Goal: Task Accomplishment & Management: Manage account settings

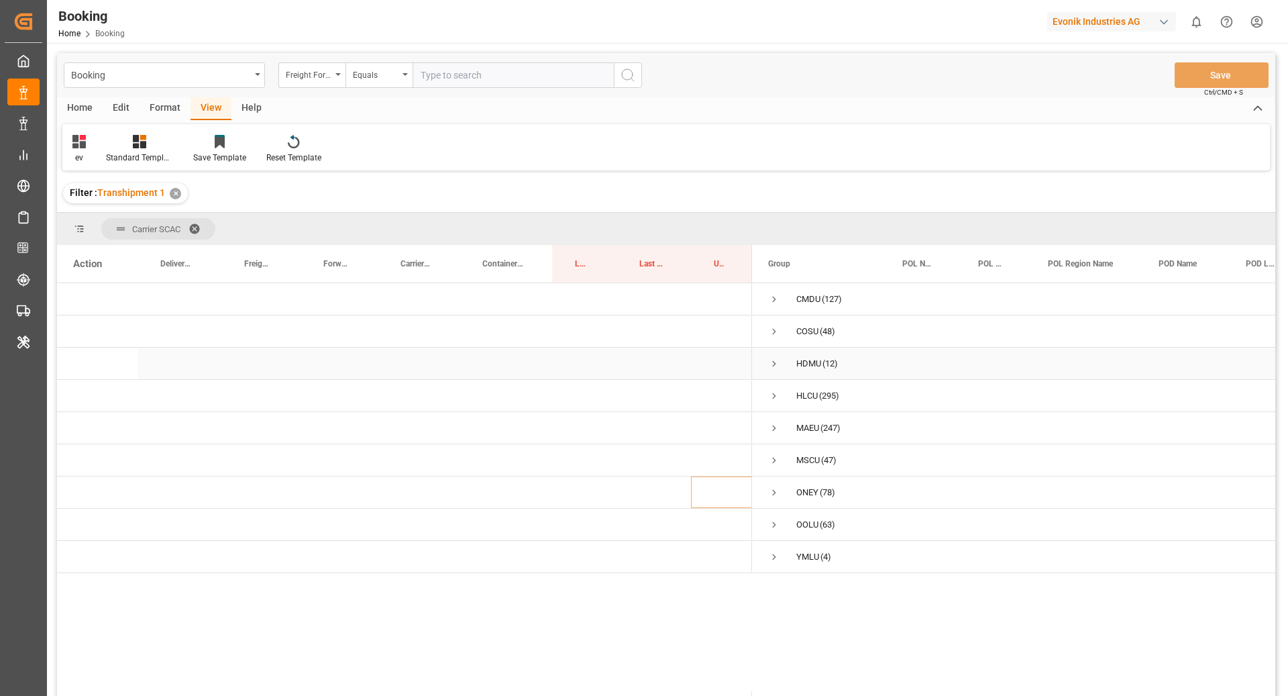
click at [770, 364] on span "Press SPACE to select this row." at bounding box center [774, 364] width 12 height 12
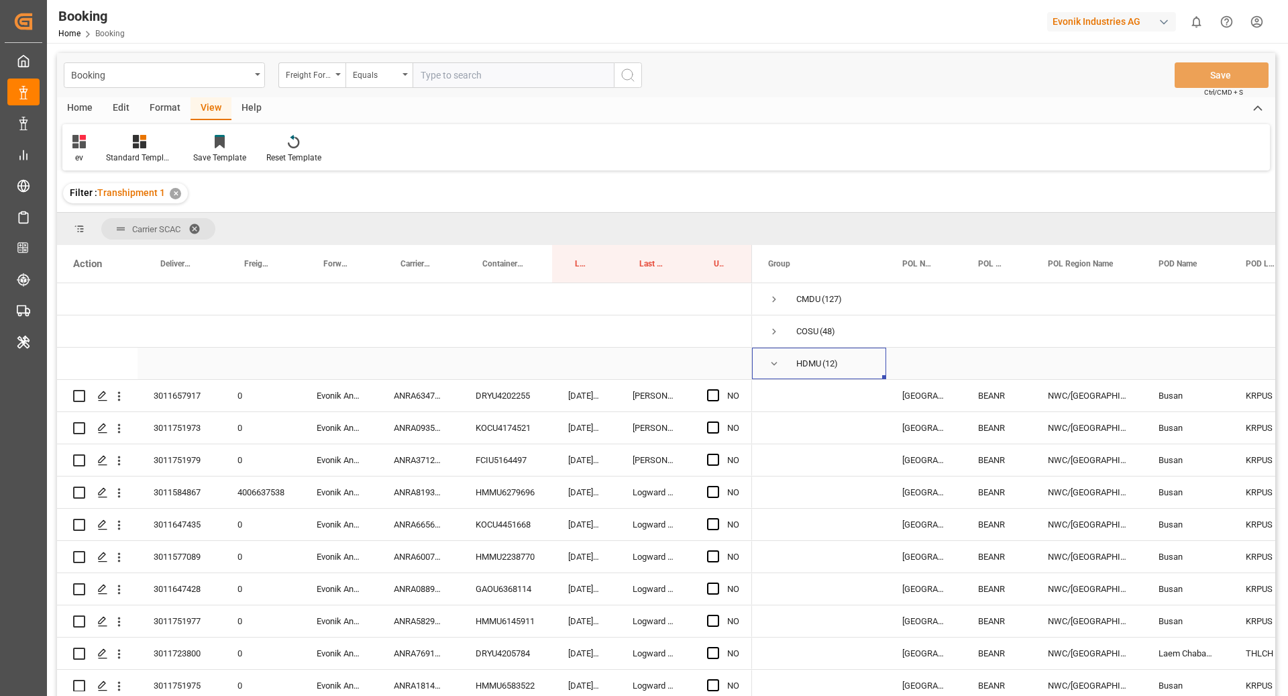
click at [774, 365] on span "Press SPACE to select this row." at bounding box center [774, 364] width 12 height 12
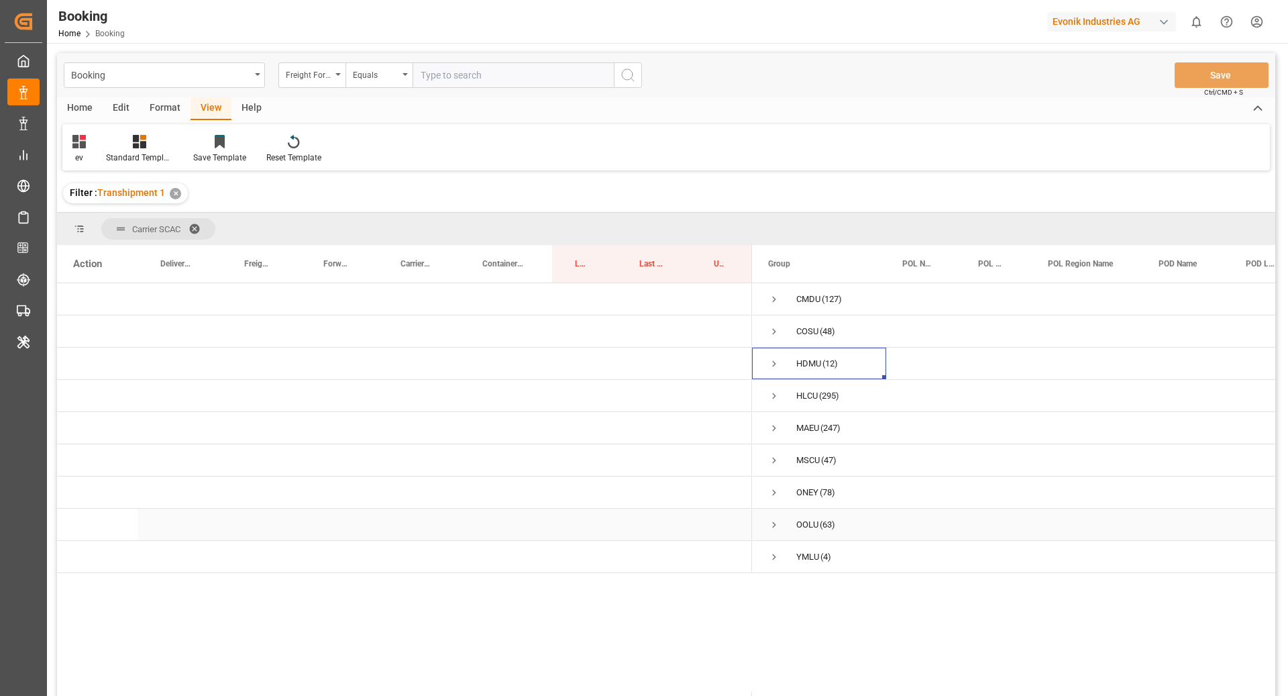
click at [771, 522] on span "Press SPACE to select this row." at bounding box center [774, 525] width 12 height 12
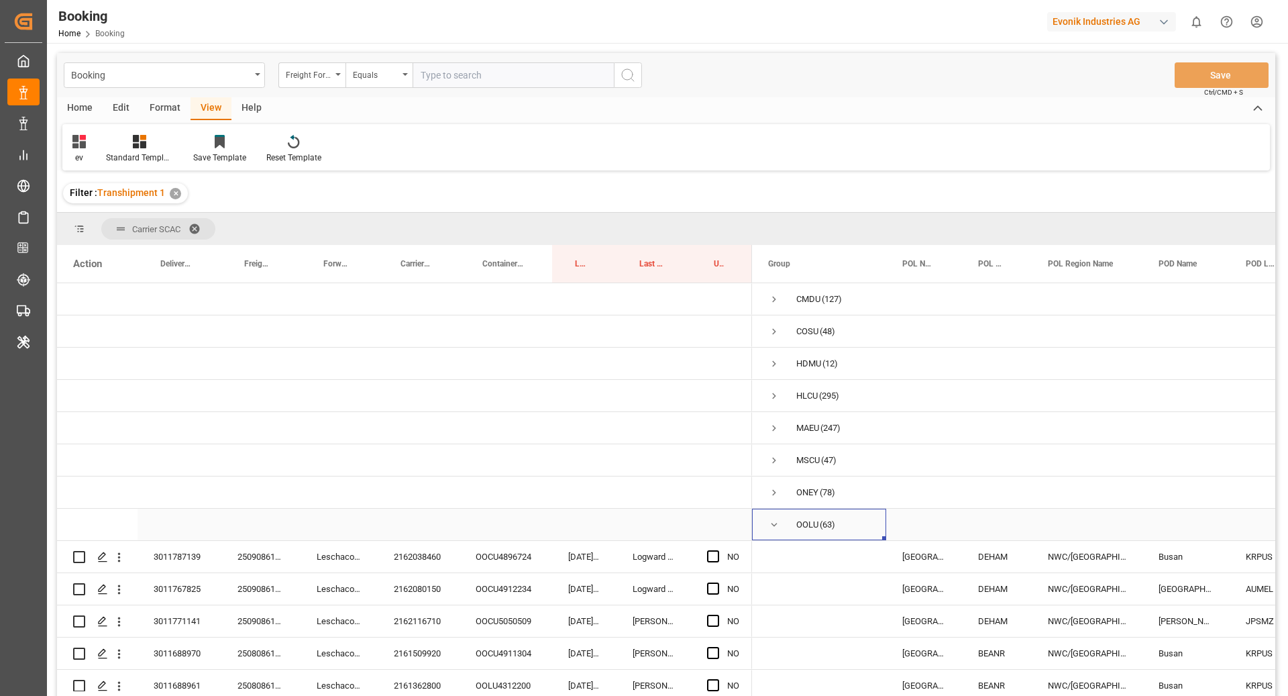
click at [770, 534] on span "Press SPACE to select this row." at bounding box center [774, 524] width 12 height 31
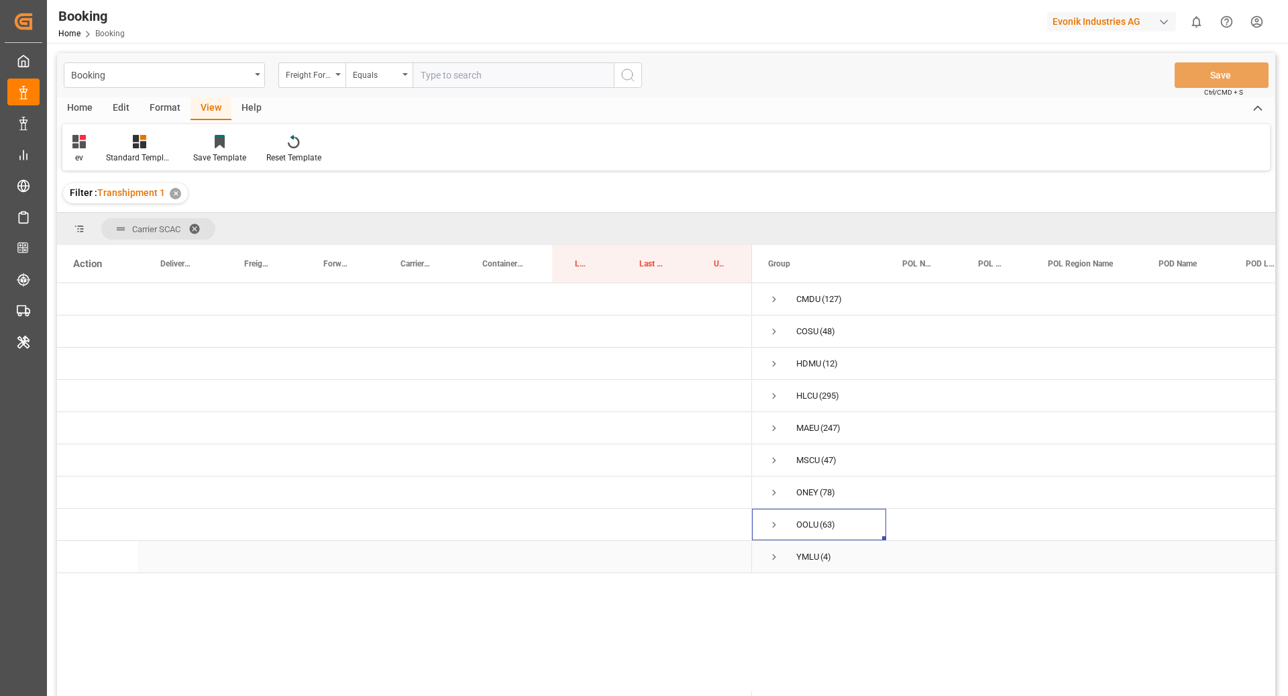
click at [774, 561] on span "Press SPACE to select this row." at bounding box center [774, 557] width 12 height 12
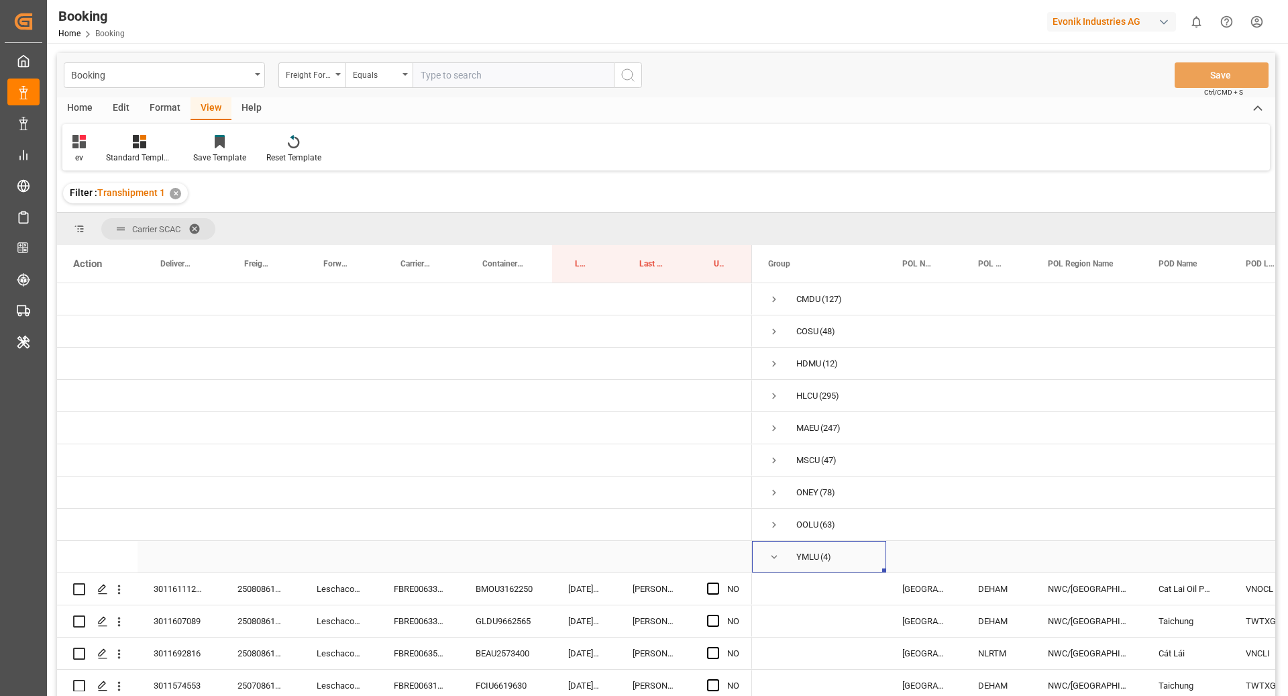
click at [774, 561] on span "Press SPACE to select this row." at bounding box center [774, 557] width 12 height 12
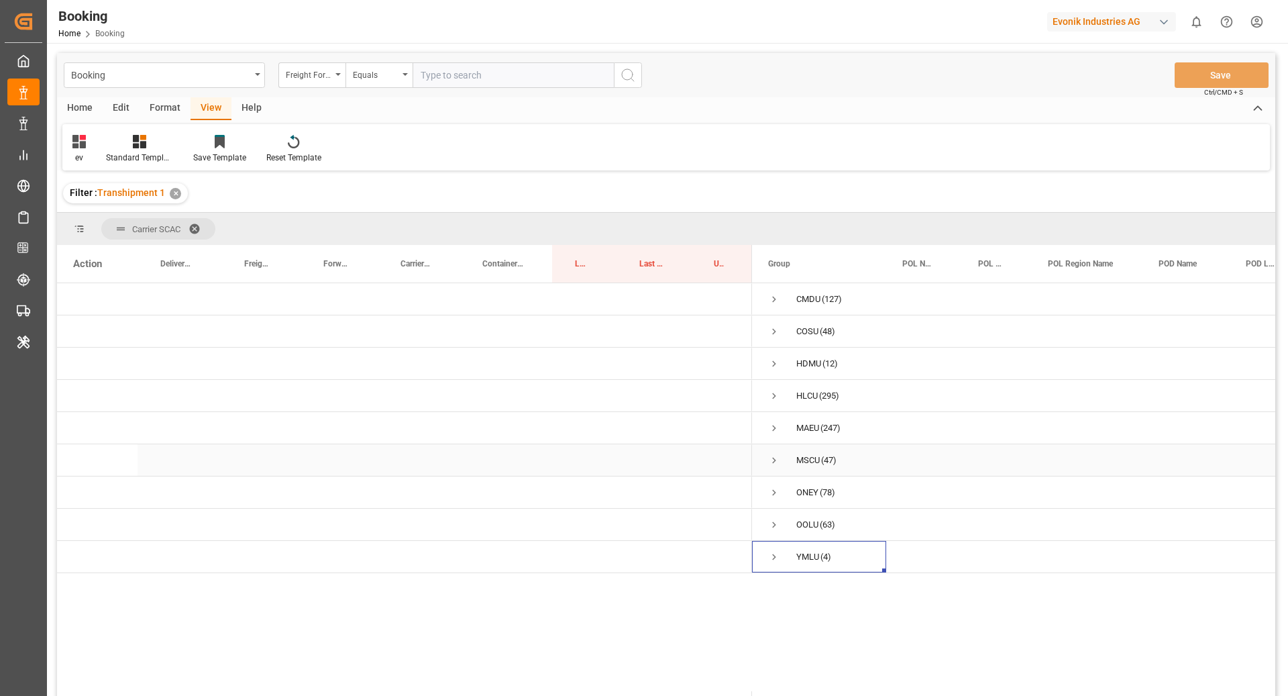
click at [771, 456] on span "Press SPACE to select this row." at bounding box center [774, 460] width 12 height 12
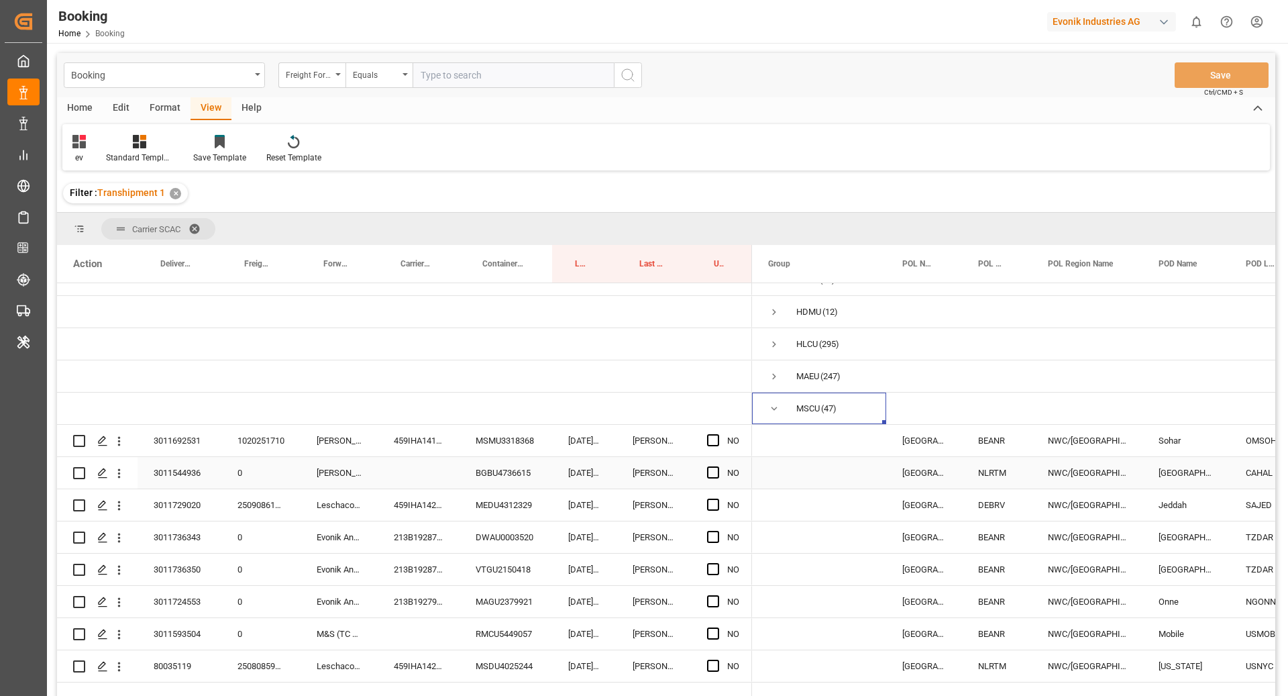
scroll to position [1, 0]
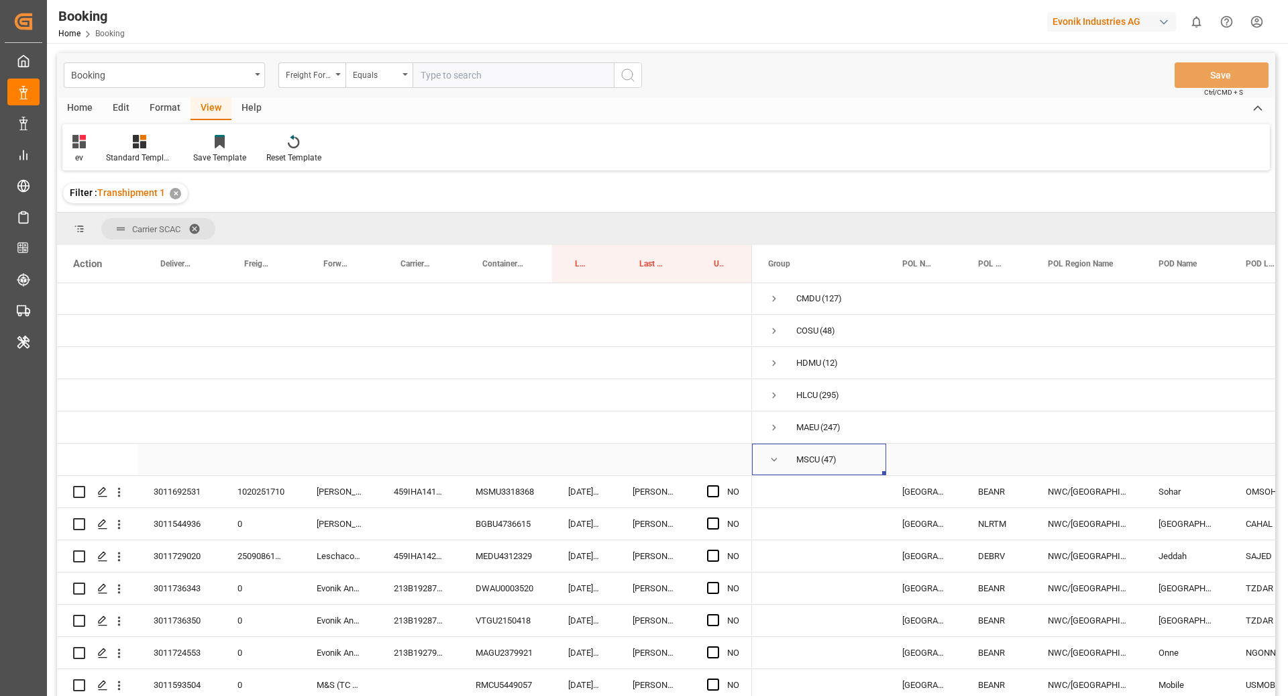
click at [771, 456] on span "Press SPACE to select this row." at bounding box center [774, 460] width 12 height 12
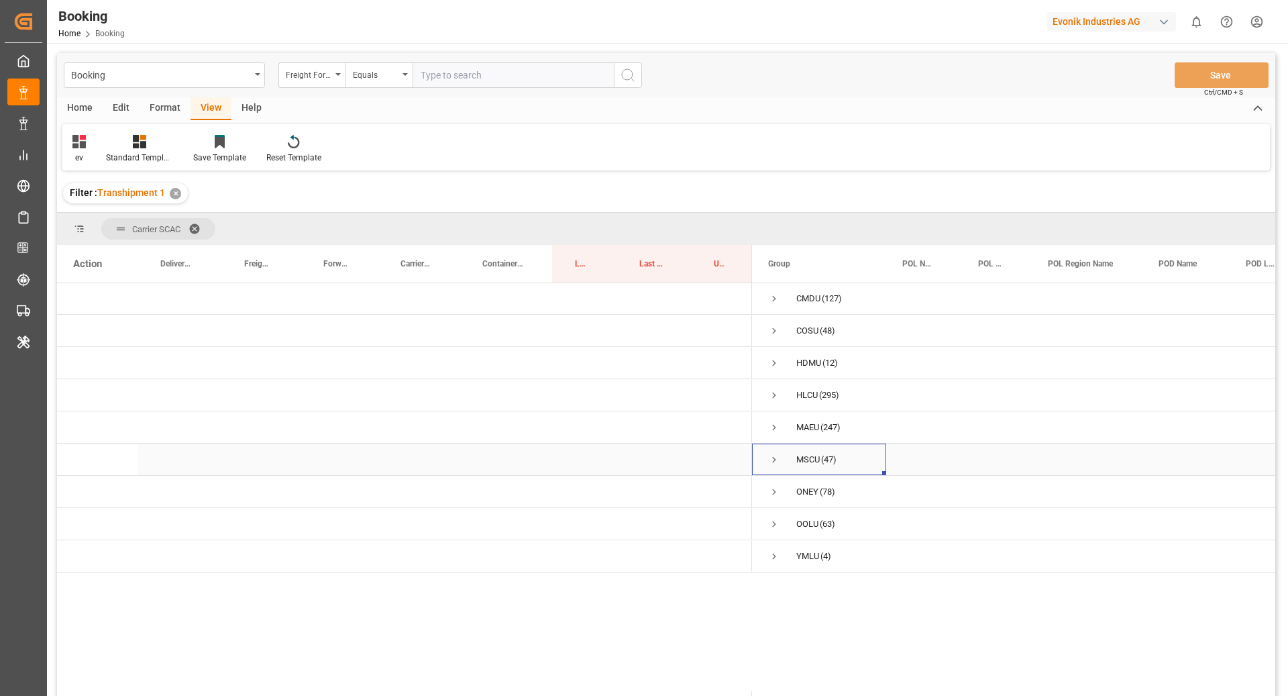
scroll to position [0, 0]
click at [770, 422] on span "Press SPACE to select this row." at bounding box center [774, 428] width 12 height 12
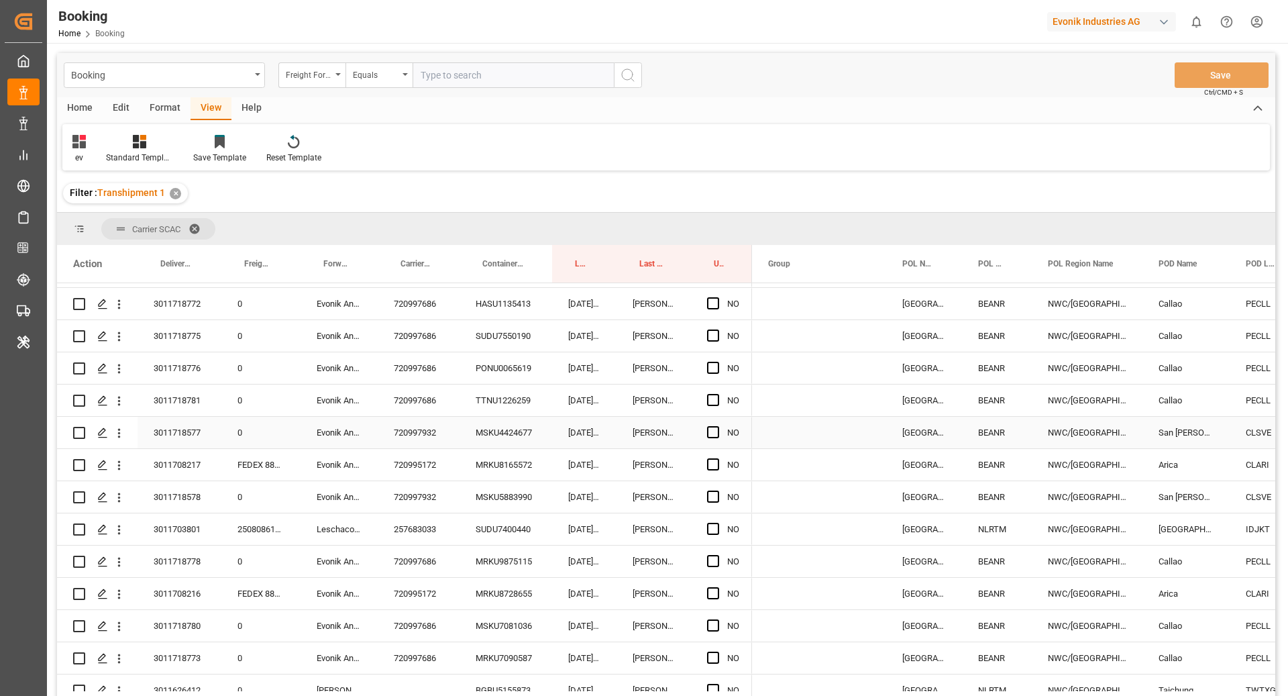
scroll to position [1923, 0]
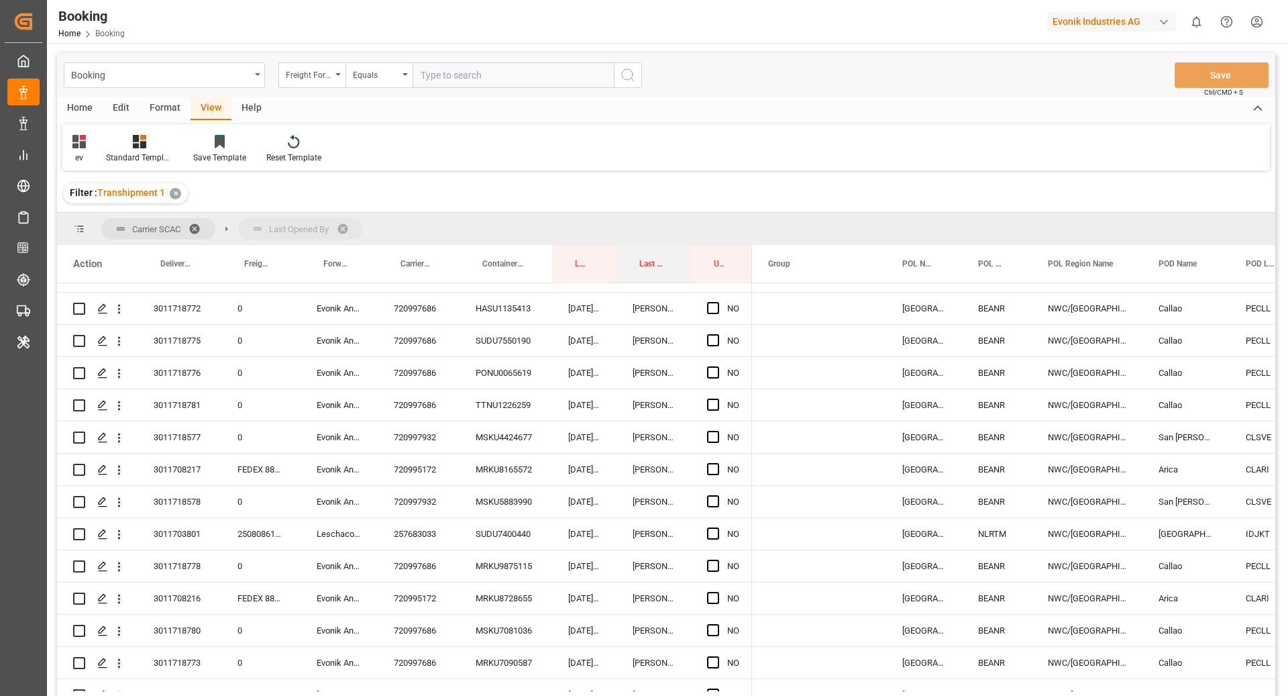
drag, startPoint x: 638, startPoint y: 274, endPoint x: 629, endPoint y: 225, distance: 49.2
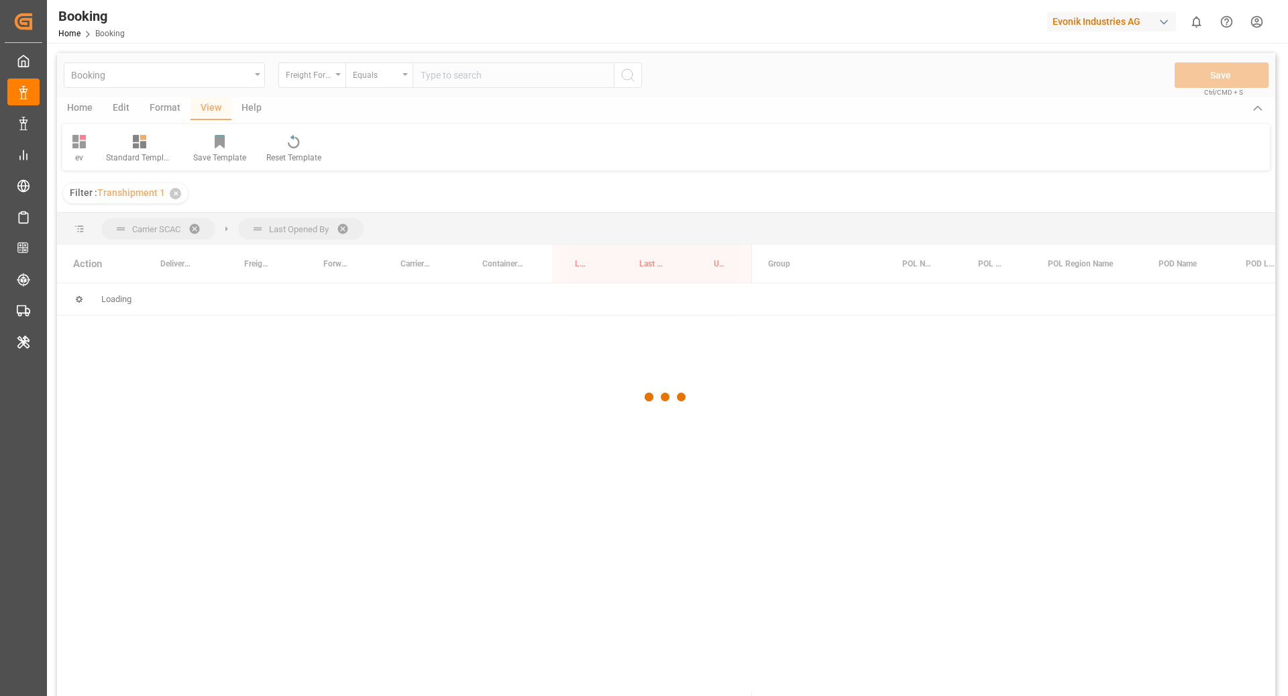
scroll to position [0, 0]
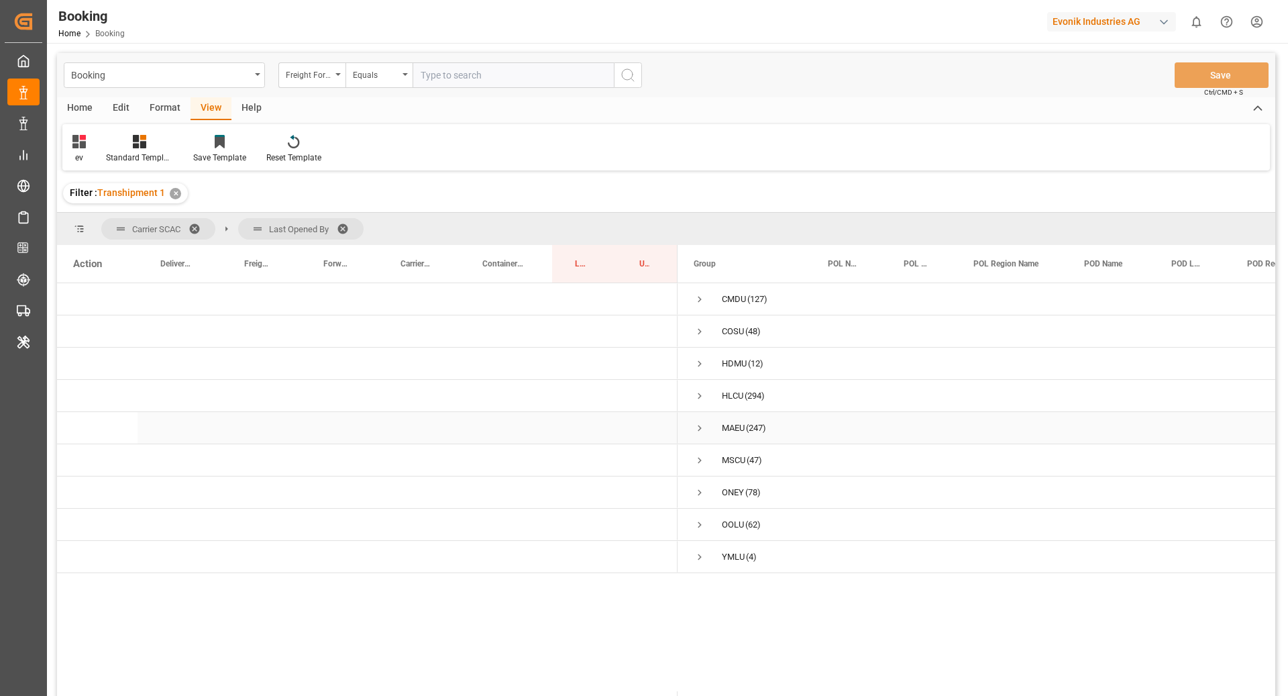
click at [698, 415] on span "Press SPACE to select this row." at bounding box center [700, 428] width 12 height 31
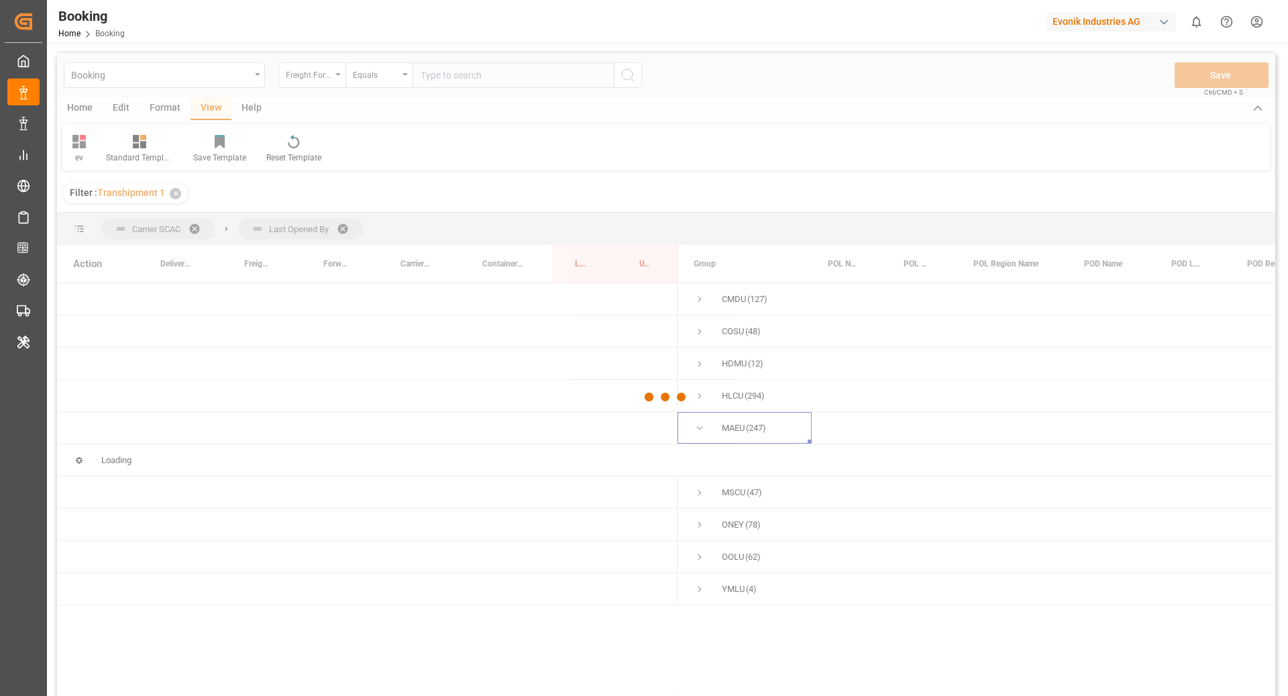
click at [697, 424] on div at bounding box center [666, 397] width 1219 height 688
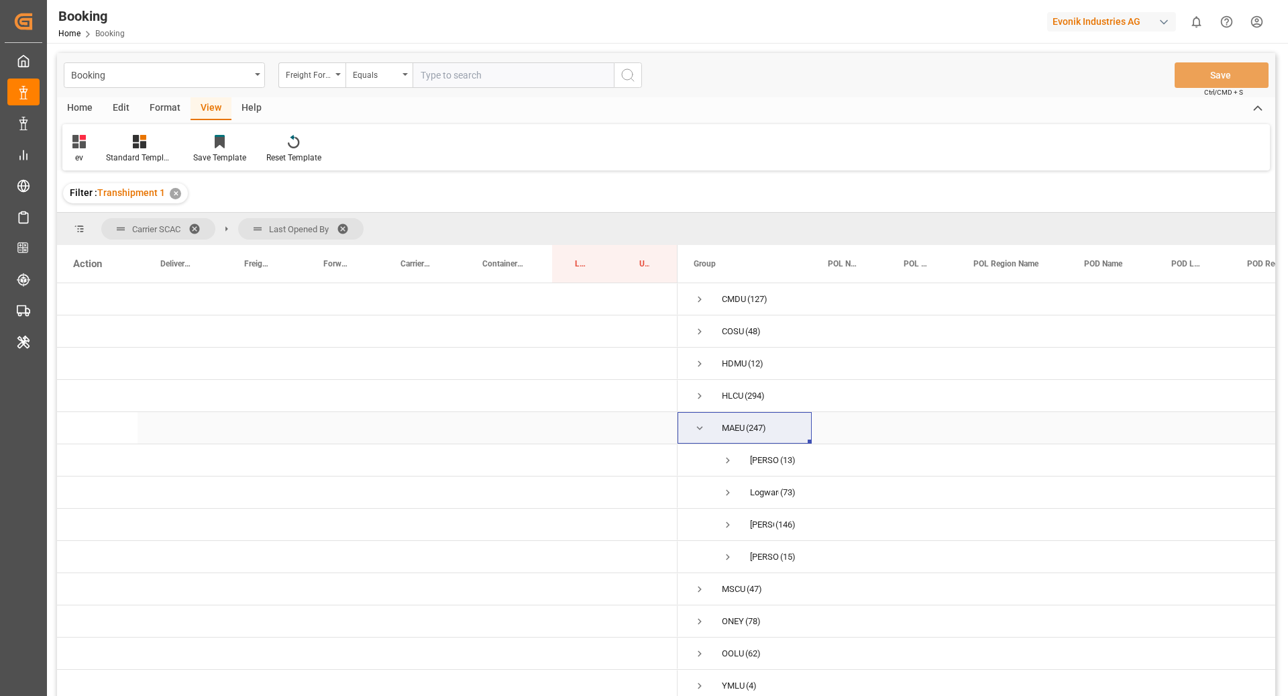
click at [695, 422] on span "Press SPACE to select this row." at bounding box center [700, 428] width 12 height 12
click at [696, 354] on span "Press SPACE to select this row." at bounding box center [700, 363] width 12 height 31
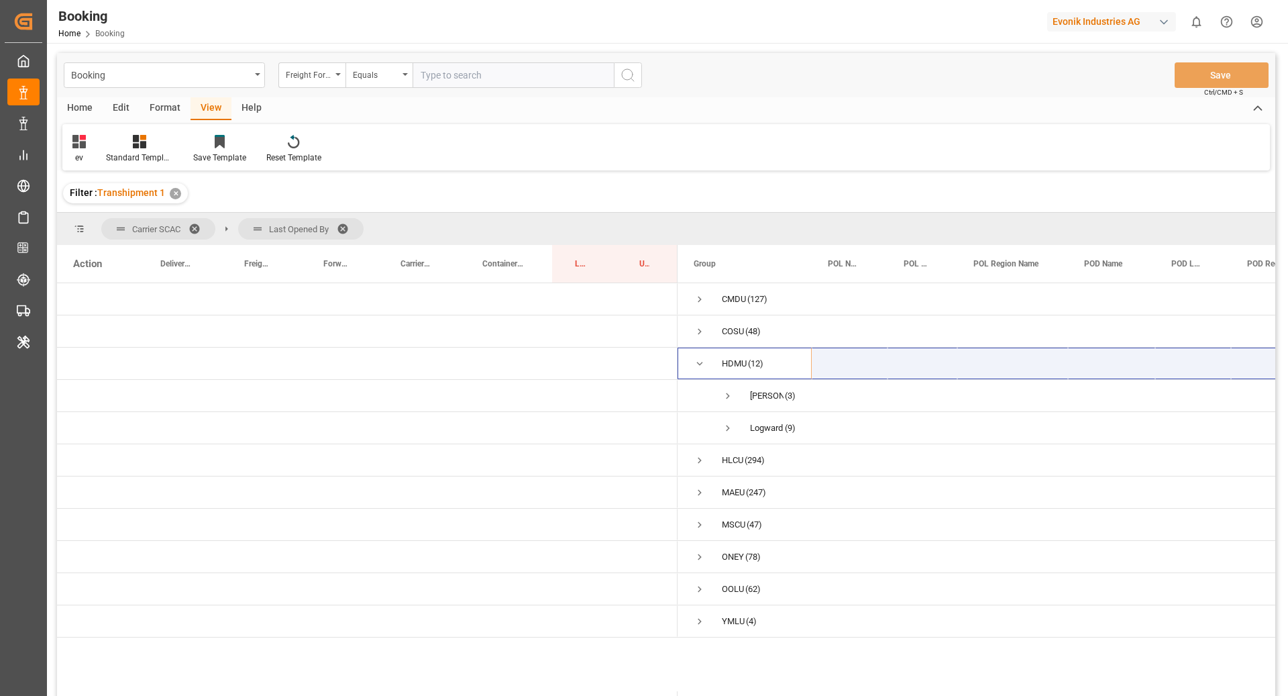
drag, startPoint x: 696, startPoint y: 354, endPoint x: 1288, endPoint y: 696, distance: 683.4
click at [1286, 695] on div "Booking Home Booking Evonik Industries AG 0 Notifications Only show unread All …" at bounding box center [666, 348] width 1239 height 696
click at [723, 423] on span "Press SPACE to select this row." at bounding box center [728, 428] width 12 height 12
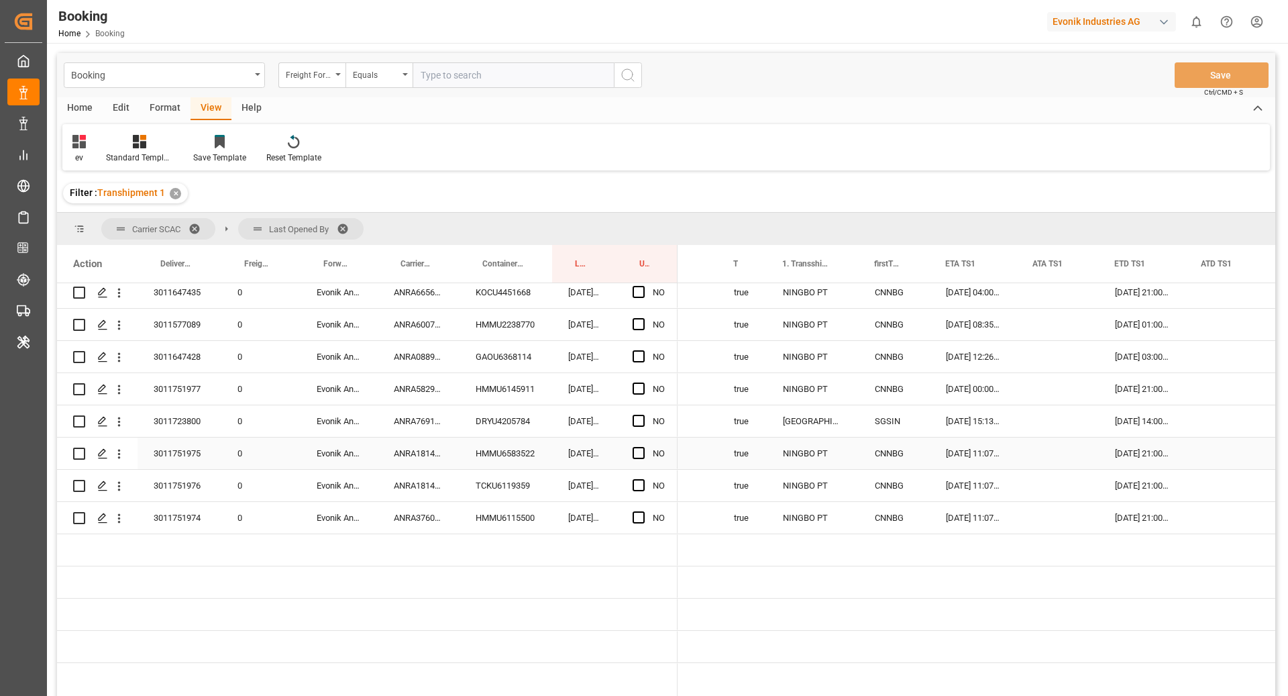
scroll to position [0, 1225]
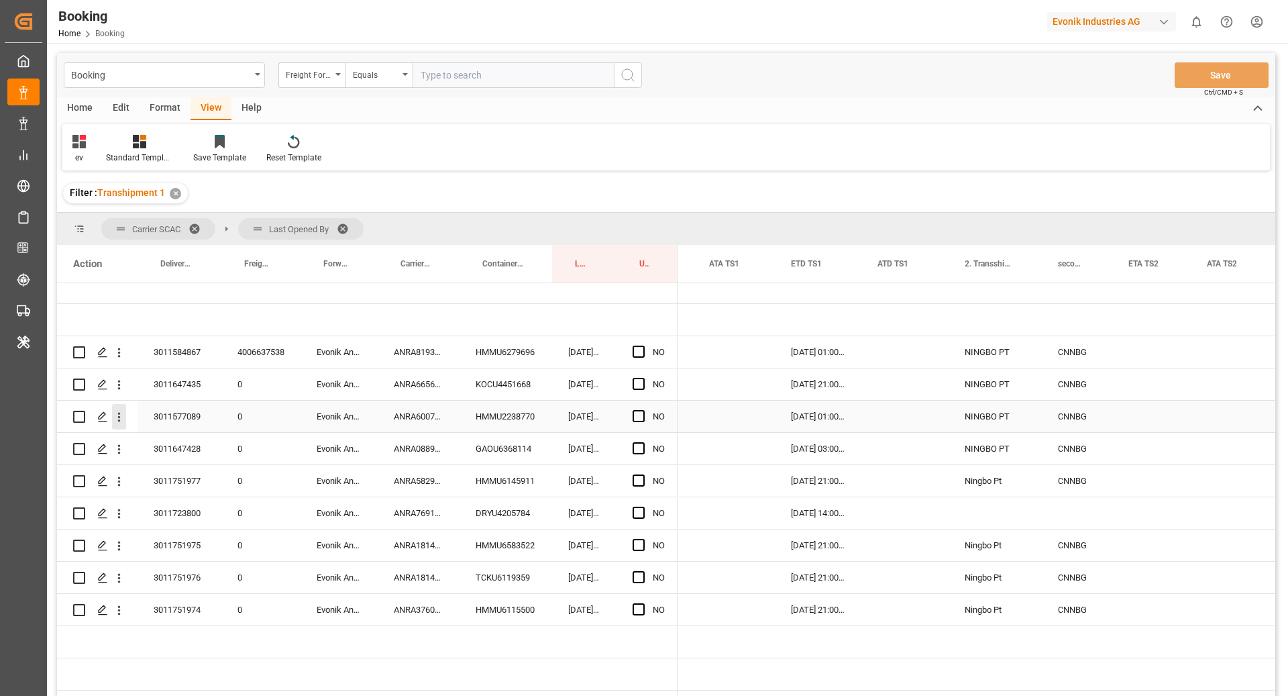
click at [124, 415] on icon "open menu" at bounding box center [119, 417] width 14 height 14
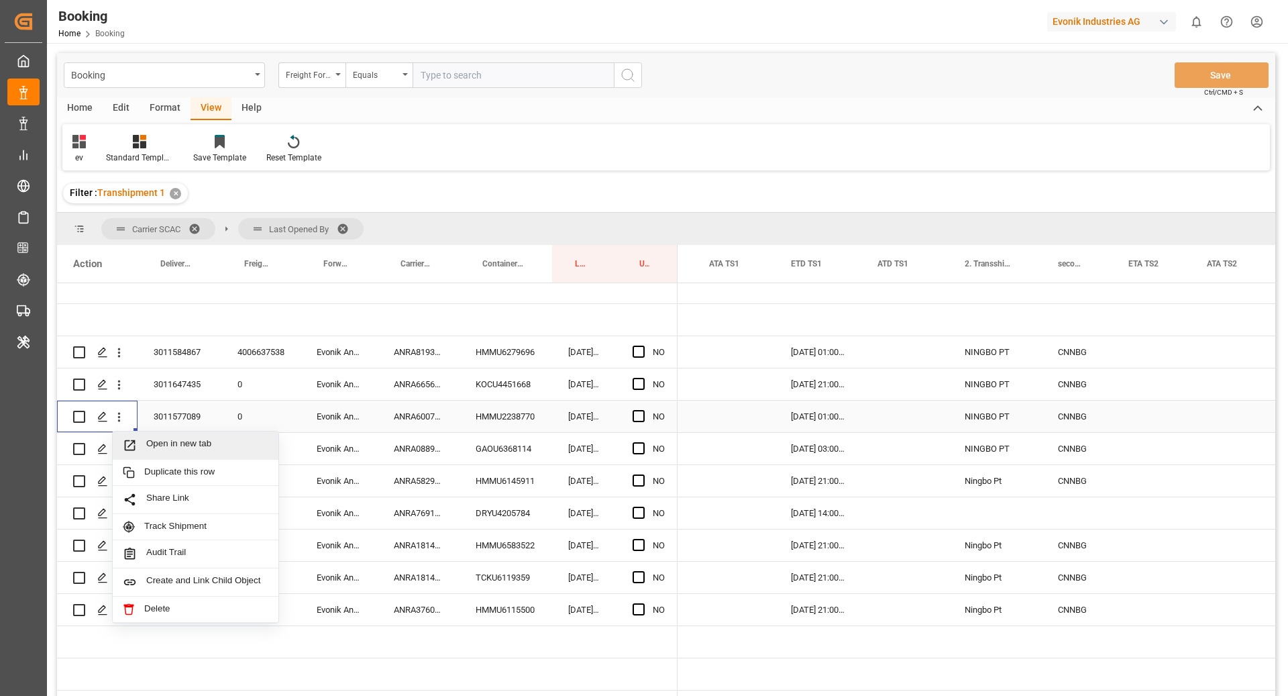
click at [178, 436] on div "Open in new tab" at bounding box center [196, 446] width 166 height 28
click at [116, 358] on icon "open menu" at bounding box center [119, 353] width 14 height 14
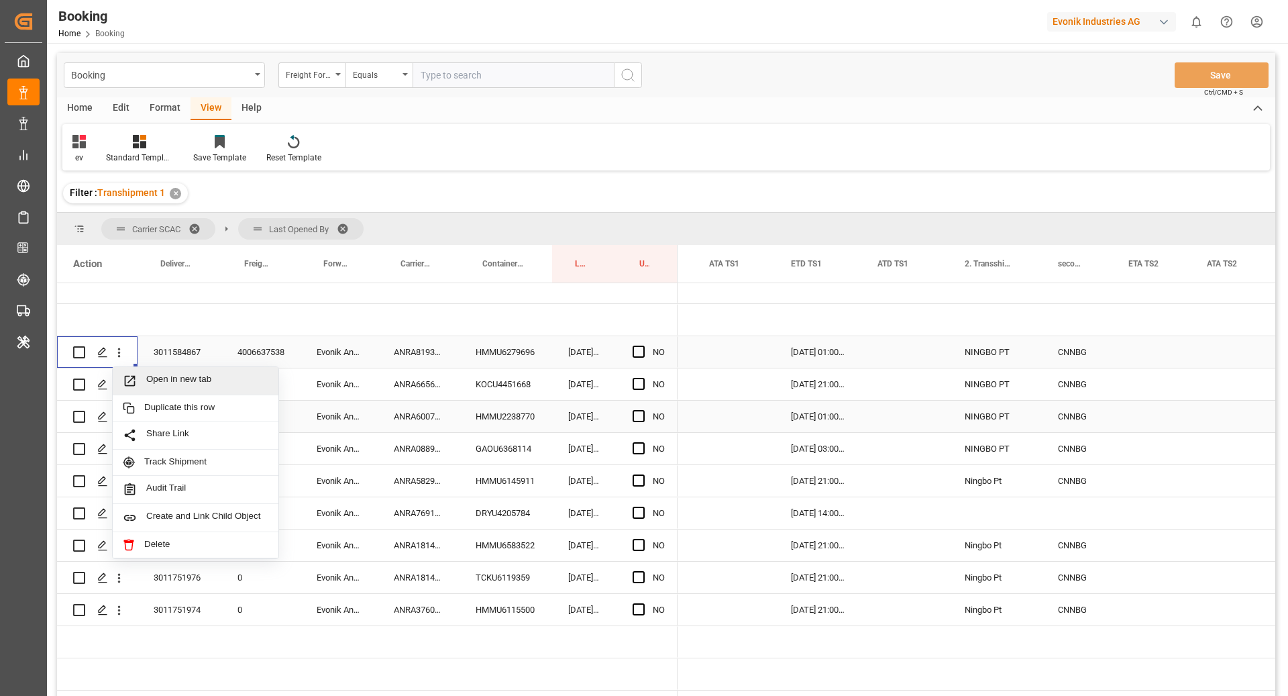
click at [154, 378] on span "Open in new tab" at bounding box center [207, 381] width 122 height 14
click at [117, 390] on icon "open menu" at bounding box center [119, 385] width 14 height 14
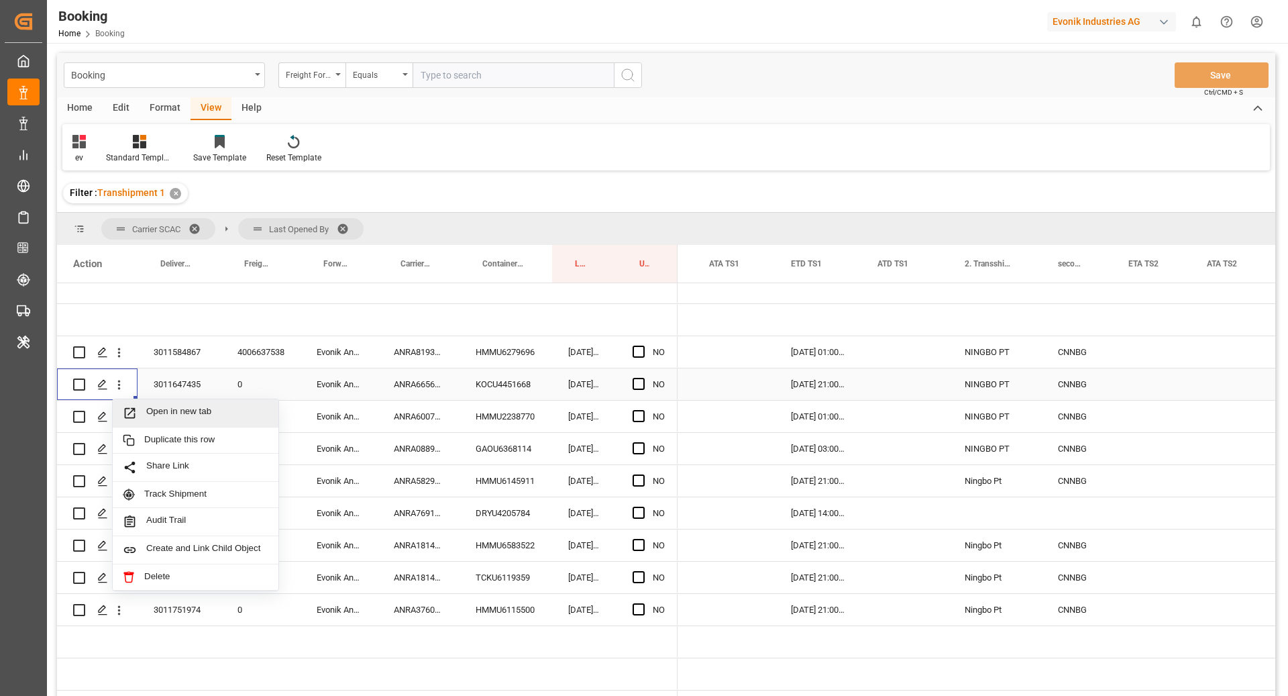
click at [168, 404] on div "Open in new tab" at bounding box center [196, 413] width 166 height 28
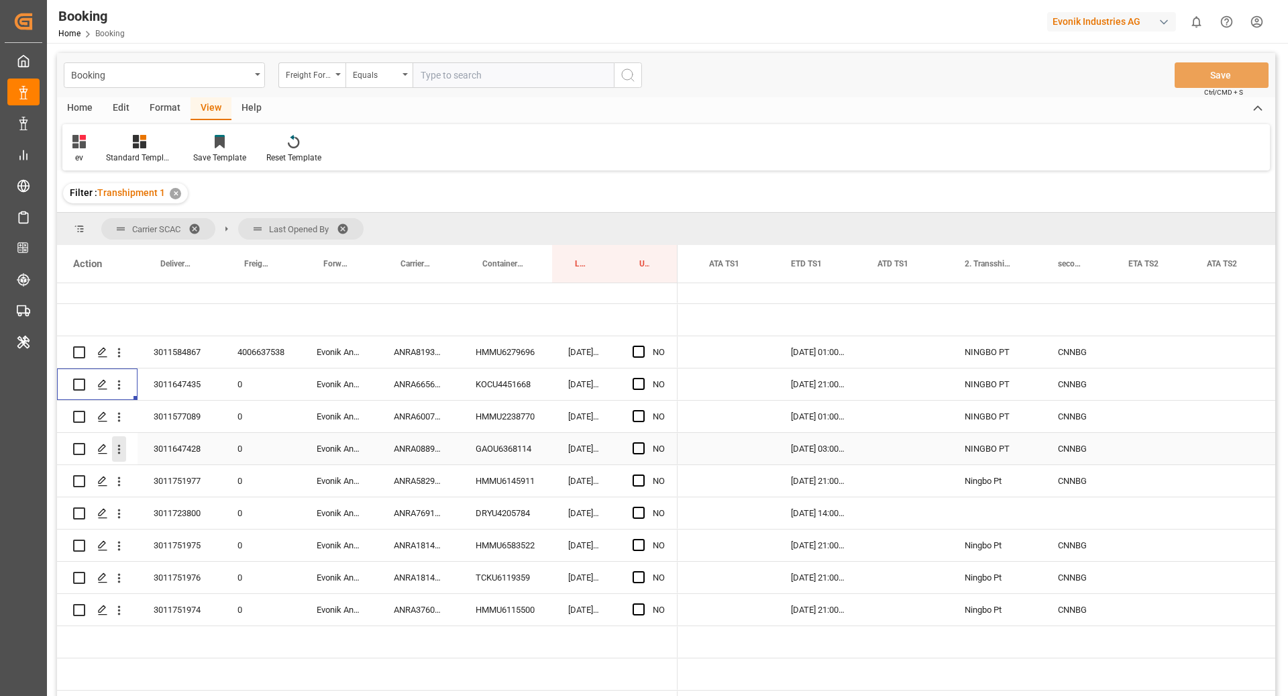
click at [119, 450] on icon "open menu" at bounding box center [119, 449] width 14 height 14
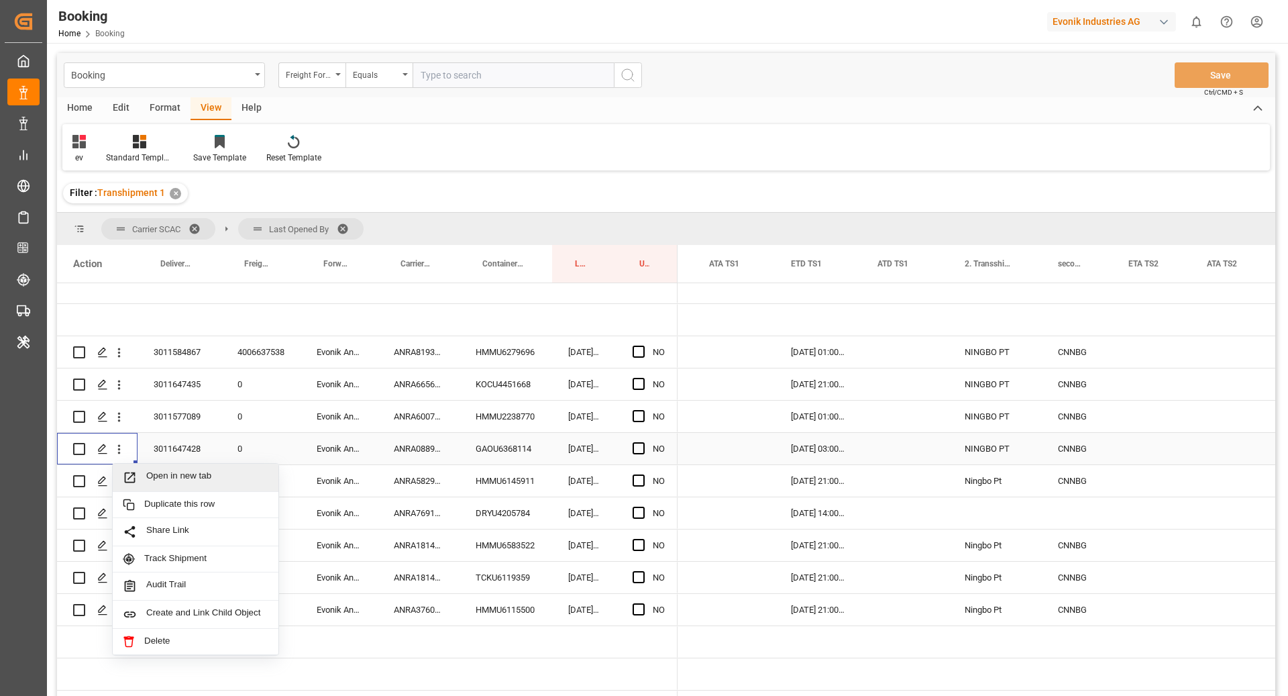
click at [195, 476] on span "Open in new tab" at bounding box center [207, 477] width 122 height 14
click at [122, 483] on icon "open menu" at bounding box center [119, 481] width 14 height 14
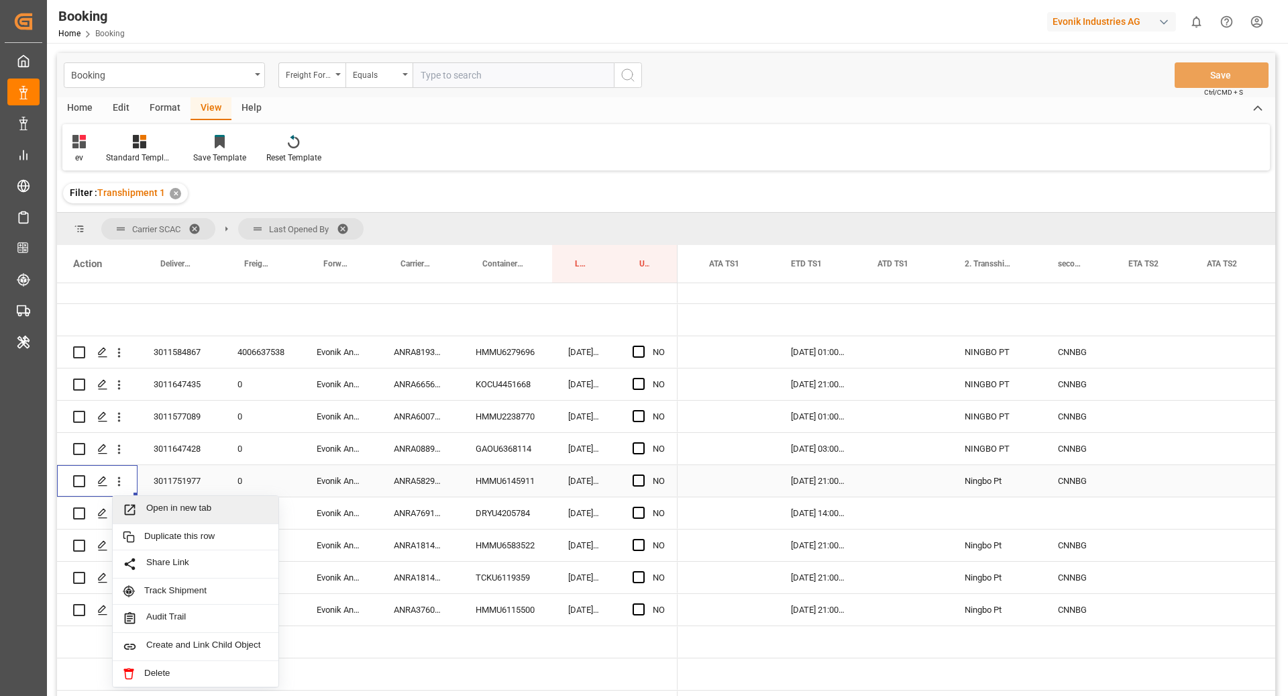
click at [179, 510] on span "Open in new tab" at bounding box center [207, 510] width 122 height 14
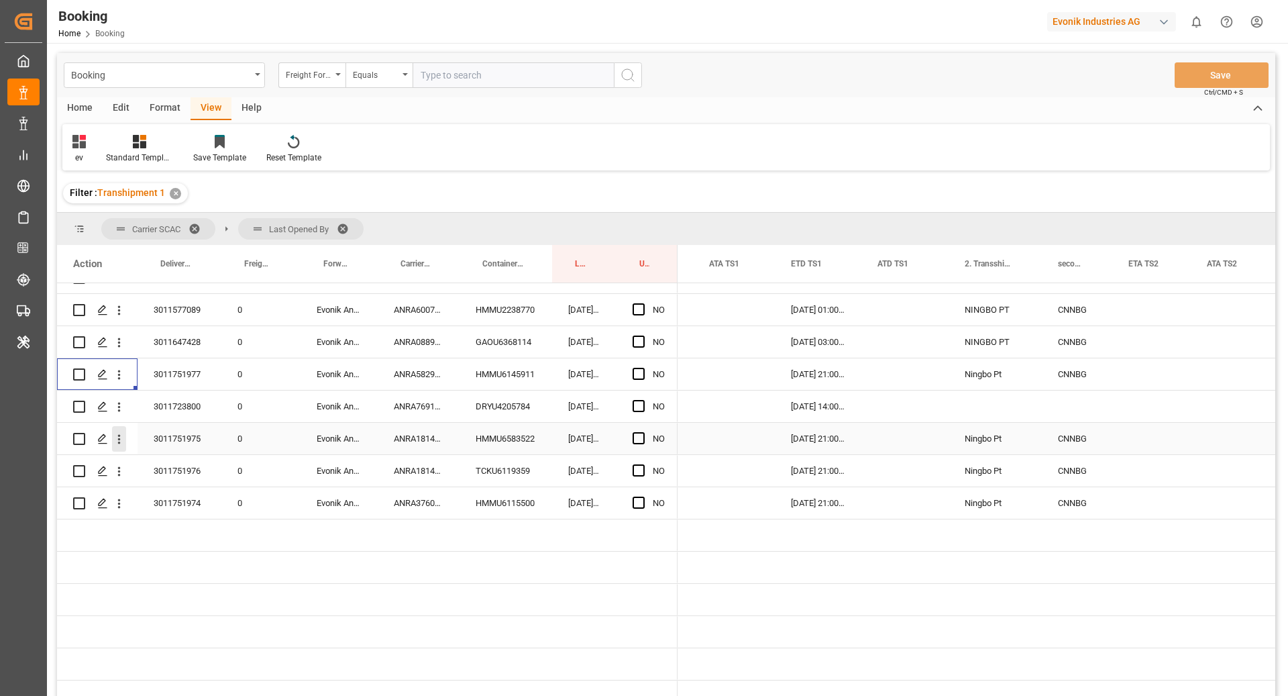
click at [119, 438] on icon "open menu" at bounding box center [119, 439] width 3 height 9
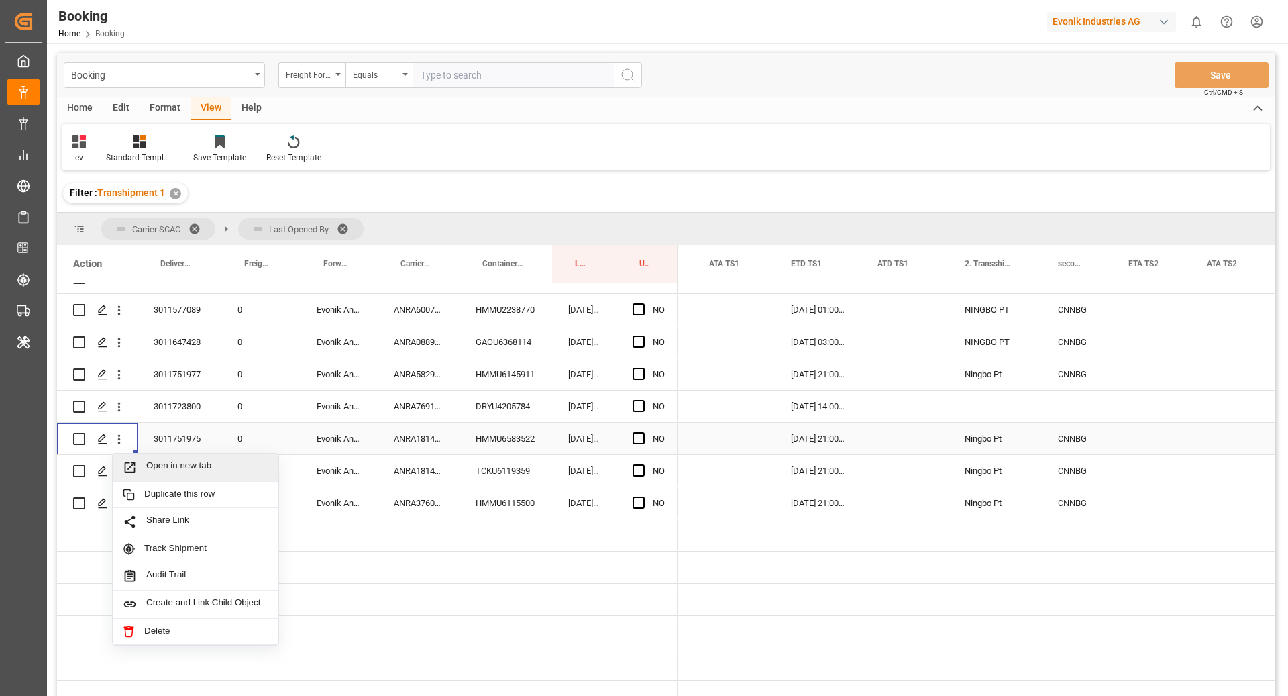
click at [158, 464] on span "Open in new tab" at bounding box center [207, 467] width 122 height 14
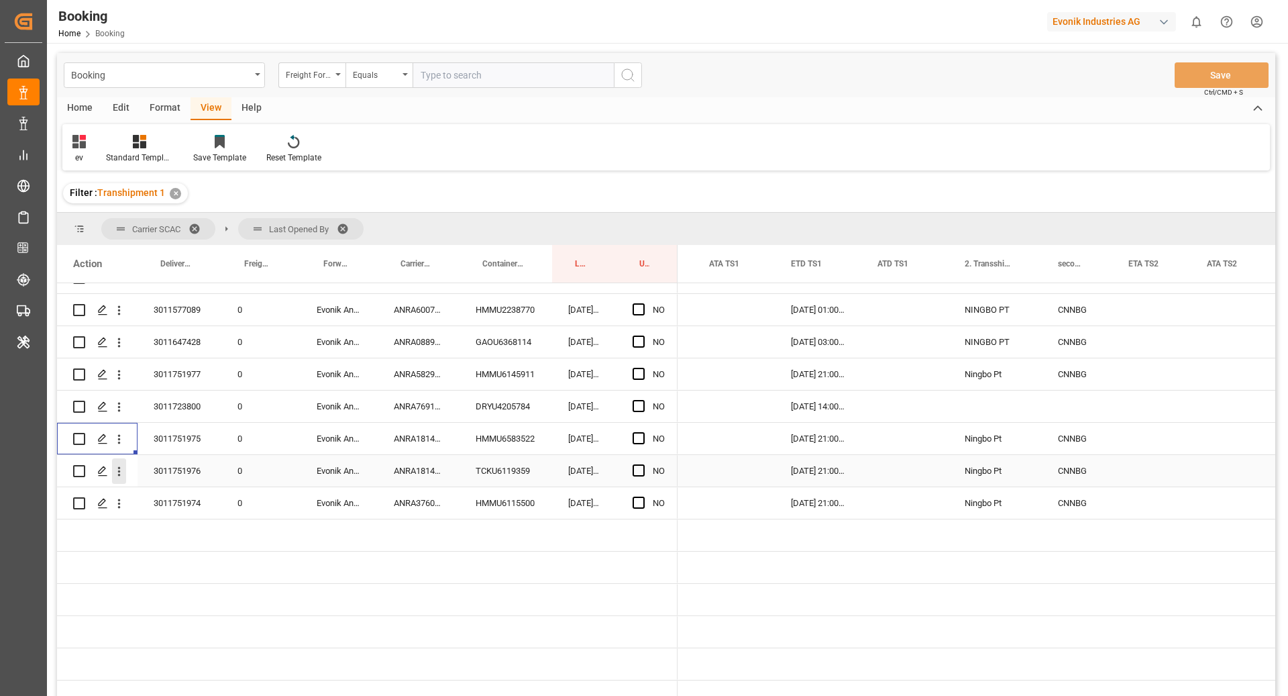
click at [113, 472] on icon "open menu" at bounding box center [119, 471] width 14 height 14
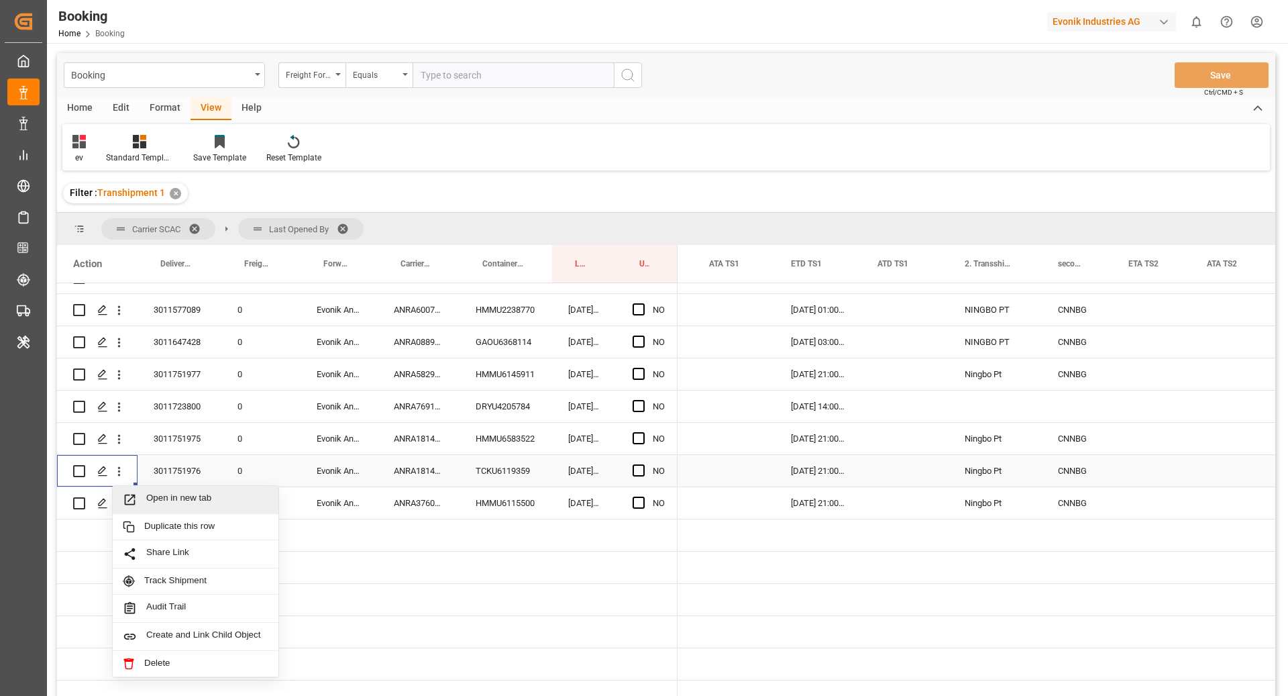
click at [164, 497] on span "Open in new tab" at bounding box center [207, 500] width 122 height 14
click at [117, 498] on icon "open menu" at bounding box center [119, 504] width 14 height 14
click at [176, 532] on span "Open in new tab" at bounding box center [207, 532] width 122 height 14
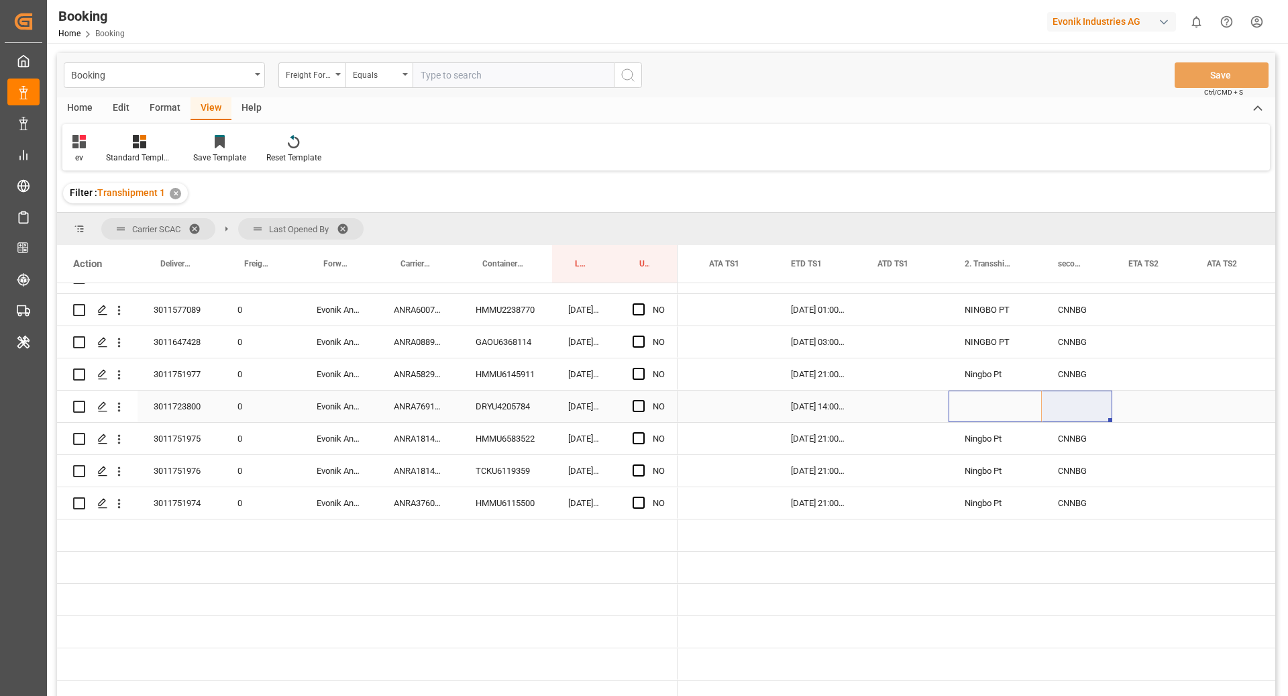
drag, startPoint x: 990, startPoint y: 399, endPoint x: 1099, endPoint y: 399, distance: 109.4
click at [1099, 399] on div "15.10.2025 14:00:00 10.10.2025 15:13:00 SGSIN" at bounding box center [807, 407] width 3305 height 32
drag, startPoint x: 1111, startPoint y: 419, endPoint x: 1101, endPoint y: 501, distance: 82.6
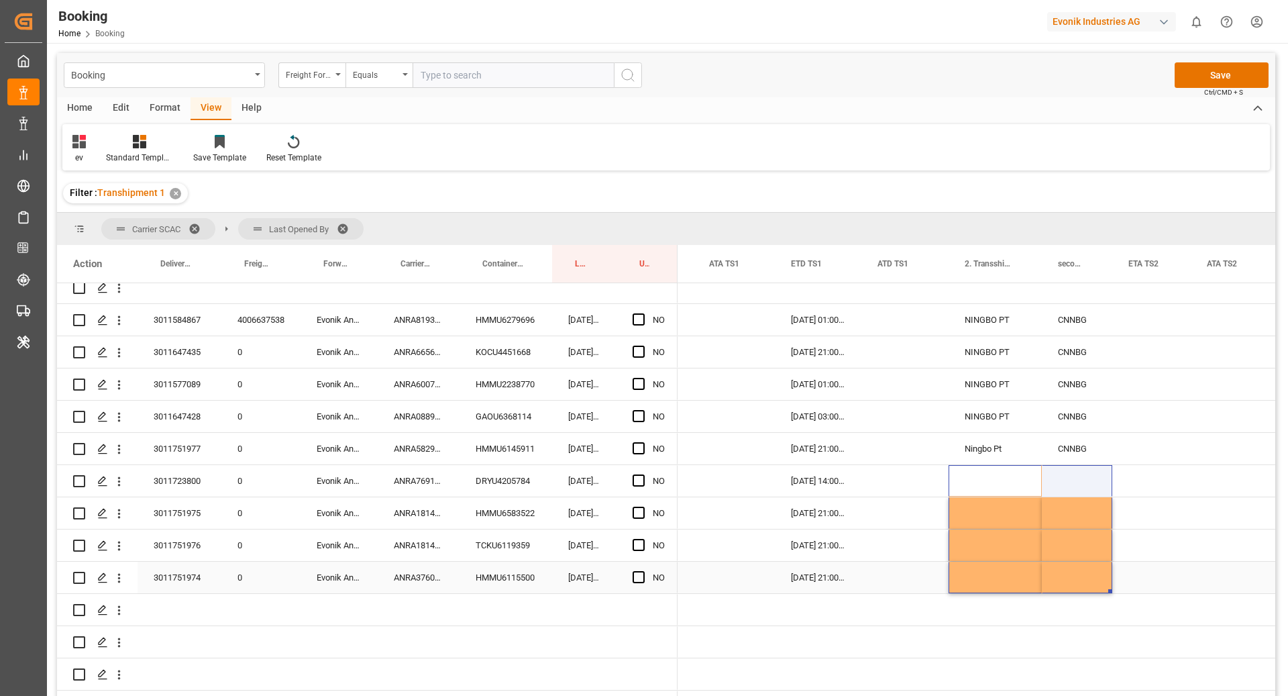
scroll to position [105, 0]
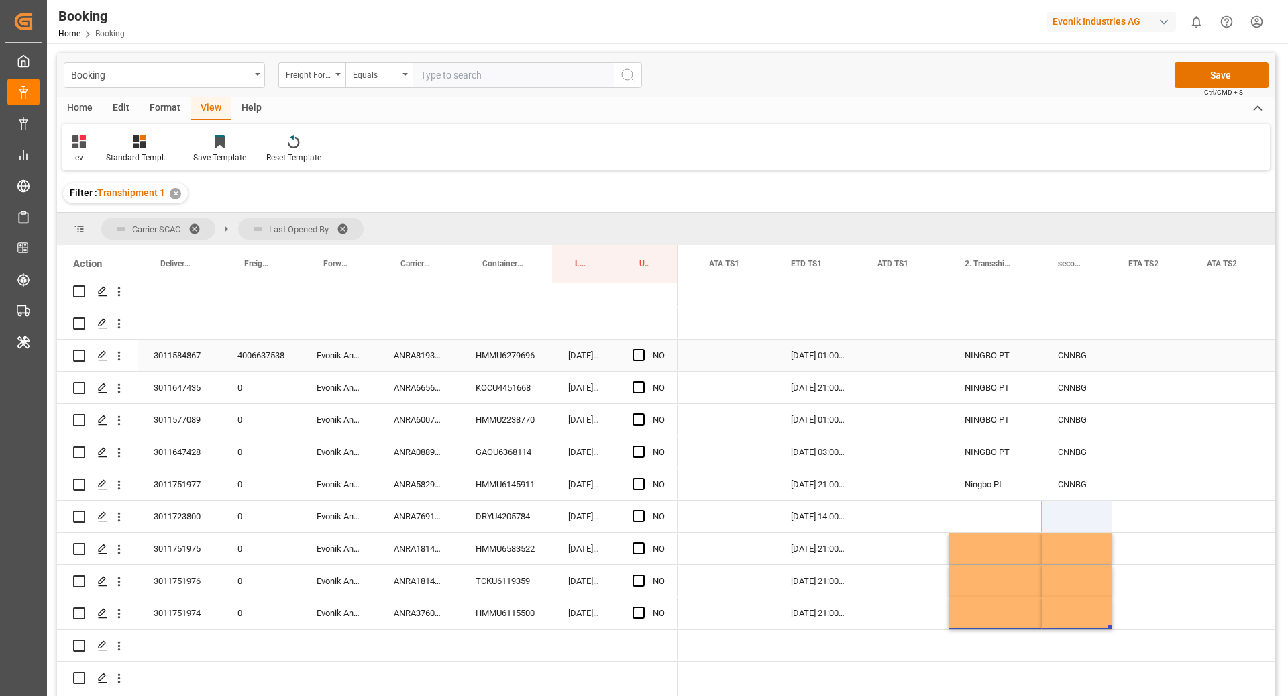
drag, startPoint x: 1111, startPoint y: 627, endPoint x: 1071, endPoint y: 354, distance: 276.0
click at [1071, 354] on div "Logward System (9) NINGBO PT CNNBG 15.10.2025 01:00:00 28.09.2025 22:30:00 CNNB…" at bounding box center [807, 501] width 3305 height 644
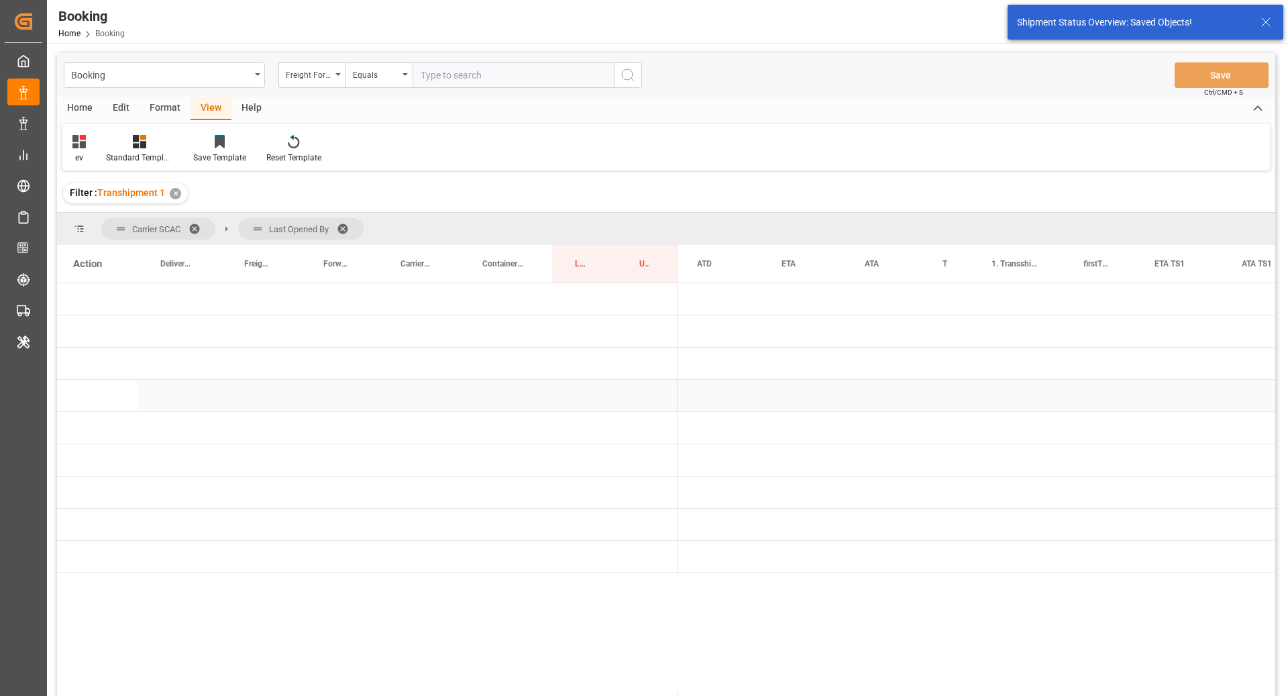
scroll to position [0, 0]
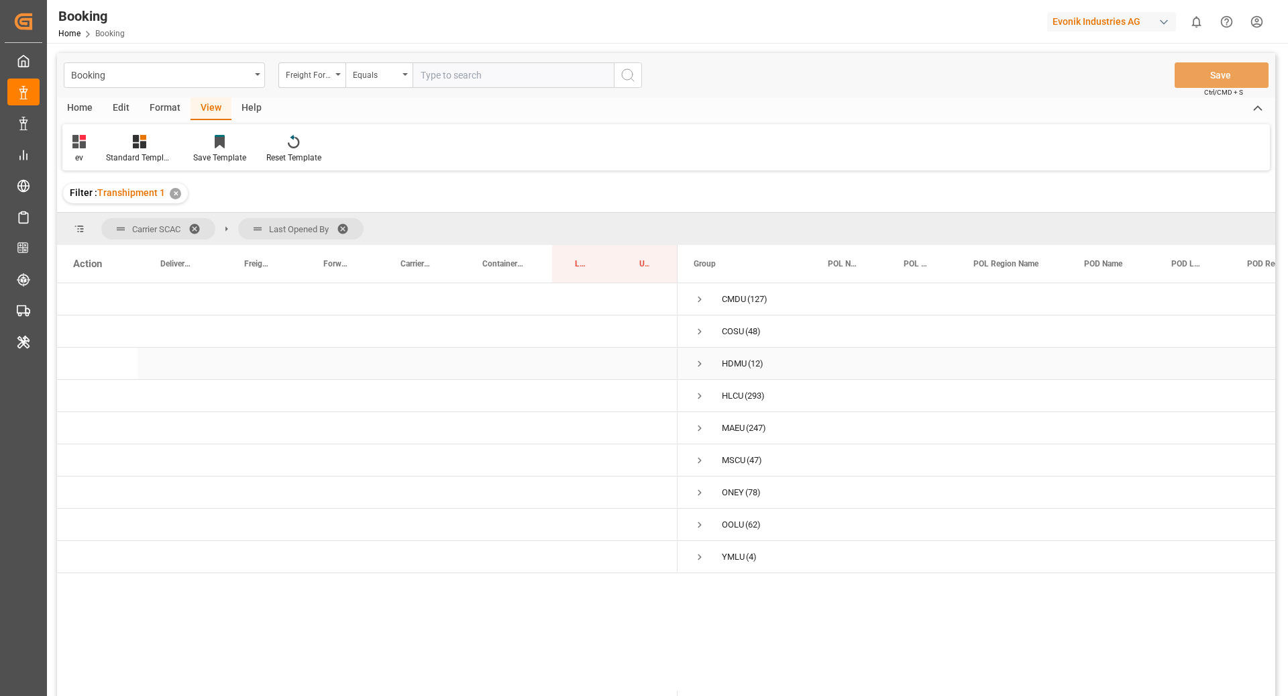
click at [701, 364] on span "Press SPACE to select this row." at bounding box center [700, 364] width 12 height 12
click at [724, 426] on span "Press SPACE to select this row." at bounding box center [728, 428] width 12 height 12
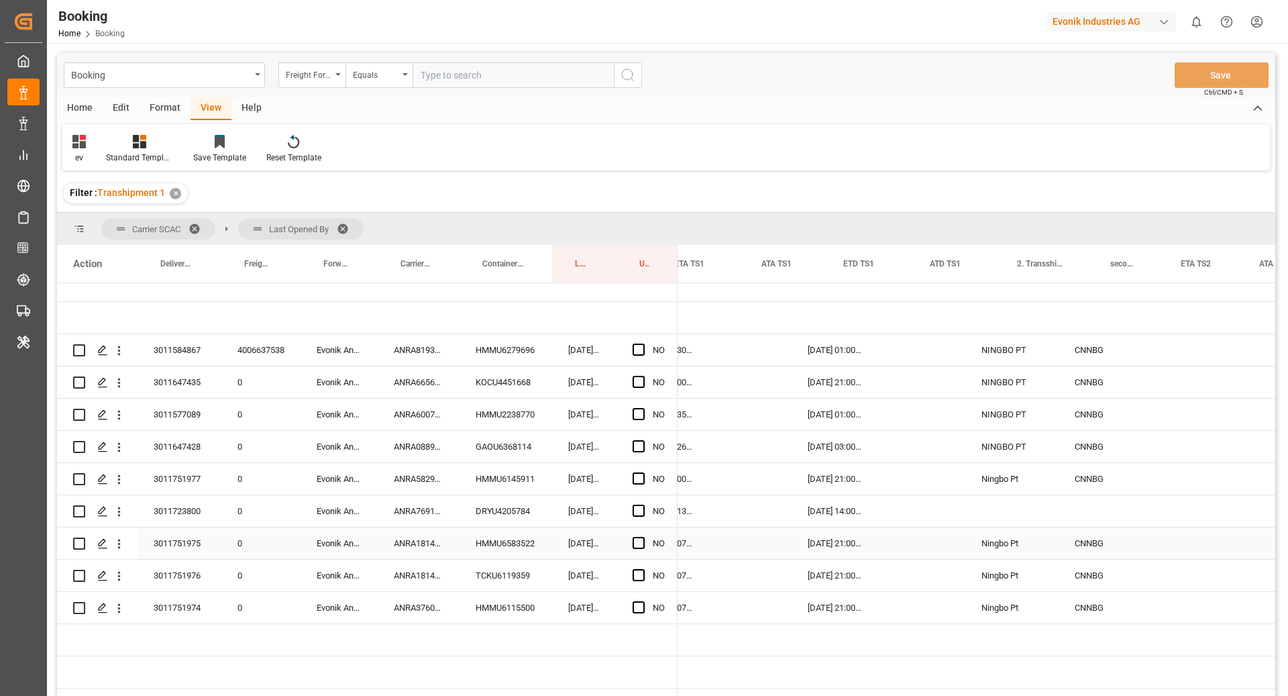
scroll to position [0, 1592]
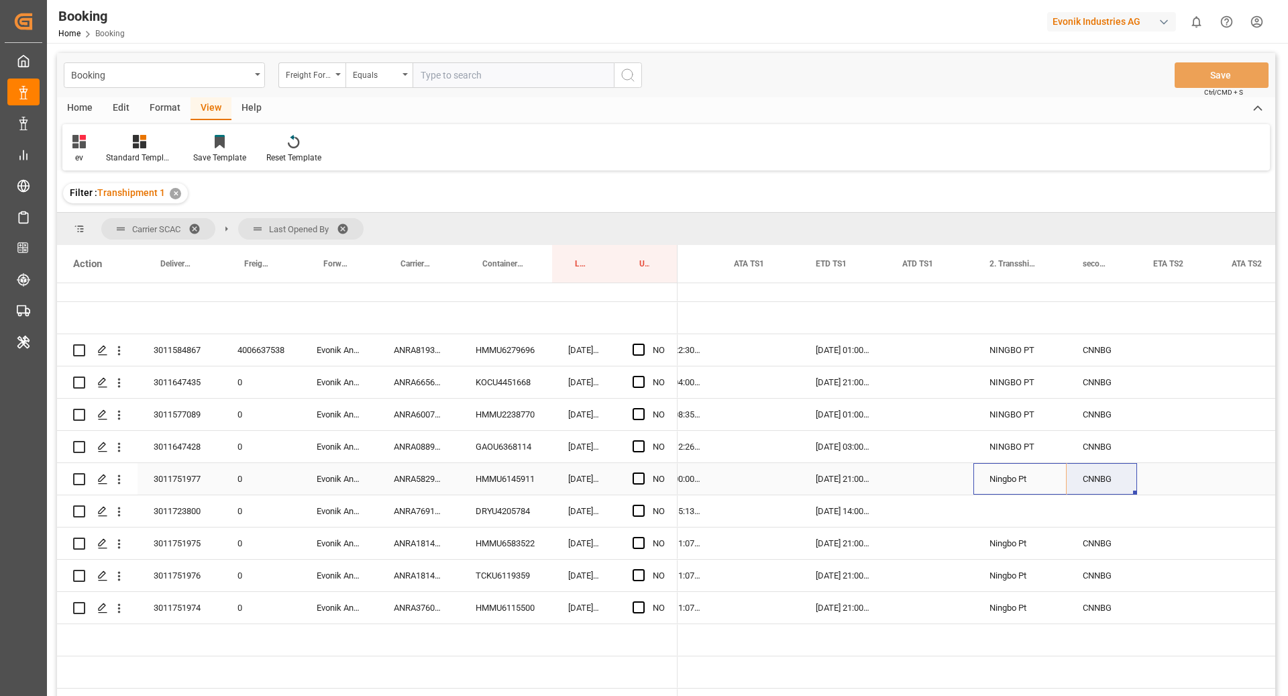
drag, startPoint x: 994, startPoint y: 483, endPoint x: 1109, endPoint y: 491, distance: 115.1
click at [1109, 491] on div "23.11.2025 21:00:00 Ningbo Pt CNNBG 17.11.2025 00:00:00 CNNBG NINGBO PT" at bounding box center [832, 479] width 3305 height 32
click at [981, 514] on div "Press SPACE to select this row." at bounding box center [1020, 511] width 93 height 32
drag, startPoint x: 1005, startPoint y: 515, endPoint x: 1114, endPoint y: 518, distance: 109.4
click at [1114, 518] on div "15.10.2025 14:00:00 10.10.2025 15:13:00 SGSIN SINGAPORE" at bounding box center [832, 511] width 3305 height 32
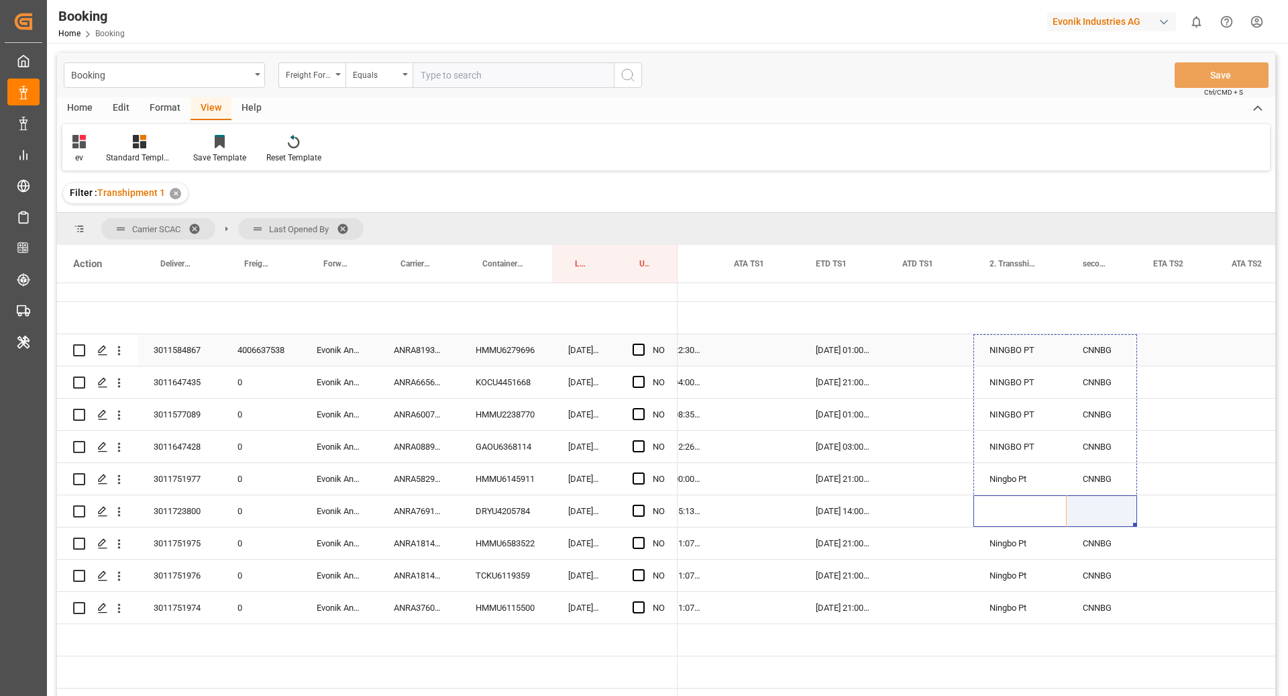
drag, startPoint x: 1136, startPoint y: 525, endPoint x: 1115, endPoint y: 354, distance: 172.5
click at [1115, 354] on div "Logward System (9) 15.10.2025 01:00:00 NINGBO PT CNNBG 28.09.2025 22:30:00 CNNB…" at bounding box center [832, 495] width 3305 height 644
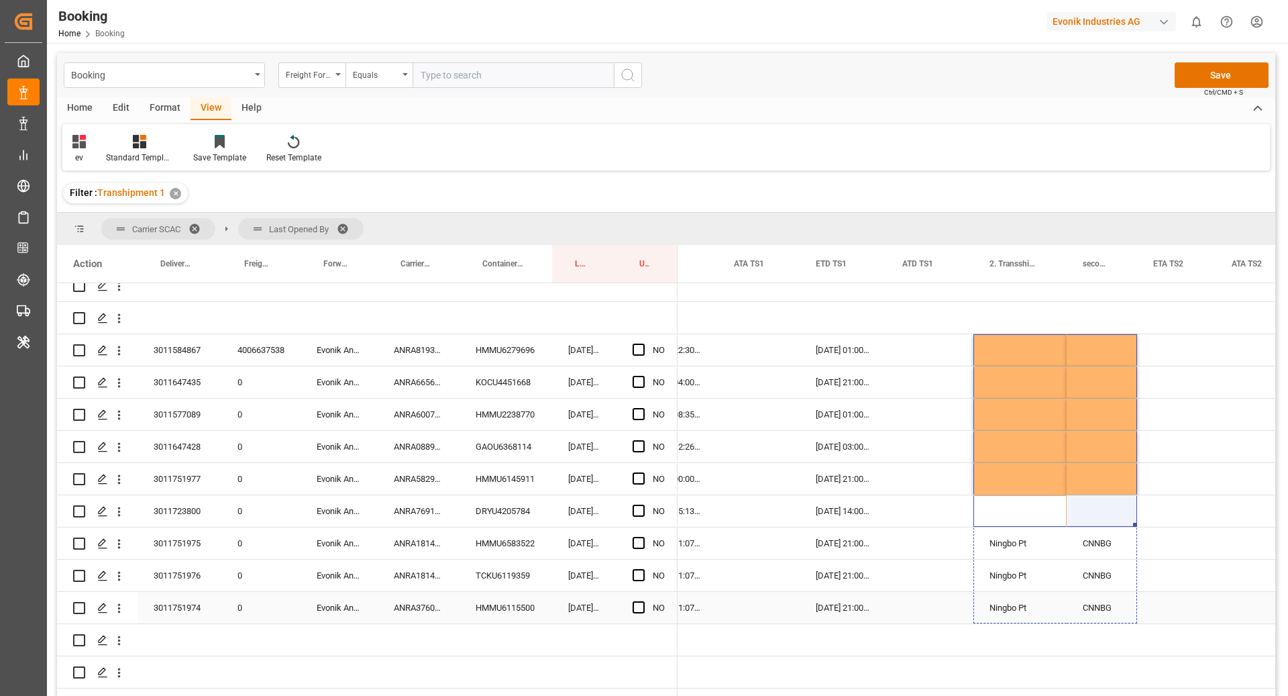
drag, startPoint x: 1135, startPoint y: 525, endPoint x: 1131, endPoint y: 605, distance: 80.0
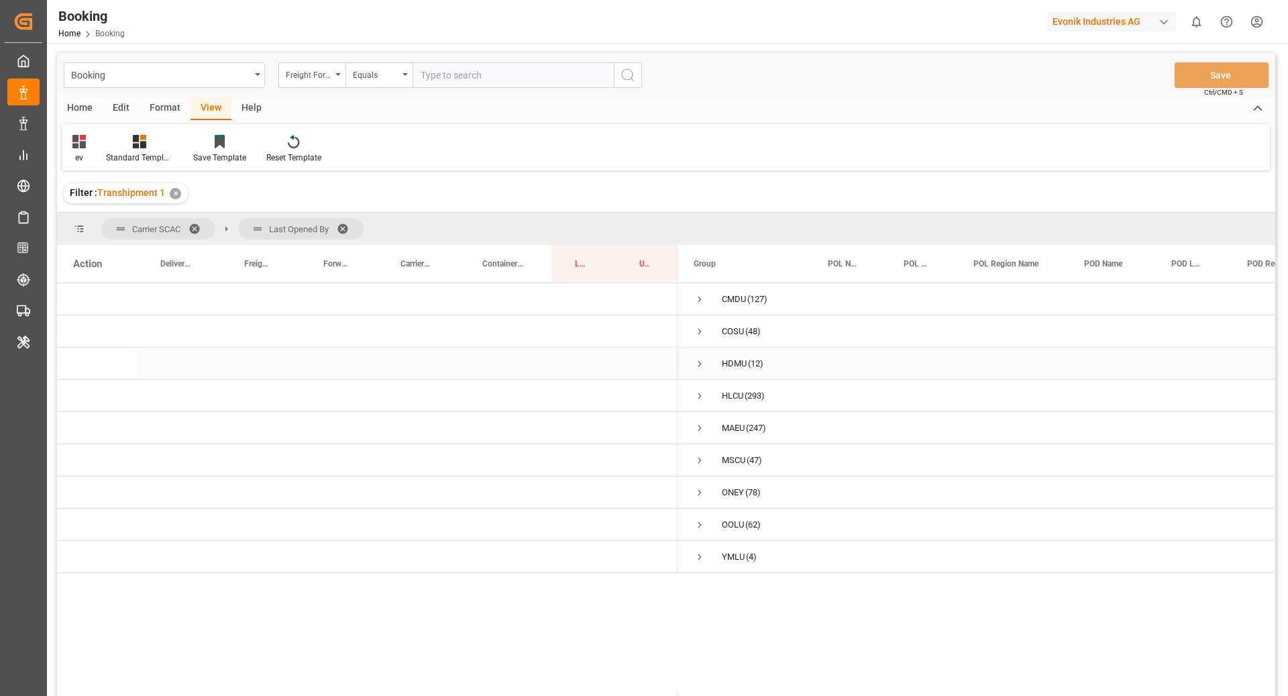
click at [699, 376] on span "Press SPACE to select this row." at bounding box center [700, 363] width 12 height 31
click at [731, 427] on span "Press SPACE to select this row." at bounding box center [728, 428] width 12 height 12
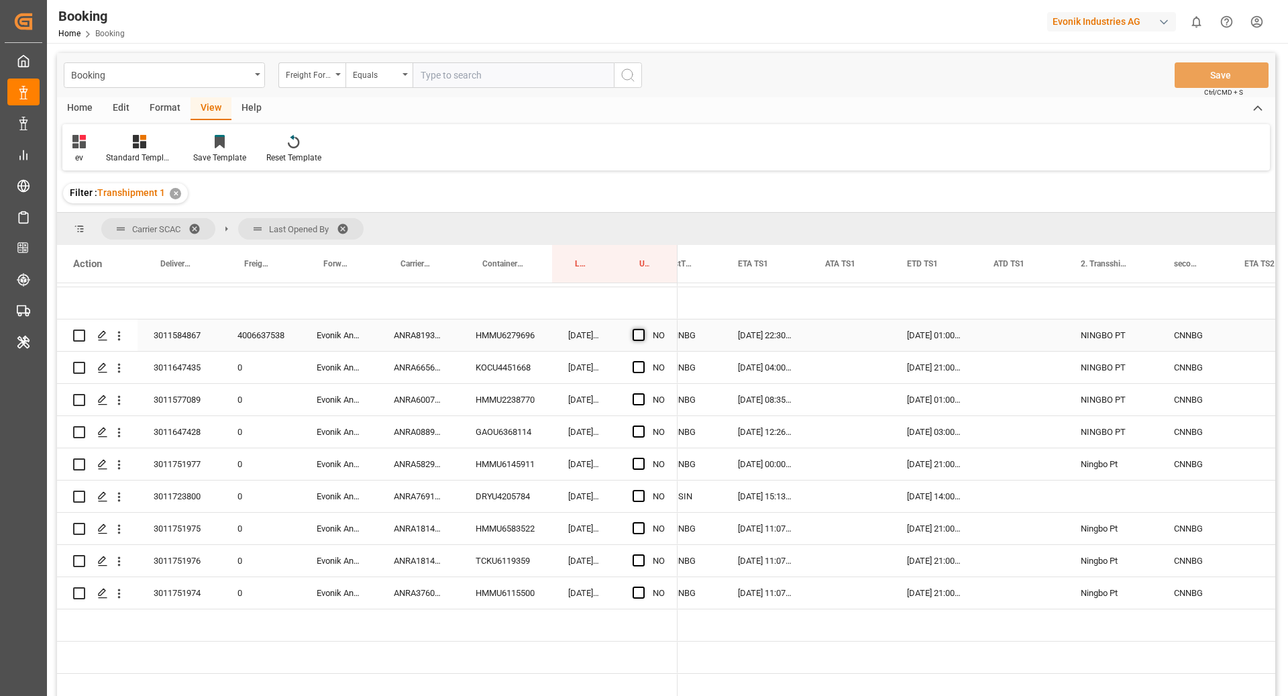
click at [643, 332] on span "Press SPACE to select this row." at bounding box center [639, 335] width 12 height 12
click at [643, 329] on input "Press SPACE to select this row." at bounding box center [643, 329] width 0 height 0
drag, startPoint x: 676, startPoint y: 350, endPoint x: 646, endPoint y: 581, distance: 233.6
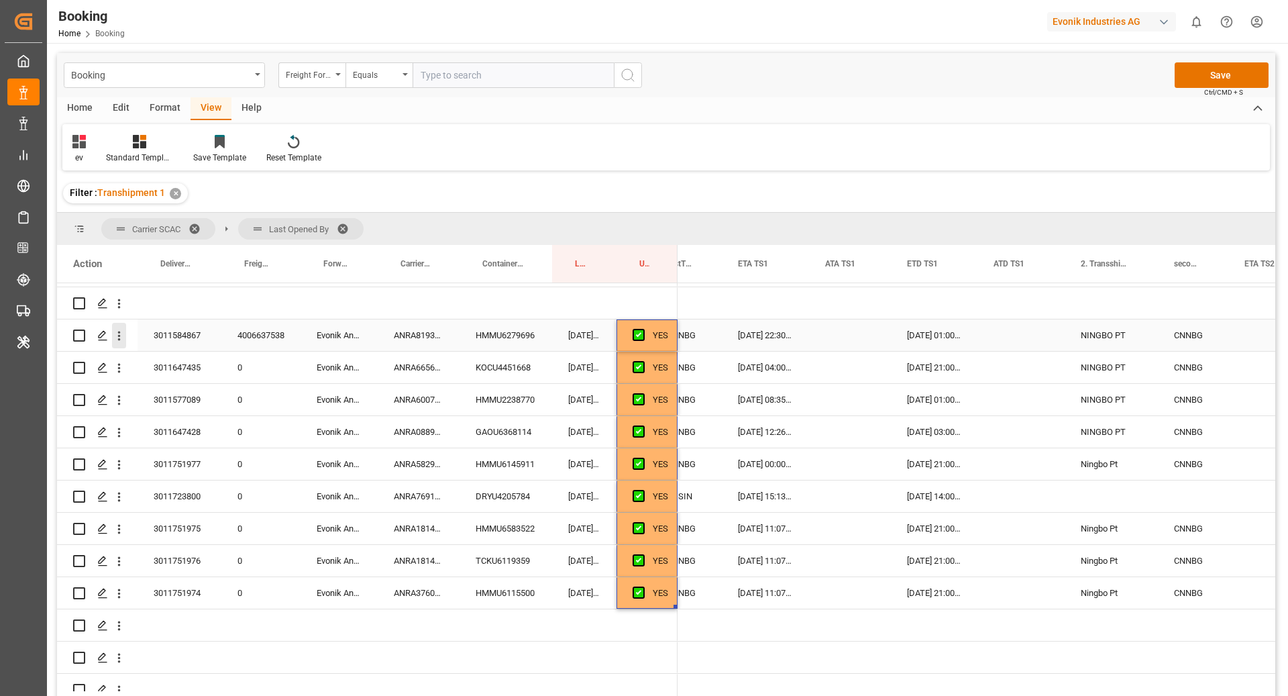
click at [119, 334] on icon "open menu" at bounding box center [119, 336] width 14 height 14
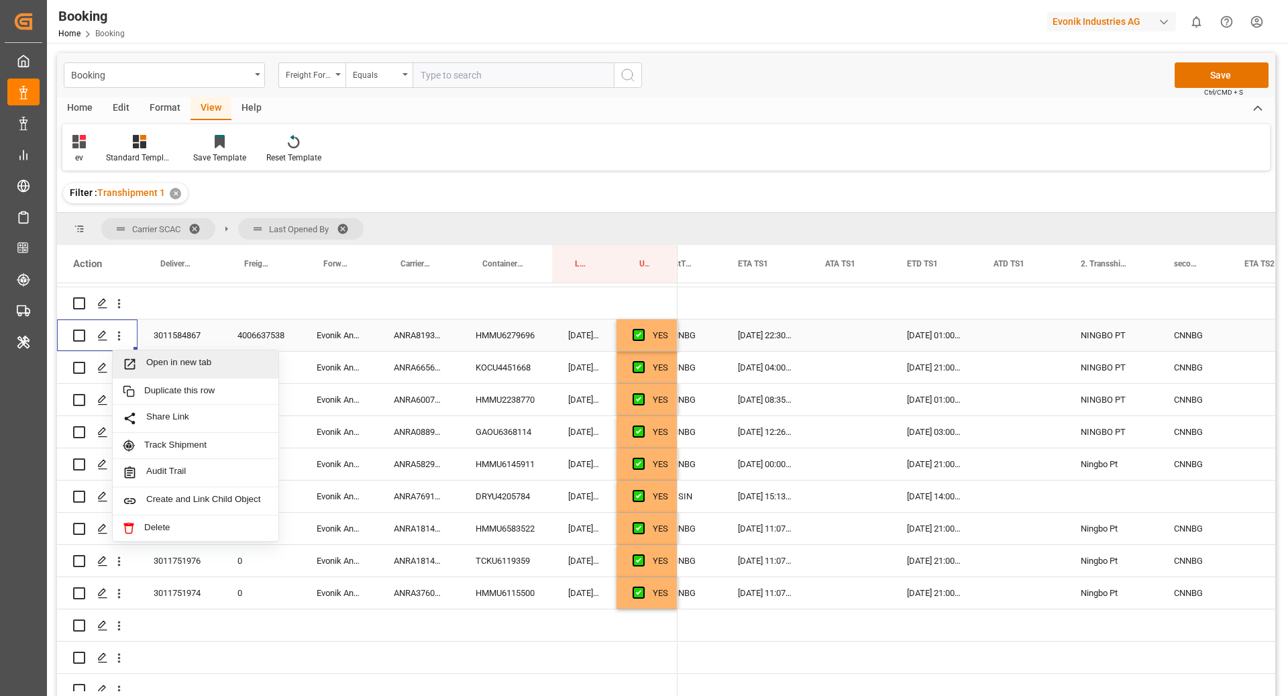
click at [161, 358] on span "Open in new tab" at bounding box center [207, 364] width 122 height 14
click at [112, 369] on icon "open menu" at bounding box center [119, 368] width 14 height 14
click at [161, 399] on span "Open in new tab" at bounding box center [207, 396] width 122 height 14
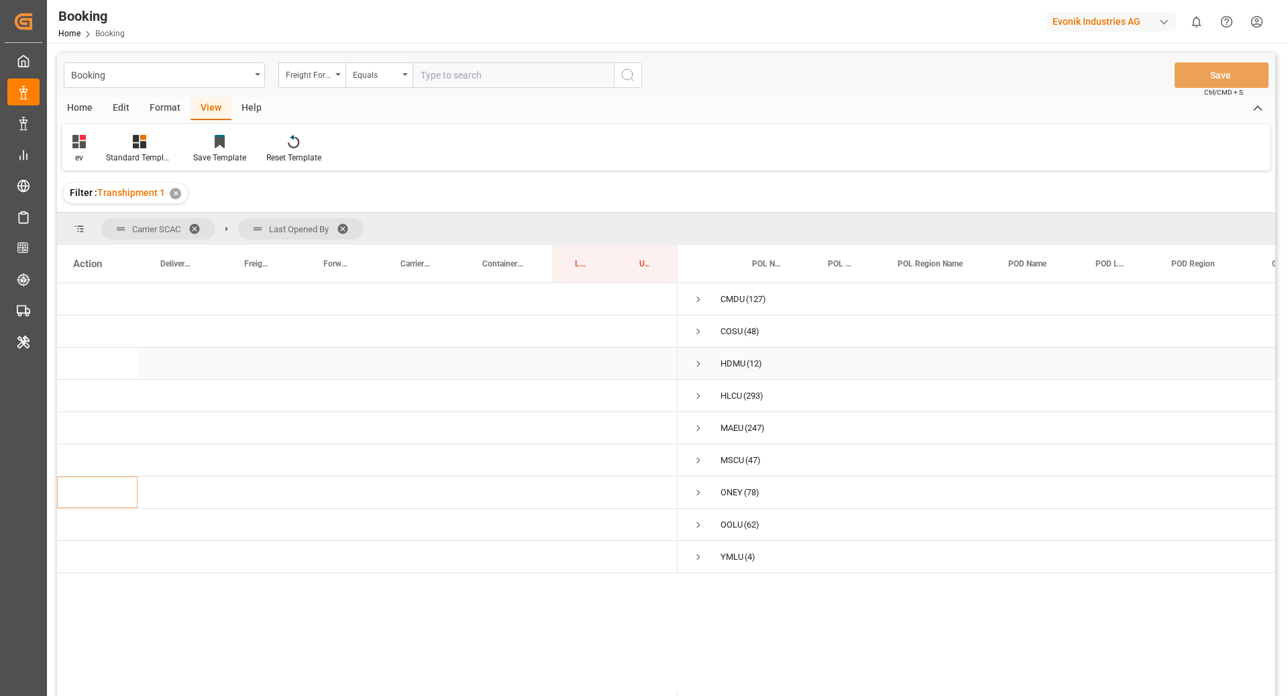
scroll to position [0, 0]
click at [705, 364] on span "Press SPACE to select this row." at bounding box center [700, 364] width 12 height 12
click at [731, 423] on span "Press SPACE to select this row." at bounding box center [728, 428] width 12 height 12
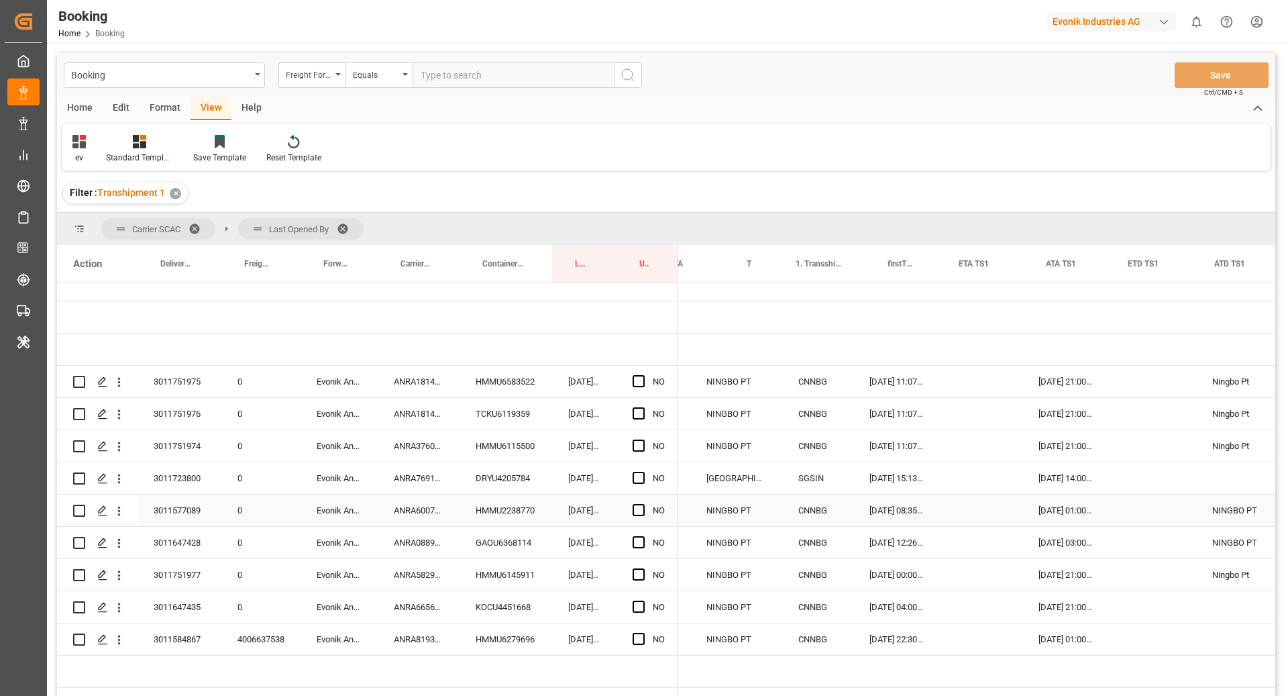
scroll to position [0, 1298]
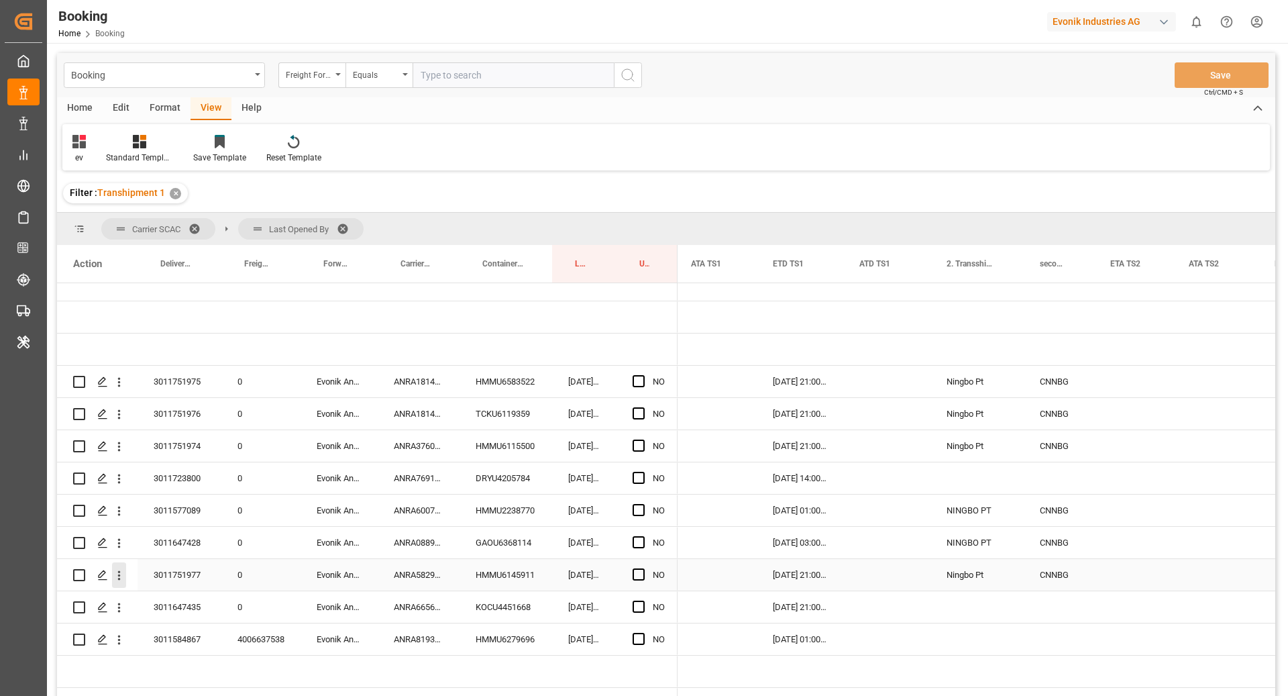
click at [120, 572] on icon "open menu" at bounding box center [119, 575] width 14 height 14
click at [199, 594] on div "Open in new tab" at bounding box center [196, 604] width 166 height 28
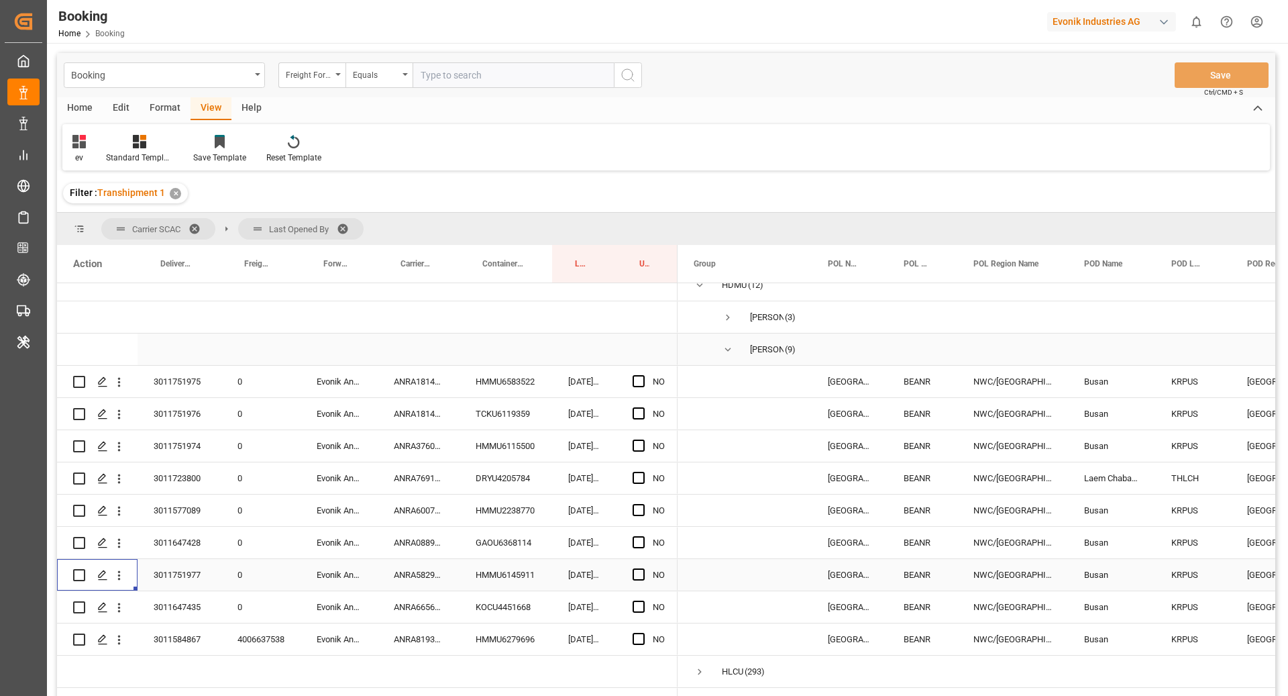
click at [733, 351] on span "Press SPACE to select this row." at bounding box center [728, 350] width 12 height 12
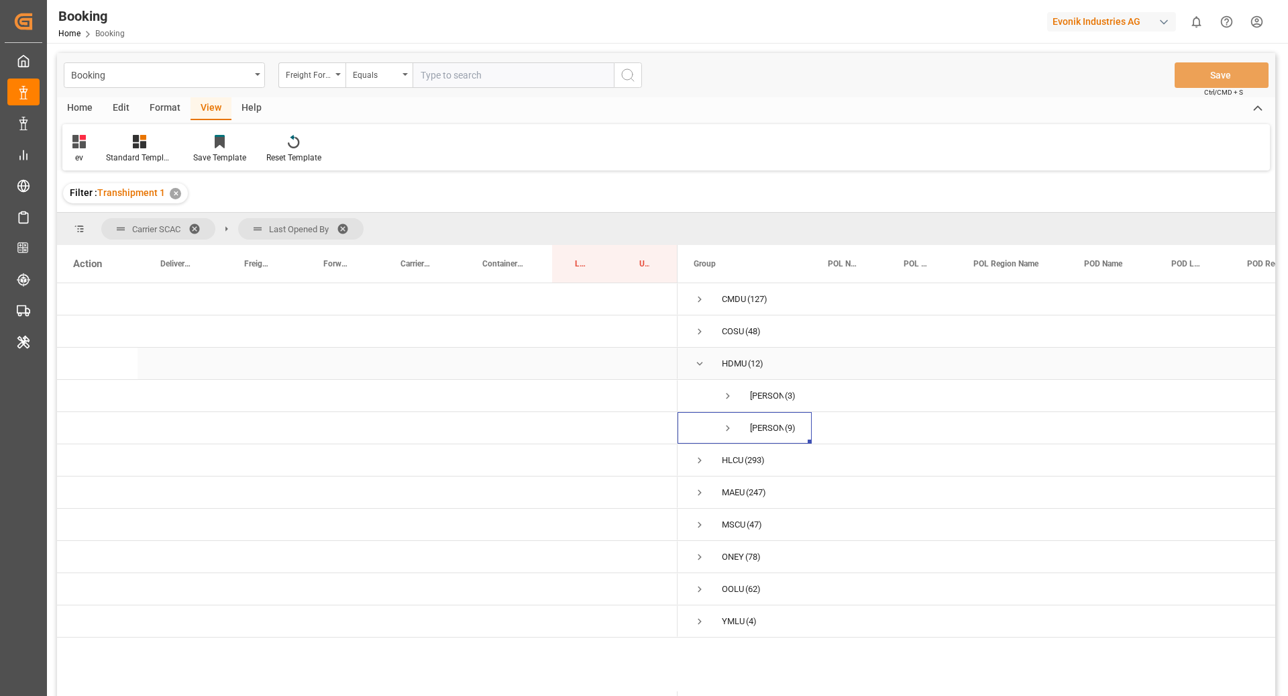
click at [699, 354] on span "Press SPACE to select this row." at bounding box center [700, 363] width 12 height 31
click at [705, 429] on span "Press SPACE to select this row." at bounding box center [700, 428] width 12 height 12
click at [727, 500] on span "Press SPACE to select this row." at bounding box center [728, 492] width 12 height 31
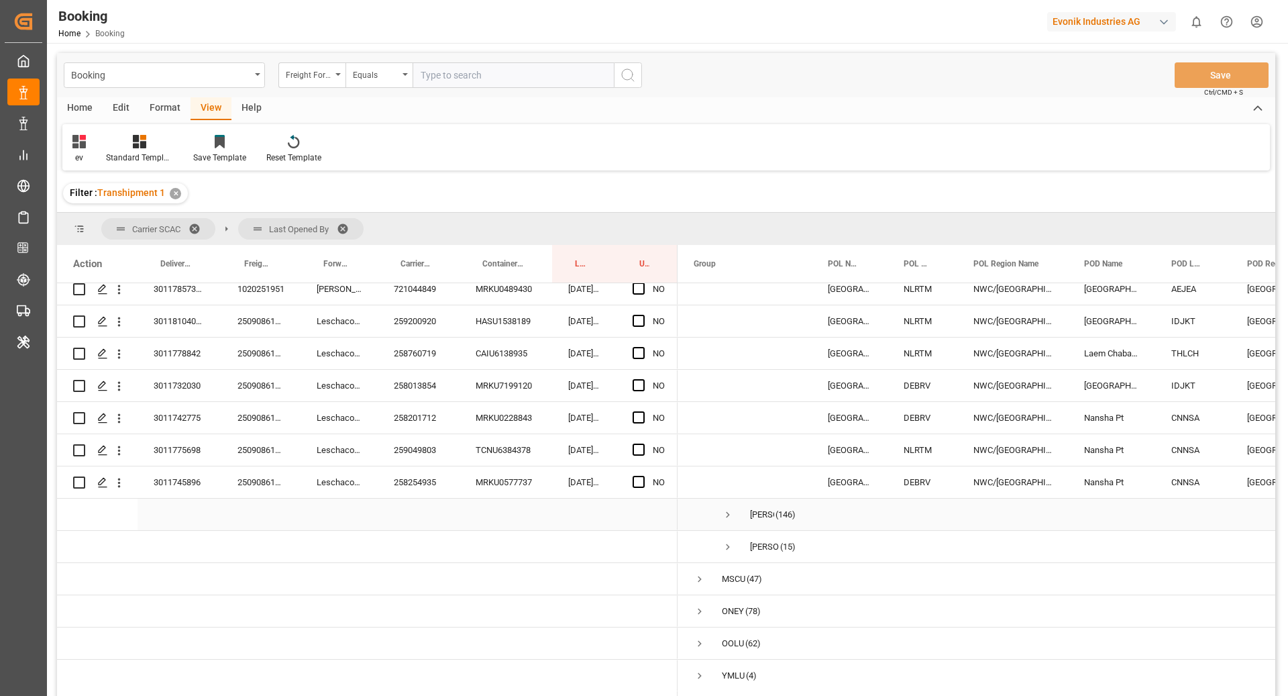
scroll to position [2339, 0]
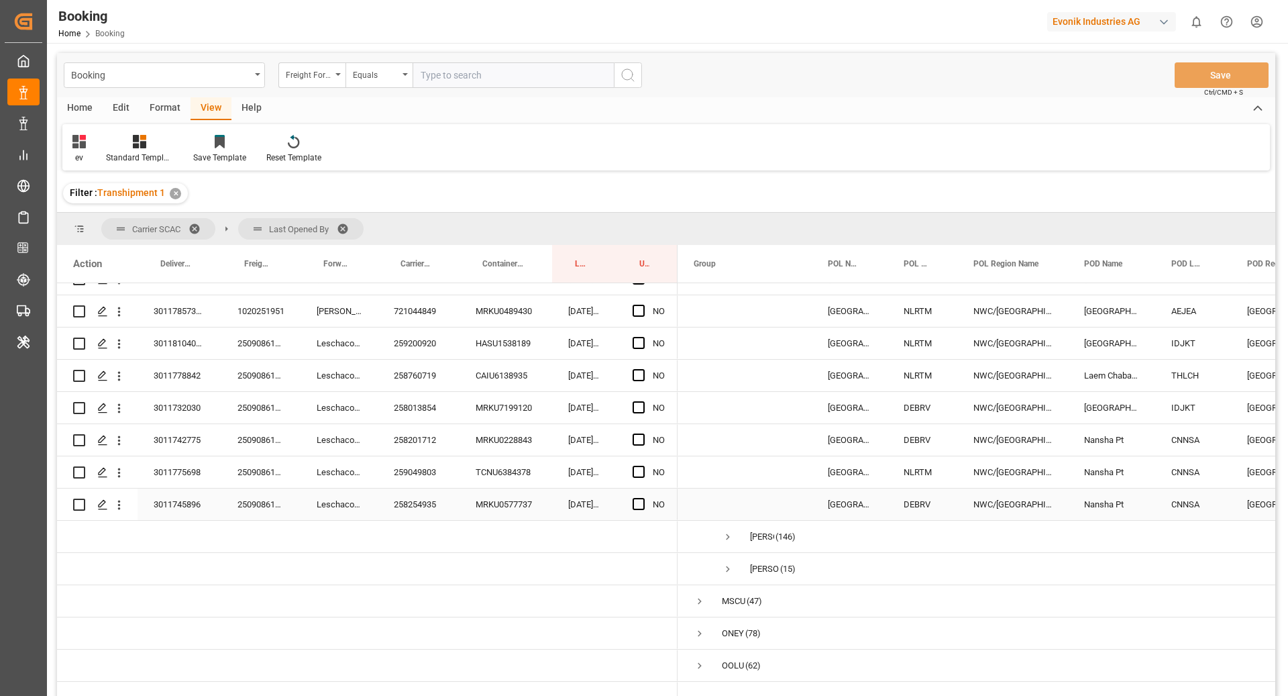
click at [630, 507] on div "NO" at bounding box center [647, 505] width 61 height 32
click at [645, 506] on div "Press SPACE to select this row." at bounding box center [643, 504] width 20 height 31
click at [641, 505] on span "Press SPACE to select this row." at bounding box center [639, 504] width 12 height 12
click at [643, 498] on input "Press SPACE to select this row." at bounding box center [643, 498] width 0 height 0
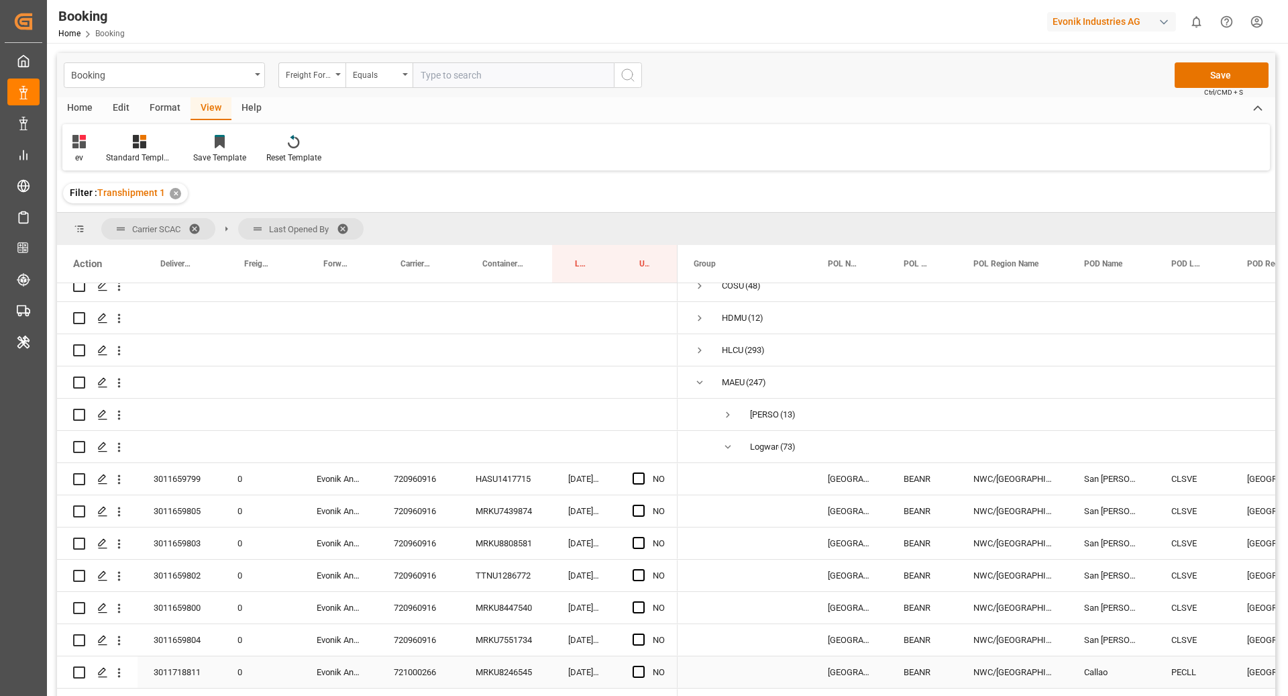
scroll to position [0, 0]
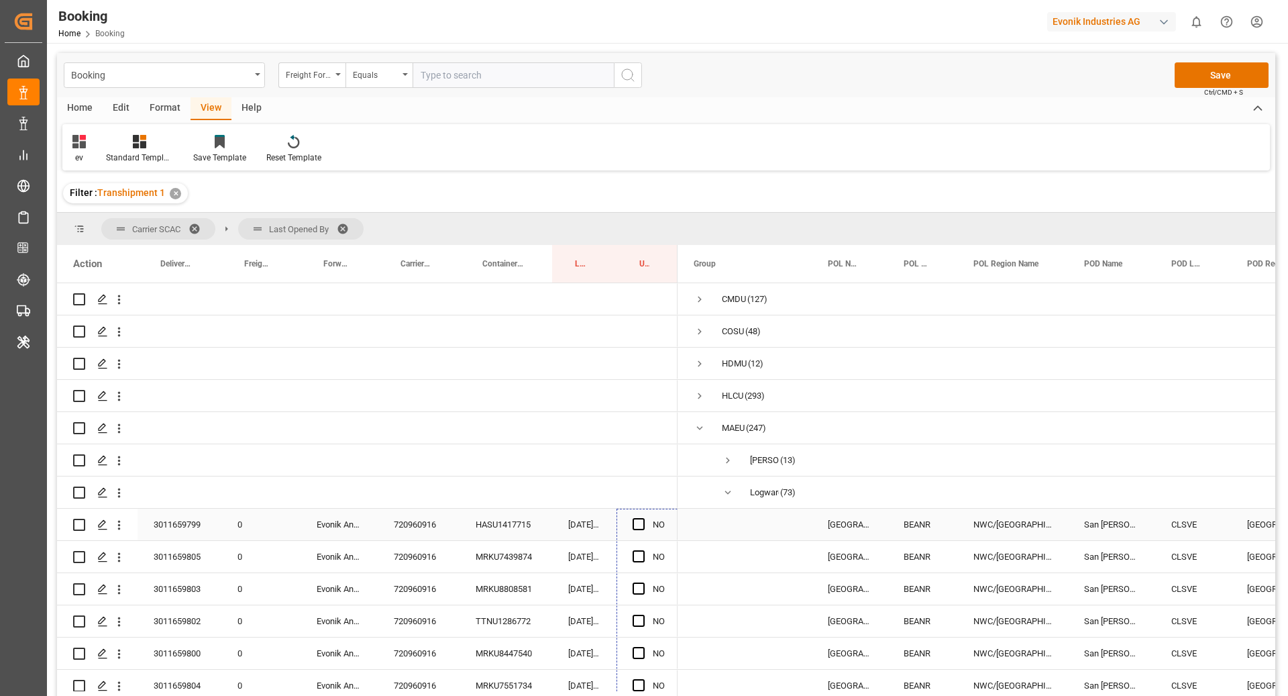
drag, startPoint x: 677, startPoint y: 517, endPoint x: 656, endPoint y: 530, distance: 24.4
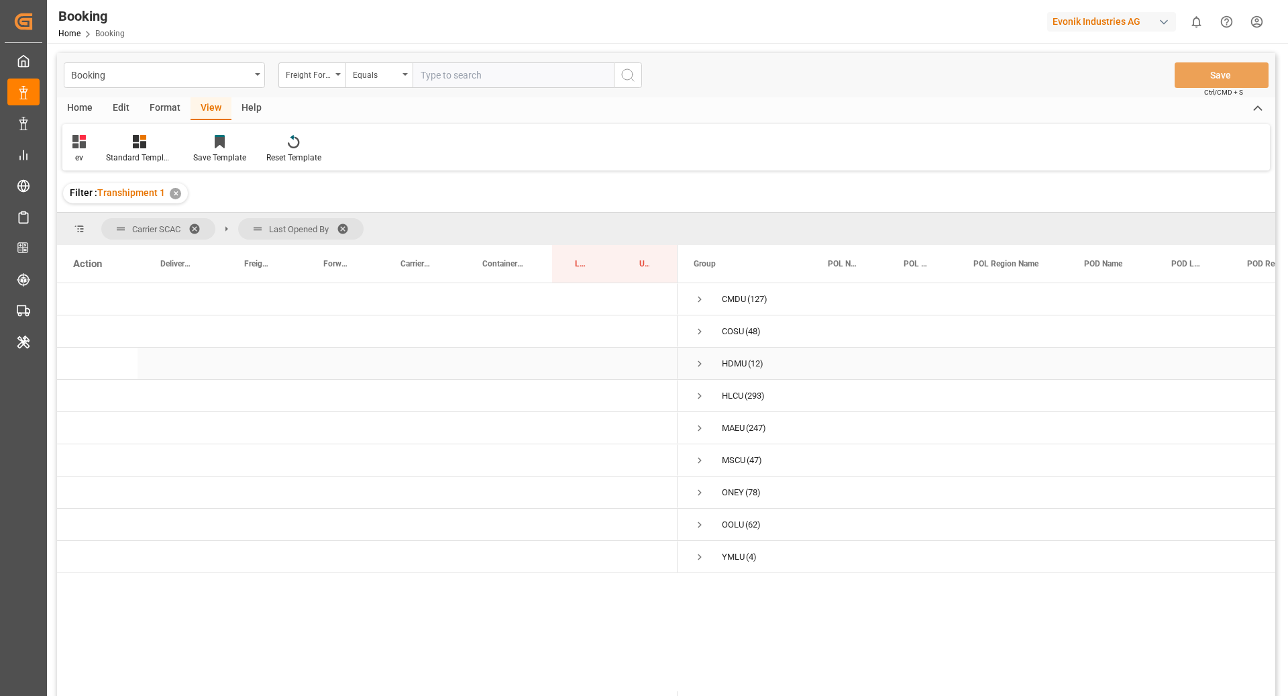
click at [695, 356] on span "Press SPACE to select this row." at bounding box center [700, 363] width 12 height 31
click at [723, 429] on span "Press SPACE to select this row." at bounding box center [728, 428] width 12 height 12
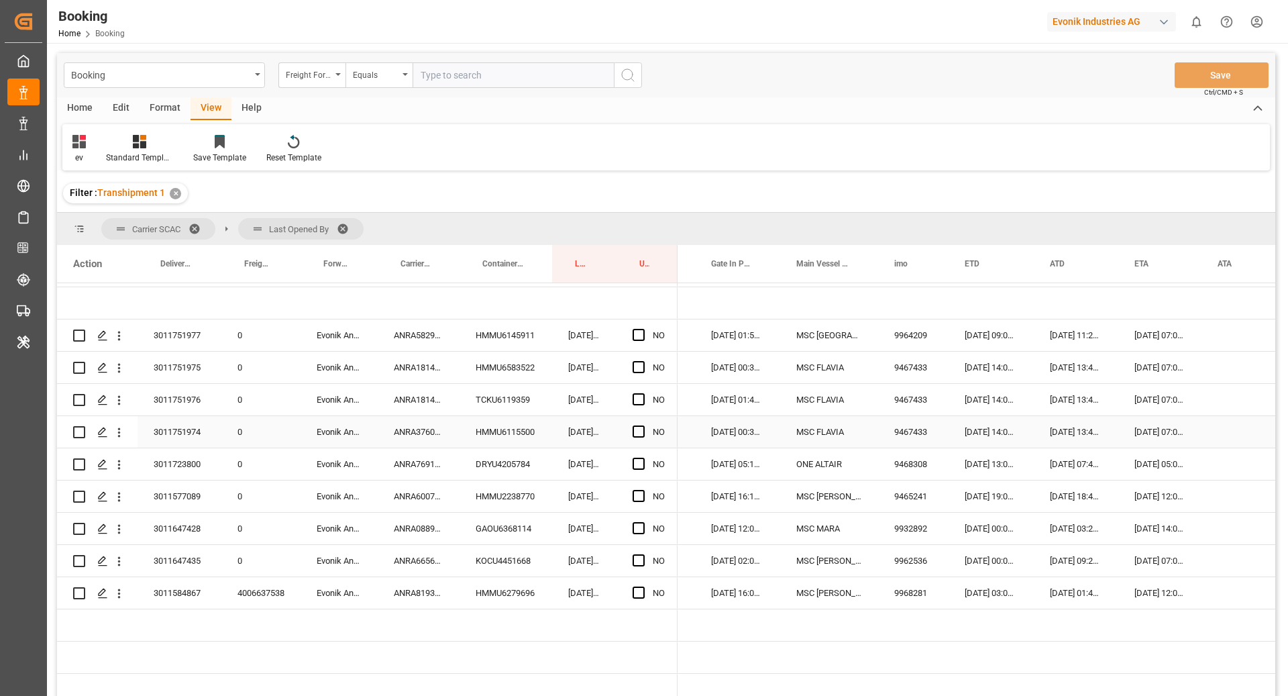
scroll to position [0, 985]
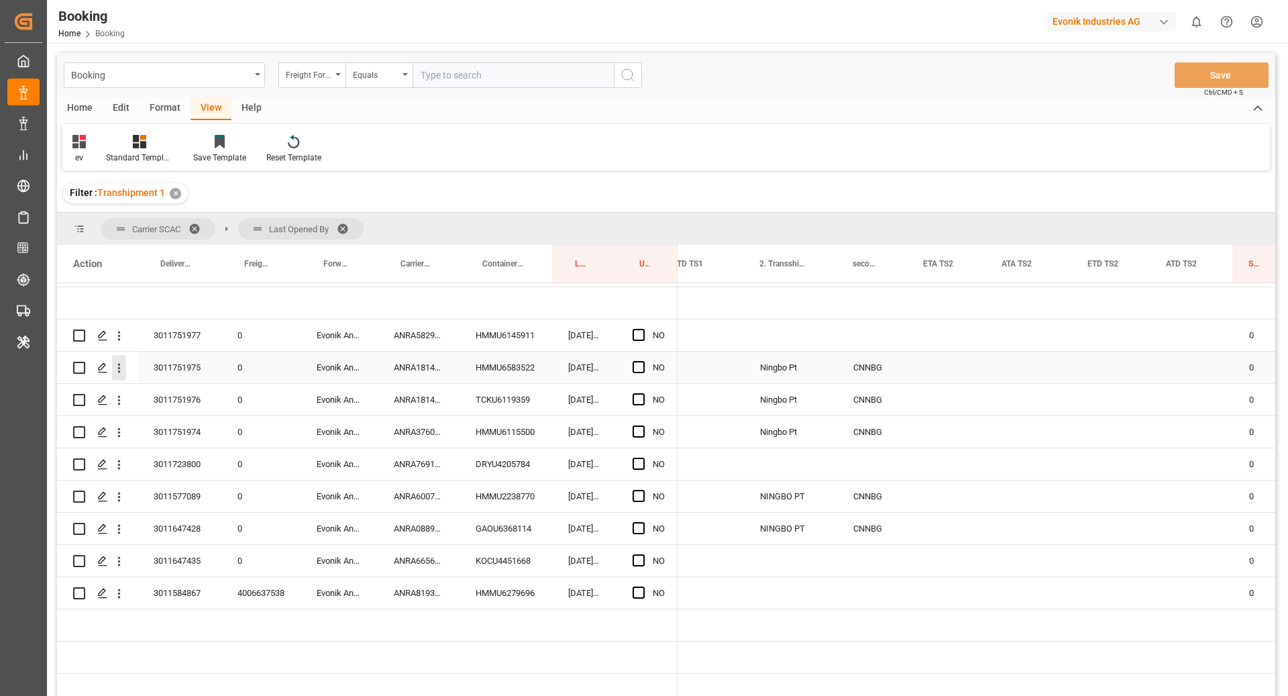
click at [117, 370] on icon "open menu" at bounding box center [119, 368] width 14 height 14
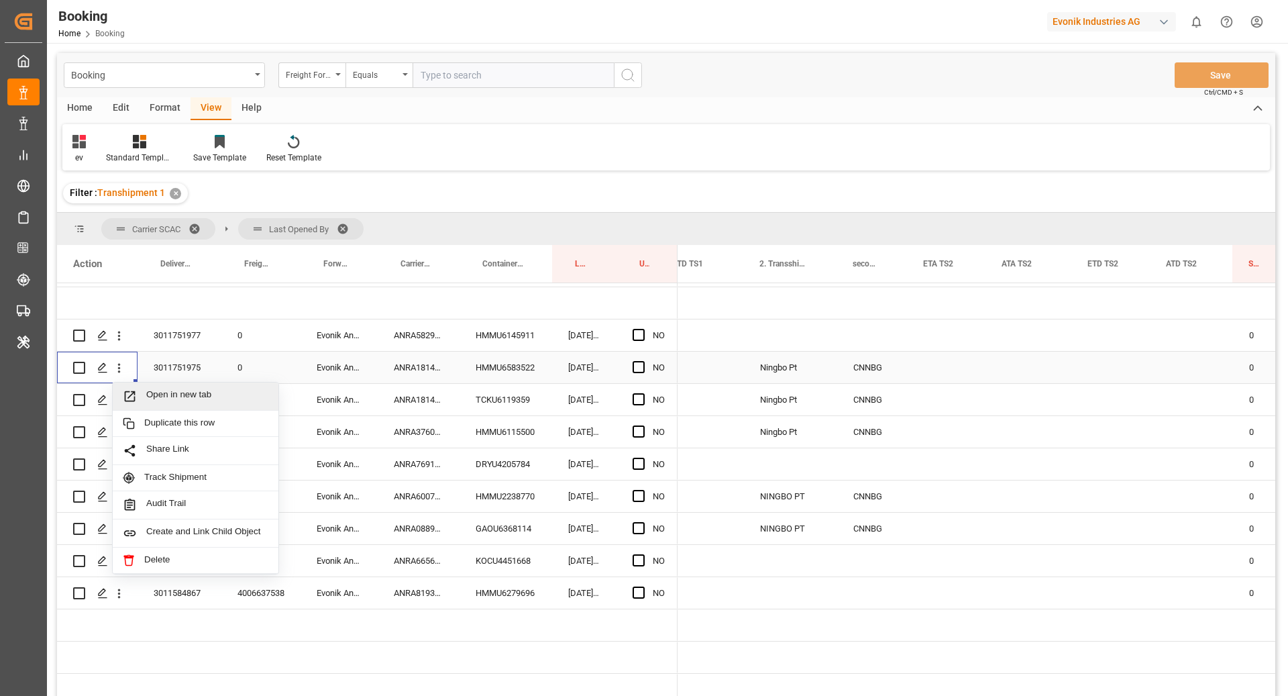
click at [181, 397] on span "Open in new tab" at bounding box center [207, 396] width 122 height 14
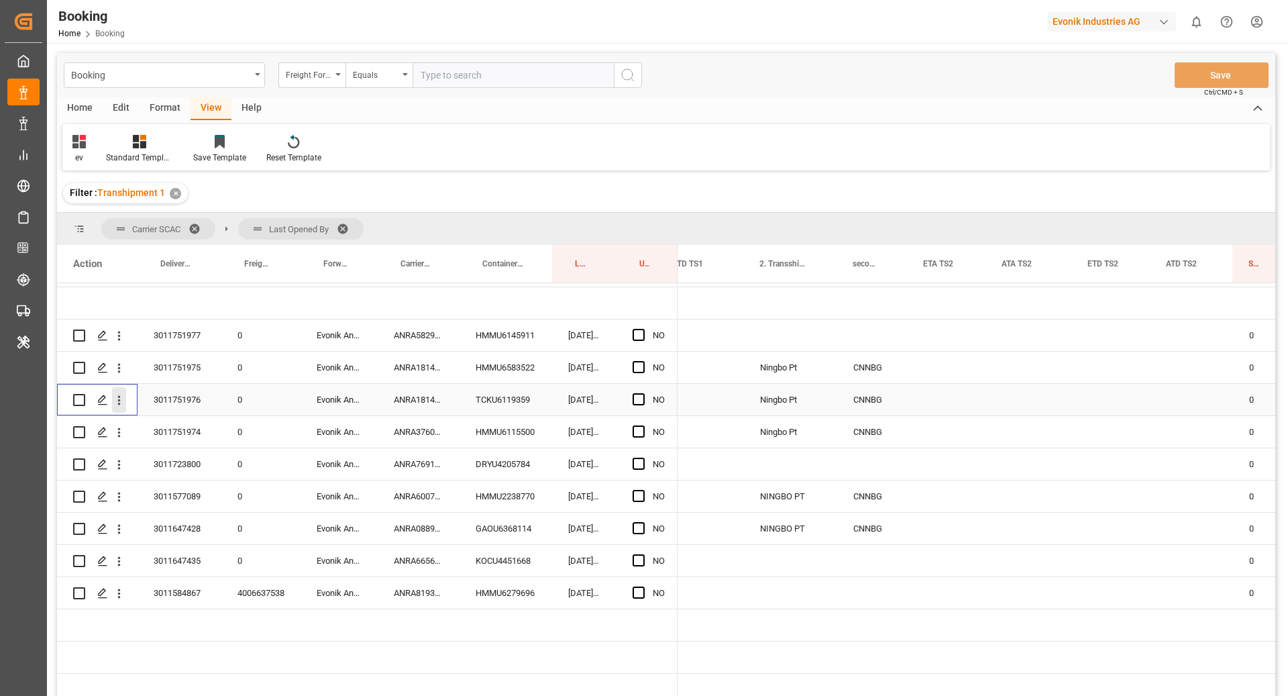
click at [121, 401] on icon "open menu" at bounding box center [119, 400] width 14 height 14
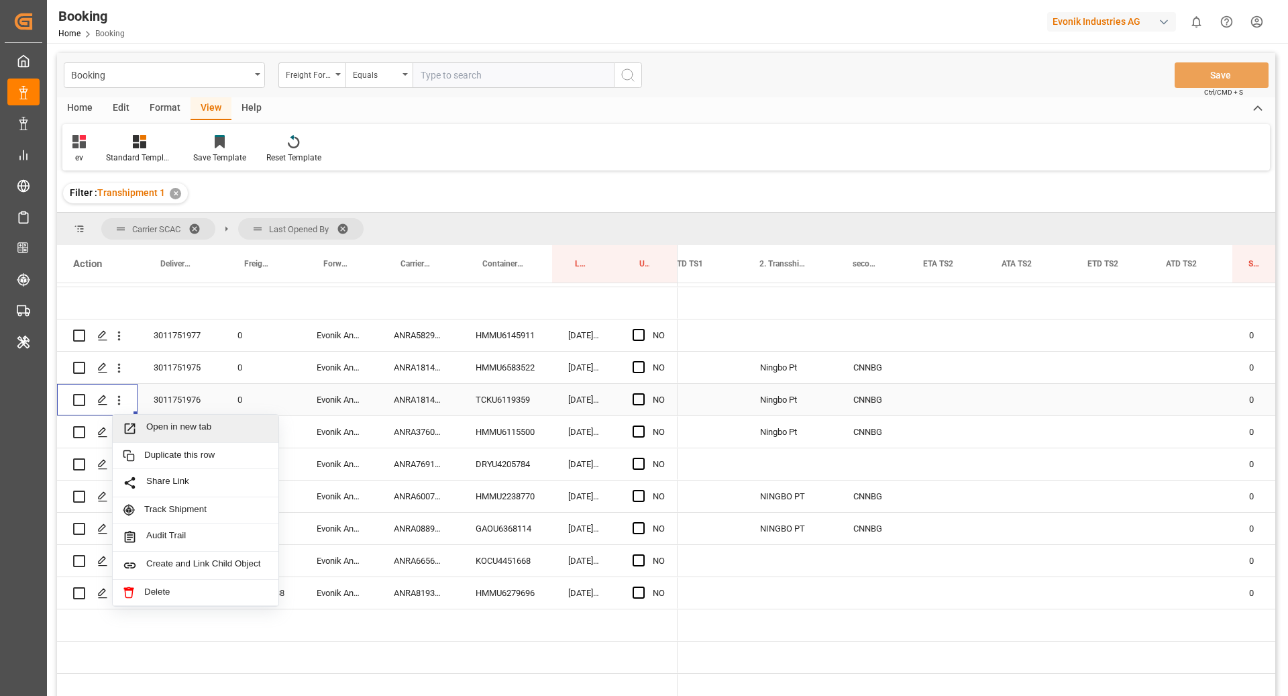
click at [144, 425] on span "Press SPACE to select this row." at bounding box center [134, 428] width 23 height 14
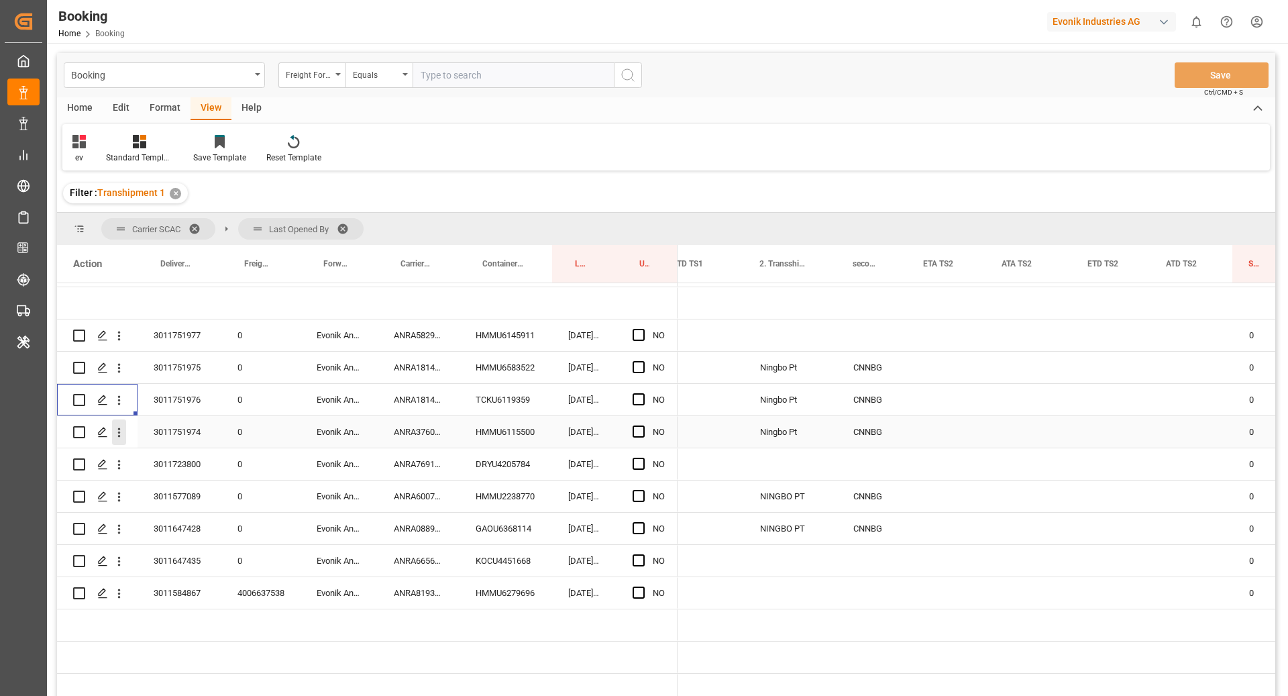
click at [121, 439] on button "open menu" at bounding box center [119, 432] width 14 height 26
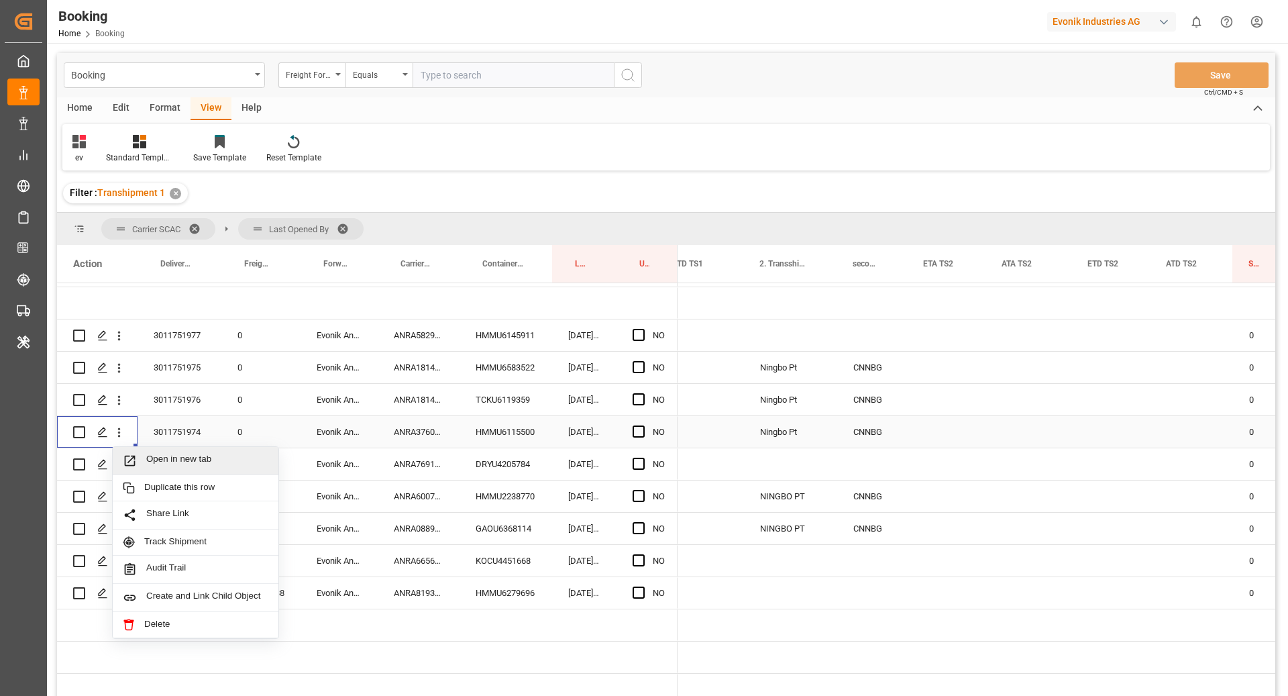
click at [150, 462] on span "Open in new tab" at bounding box center [207, 461] width 122 height 14
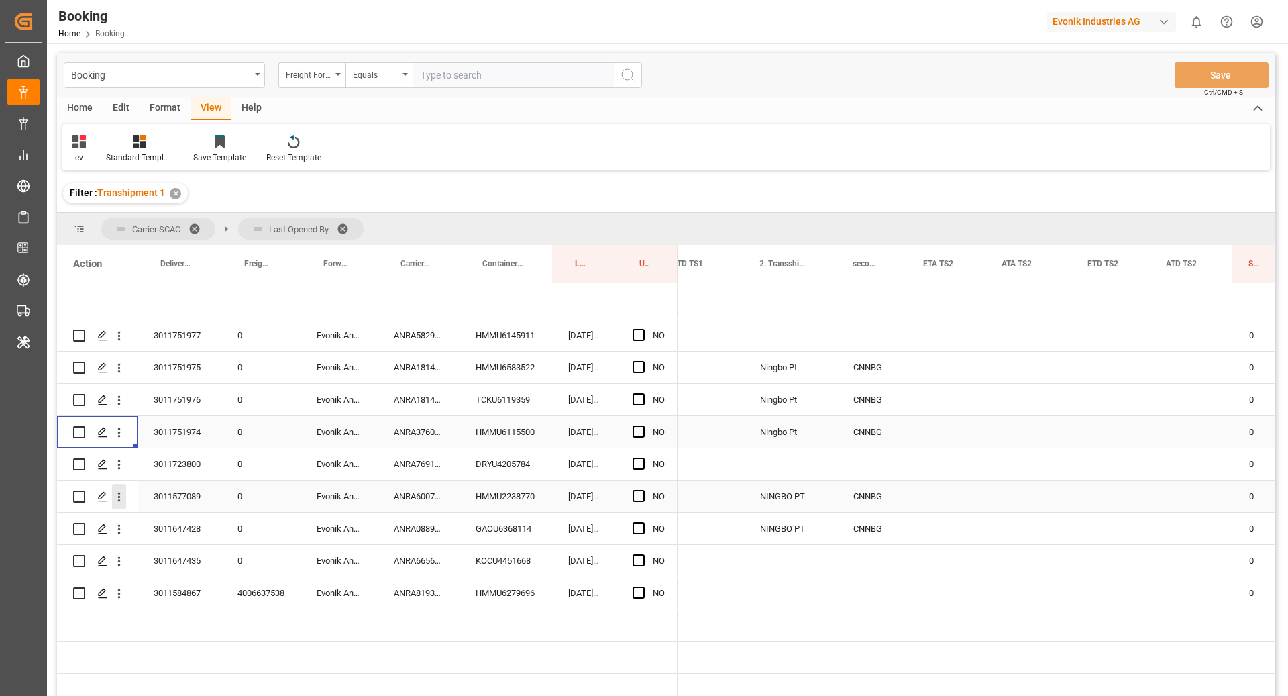
click at [117, 498] on icon "open menu" at bounding box center [119, 497] width 14 height 14
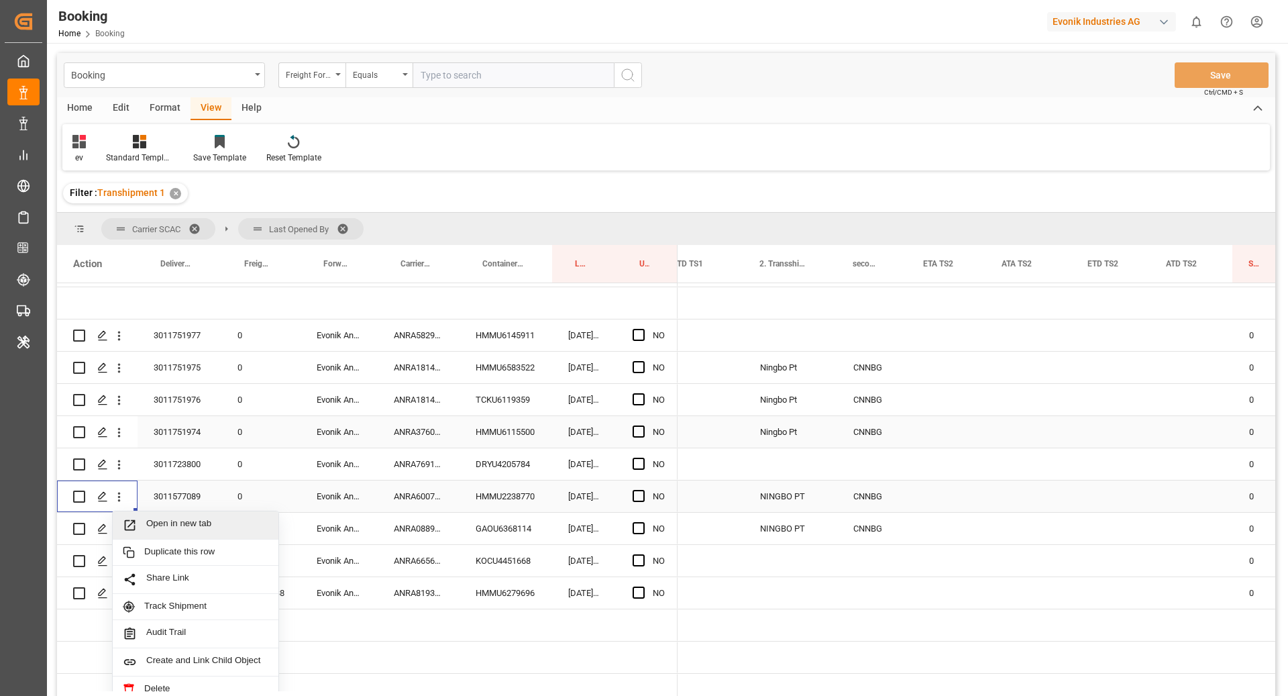
click at [155, 515] on div "Open in new tab" at bounding box center [196, 525] width 166 height 28
click at [115, 525] on icon "open menu" at bounding box center [119, 529] width 14 height 14
click at [158, 558] on span "Open in new tab" at bounding box center [207, 557] width 122 height 14
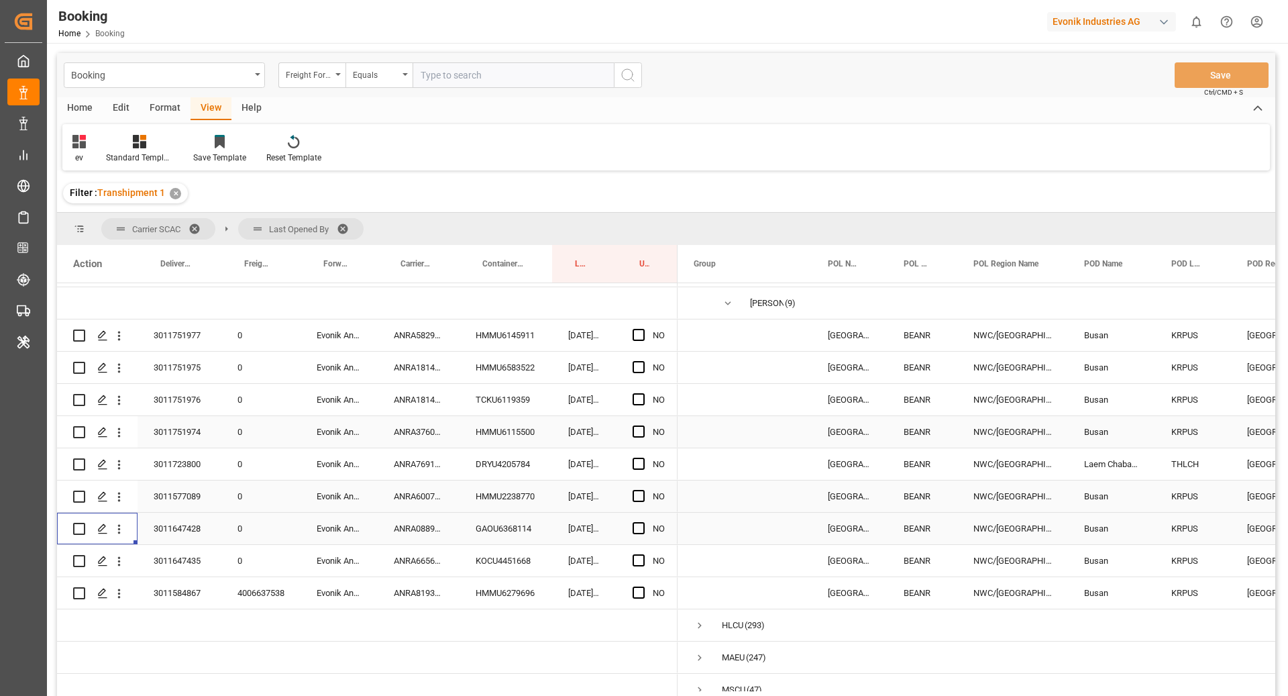
scroll to position [0, 0]
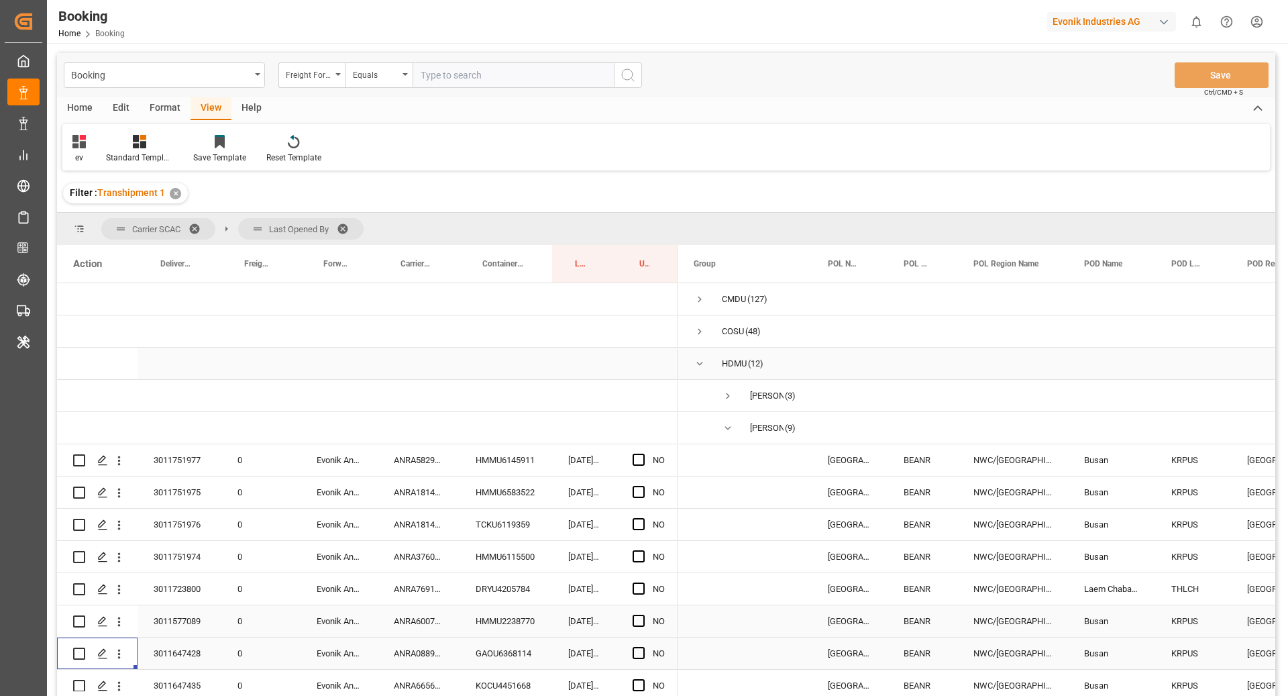
click at [699, 360] on span "Press SPACE to select this row." at bounding box center [700, 364] width 12 height 12
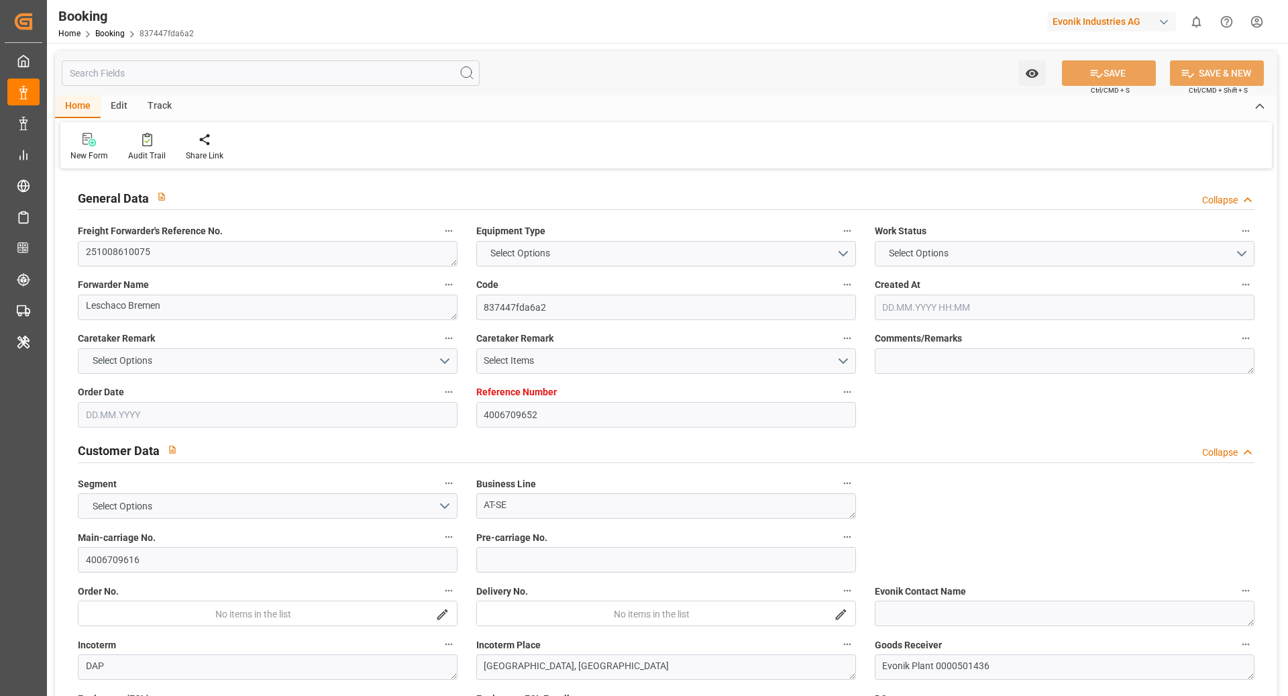
type input "4006709652"
type input "9434943"
type input "Hapag [PERSON_NAME]"
type input "Hapag Lloyd Aktiengesellschaft"
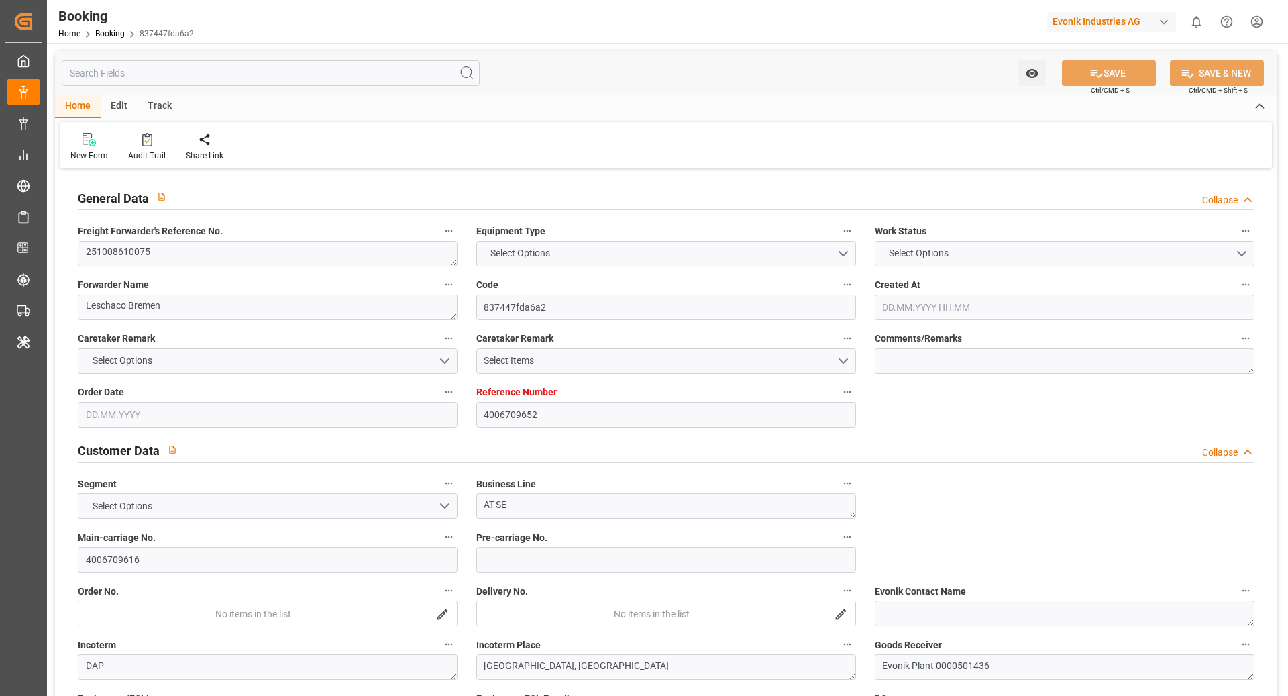
type input "DEHAM"
type input "USPHL"
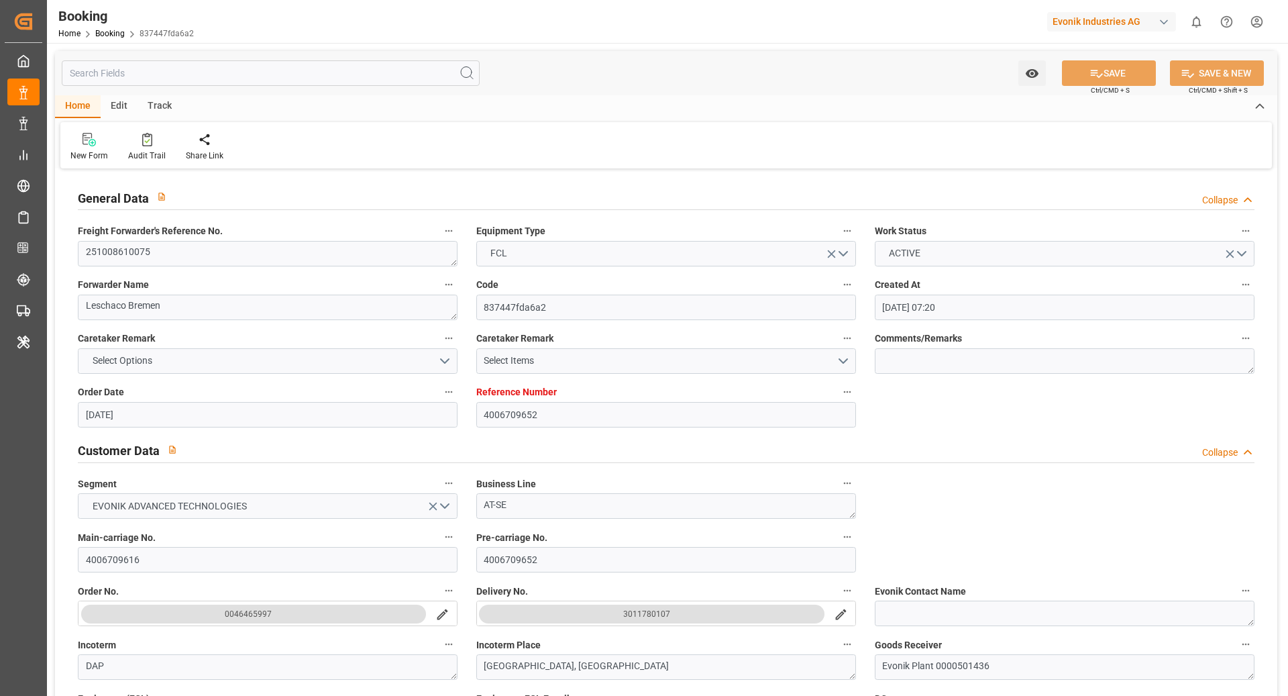
type input "01.09.2025 07:20"
type input "01.09.2025"
type input "27.10.2025"
type input "01.10.2025"
type input "01.10.2025 00:00"
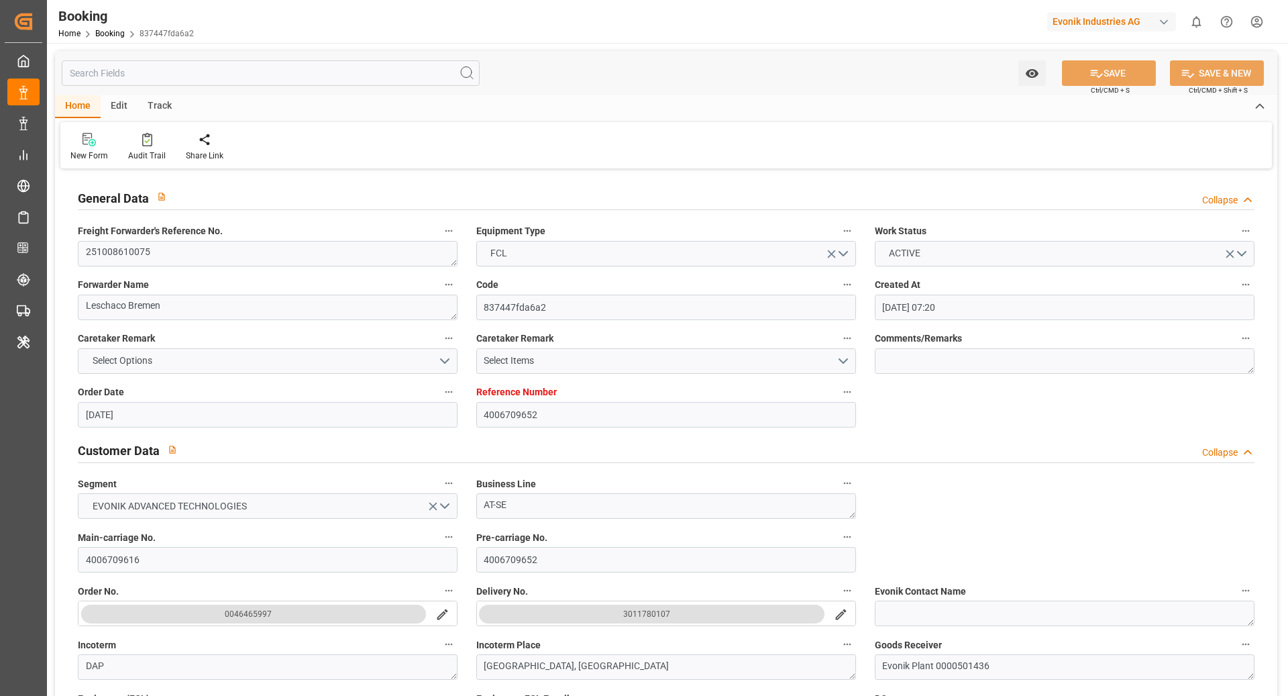
type input "22.09.2025"
type input "26.10.2025 00:00"
type input "12.11.2025 00:00"
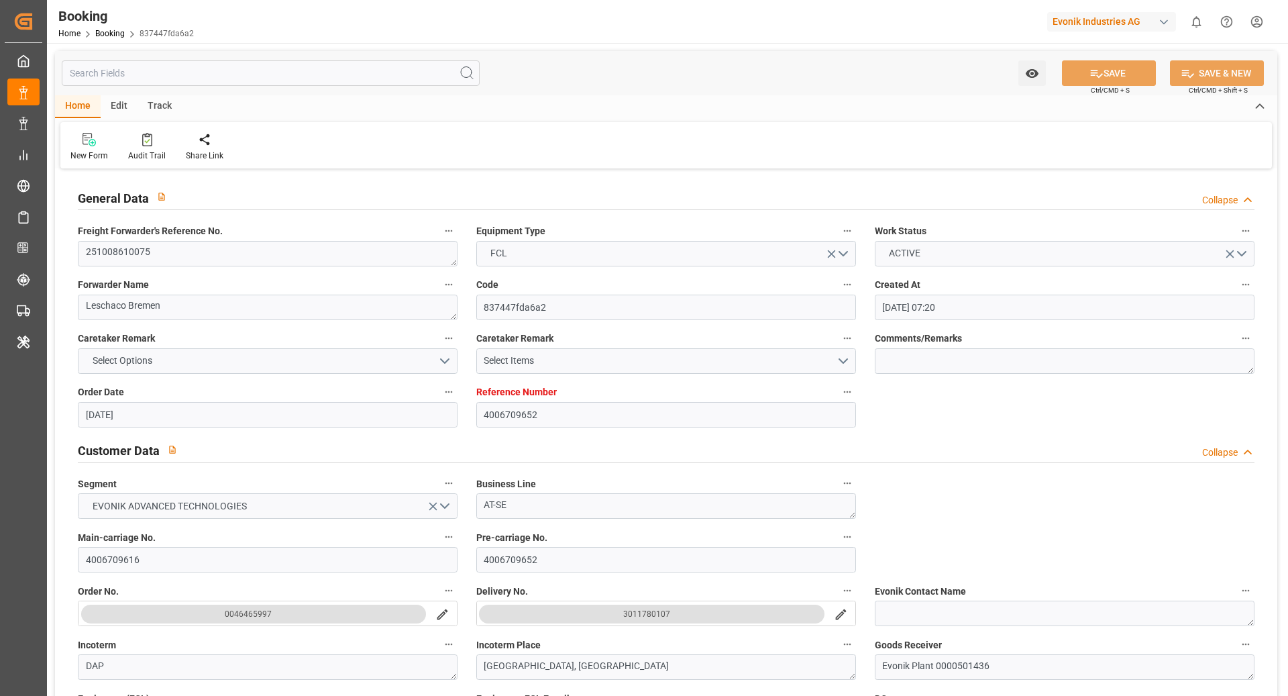
type input "12.11.2025 00:00"
type input "13.11.2025 00:00"
type input "25.09.2025 10:28"
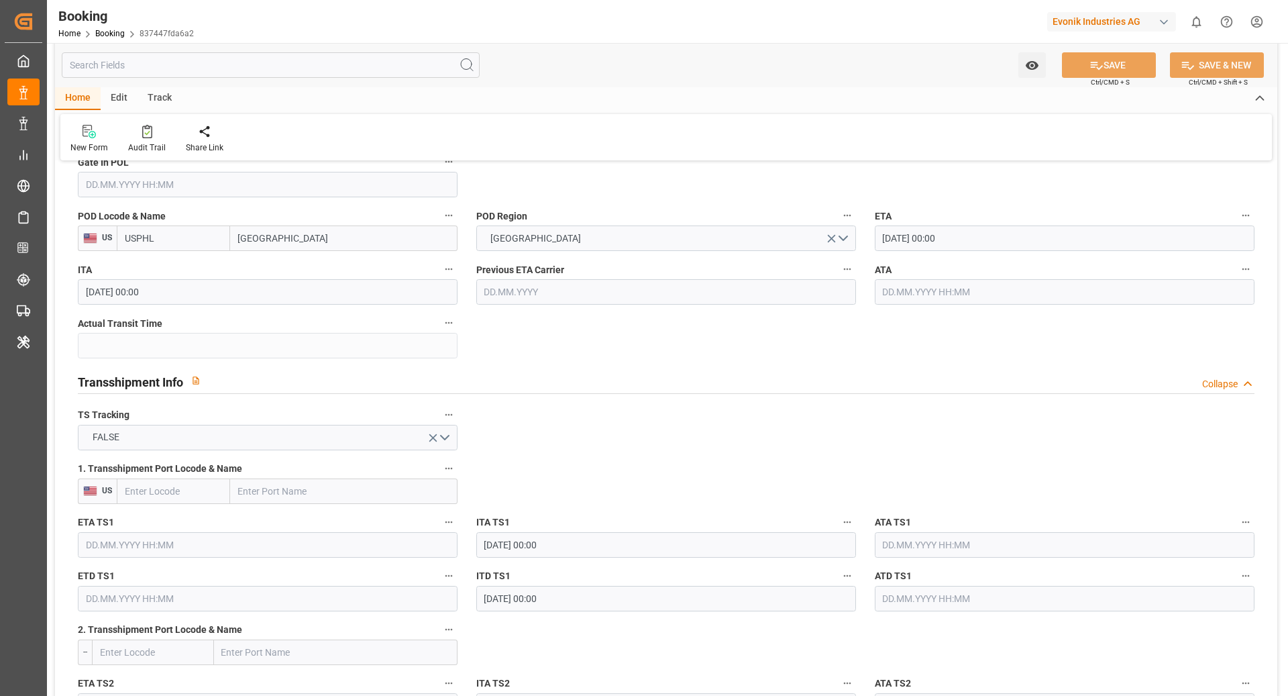
scroll to position [1203, 0]
click at [143, 142] on div "Audit Trail" at bounding box center [147, 148] width 38 height 12
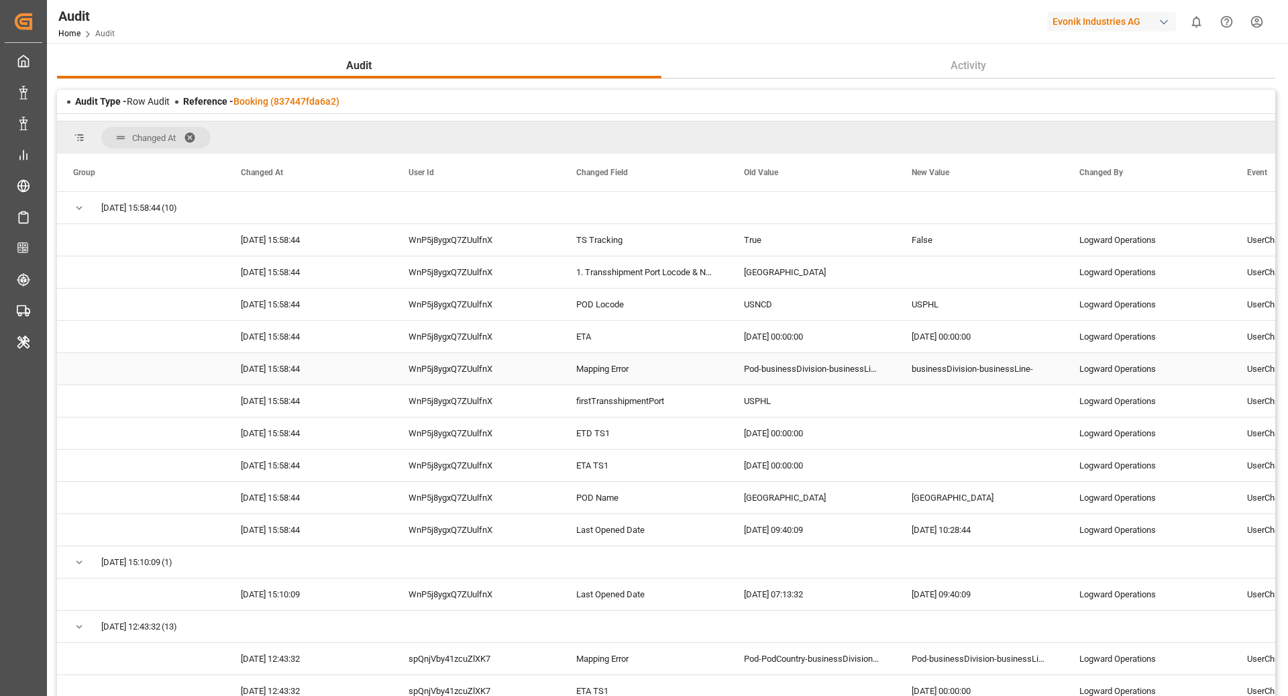
scroll to position [15, 0]
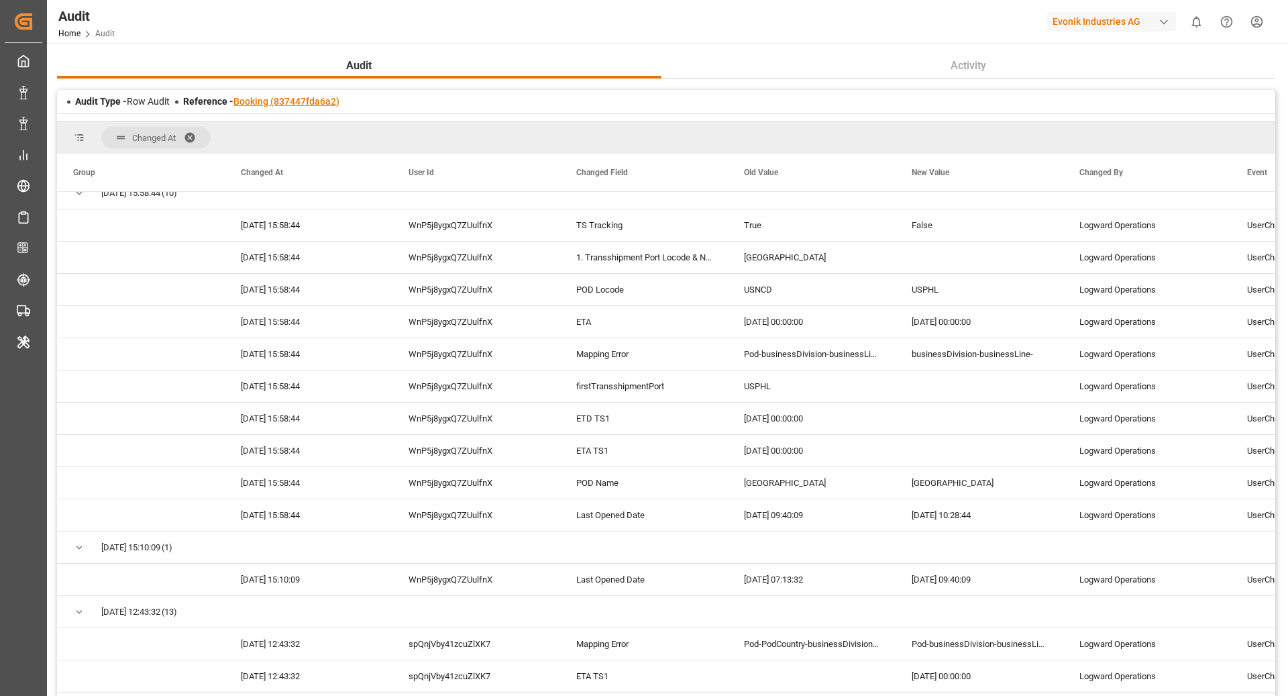
click at [268, 103] on link "Booking (837447fda6a2)" at bounding box center [287, 101] width 106 height 11
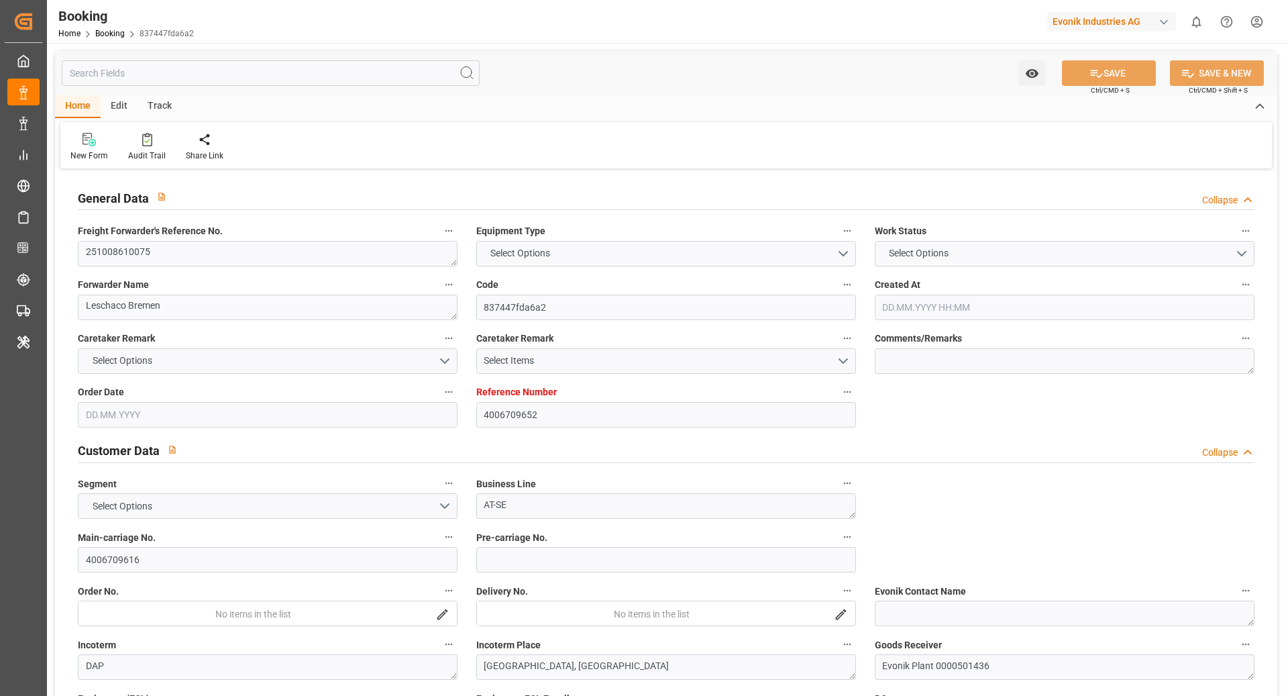
type input "4006709652"
type input "9434943"
type input "Hapag Lloyd"
type input "Hapag Lloyd Aktiengesellschaft"
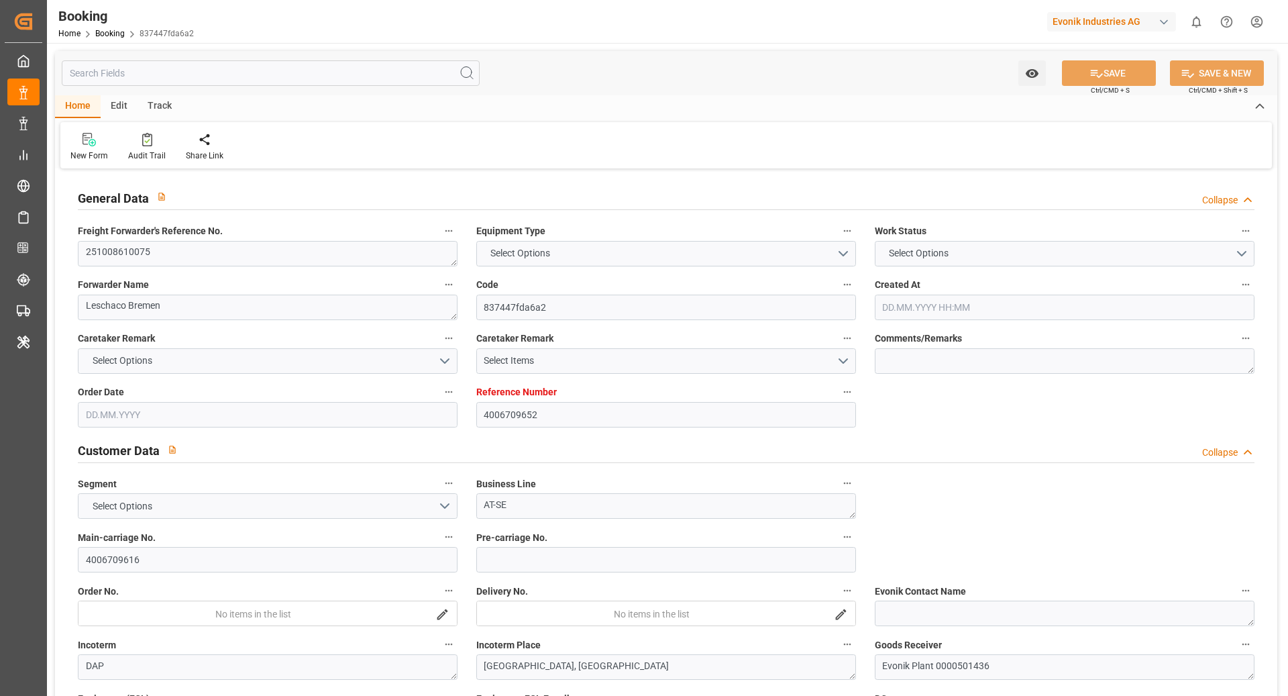
type input "DEHAM"
type input "USPHL"
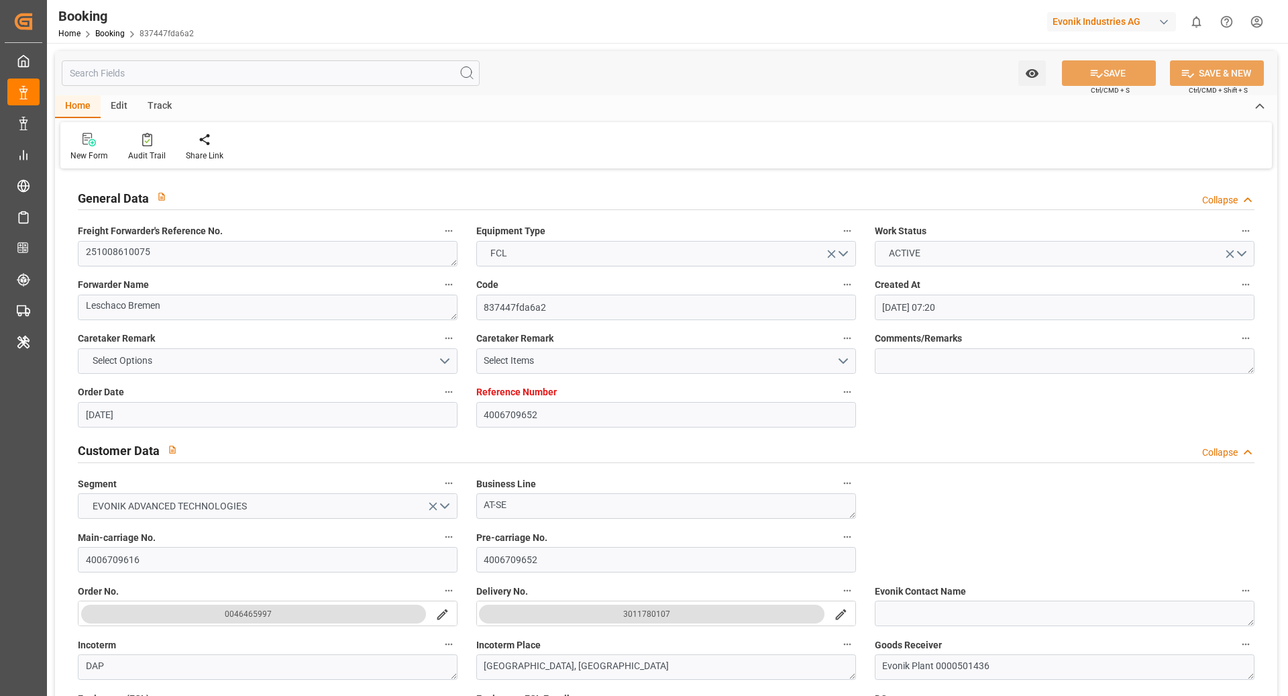
type input "01.09.2025 07:20"
type input "01.09.2025"
type input "27.10.2025"
type input "01.10.2025"
type input "01.10.2025 00:00"
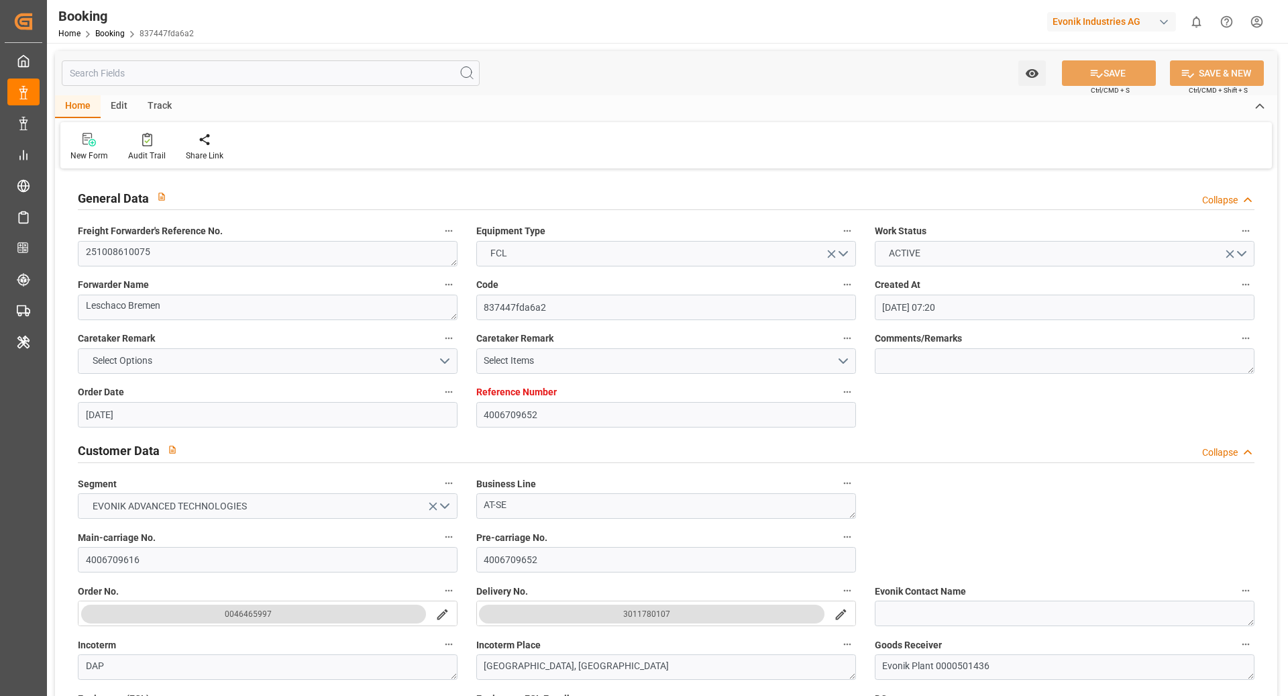
type input "22.09.2025"
type input "26.10.2025 00:00"
type input "12.11.2025 00:00"
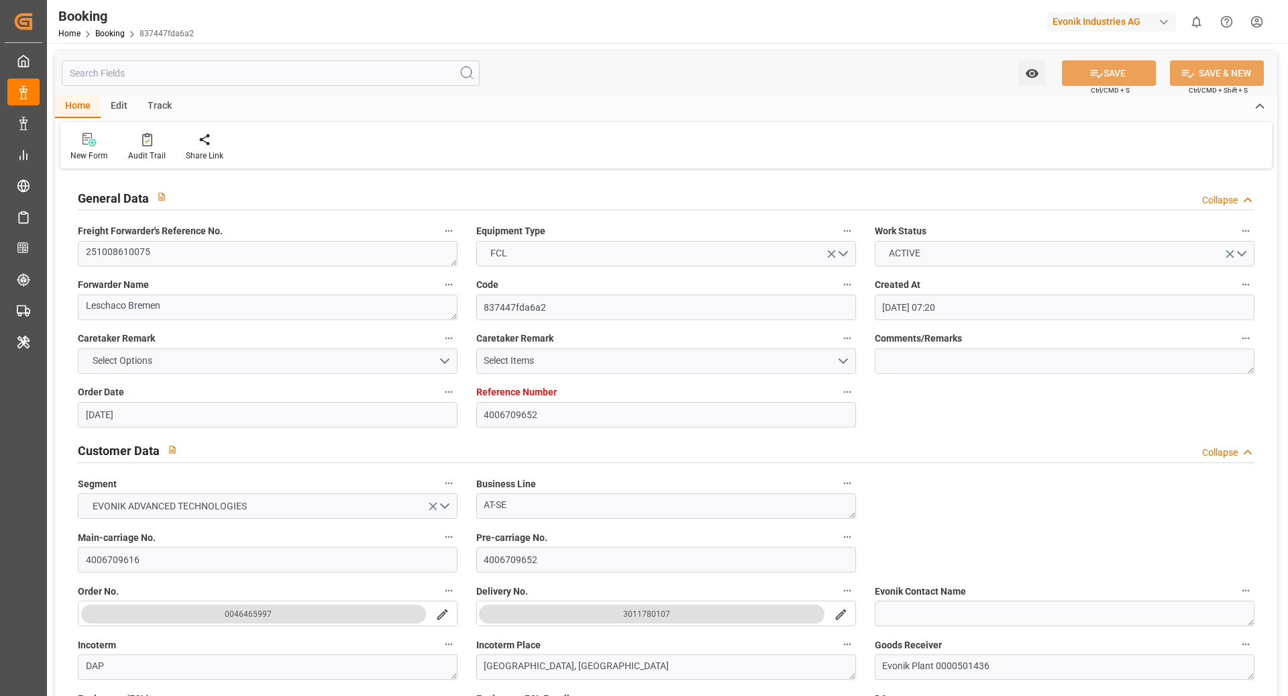
type input "12.11.2025 00:00"
type input "13.11.2025 00:00"
type input "25.09.2025 10:28"
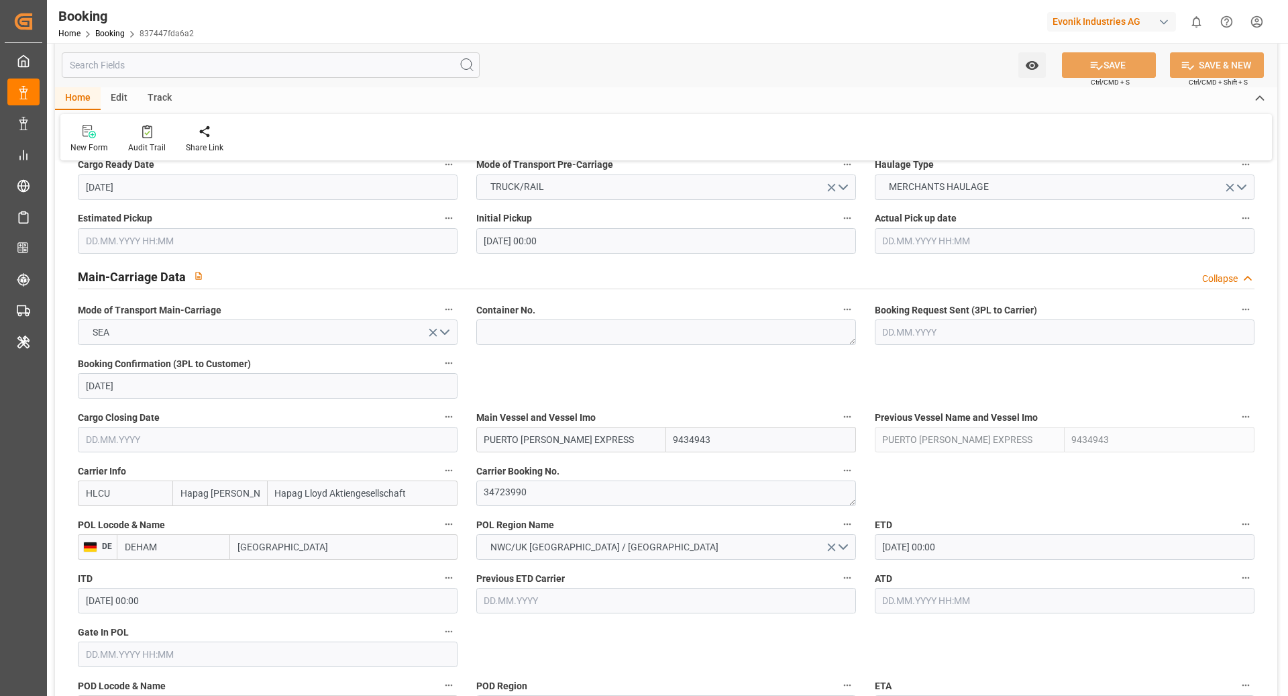
scroll to position [734, 0]
click at [529, 503] on textarea "34723990" at bounding box center [666, 493] width 380 height 26
click at [551, 497] on textarea "34723990" at bounding box center [666, 493] width 380 height 26
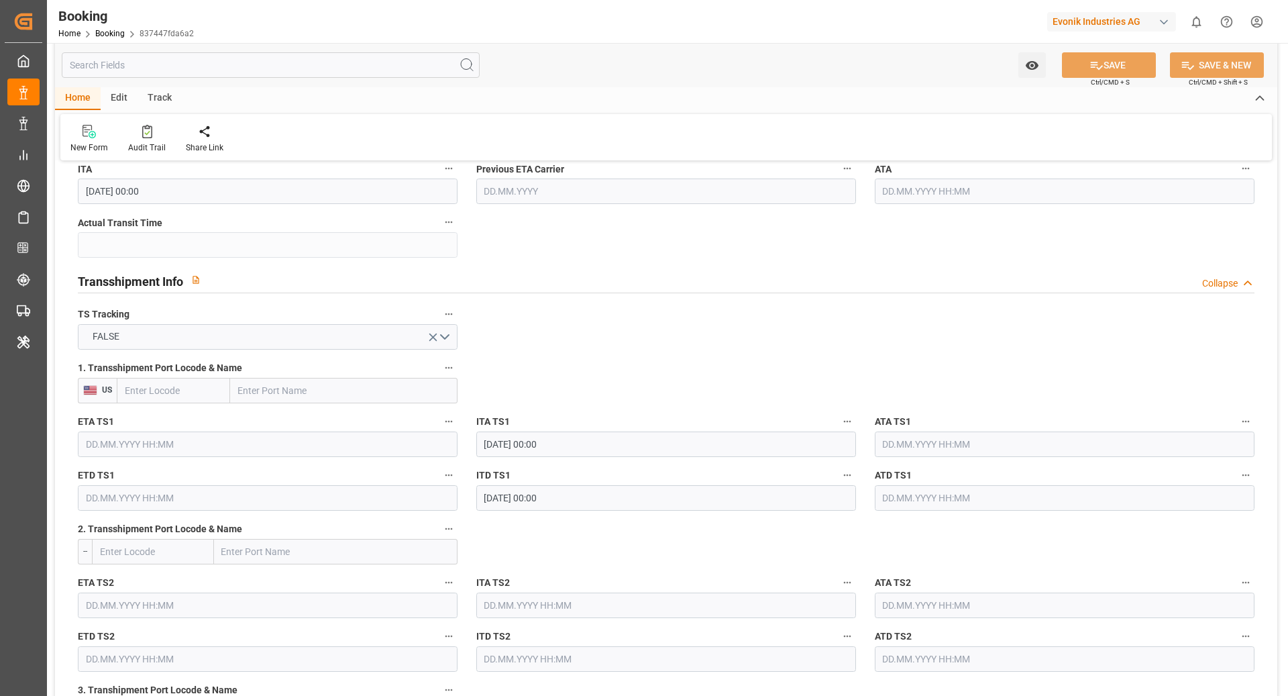
scroll to position [1305, 0]
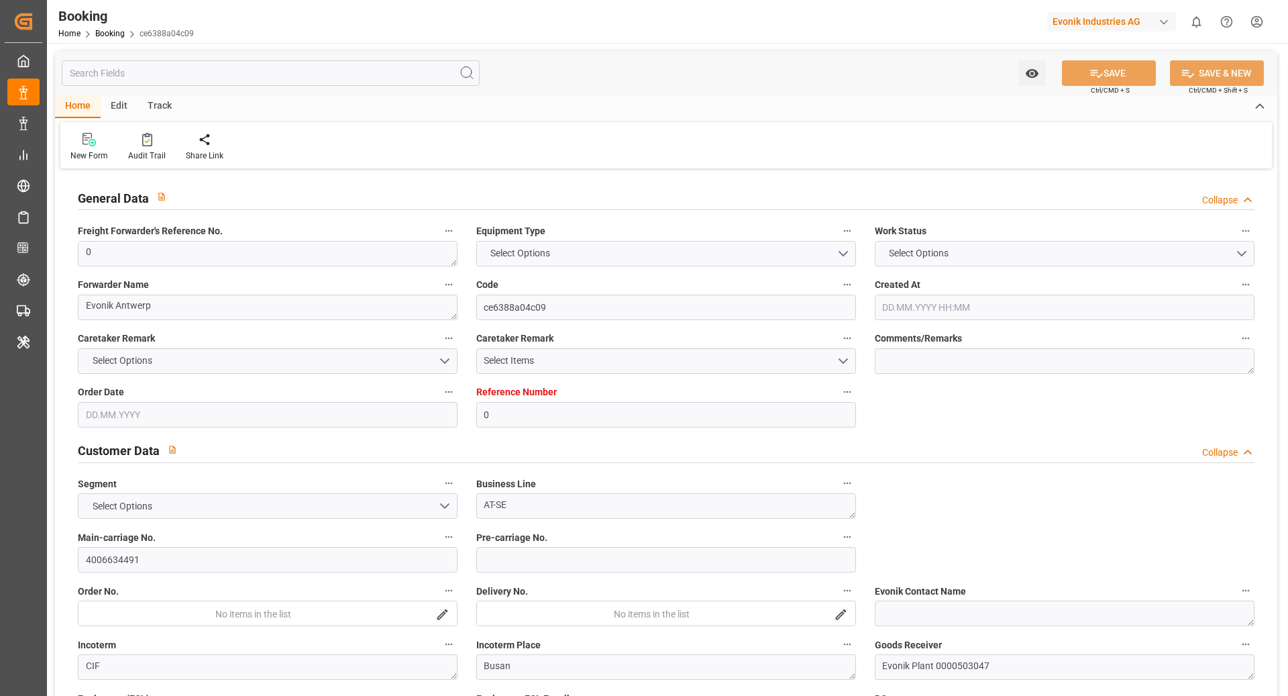
type input "0"
type input "9465241"
type input "Hyundai"
type input "Hyundai Merchant Marine [DOMAIN_NAME]."
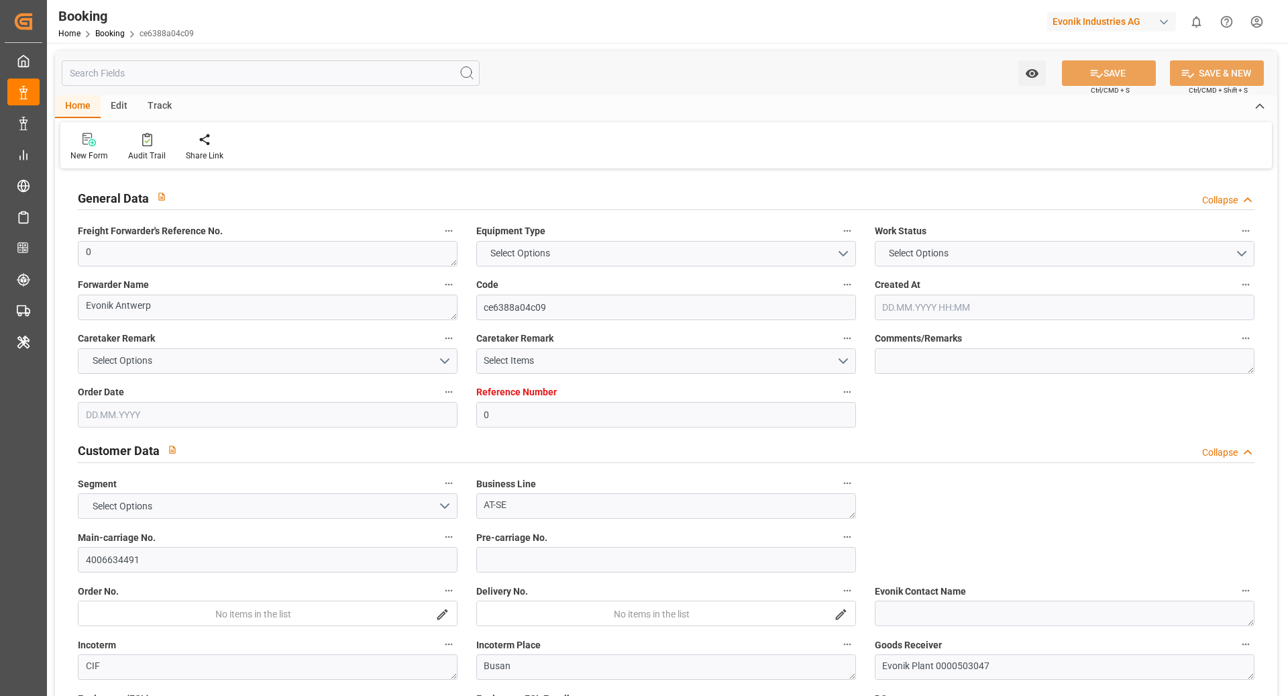
type input "BEANR"
type input "KRPUS"
type input "CNNBG"
type input "0"
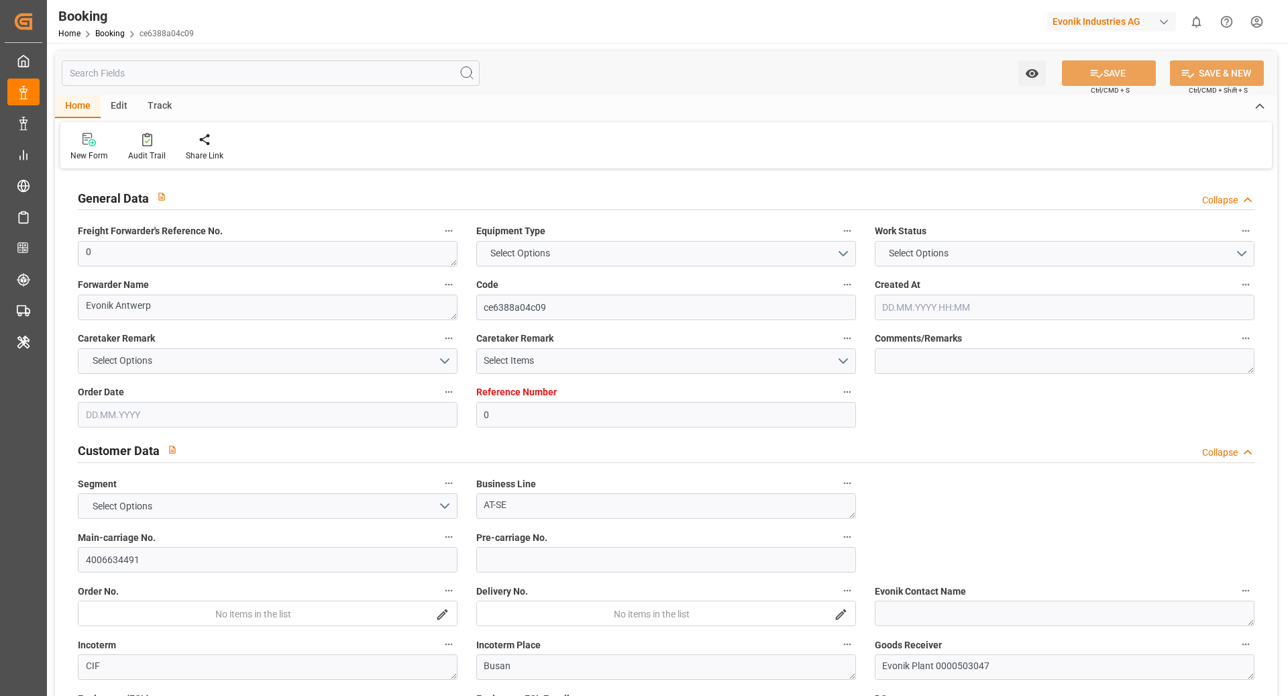
type input "BEANR"
type input "KRPUS"
type input "9741372"
type input "9860934"
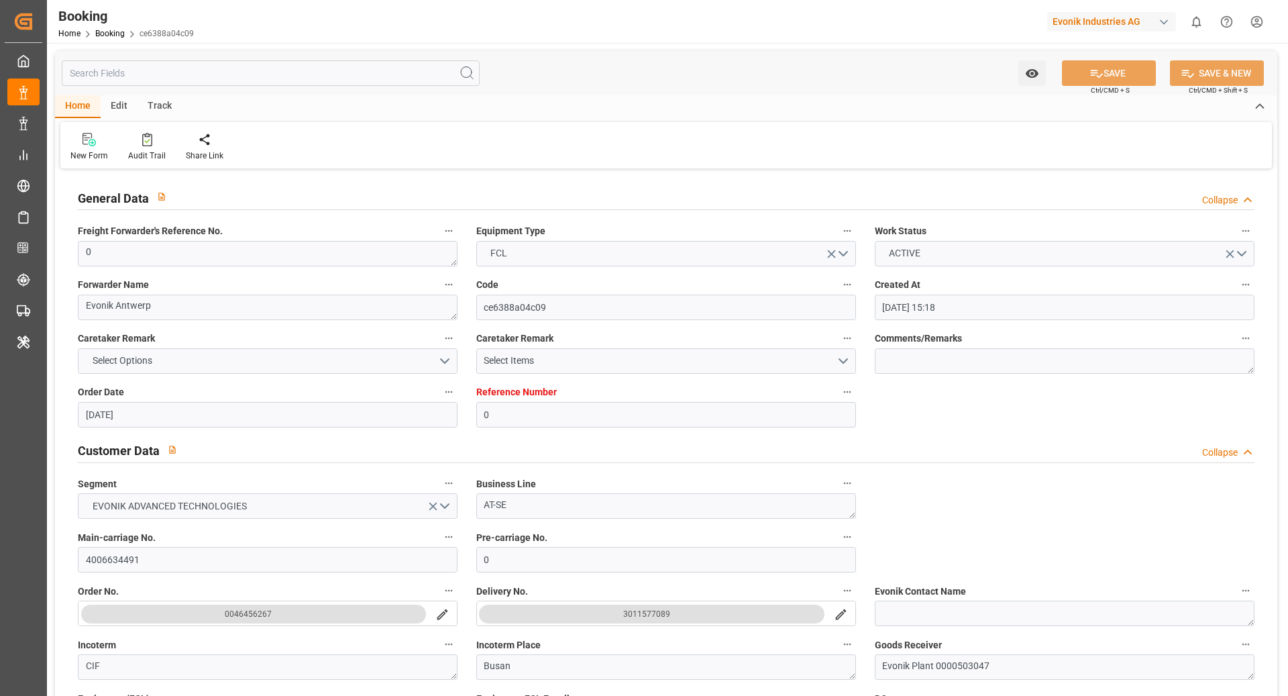
type input "02.07.2025 15:18"
type input "02.07.2025"
type input "15.09.2025"
type input "15.07.2025"
type input "31.07.2025 19:00"
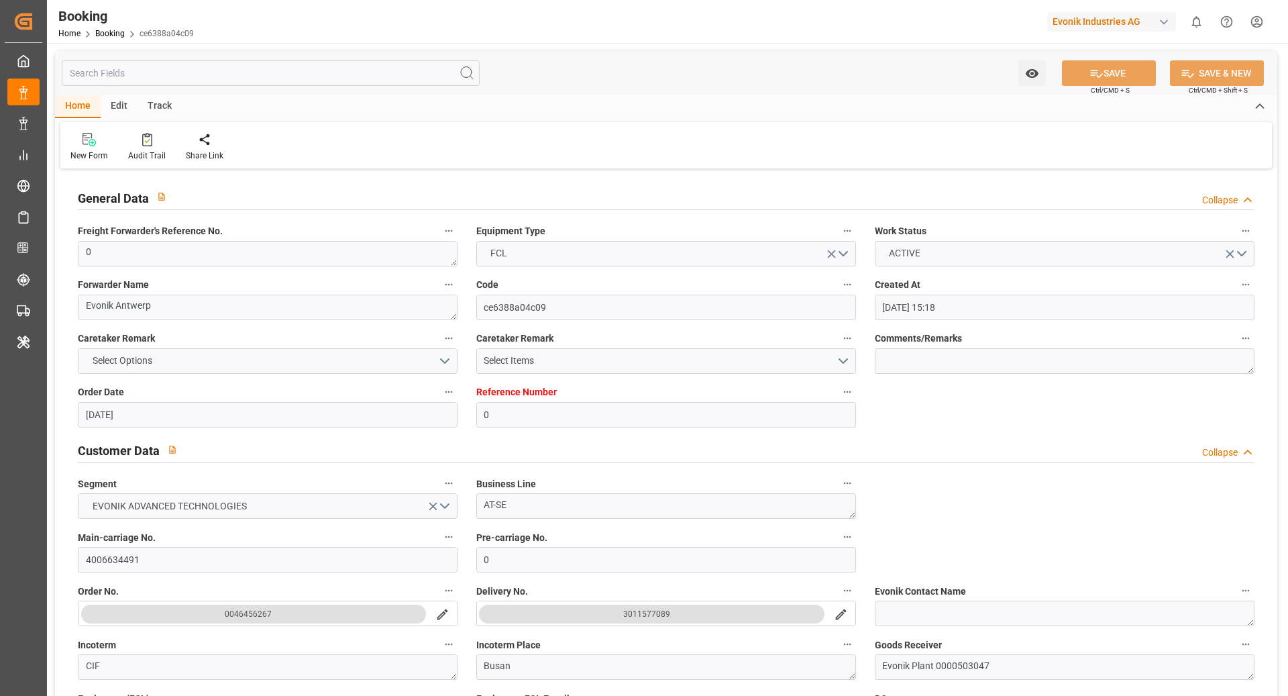
type input "24.07.2025 00:00"
type input "31.07.2025 18:42"
type input "22.07.2025 16:12"
type input "17.10.2025 12:00"
type input "02.10.2025 00:00"
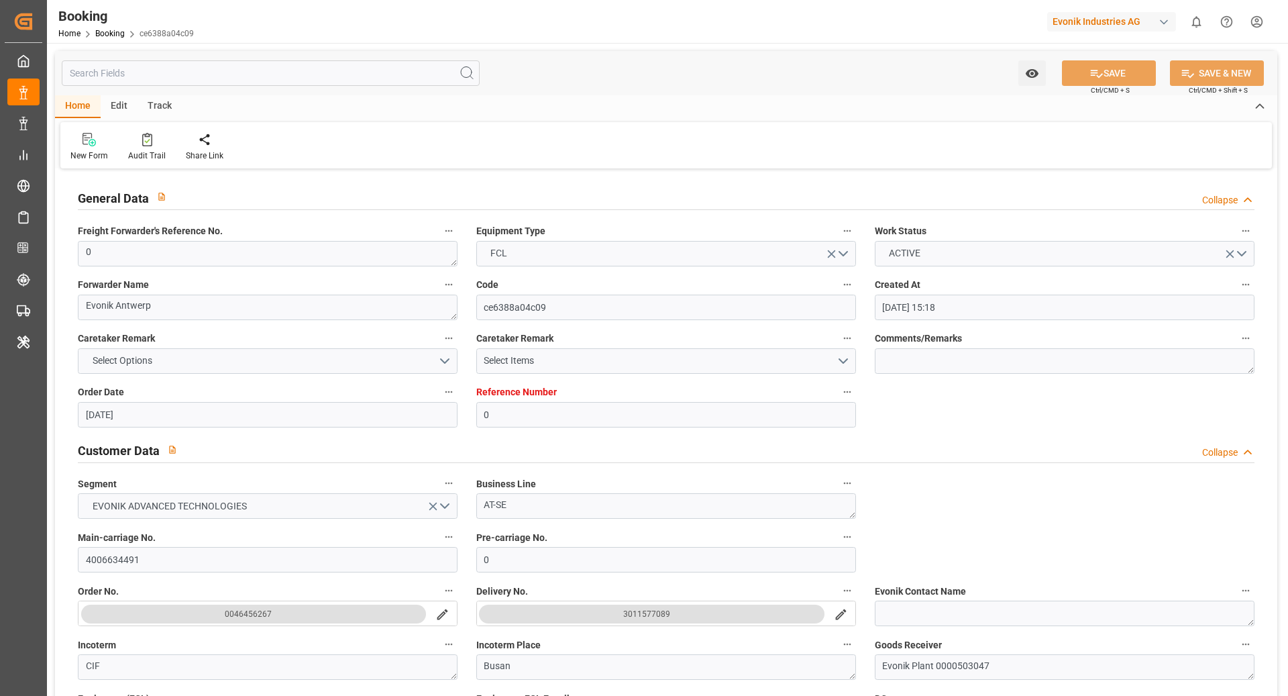
type input "08.10.2025 08:35"
type input "24.09.2025 00:00"
type input "15.10.2025 01:00"
type input "29.09.2025 00:00"
type input "26.09.2025 12:00"
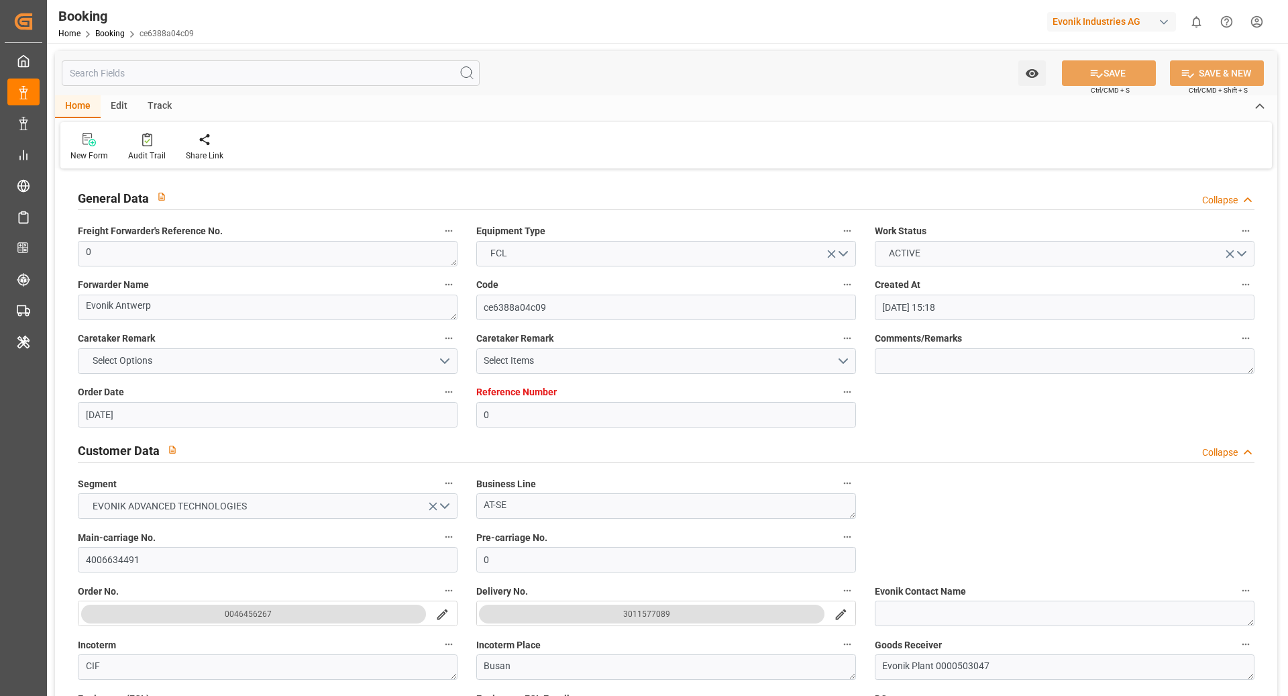
type input "25.09.2025 06:25"
type input "25.09.2025"
type input "16.07.2025 10:18"
type input "22.07.2025 09:00"
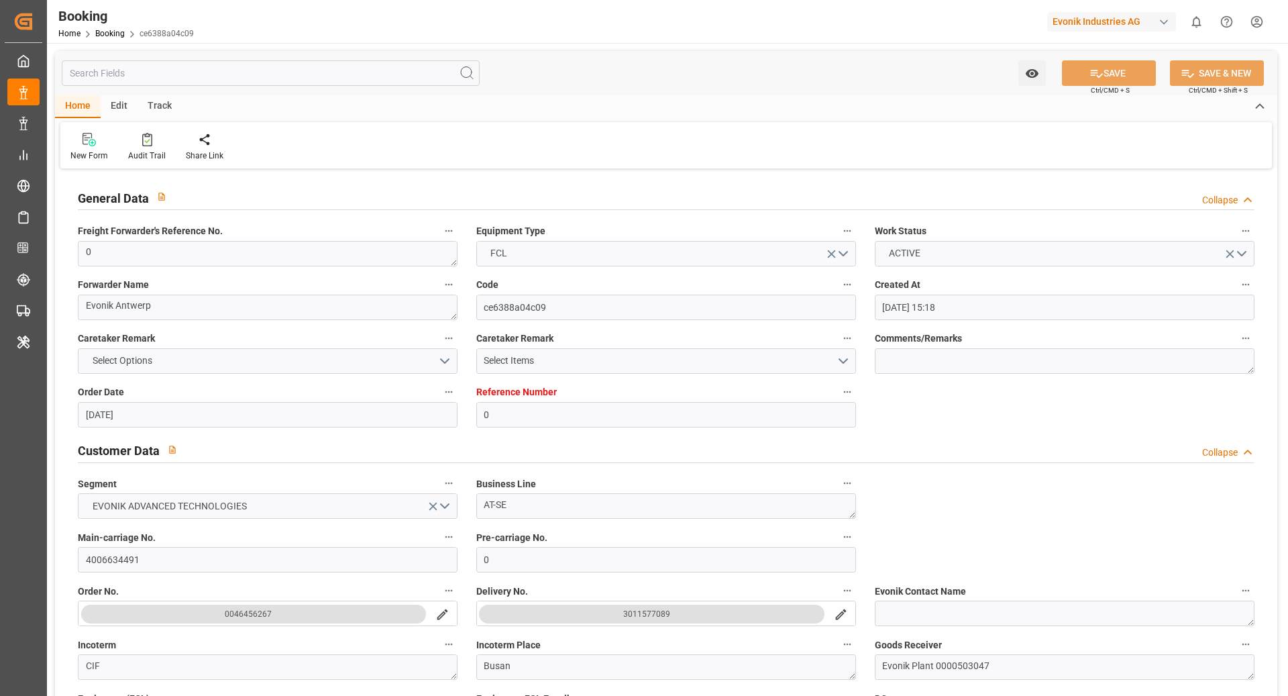
type input "31.07.2025 08:15"
type input "24.07.2025 04:45"
type input "30.07.2025 18:34"
type input "31.07.2025 19:00"
type input "31.07.2025 20:26"
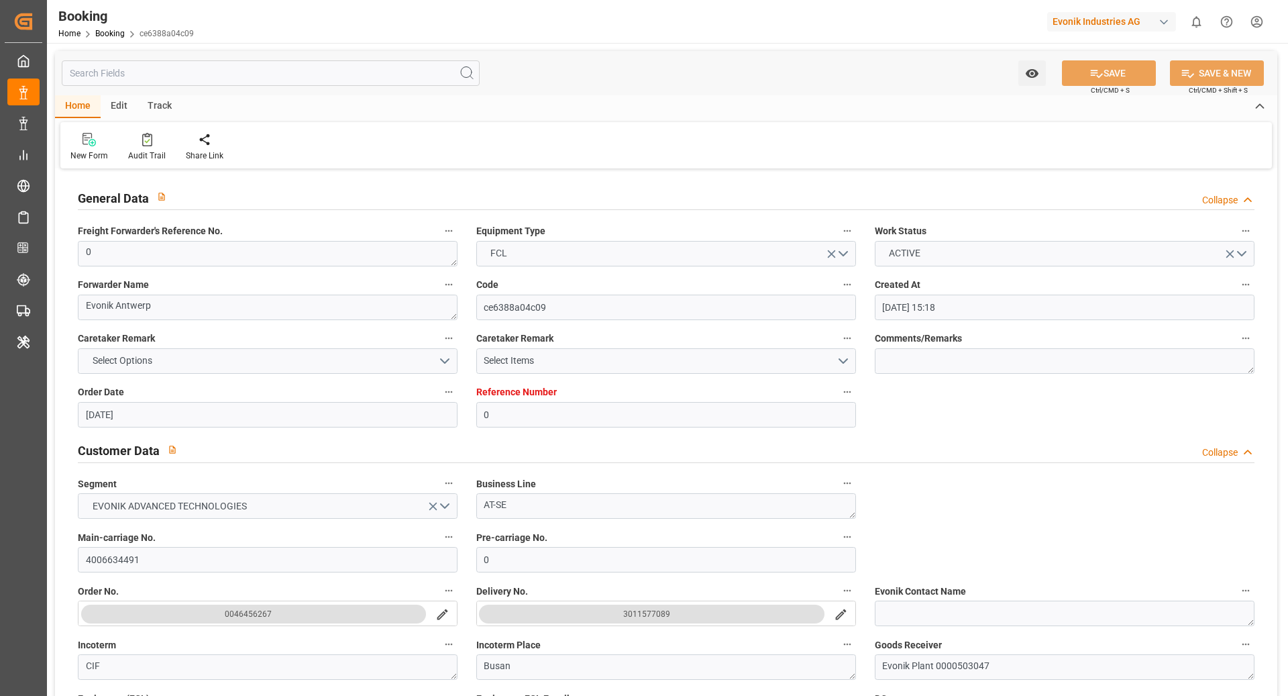
type input "08.10.2025 08:35"
type input "08.10.2025 11:35"
type input "24.09.2025 15:00"
type input "08.10.2025 20:55"
type input "14.10.2025 11:00"
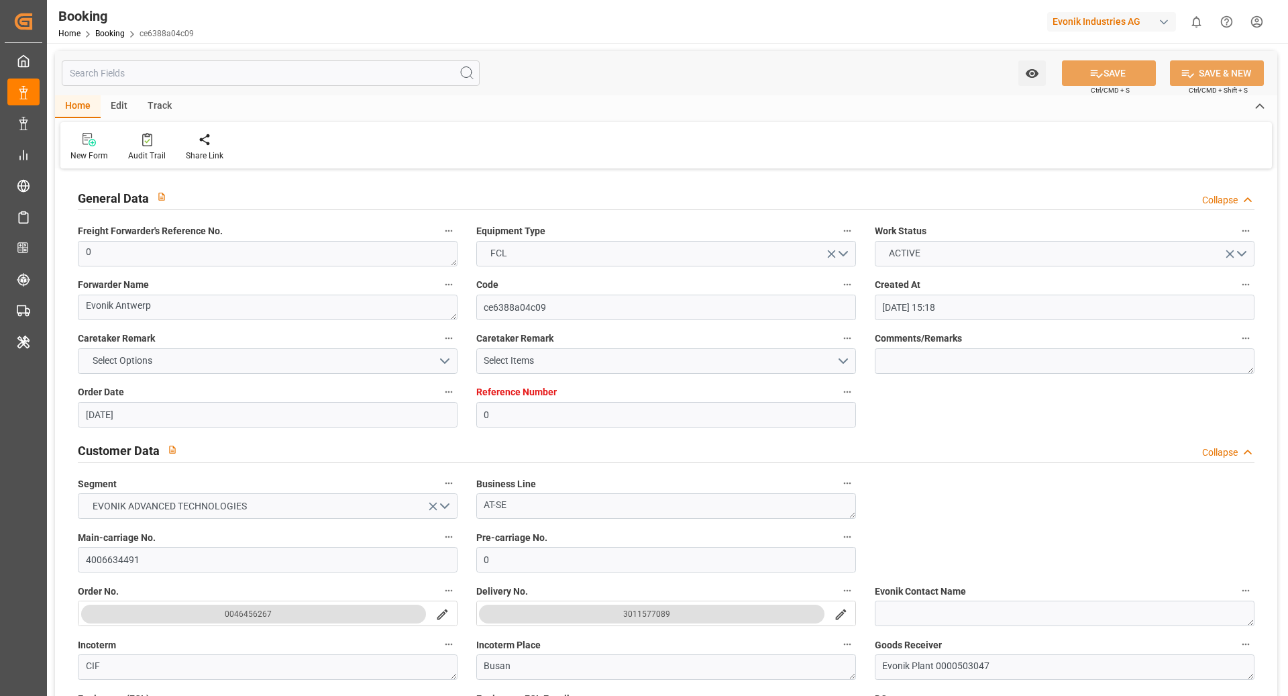
type input "28.09.2025 20:52"
type input "[DATE] 01:00"
type input "[DATE] 12:00"
type input "[DATE] 01:33"
type input "17.10.2025 20:00"
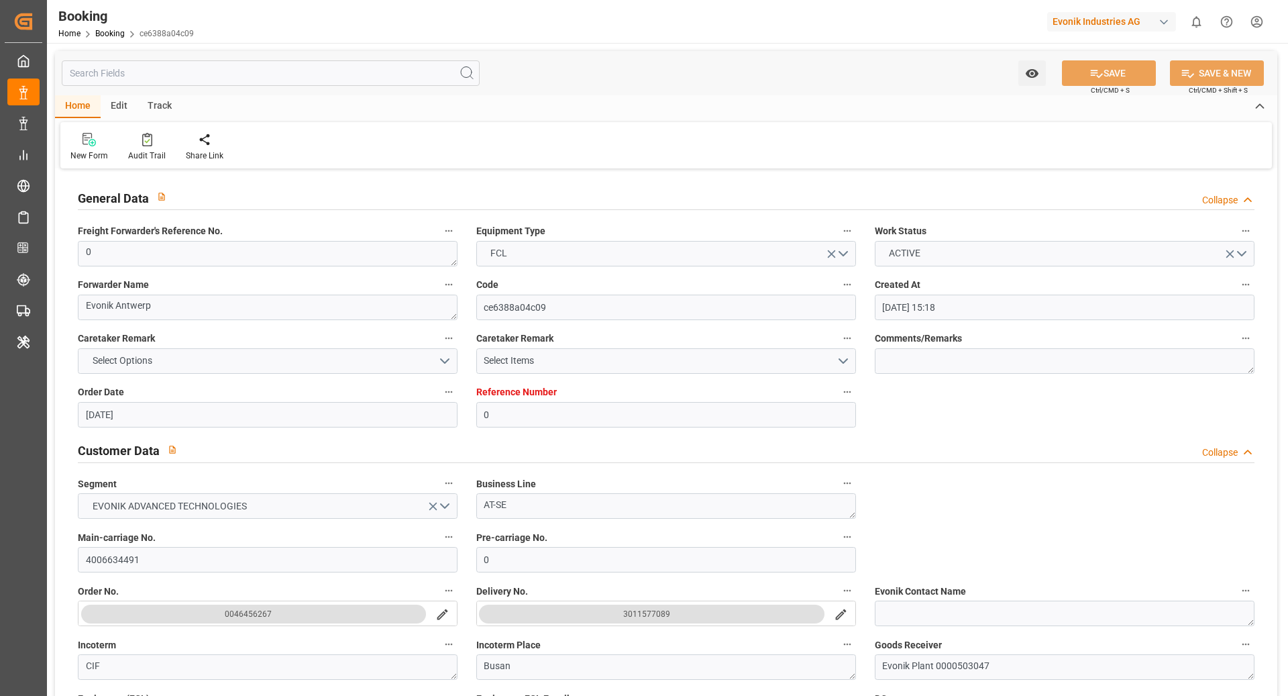
type input "03.10.2025 00:07"
type input "24.10.2025 02:00"
type input "09.10.2025 03:07"
type input "[DATE] 01:33"
type input "24.10.2025 03:00"
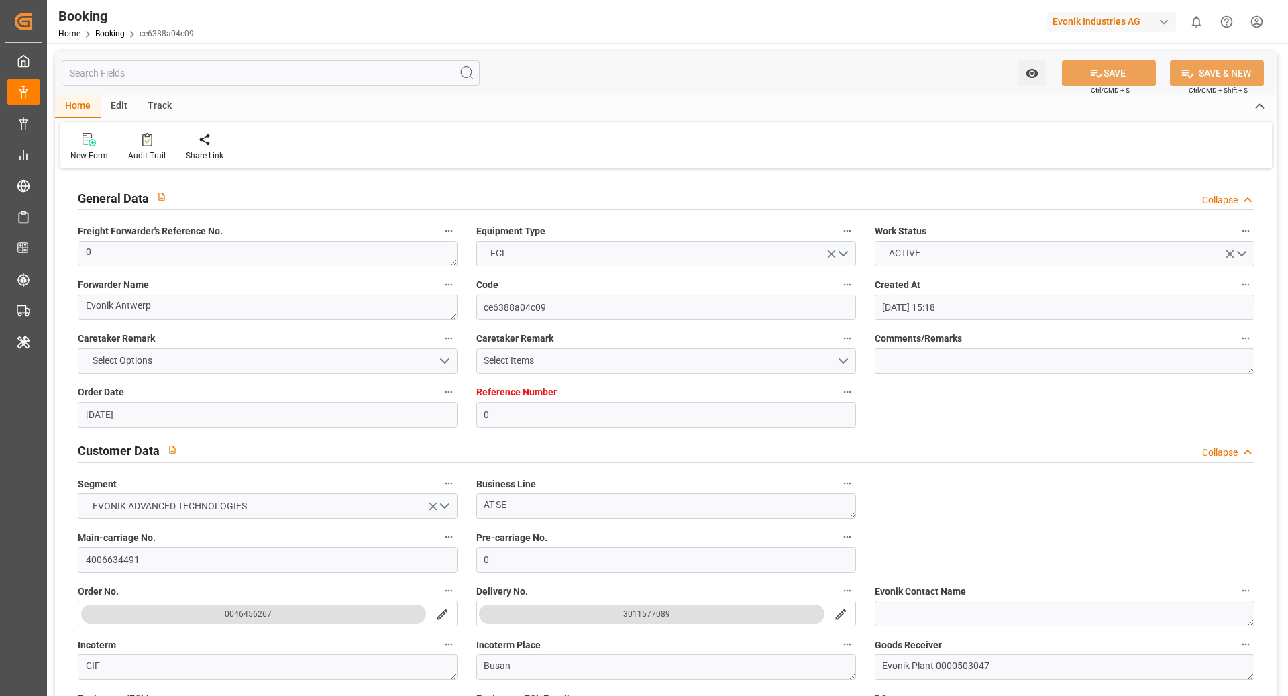
type input "09.10.2025 04:07"
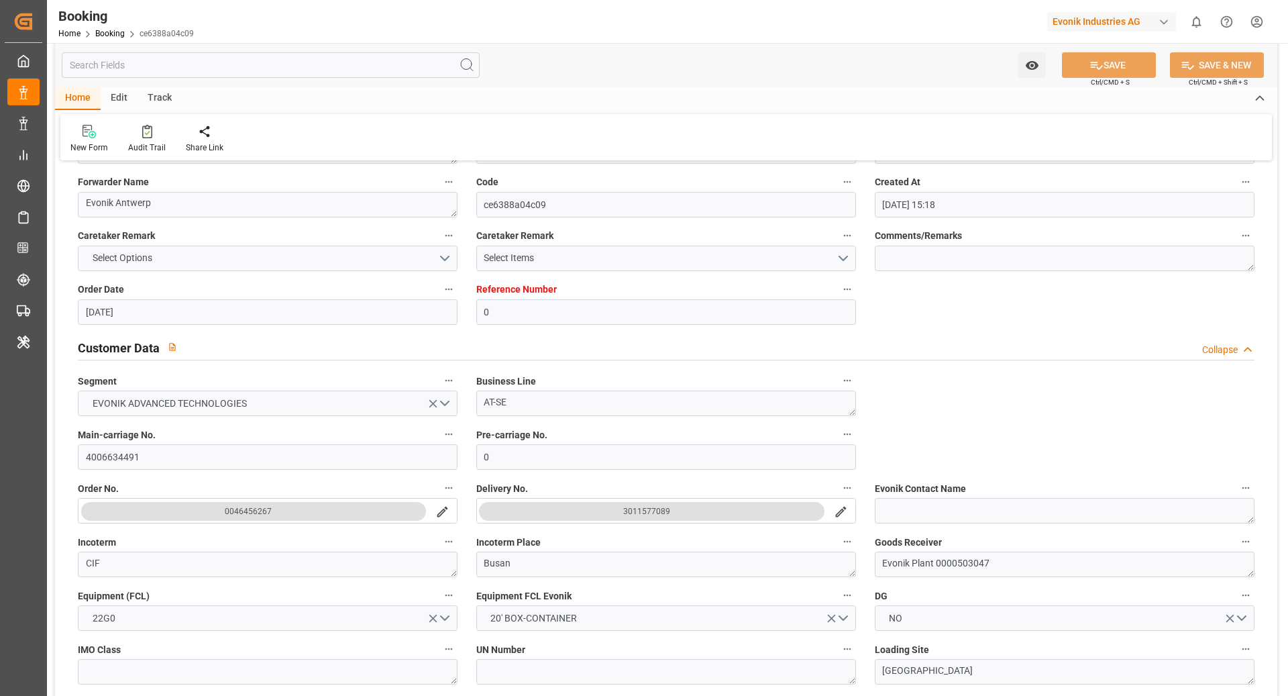
scroll to position [106, 0]
click at [147, 152] on div "Audit Trail" at bounding box center [147, 148] width 38 height 12
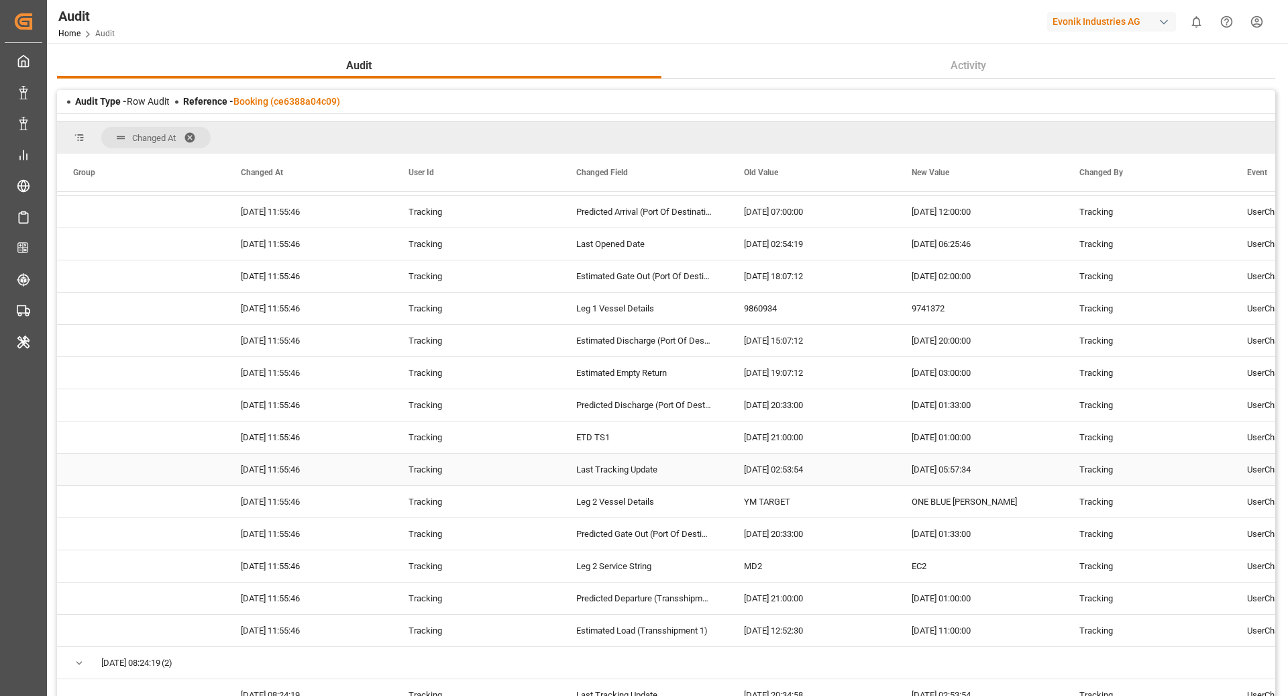
scroll to position [106, 0]
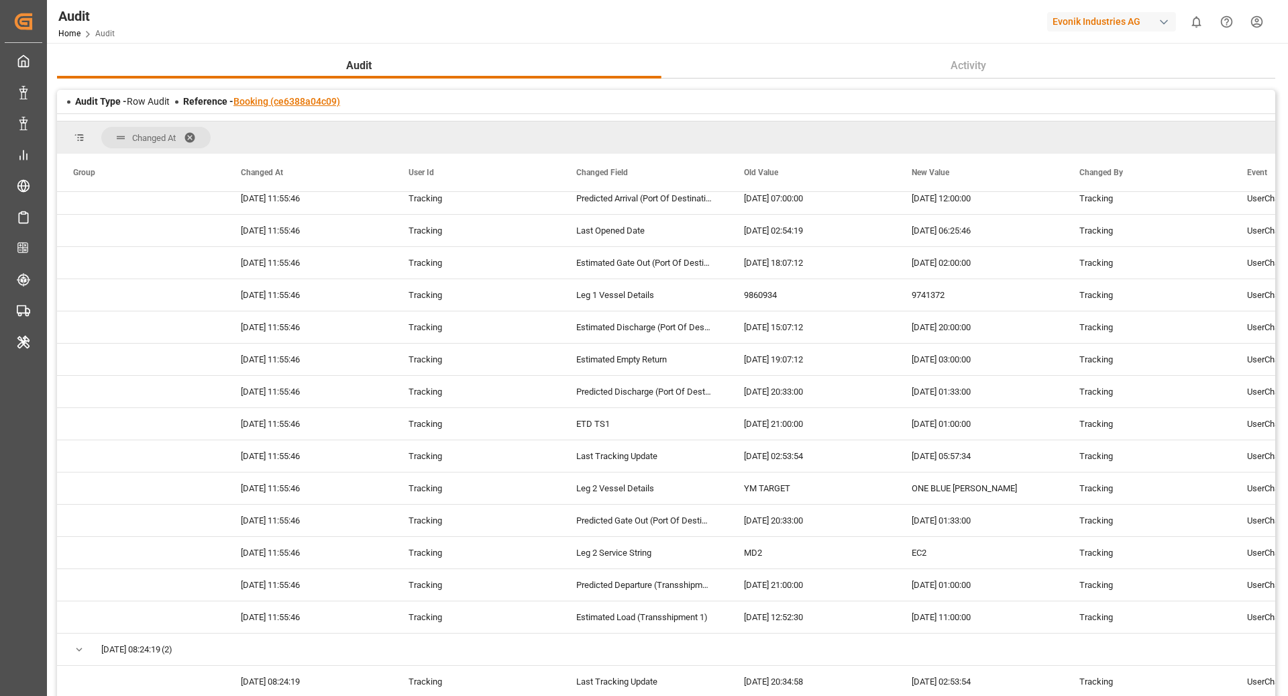
click at [274, 105] on link "Booking (ce6388a04c09)" at bounding box center [287, 101] width 107 height 11
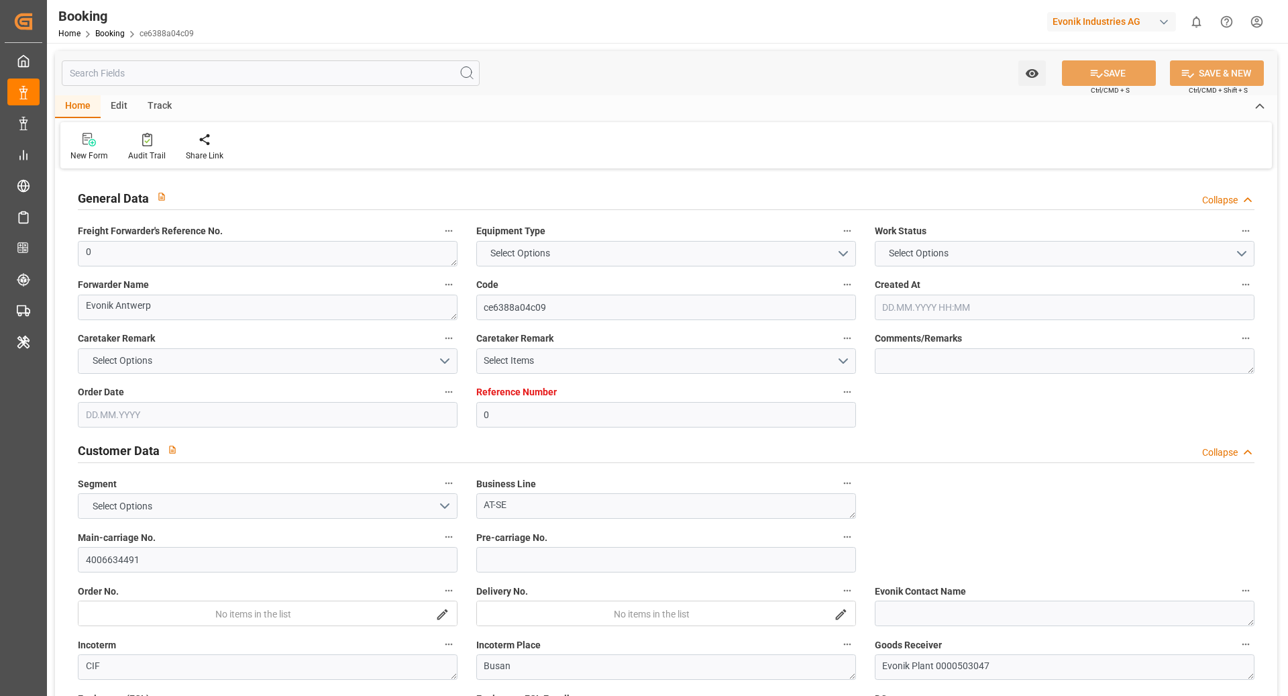
type input "0"
type input "9465241"
type input "Hyundai"
type input "Hyundai Merchant Marine [DOMAIN_NAME]."
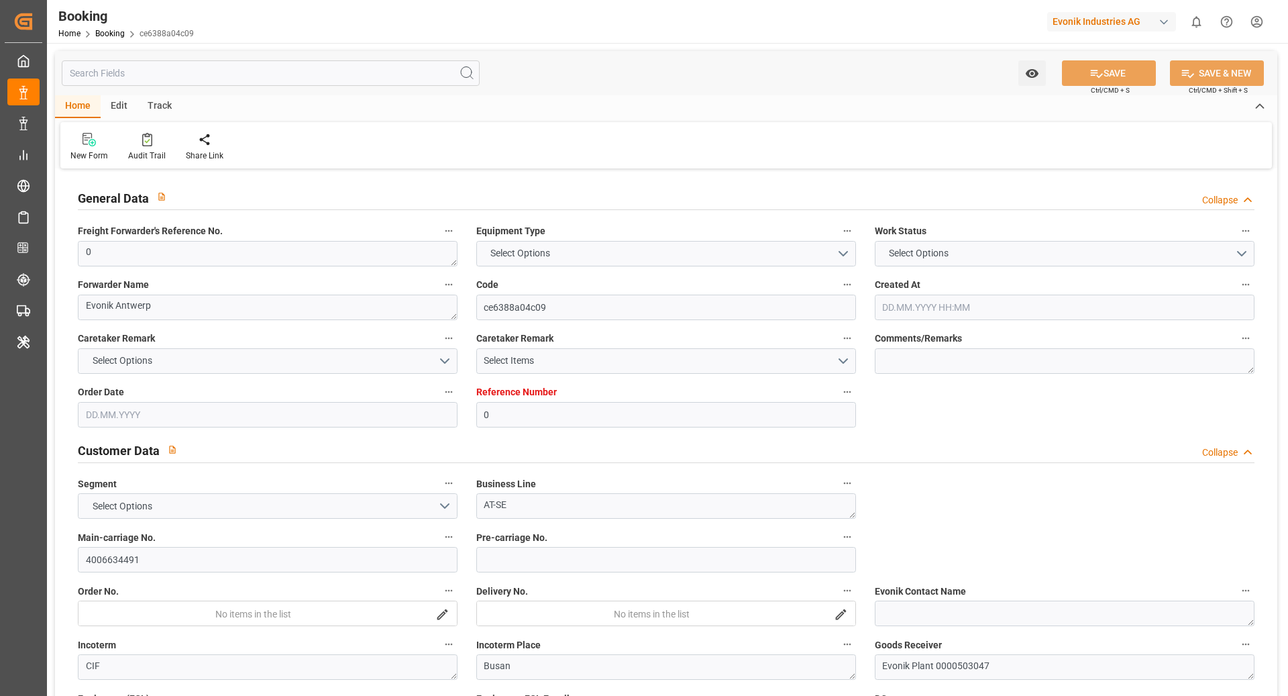
type input "BEANR"
type input "KRPUS"
type input "CNNBG"
type input "0"
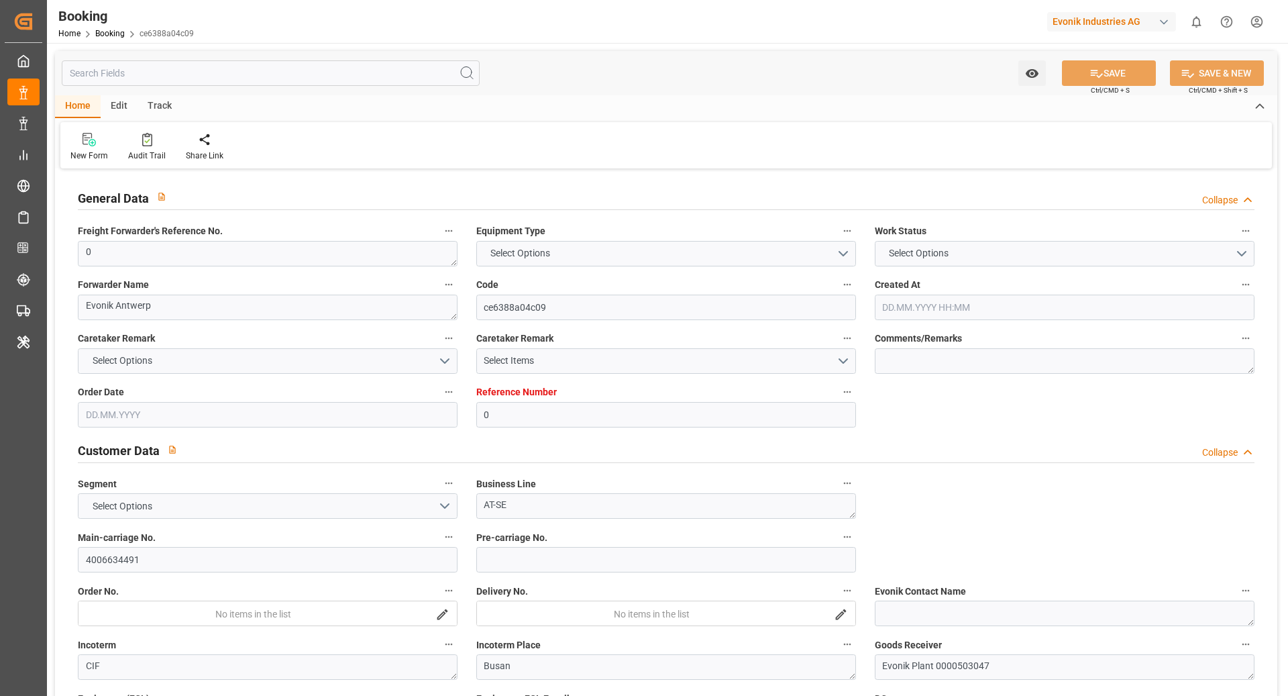
type input "BEANR"
type input "KRPUS"
type input "9741372"
type input "9860934"
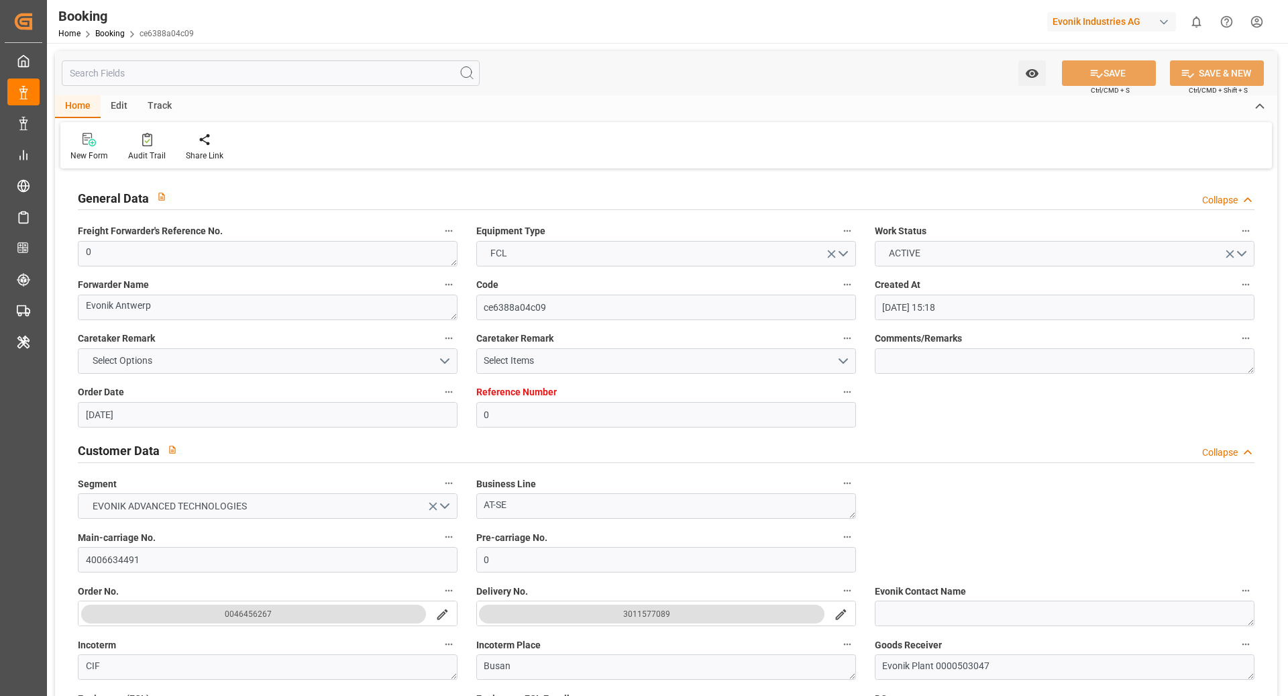
type input "02.07.2025 15:18"
type input "02.07.2025"
type input "15.09.2025"
type input "15.07.2025"
type input "31.07.2025 19:00"
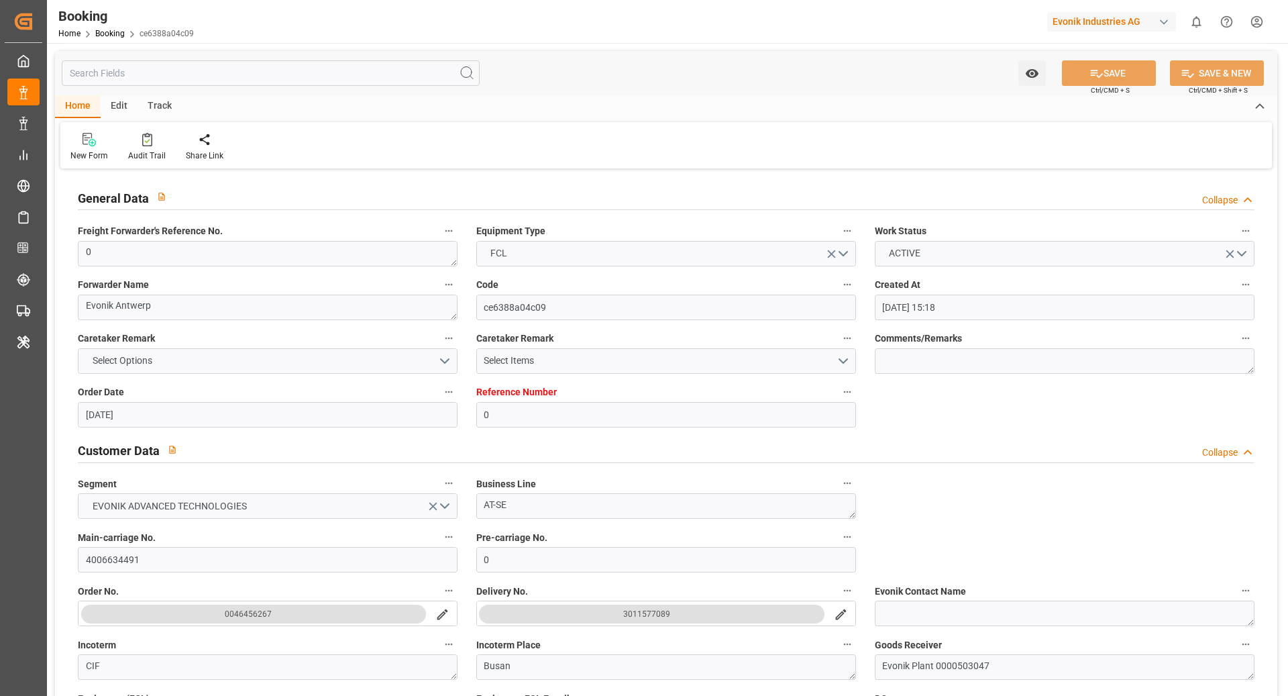
type input "24.07.2025 00:00"
type input "31.07.2025 18:42"
type input "22.07.2025 16:12"
type input "17.10.2025 12:00"
type input "02.10.2025 00:00"
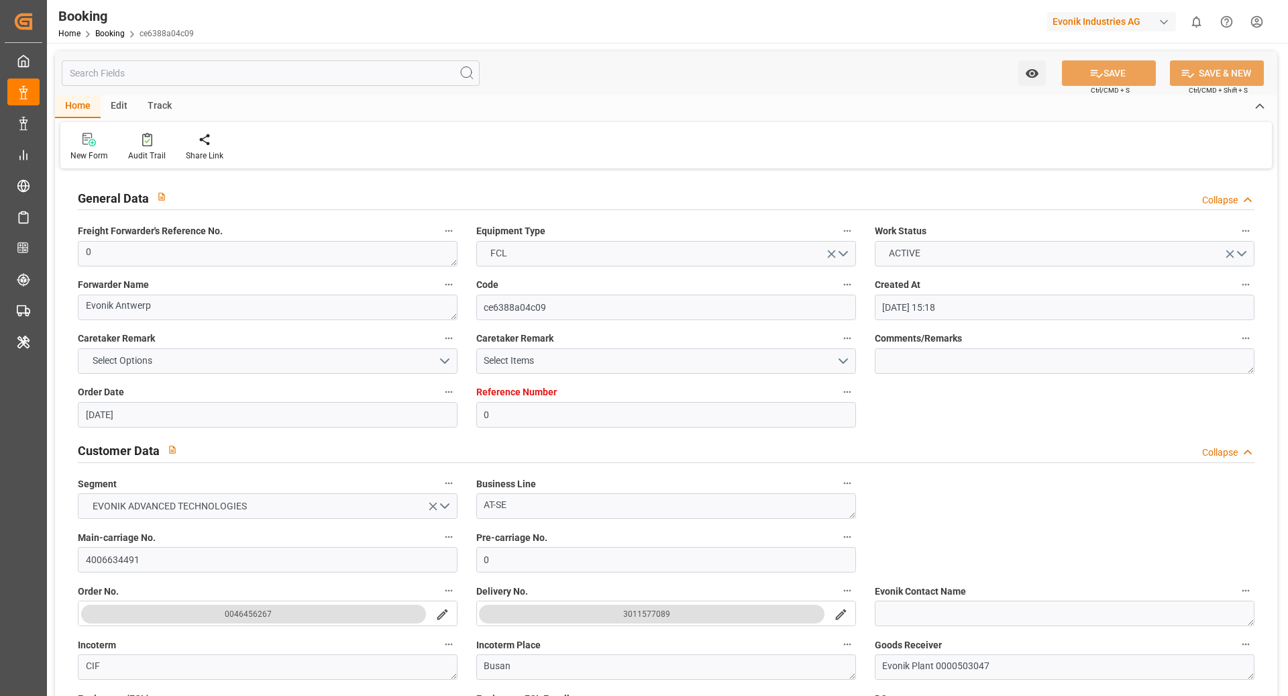
type input "08.10.2025 08:35"
type input "24.09.2025 00:00"
type input "15.10.2025 01:00"
type input "29.09.2025 00:00"
type input "26.09.2025 12:00"
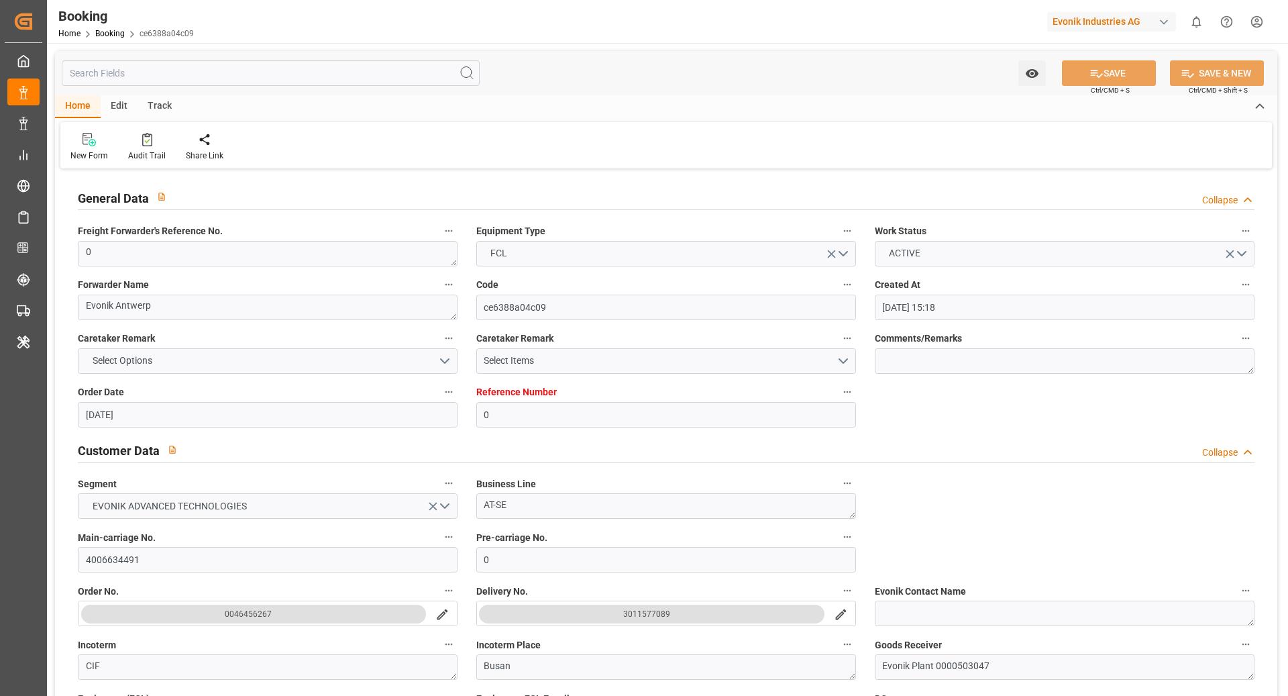
type input "25.09.2025 06:25"
type input "25.09.2025"
type input "16.07.2025 10:18"
type input "22.07.2025 09:00"
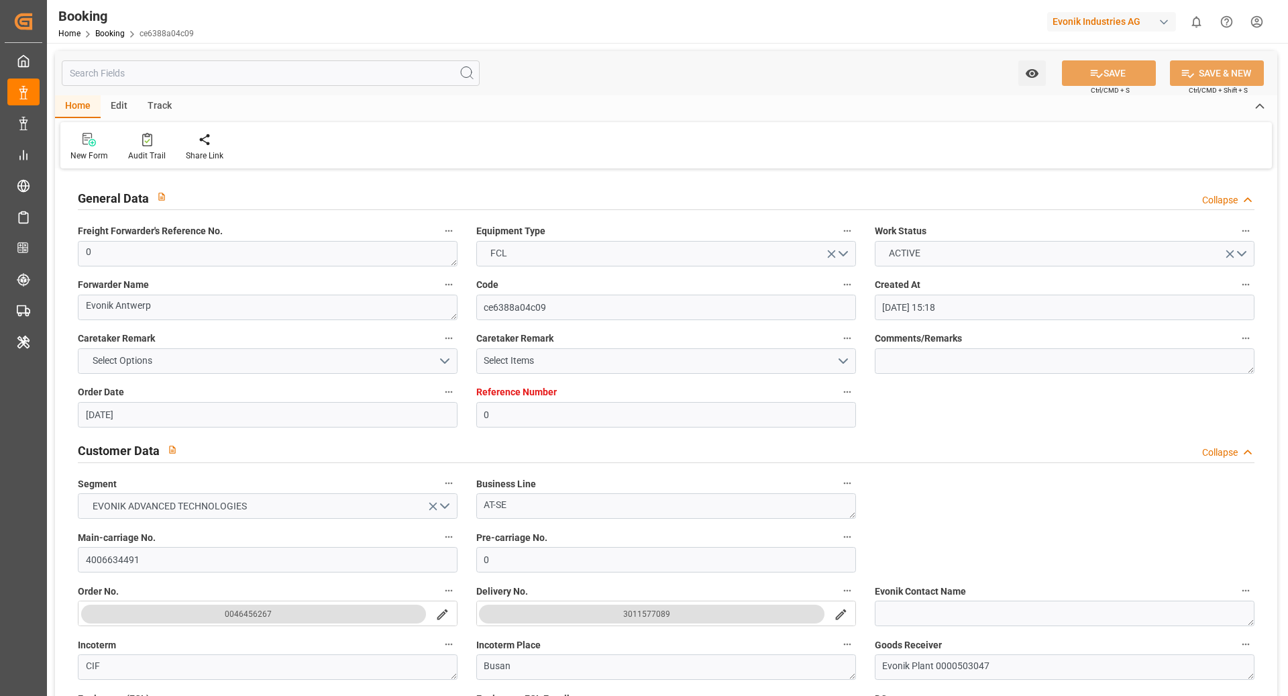
type input "31.07.2025 08:15"
type input "[DATE] 04:45"
type input "[DATE] 18:34"
type input "[DATE] 19:00"
type input "[DATE] 20:26"
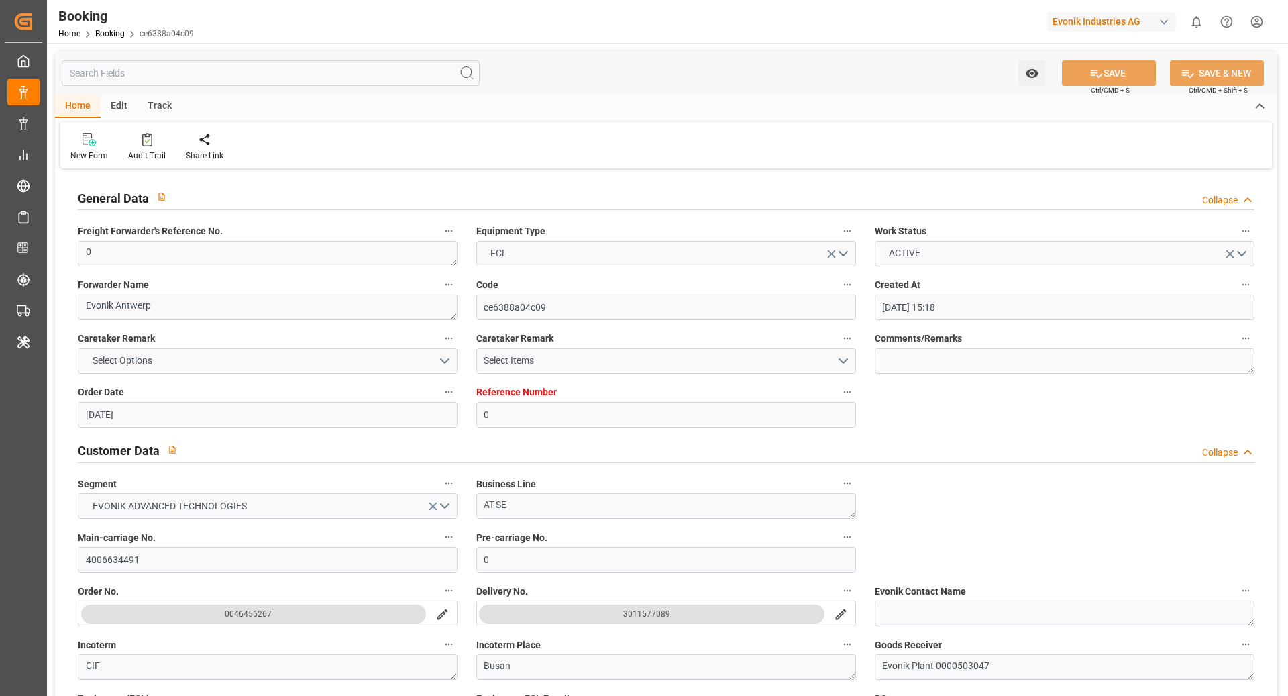
type input "[DATE] 08:35"
type input "[DATE] 11:35"
type input "[DATE] 15:00"
type input "[DATE] 20:55"
type input "[DATE] 11:00"
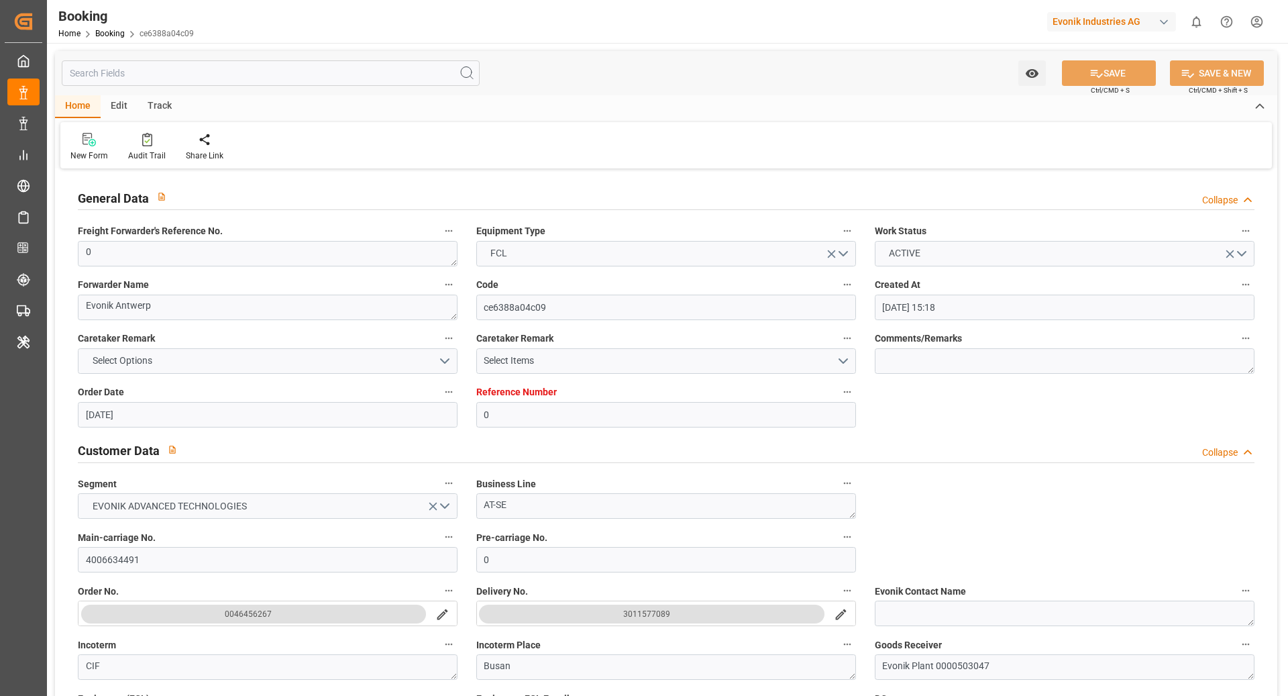
type input "[DATE] 20:52"
type input "[DATE] 01:00"
type input "[DATE] 12:00"
type input "[DATE] 01:33"
type input "[DATE] 20:00"
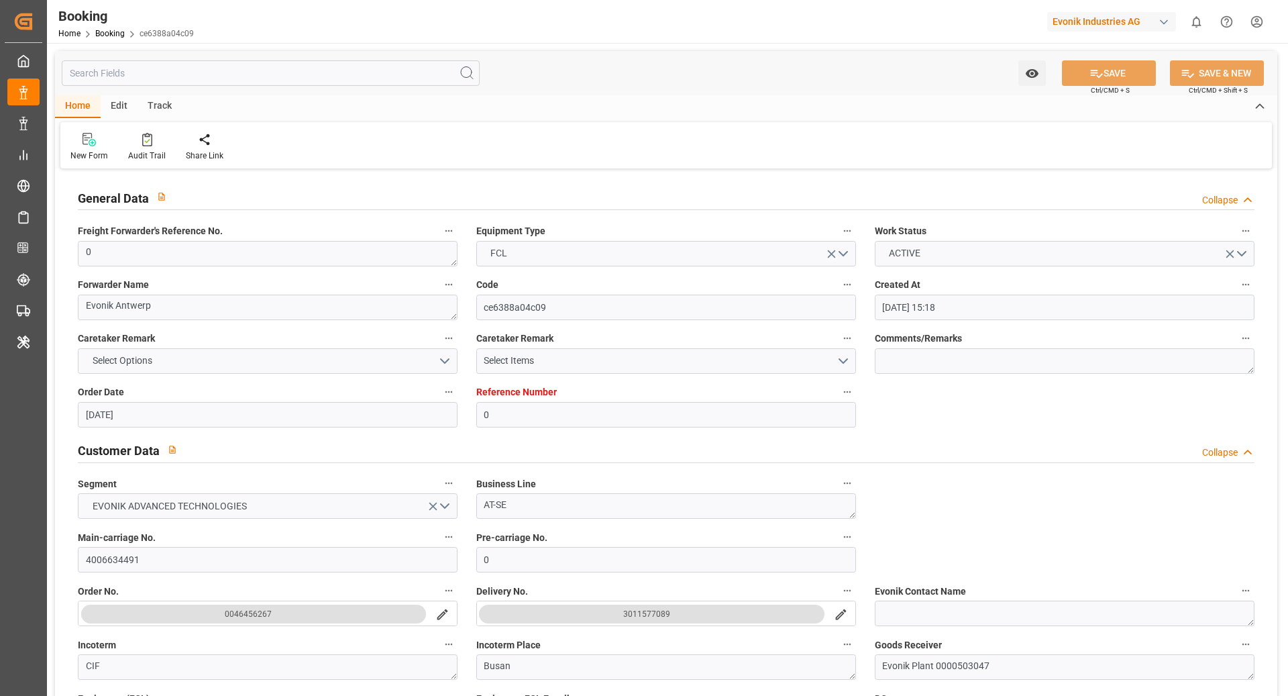
type input "[DATE] 00:07"
type input "[DATE] 02:00"
type input "[DATE] 03:07"
type input "[DATE] 01:33"
type input "[DATE] 03:00"
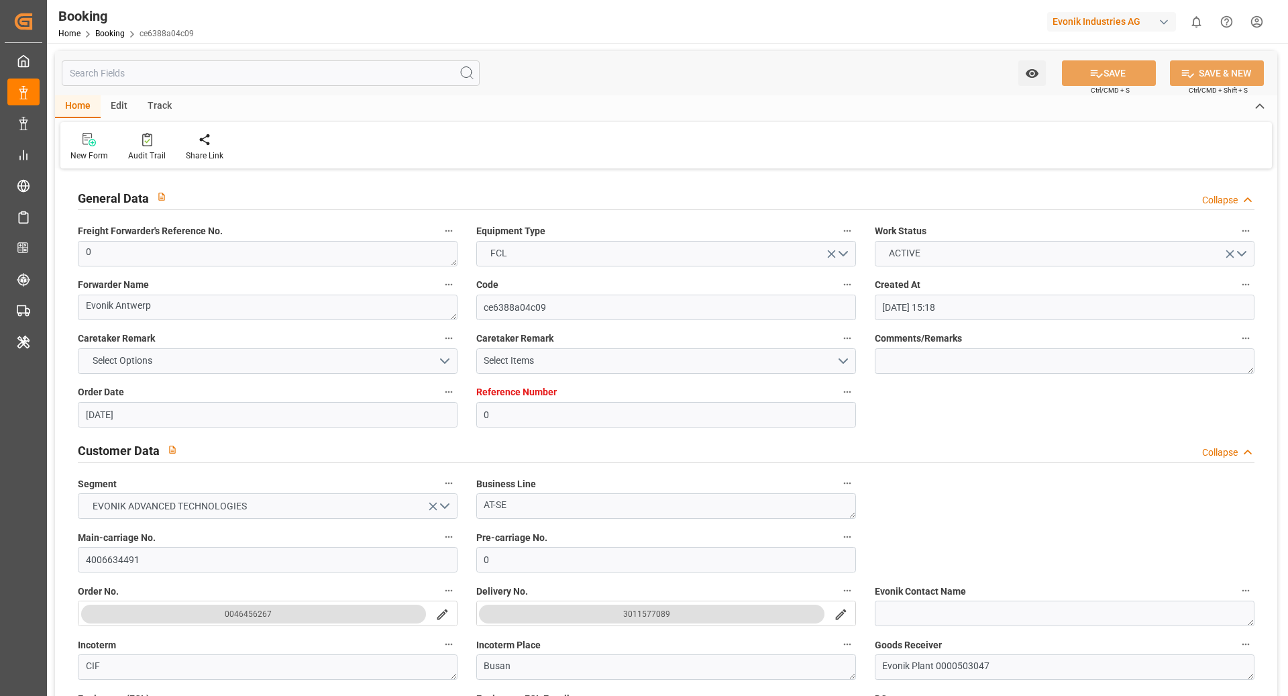
type input "09.10.2025 04:07"
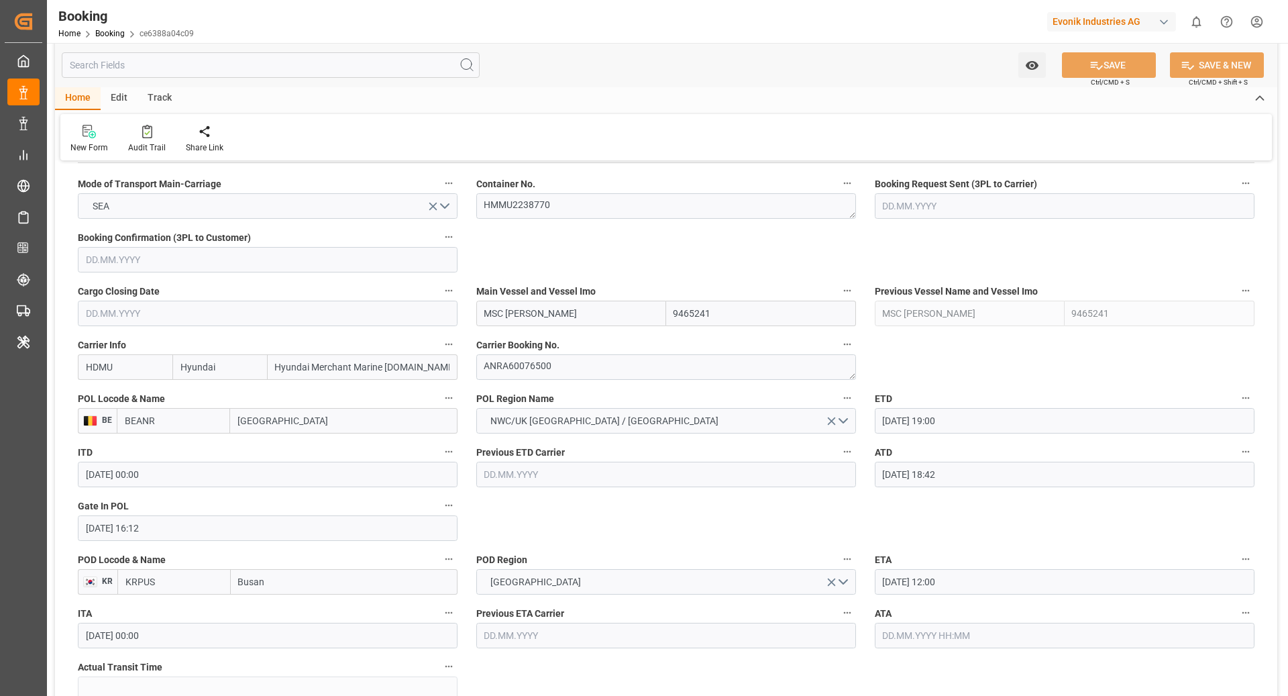
scroll to position [848, 0]
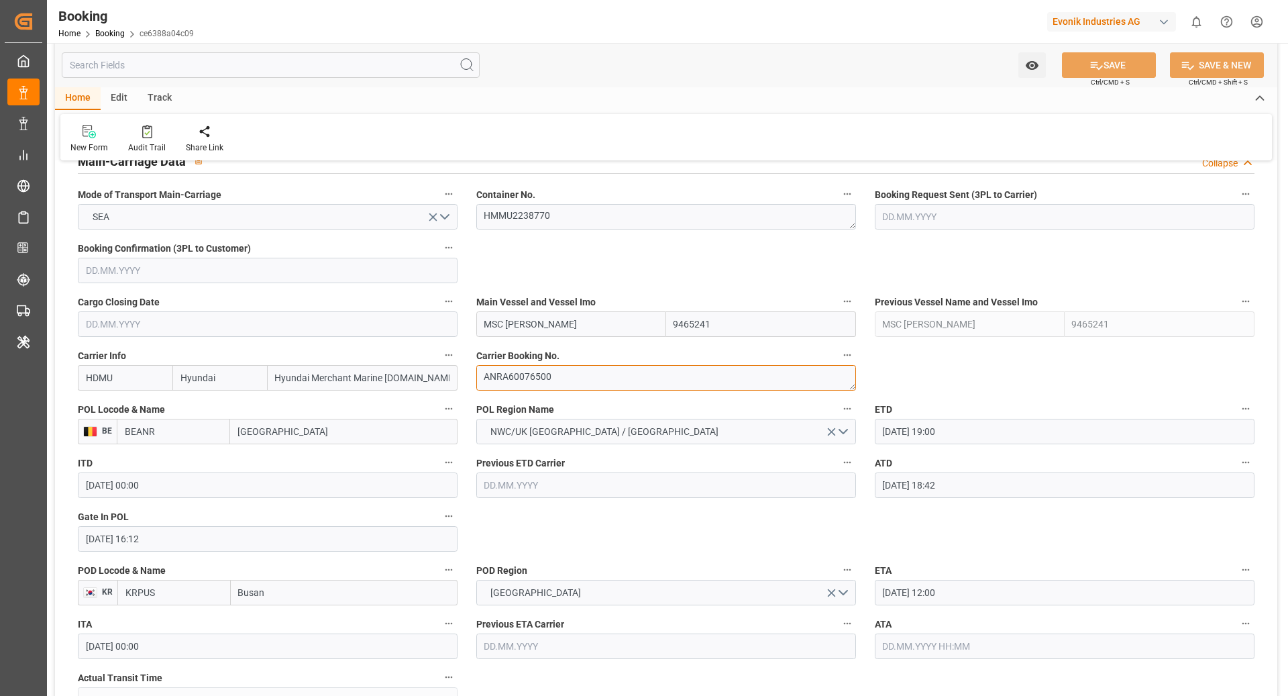
click at [576, 370] on textarea "ANRA60076500" at bounding box center [666, 378] width 380 height 26
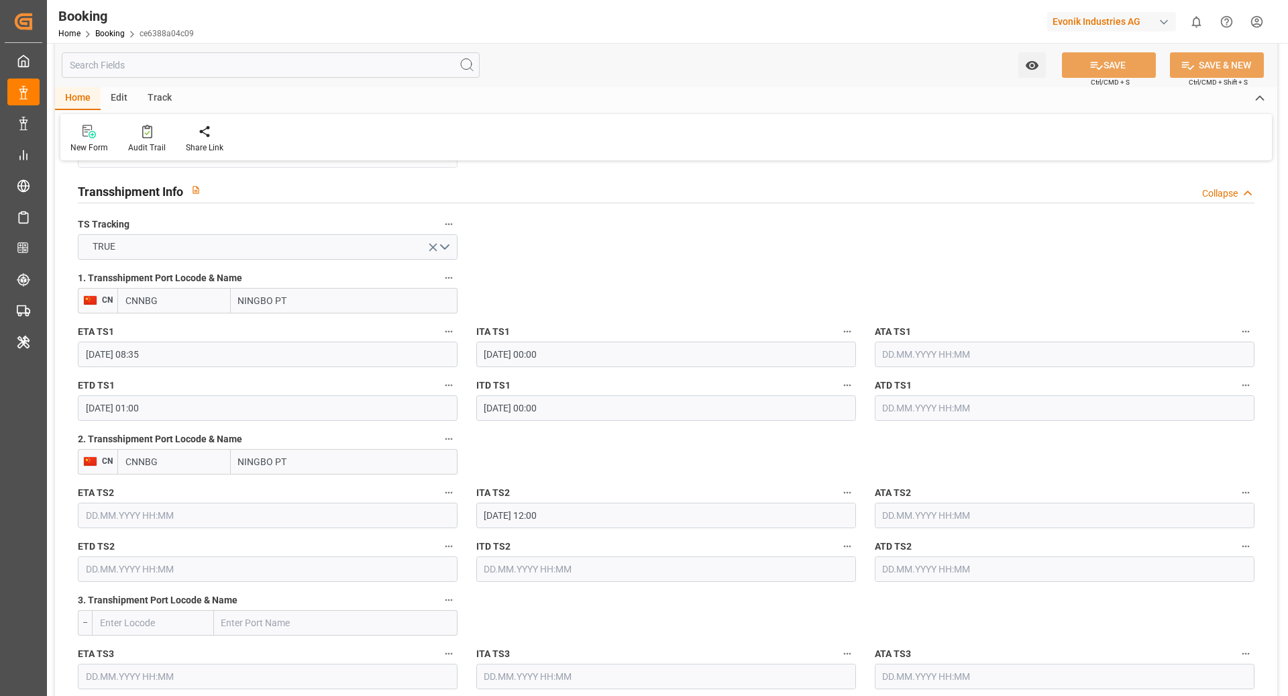
scroll to position [1391, 0]
click at [448, 437] on icon "button" at bounding box center [449, 441] width 11 height 11
click at [508, 488] on li "Tracking Details" at bounding box center [494, 484] width 108 height 22
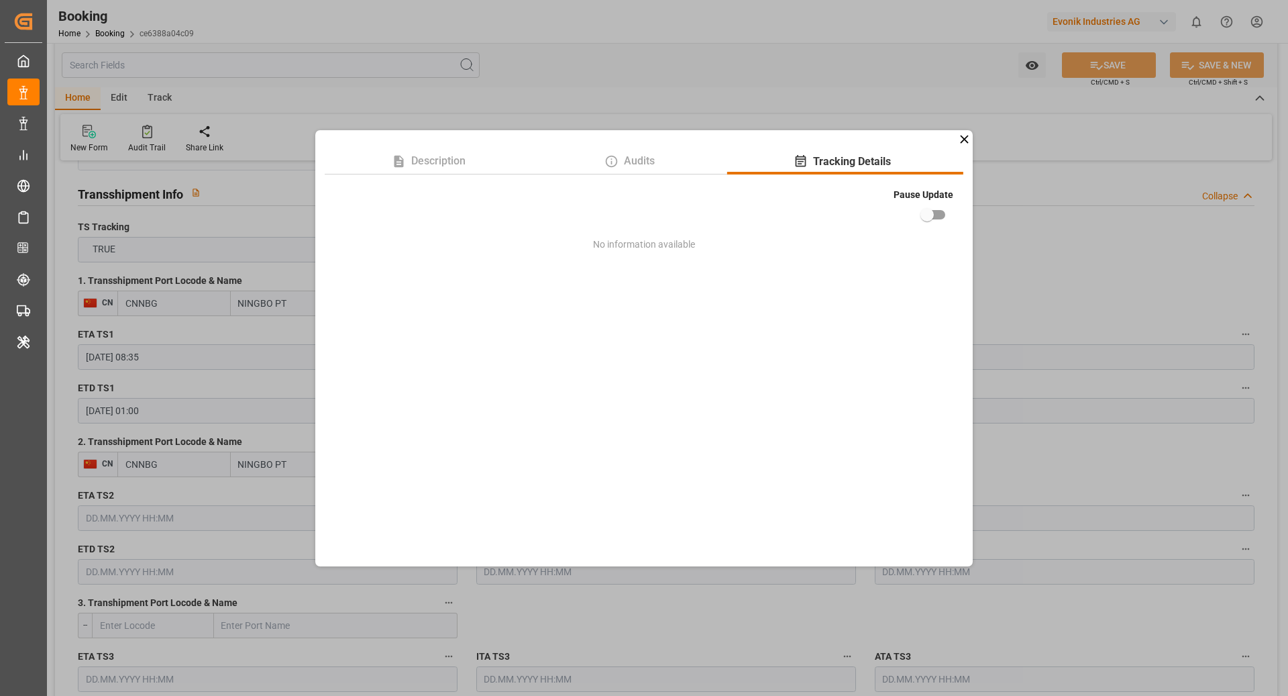
click at [935, 214] on input "checkbox" at bounding box center [927, 215] width 77 height 26
checkbox input "true"
click at [1010, 227] on div "Description Audits Tracking Details Pause Update No information available" at bounding box center [644, 348] width 1288 height 696
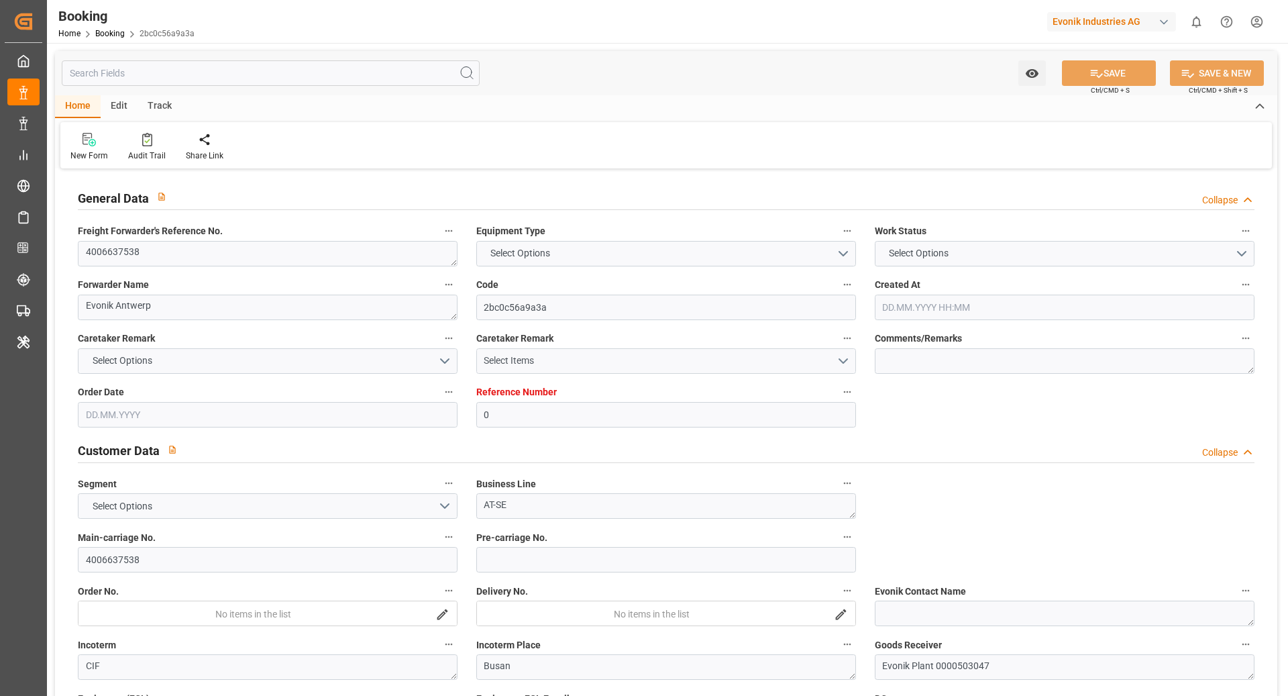
type input "0"
type input "9968281"
type input "Hyundai"
type input "Hyundai Merchant Marine Co.Ltd."
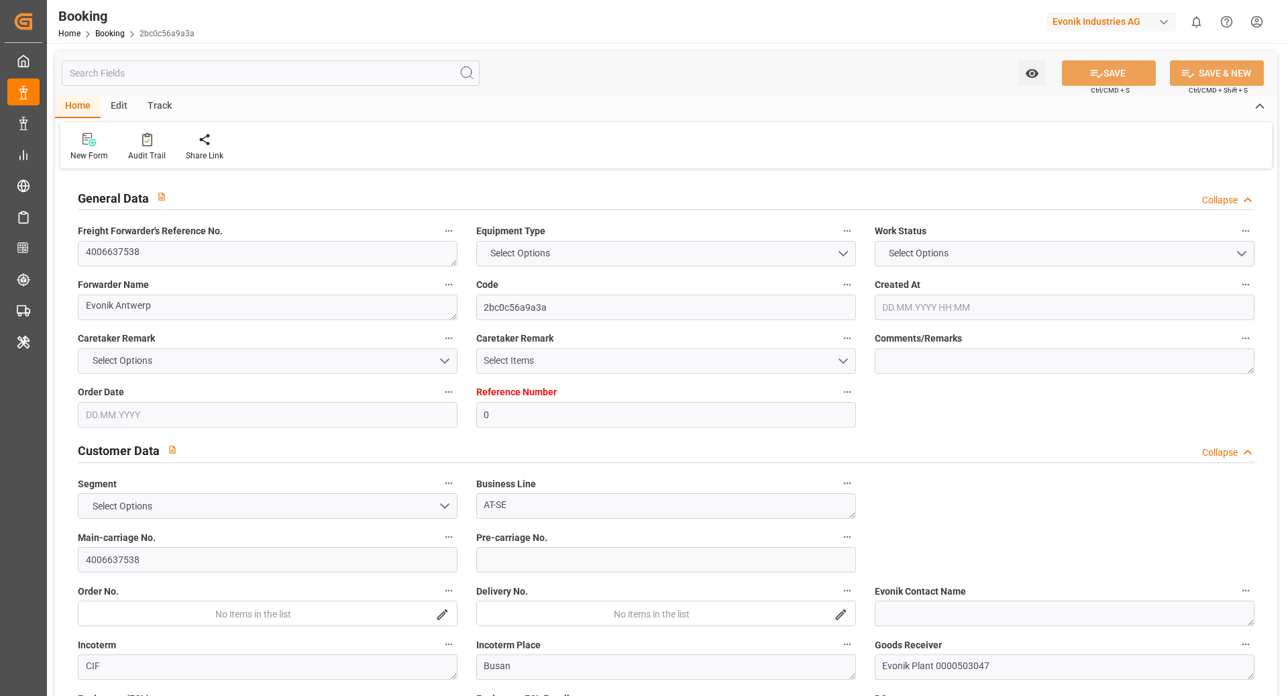
type input "BEANR"
type input "KRPUS"
type input "CNNBG"
type input "0"
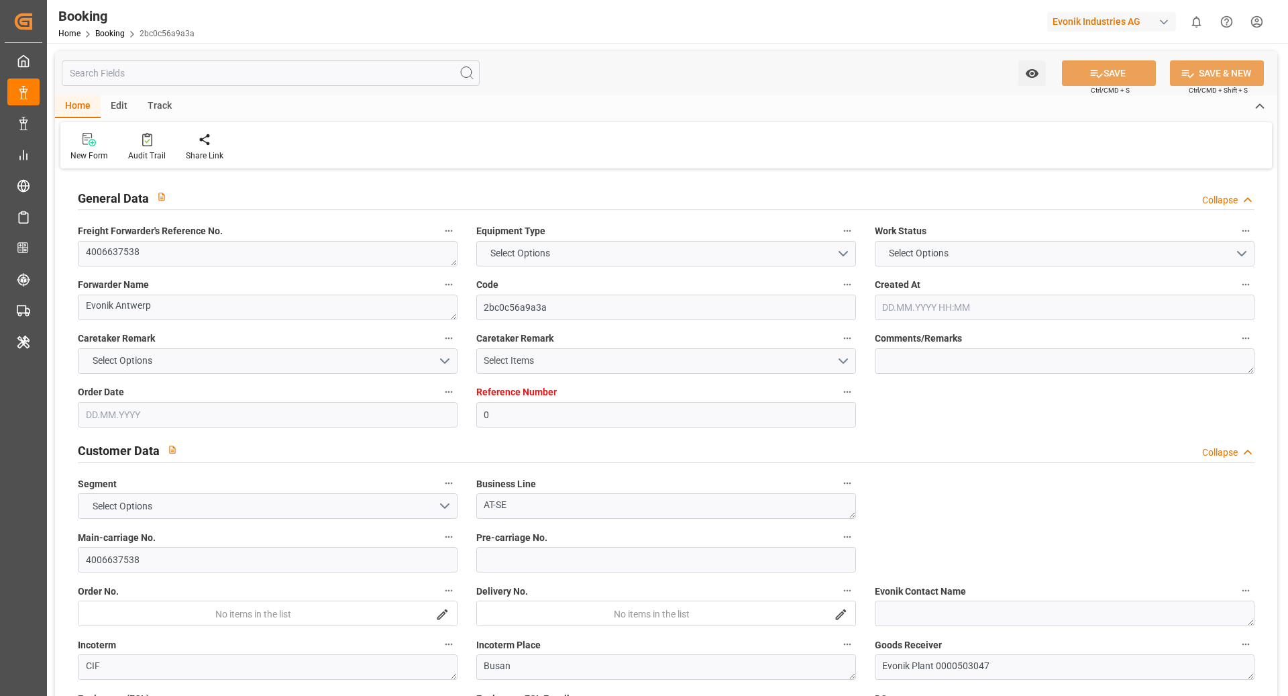
type input "BEANR"
type input "KRPUS"
type input "9741372"
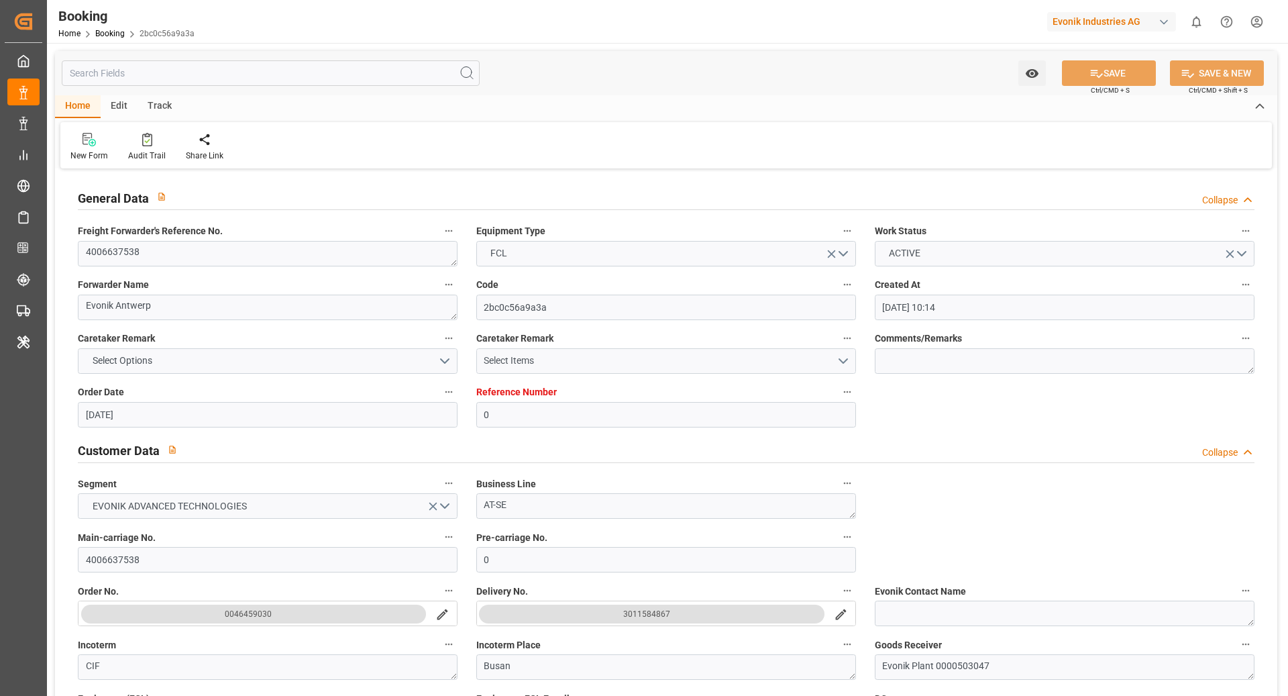
type input "03.07.2025 10:14"
type input "03.07.2025"
type input "20.09.2025"
type input "22.07.2025"
type input "09.08.2025 03:00"
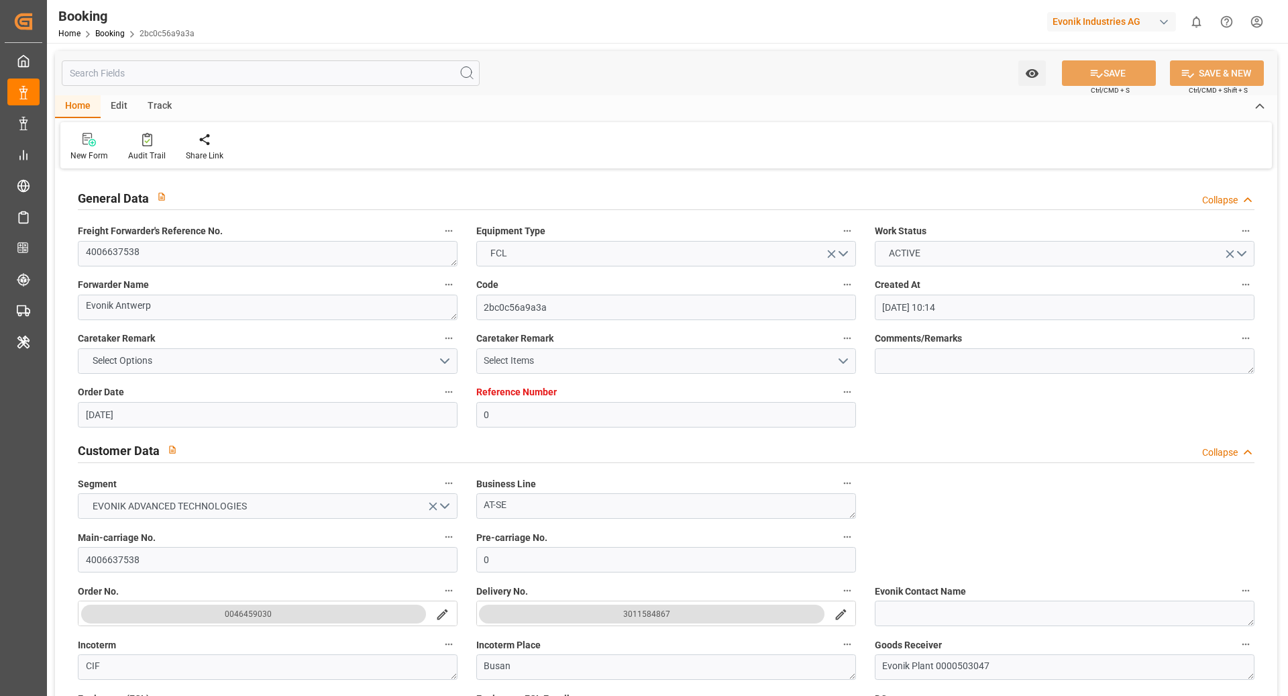
type input "23.07.2025 00:00"
type input "09.08.2025 01:43"
type input "31.07.2025 16:00"
type input "[DATE] 12:00"
type input "09.10.2025 00:00"
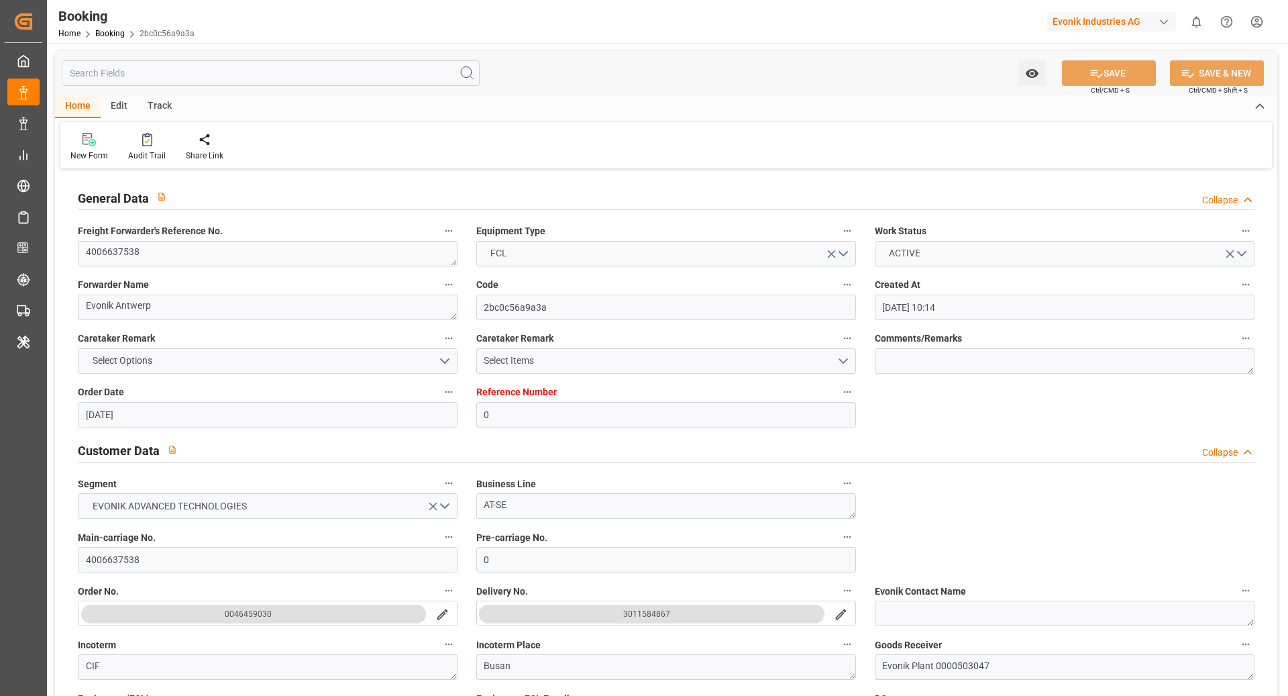
type input "28.09.2025 22:30"
type input "01.10.2025 00:00"
type input "[DATE] 01:00"
type input "06.10.2025 00:00"
type input "10.10.2025 12:00"
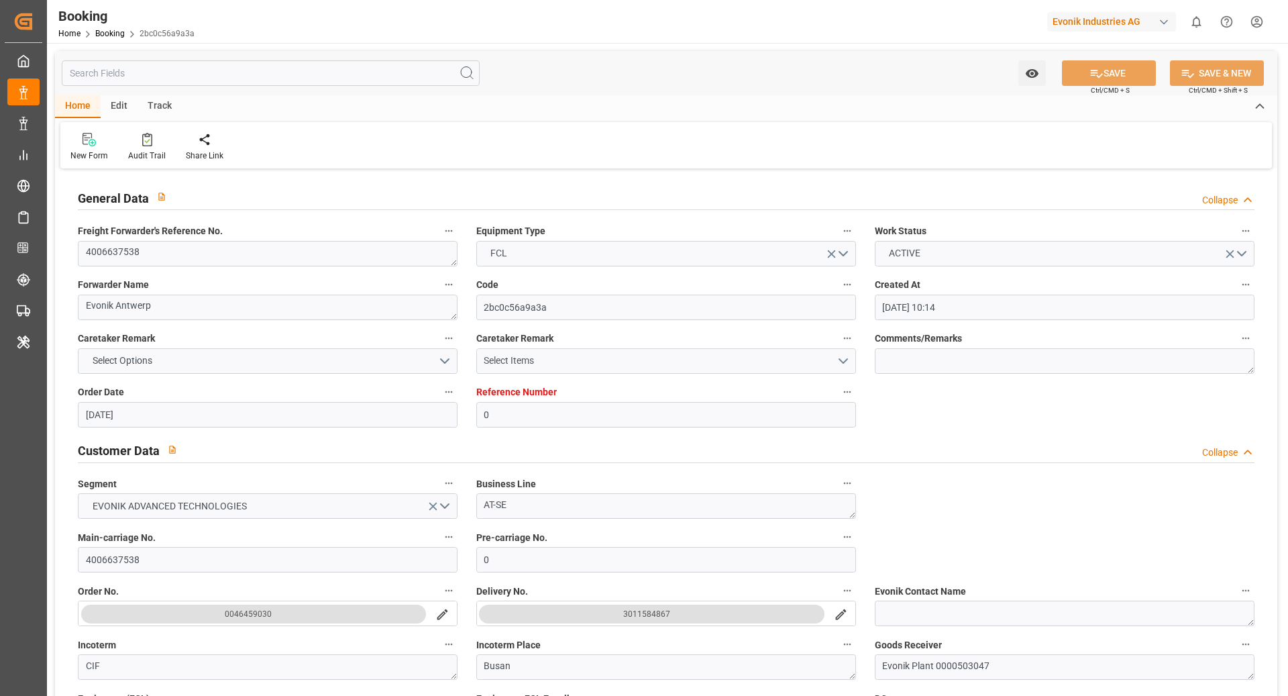
type input "25.09.2025 07:00"
type input "[DATE]"
type input "25.07.2025 17:53"
type input "08.08.2025 16:15"
type input "09.08.2025 04:15"
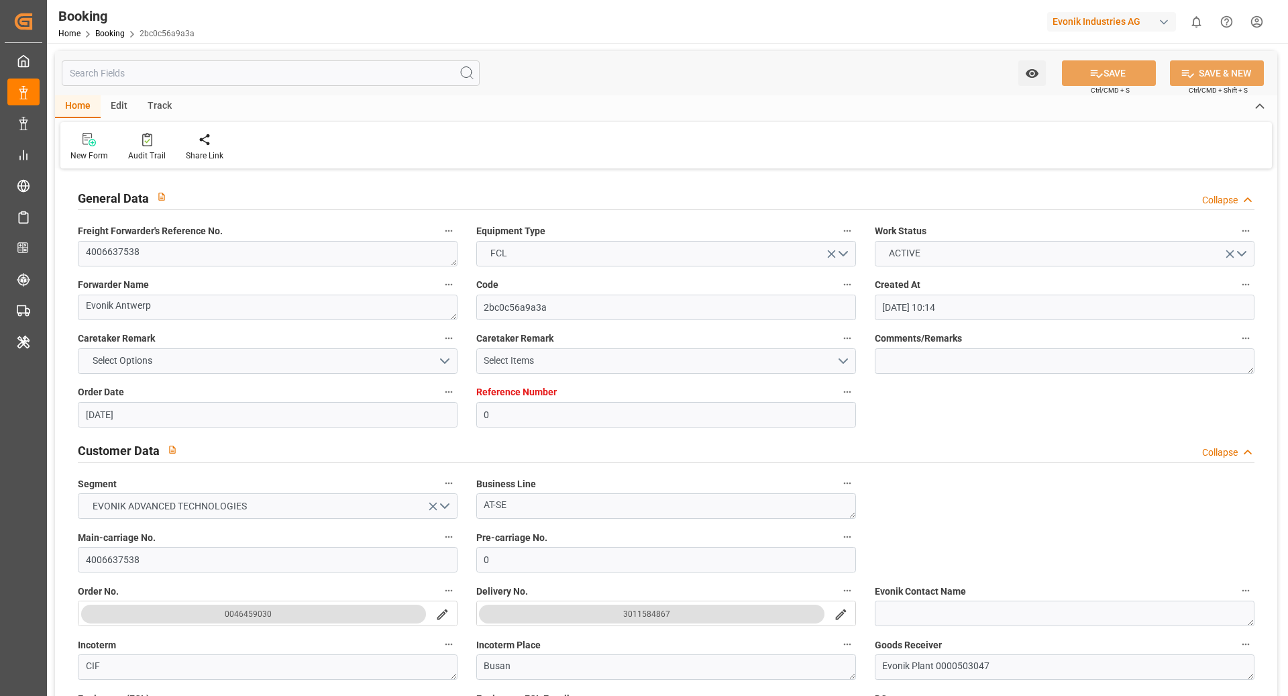
type input "08.08.2025 23:35"
type input "09.08.2025 03:00"
type input "09.08.2025 03:28"
type input "28.09.2025 22:30"
type input "29.09.2025 01:30"
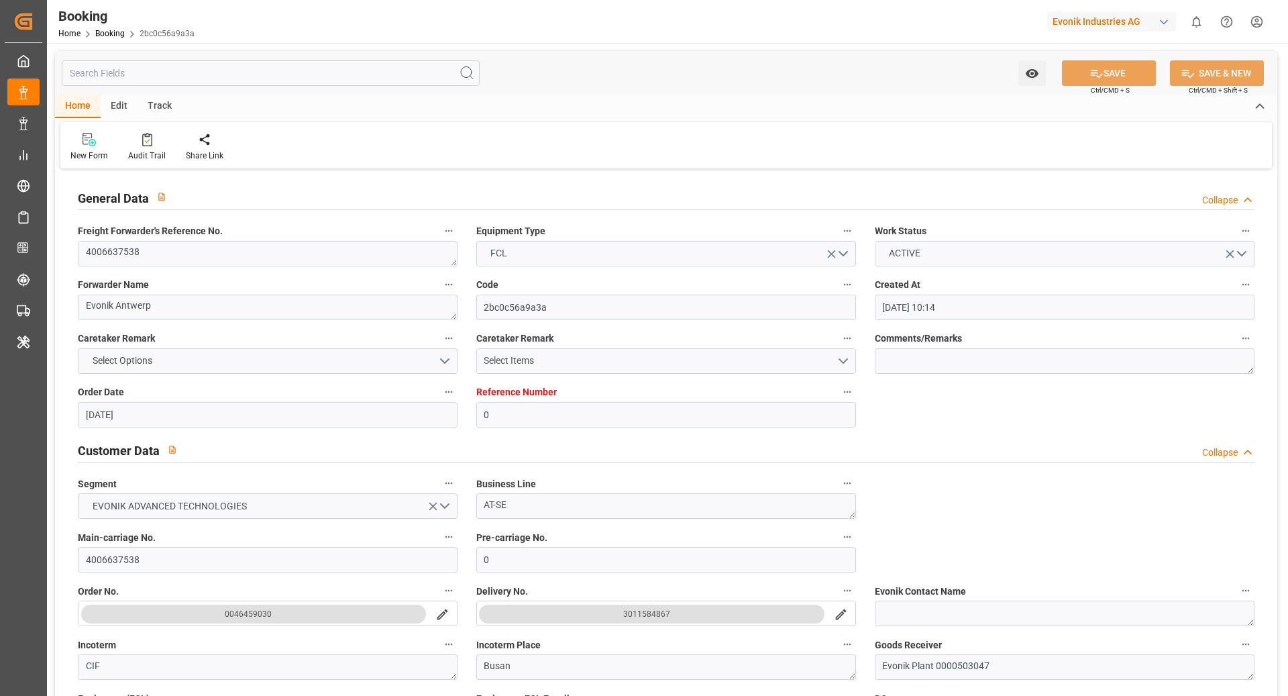
type input "08.10.2025 15:00"
type input "29.09.2025 10:50"
type input "14.10.2025 16:52"
type input "12.10.2025 20:52"
type input "[DATE] 01:00"
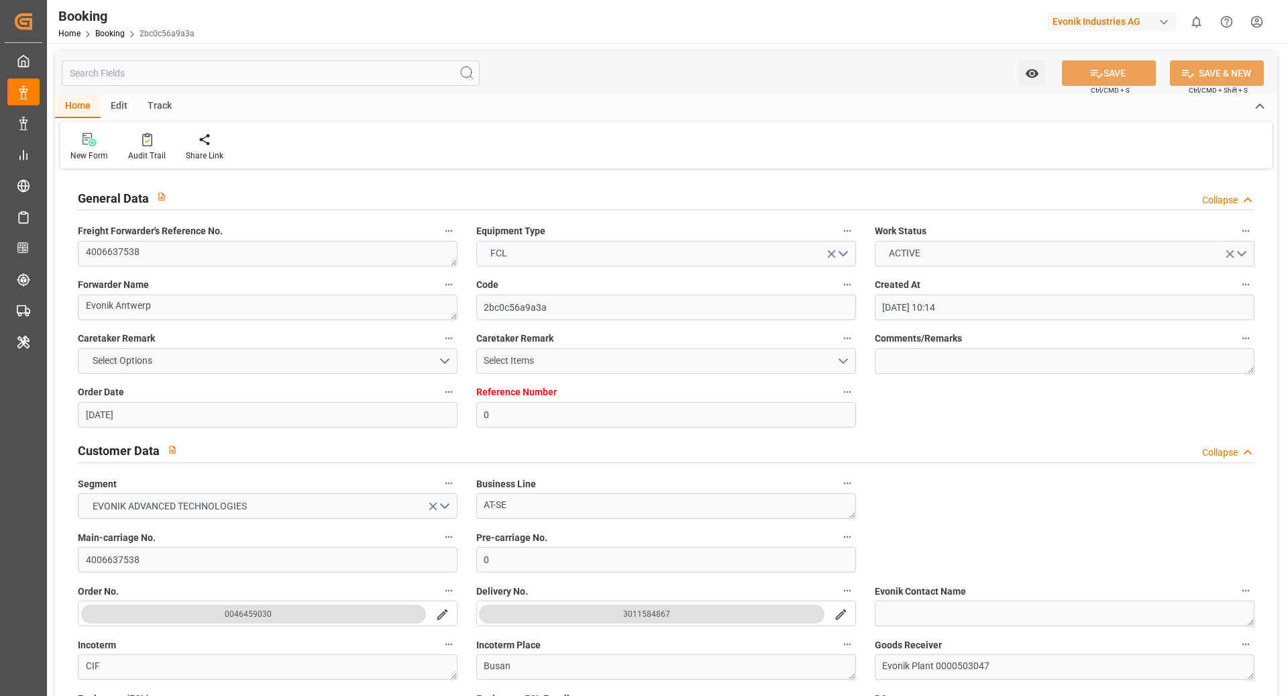
type input "[DATE] 12:00"
type input "[DATE] 01:33"
type input "17.10.2025 20:07"
type input "17.10.2025 00:07"
type input "23.10.2025 23:07"
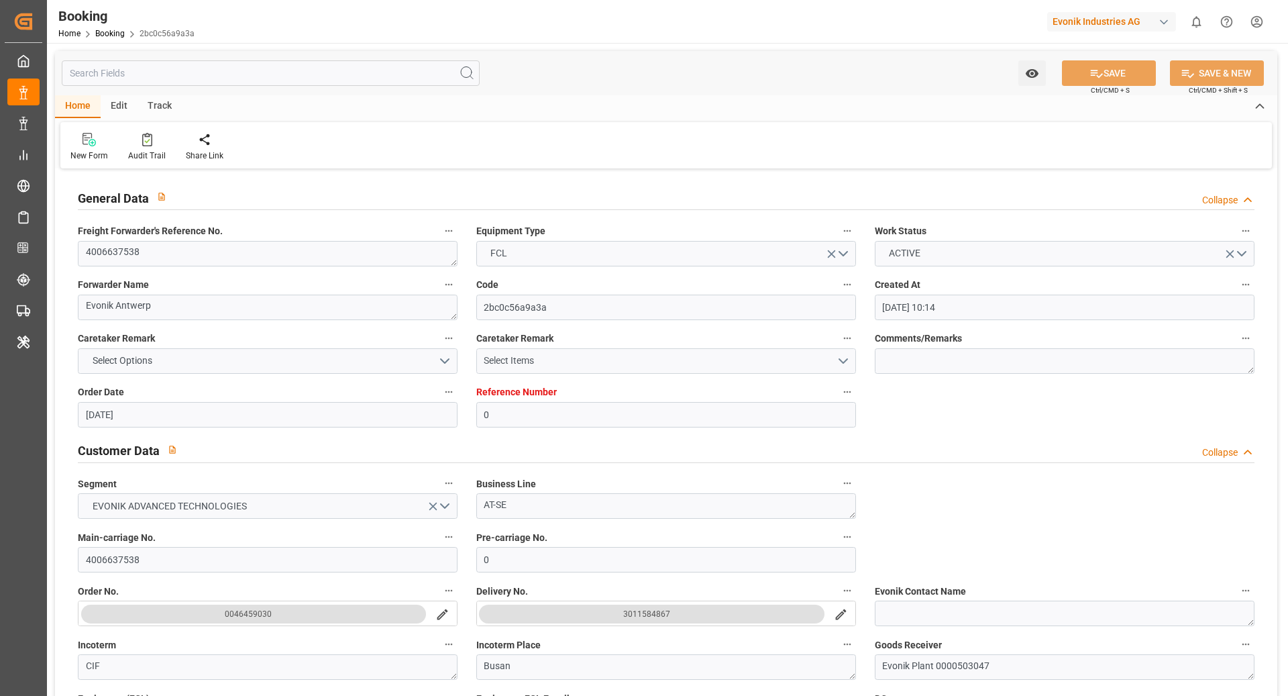
type input "23.10.2025 03:07"
type input "[DATE] 01:33"
type input "24.10.2025 08:07"
type input "23.10.2025 12:07"
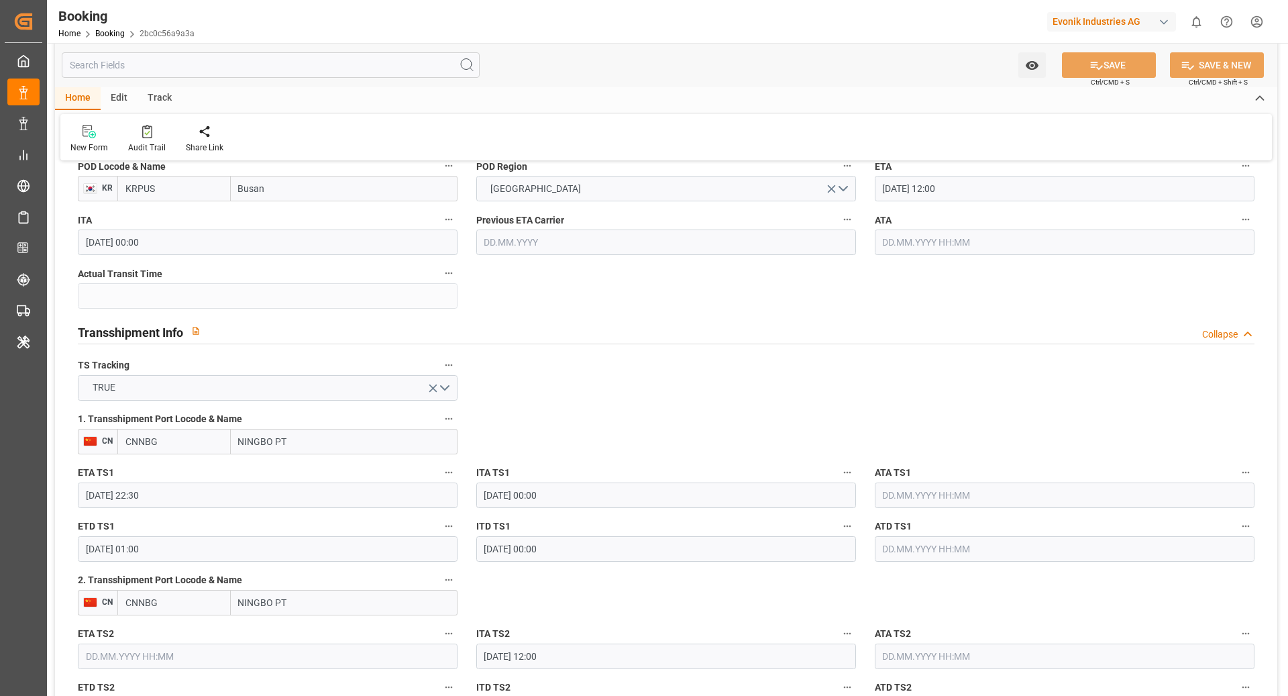
scroll to position [1271, 0]
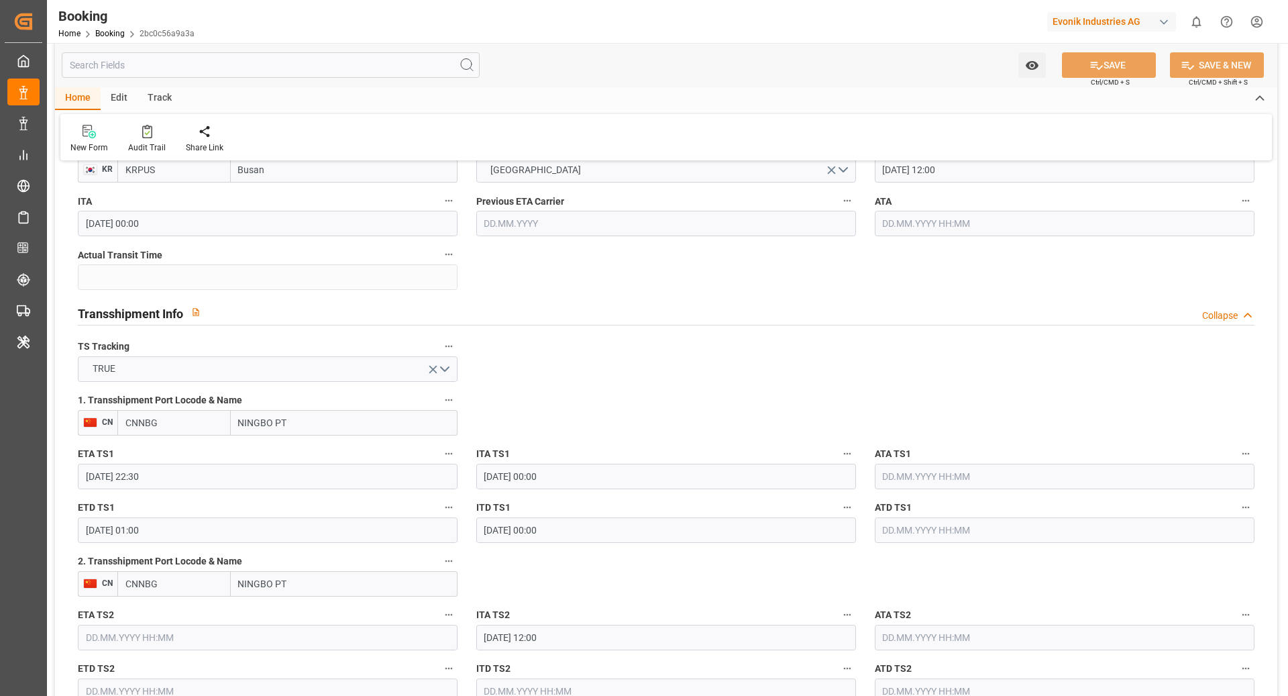
click at [450, 557] on icon "button" at bounding box center [449, 561] width 11 height 11
click at [516, 608] on li "Tracking Details" at bounding box center [494, 604] width 108 height 22
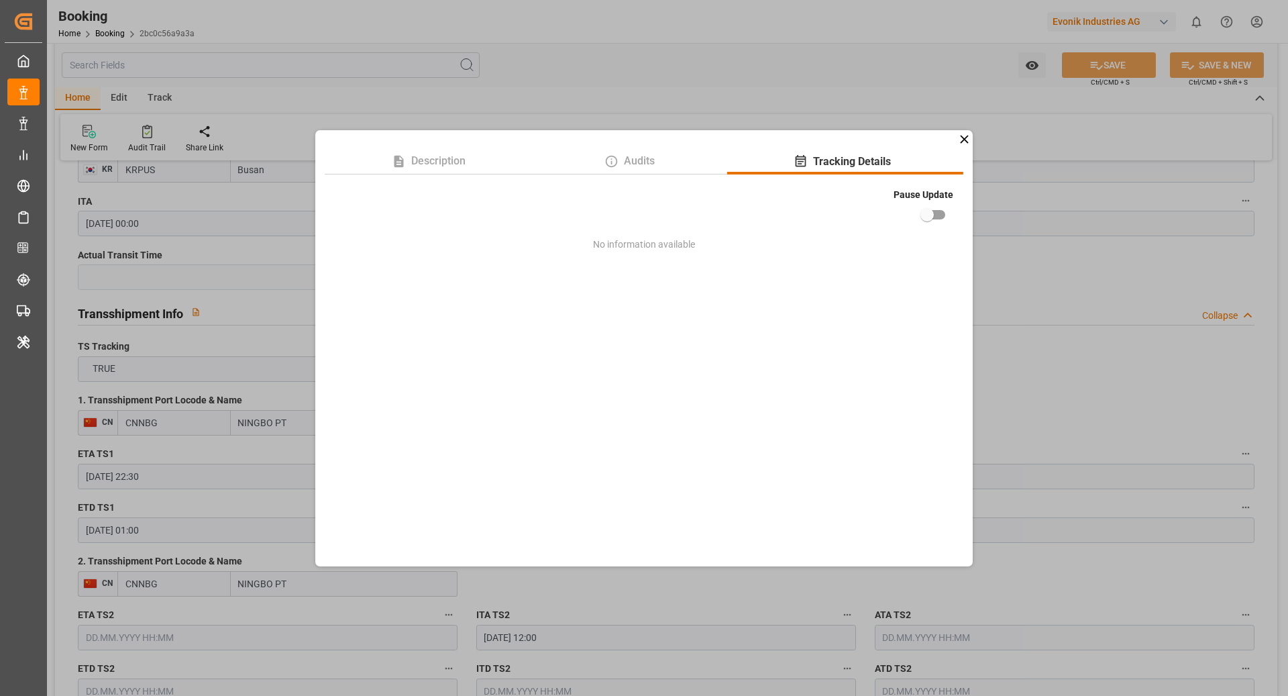
click at [929, 208] on input "checkbox" at bounding box center [927, 215] width 77 height 26
checkbox input "true"
click at [1001, 219] on div "Description Audits Tracking Details Pause Update No information available" at bounding box center [644, 348] width 1288 height 696
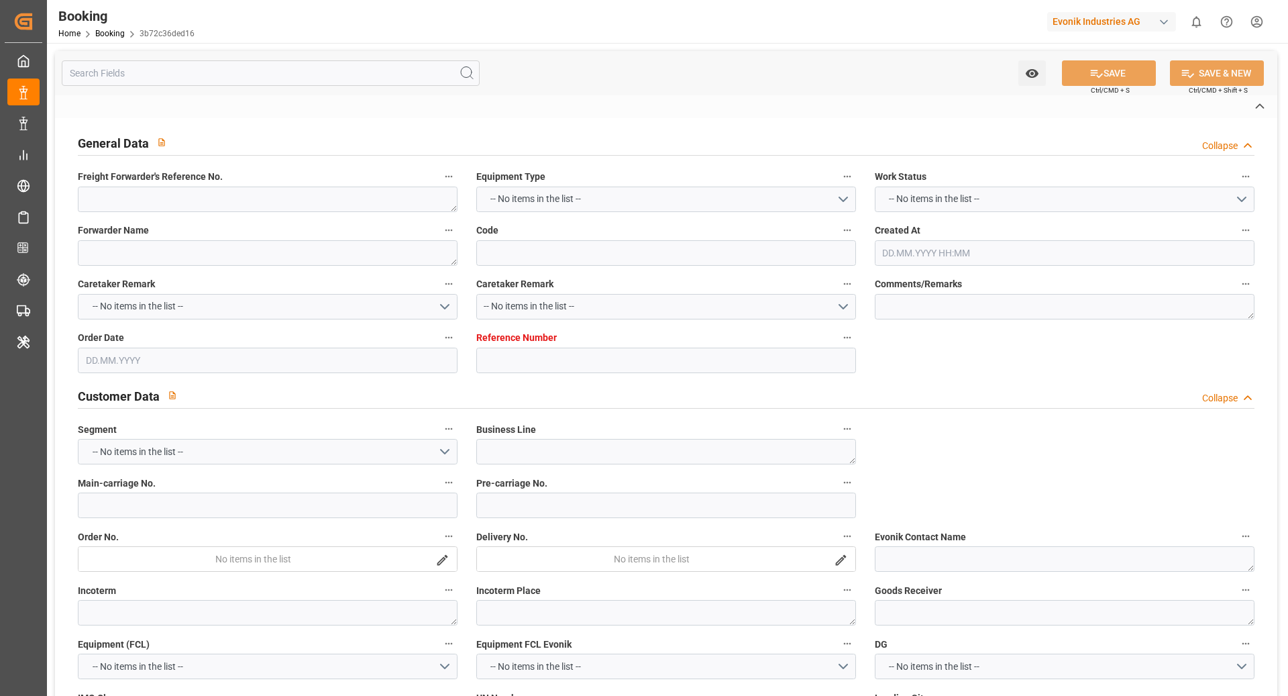
type textarea "0"
type textarea "Evonik Antwerp"
type input "3b72c36ded16"
type input "0"
type textarea "AT-SE"
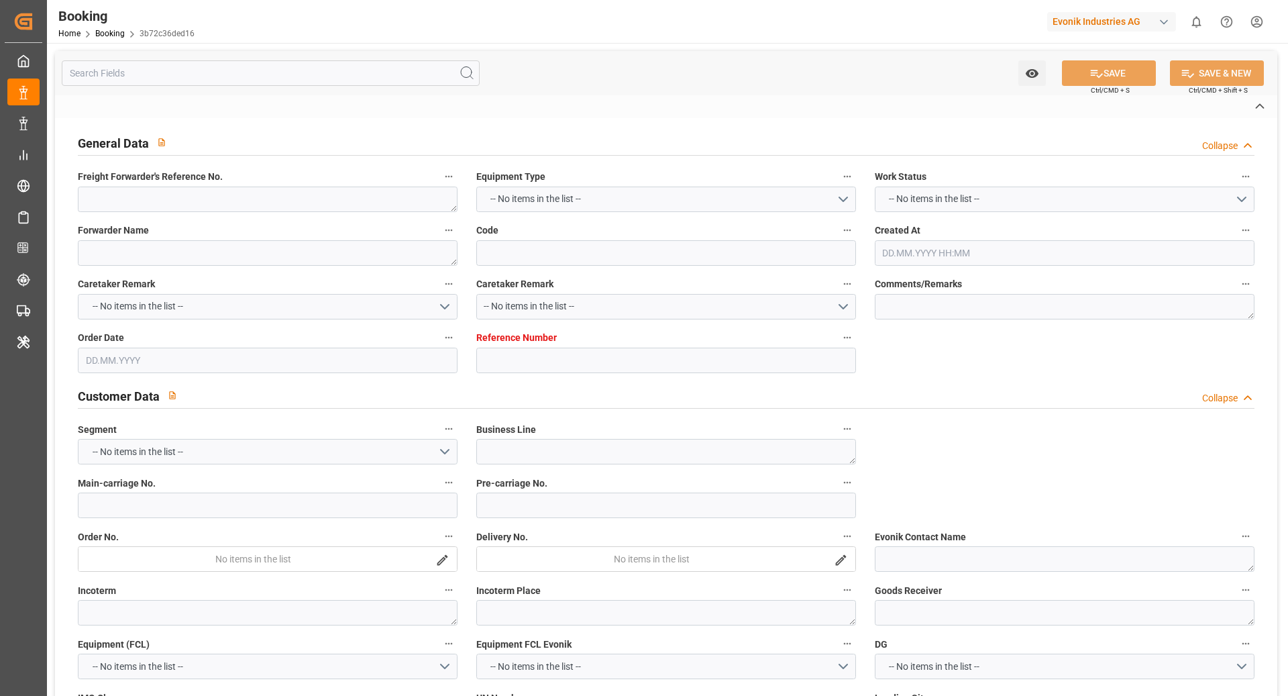
type input "4006659975"
type textarea "CIF"
type textarea "Busan"
type textarea "Evonik Plant 0000503047"
type textarea "[GEOGRAPHIC_DATA]"
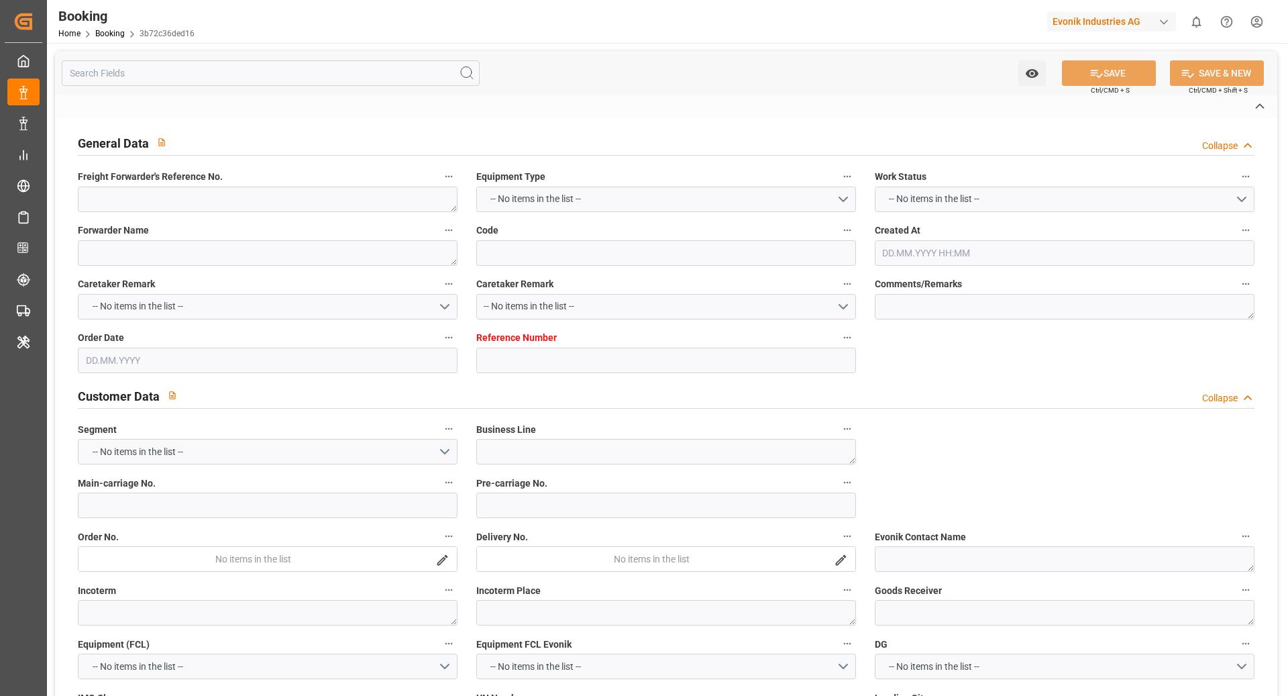
type textarea "KOCU4451668"
type input "MSC MAURA"
type input "HDMU"
type textarea "ANRA66560400"
type input "[GEOGRAPHIC_DATA]"
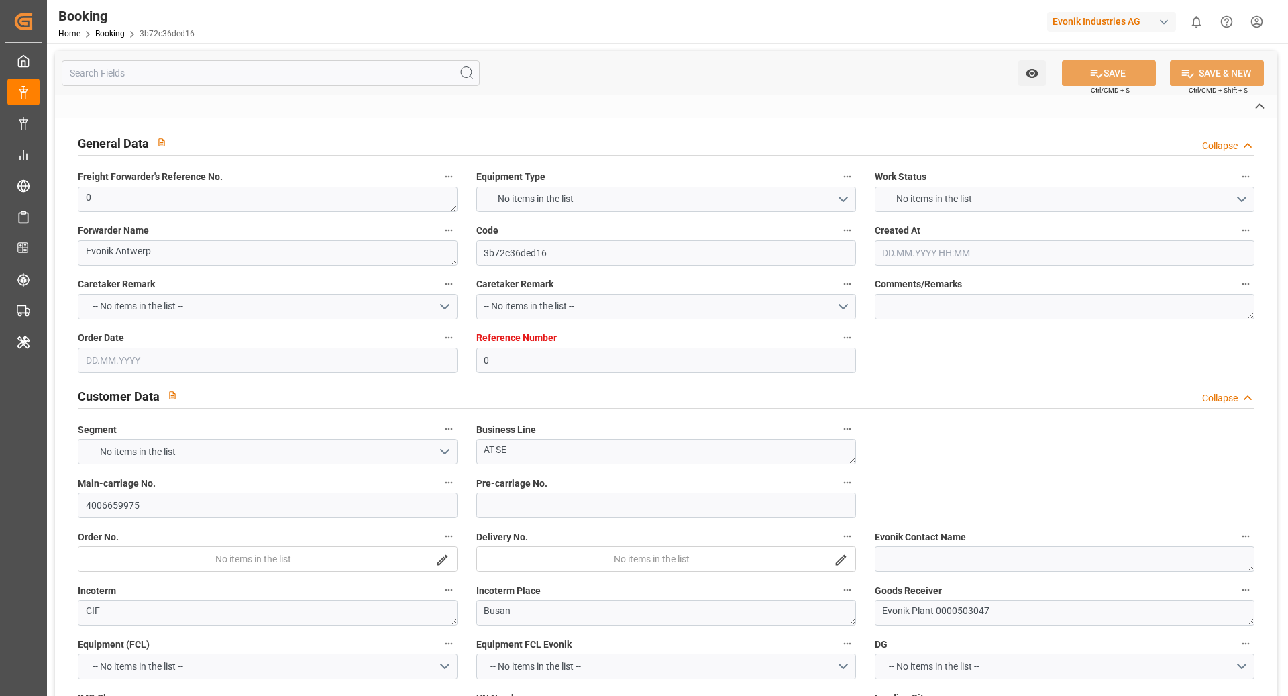
type input "Busan"
type input "NINGBO PT"
type textarea "INPUT_Evonik_Seeburger_LoadTenderOcean_1003071806_20250820155743635.xml"
type textarea "NWC/[GEOGRAPHIC_DATA] [GEOGRAPHIC_DATA] Continent / [GEOGRAPHIC_DATA]-SE"
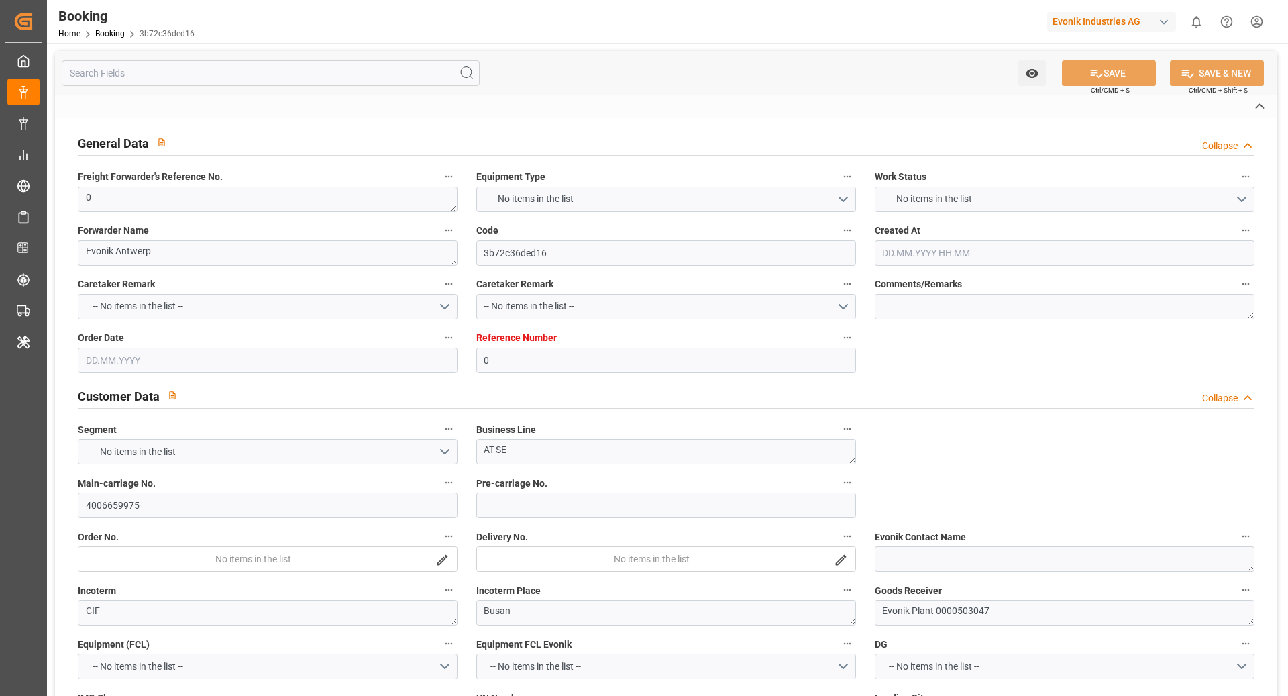
type textarea "INPUT_Evonik_Seeburger_LoadTenderOcean_1003004393_20250730111457066.xml,INPUT_E…"
type textarea "1003071806"
type textarea "Logward System"
type textarea "businessDivision-businessLine-"
type textarea "EVONIK Load Tender XML"
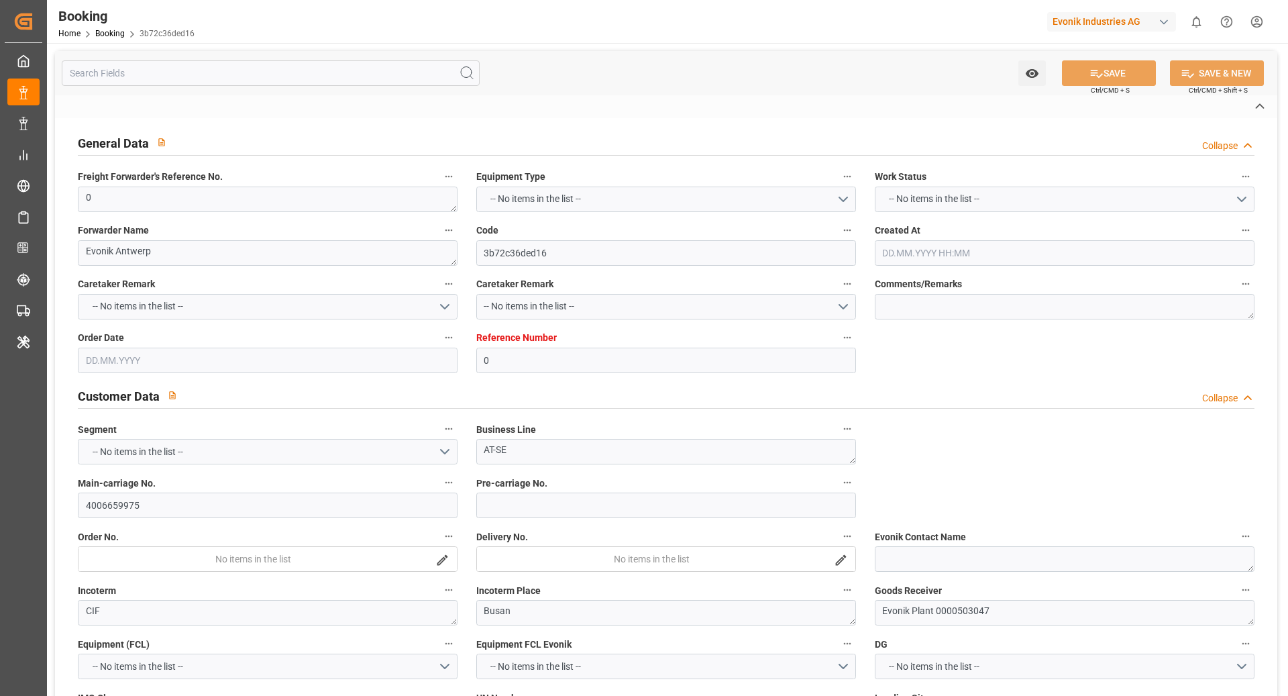
type textarea "a011t00000LcJC5AAN"
type textarea "Yes"
type input "[GEOGRAPHIC_DATA]"
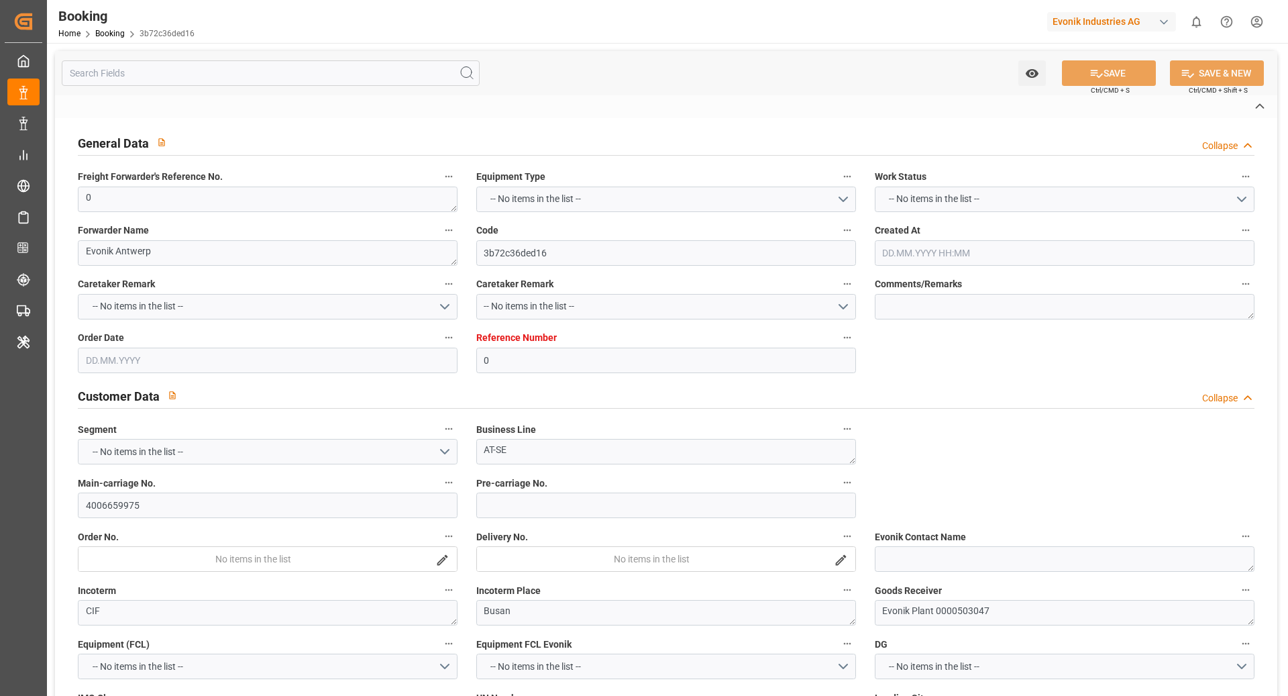
type input "BE"
type input "TRUCK"
type input "FE5"
type input "0100E"
type input "VESSEL"
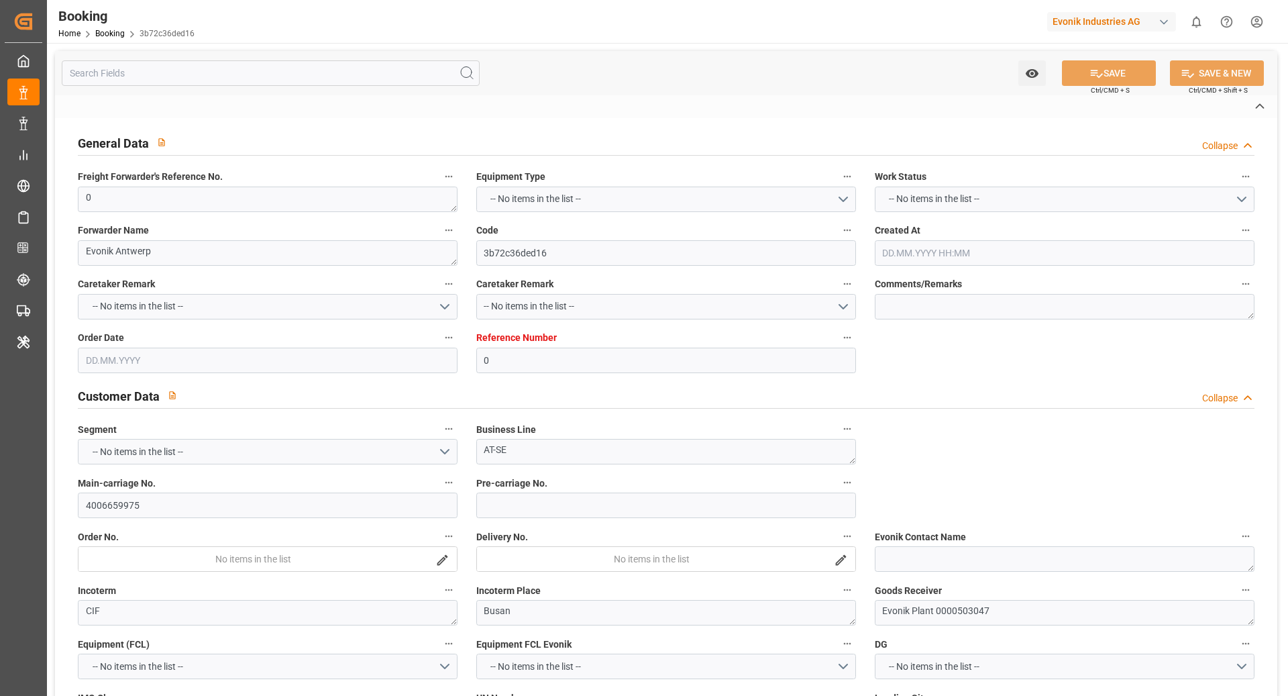
type input "ONE IBIS"
type input "EC2"
type input "0035E"
type input "ONE IBIS"
type input "TRUCK"
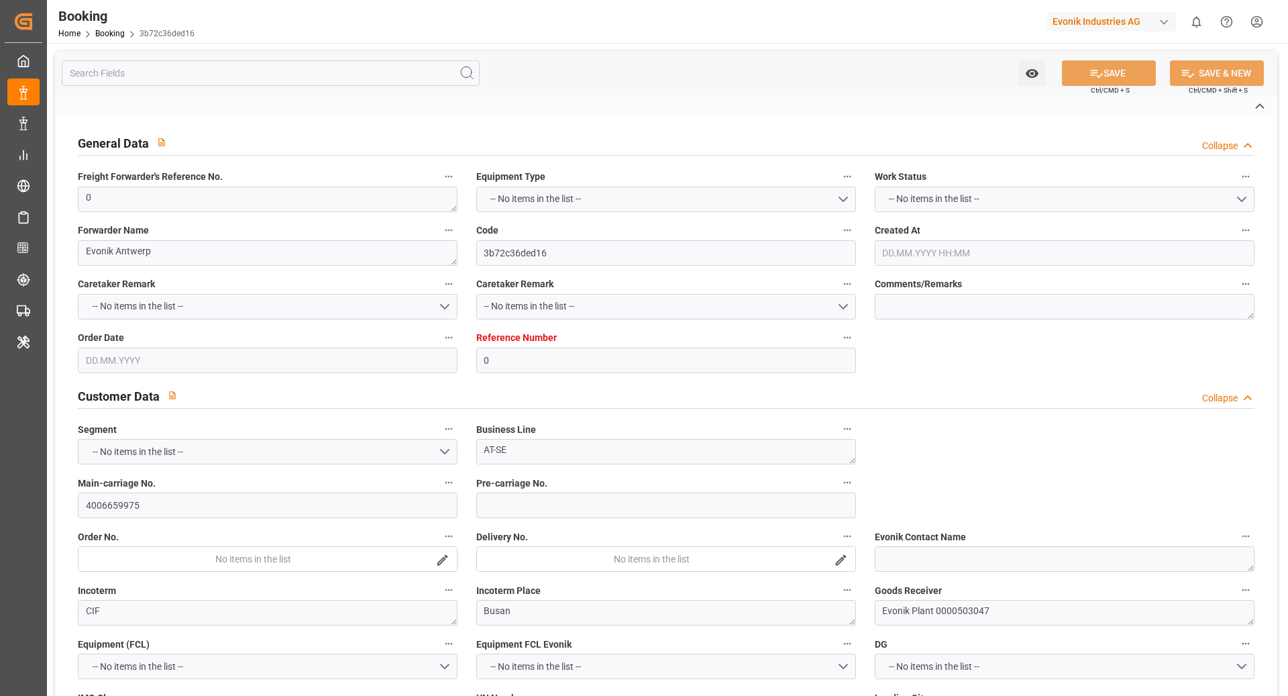
type input "TRUCK"
type input "KR"
type input "[GEOGRAPHIC_DATA]"
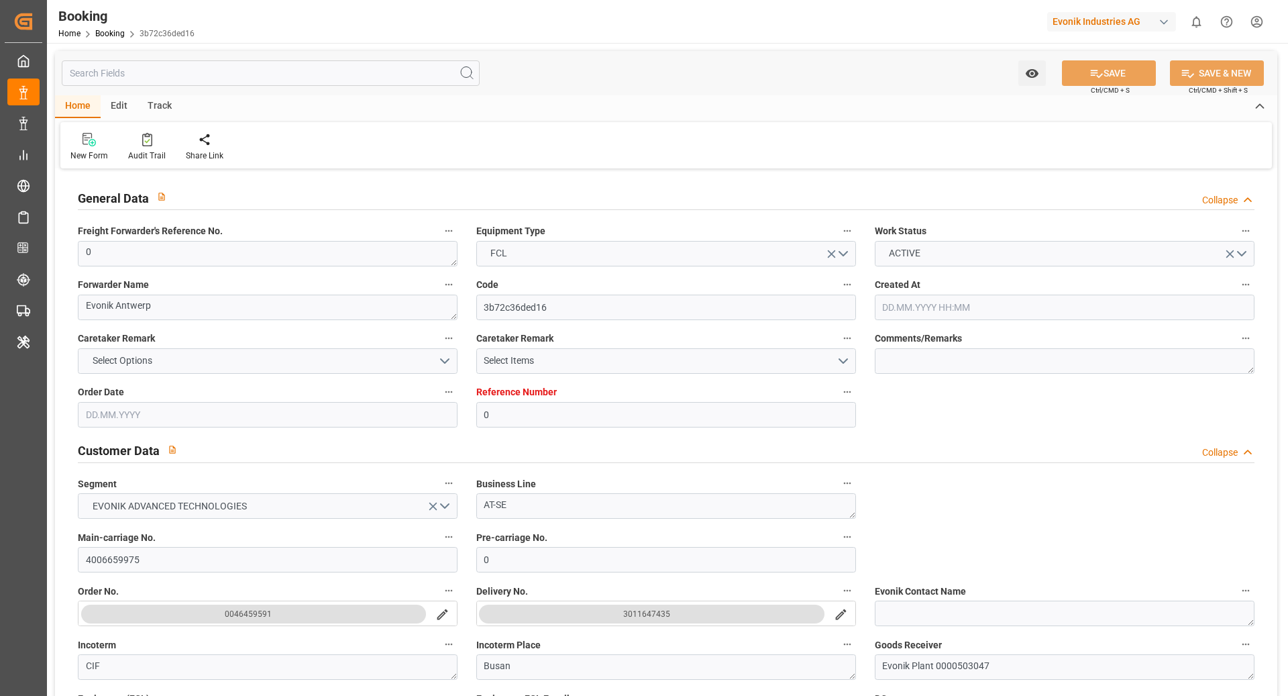
type input "0"
type input "9962536"
type input "Hyundai"
type input "Hyundai Merchant Marine [DOMAIN_NAME]."
type input "BEANR"
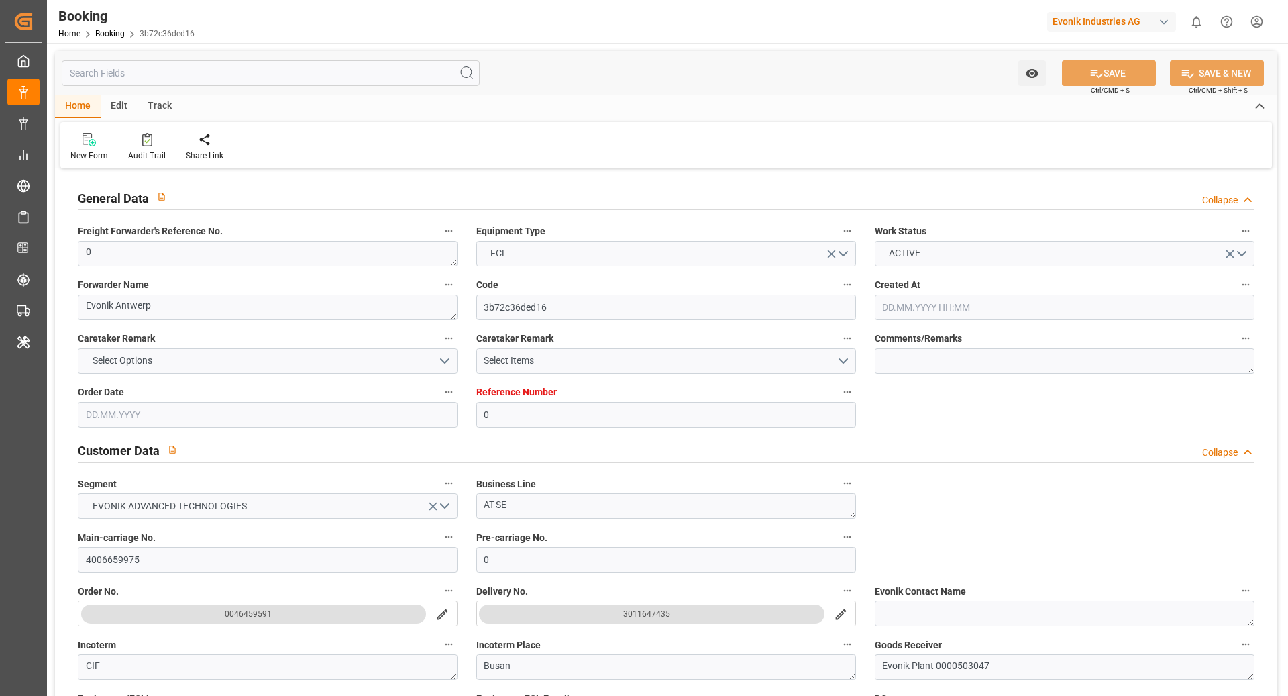
type input "KRPUS"
type input "CNNBG"
type input "0"
type input "BEANR"
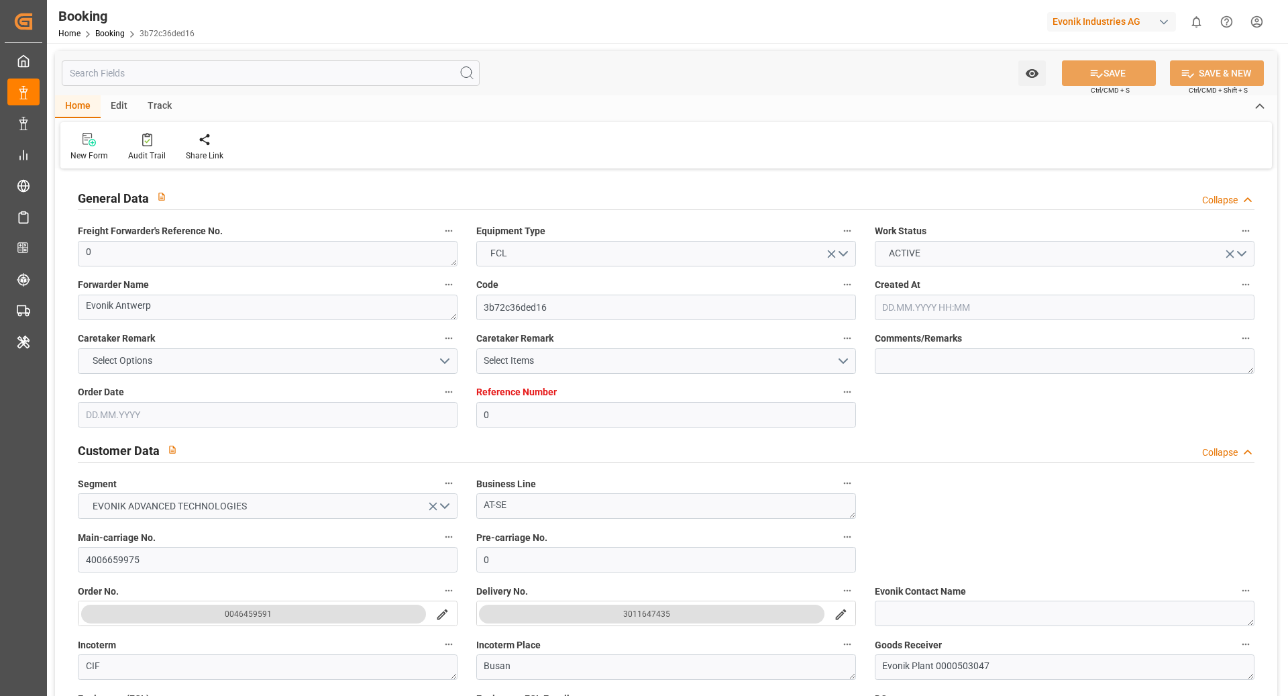
type input "KRPUS"
type input "9741384"
type input "30.07.2025 09:16"
type input "30.07.2025"
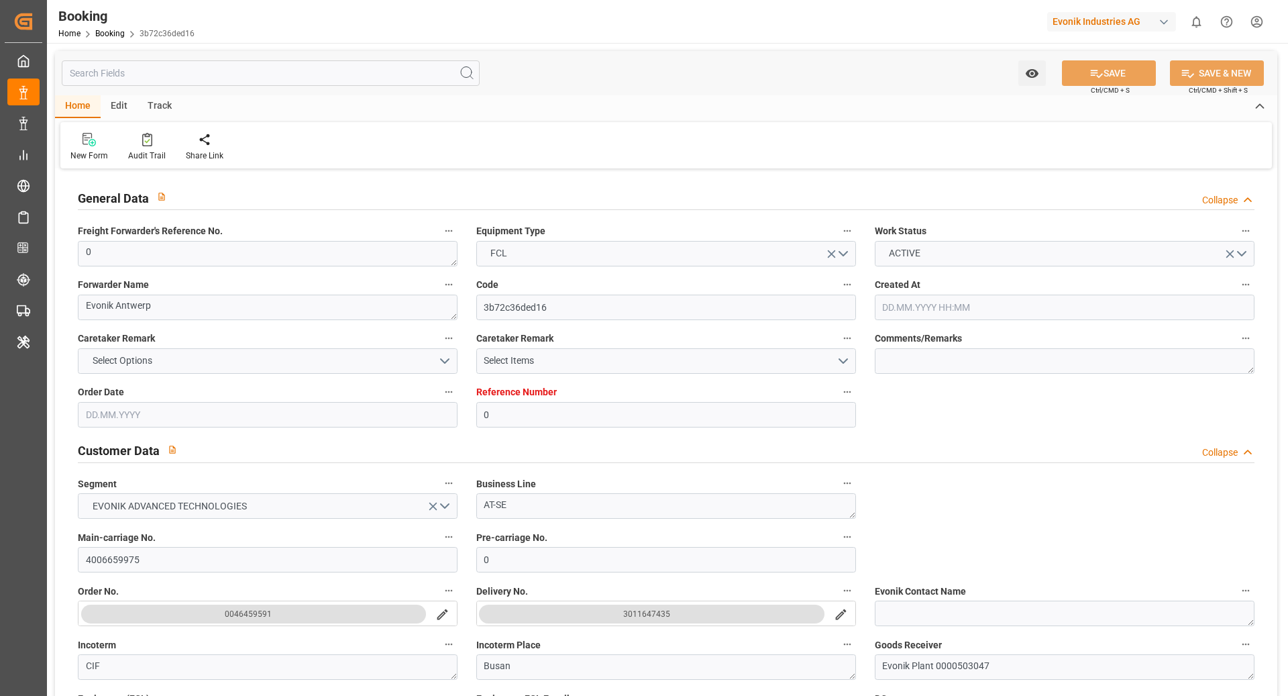
type input "15.10.2025"
type input "14.08.2025"
type input "20.08.2025 00:00"
type input "20.08.2025 09:24"
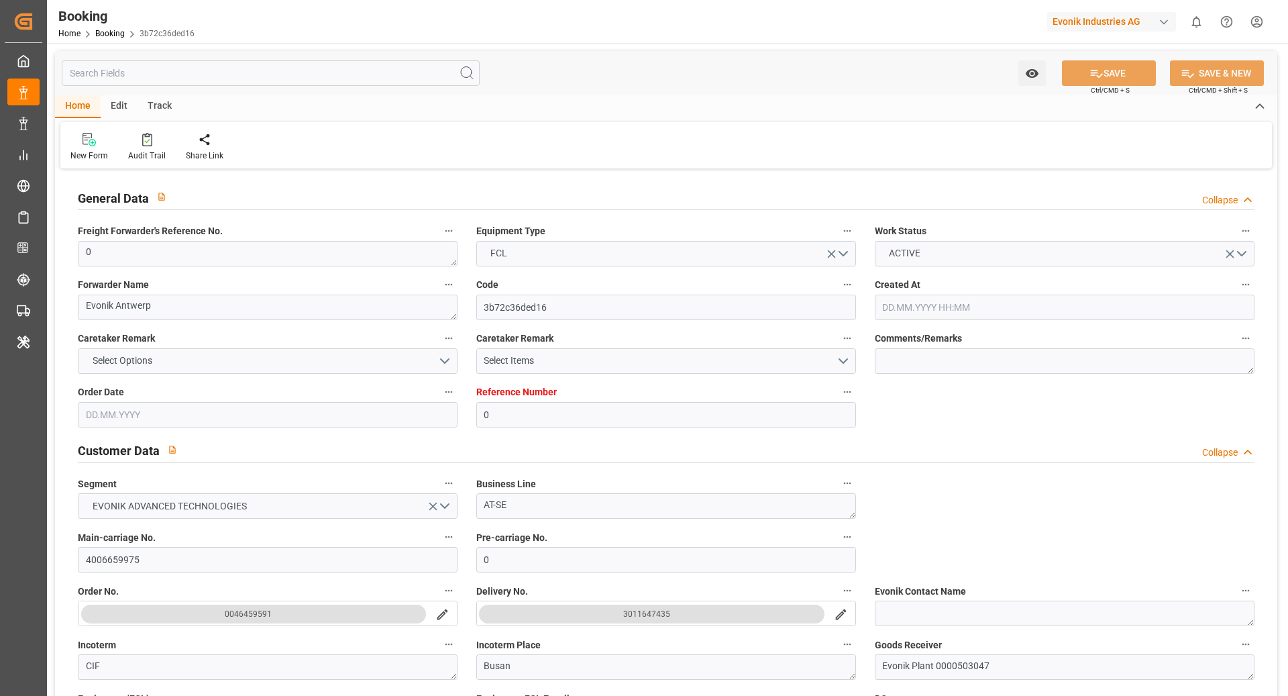
type input "13.08.2025 02:08"
type input "13.11.2025 07:00"
type input "30.10.2025 00:00"
type input "22.10.2025 04:00"
type input "22.10.2025 00:00"
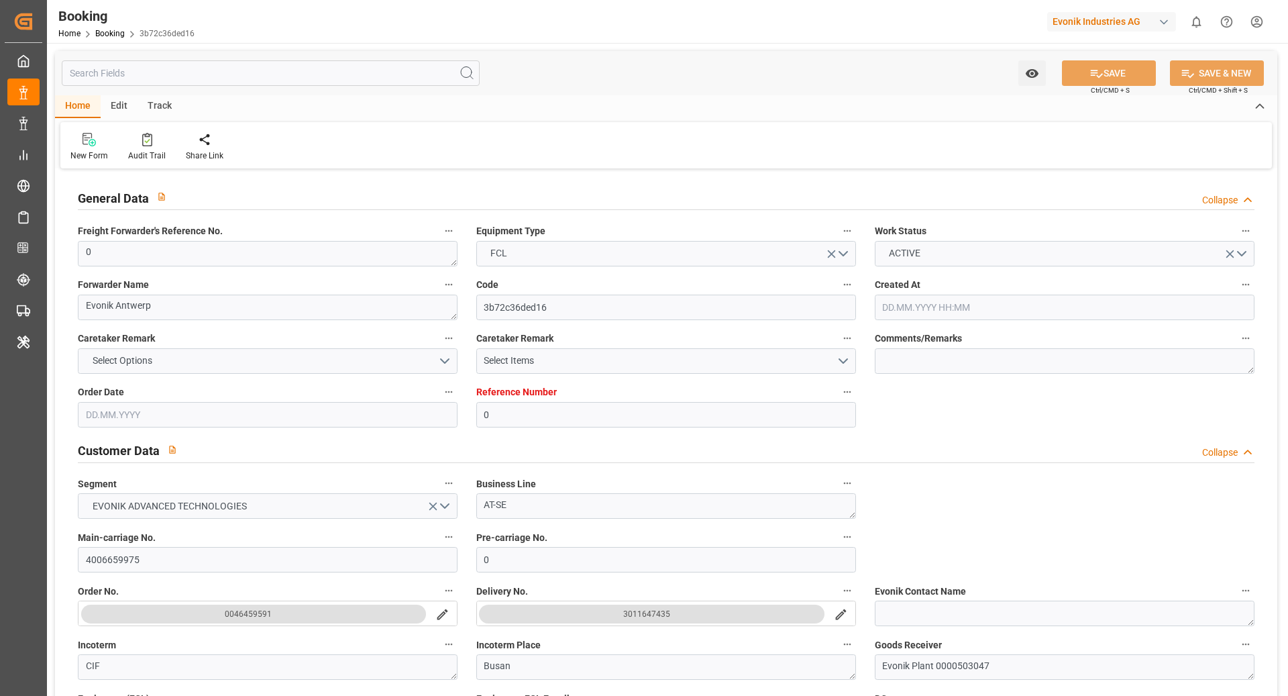
type input "09.11.2025 21:00"
type input "27.10.2025 00:00"
type input "24.10.2025 12:24"
type input "25.09.2025 06:35"
type input "25.09.2025"
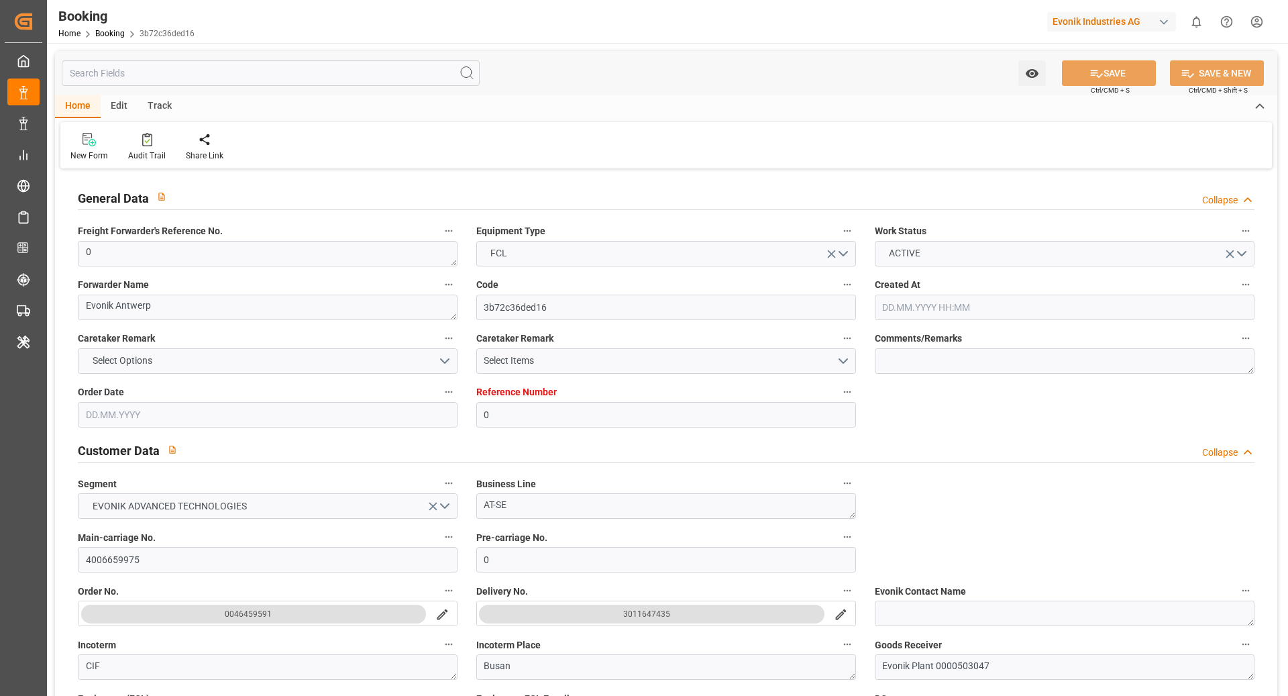
type input "11.08.2025 17:41"
type input "19.08.2025 11:10"
type input "20.08.2025 11:07"
type input "22.10.2025 04:00"
type input "22.10.2025 07:00"
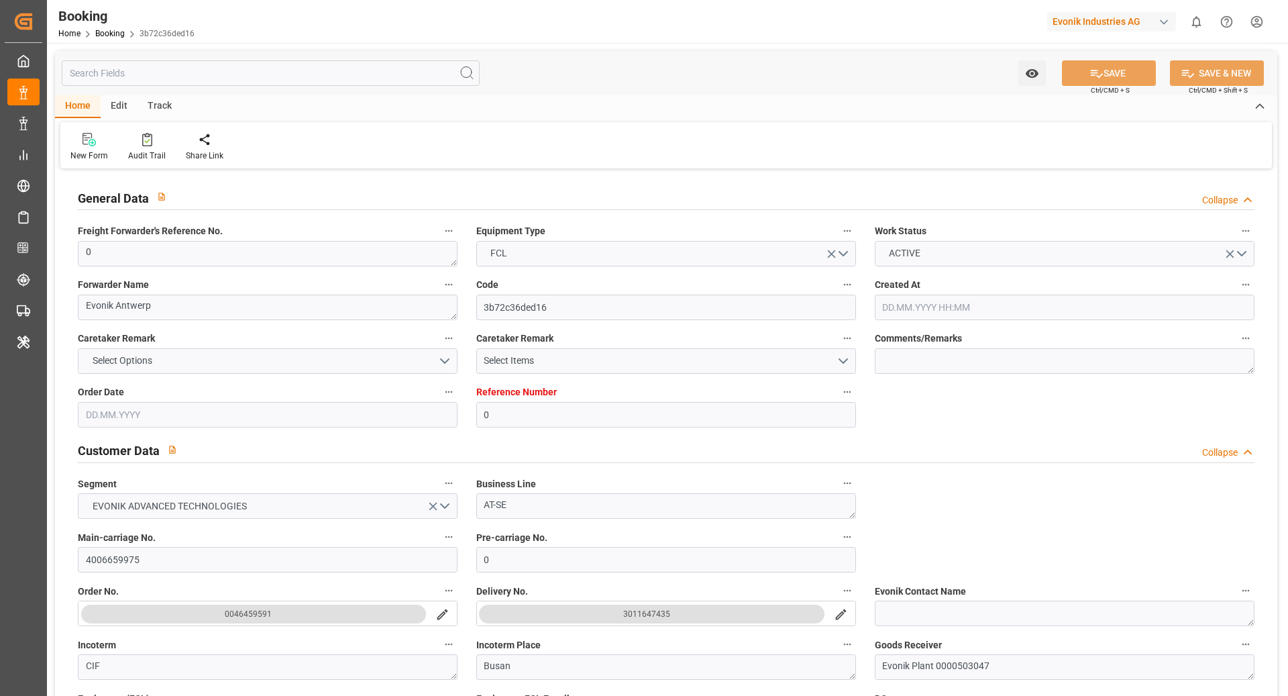
type input "22.10.2025 15:24"
type input "22.10.2025 16:20"
type input "09.11.2025 12:52"
type input "26.10.2025 21:16"
type input "09.11.2025 21:00"
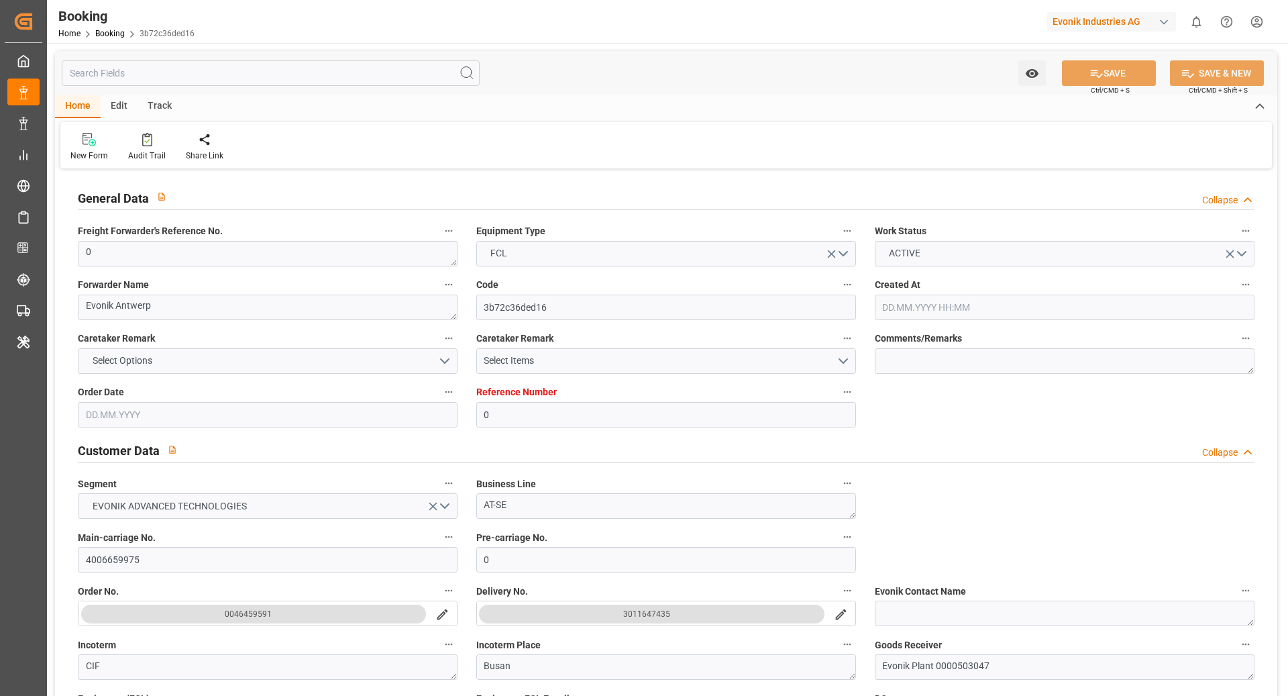
type input "13.11.2025 07:00"
type input "13.11.2025 20:33"
type input "13.11.2025 15:07"
type input "30.10.2025 15:07"
type input "19.11.2025 18:07"
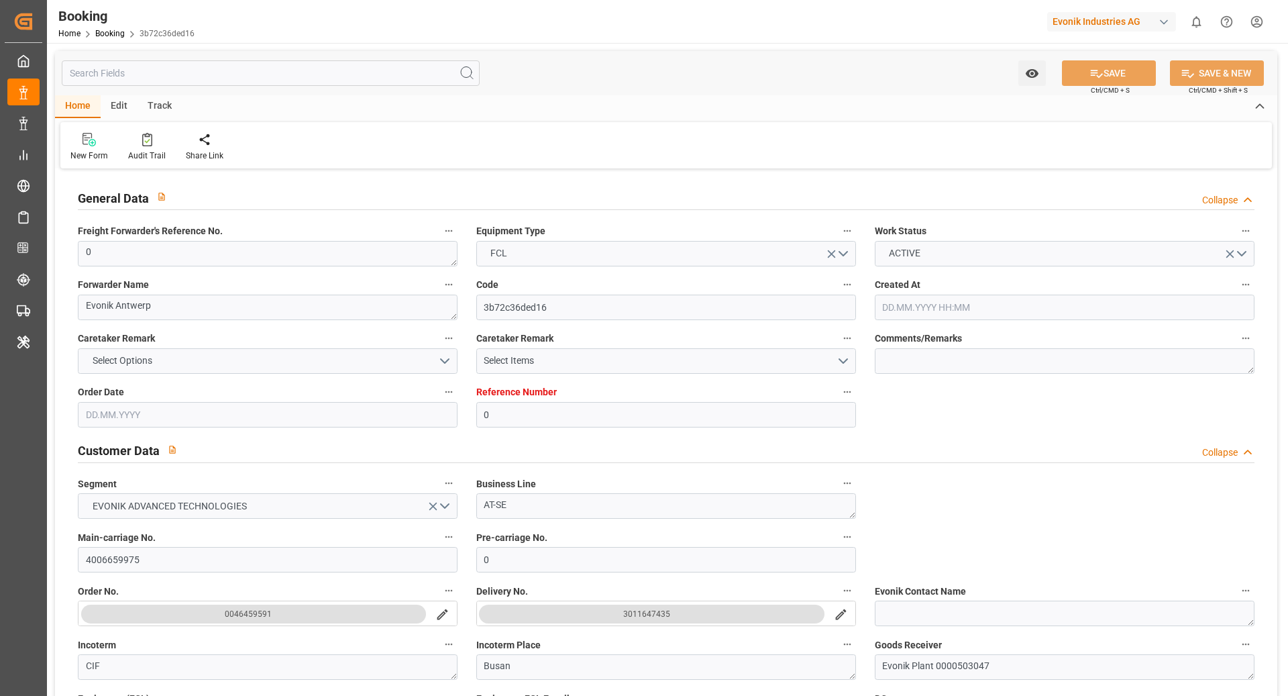
type input "05.11.2025 18:07"
type input "17.11.2025 20:33"
type input "20.11.2025 03:07"
type input "06.11.2025 03:07"
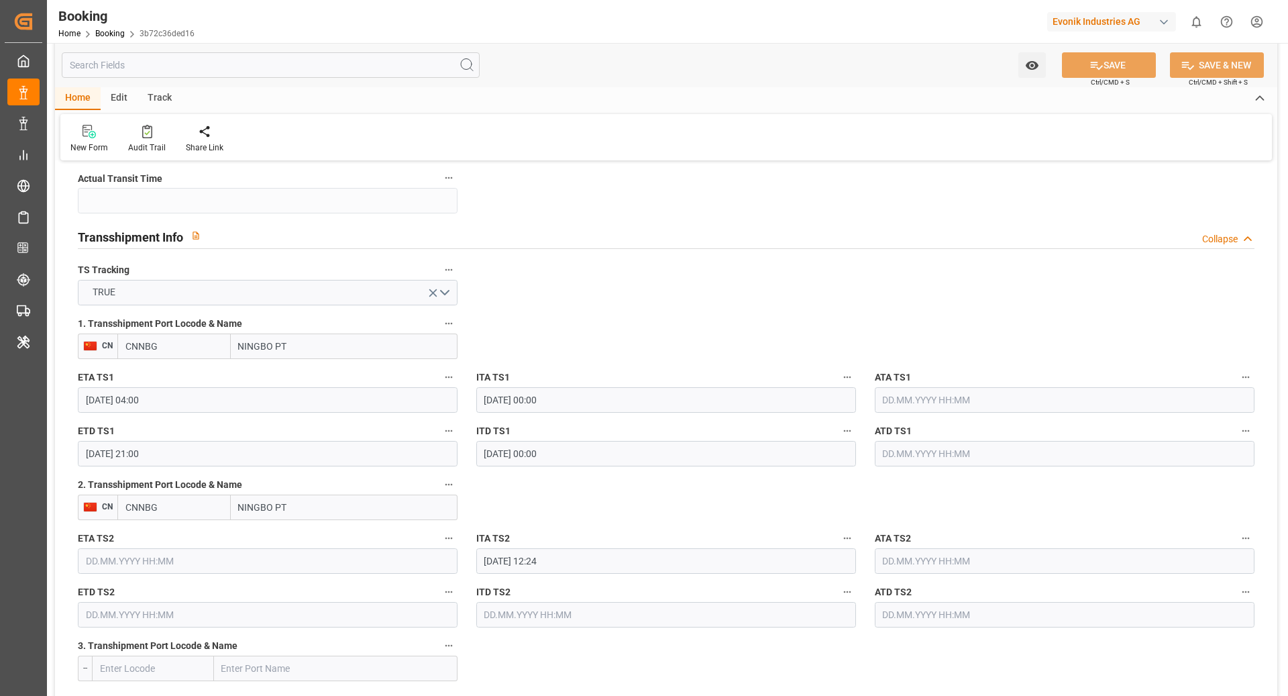
scroll to position [1413, 0]
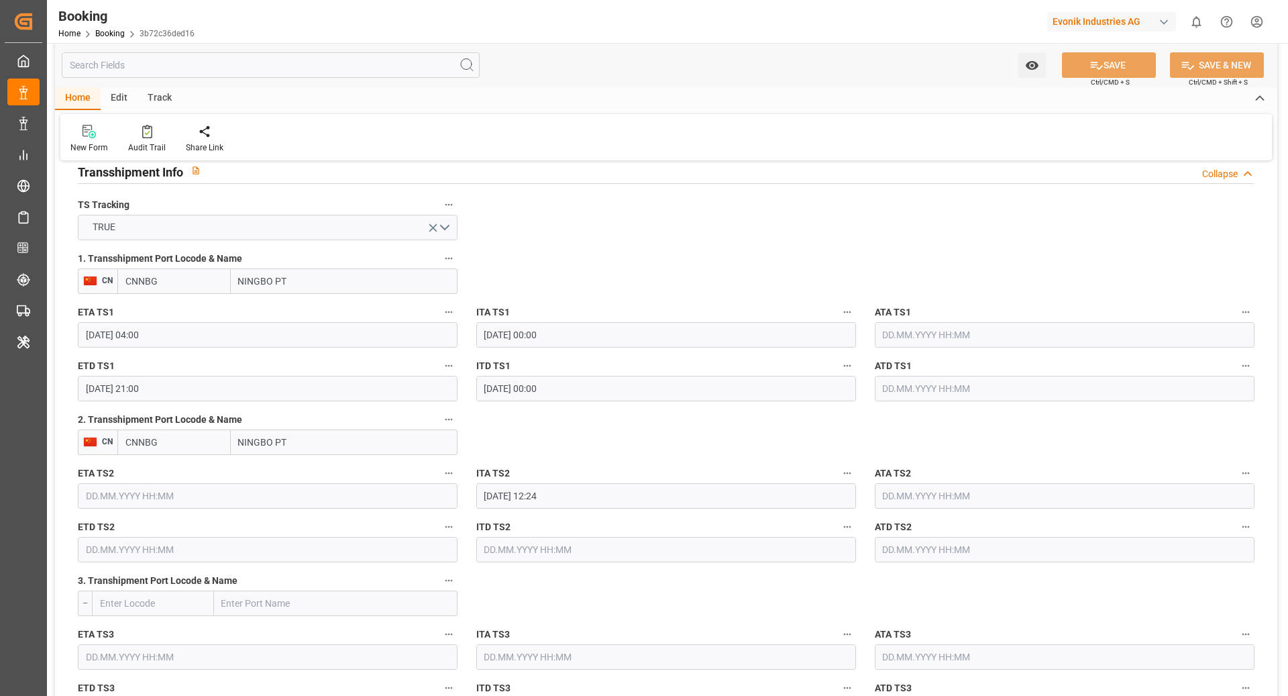
click at [451, 418] on icon "button" at bounding box center [449, 419] width 7 height 2
click at [517, 459] on li "Tracking Details" at bounding box center [494, 462] width 108 height 22
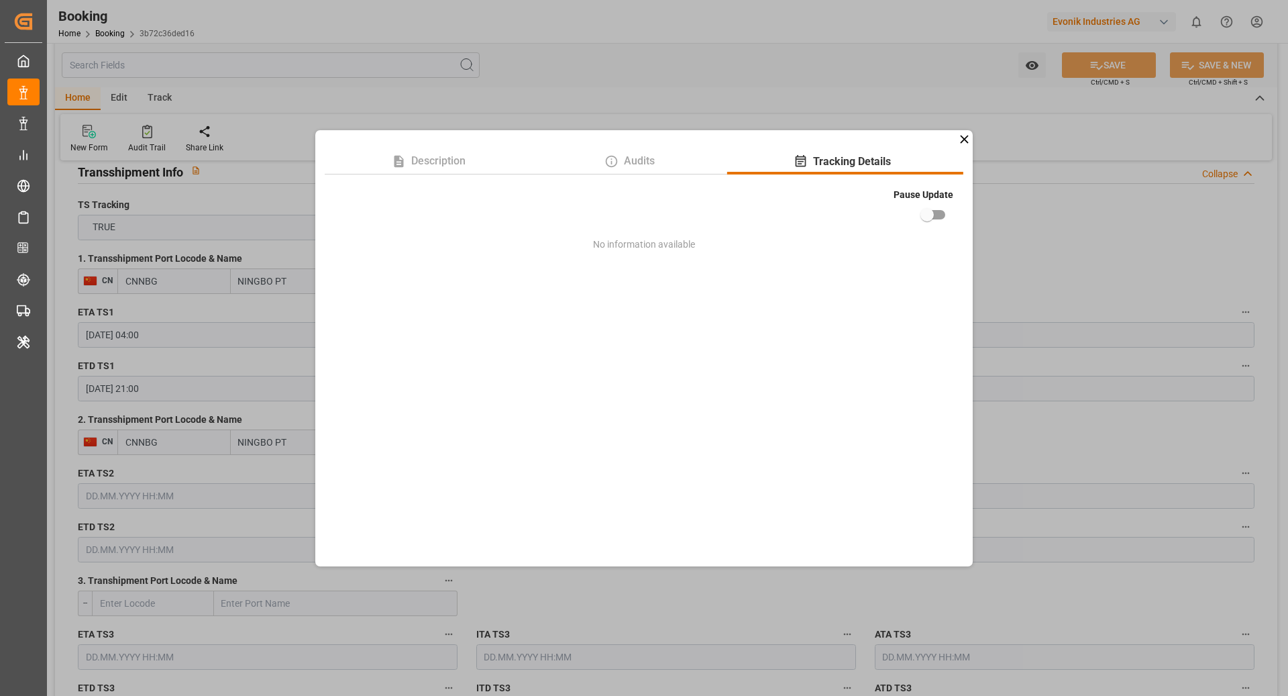
click at [925, 216] on input "checkbox" at bounding box center [927, 215] width 77 height 26
checkbox input "true"
click at [1019, 213] on div "Description Audits Tracking Details Pause Update No information available" at bounding box center [644, 348] width 1288 height 696
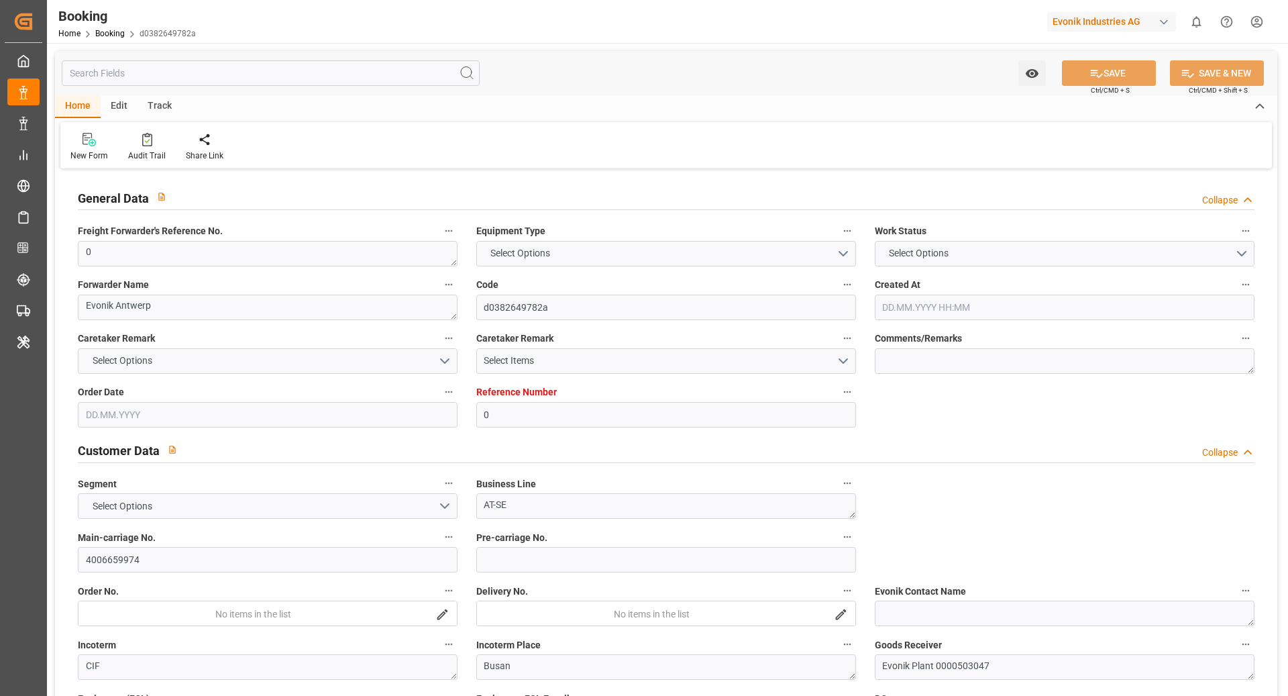
type input "0"
type input "9932892"
type input "Hyundai"
type input "Hyundai Merchant Marine [DOMAIN_NAME]."
type input "BEANR"
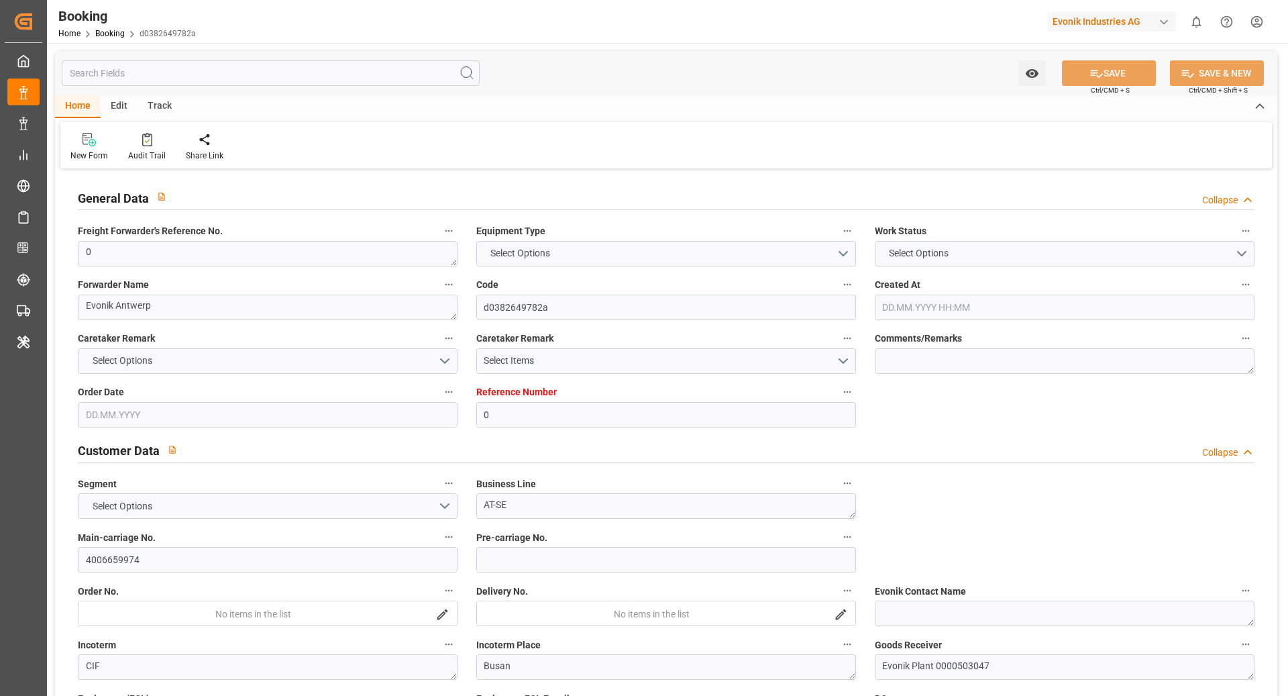
type input "KRPUS"
type input "CNNBG"
type input "0"
type input "BEANR"
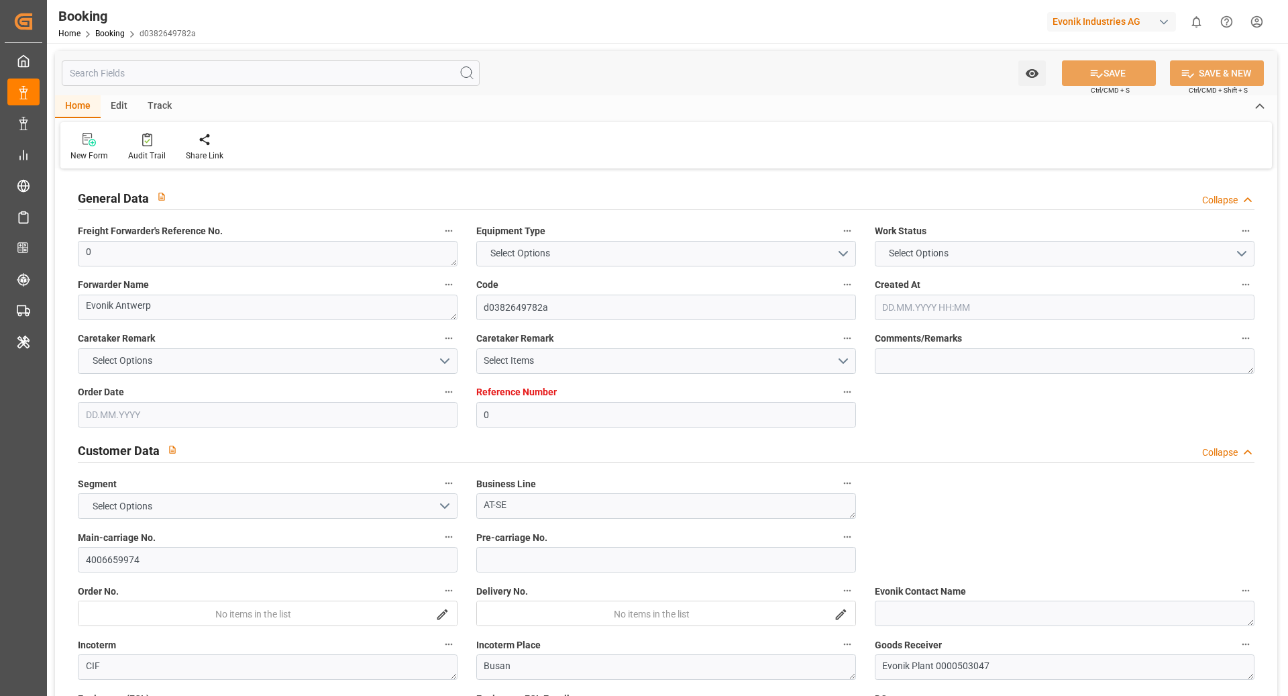
type input "KRPUS"
type input "9725160"
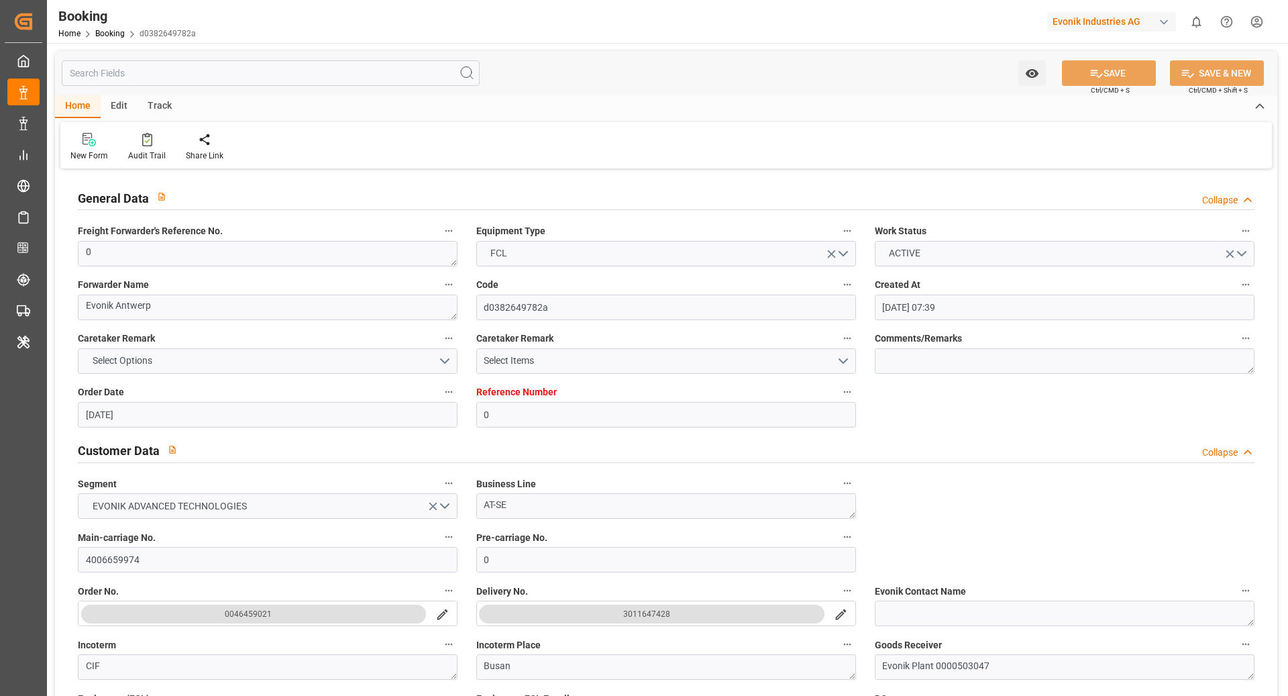
type input "[DATE] 07:39"
type input "[DATE]"
type input "[DATE] 00:00"
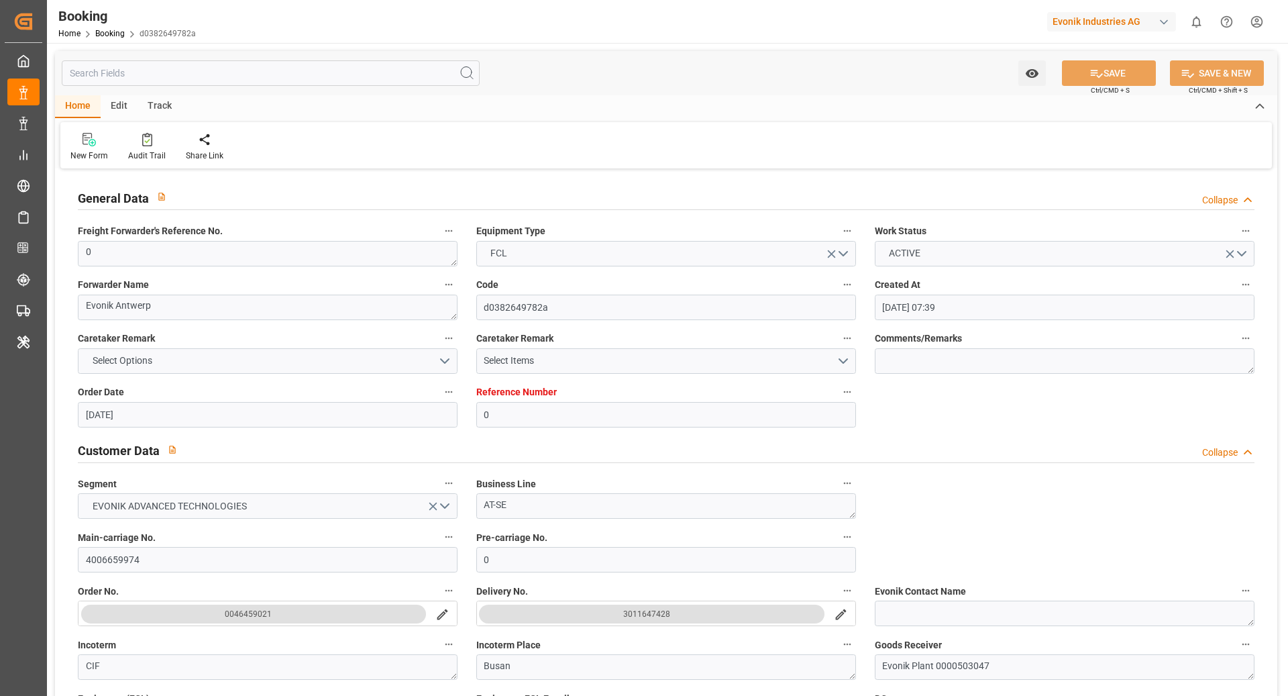
type input "[DATE] 00:00"
type input "[DATE] 03:26"
type input "[DATE] 12:08"
type input "[DATE] 14:00"
type input "[DATE] 00:00"
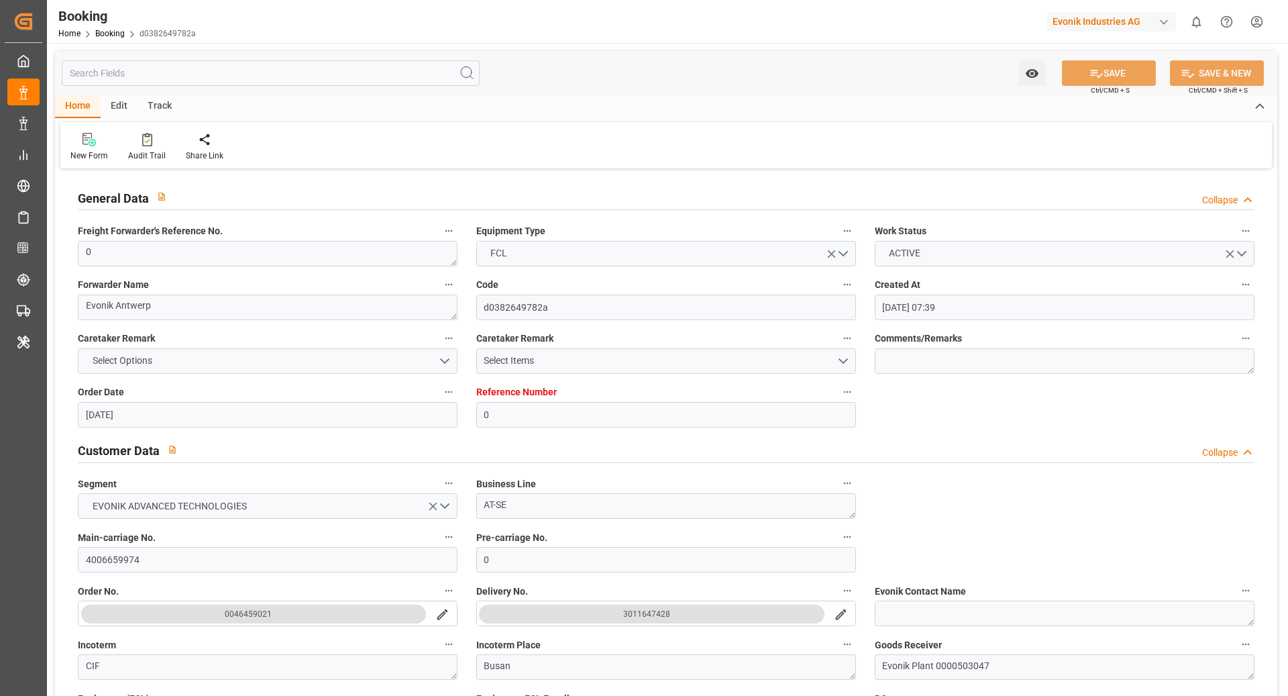
type input "[DATE] 12:26"
type input "[DATE] 00:00"
type input "[DATE] 03:00"
type input "[DATE] 00:00"
type input "[DATE] 12:26"
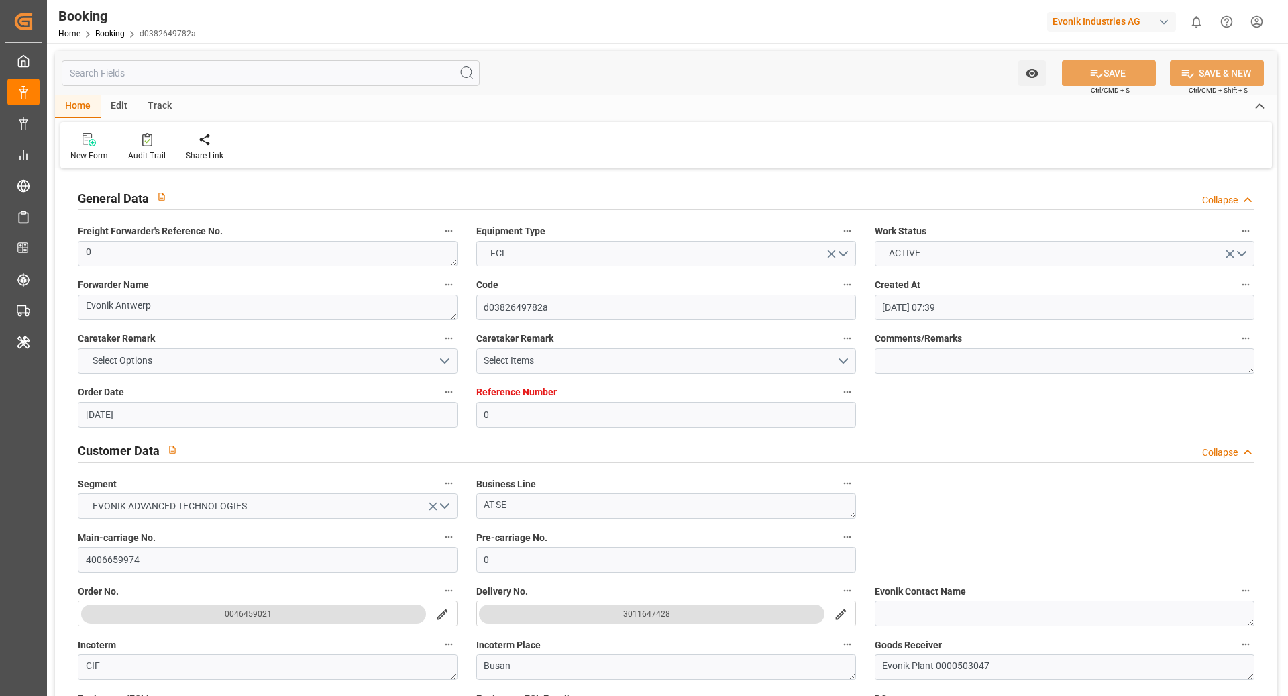
type input "[DATE] 05:32"
type input "[DATE]"
type input "[DATE] 18:15"
type input "[DATE] 20:09"
type input "[DATE] 05:04"
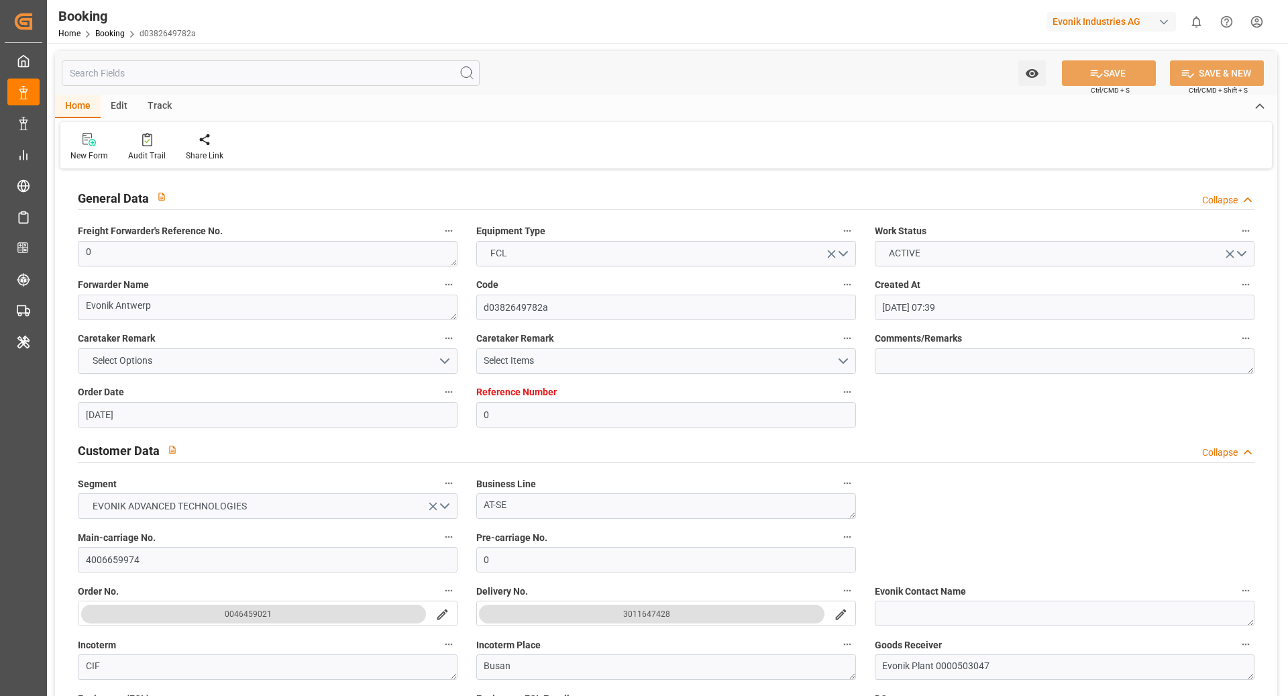
type input "[DATE] 12:26"
type input "[DATE] 15:26"
type input "[DATE] 00:46"
type input "[DATE] 18:52"
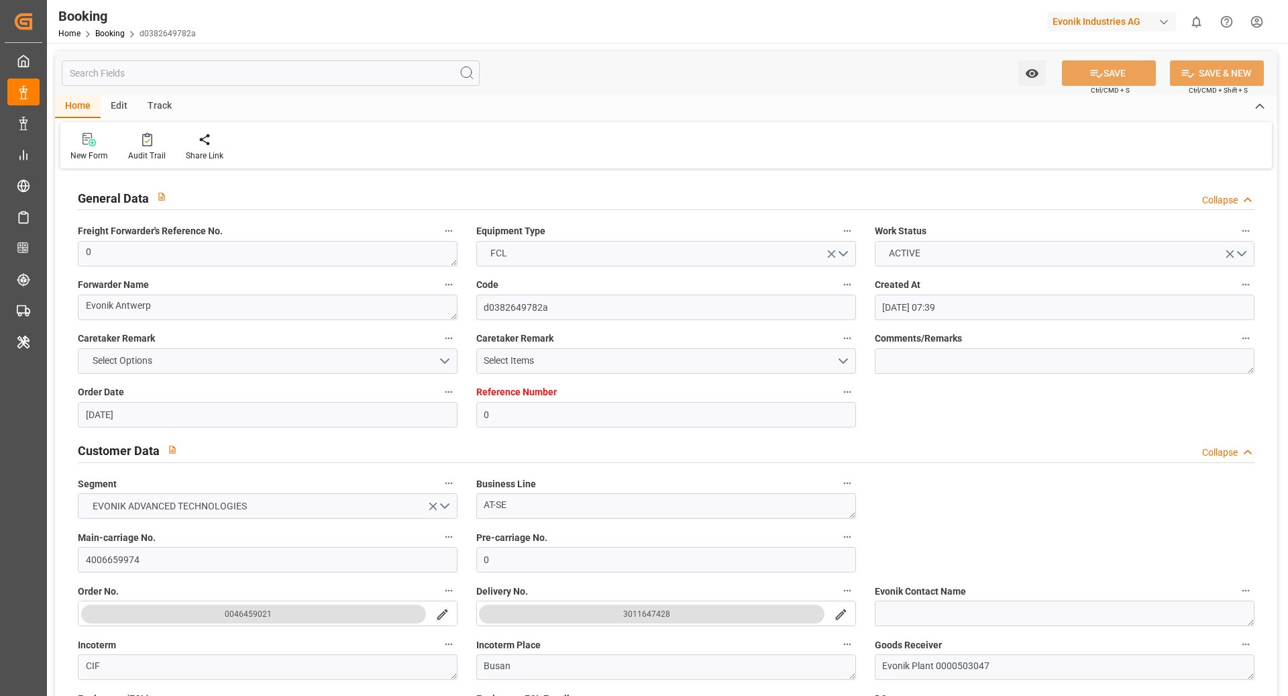
type input "[DATE] 21:18"
type input "[DATE] 03:00"
type input "[DATE] 14:00"
type input "[DATE] 03:33"
type input "[DATE] 22:07"
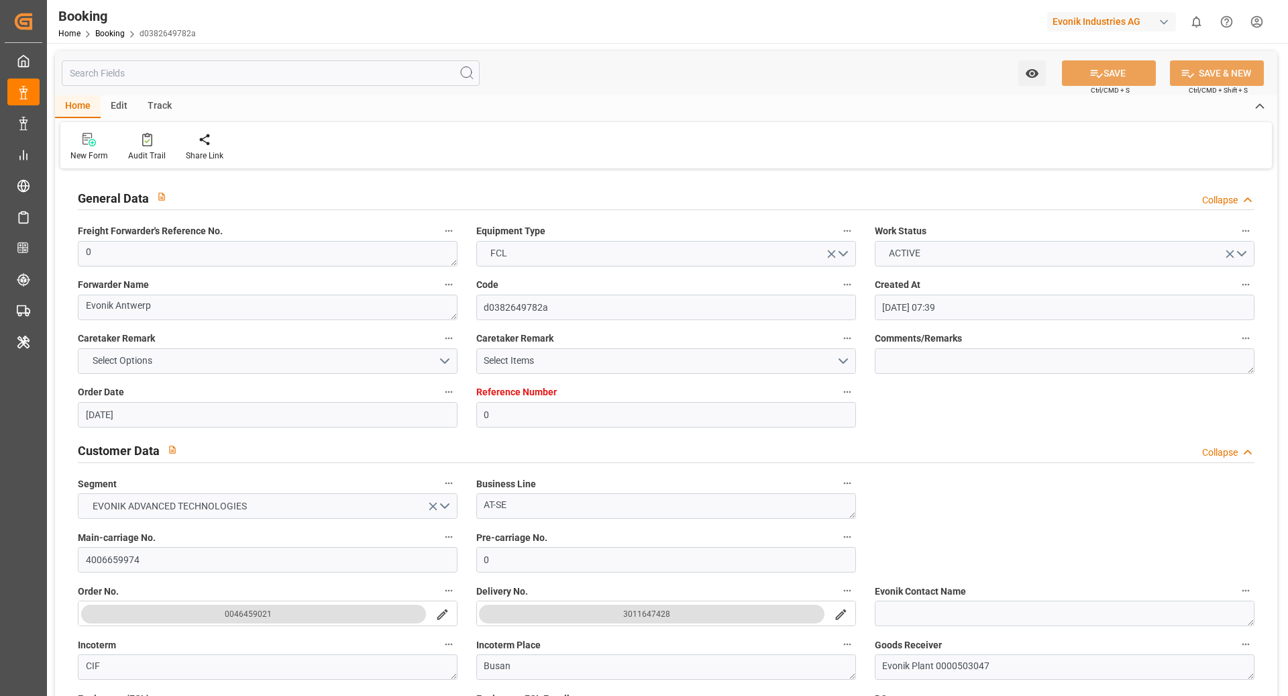
type input "[DATE] 15:07"
type input "[DATE] 01:07"
type input "[DATE] 18:07"
type input "[DATE] 03:33"
type input "[DATE] 10:07"
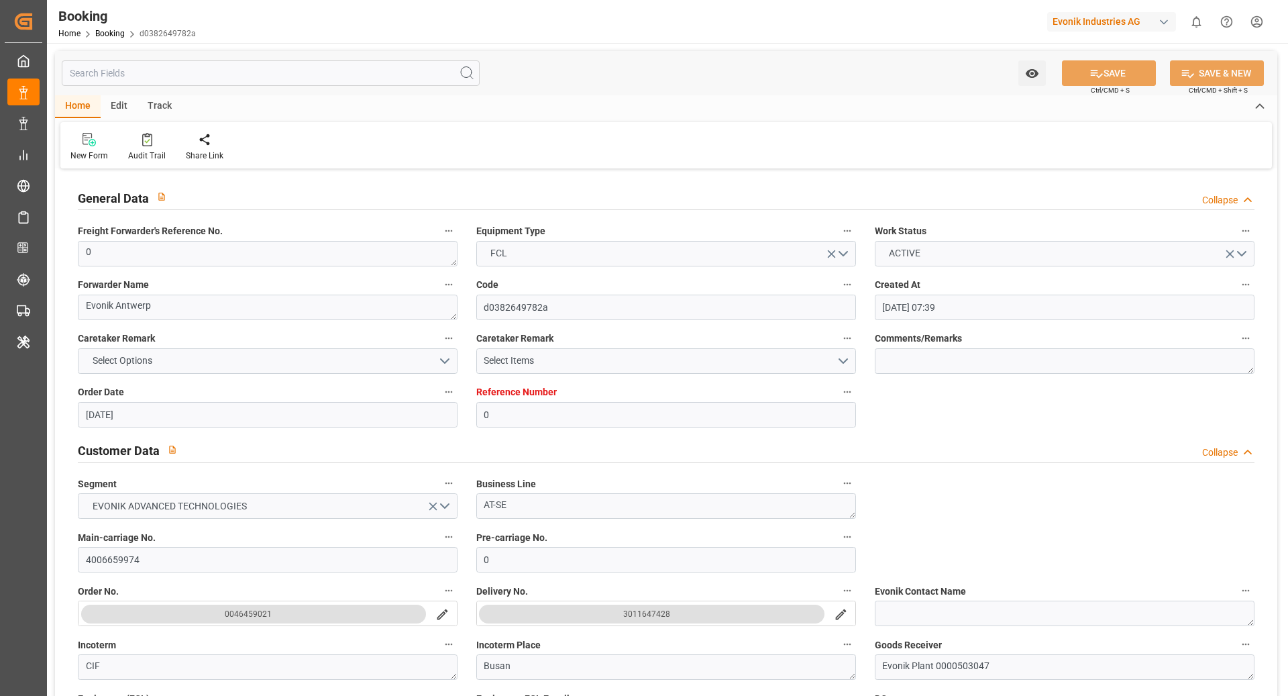
type input "[DATE] 03:07"
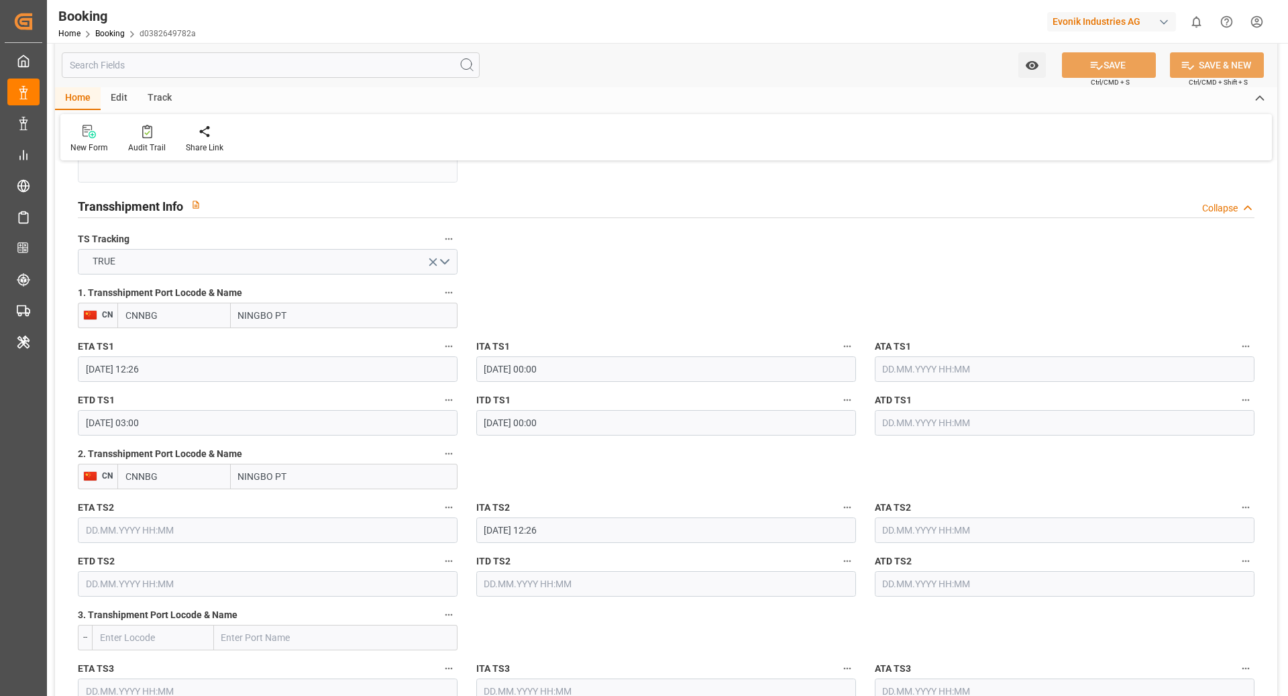
scroll to position [1391, 0]
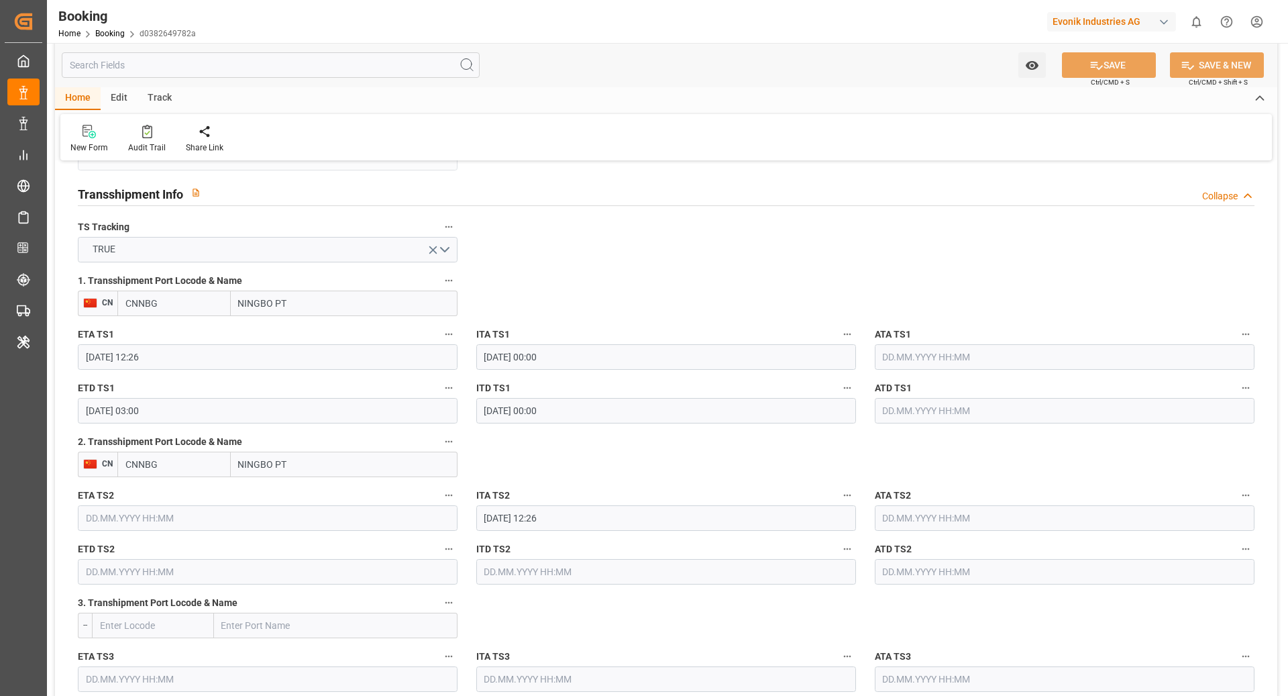
click icon "button"
click li "Tracking Details"
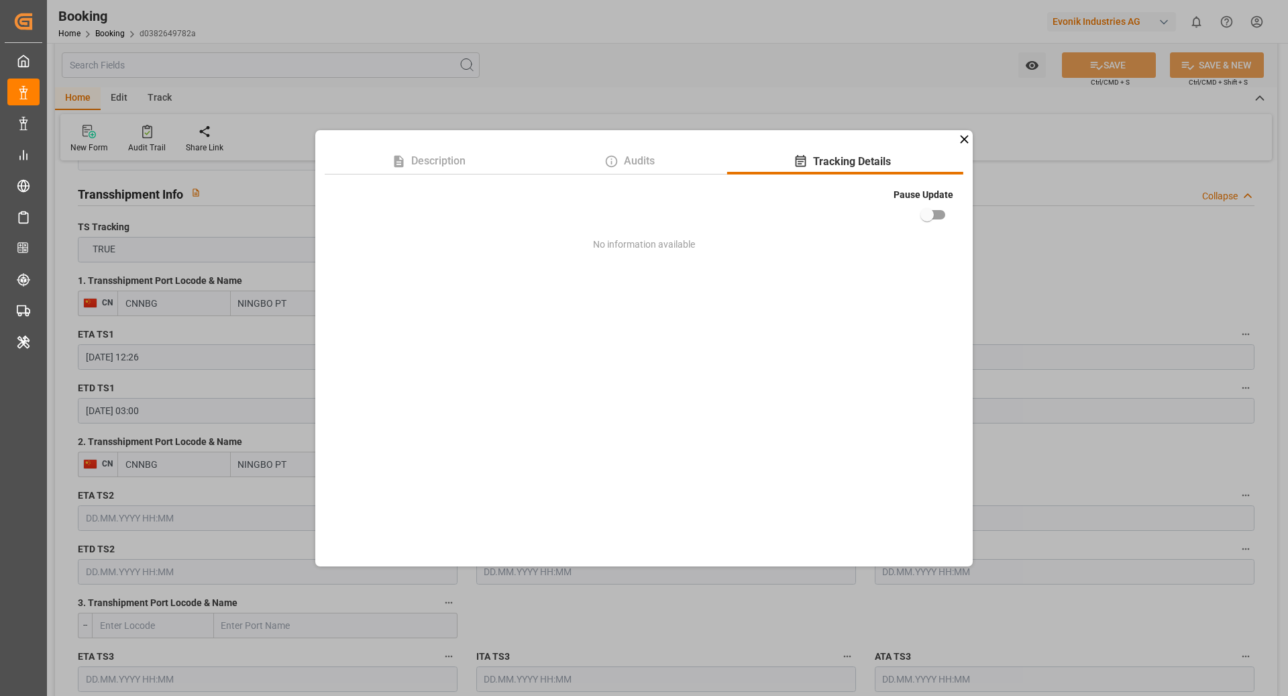
click input "checkbox"
checkbox input "true"
click div "Description Audits Tracking Details Pause Update No information available"
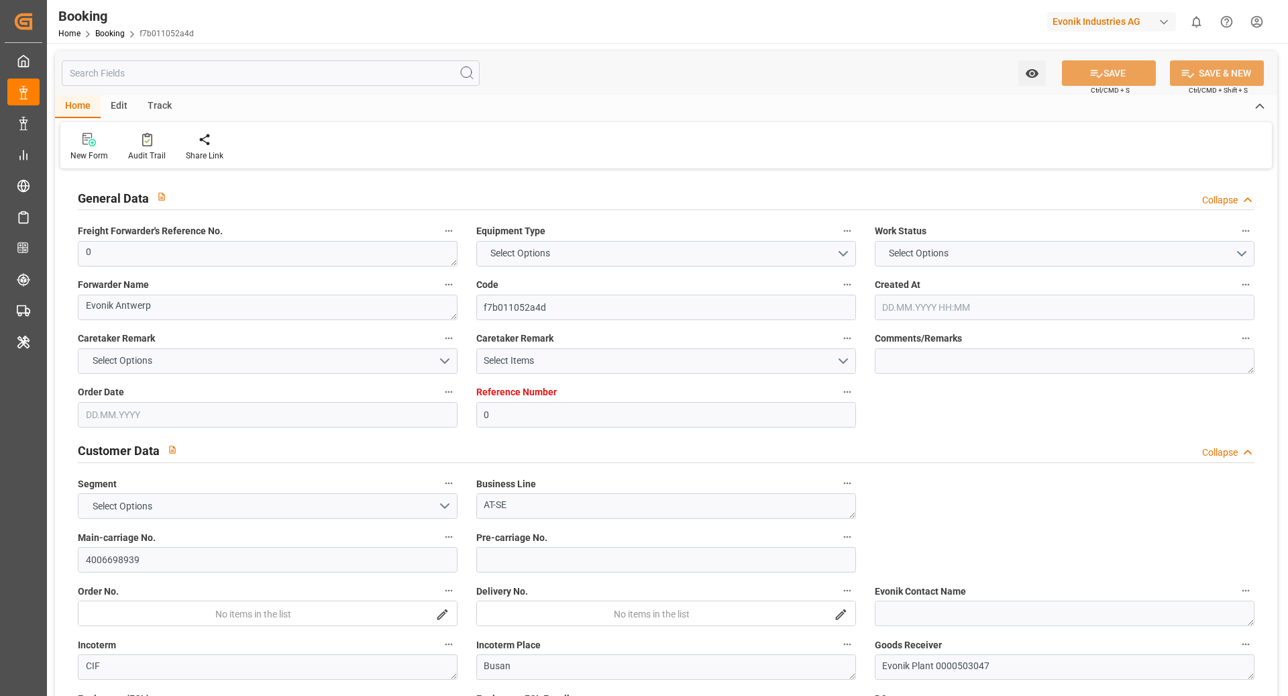
type input "0"
type input "9964209"
type input "Hyundai"
type input "Hyundai Merchant Marine [DOMAIN_NAME]."
type input "BEANR"
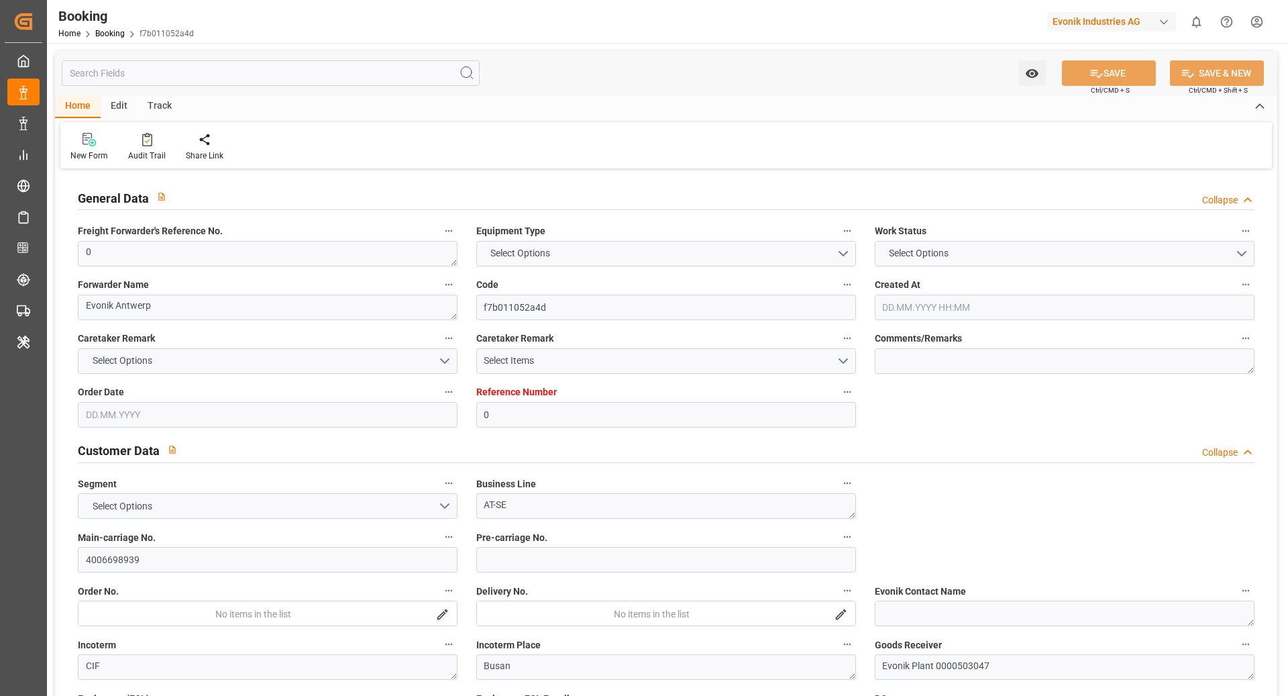
type input "KRPUS"
type input "CNNBG"
type input "0"
type input "BEANR"
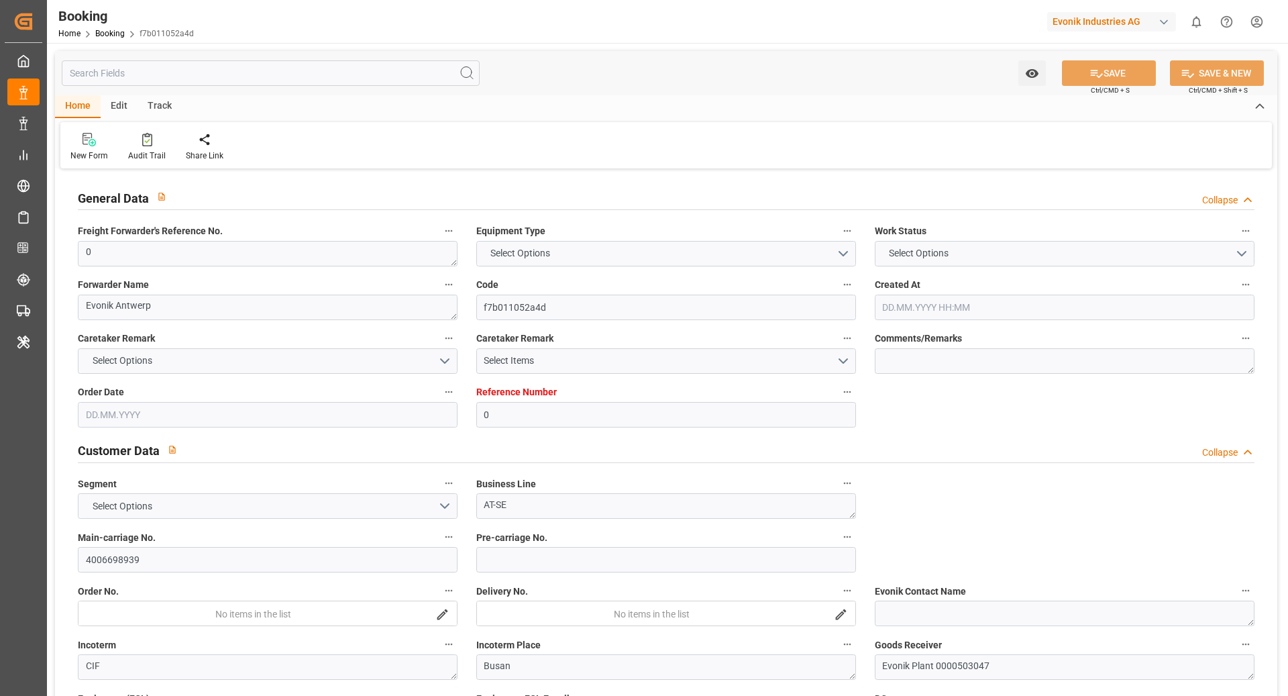
type input "KRPUS"
type input "9629914"
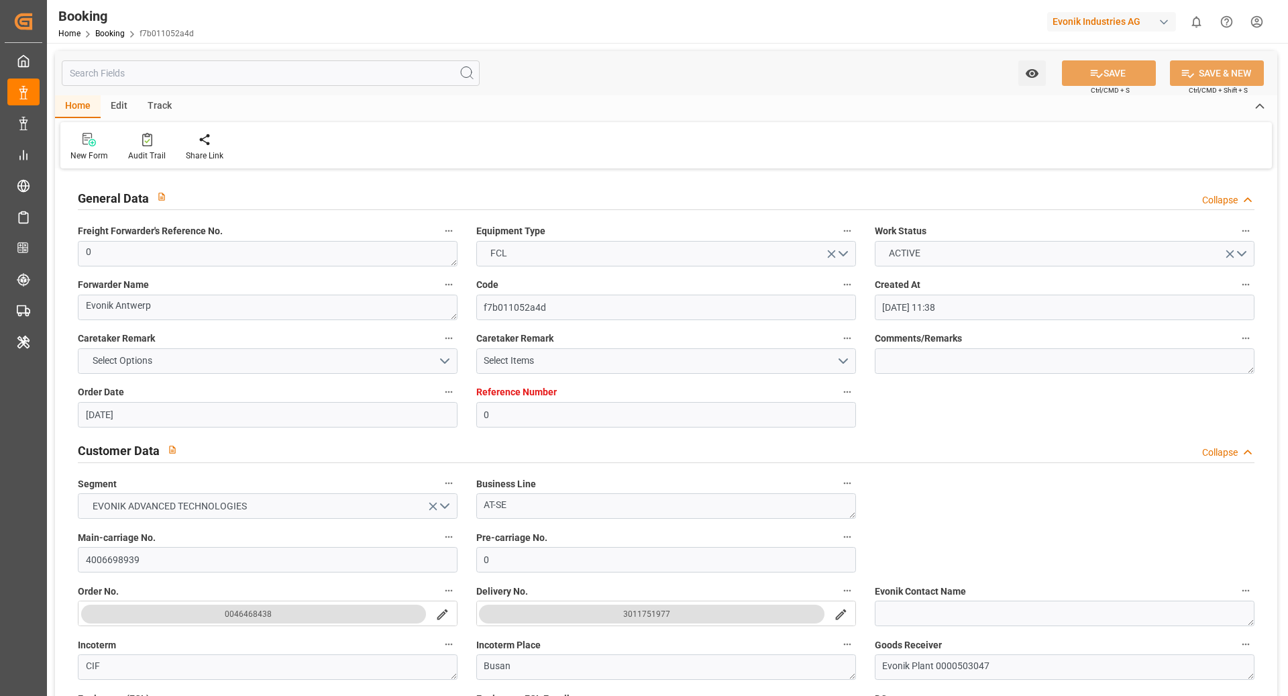
type input "[DATE] 11:38"
type input "[DATE]"
type input "[DATE] 00:00"
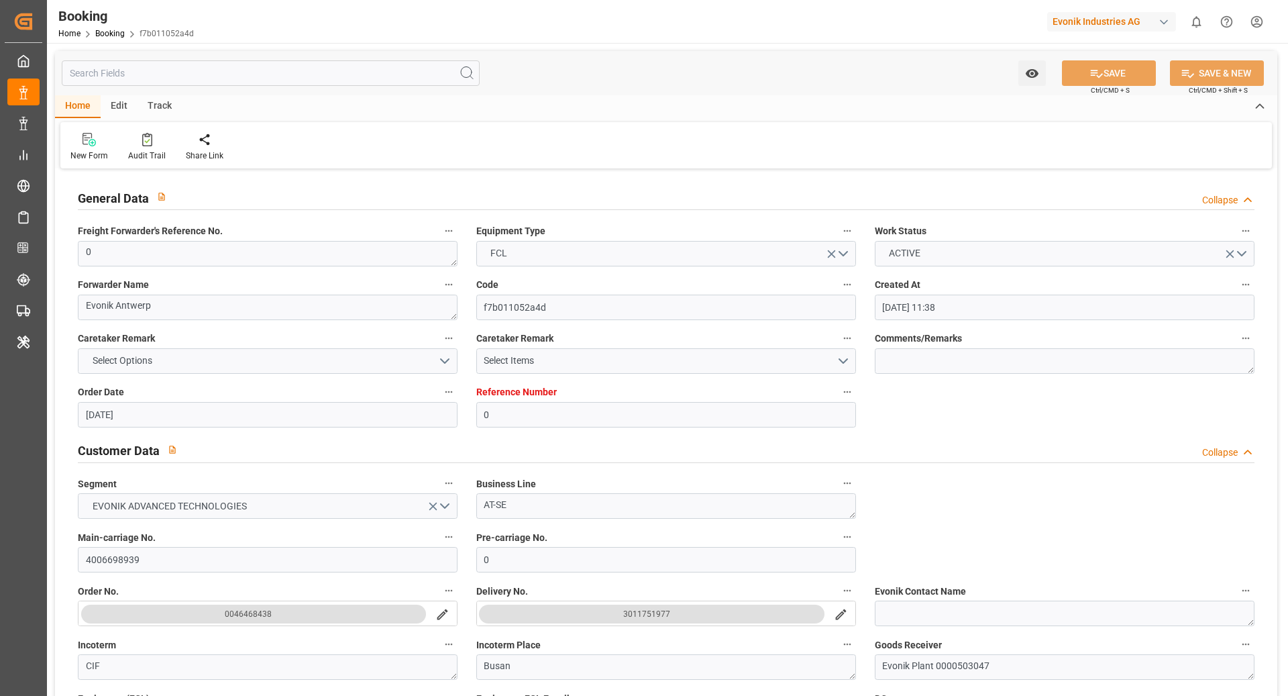
type input "[DATE] 09:00"
type input "[DATE] 00:00"
type input "[DATE] 11:25"
type input "[DATE] 01:52"
type input "[DATE] 07:00"
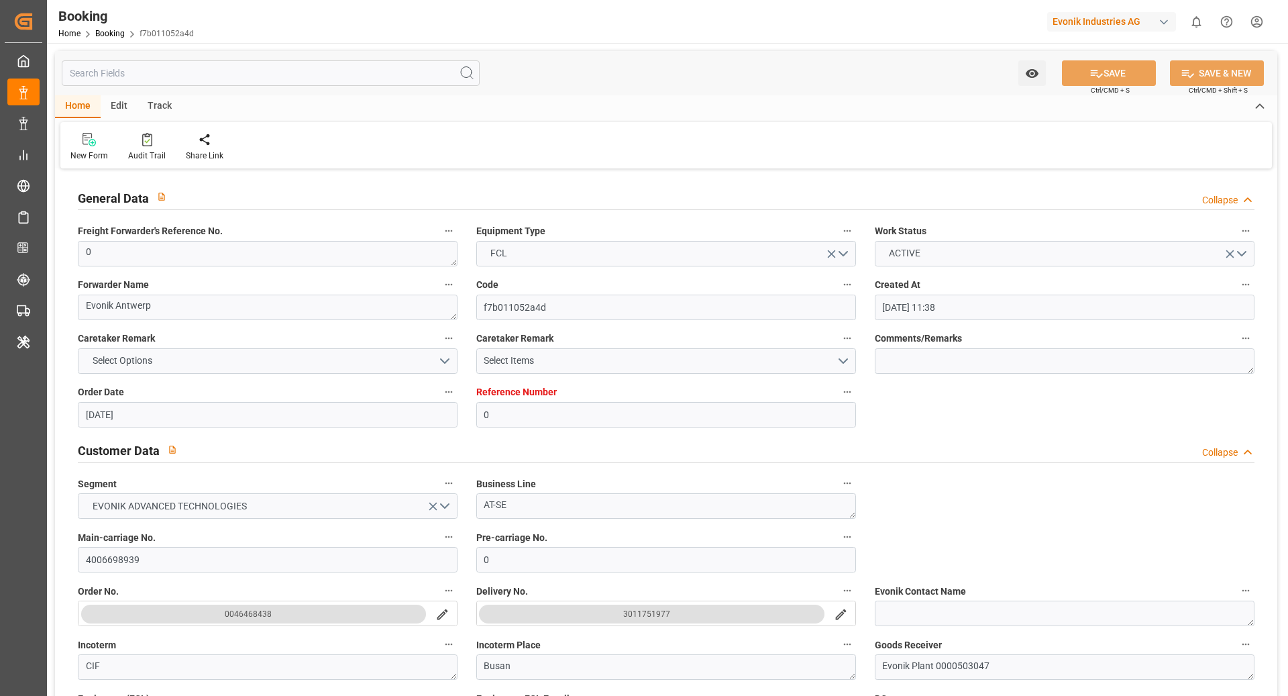
type input "[DATE] 05:30"
type input "[DATE] 00:00"
type input "[DATE] 05:30"
type input "[DATE] 21:00"
type input "[DATE] 05:30"
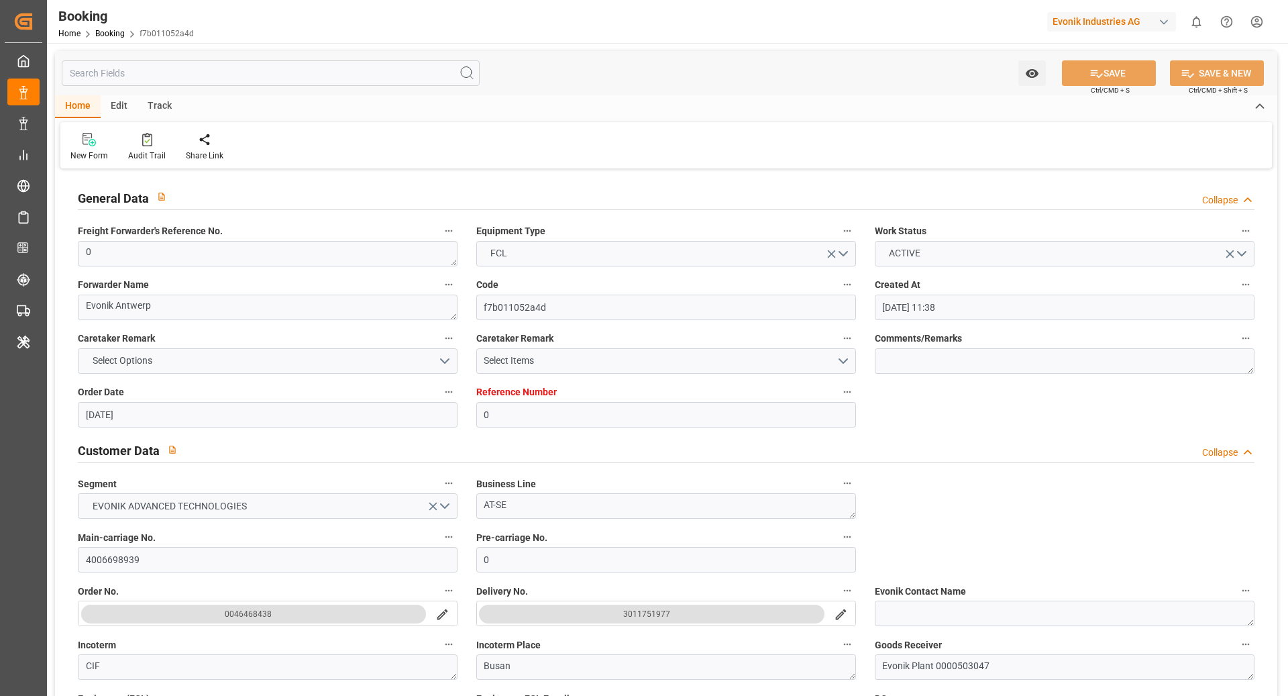
type input "[DATE] 04:00"
type input "[DATE] 18:31"
type input "[DATE]"
type input "[DATE] 13:52"
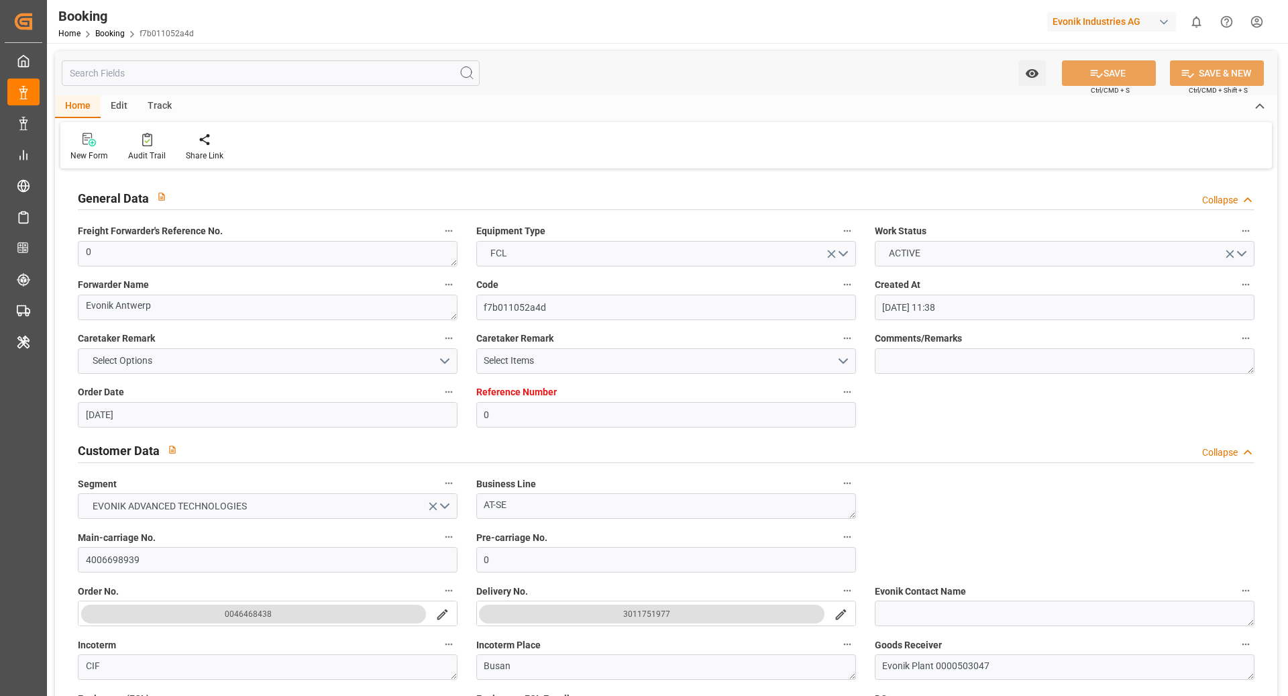
type input "[DATE] 06:51"
type input "[DATE] 09:00"
type input "[DATE] 13:06"
type input "[DATE] 00:00"
type input "[DATE] 03:00"
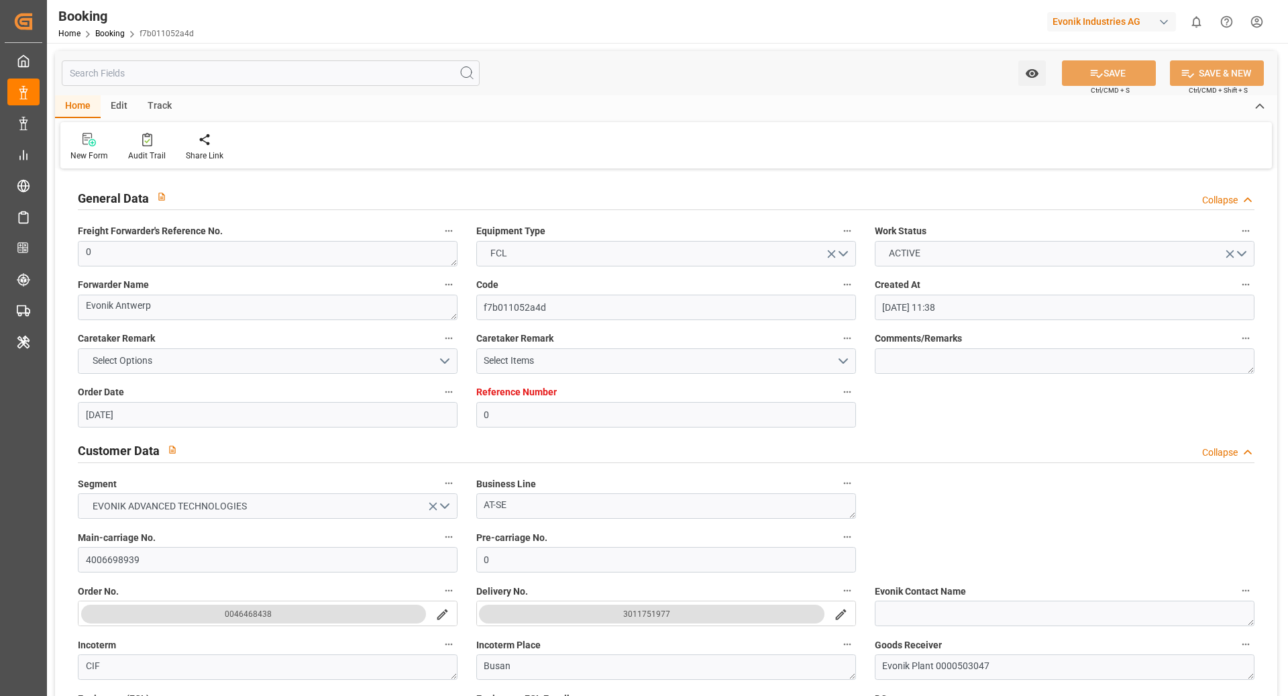
type input "[DATE] 07:00"
type input "[DATE] 12:20"
type input "[DATE] 15:17"
type input "23.11.2025 12:52"
type input "23.11.2025 21:00"
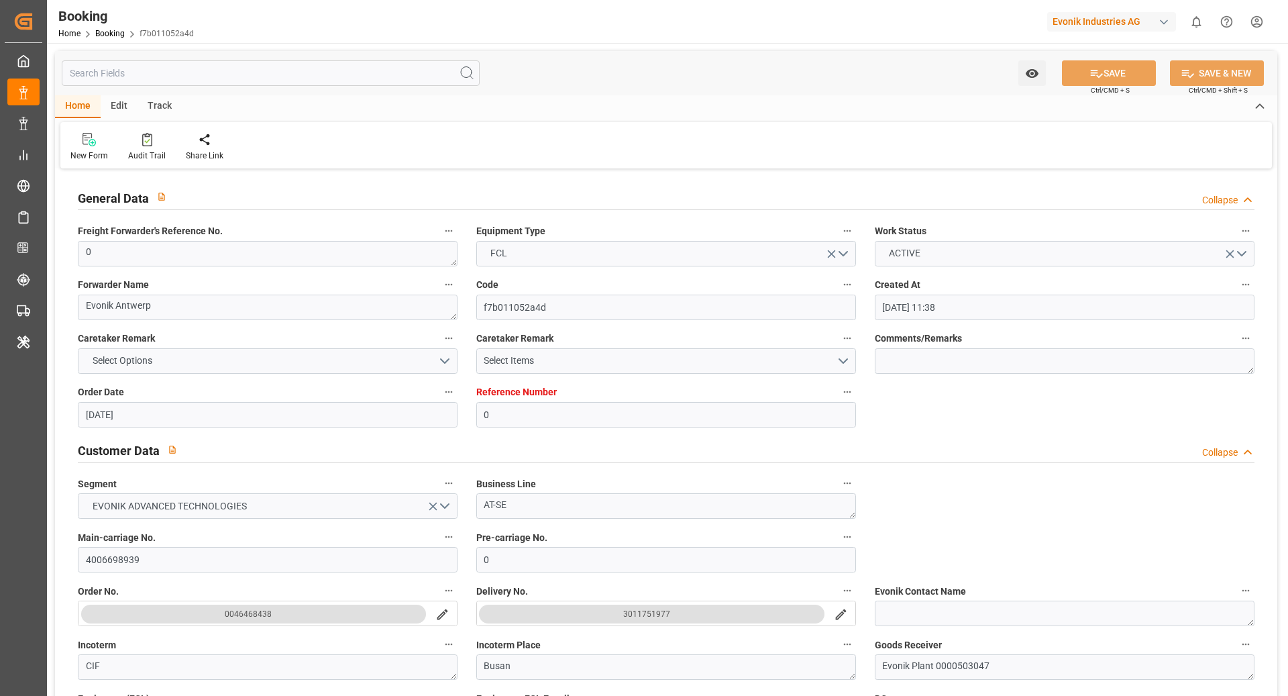
type input "27.11.2025 07:00"
type input "27.11.2025 20:33"
type input "27.11.2025 15:00"
type input "03.12.2025 09:00"
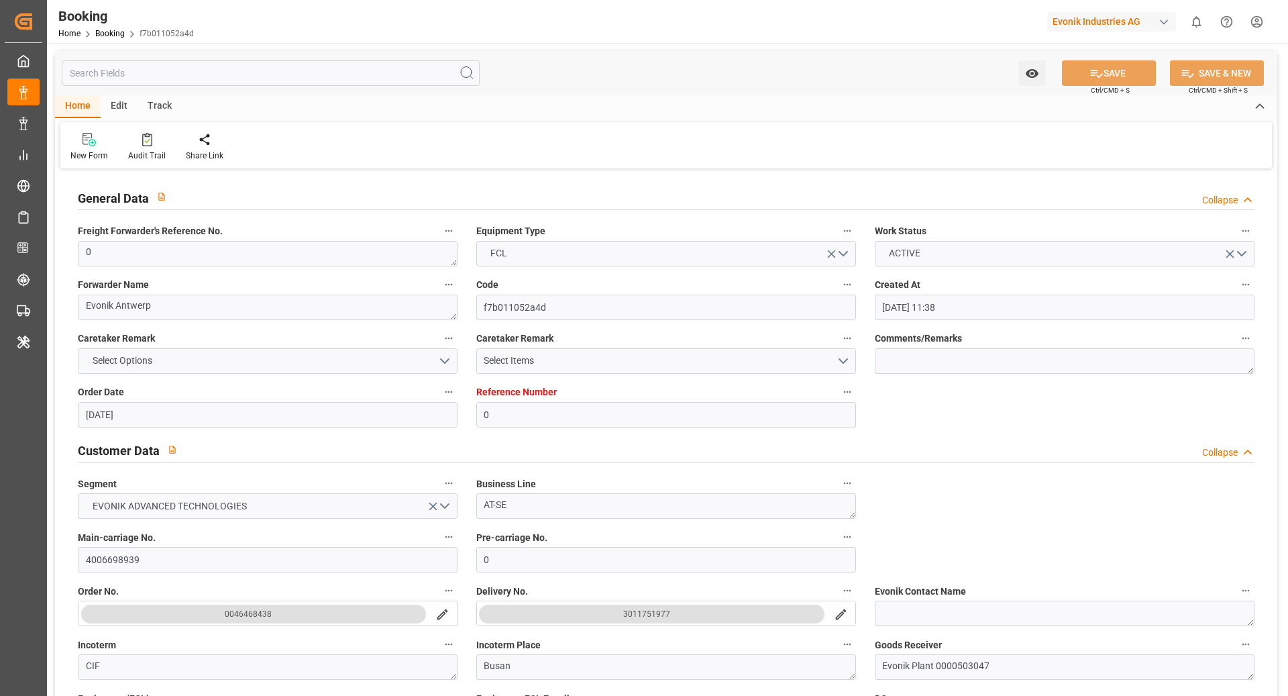
type input "03.12.2025 09:00"
type input "01.12.2025 20:33"
type input "03.12.2025 18:00"
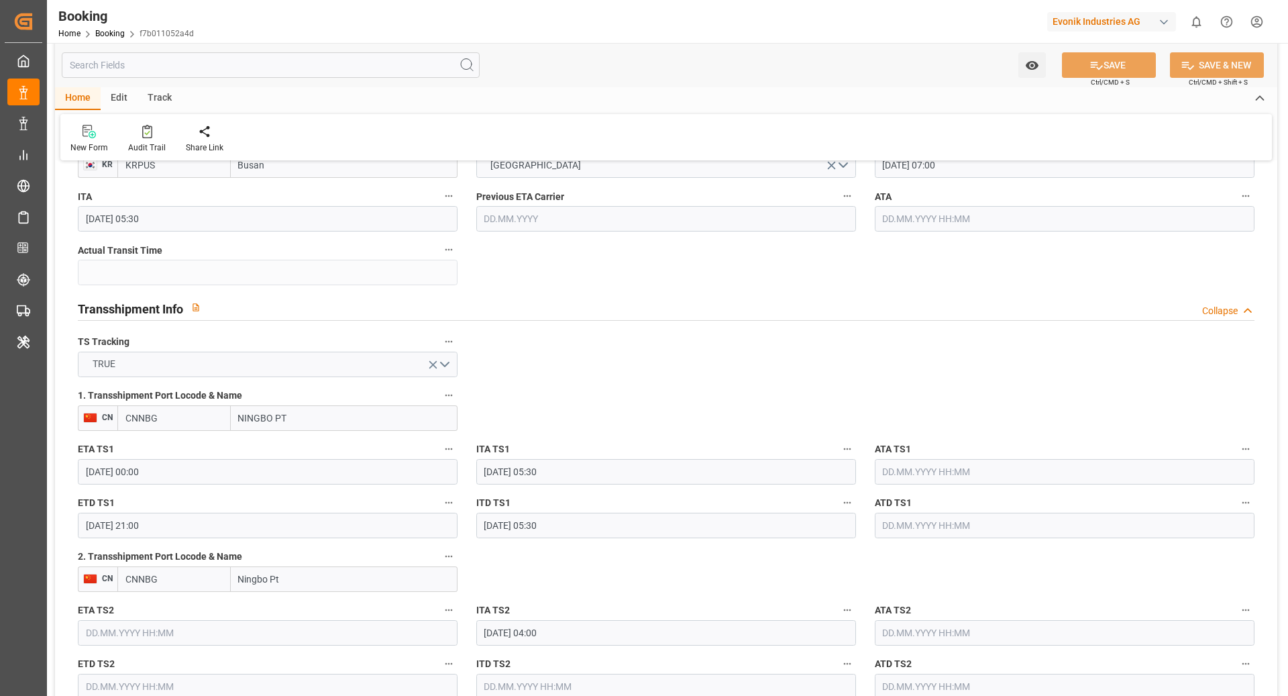
scroll to position [1364, 0]
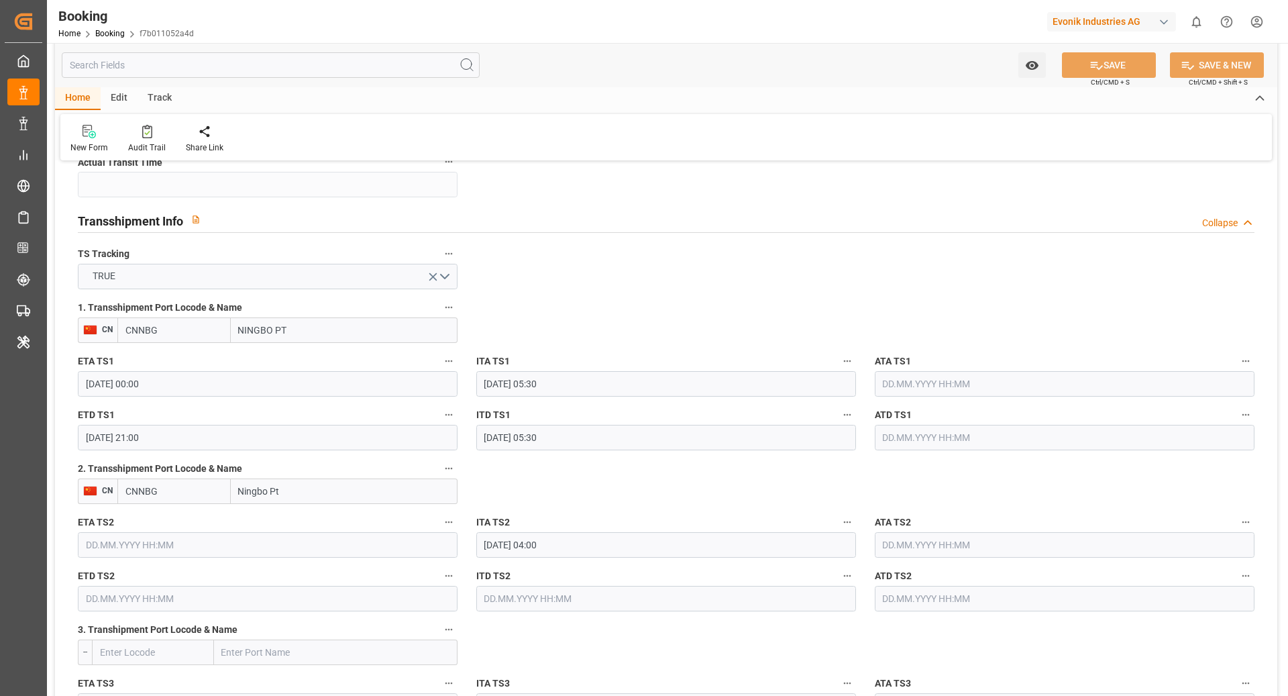
click at [447, 471] on icon "button" at bounding box center [449, 468] width 11 height 11
click at [511, 517] on li "Tracking Details" at bounding box center [494, 511] width 108 height 22
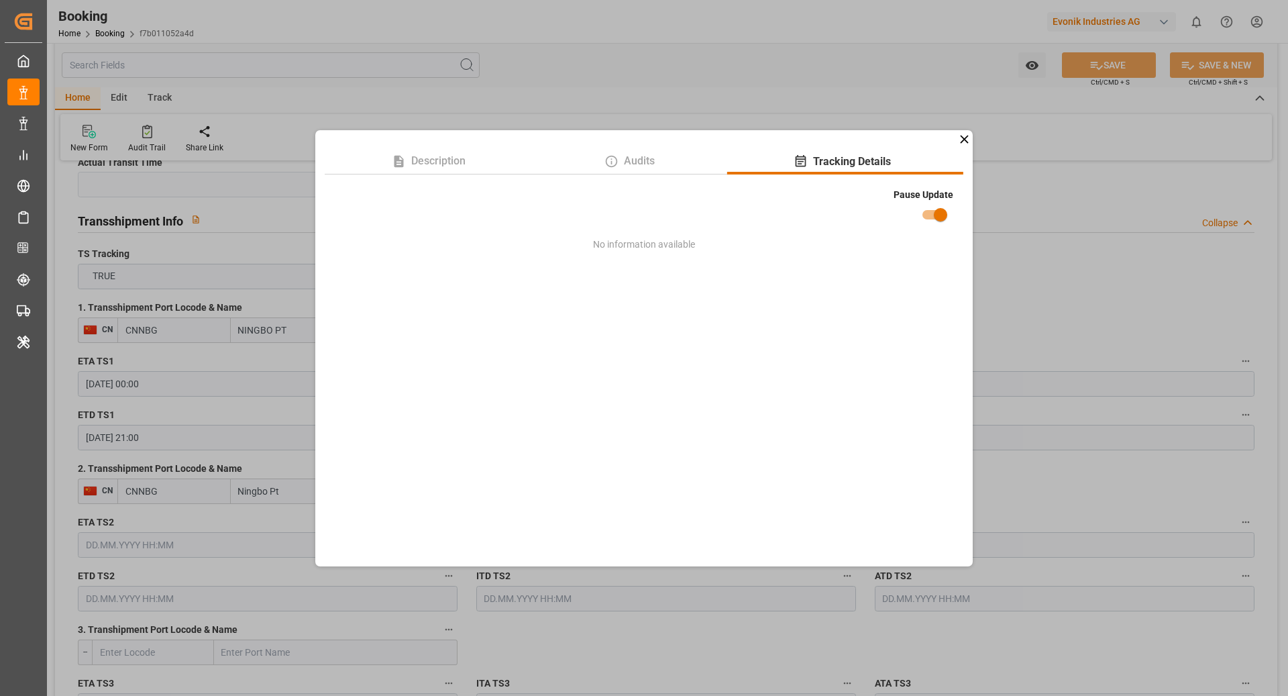
click at [1063, 164] on div "Description Audits Tracking Details Pause Update No information available" at bounding box center [644, 348] width 1288 height 696
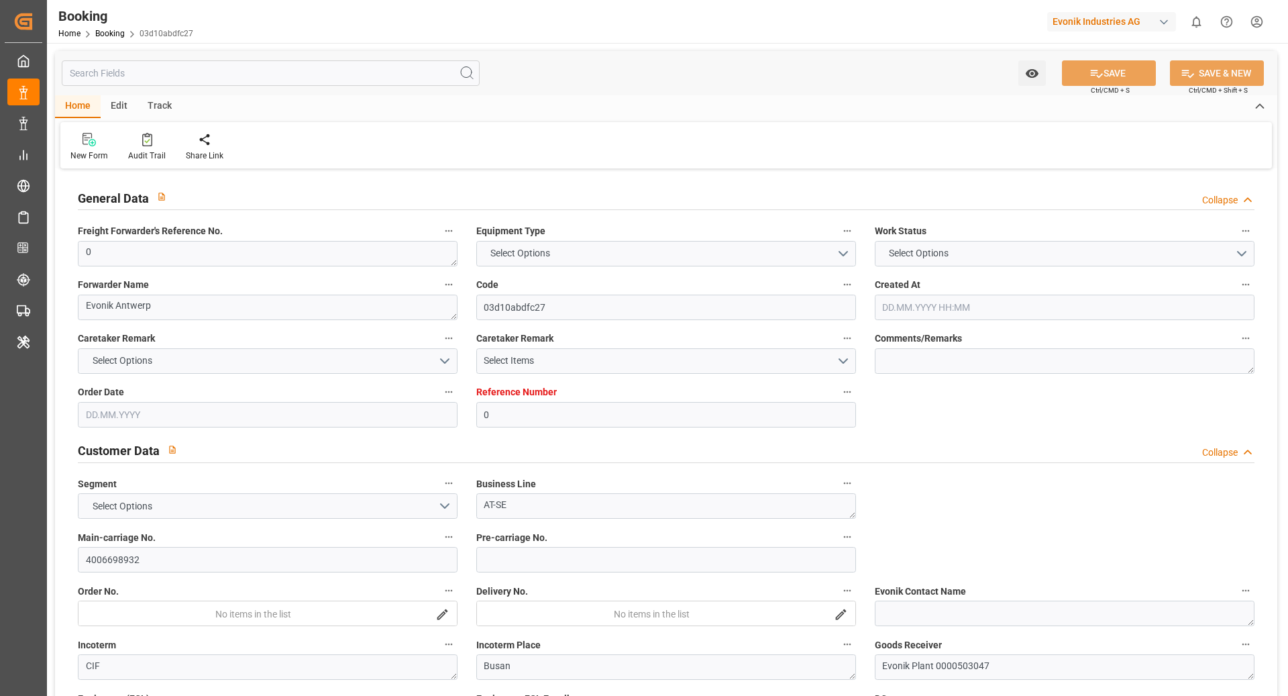
type input "0"
type input "9467433"
type input "Hyundai"
type input "Hyundai Merchant Marine [DOMAIN_NAME]."
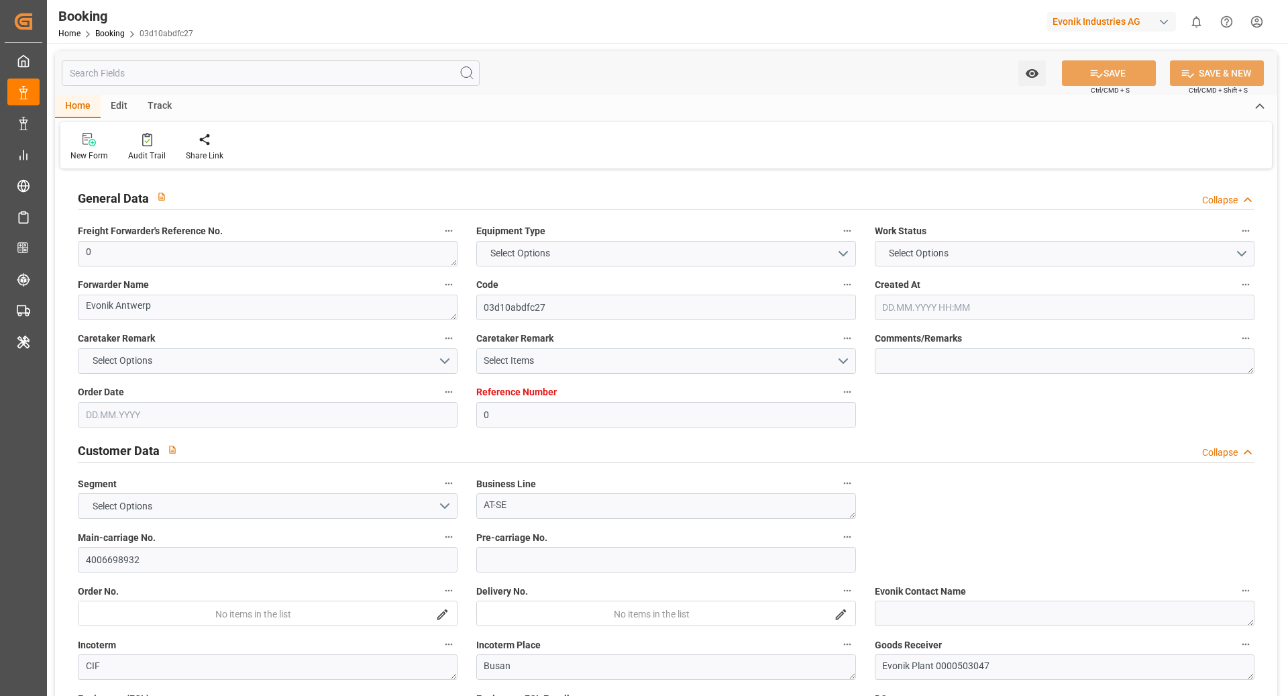
type input "BEANR"
type input "KRPUS"
type input "CNNBG"
type input "0"
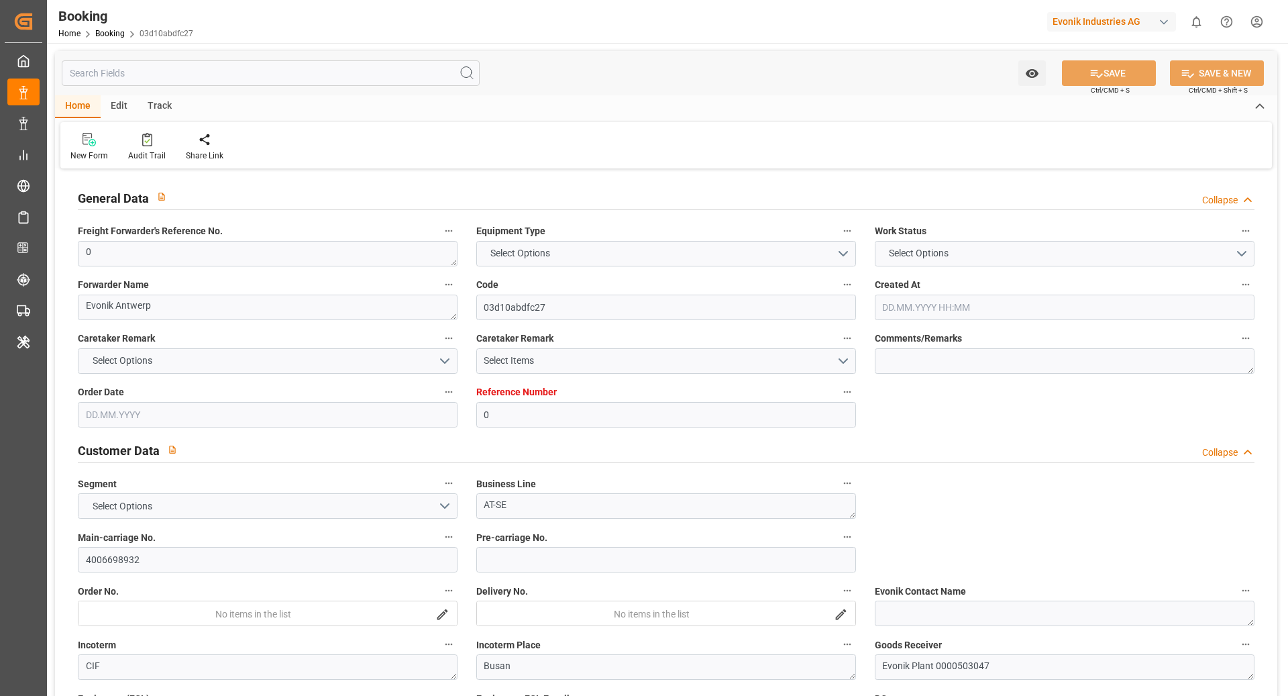
type input "BEANR"
type input "KRPUS"
type input "9806079"
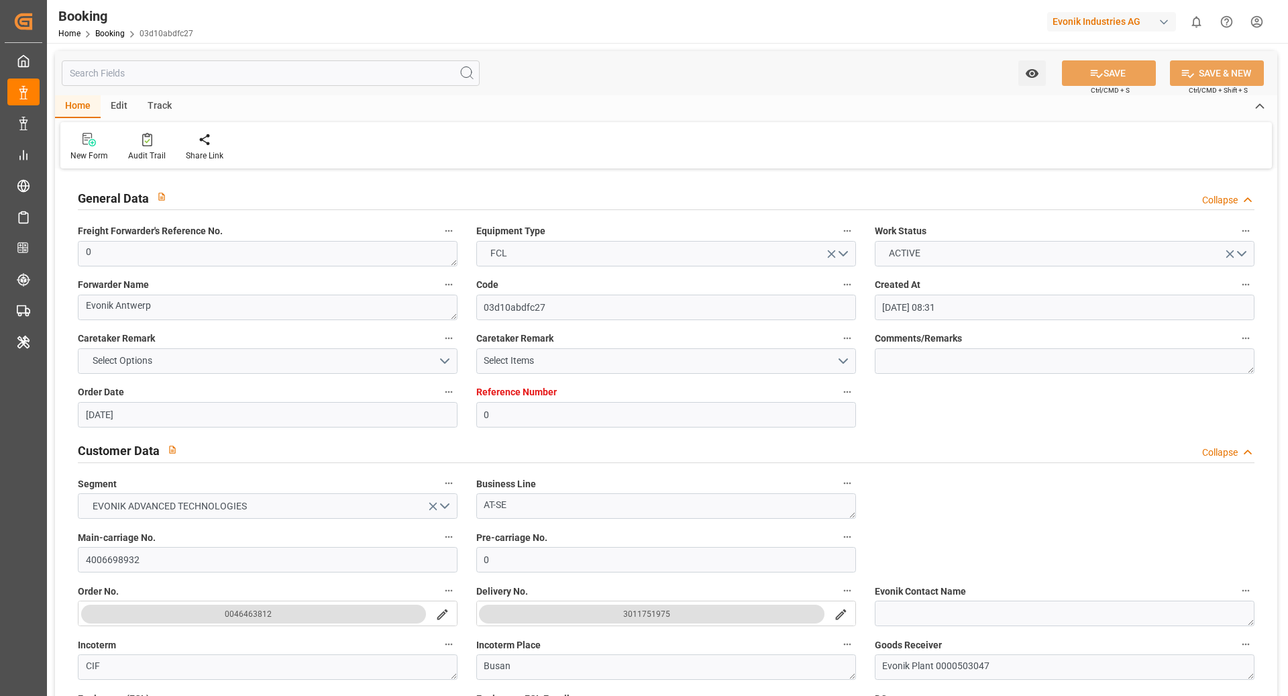
type input "[DATE] 08:31"
type input "[DATE]"
type input "[DATE] 14:00"
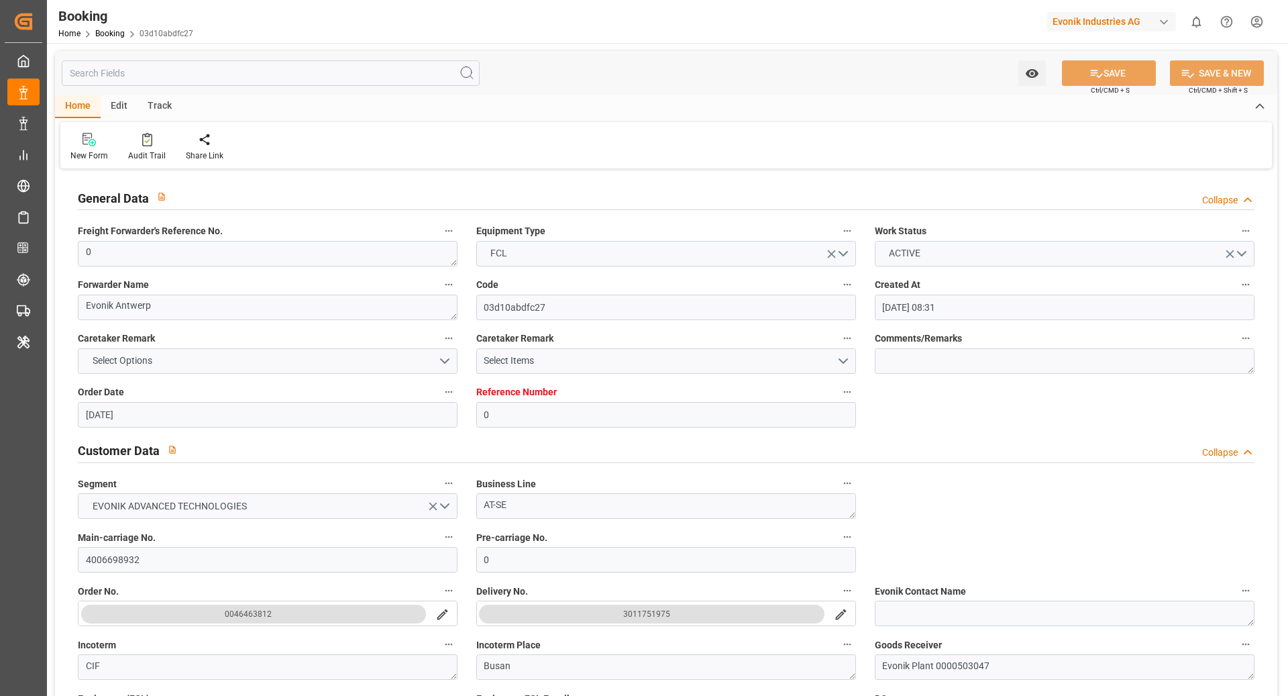
type input "[DATE] 00:00"
type input "[DATE] 13:45"
type input "04.09.2025 00:39"
type input "[DATE] 07:00"
type input "[DATE] 00:00"
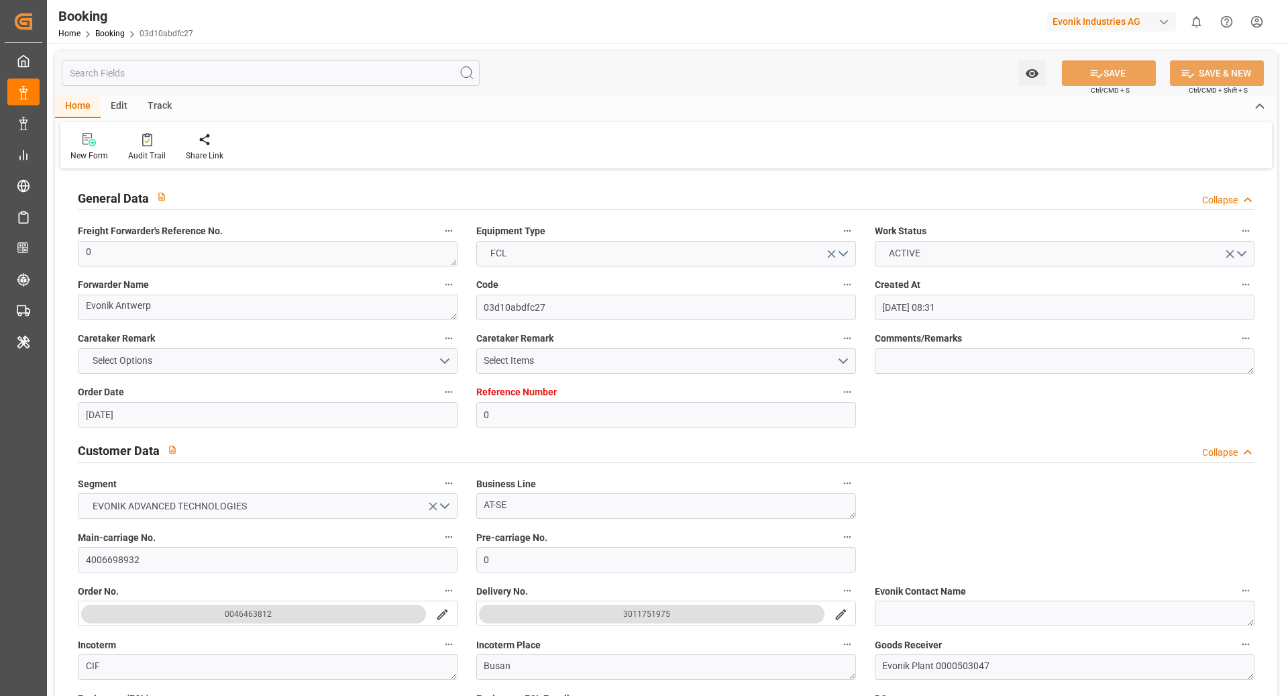
type input "[DATE] 11:07"
type input "[DATE] 00:00"
type input "[DATE] 21:00"
type input "[DATE] 00:00"
type input "[DATE] 04:00"
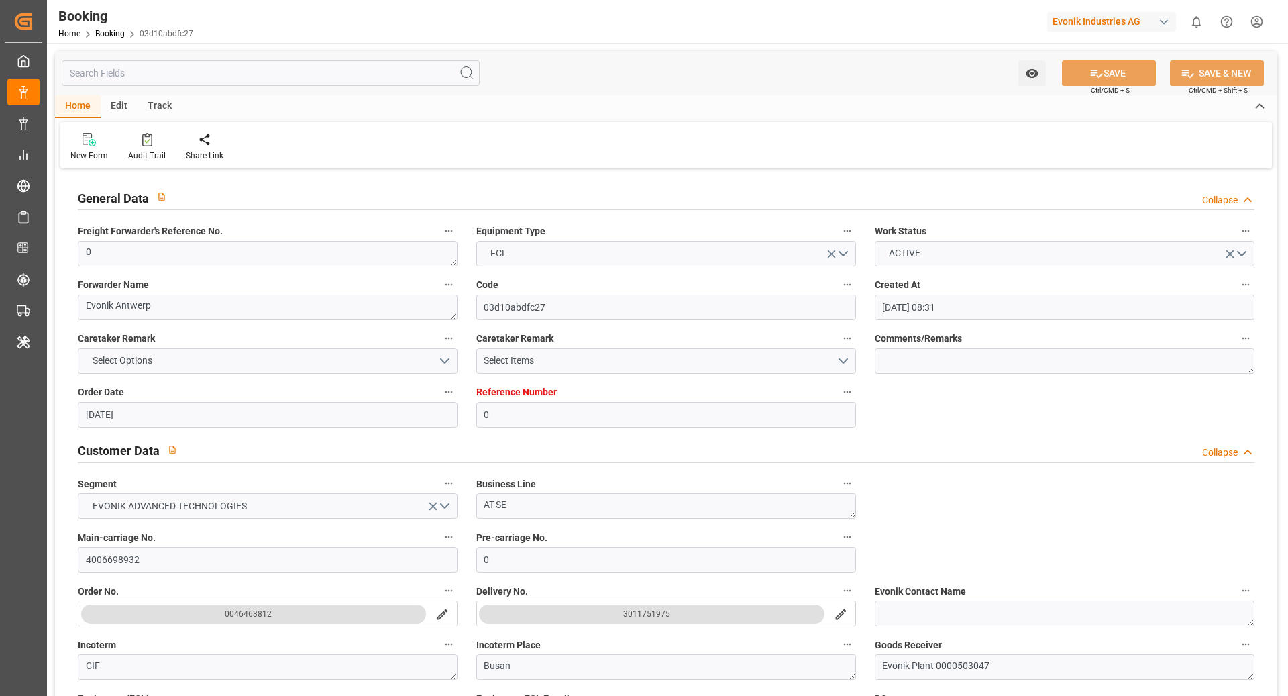
type input "[DATE] 16:48"
type input "[DATE]"
type input "[DATE] 18:00"
type input "[DATE] 22:52"
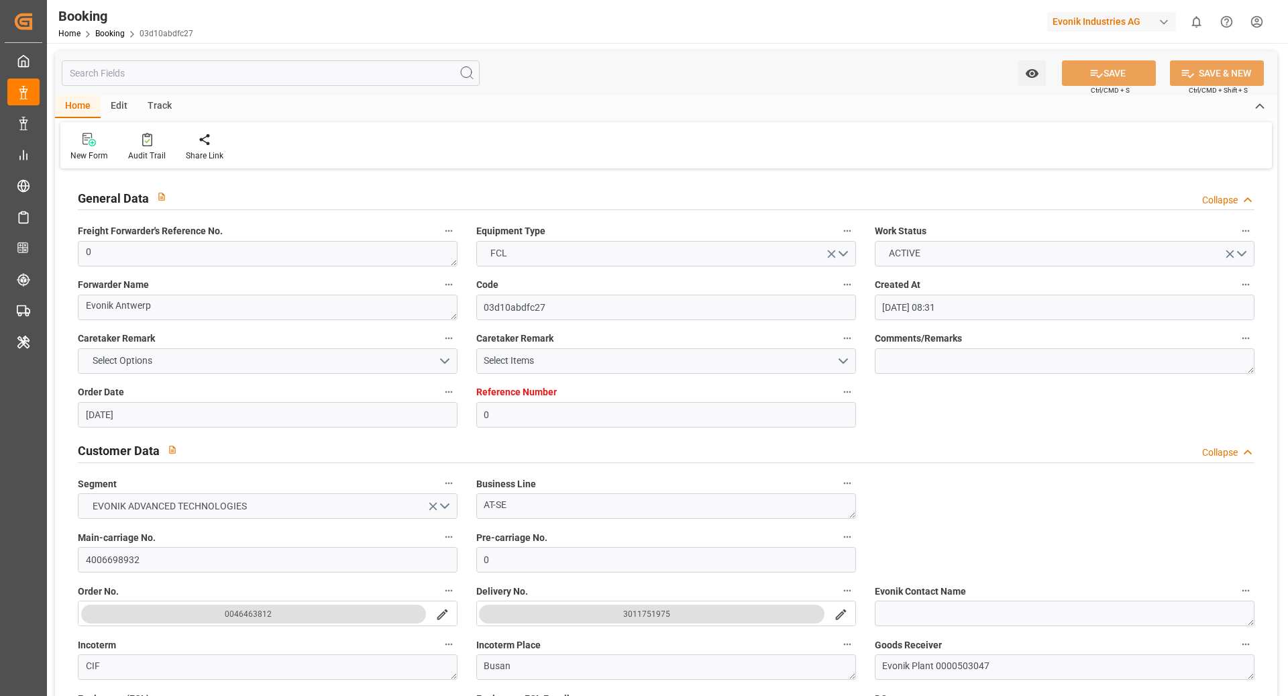
type input "[DATE] 22:52"
type input "[DATE] 12:17"
type input "[DATE] 13:00"
type input "[DATE] 16:26"
type input "[DATE] 11:07"
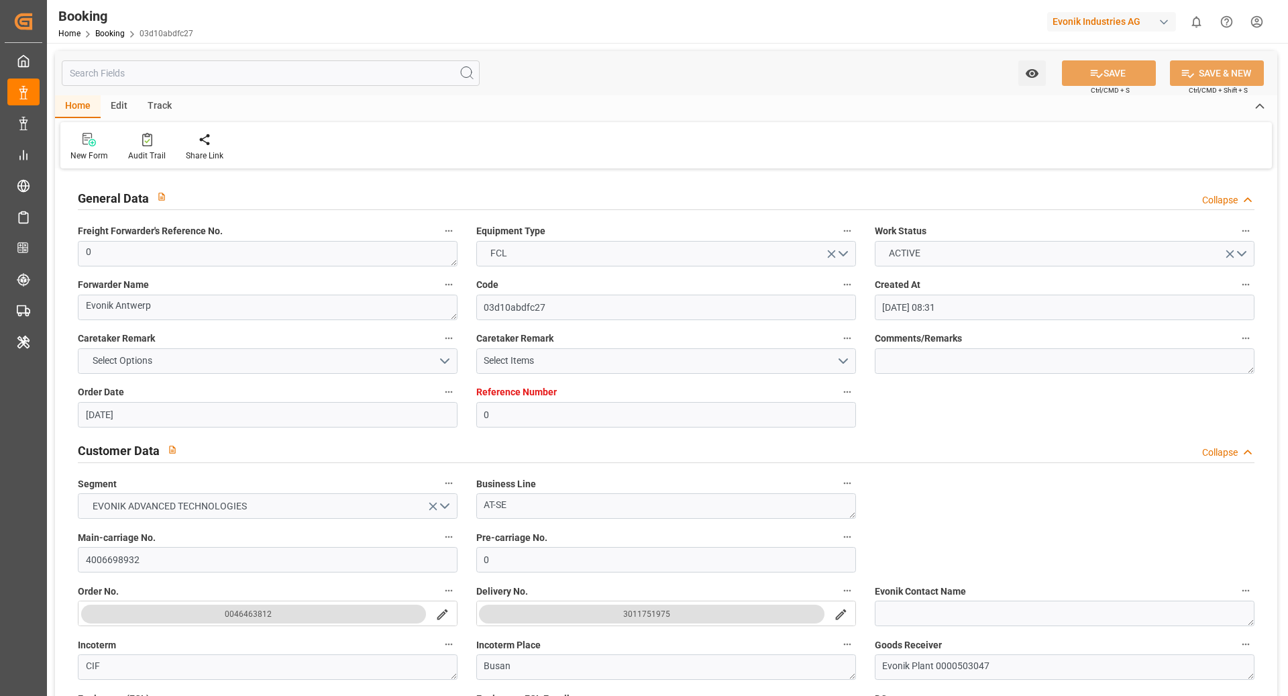
type input "[DATE] 14:07"
type input "[DATE] 07:00"
type input "[DATE] 23:27"
type input "[DATE] 19:59"
type input "[DATE] 12:52"
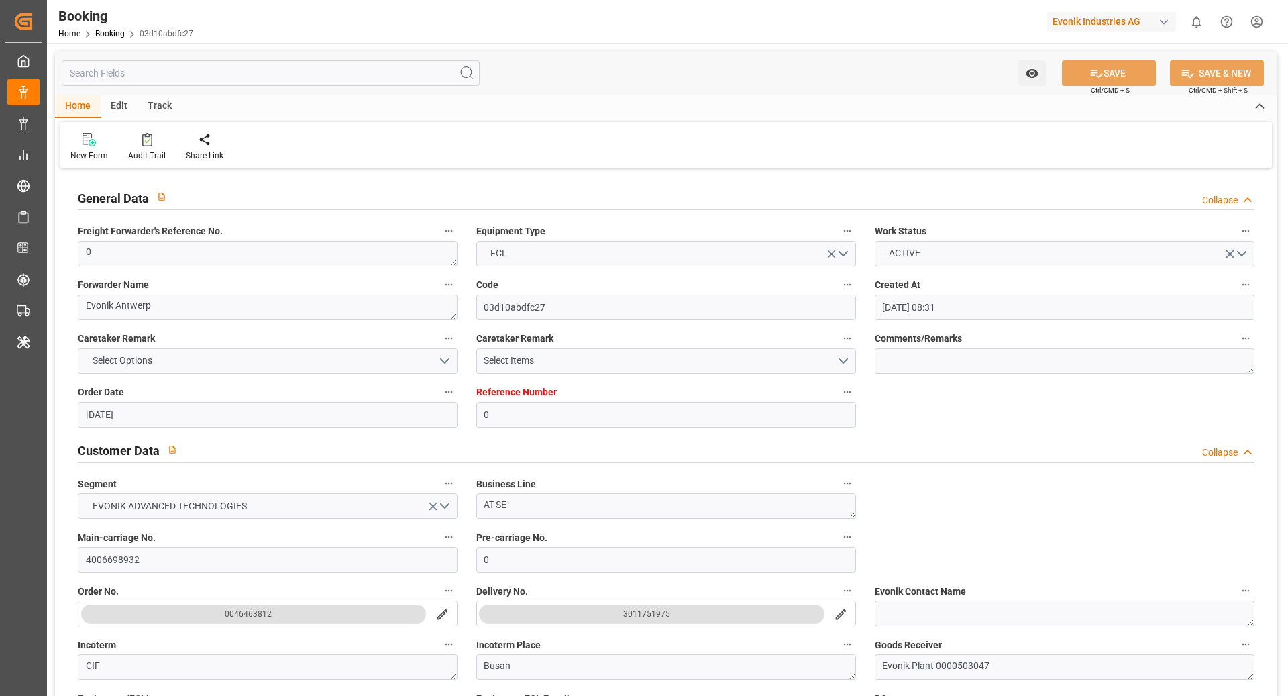
type input "[DATE] 21:00"
type input "[DATE] 07:00"
type input "[DATE] 20:33"
type input "[DATE] 01:15"
type input "[DATE] 15:00"
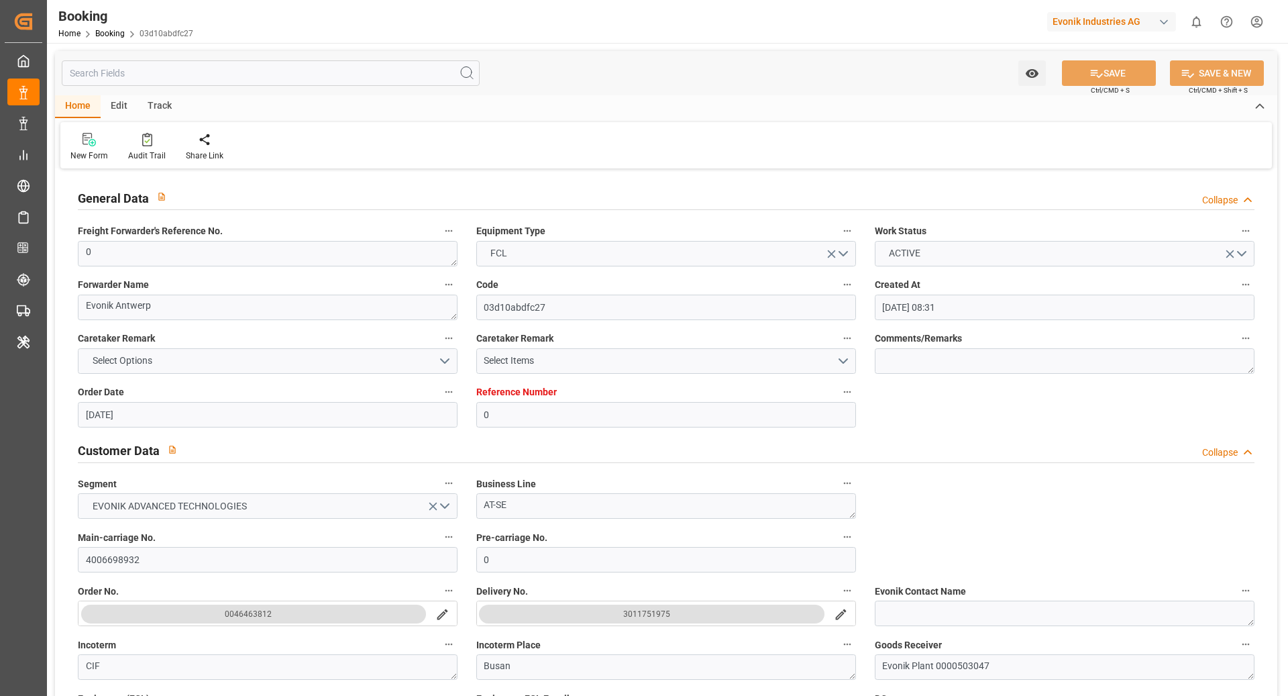
type input "[DATE] 09:00"
type input "[DATE] 20:33"
type input "[DATE] 18:00"
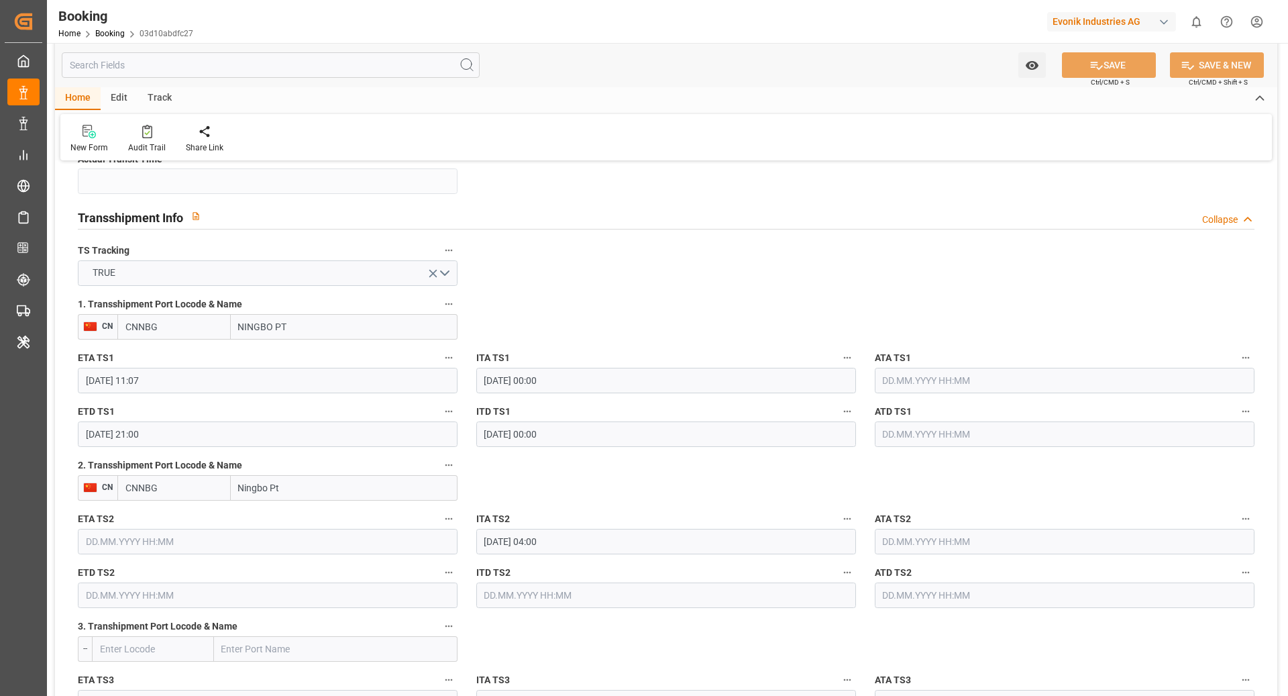
scroll to position [1393, 0]
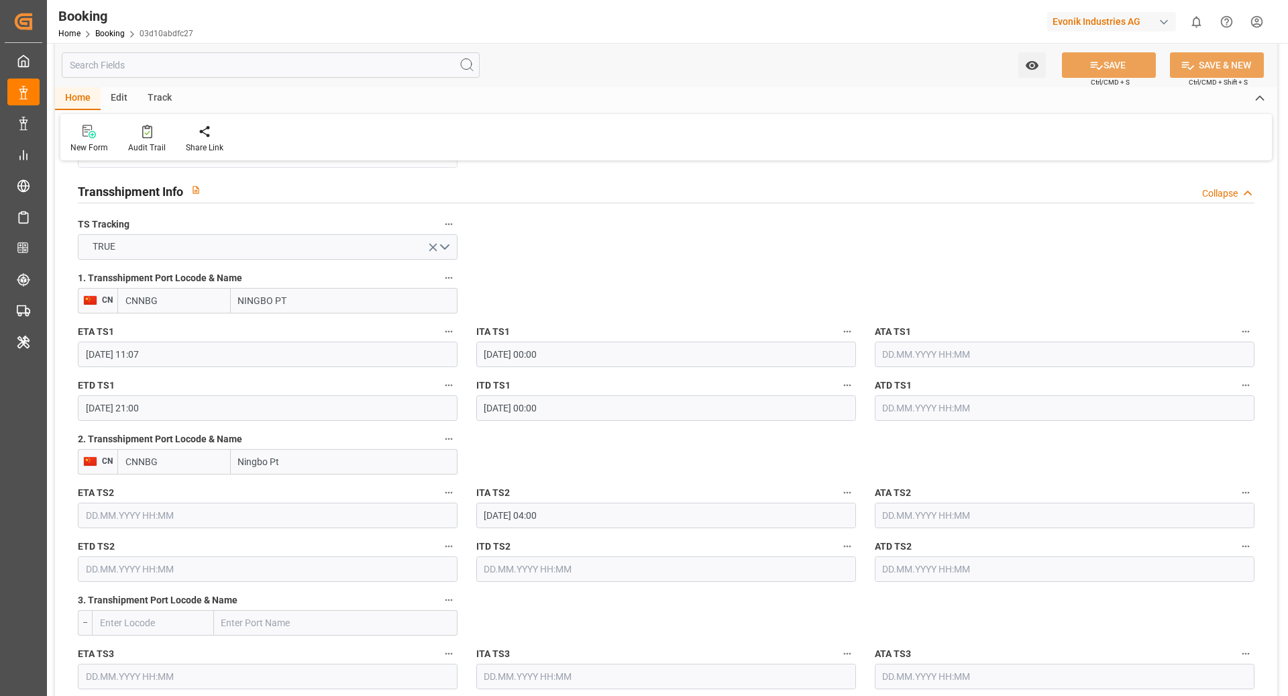
click div "General Data Collapse Freight Forwarder's Reference No. 0 Equipment Type FCL Wo…"
click icon "button"
click li "Tracking Details"
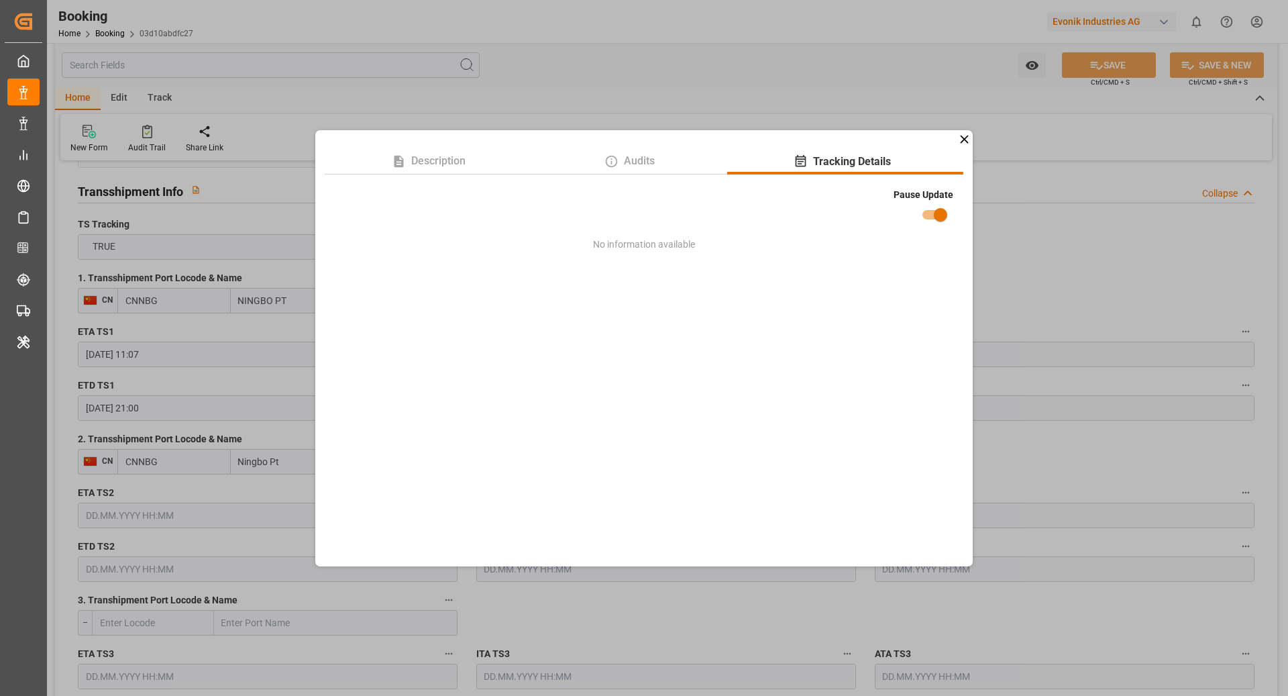
click div "Description Audits Tracking Details Pause Update No information available"
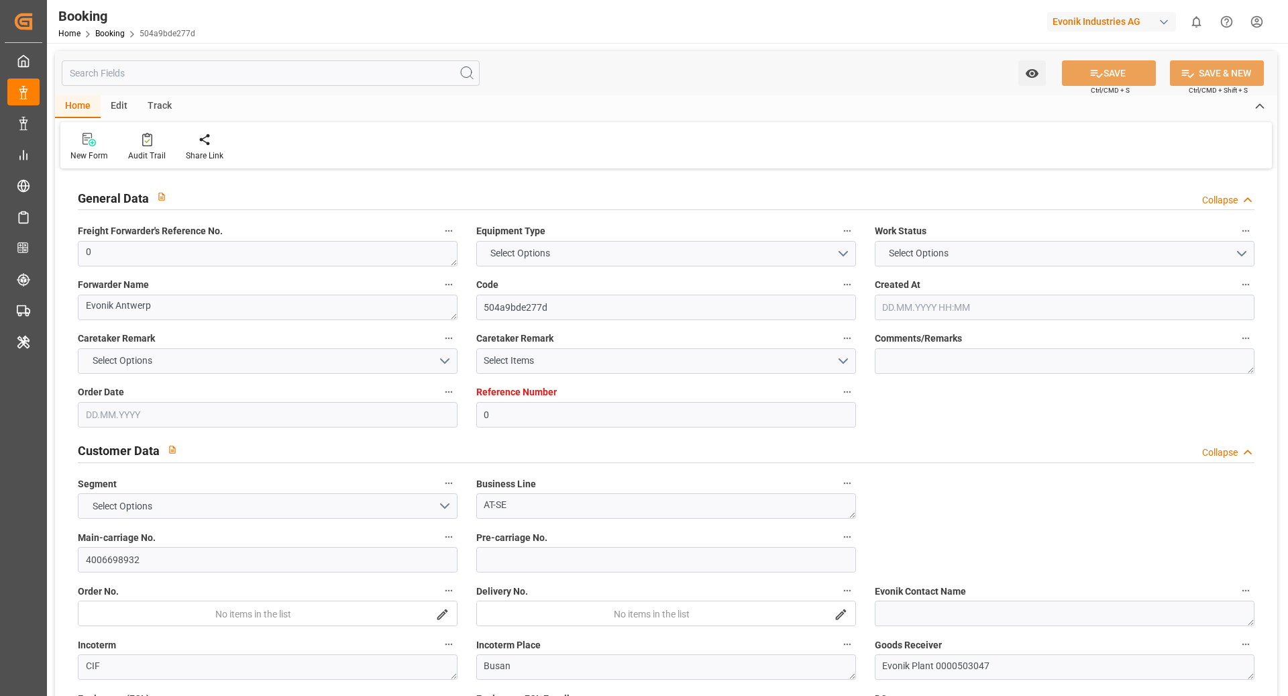
type input "0"
type input "9467433"
type input "Hyundai"
type input "Hyundai Merchant Marine [DOMAIN_NAME]."
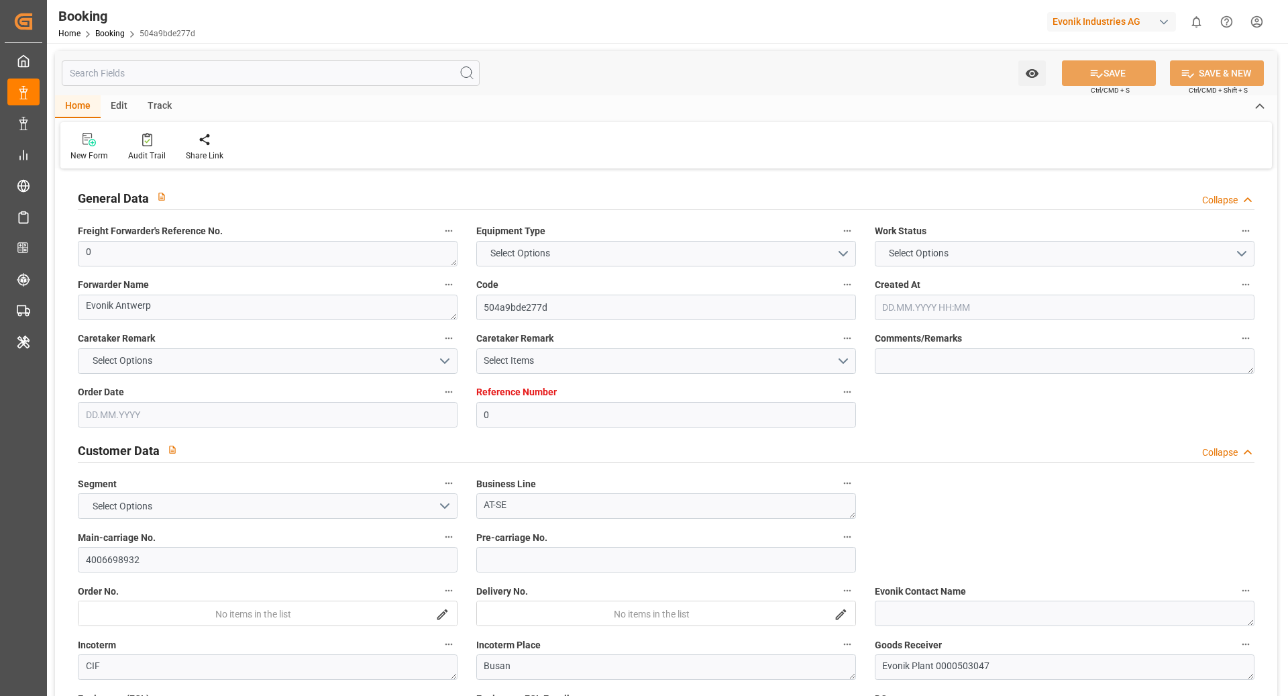
type input "BEANR"
type input "KRPUS"
type input "CNNBG"
type input "0"
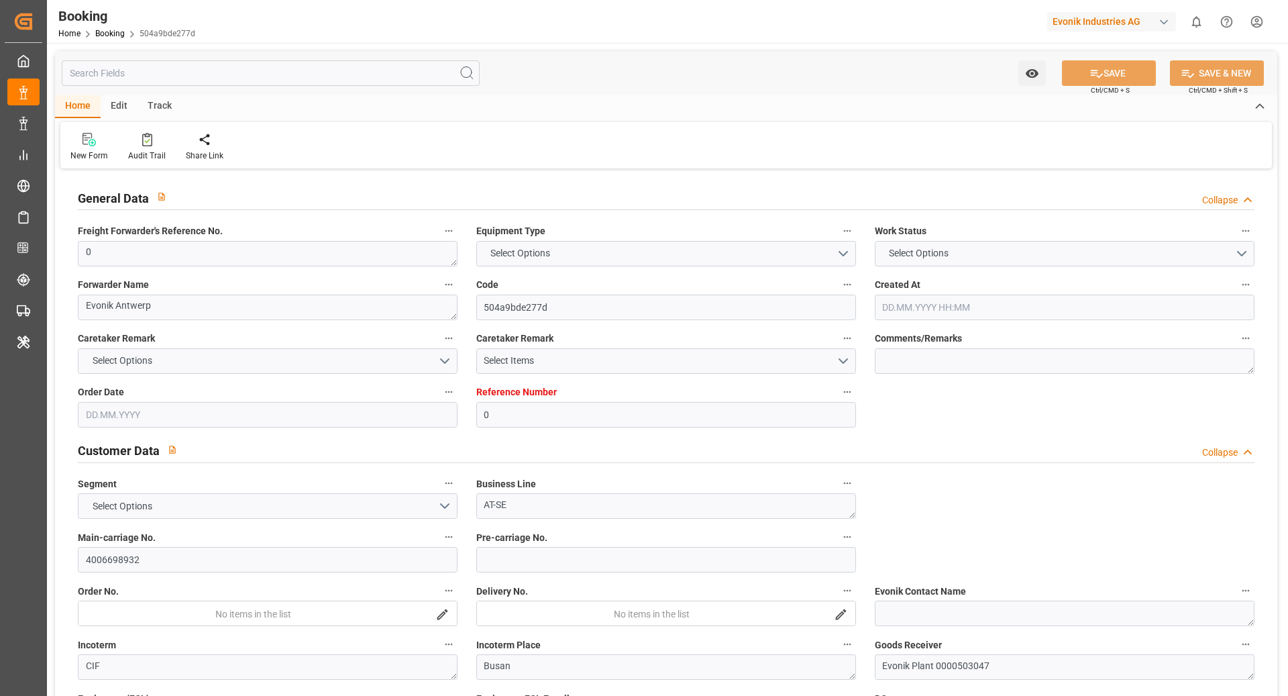
type input "BEANR"
type input "KRPUS"
type input "9806079"
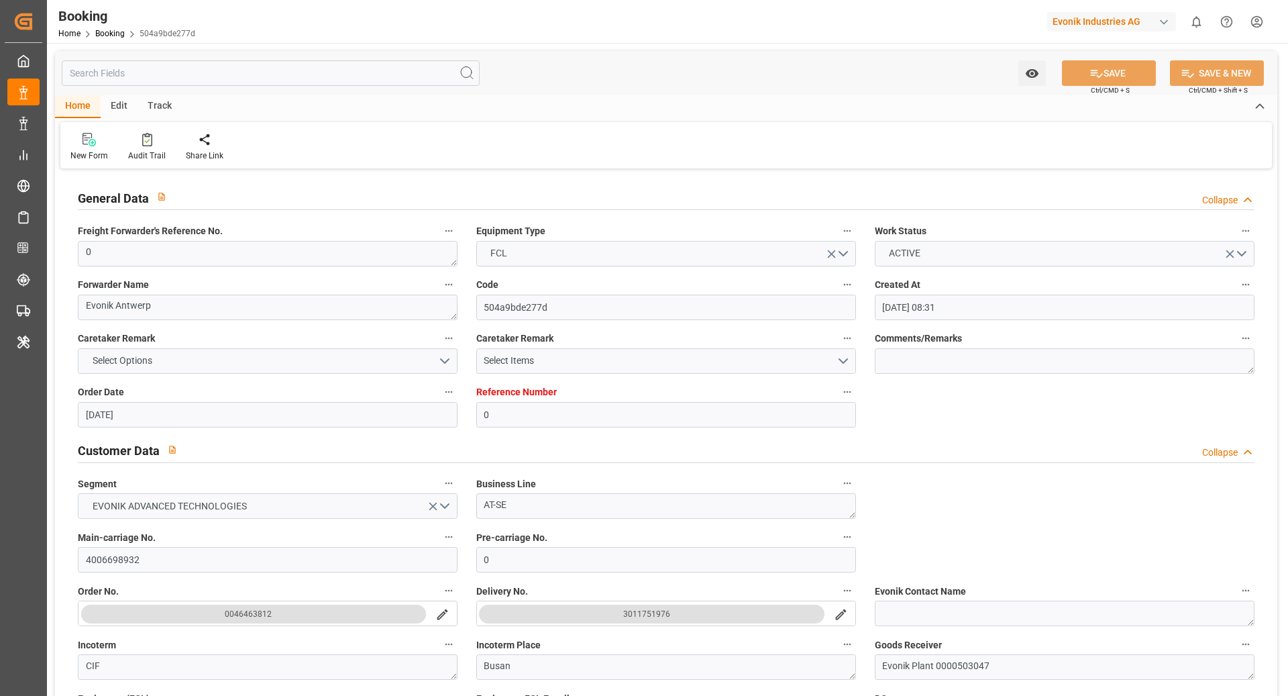
type input "[DATE] 08:31"
type input "[DATE]"
type input "[DATE] 14:00"
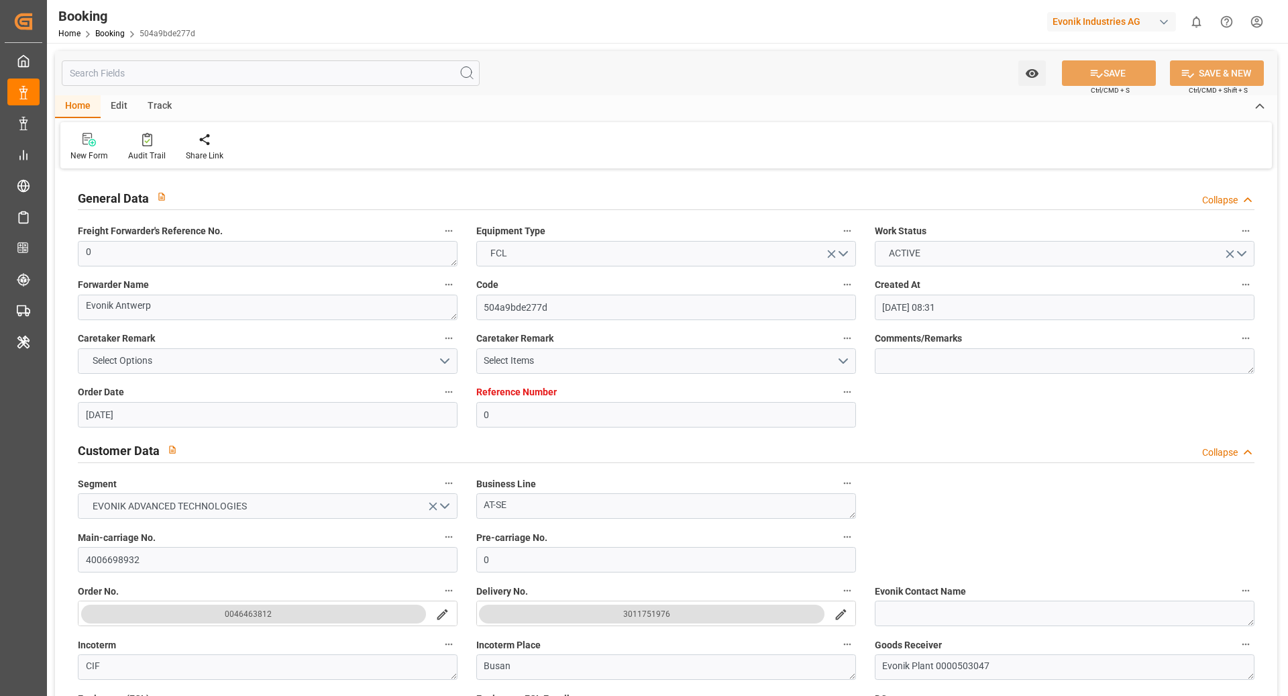
type input "[DATE] 00:00"
type input "[DATE] 13:45"
type input "[DATE] 01:45"
type input "[DATE] 07:00"
type input "[DATE] 00:00"
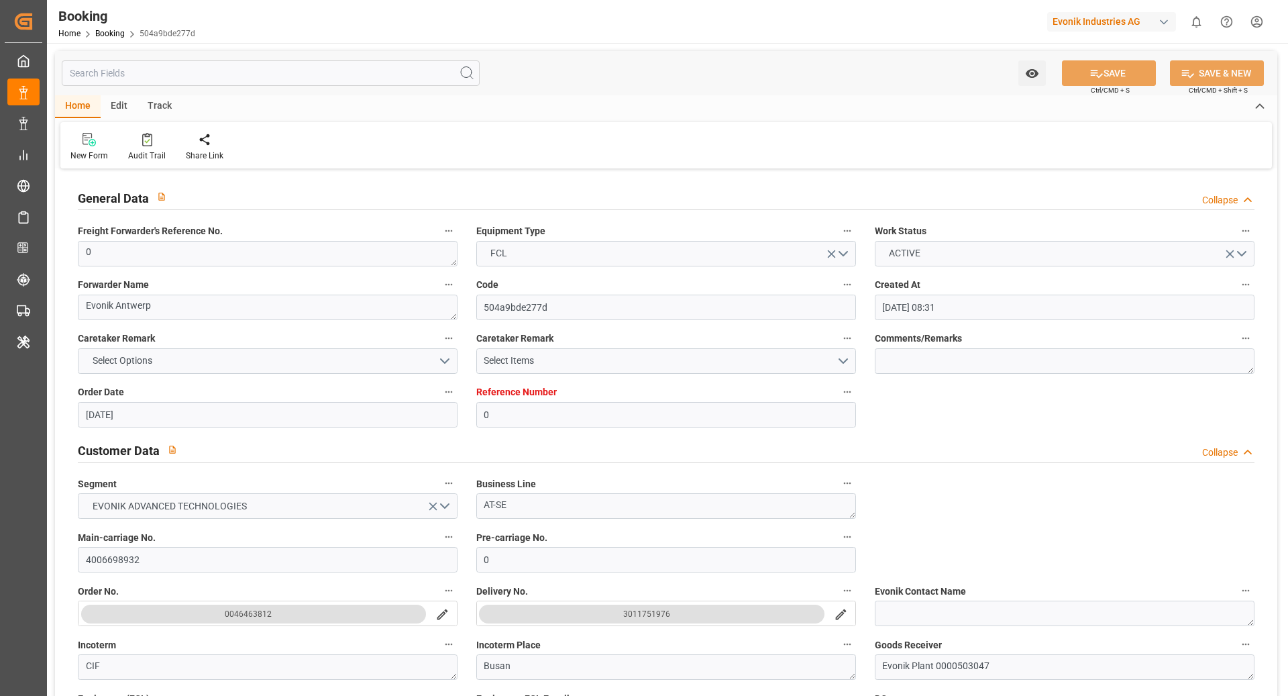
type input "[DATE] 11:07"
type input "[DATE] 00:00"
type input "[DATE] 21:00"
type input "[DATE] 00:00"
type input "[DATE] 04:00"
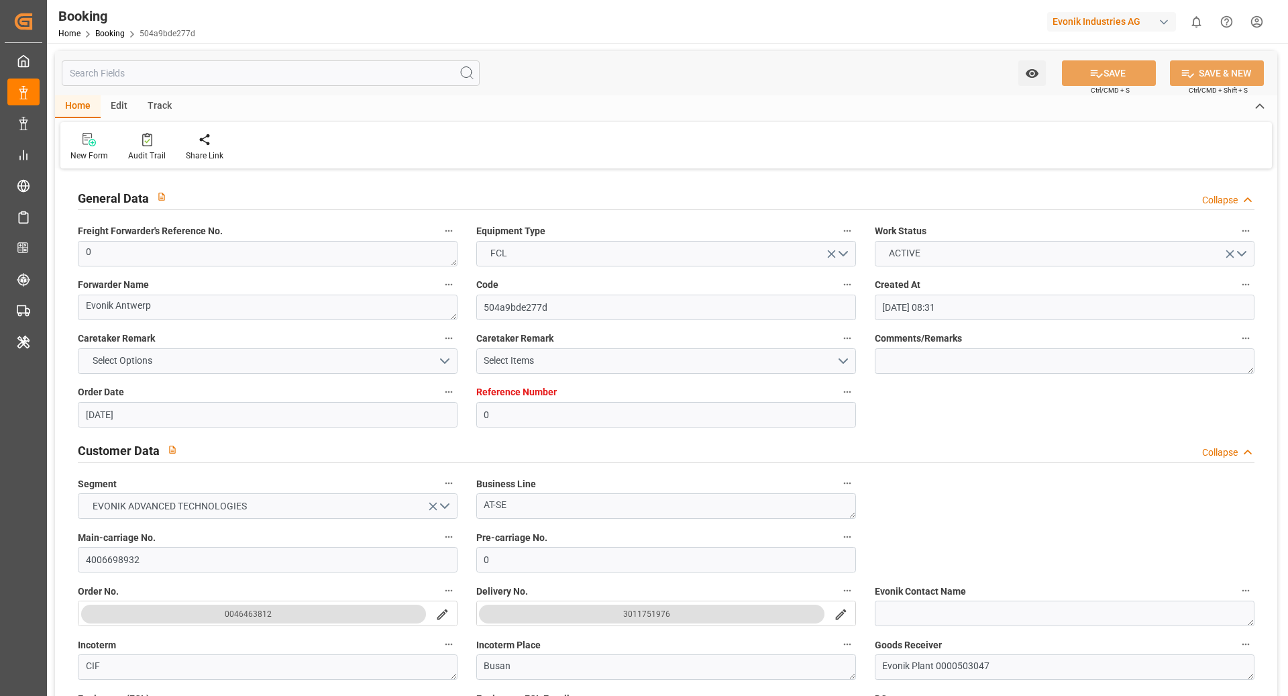
type input "[DATE] 16:48"
type input "[DATE]"
type input "[DATE] 18:00"
type input "[DATE] 22:52"
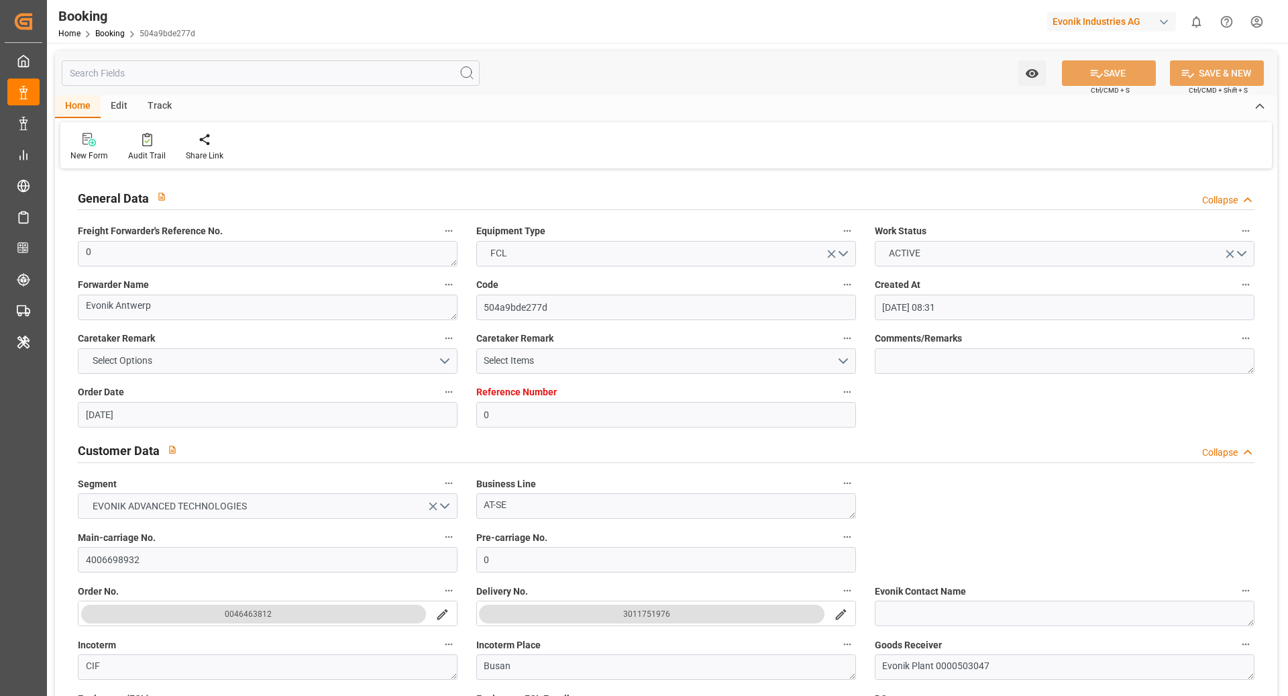
type input "[DATE] 22:52"
type input "[DATE] 15:46"
type input "[DATE] 13:00"
type input "[DATE] 16:26"
type input "[DATE] 11:07"
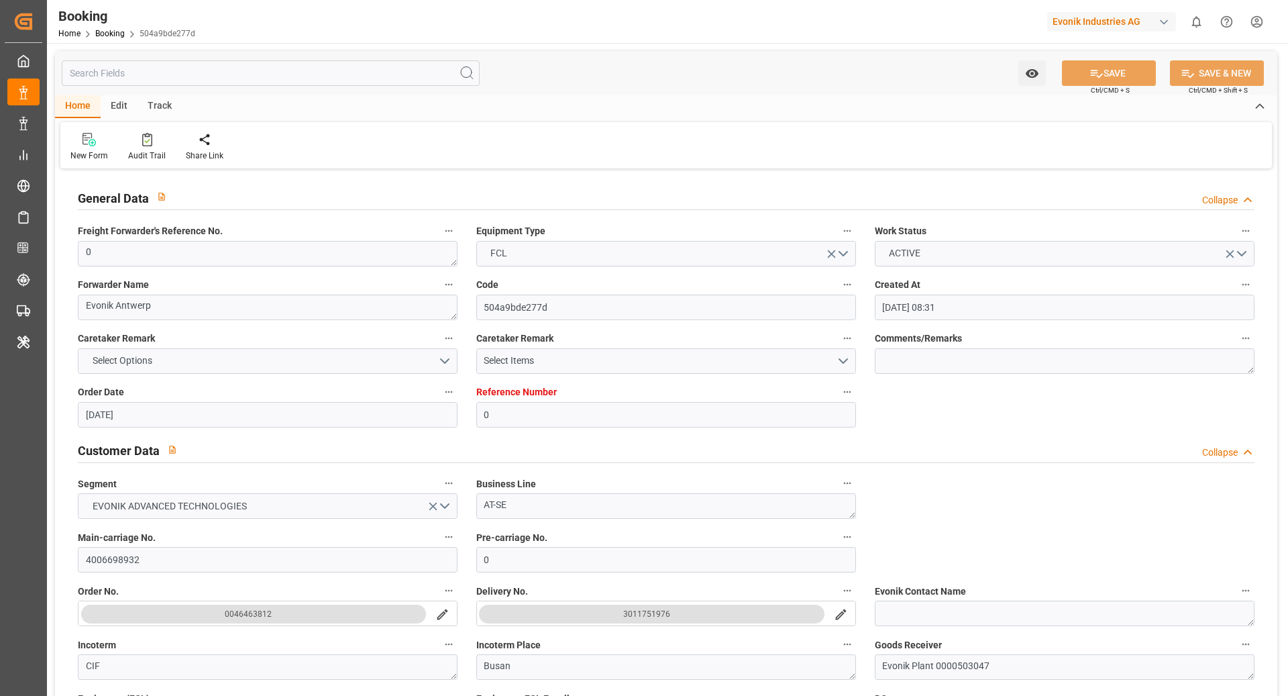
type input "[DATE] 14:07"
type input "[DATE] 07:00"
type input "[DATE] 23:27"
type input "[DATE] 19:59"
type input "[DATE] 12:52"
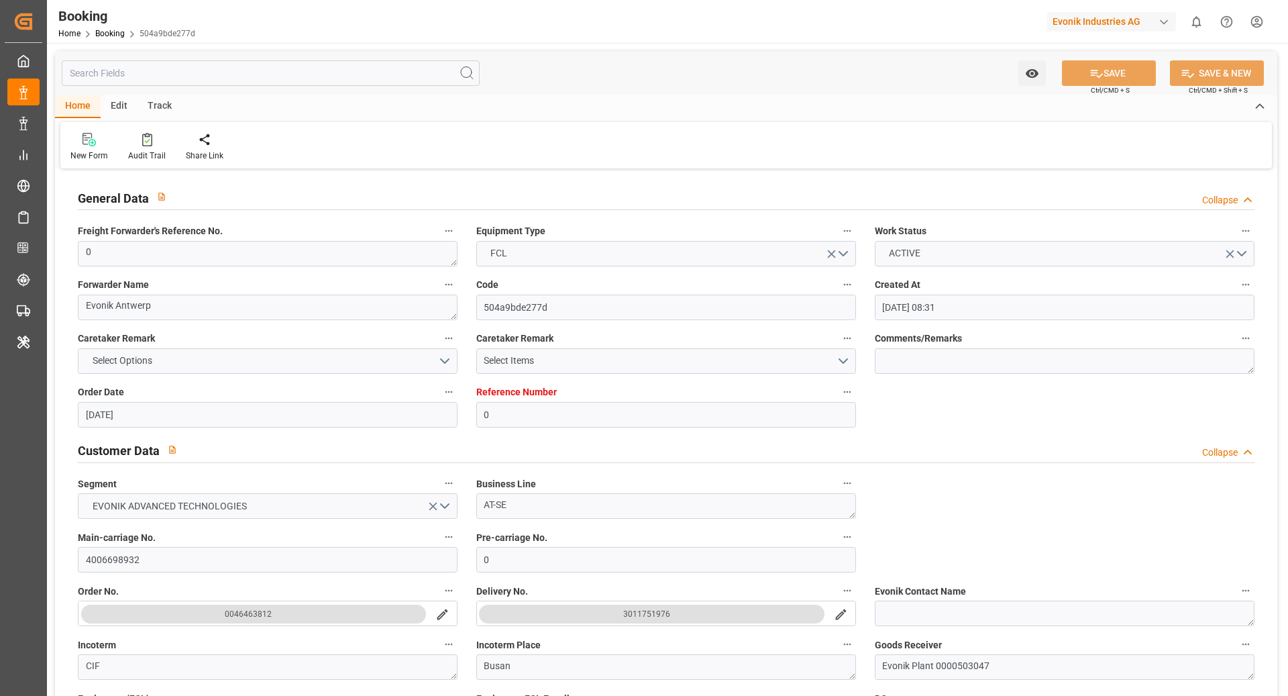
type input "[DATE] 21:00"
type input "[DATE] 07:00"
type input "[DATE] 20:33"
type input "[DATE] 01:15"
type input "[DATE] 15:00"
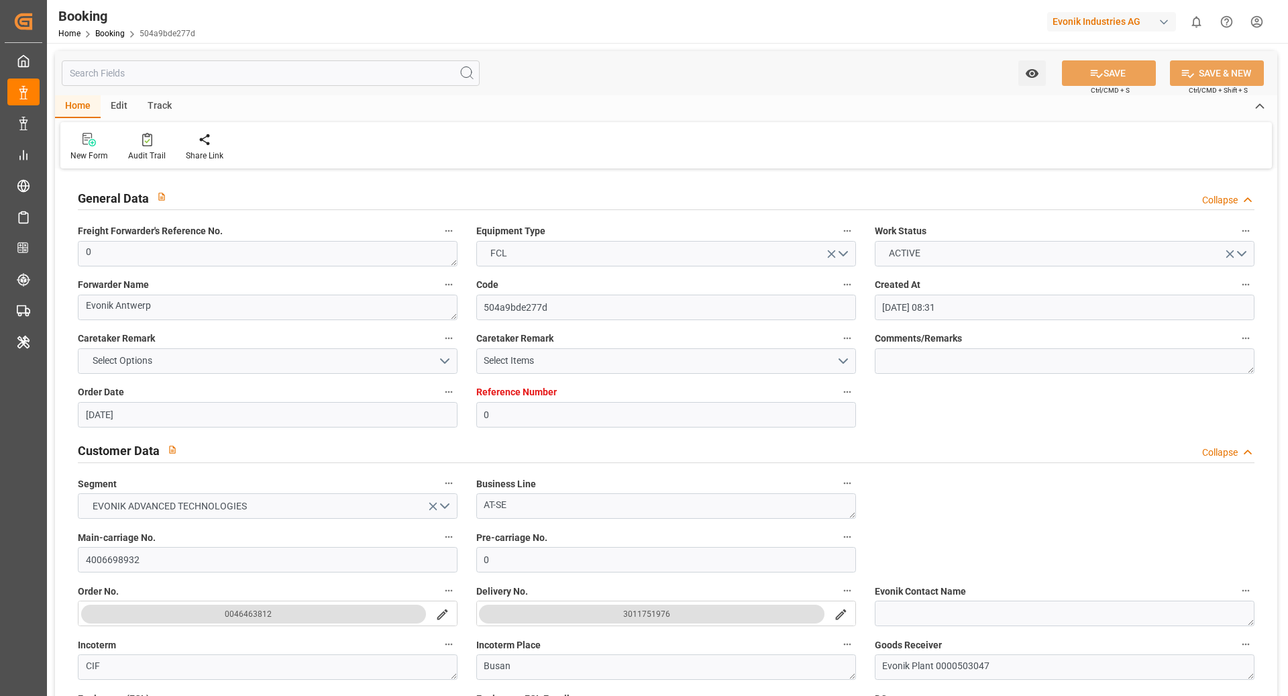
type input "[DATE] 09:00"
type input "[DATE] 20:33"
type input "[DATE] 18:00"
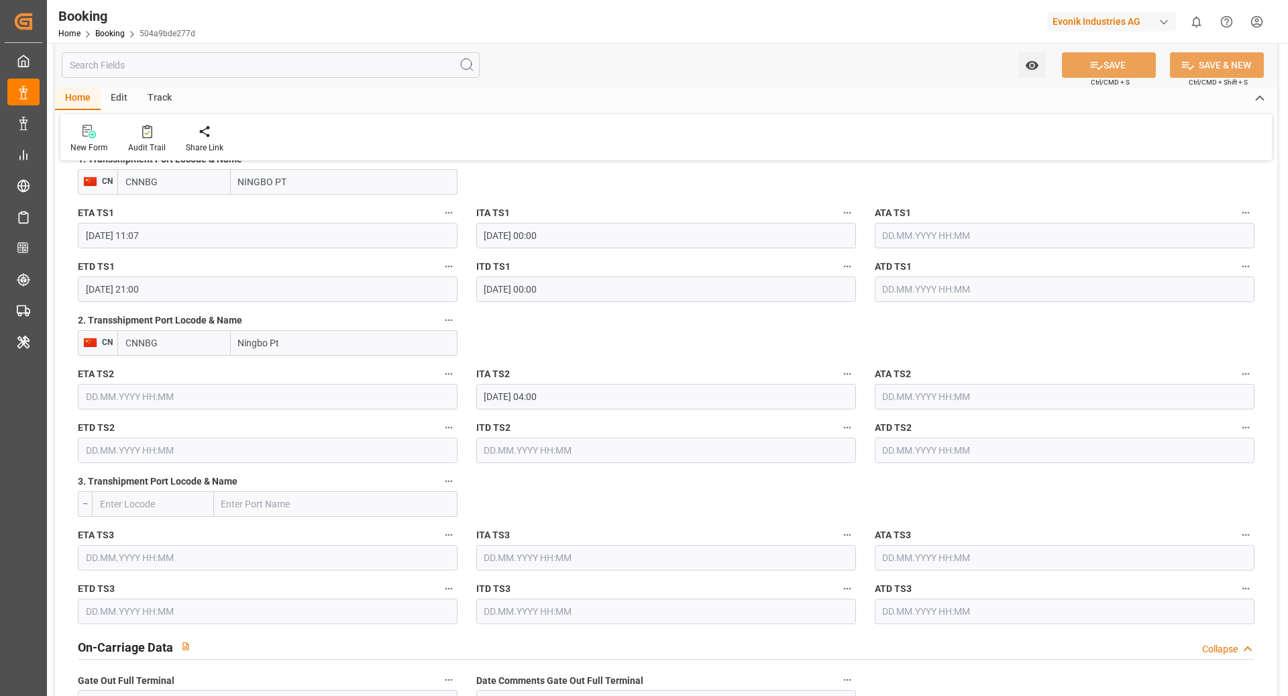
scroll to position [1521, 0]
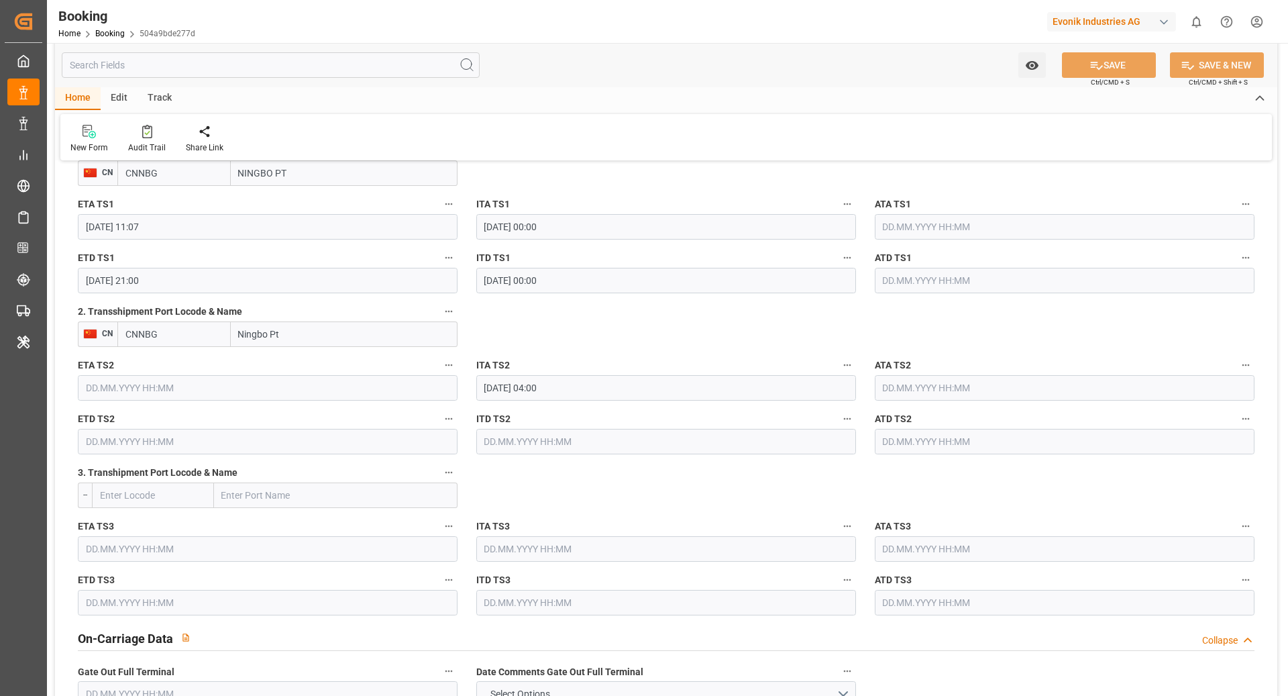
click at [449, 312] on icon "button" at bounding box center [449, 311] width 11 height 11
click at [515, 362] on li "Tracking Details" at bounding box center [494, 354] width 108 height 22
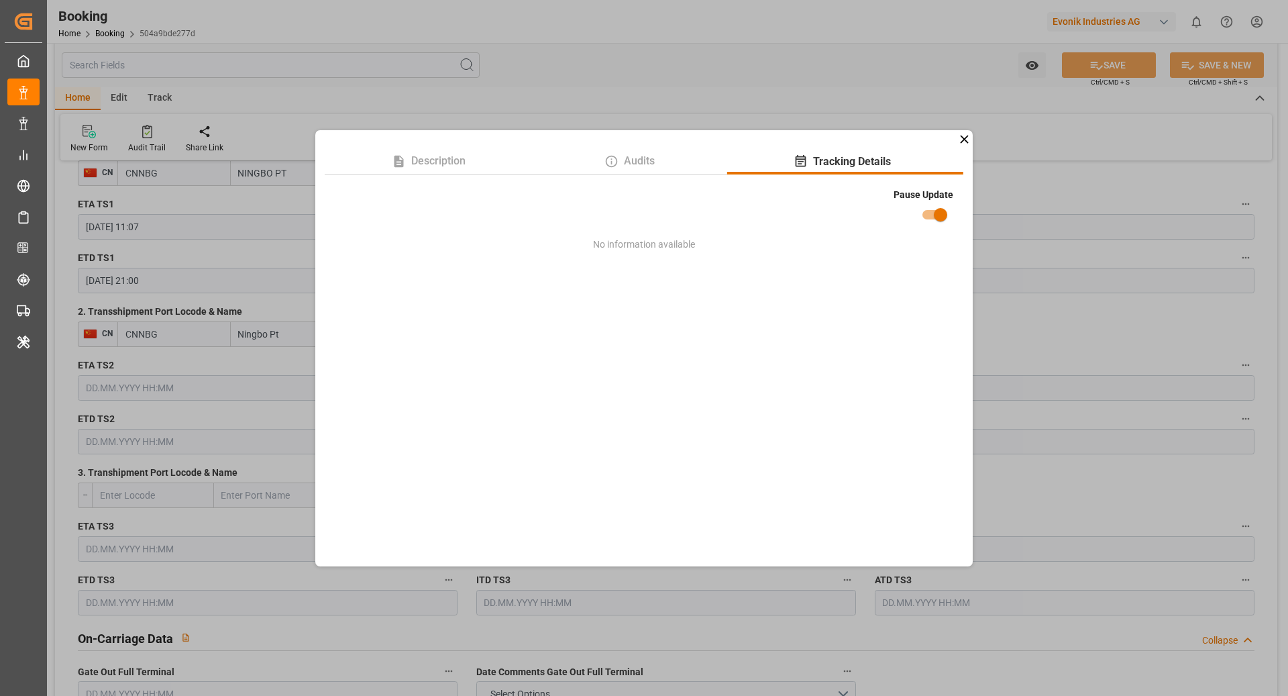
click at [1047, 223] on div "Description Audits Tracking Details Pause Update No information available" at bounding box center [644, 348] width 1288 height 696
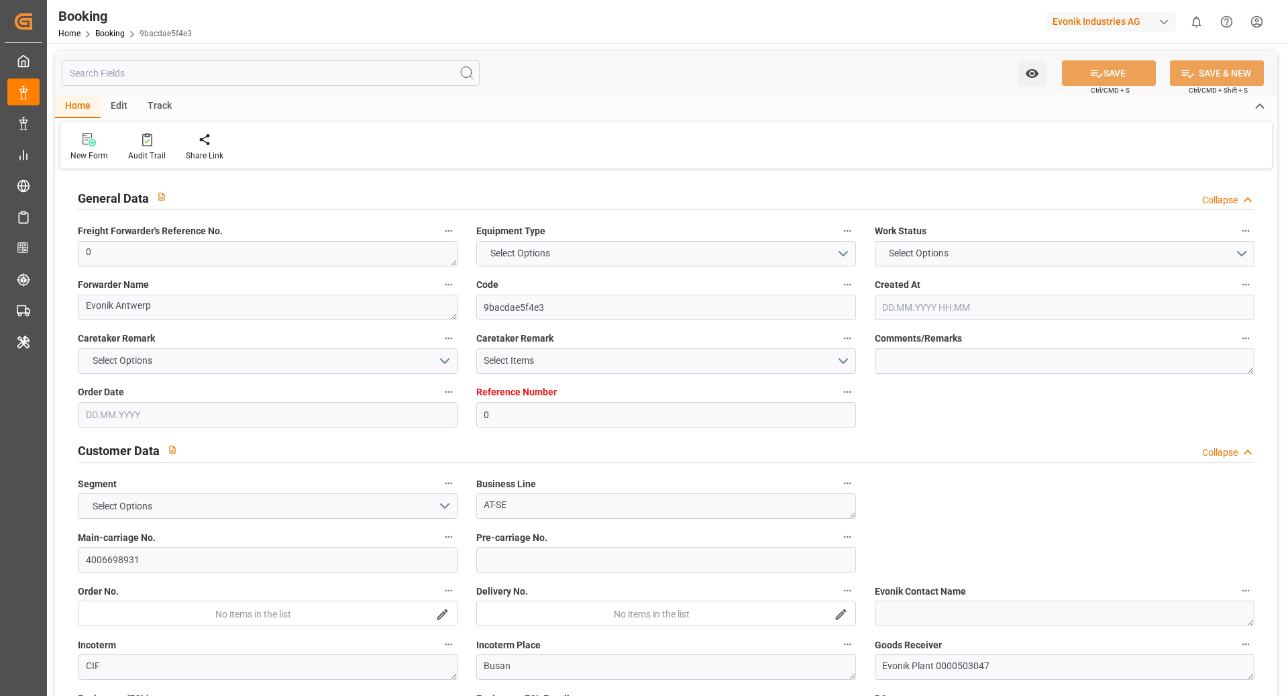
type input "0"
type input "9467433"
type input "Hyundai"
type input "Hyundai Merchant Marine [DOMAIN_NAME]."
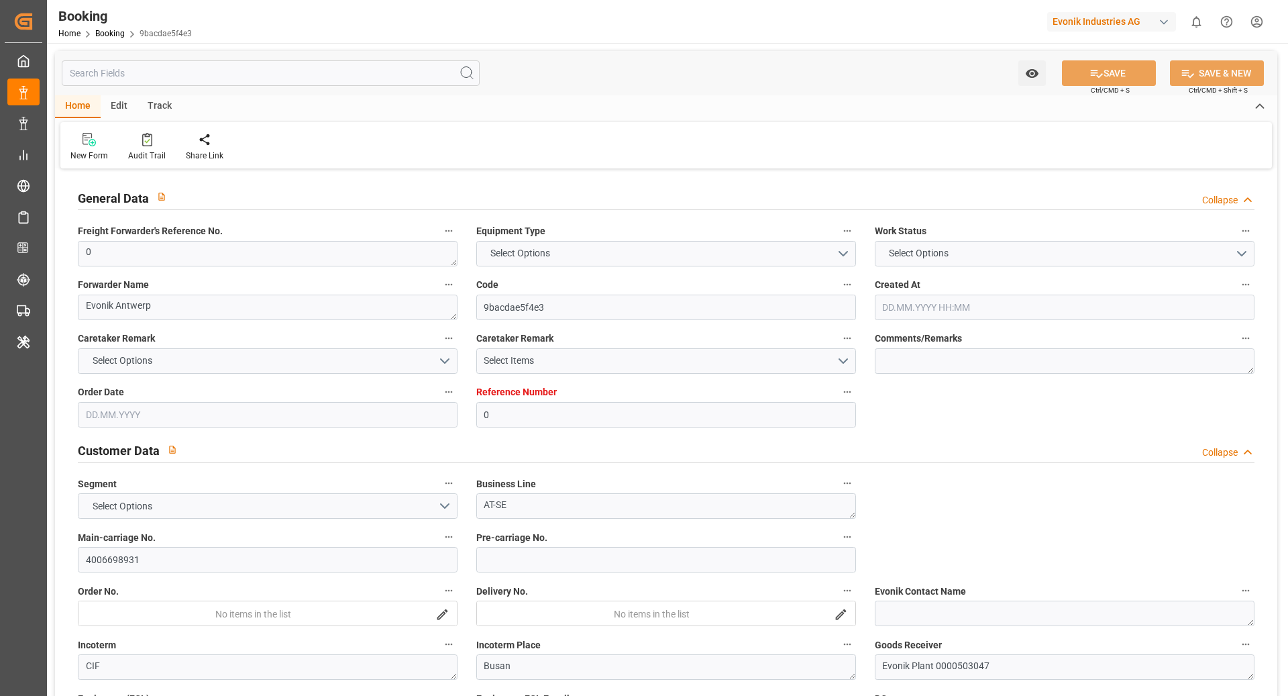
type input "BEANR"
type input "KRPUS"
type input "CNNBG"
type input "0"
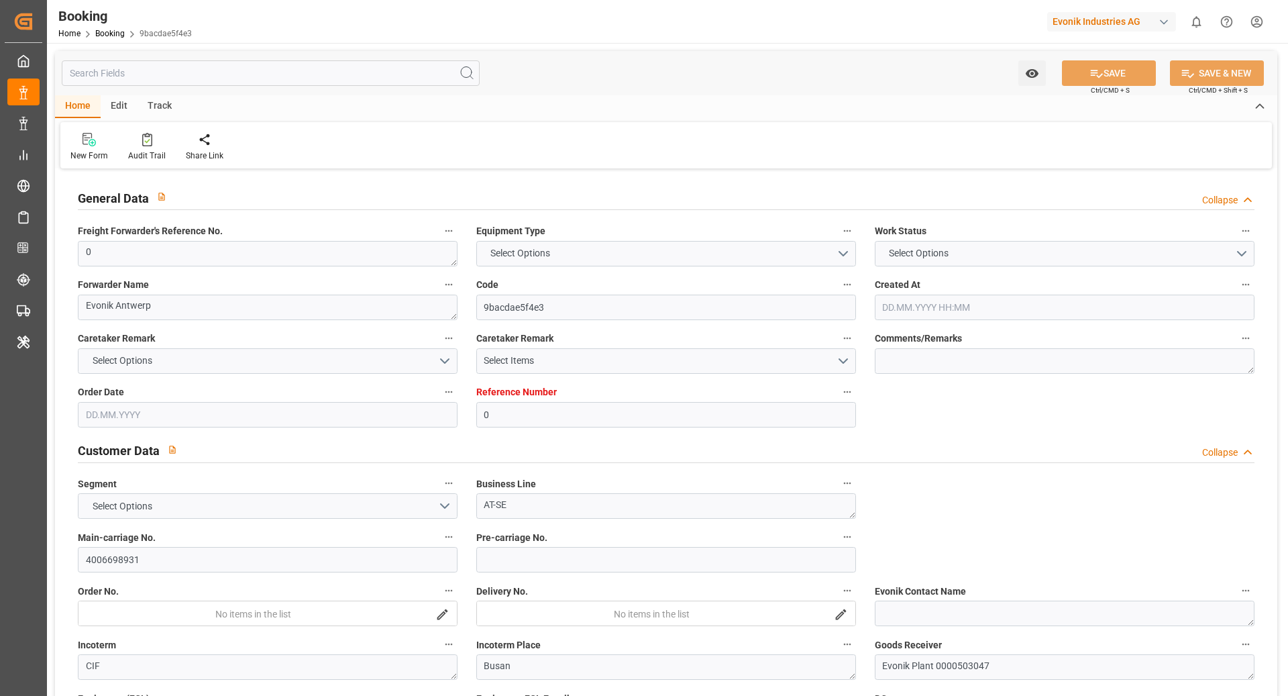
type input "BEANR"
type input "KRPUS"
type input "9806079"
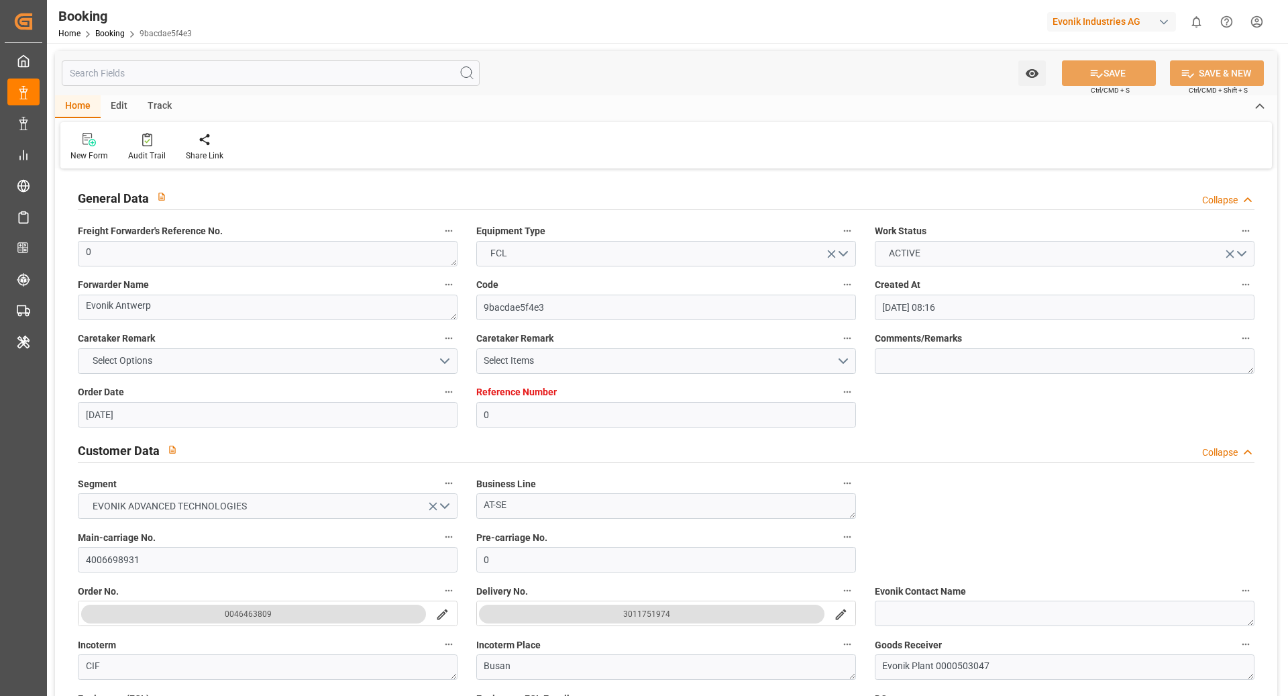
type input "[DATE] 08:16"
type input "[DATE]"
type input "[DATE] 14:00"
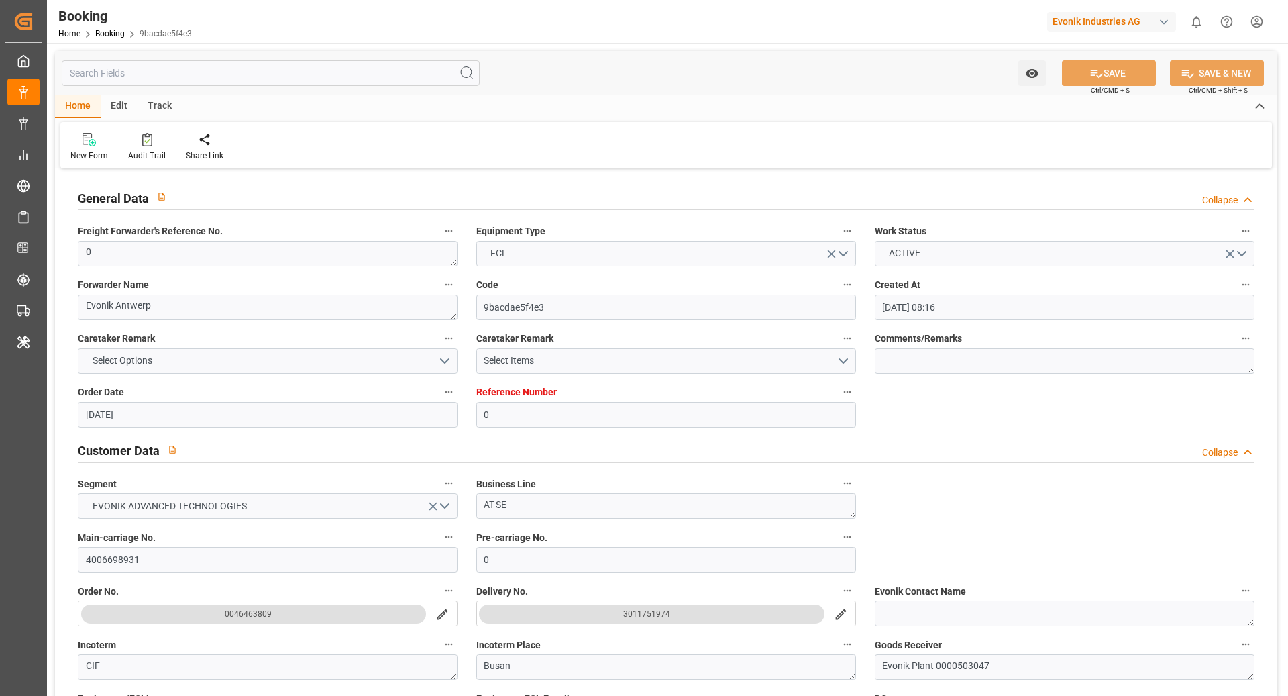
type input "[DATE] 00:00"
type input "[DATE] 13:45"
type input "[DATE] 00:34"
type input "[DATE] 07:00"
type input "[DATE] 00:00"
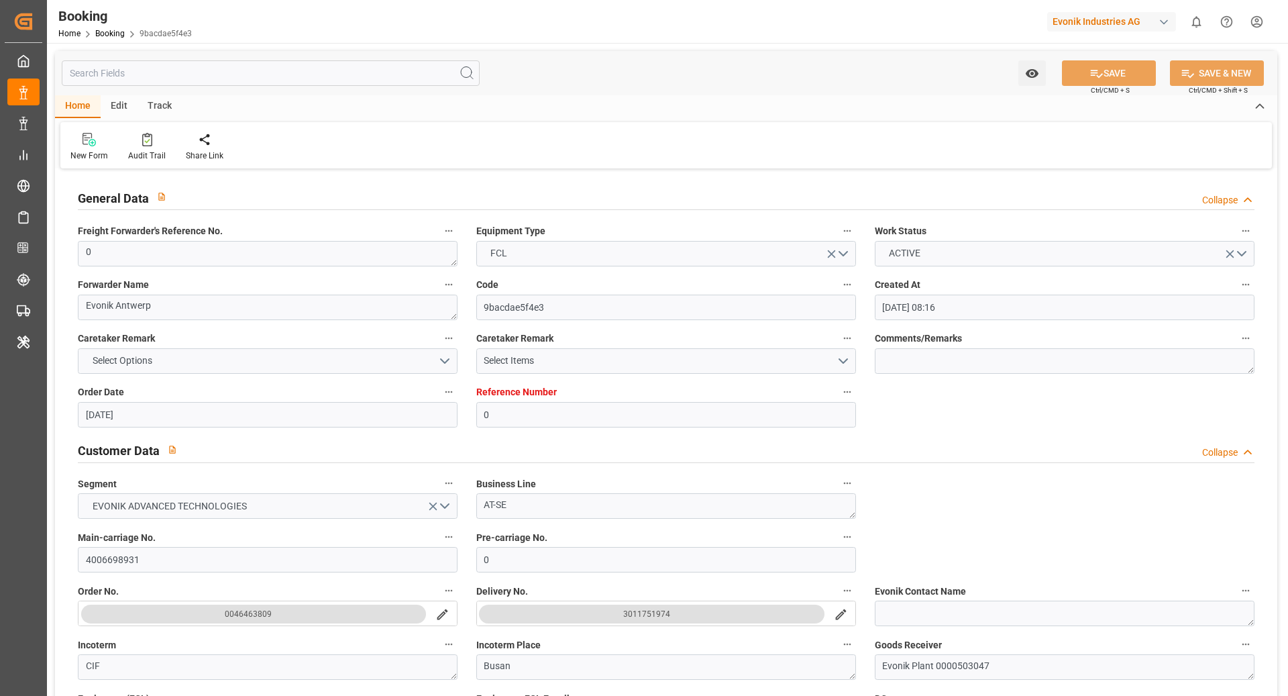
type input "[DATE] 11:07"
type input "[DATE] 00:00"
type input "[DATE] 21:00"
type input "[DATE] 00:00"
type input "[DATE] 04:00"
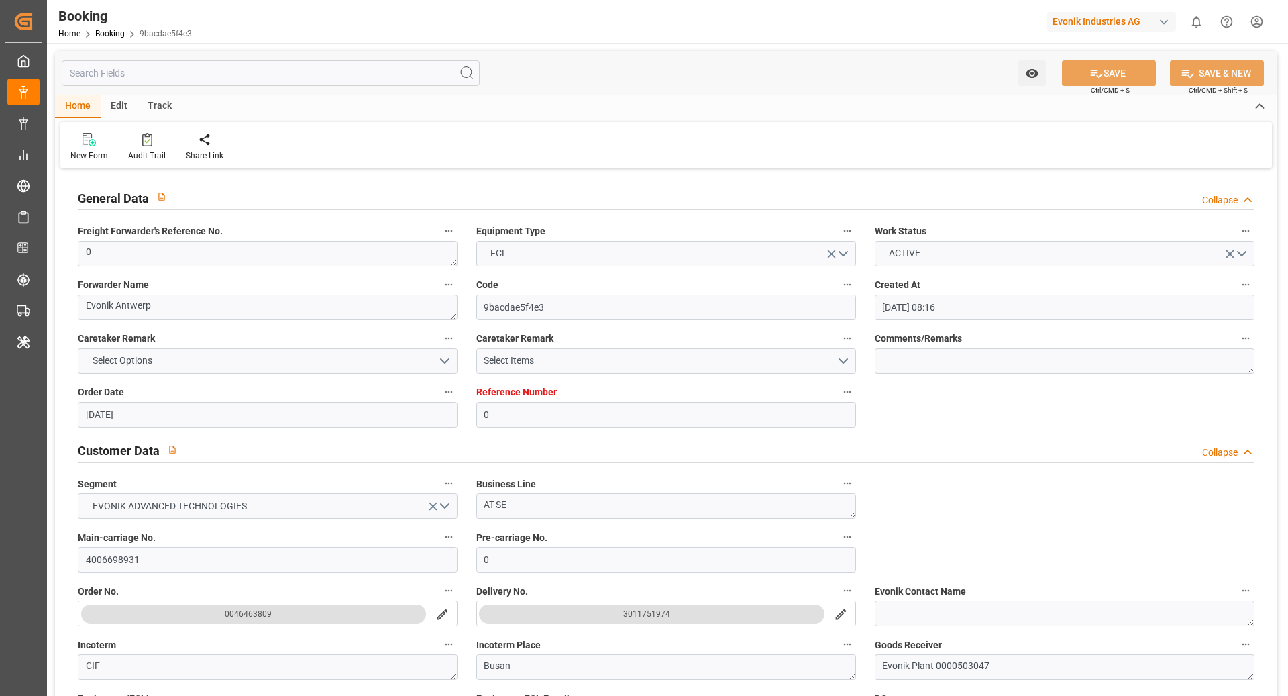
type input "[DATE] 16:48"
type input "24.09.2025"
type input "10.09.2025 18:00"
type input "11.09.2025 22:52"
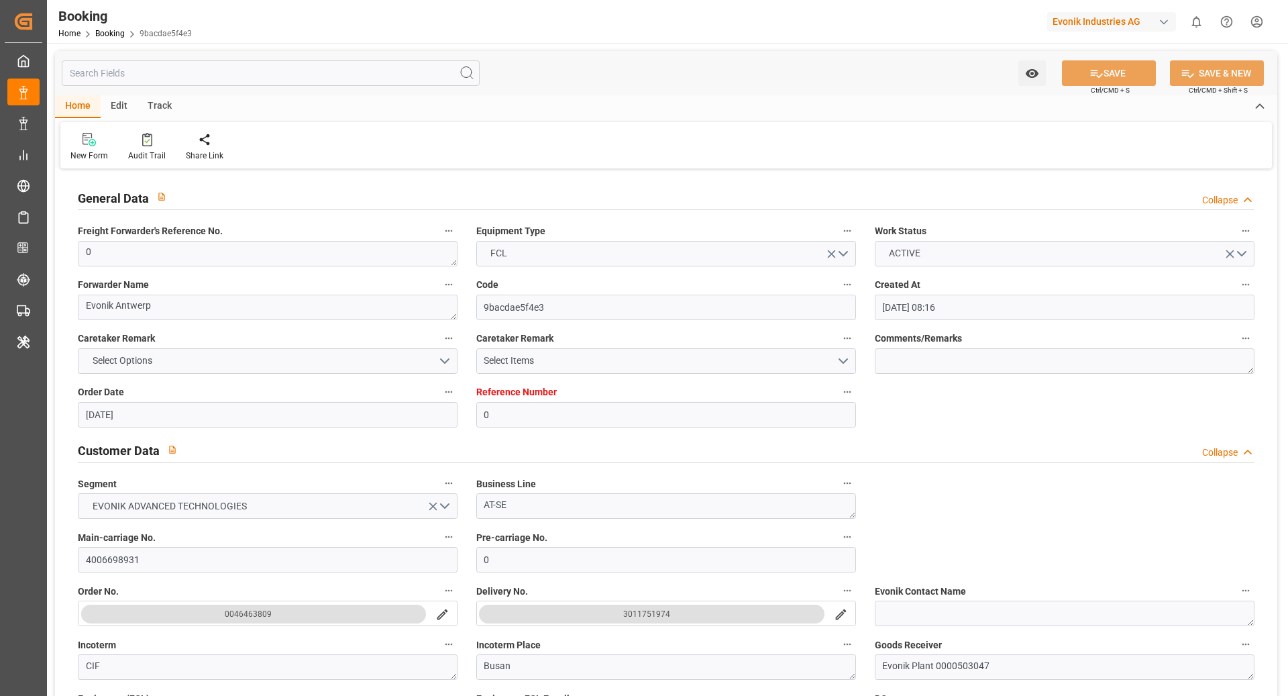
type input "11.09.2025 22:52"
type input "11.09.2025 12:17"
type input "12.09.2025 13:00"
type input "12.09.2025 16:26"
type input "13.11.2025 11:07"
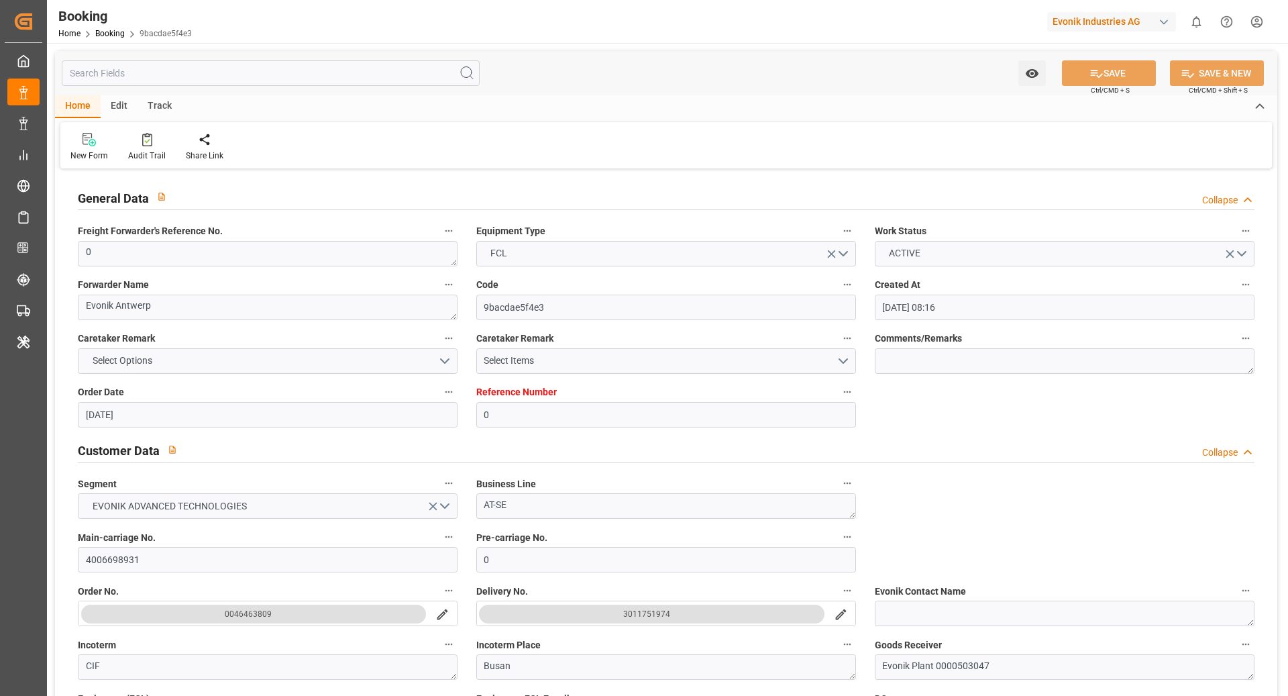
type input "13.11.2025 14:07"
type input "12.11.2025 07:00"
type input "13.11.2025 23:27"
type input "17.11.2025 19:59"
type input "30.11.2025 12:52"
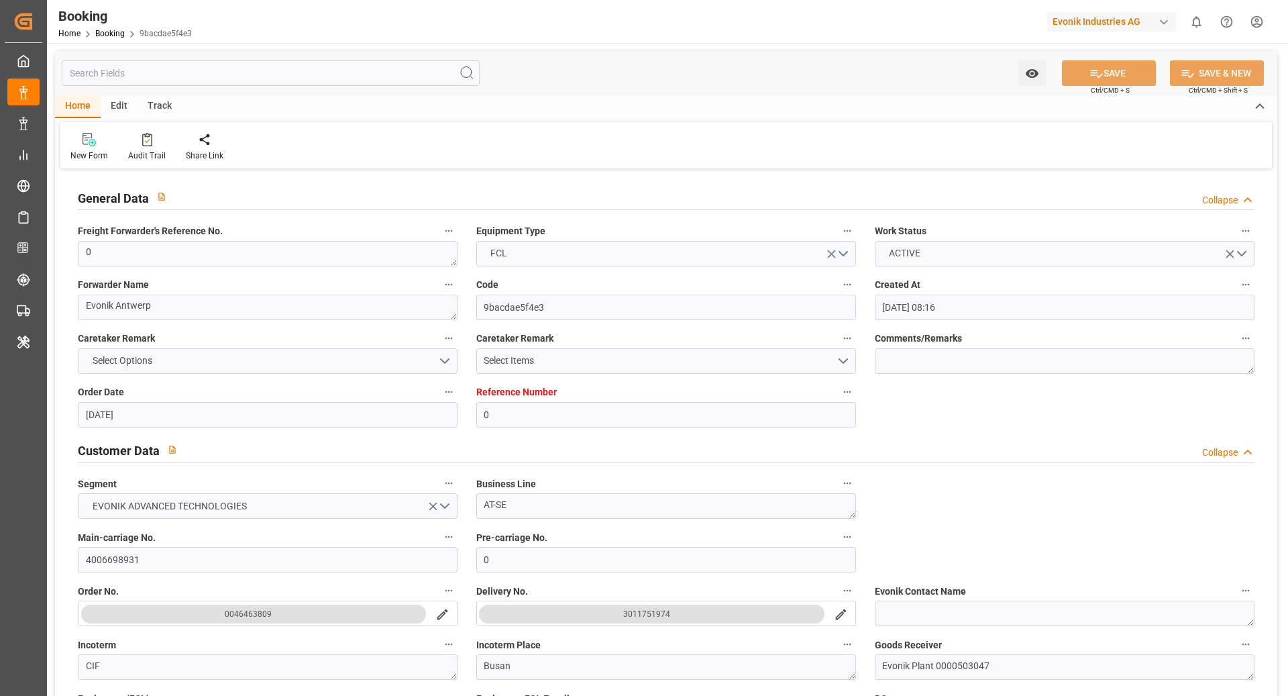
type input "30.11.2025 21:00"
type input "04.12.2025 07:00"
type input "04.12.2025 20:33"
type input "05.12.2025 01:15"
type input "04.12.2025 15:00"
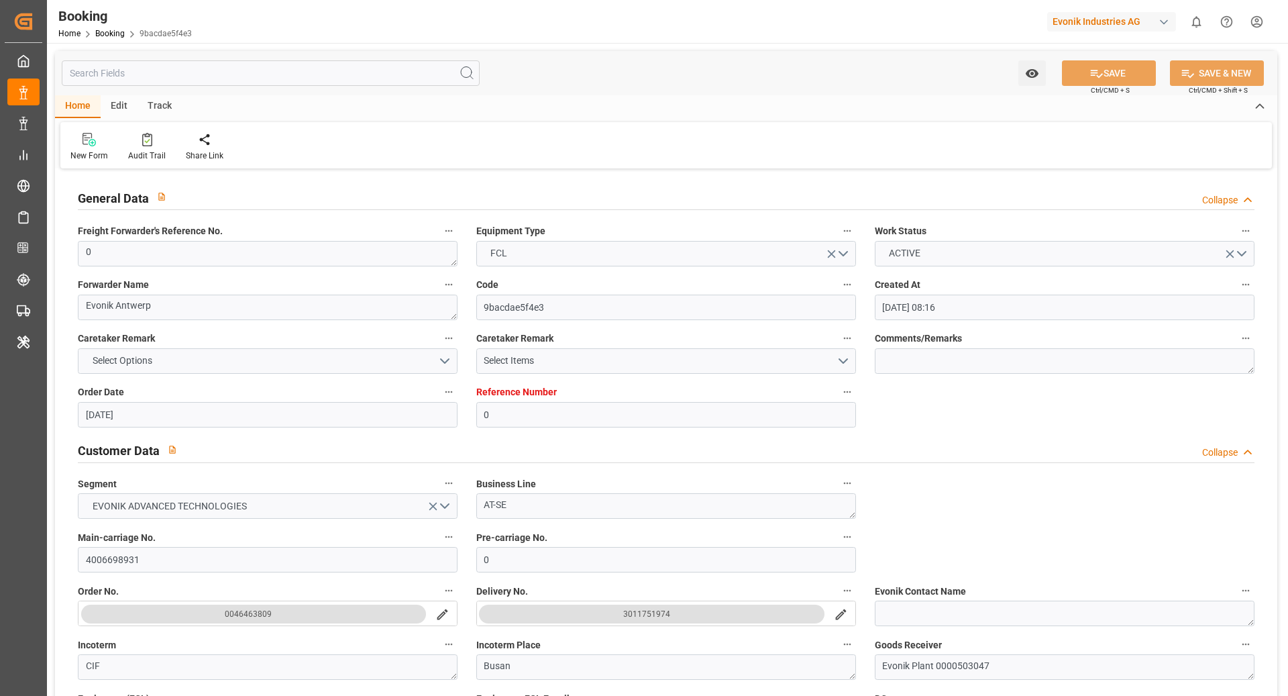
type input "10.12.2025 09:00"
type input "08.12.2025 20:33"
type input "10.12.2025 18:00"
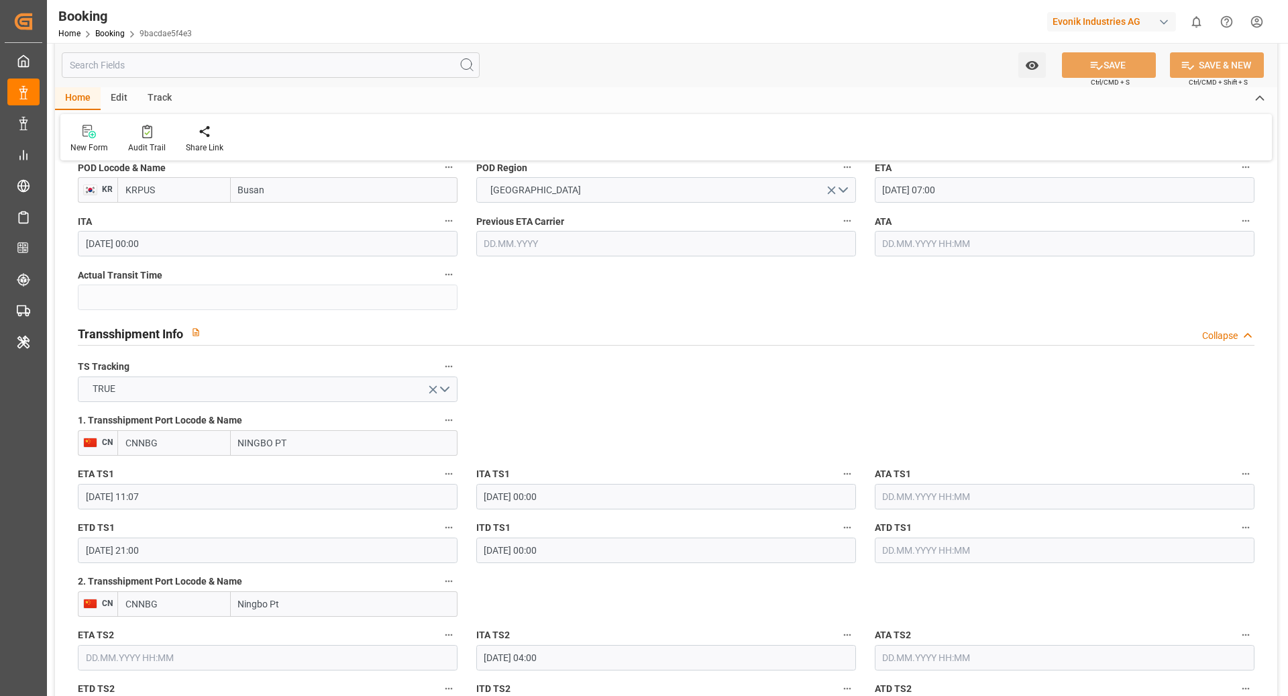
scroll to position [1565, 0]
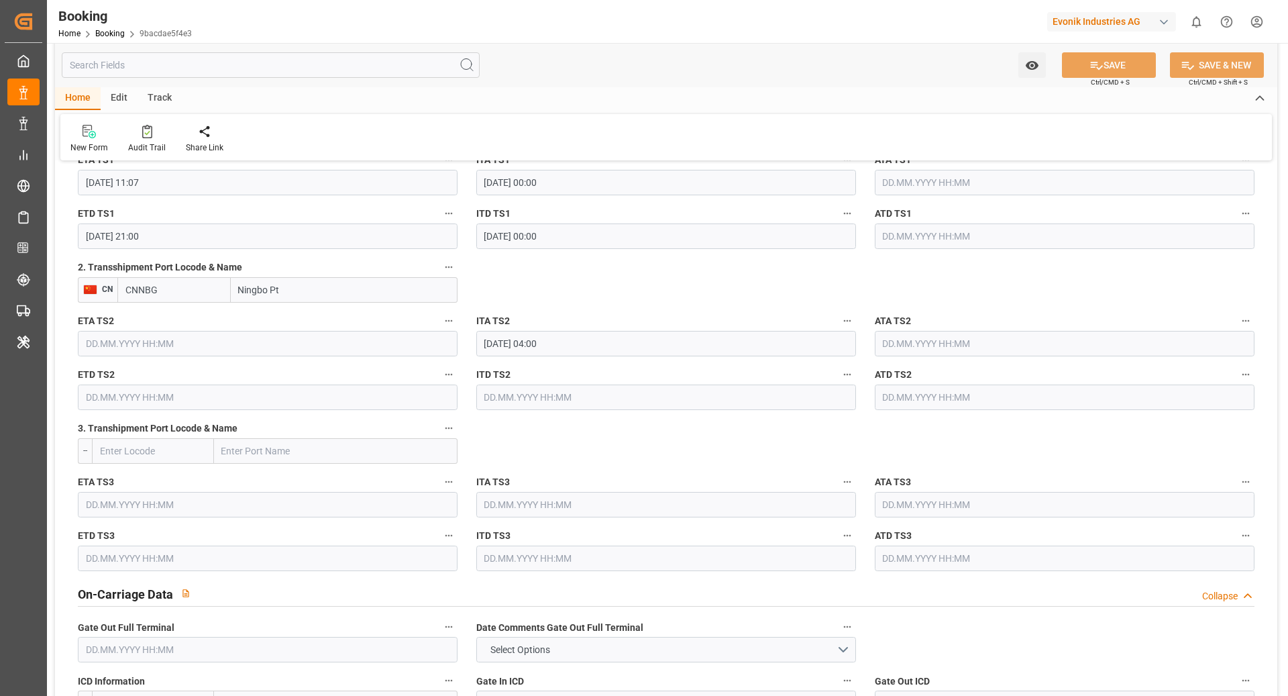
click at [454, 272] on button "2. Transshipment Port Locode & Name" at bounding box center [448, 266] width 17 height 17
click at [511, 312] on li "Tracking Details" at bounding box center [494, 310] width 108 height 22
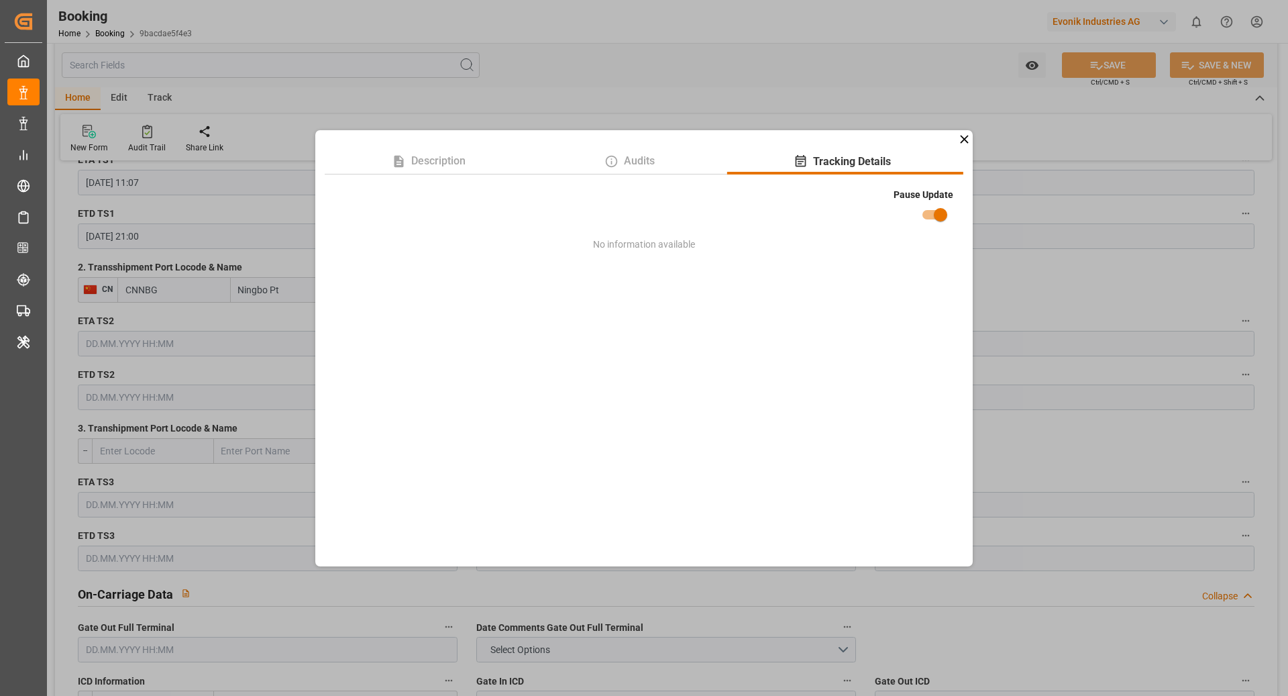
click at [1050, 287] on div "Description Audits Tracking Details Pause Update No information available" at bounding box center [644, 348] width 1288 height 696
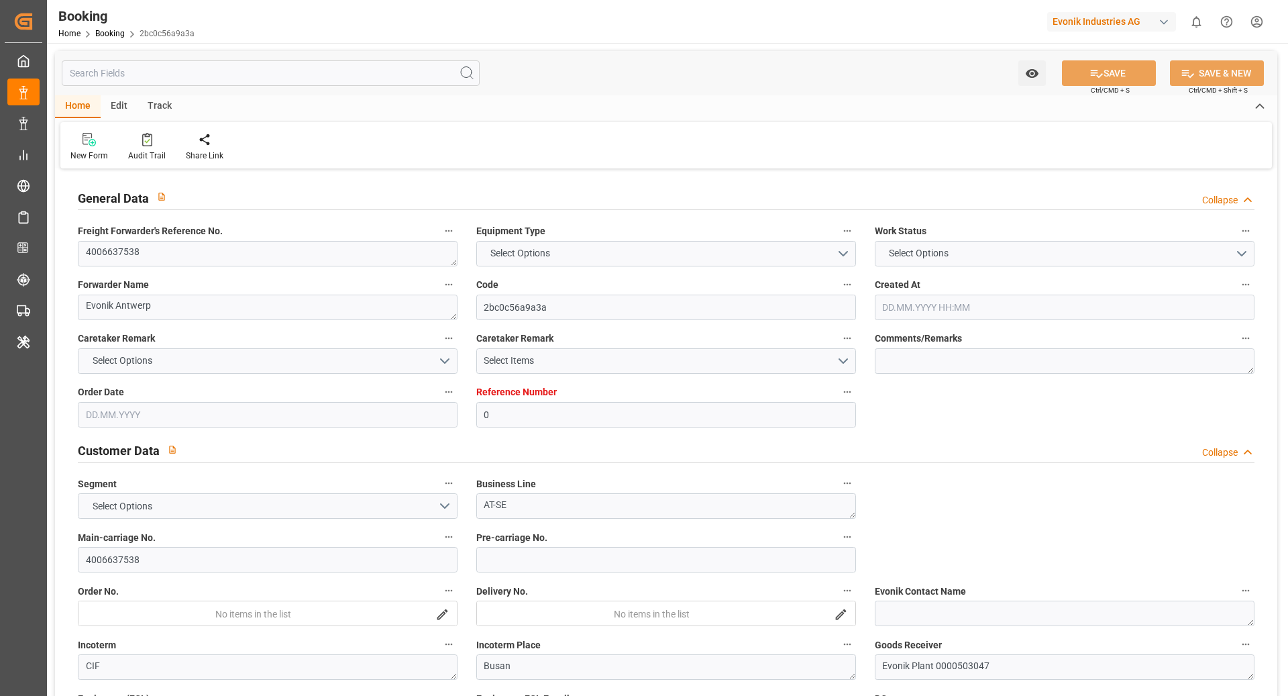
type input "0"
type input "9968281"
type input "Hyundai"
type input "Hyundai Merchant Marine [DOMAIN_NAME]."
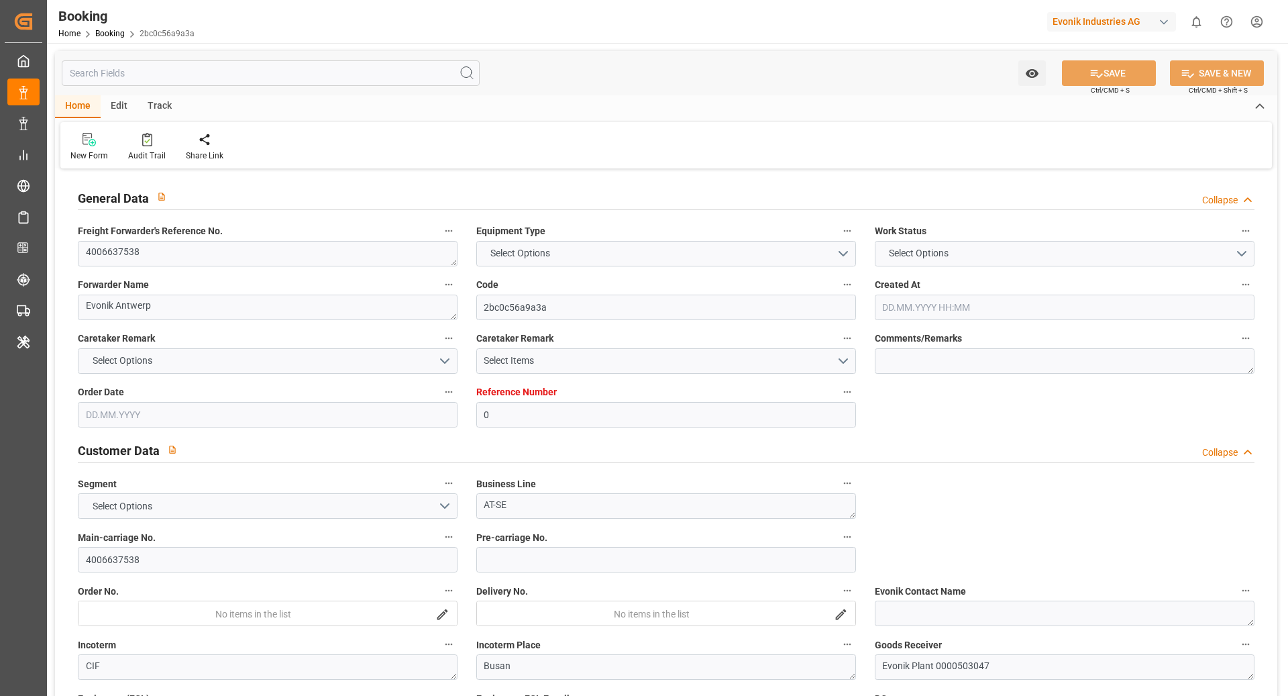
type input "BEANR"
type input "KRPUS"
type input "CNNBG"
type input "0"
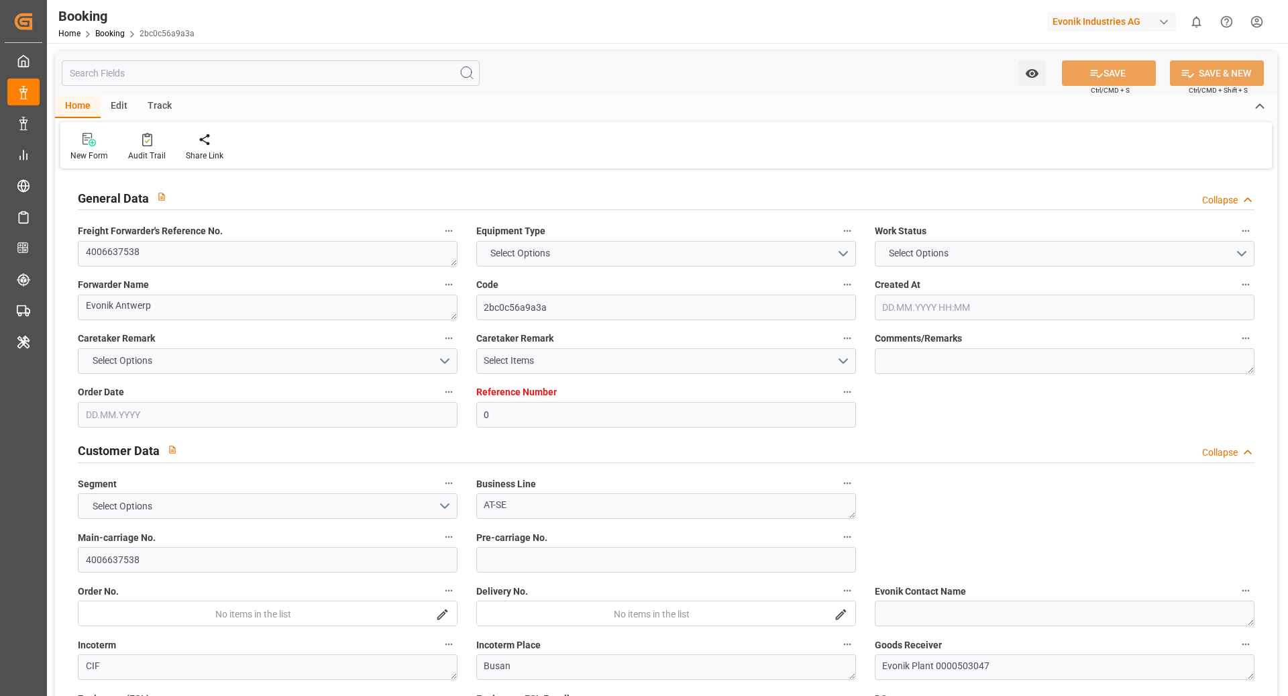
type input "BEANR"
type input "KRPUS"
type input "9741372"
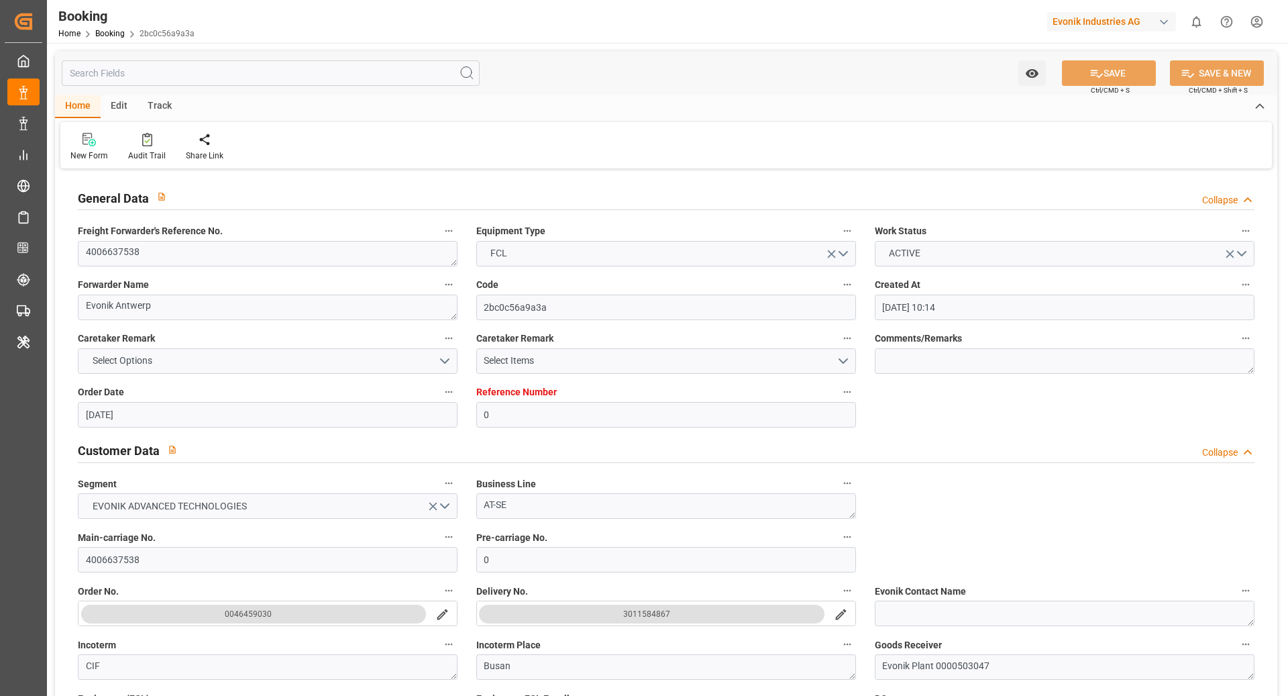
type input "[DATE] 10:14"
type input "[DATE]"
type input "[DATE] 03:00"
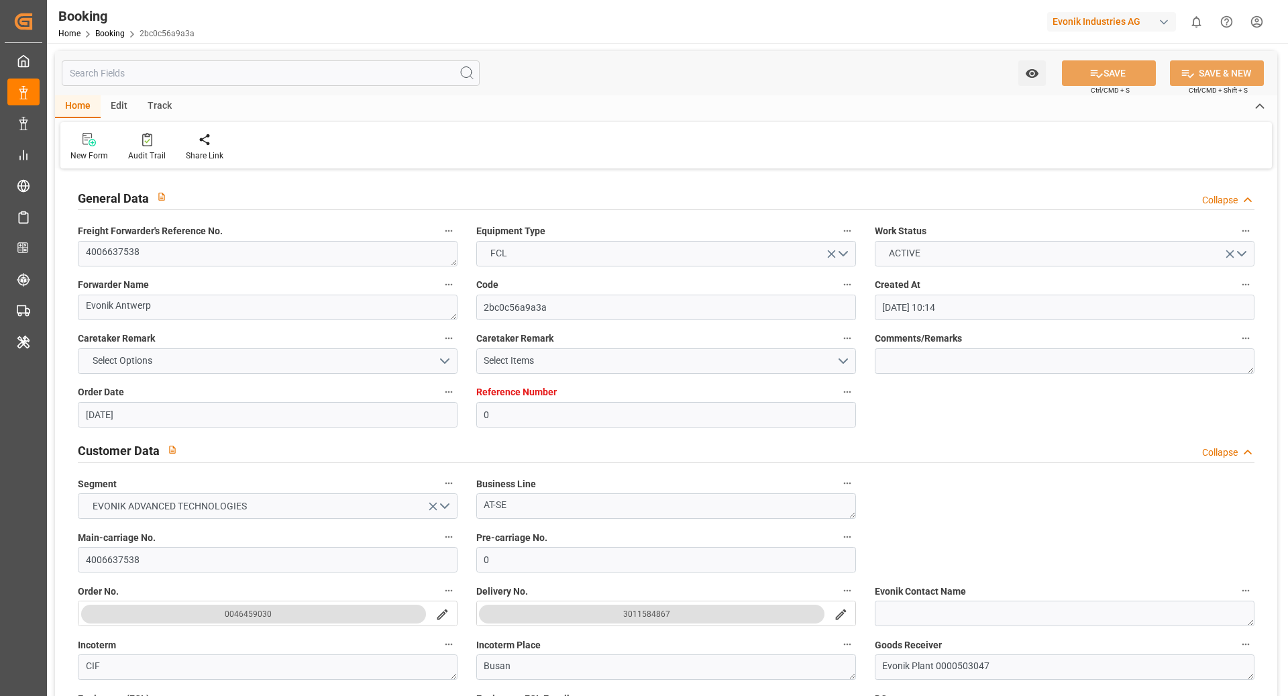
type input "[DATE] 00:00"
type input "[DATE] 01:43"
type input "[DATE] 16:00"
type input "[DATE] 12:00"
type input "[DATE] 00:00"
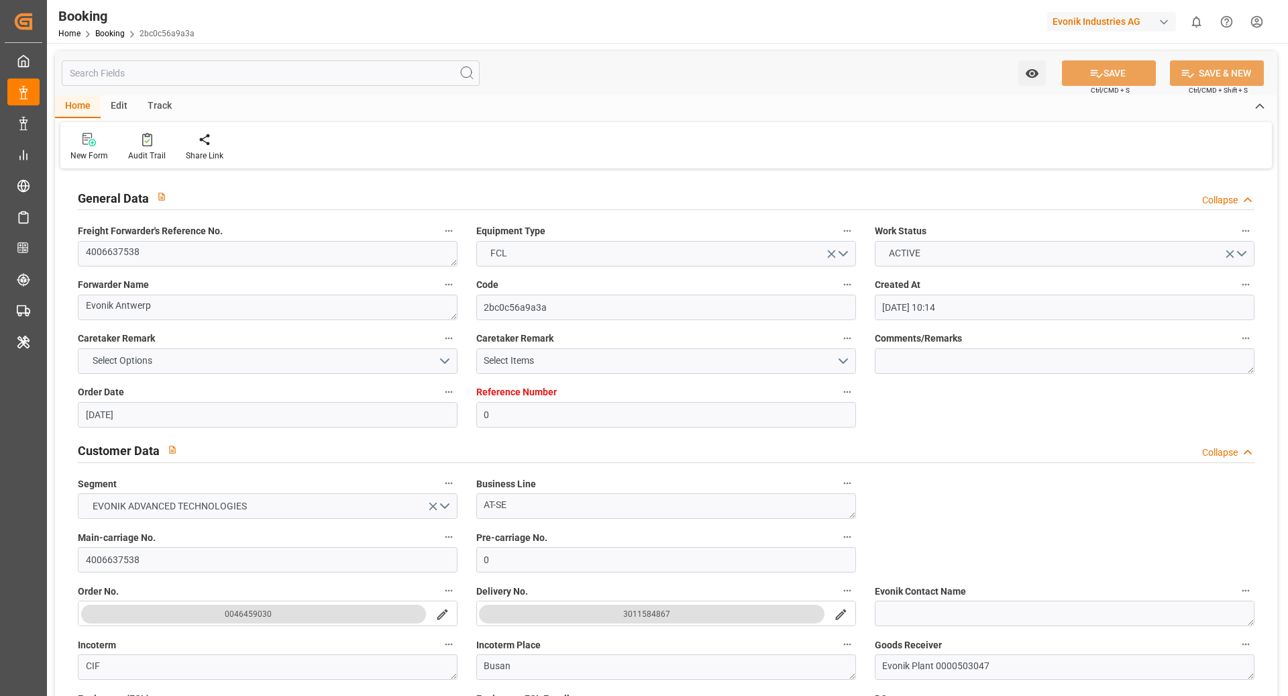
type input "[DATE] 22:30"
type input "[DATE] 00:00"
type input "[DATE] 01:00"
type input "[DATE] 00:00"
type input "10.10.2025 12:00"
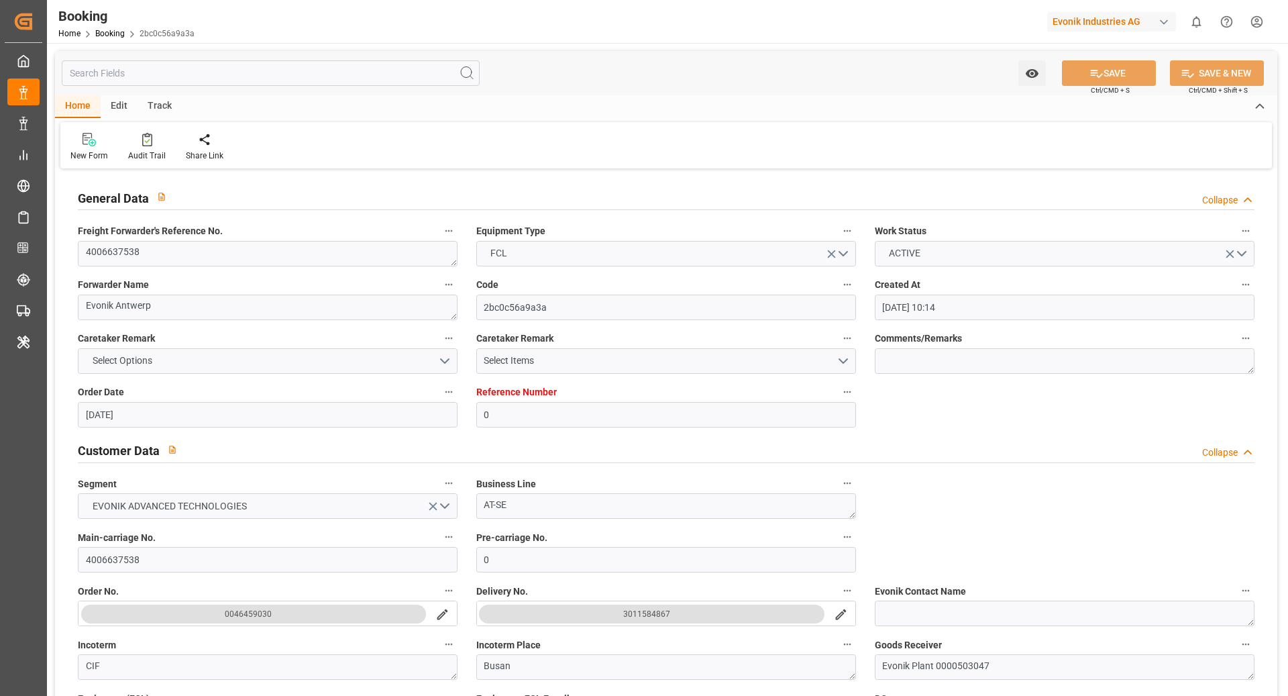
type input "25.09.2025 07:00"
type input "[DATE]"
type input "25.07.2025 17:53"
type input "08.08.2025 16:15"
type input "09.08.2025 04:15"
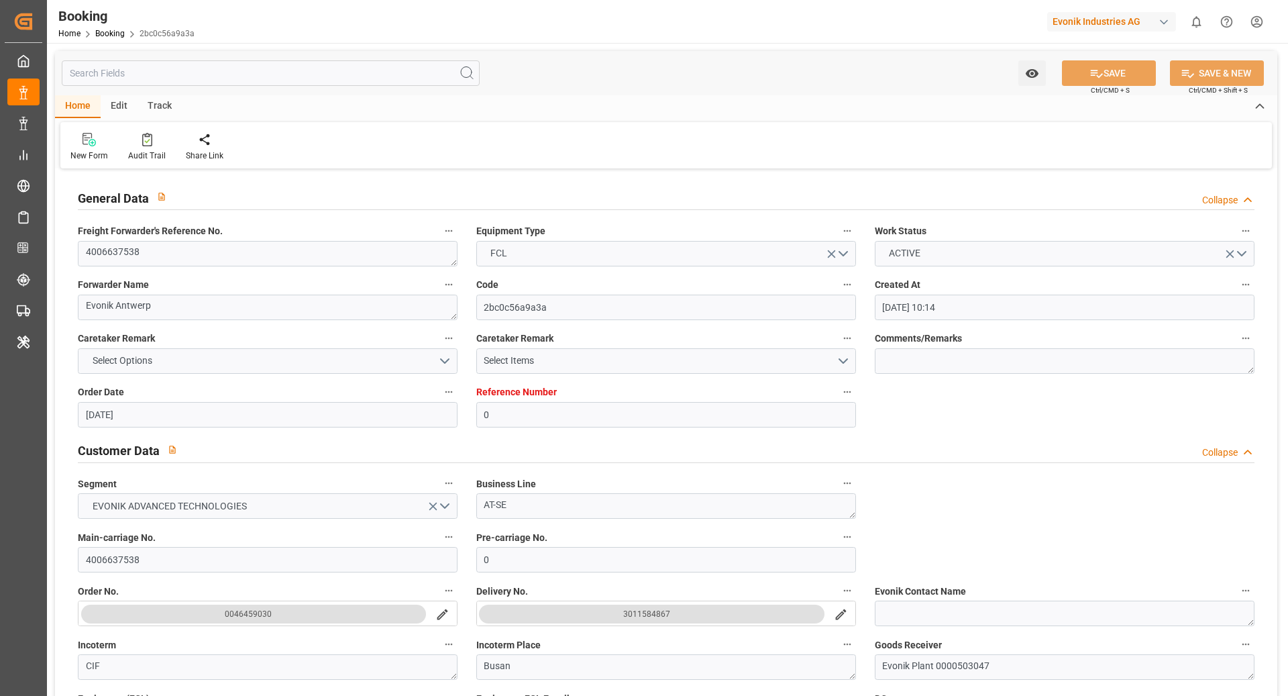
type input "08.08.2025 23:35"
type input "09.08.2025 03:00"
type input "09.08.2025 03:28"
type input "28.09.2025 22:30"
type input "29.09.2025 01:30"
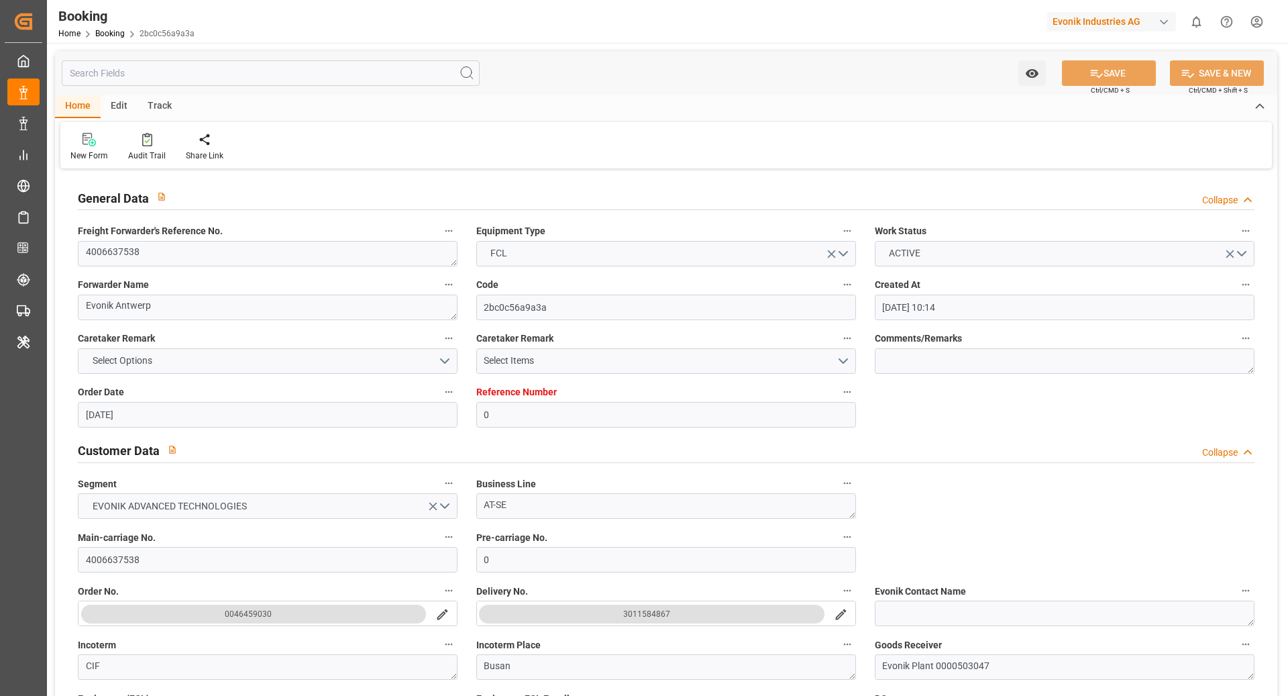
type input "08.10.2025 15:00"
type input "29.09.2025 10:50"
type input "14.10.2025 16:52"
type input "12.10.2025 20:52"
type input "15.10.2025 01:00"
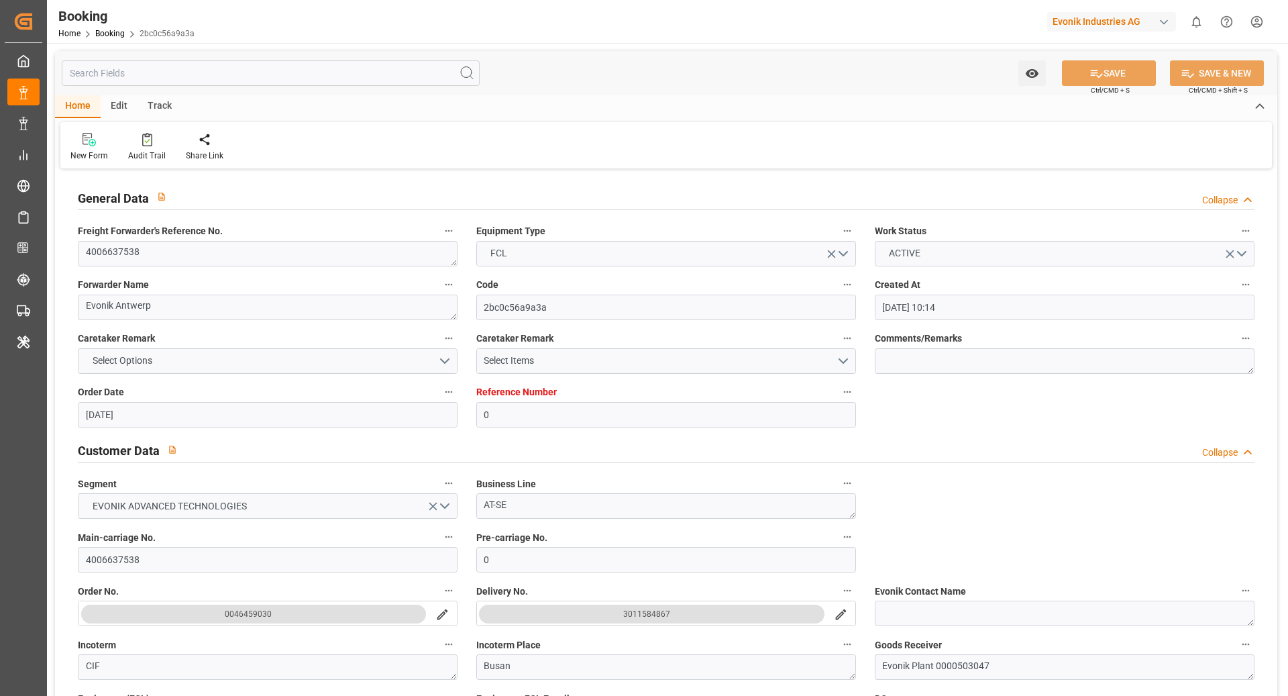
type input "17.10.2025 12:00"
type input "18.10.2025 01:33"
type input "17.10.2025 20:07"
type input "17.10.2025 00:07"
type input "23.10.2025 23:07"
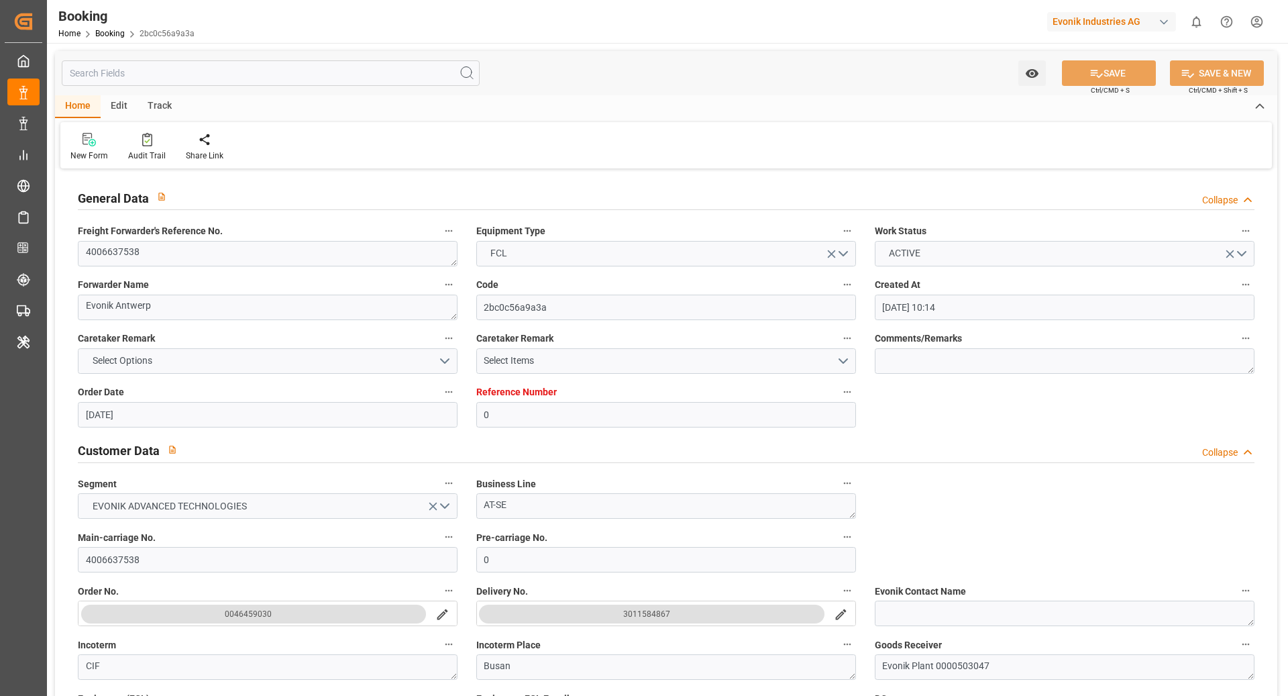
type input "23.10.2025 03:07"
type input "22.10.2025 01:33"
type input "24.10.2025 08:07"
type input "23.10.2025 12:07"
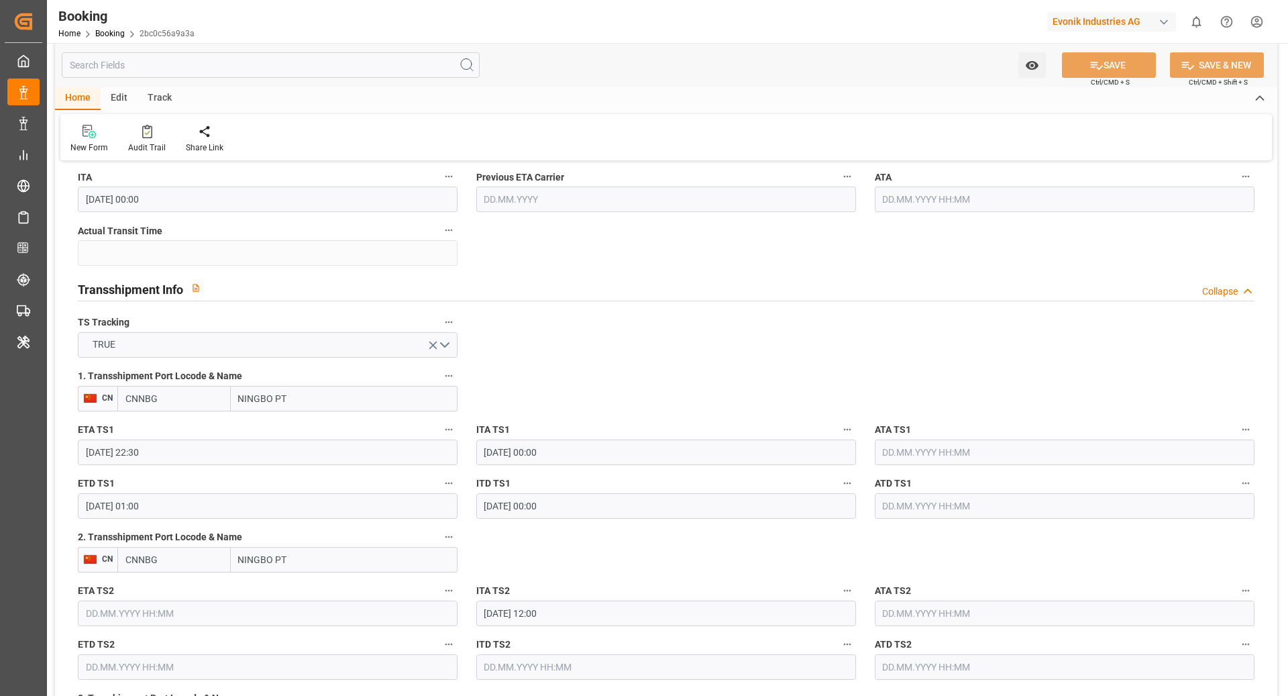
scroll to position [1362, 0]
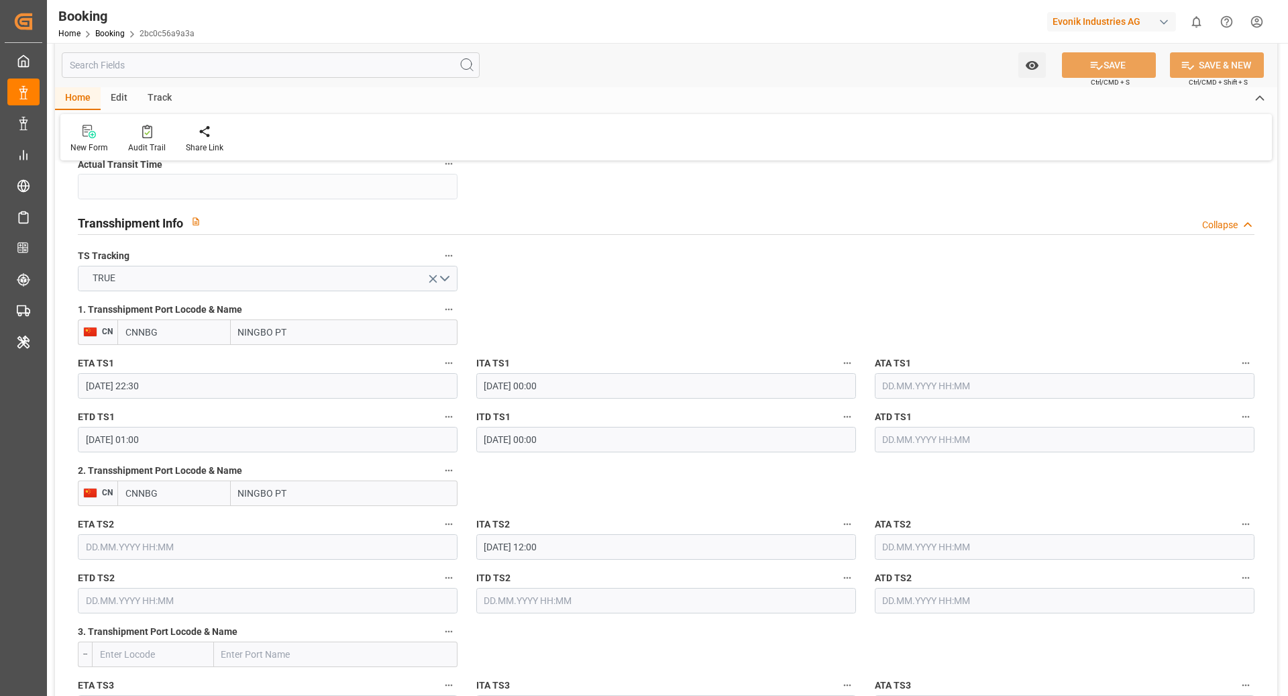
click at [338, 488] on input "NINGBO PT" at bounding box center [344, 494] width 227 height 26
click at [183, 493] on input "CNNBG" at bounding box center [173, 494] width 113 height 26
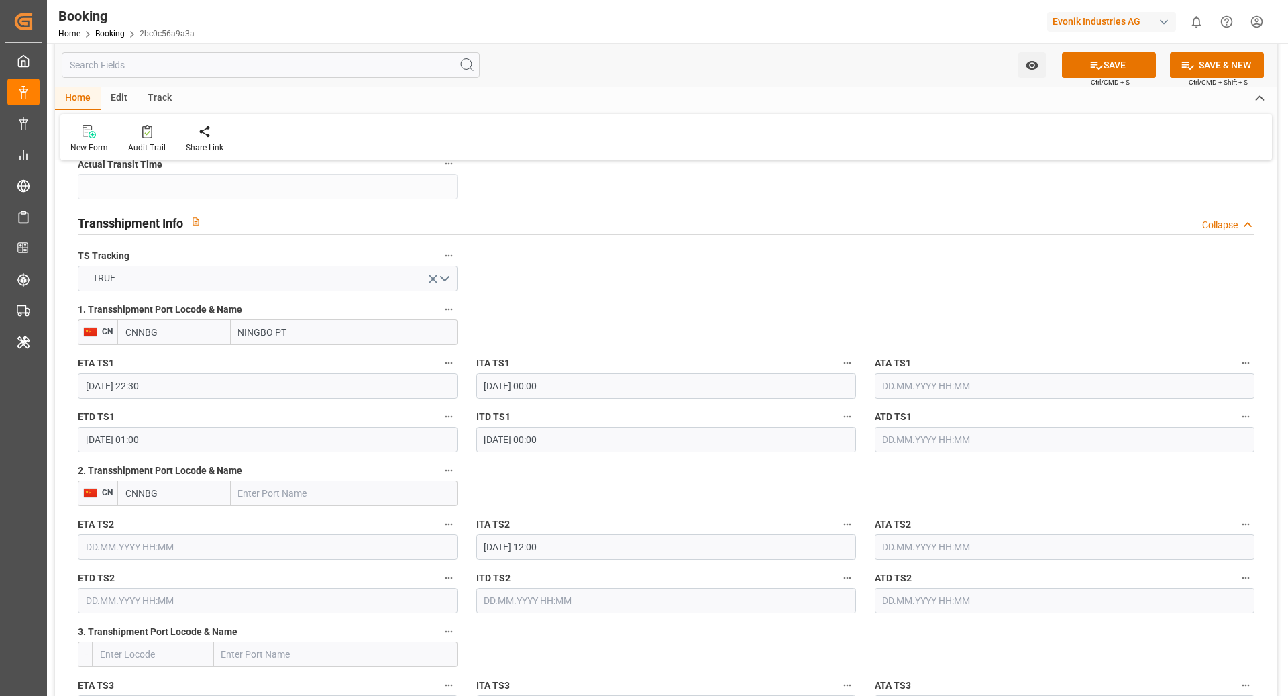
click at [183, 493] on input "CNNBG" at bounding box center [173, 494] width 113 height 26
click at [1089, 78] on div "Watch Option SAVE Ctrl/CMD + S SAVE & NEW Ctrl/CMD + Shift + S" at bounding box center [666, 65] width 1223 height 44
click at [1090, 63] on icon at bounding box center [1097, 65] width 14 height 14
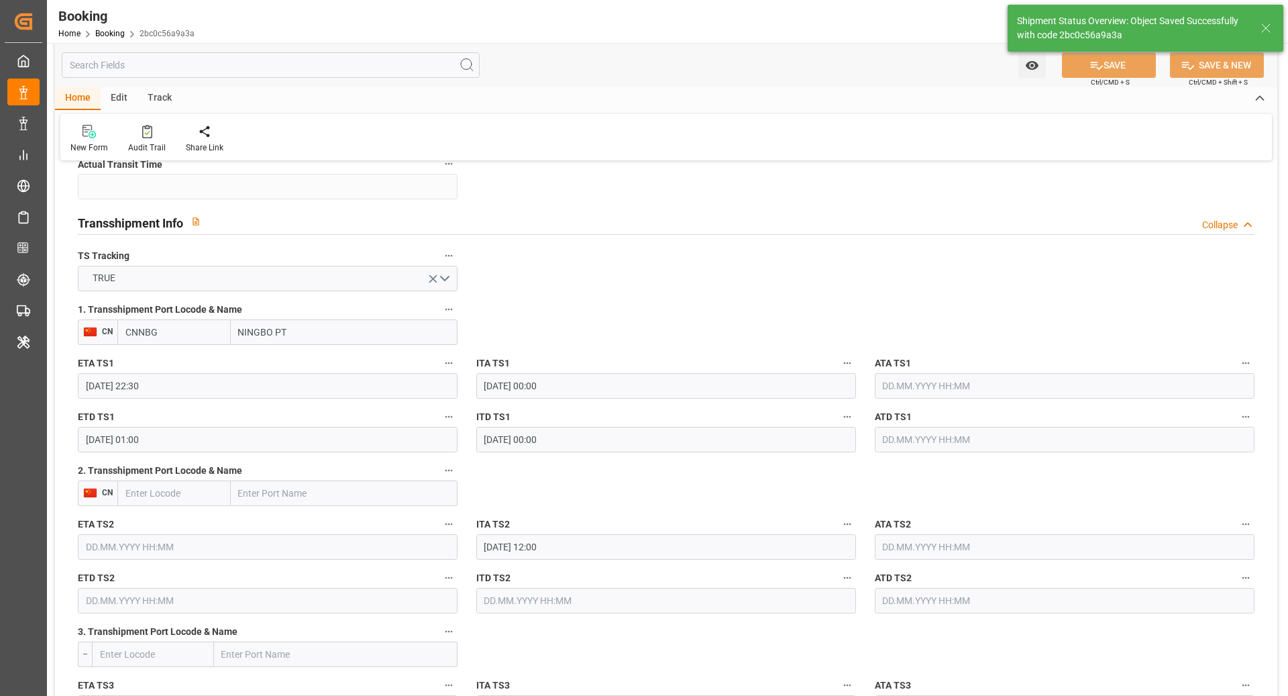
type textarea "[PERSON_NAME]"
type input "25.09.2025 11:47"
click at [144, 142] on div "Audit Trail" at bounding box center [147, 148] width 38 height 12
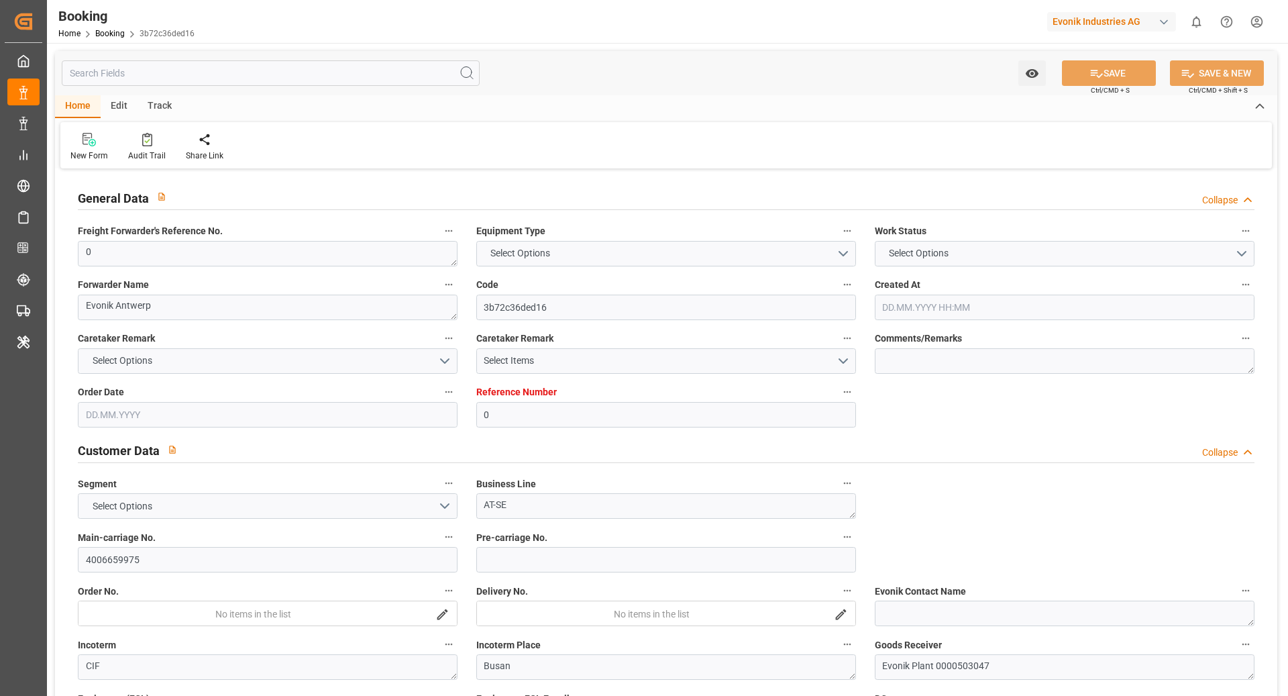
type input "0"
type input "9962536"
type input "Hyundai"
type input "Hyundai Merchant Marine [DOMAIN_NAME]."
type input "BEANR"
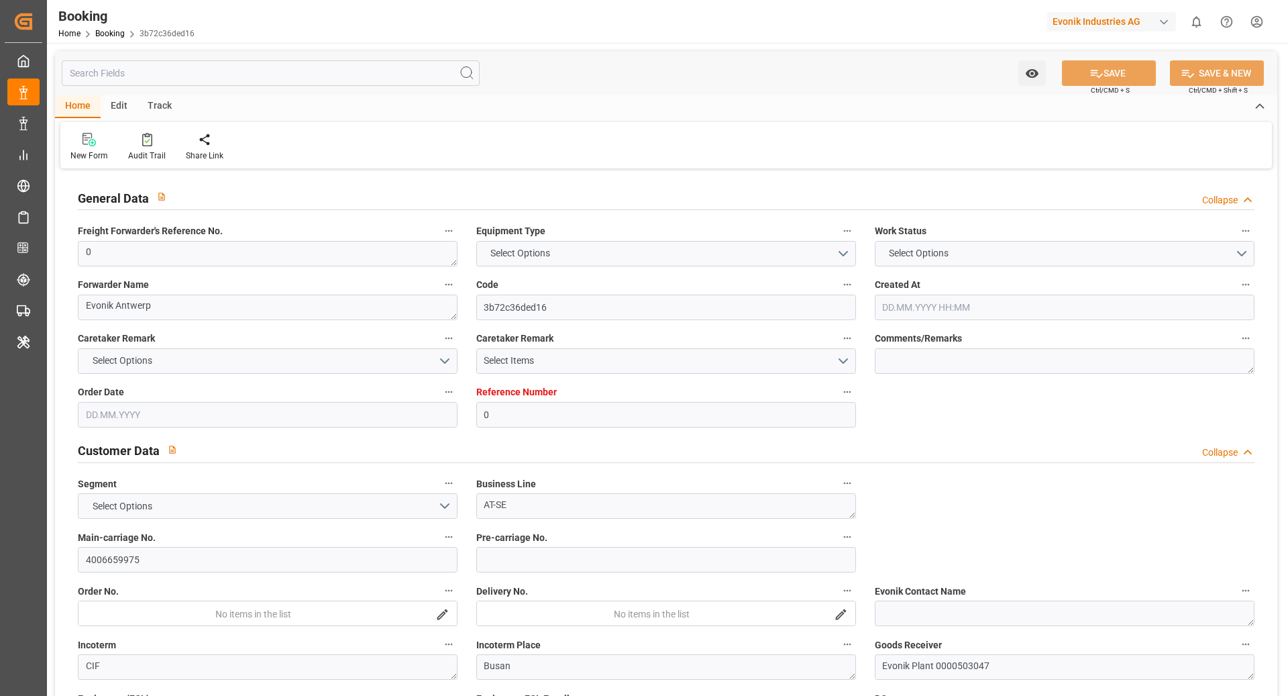
type input "KRPUS"
type input "CNNBG"
type input "0"
type input "BEANR"
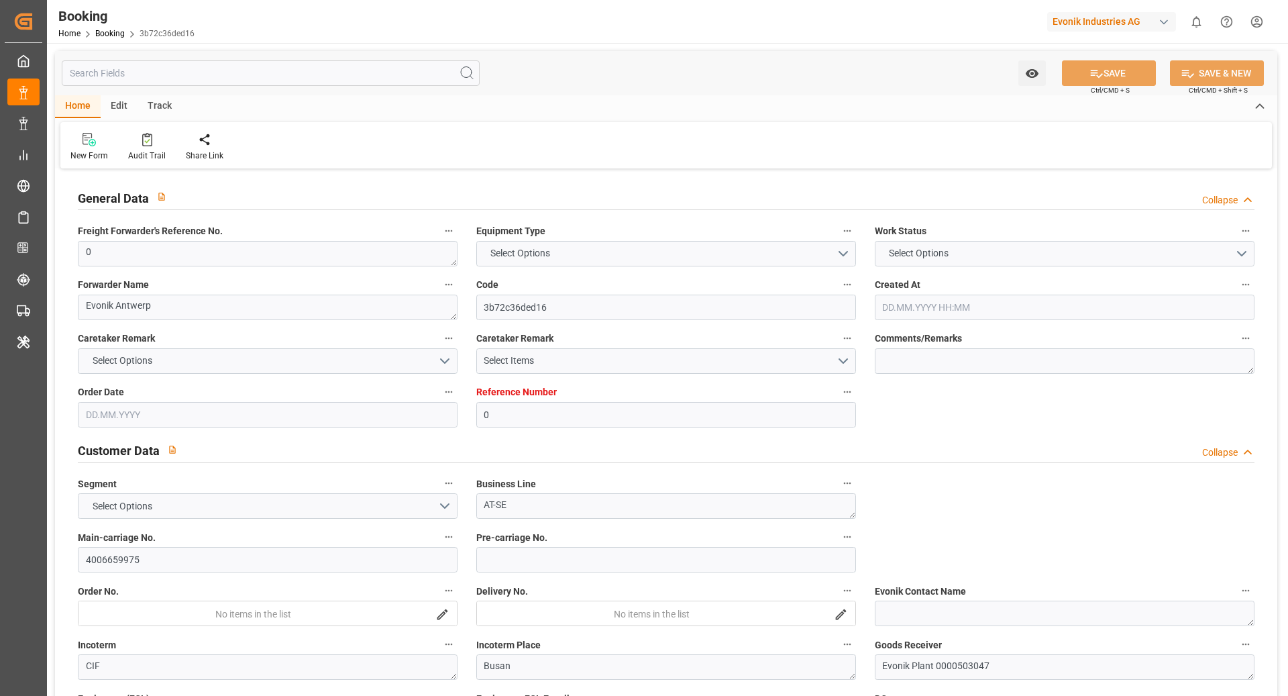
type input "KRPUS"
type input "9741384"
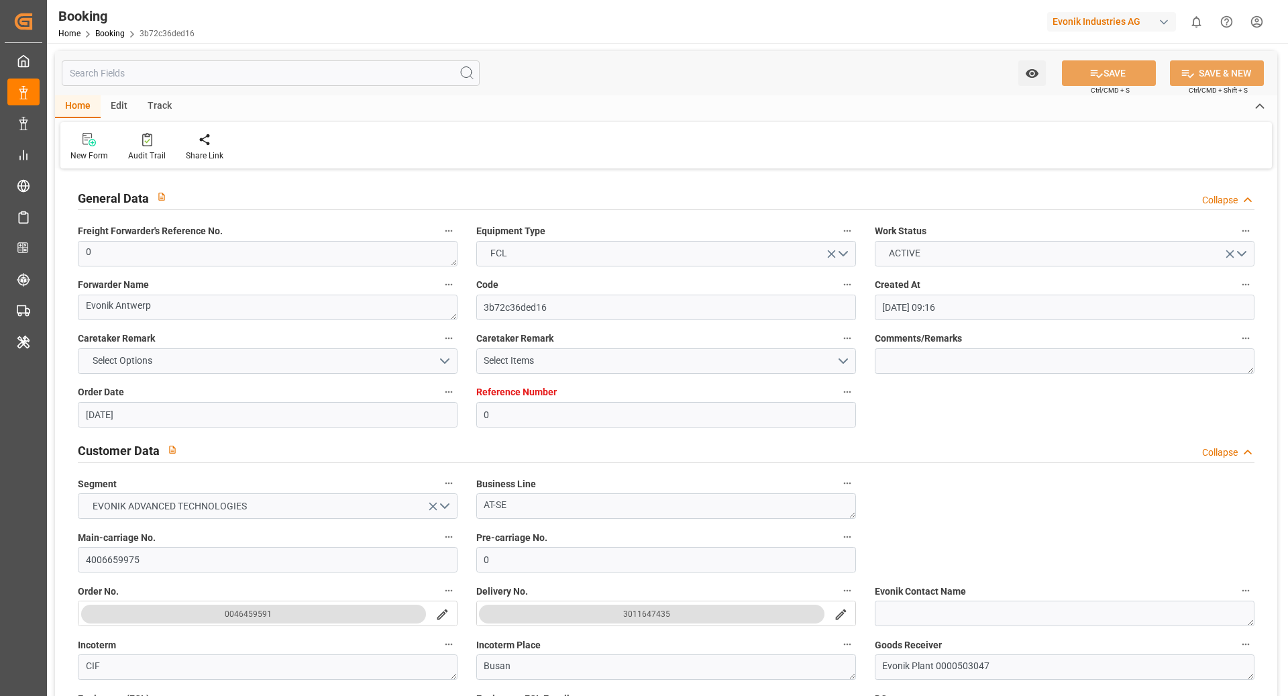
type input "[DATE] 09:16"
type input "[DATE]"
type input "[DATE] 00:00"
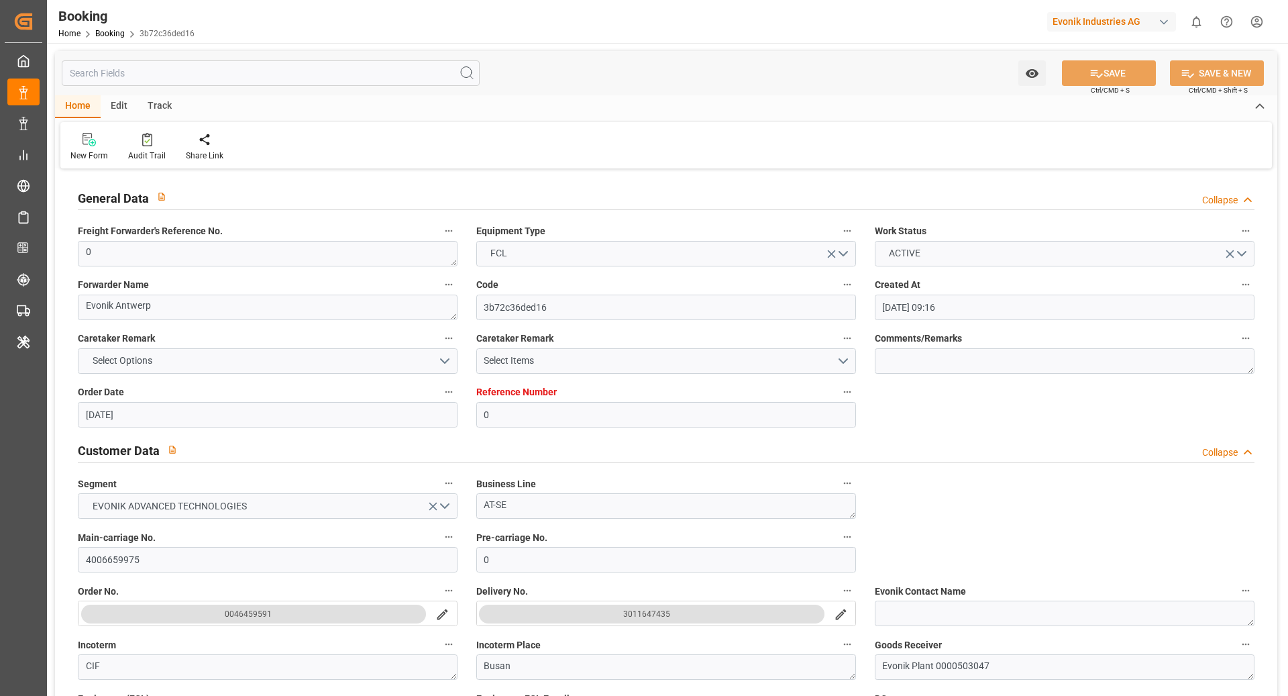
type input "[DATE] 00:00"
type input "[DATE] 09:24"
type input "[DATE] 02:08"
type input "[DATE] 07:00"
type input "[DATE] 00:00"
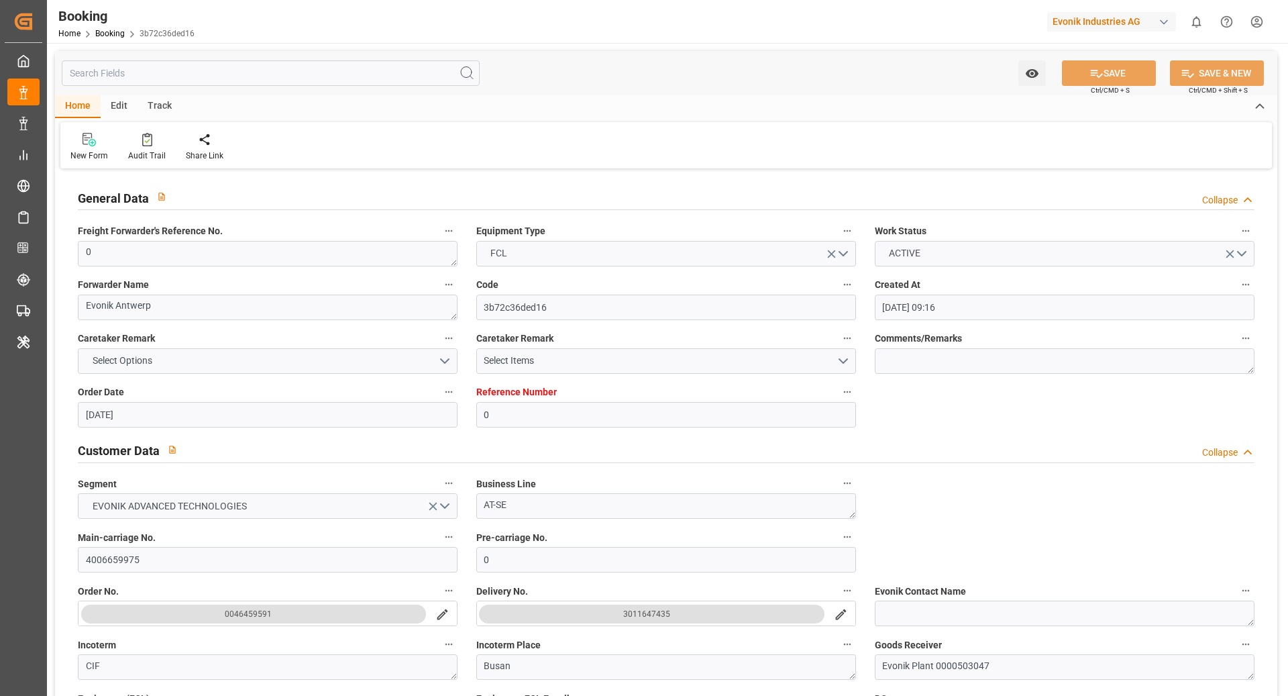
type input "[DATE] 04:00"
type input "[DATE] 00:00"
type input "[DATE] 21:00"
type input "[DATE] 00:00"
type input "[DATE] 12:24"
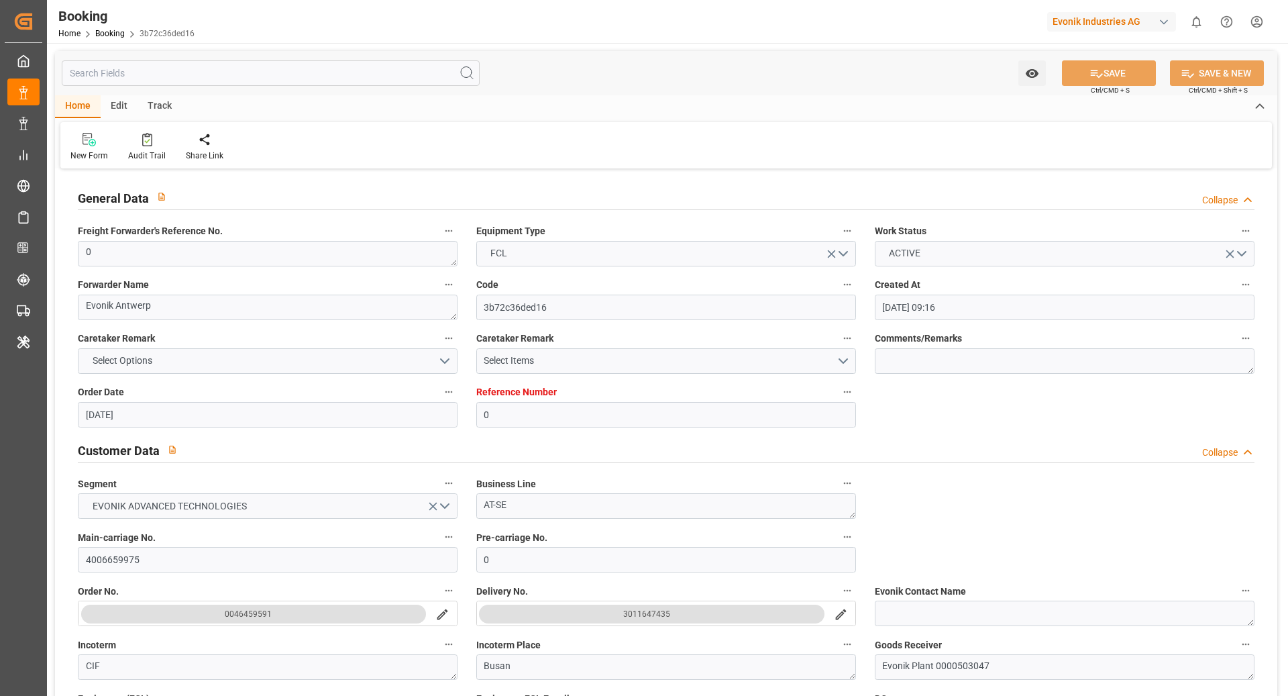
type input "[DATE] 06:35"
type input "[DATE]"
type input "[DATE] 17:41"
type input "[DATE] 11:10"
type input "[DATE] 11:07"
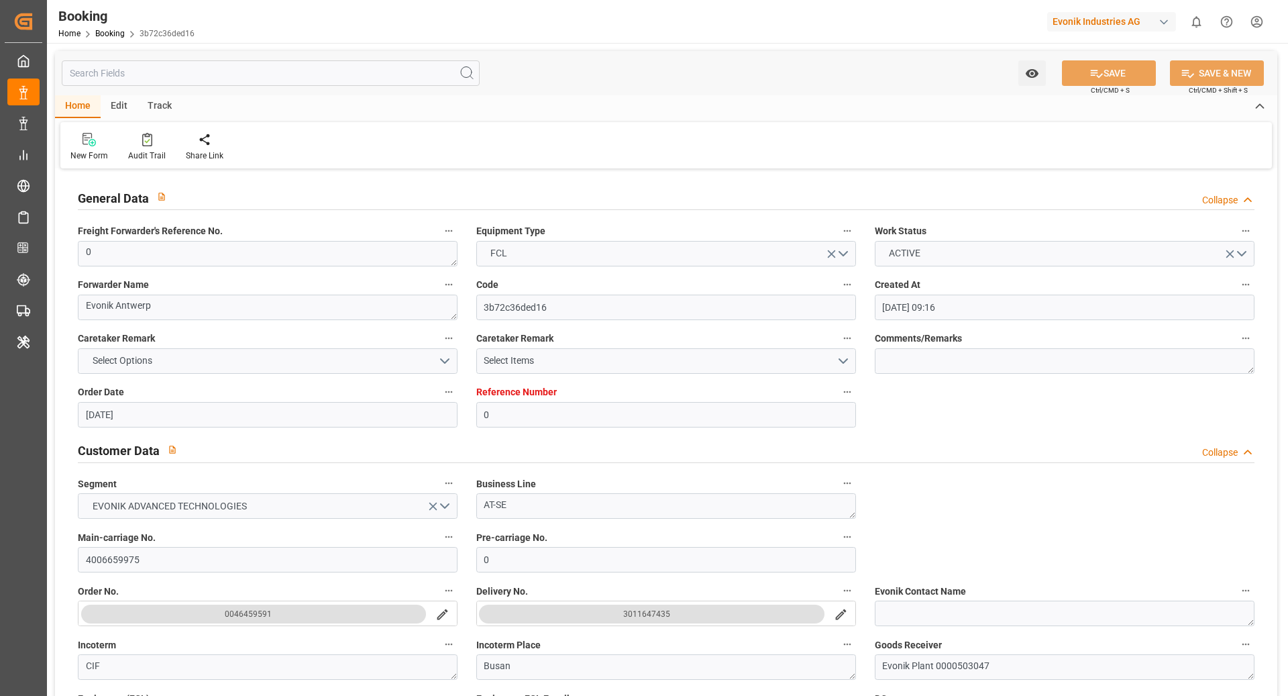
type input "[DATE] 04:00"
type input "[DATE] 07:00"
type input "[DATE] 15:24"
type input "[DATE] 16:20"
type input "[DATE] 12:52"
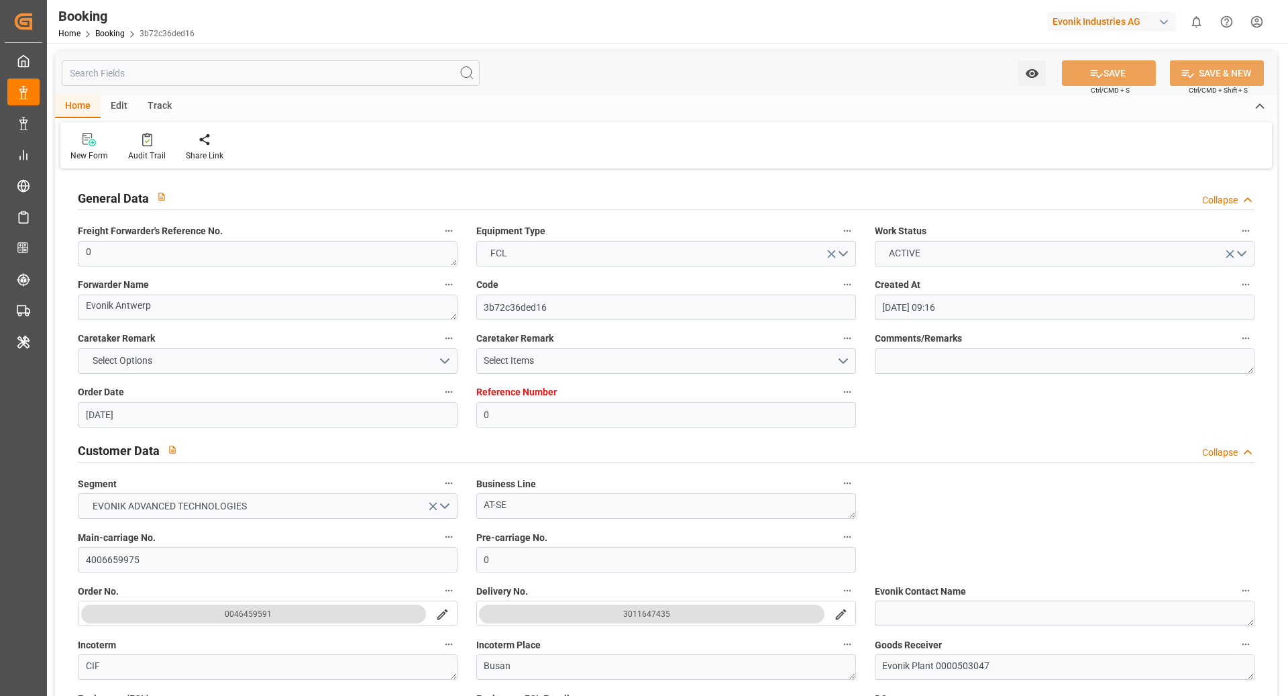
type input "[DATE] 21:16"
type input "[DATE] 21:00"
type input "[DATE] 07:00"
type input "[DATE] 20:33"
type input "[DATE] 15:07"
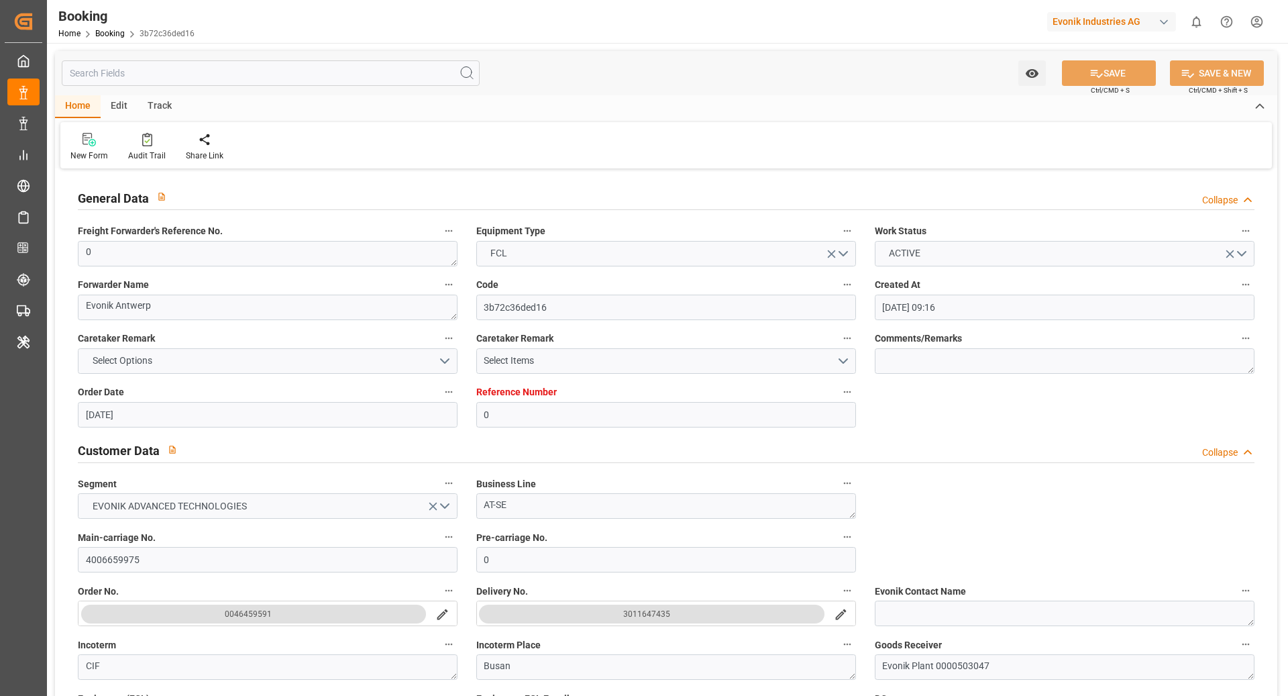
type input "[DATE] 15:07"
type input "[DATE] 18:07"
type input "[DATE] 20:33"
type input "[DATE] 03:07"
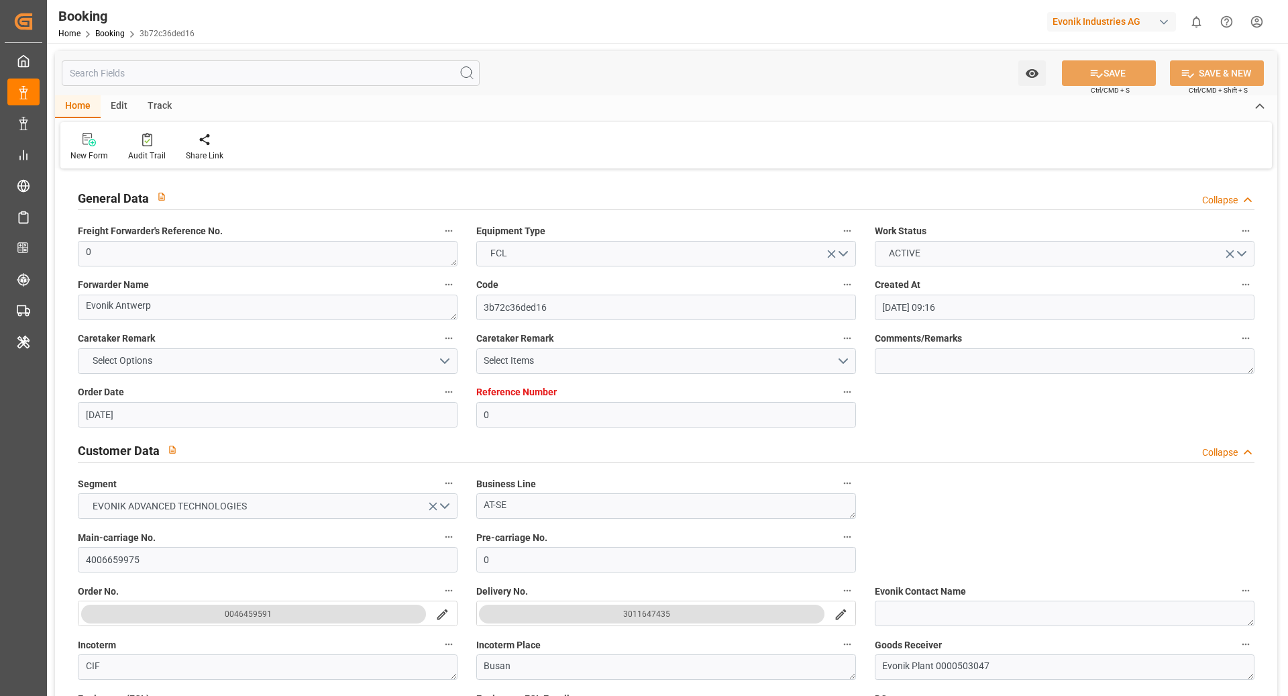
type input "[DATE] 03:07"
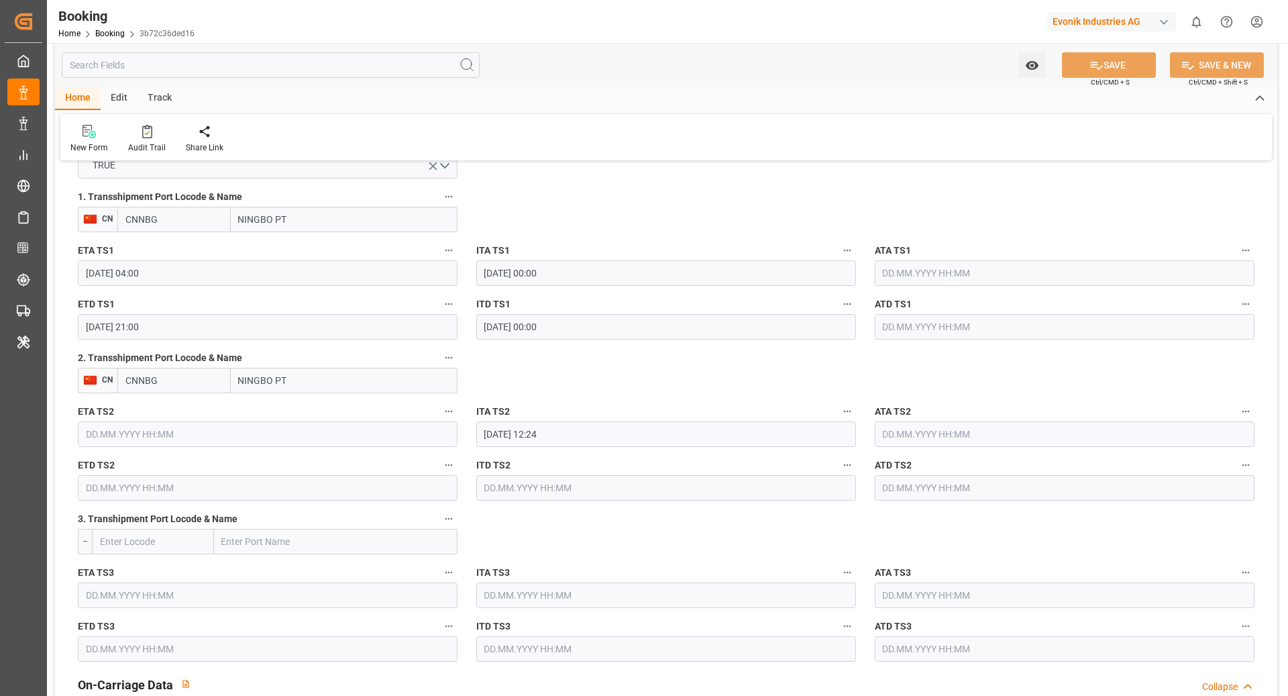
scroll to position [1506, 0]
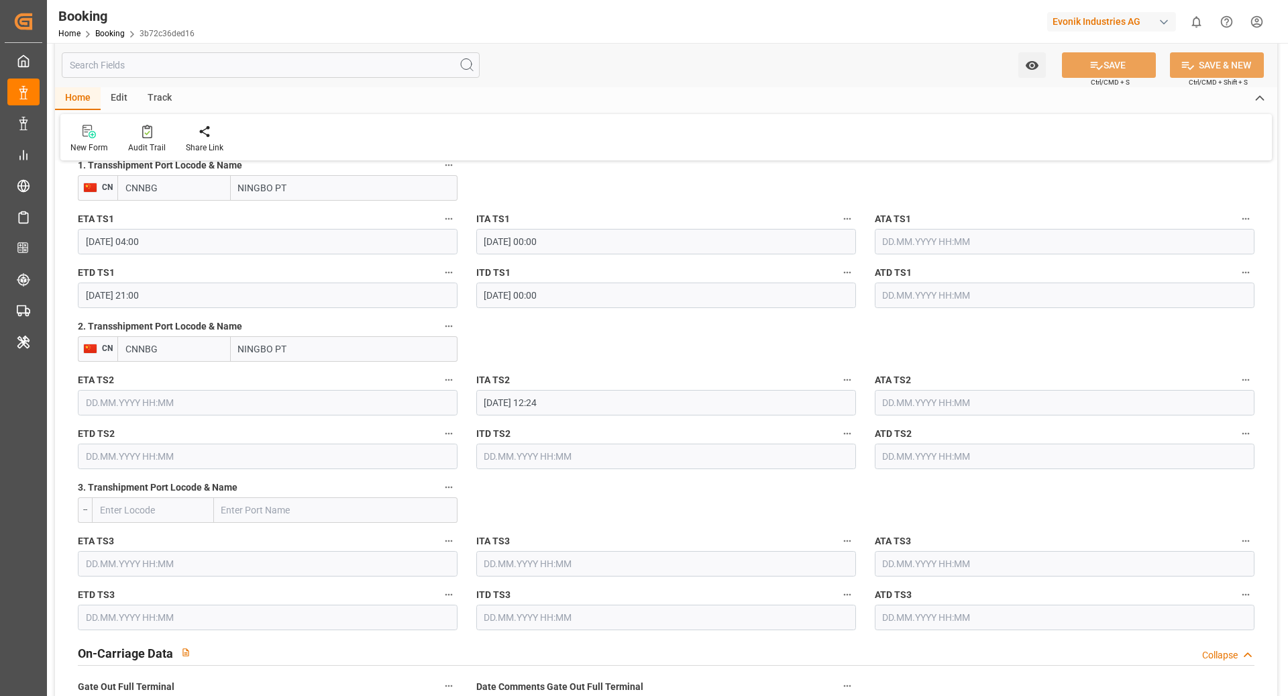
click at [299, 348] on input "NINGBO PT" at bounding box center [344, 349] width 227 height 26
click at [185, 347] on input "CNNBG" at bounding box center [173, 349] width 113 height 26
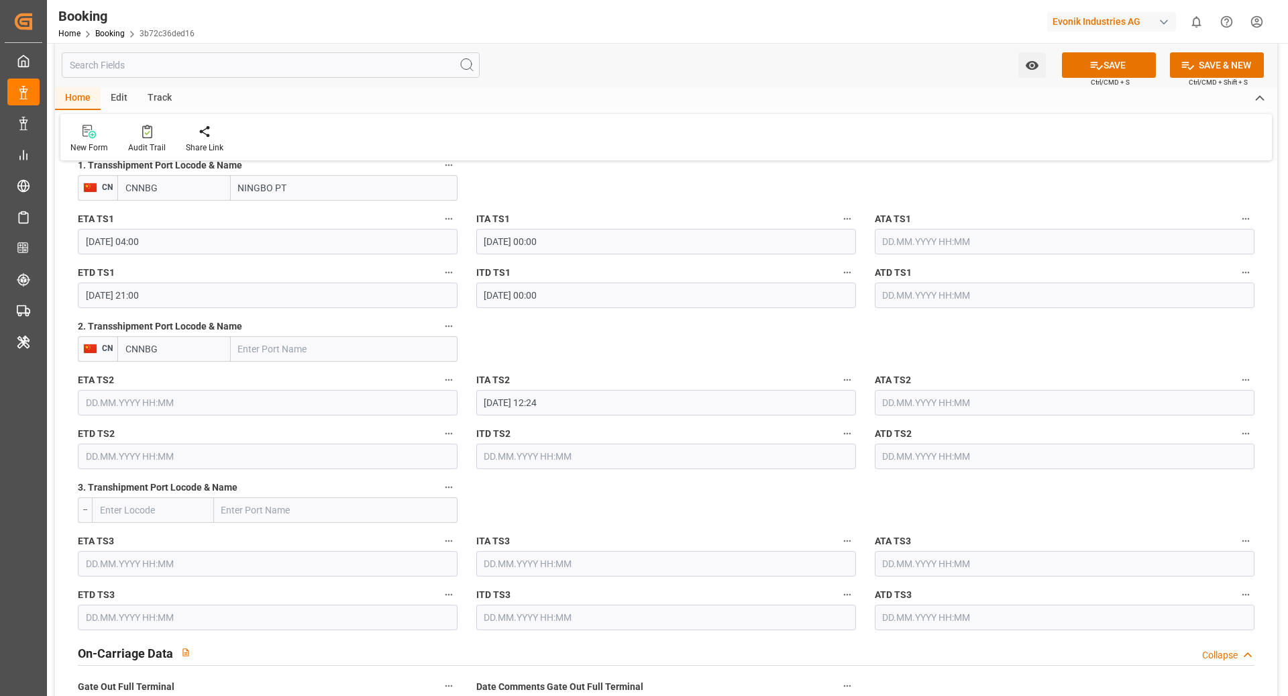
click at [185, 347] on input "CNNBG" at bounding box center [173, 349] width 113 height 26
click at [1134, 62] on button "SAVE" at bounding box center [1109, 65] width 94 height 26
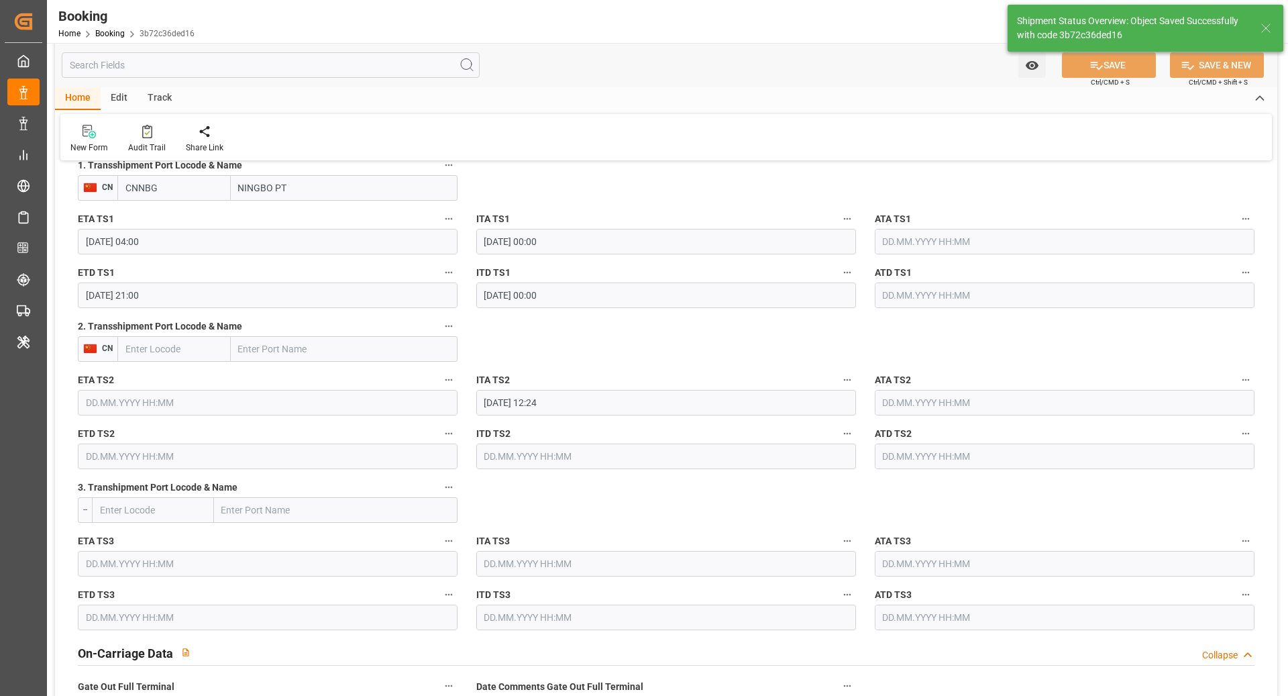
type textarea "[PERSON_NAME]"
type input "[DATE] 11:48"
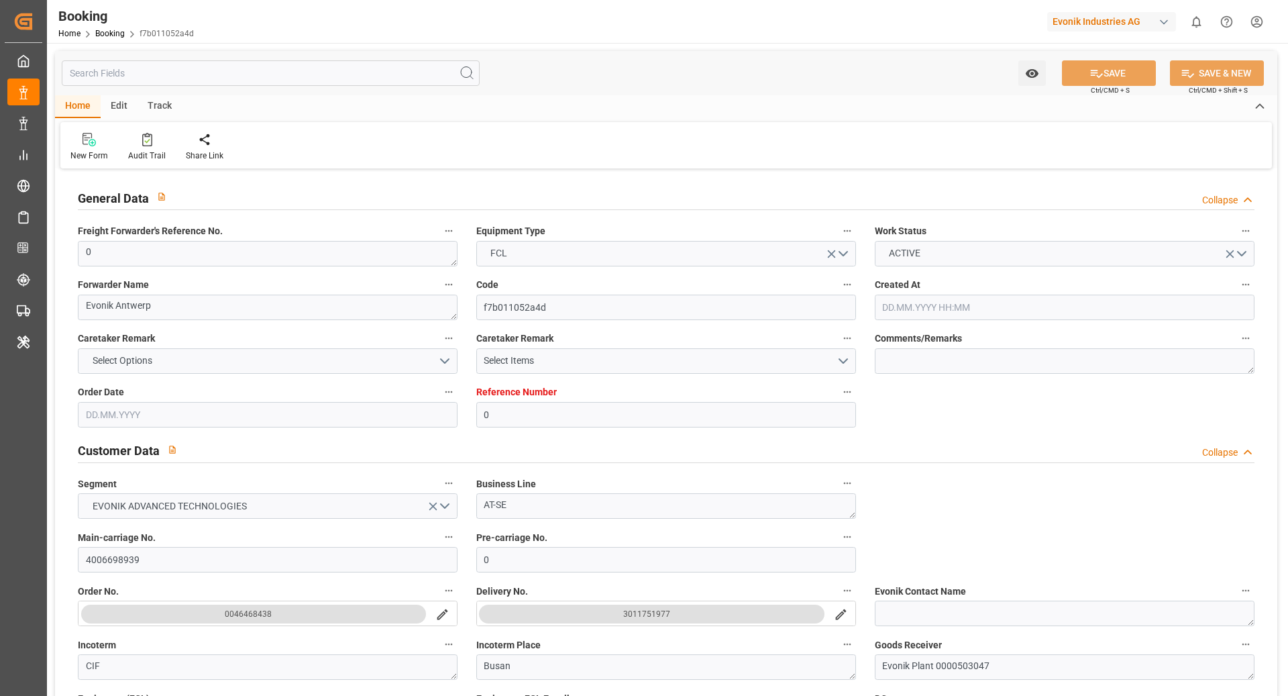
type input "0"
type input "9964209"
type input "Hyundai"
type input "Hyundai Merchant Marine [DOMAIN_NAME]."
type input "BEANR"
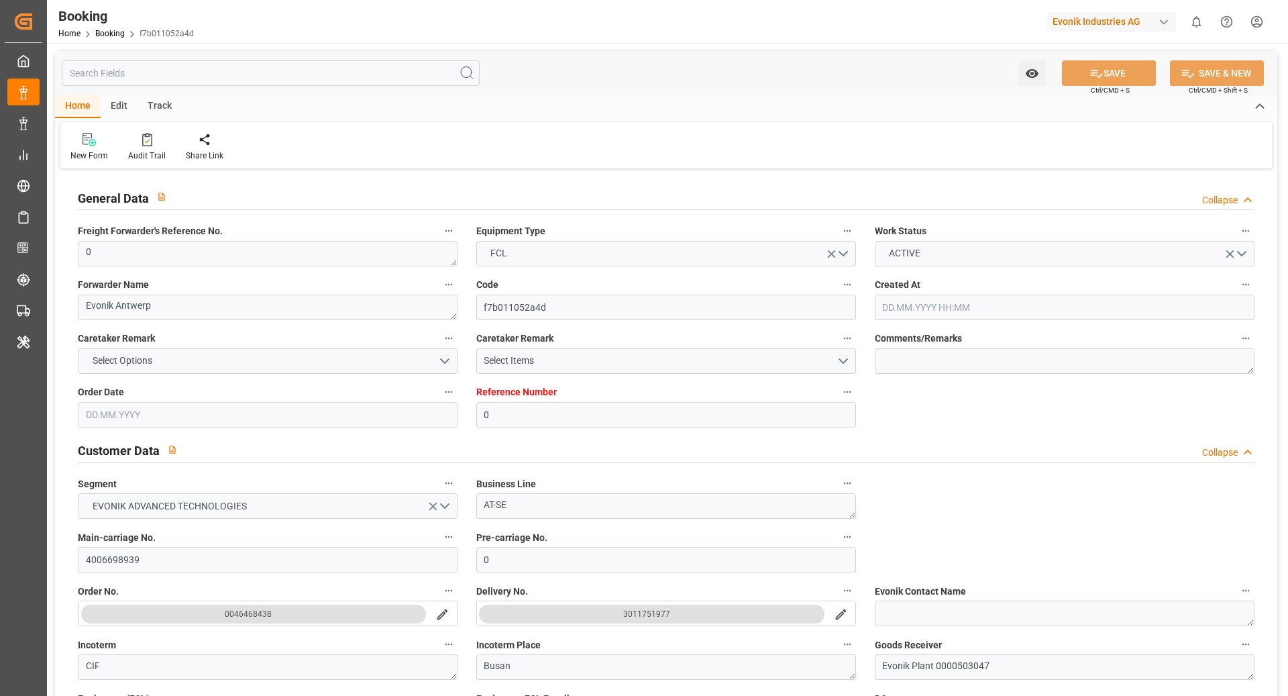
type input "KRPUS"
type input "CNNBG"
type input "0"
type input "BEANR"
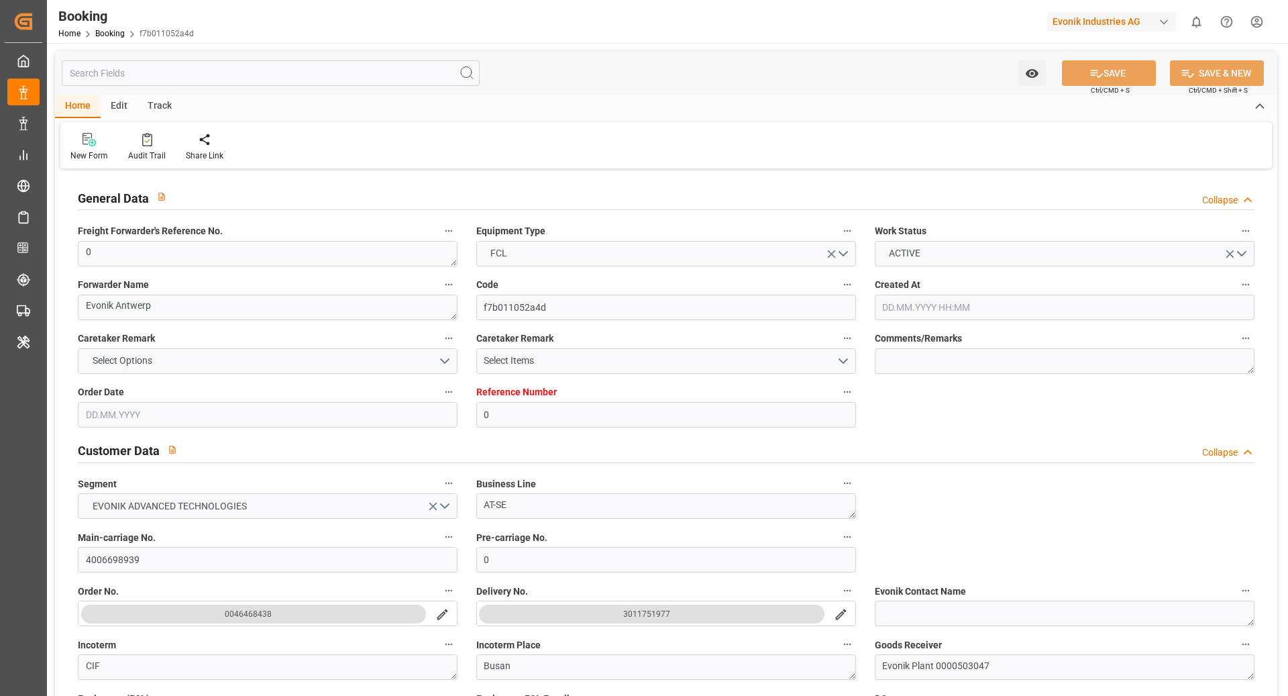
type input "KRPUS"
type input "9629914"
type input "22.08.2025 11:38"
type input "[DATE]"
type input "01.11.2025"
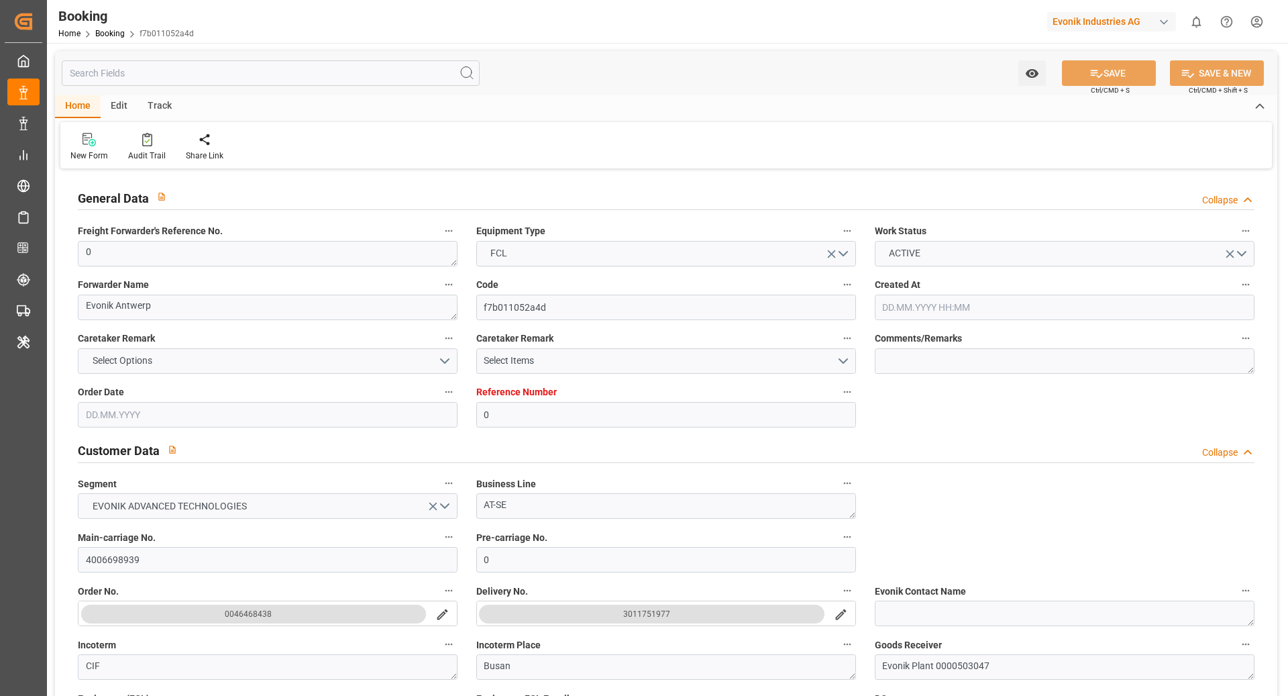
type input "08.09.2025"
type input "08.09.2025 00:00"
type input "18.09.2025 09:00"
type input "18.09.2025 00:00"
type input "19.09.2025 11:25"
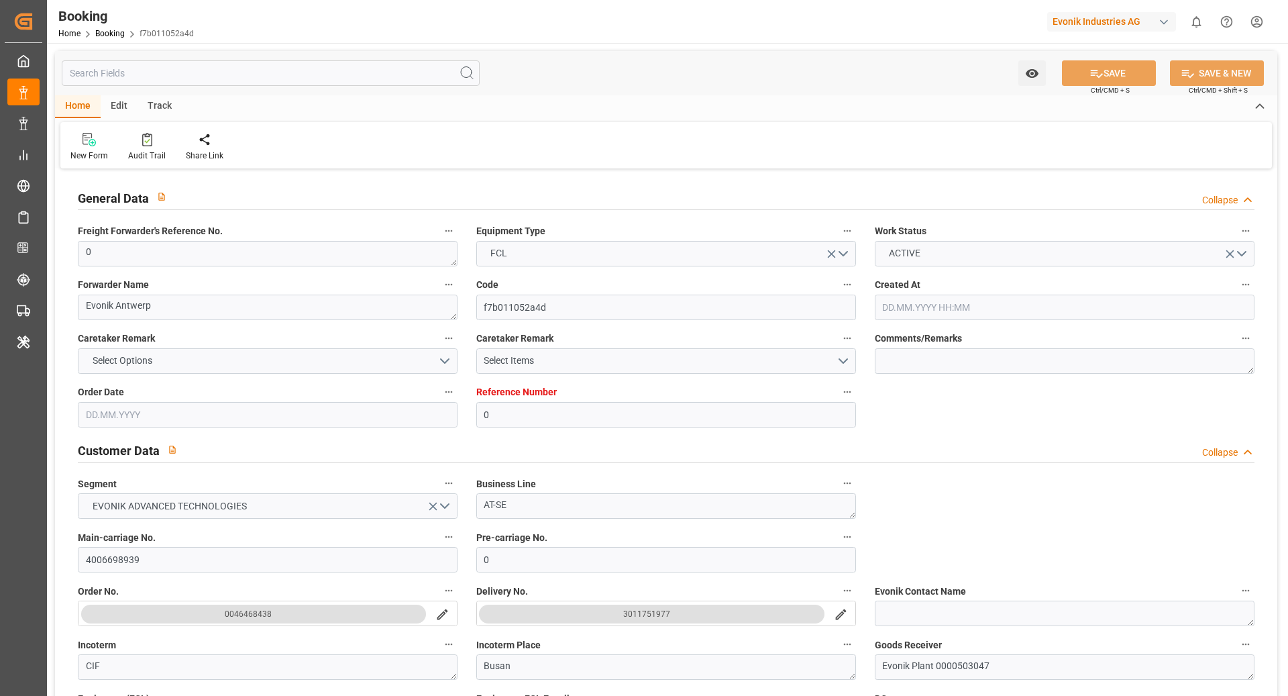
type input "10.09.2025 01:52"
type input "27.11.2025 07:00"
type input "09.12.2025 05:30"
type input "17.11.2025 00:00"
type input "19.11.2025 05:30"
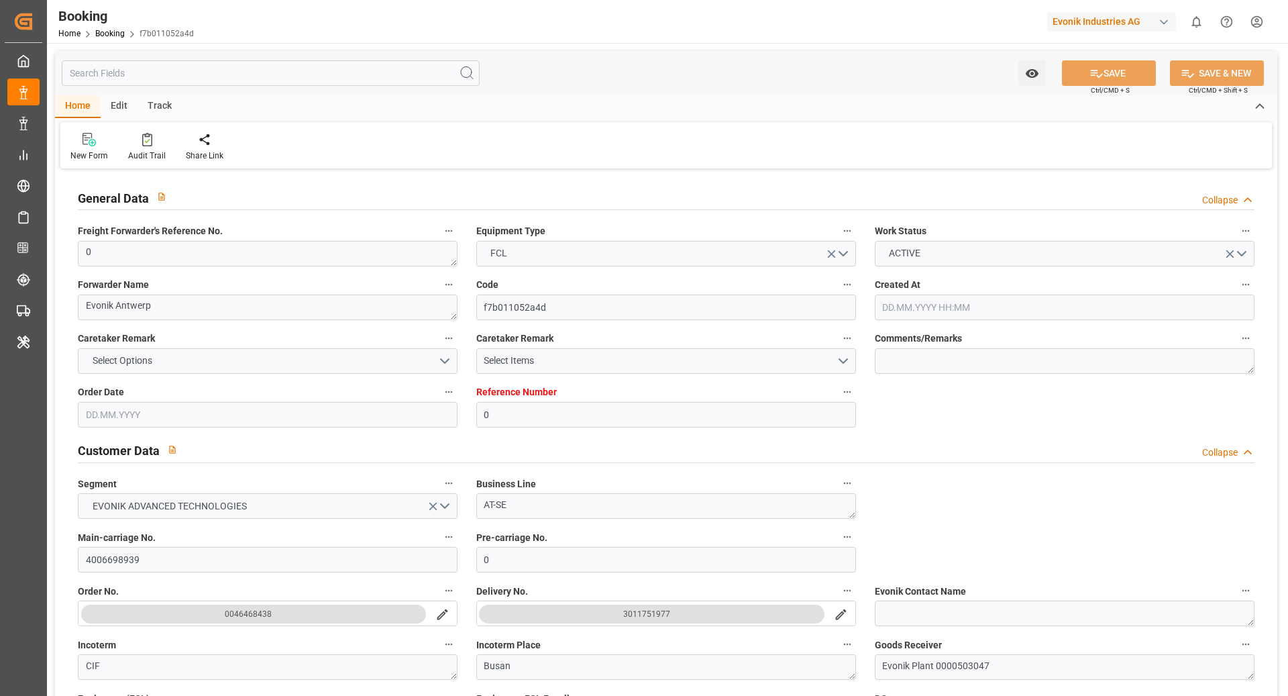
type input "23.11.2025 21:00"
type input "07.12.2025 05:30"
type input "21.11.2025 04:00"
type input "[DATE] 11:49"
type input "[DATE]"
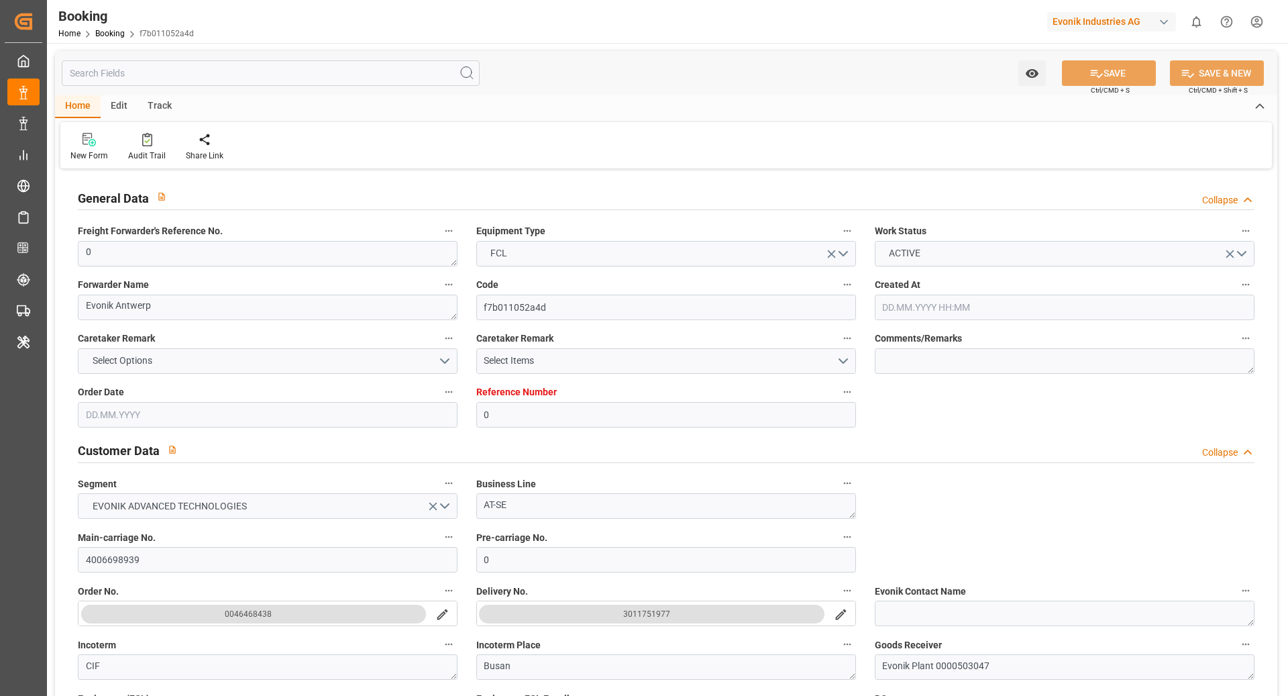
type input "17.09.2025 13:52"
type input "18.09.2025 06:51"
type input "18.09.2025 09:00"
type input "19.09.2025 13:06"
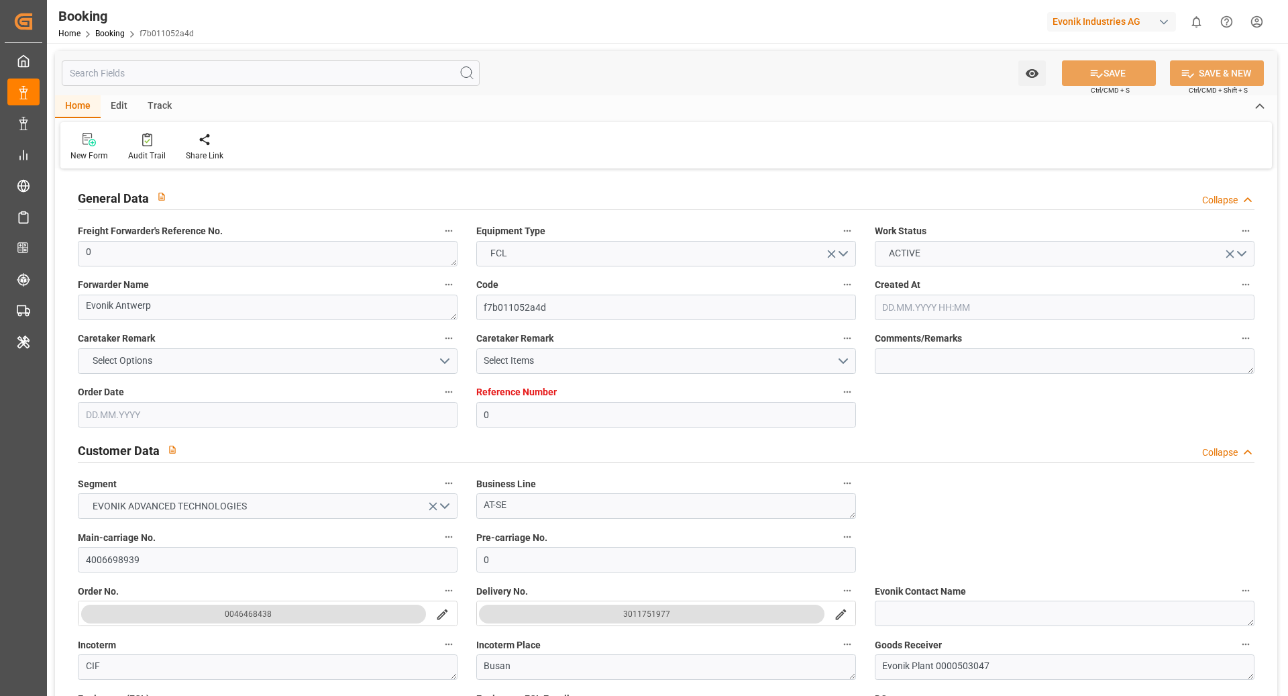
type input "17.11.2025 00:00"
type input "17.11.2025 03:00"
type input "19.11.2025 07:00"
type input "17.11.2025 12:20"
type input "24.11.2025 15:17"
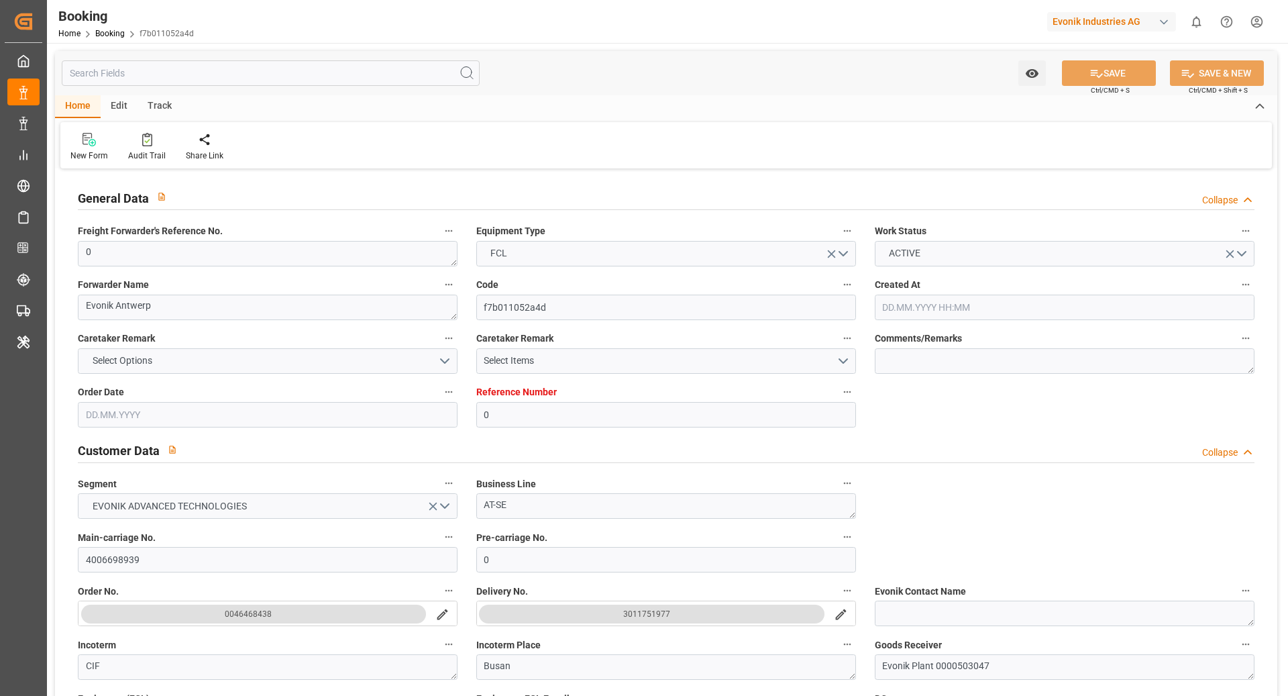
type input "23.11.2025 12:52"
type input "23.11.2025 21:00"
type input "27.11.2025 07:00"
type input "27.11.2025 20:33"
type input "27.11.2025 15:00"
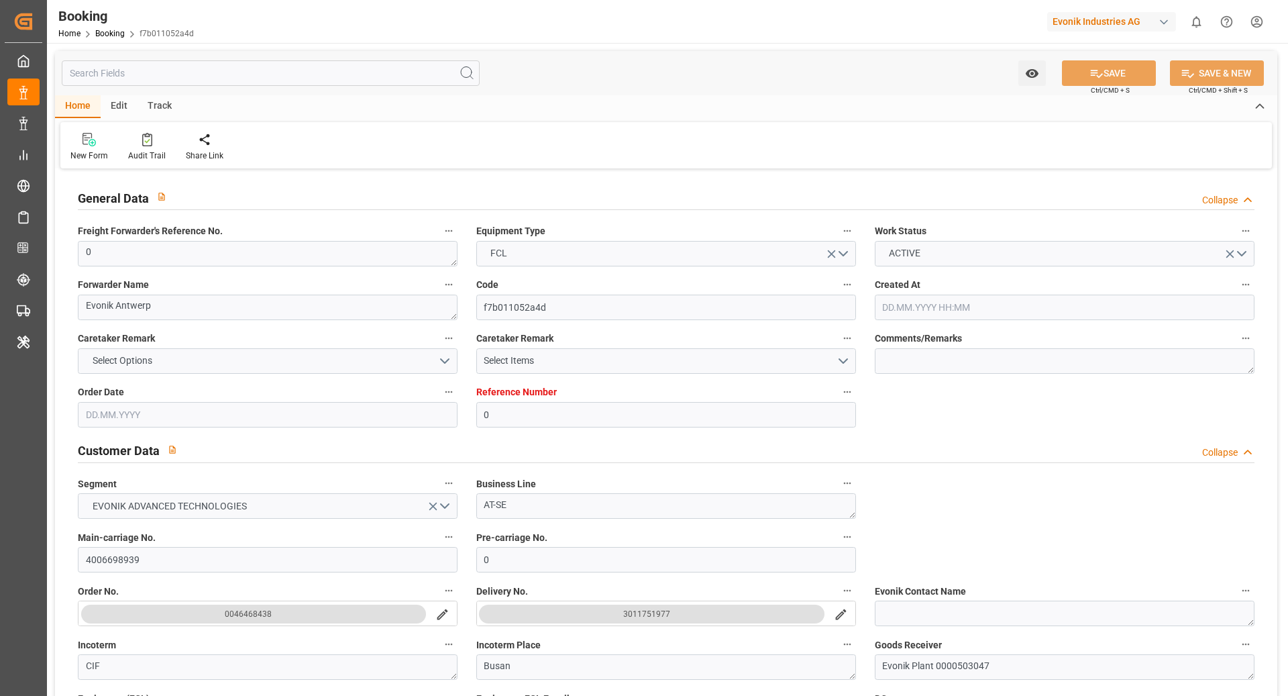
type input "27.11.2025 15:00"
type input "03.12.2025 09:00"
type input "01.12.2025 20:33"
type input "03.12.2025 18:00"
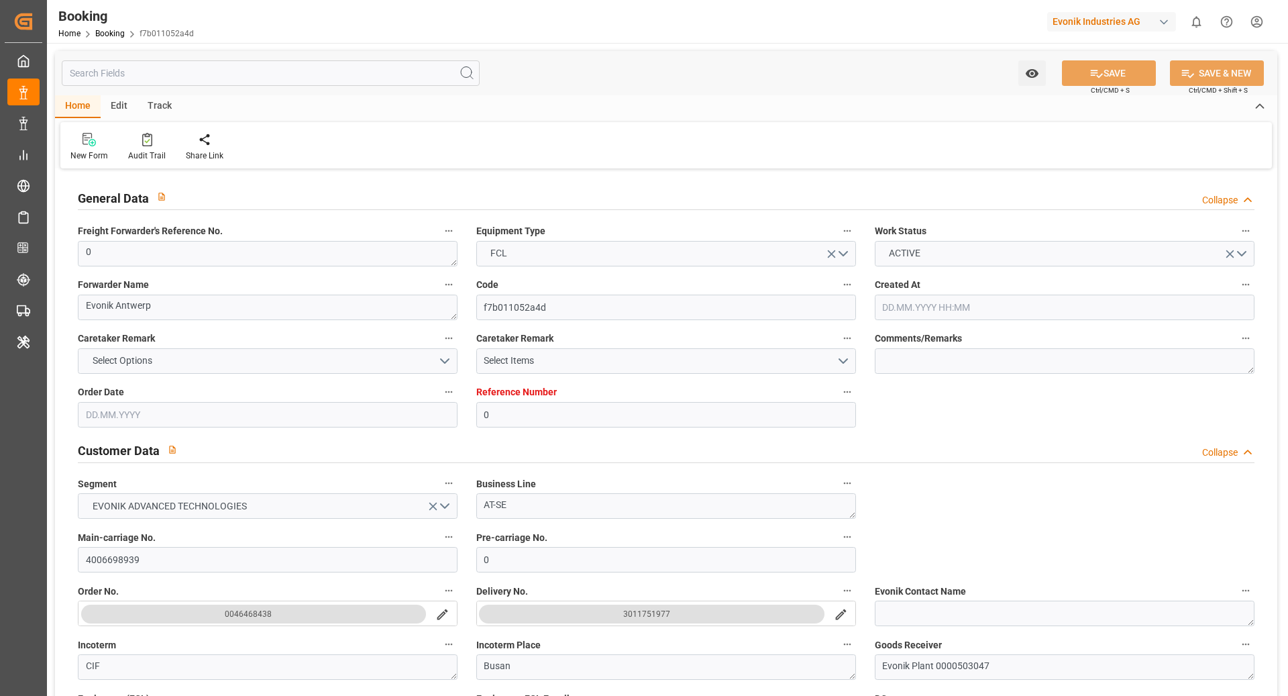
type input "03.12.2025 18:00"
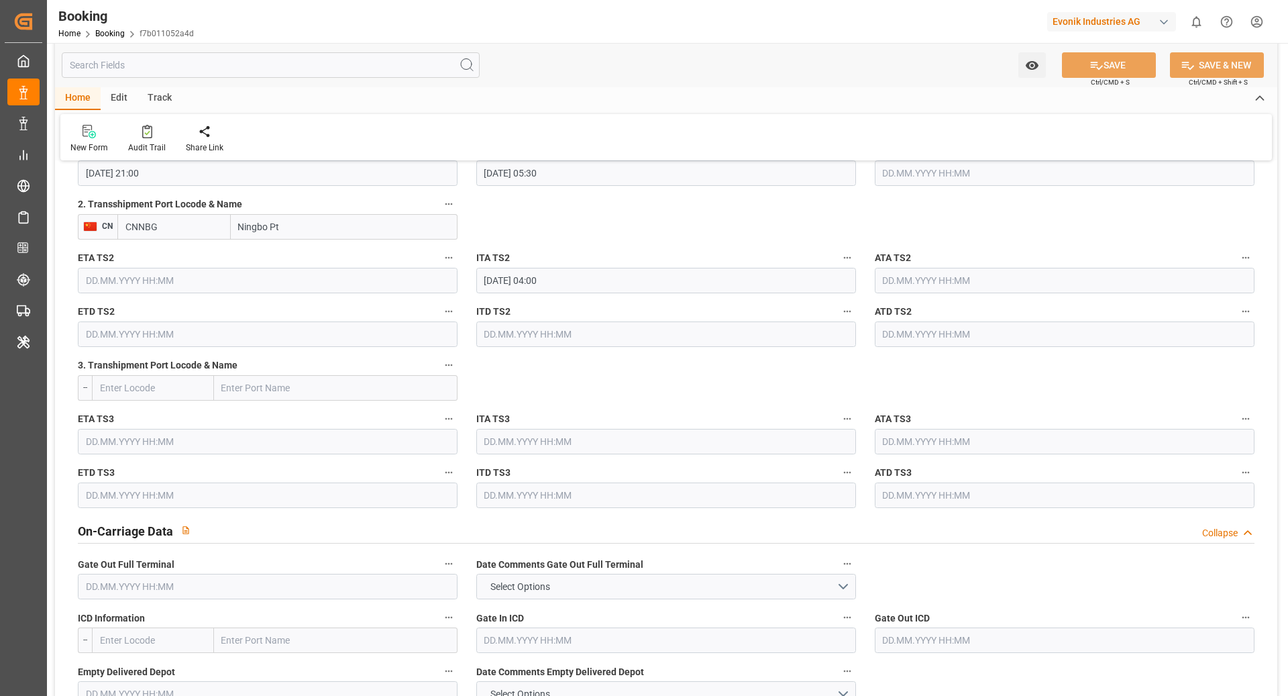
scroll to position [1619, 0]
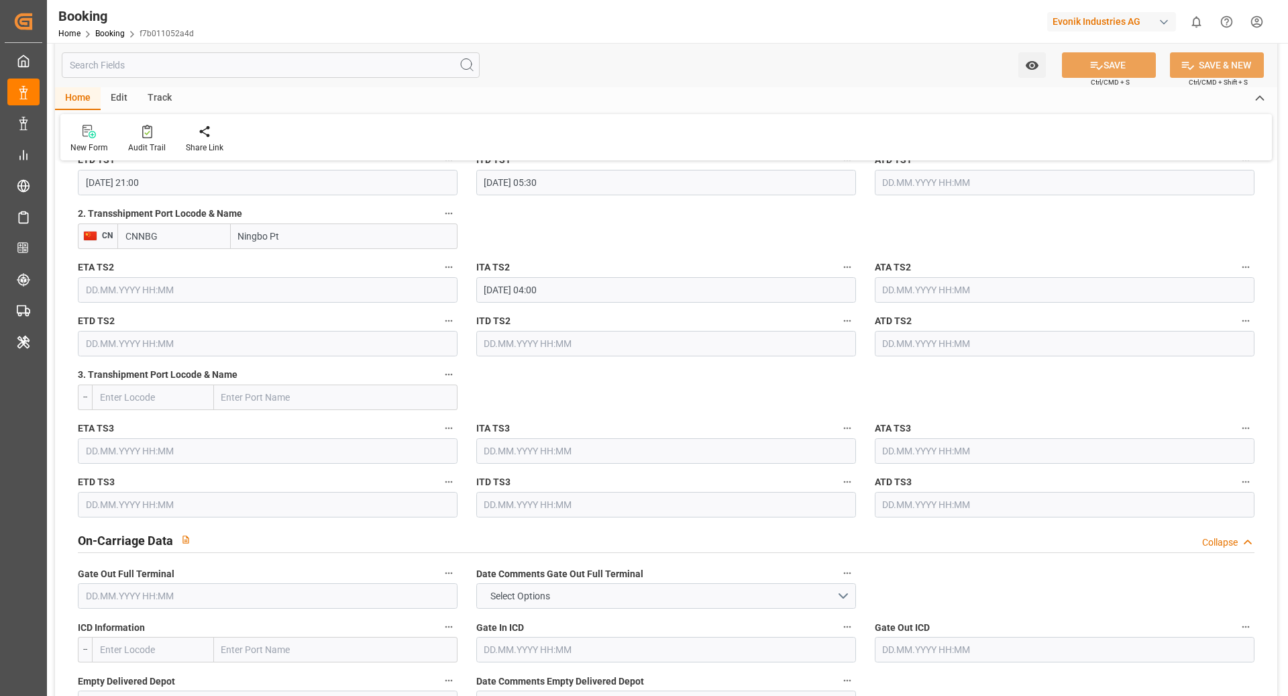
click at [313, 233] on input "Ningbo Pt" at bounding box center [344, 236] width 227 height 26
click at [175, 238] on input "CNNBG" at bounding box center [173, 236] width 113 height 26
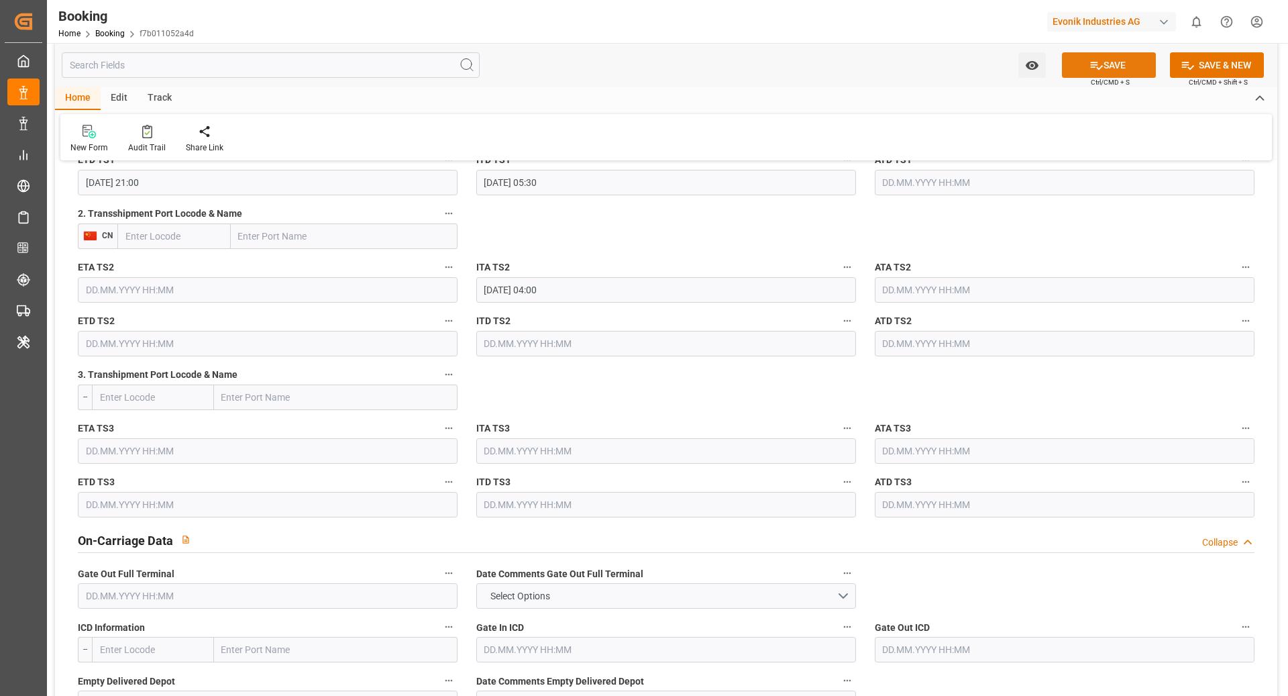
click at [1144, 64] on button "SAVE" at bounding box center [1109, 65] width 94 height 26
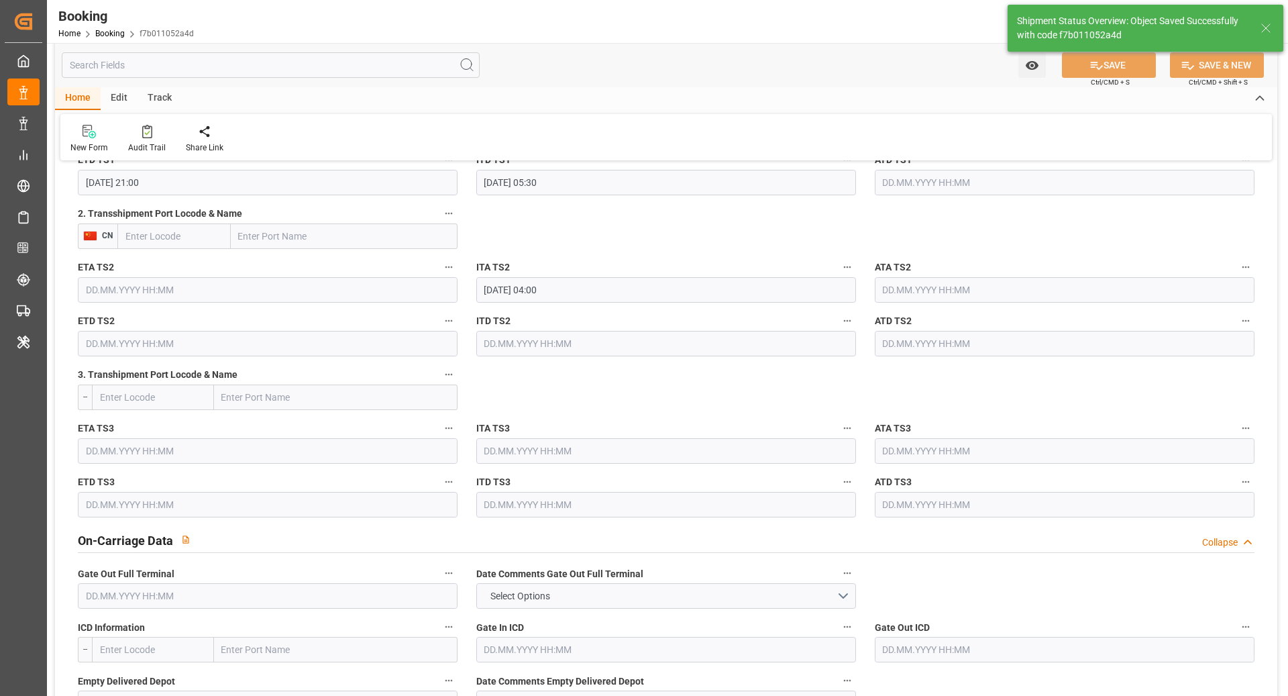
type input "25.09.2025 11:50"
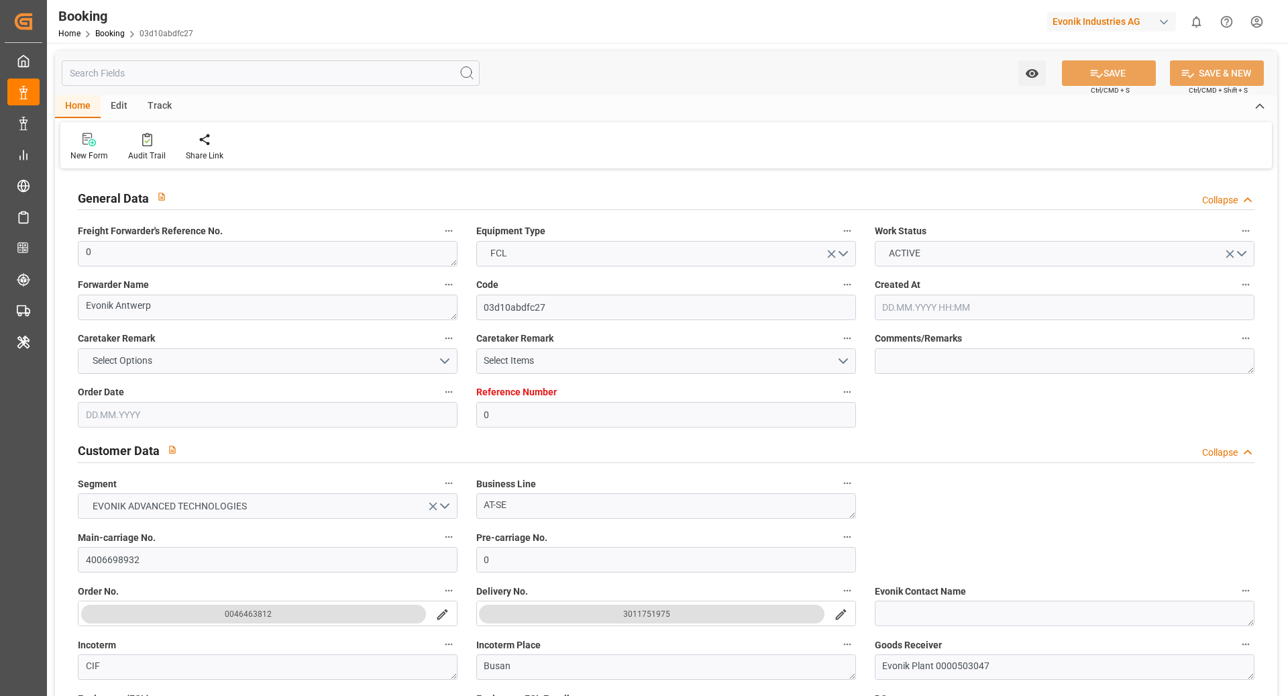
type input "[DATE] 08:31"
type input "[DATE]"
type input "[DATE] 14:00"
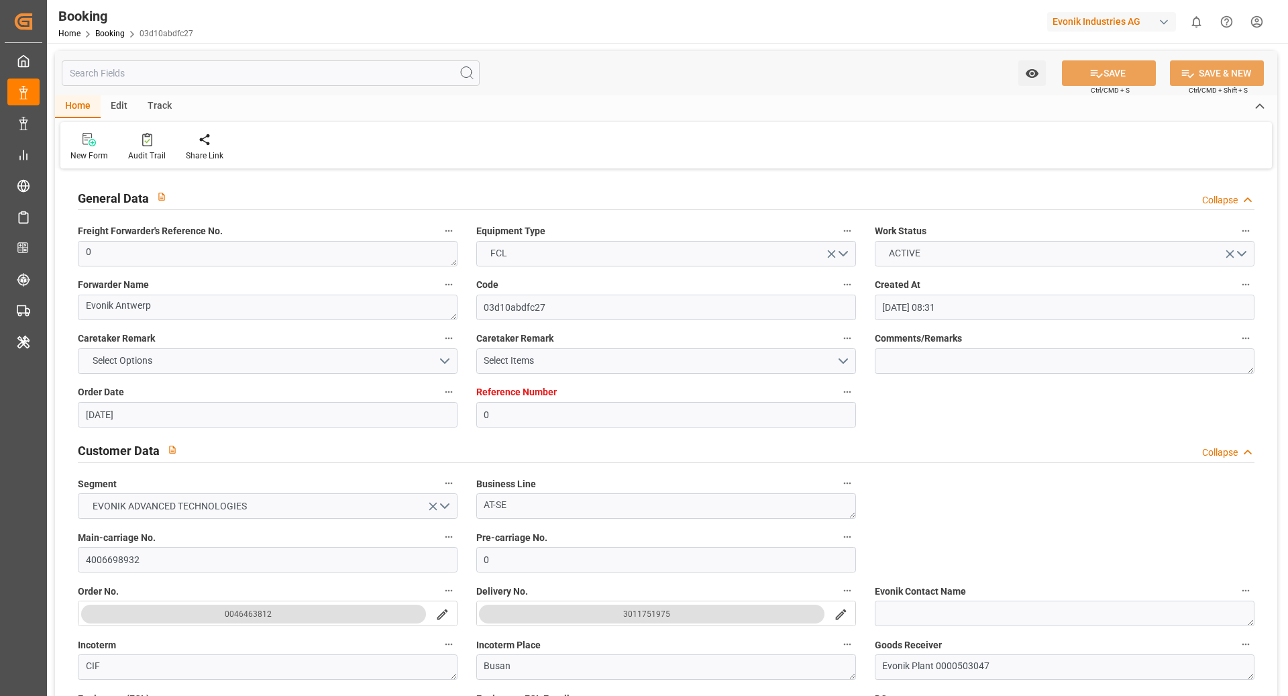
type input "[DATE] 00:00"
type input "[DATE] 13:45"
type input "[DATE] 00:39"
type input "[DATE] 07:00"
type input "[DATE] 00:00"
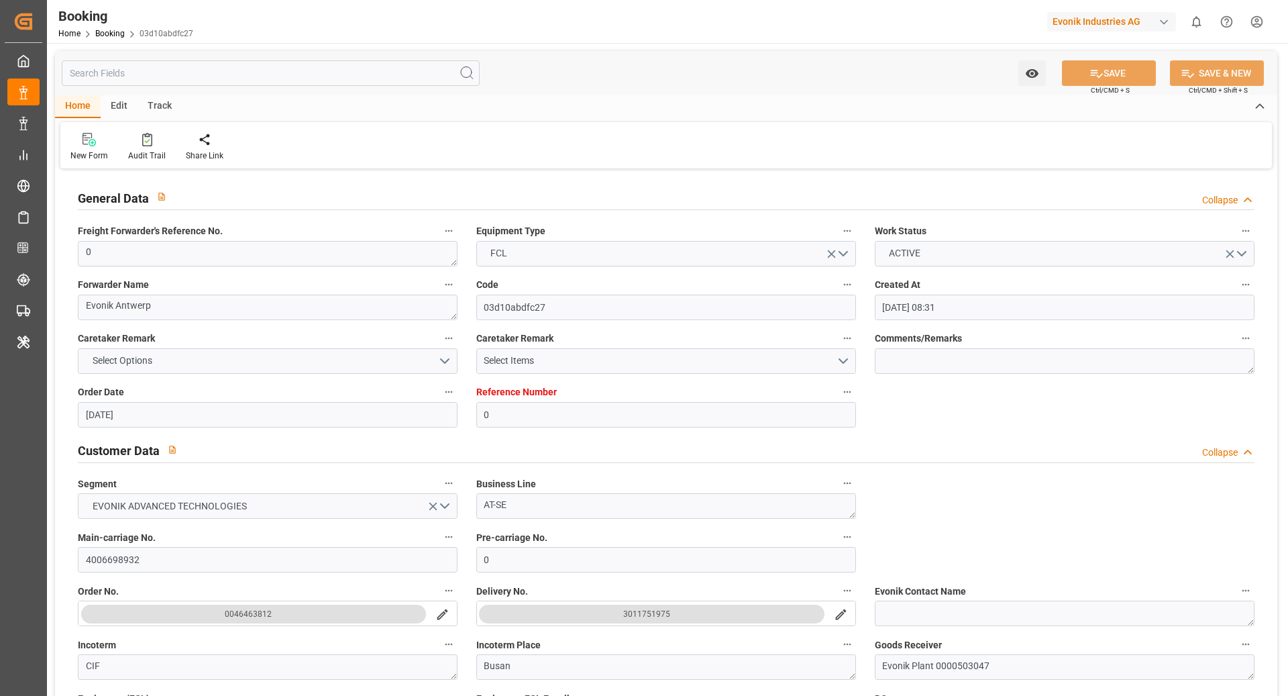
type input "[DATE] 11:07"
type input "[DATE] 00:00"
type input "[DATE] 21:00"
type input "[DATE] 00:00"
type input "[DATE] 04:00"
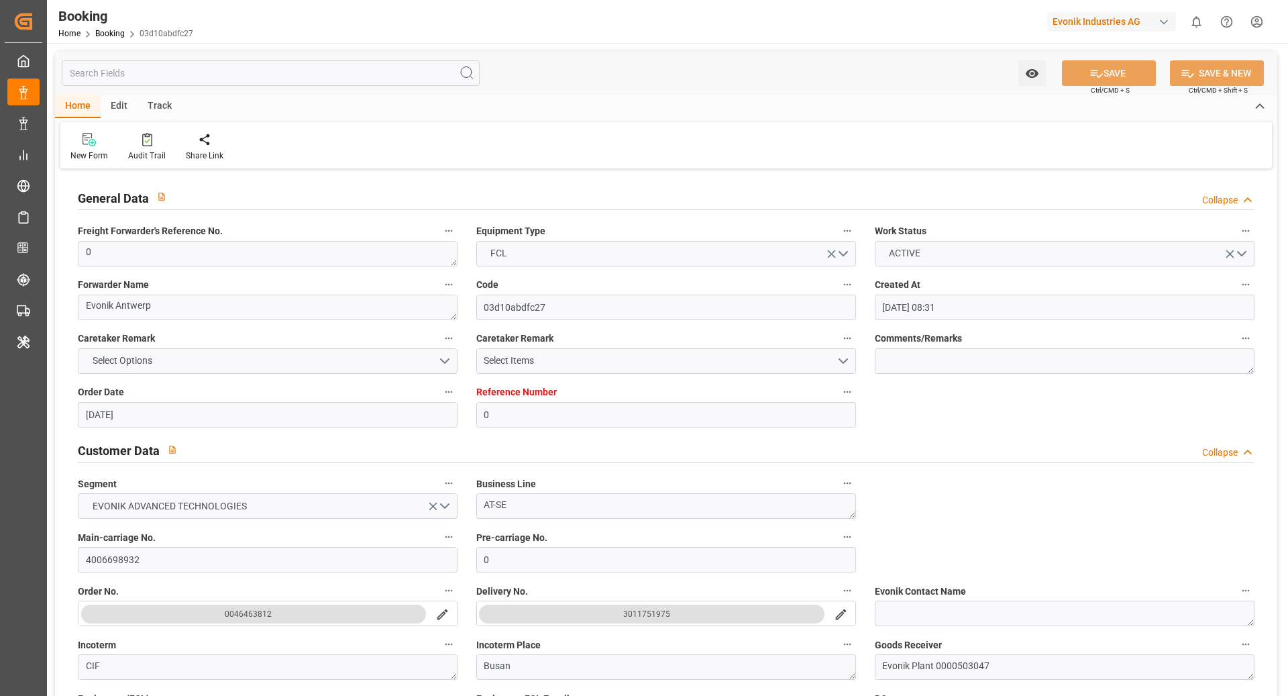
type input "[DATE] 11:49"
type input "[DATE]"
type input "[DATE] 18:00"
type input "[DATE] 22:52"
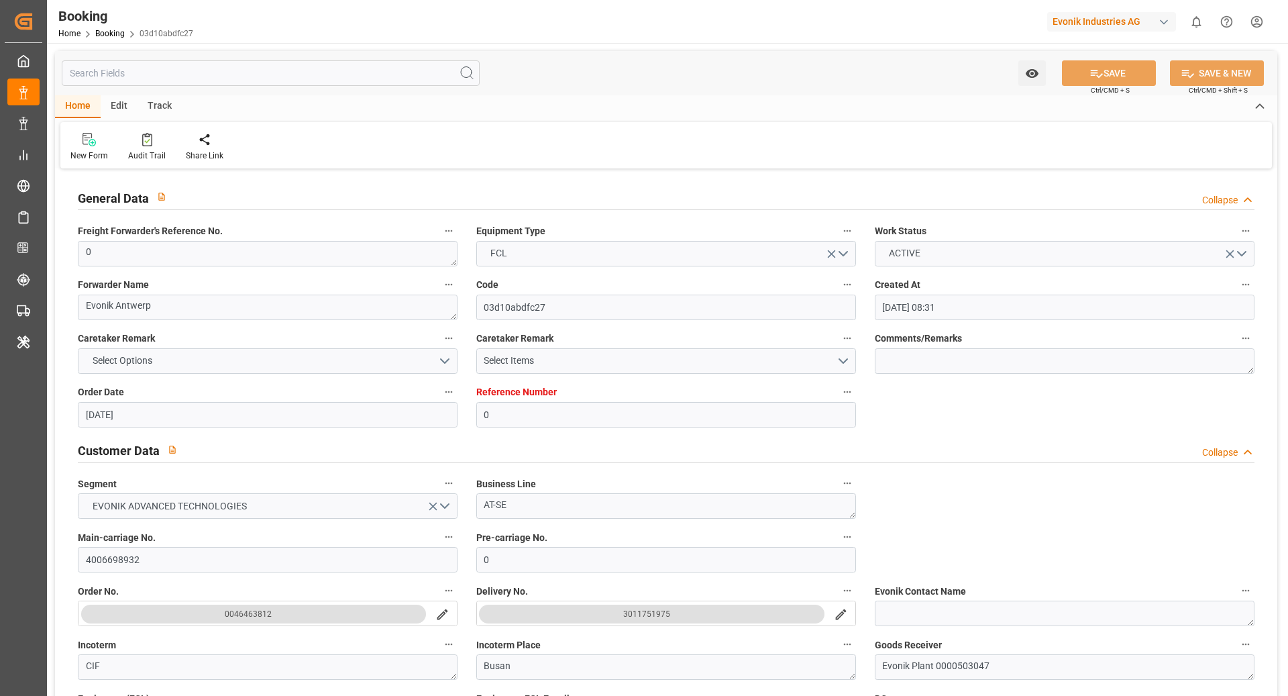
type input "[DATE] 22:52"
type input "[DATE] 12:17"
type input "[DATE] 13:00"
type input "[DATE] 16:26"
type input "[DATE] 11:07"
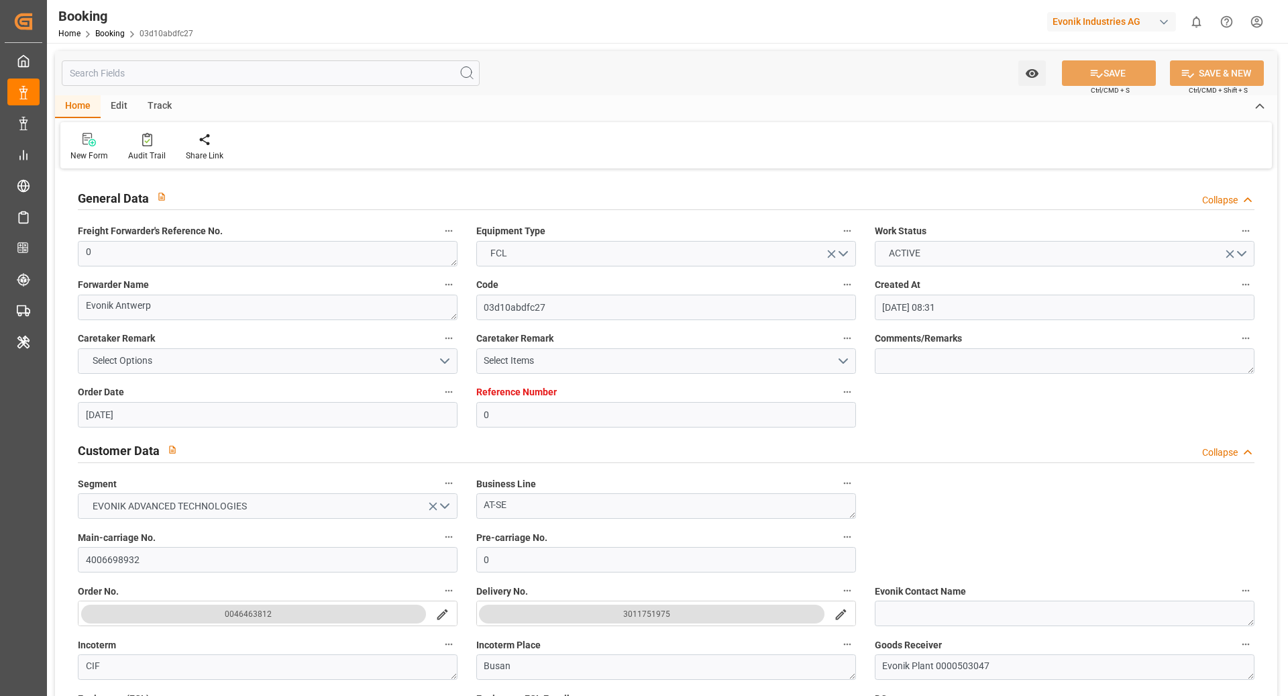
type input "[DATE] 14:07"
type input "[DATE] 07:00"
type input "[DATE] 23:27"
type input "[DATE] 19:59"
type input "[DATE] 12:52"
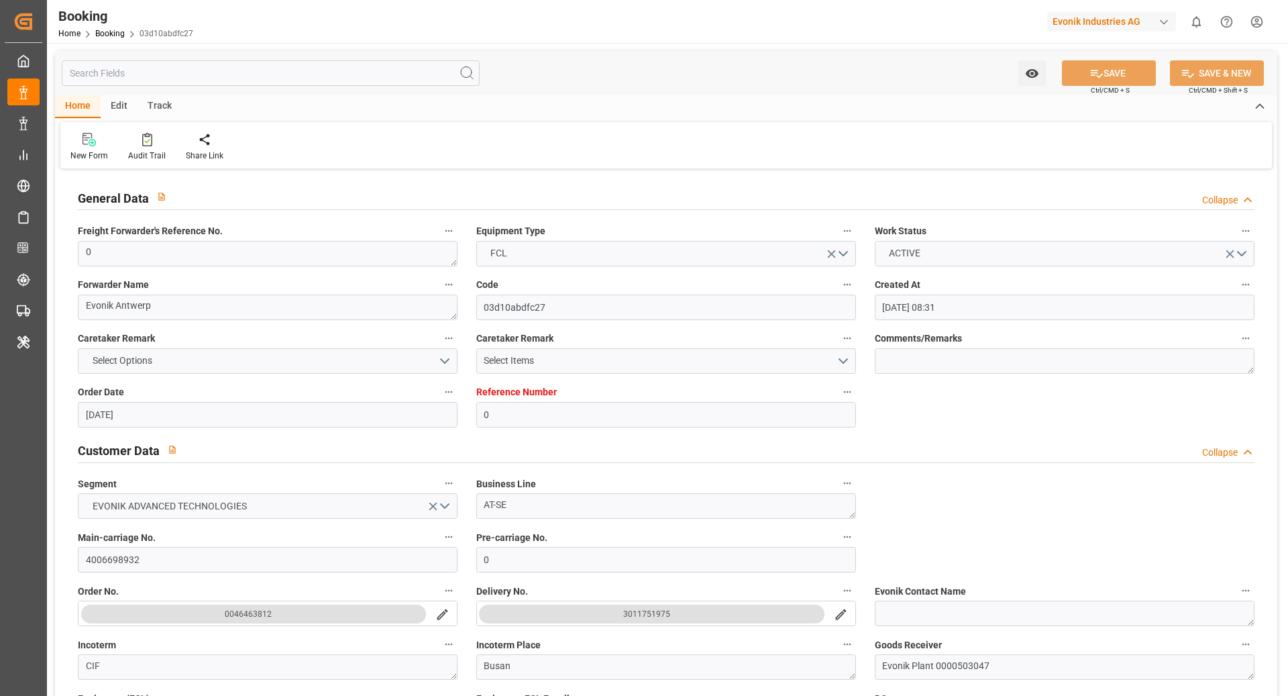
type input "[DATE] 21:00"
type input "[DATE] 07:00"
type input "[DATE] 20:33"
type input "[DATE] 01:15"
type input "[DATE] 15:00"
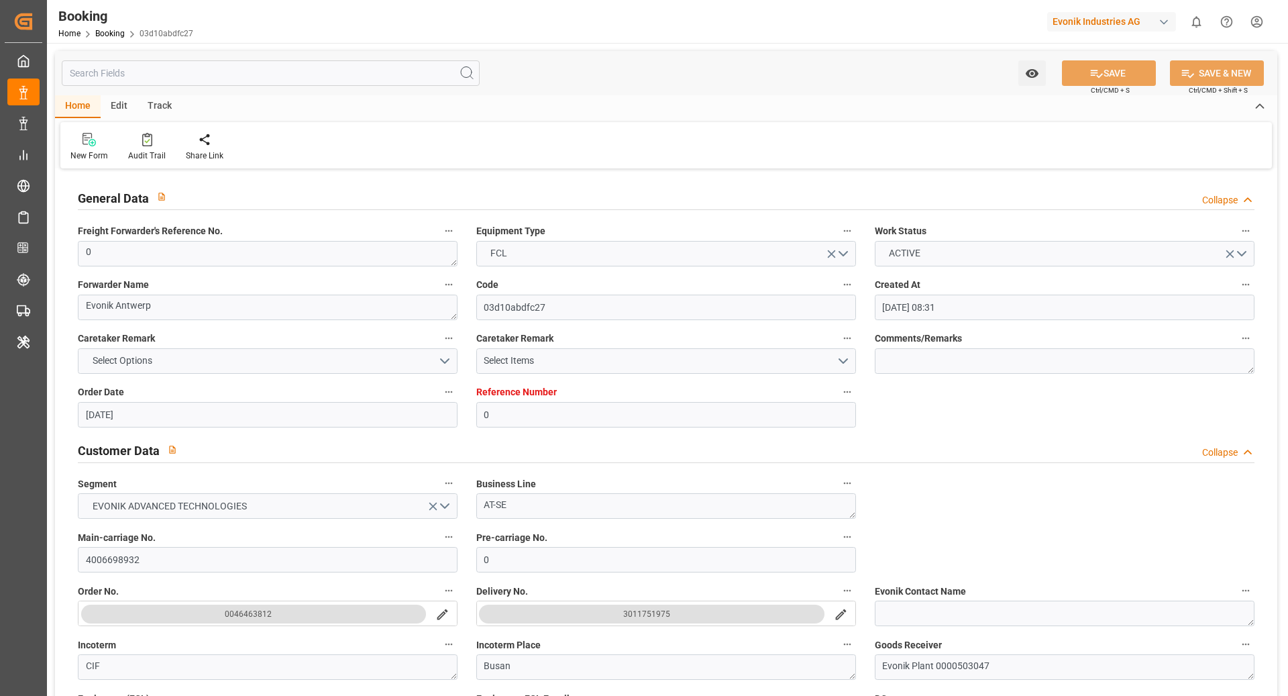
type input "[DATE] 09:00"
type input "[DATE] 20:33"
type input "[DATE] 18:00"
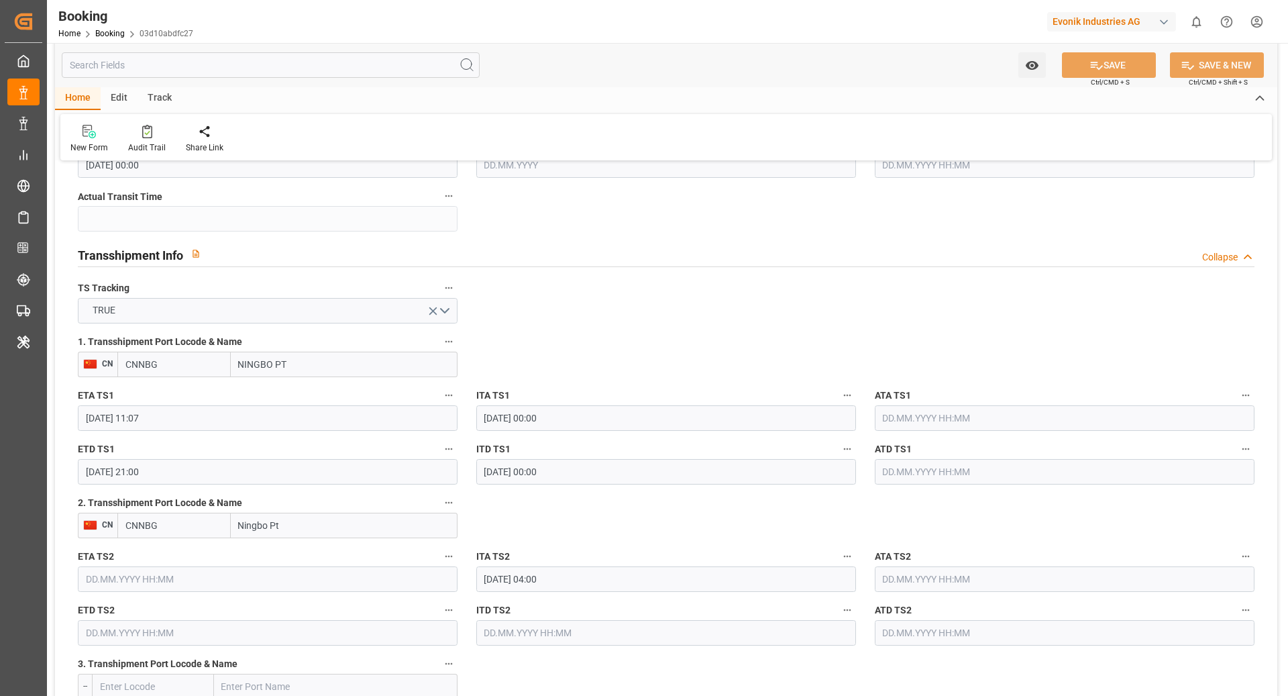
scroll to position [1262, 0]
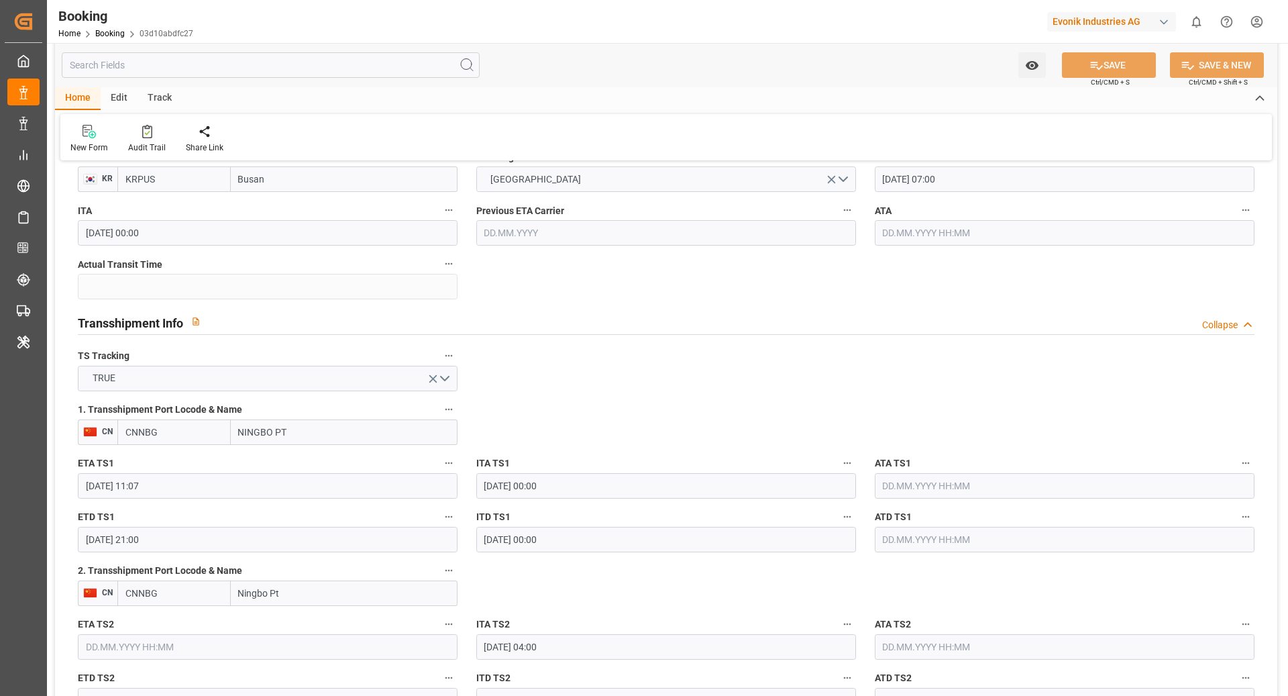
click at [362, 595] on input "Ningbo Pt" at bounding box center [344, 593] width 227 height 26
click at [174, 595] on input "CNNBG" at bounding box center [173, 593] width 113 height 26
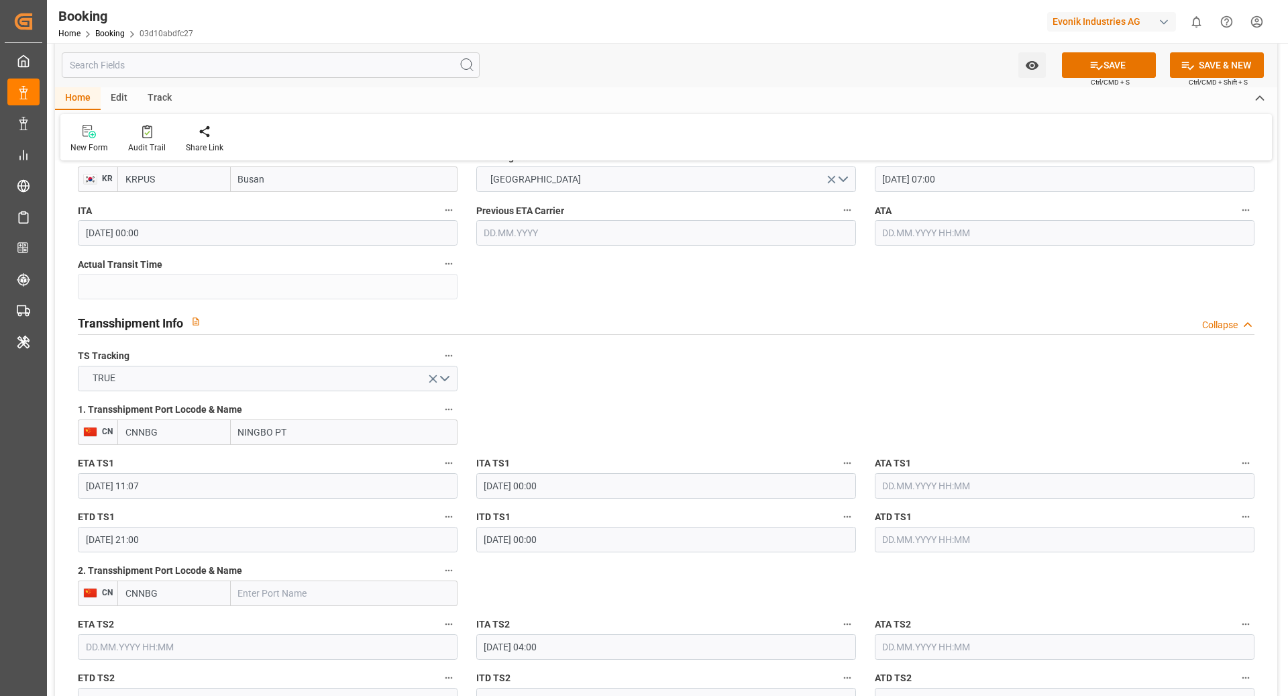
click at [174, 595] on input "CNNBG" at bounding box center [173, 593] width 113 height 26
click at [1117, 73] on button "SAVE" at bounding box center [1109, 65] width 94 height 26
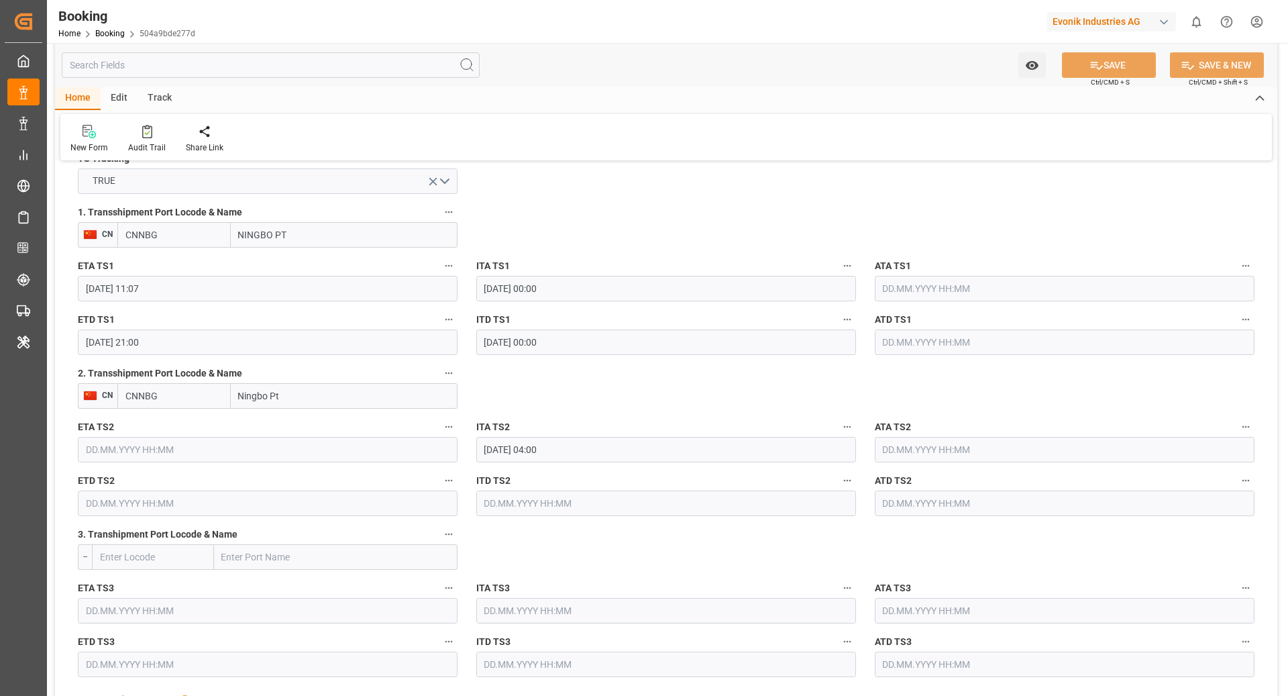
scroll to position [1453, 0]
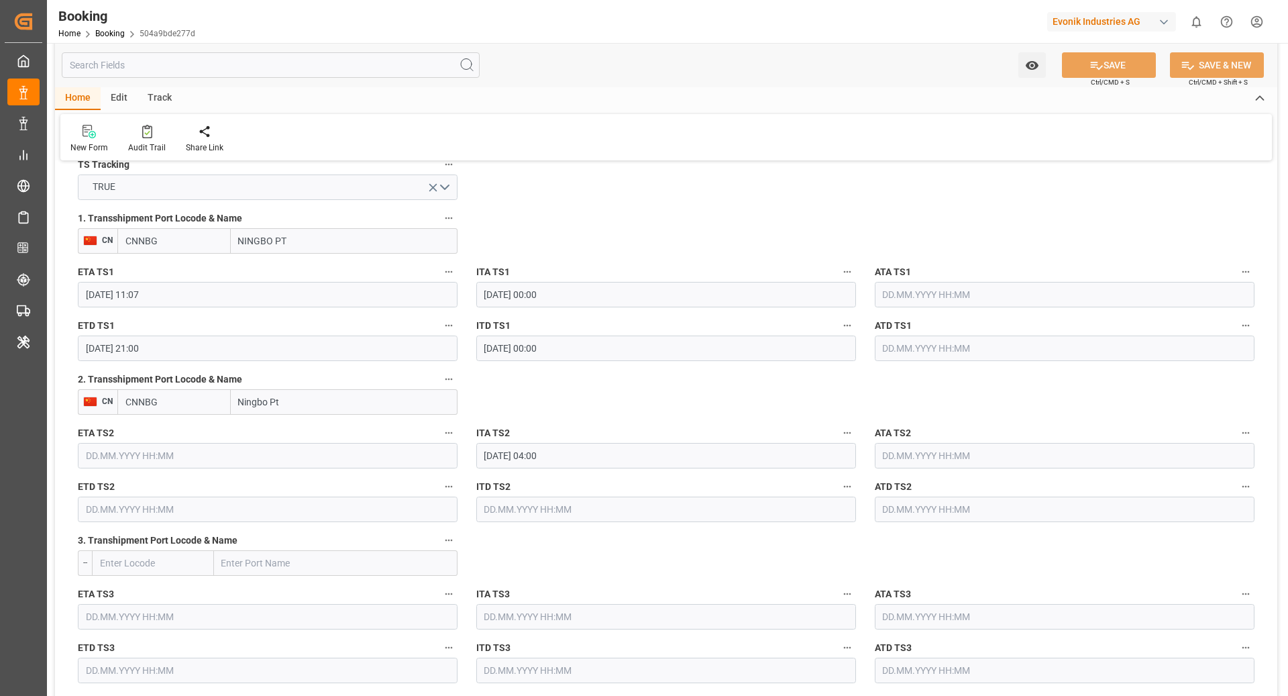
click at [301, 397] on input "Ningbo Pt" at bounding box center [344, 402] width 227 height 26
click at [195, 405] on input "CNNBG" at bounding box center [173, 402] width 113 height 26
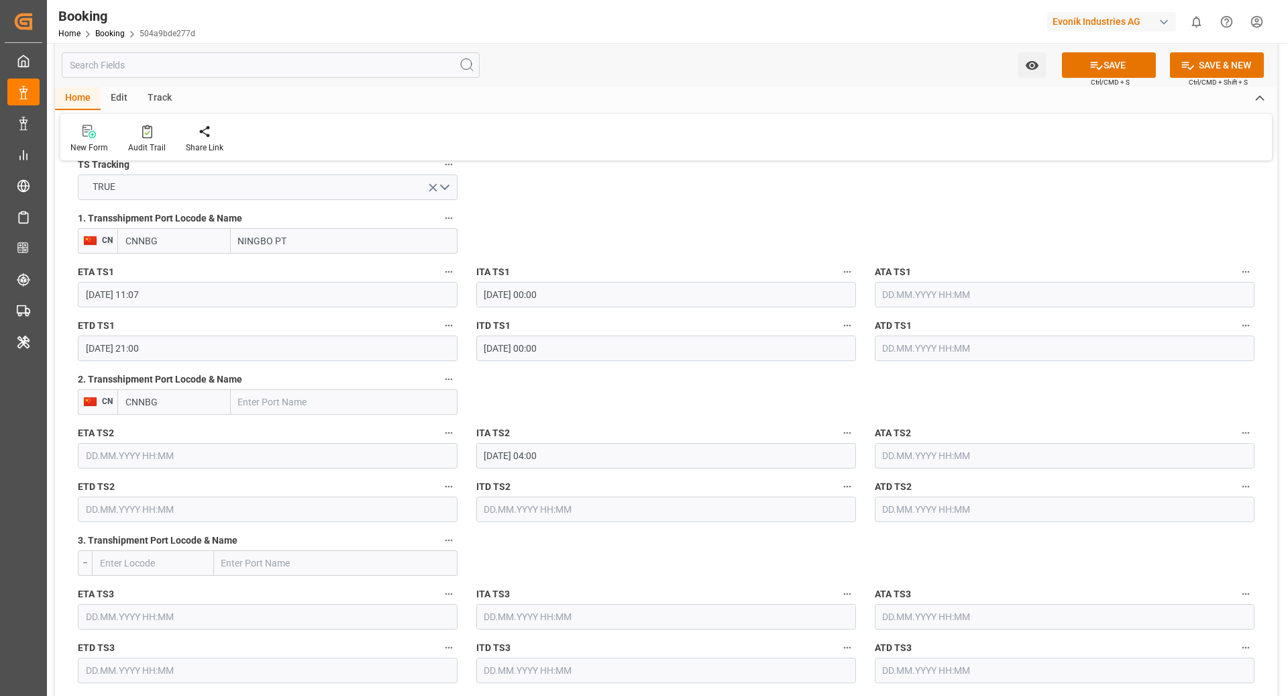
click at [195, 405] on input "CNNBG" at bounding box center [173, 402] width 113 height 26
type input "\"
click at [1122, 66] on button "SAVE" at bounding box center [1109, 65] width 94 height 26
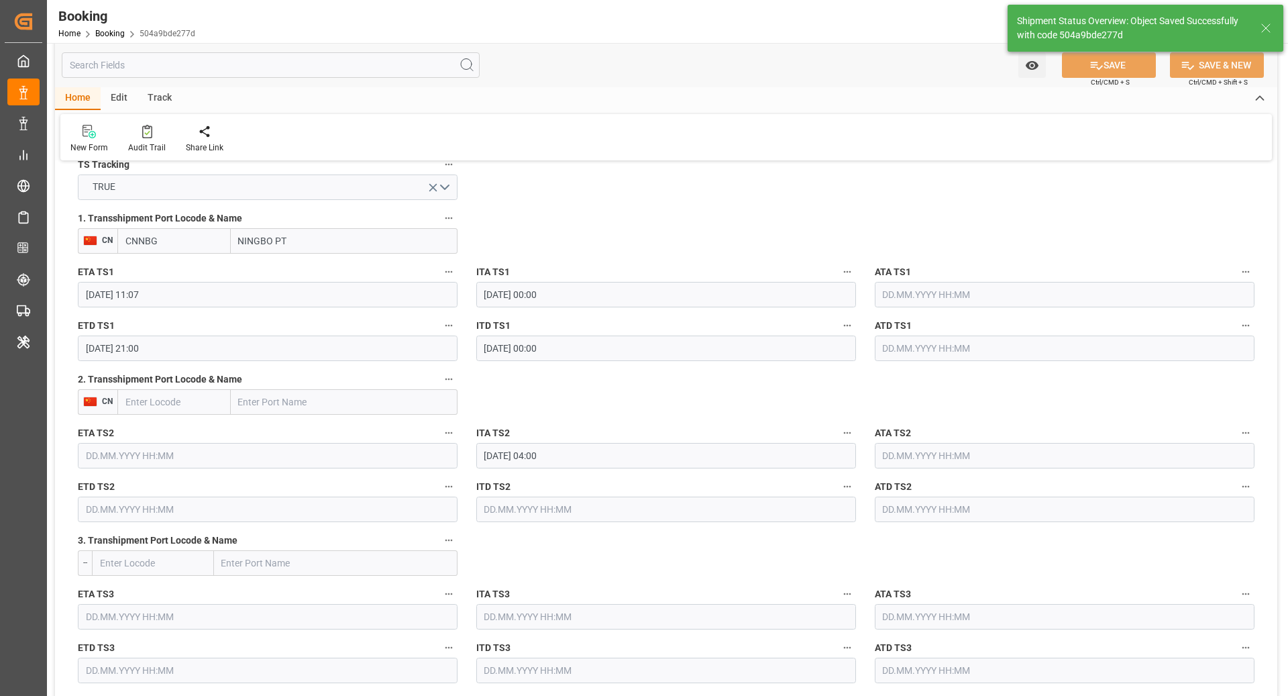
type input "[DATE] 11:52"
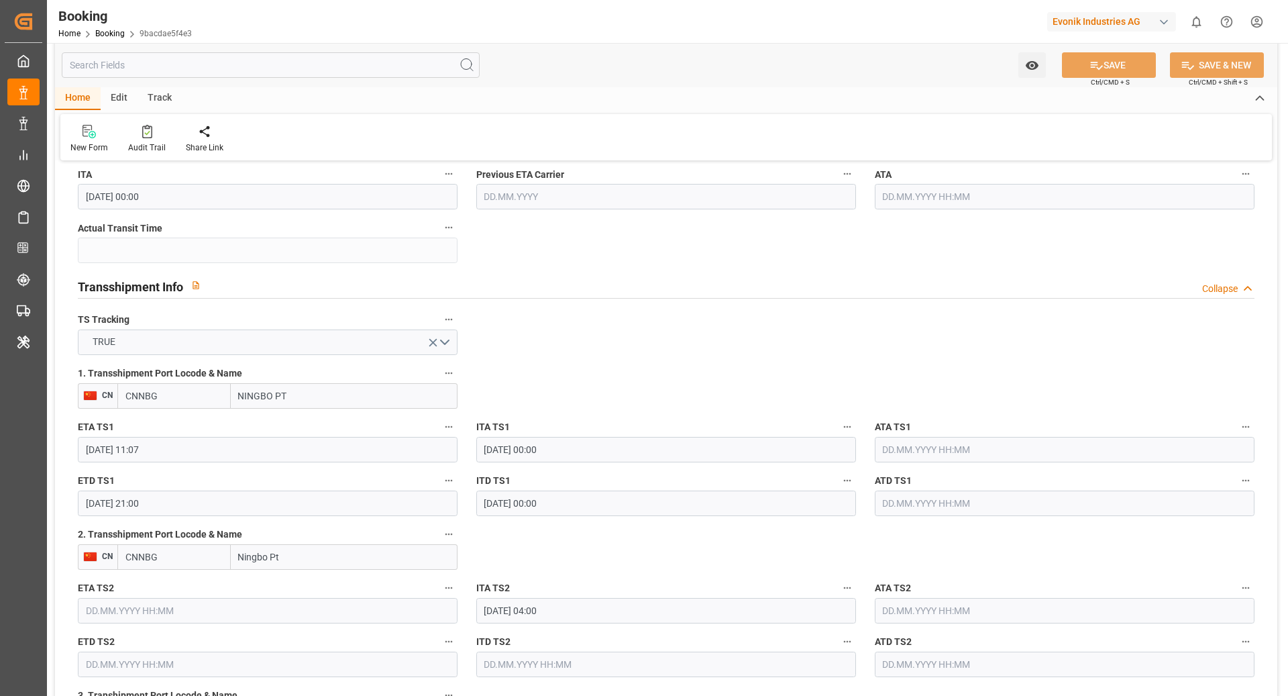
scroll to position [1356, 0]
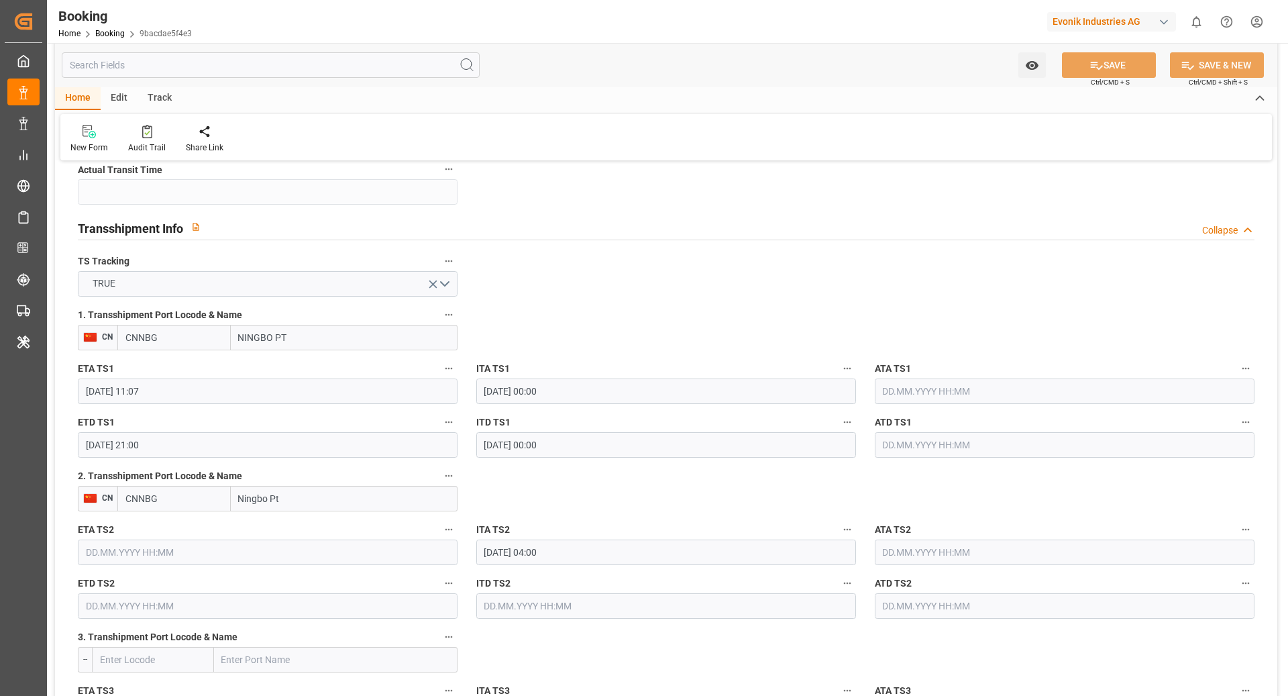
click at [415, 486] on input "Ningbo Pt" at bounding box center [344, 499] width 227 height 26
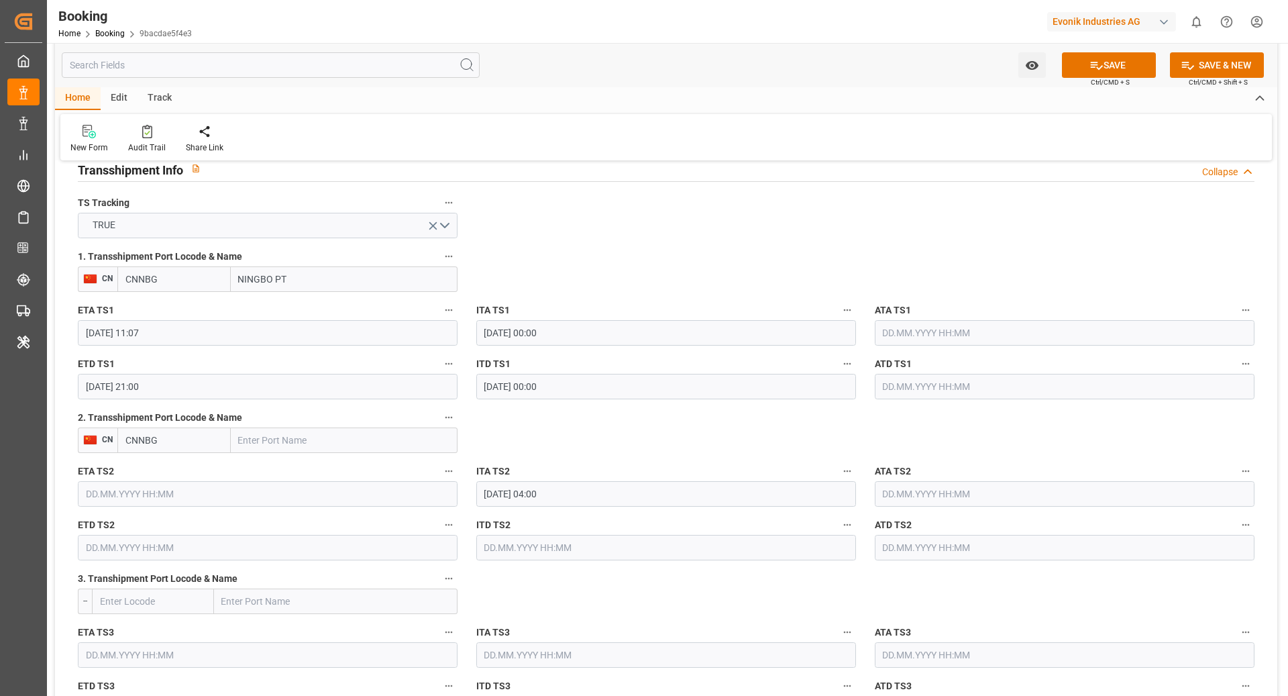
click at [177, 438] on input "CNNBG" at bounding box center [173, 440] width 113 height 26
click at [1113, 77] on span "Ctrl/CMD + S" at bounding box center [1110, 82] width 39 height 10
click at [1112, 55] on button "SAVE" at bounding box center [1109, 65] width 94 height 26
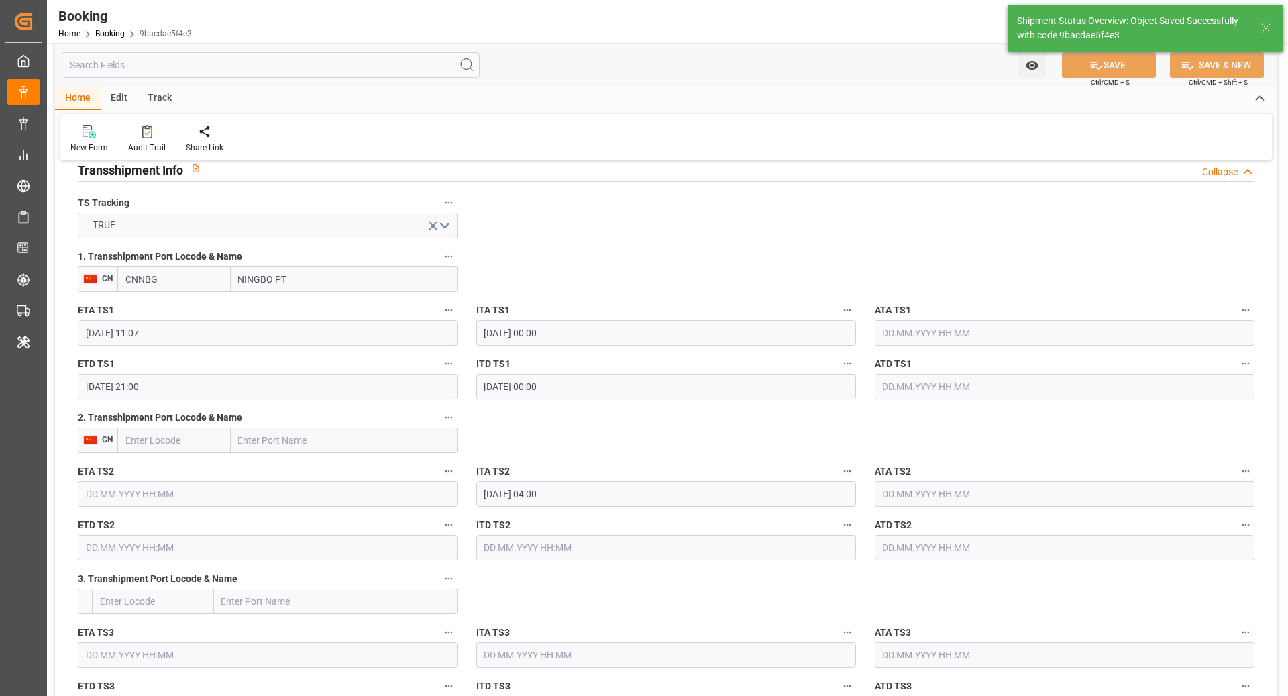
type input "[DATE] 11:52"
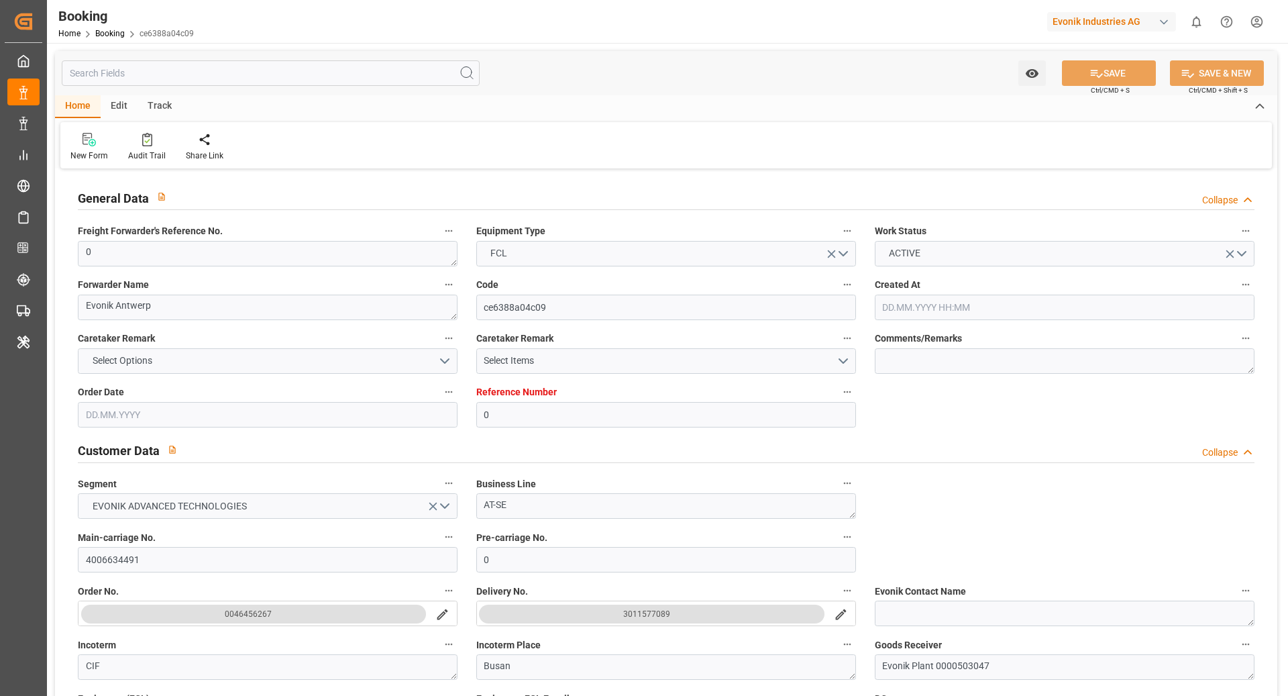
type input "[DATE] 15:18"
type input "[DATE]"
type input "[DATE] 19:00"
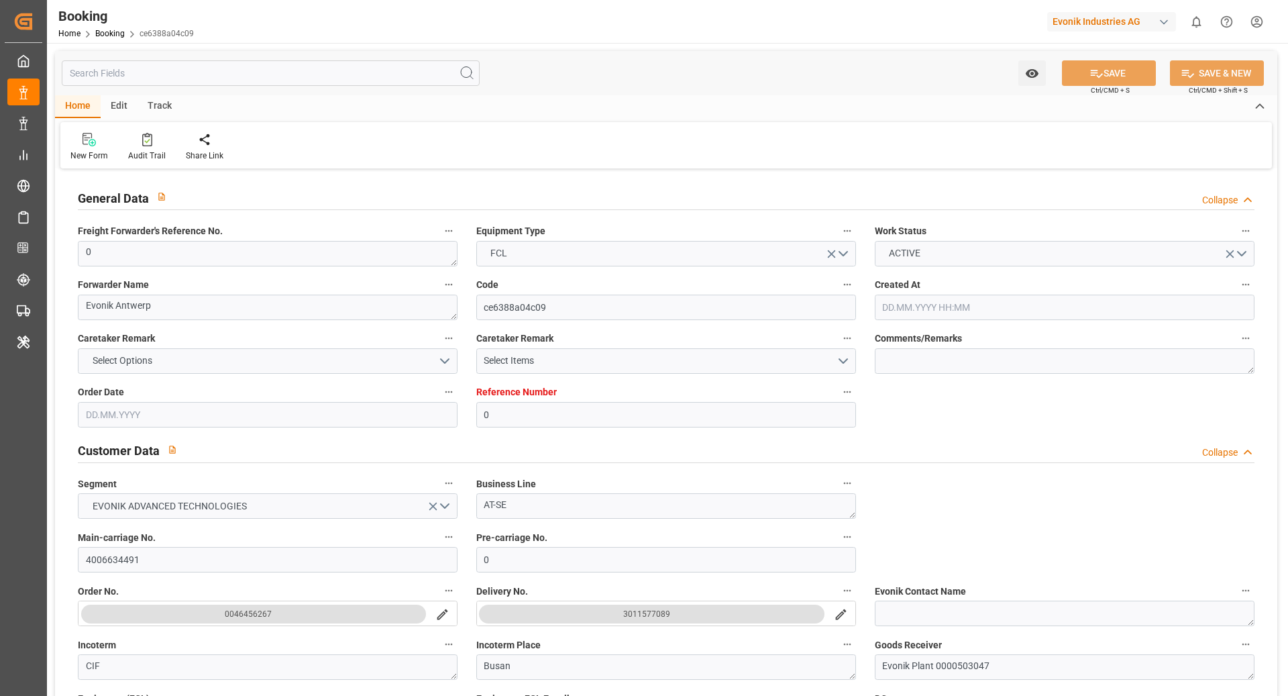
type input "[DATE] 00:00"
type input "[DATE] 18:42"
type input "[DATE] 16:12"
type input "[DATE] 12:00"
type input "[DATE] 00:00"
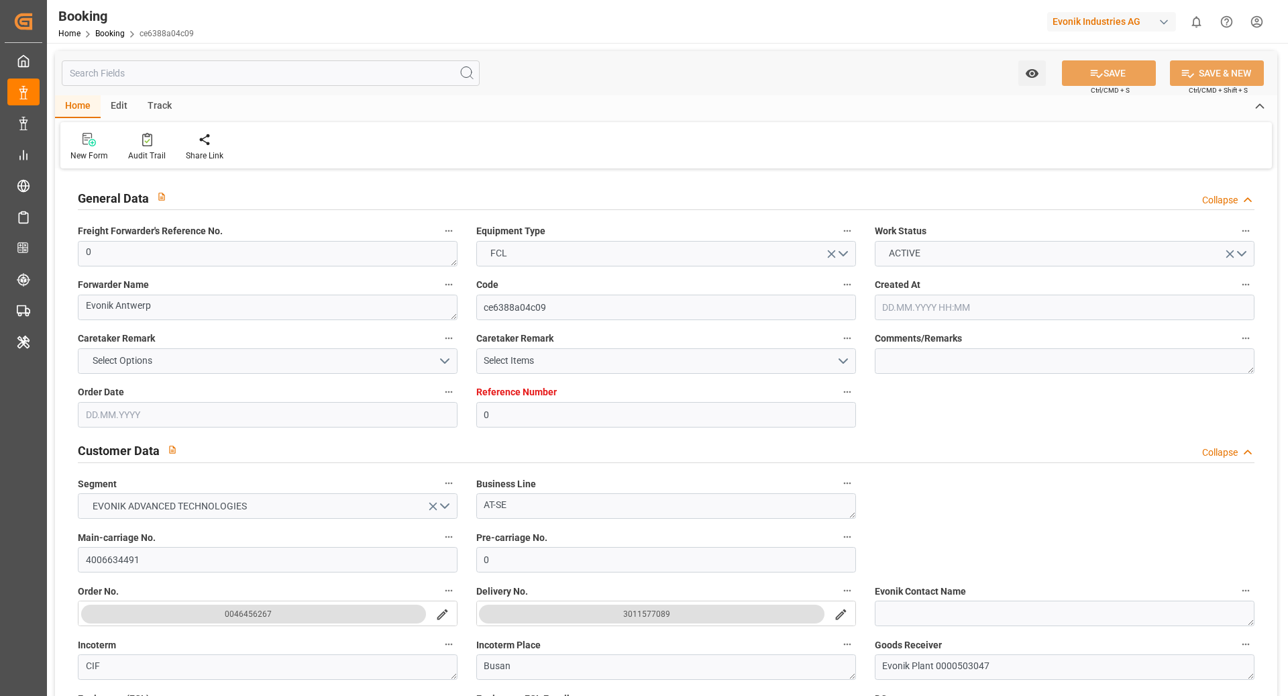
type input "[DATE] 08:35"
type input "[DATE] 00:00"
type input "[DATE] 01:00"
type input "[DATE] 00:00"
type input "[DATE] 12:00"
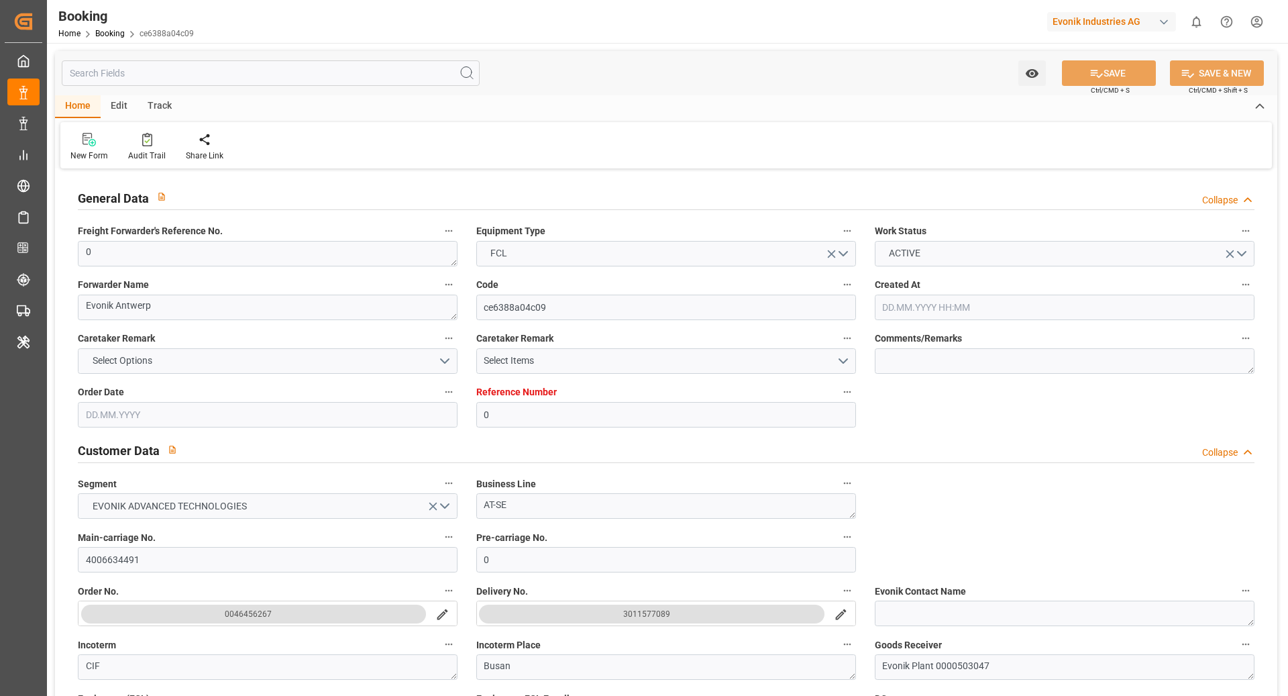
type input "[DATE] 11:49"
type input "[DATE]"
type input "[DATE] 10:18"
type input "[DATE] 09:00"
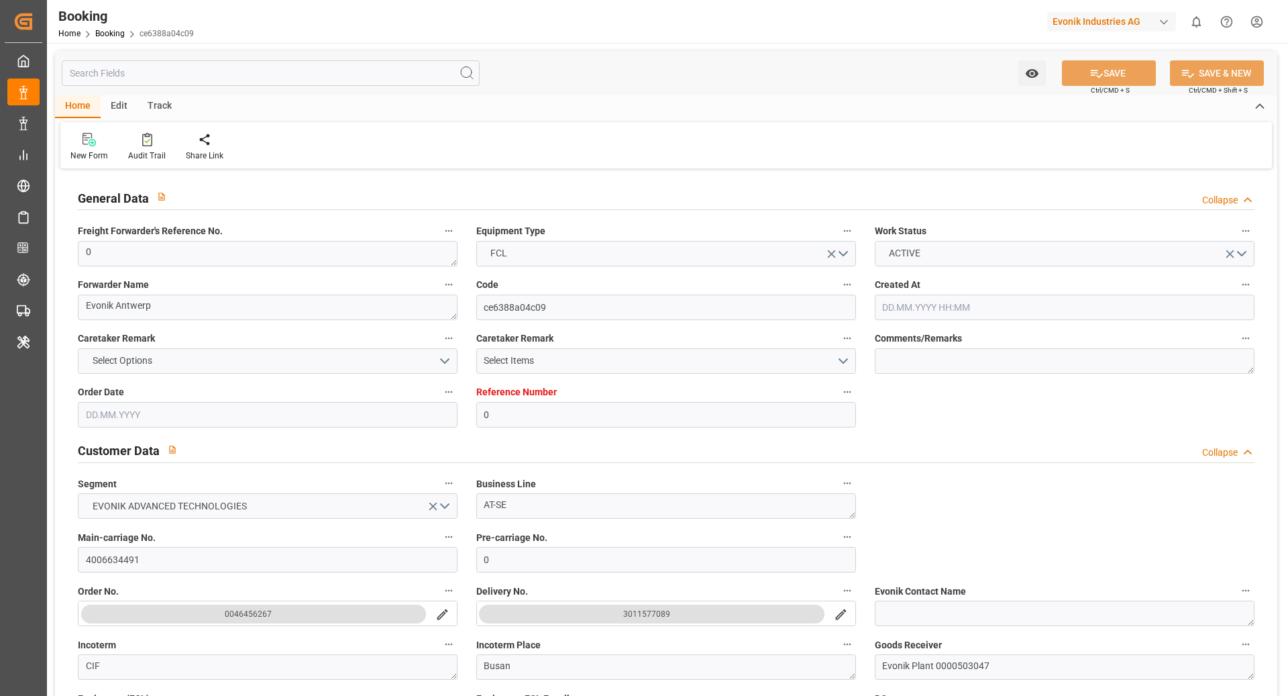
type input "[DATE] 08:15"
type input "[DATE] 04:45"
type input "[DATE] 18:34"
type input "[DATE] 19:00"
type input "[DATE] 20:26"
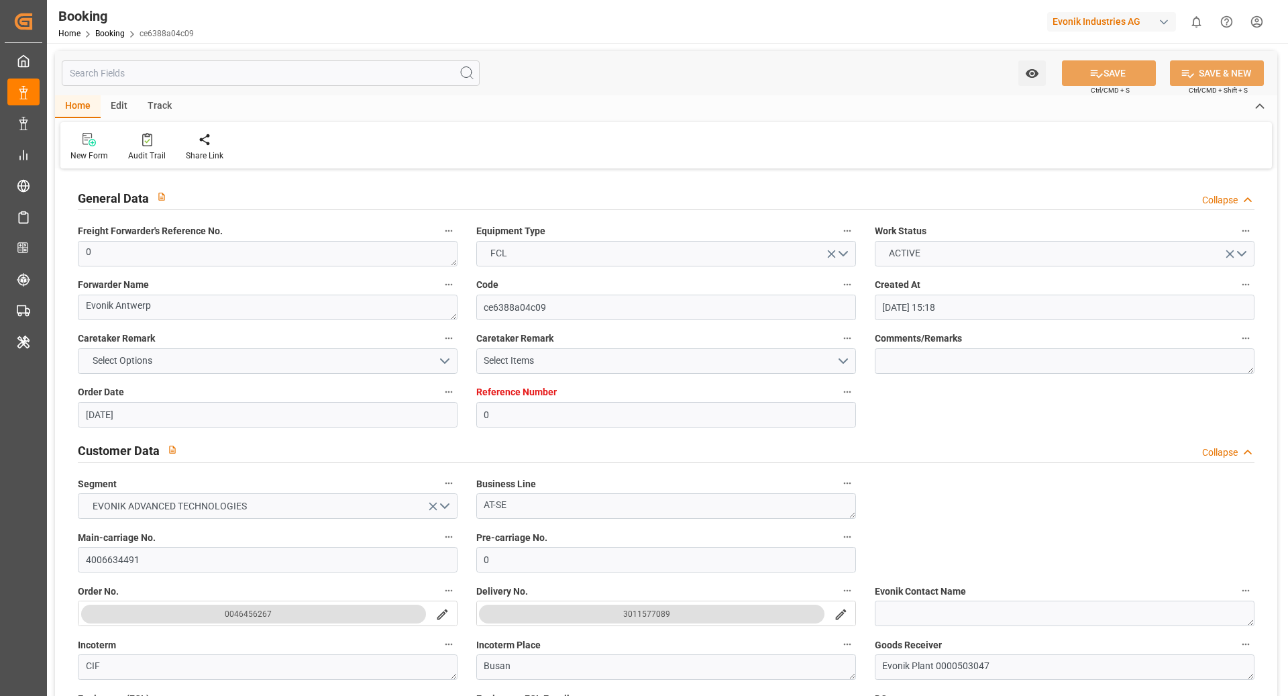
type input "[DATE] 08:35"
type input "[DATE] 11:35"
type input "[DATE] 15:00"
type input "[DATE] 20:55"
type input "[DATE] 11:00"
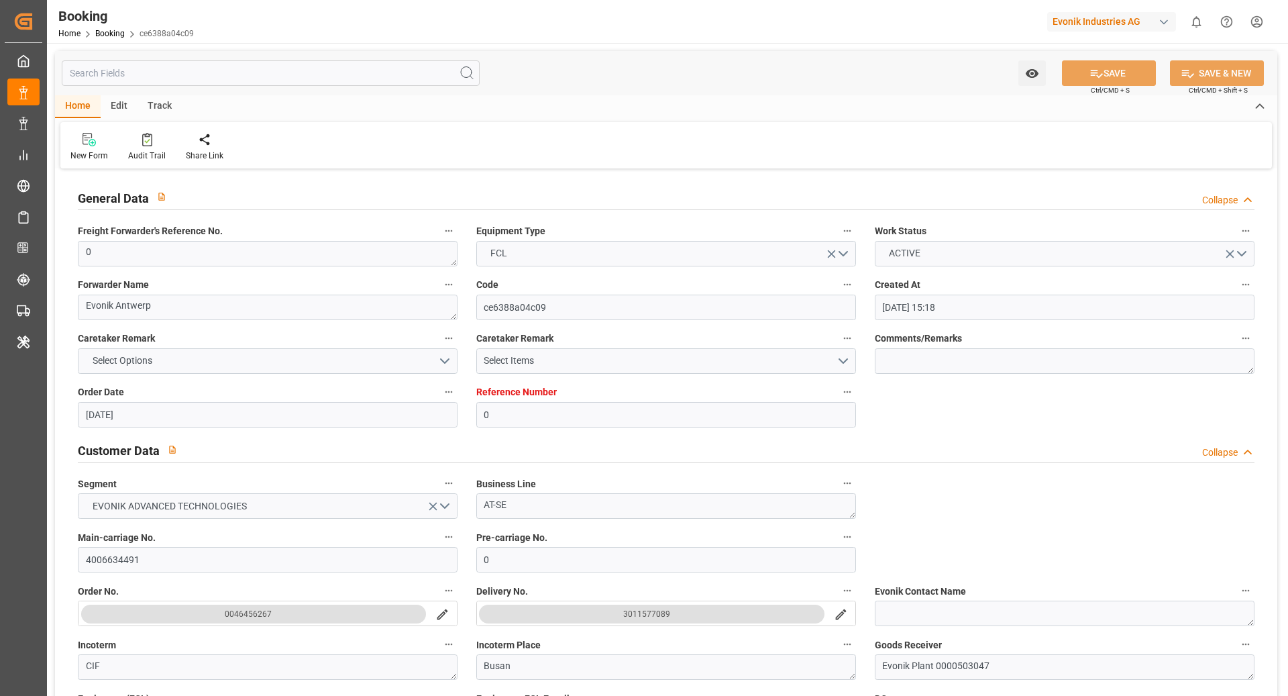
type input "[DATE] 20:52"
type input "[DATE] 01:00"
type input "[DATE] 12:00"
type input "[DATE] 01:33"
type input "[DATE] 20:00"
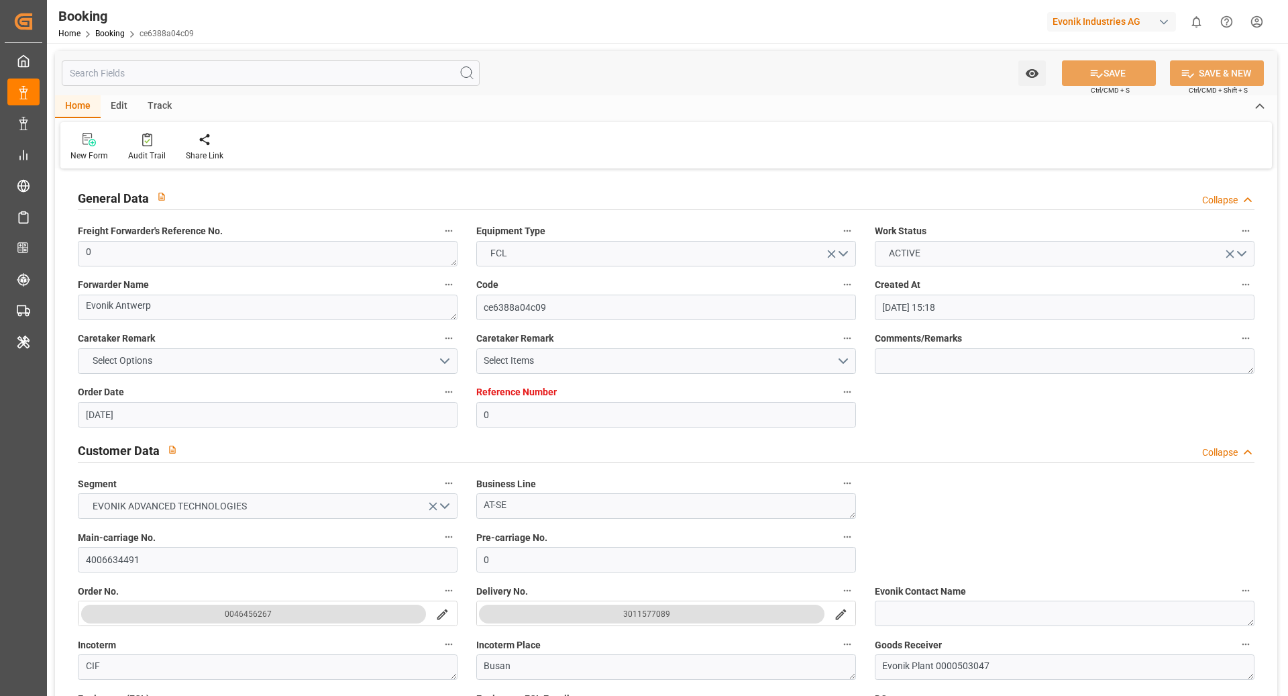
type input "[DATE] 00:07"
type input "[DATE] 02:00"
type input "[DATE] 03:07"
type input "[DATE] 01:33"
type input "[DATE] 03:00"
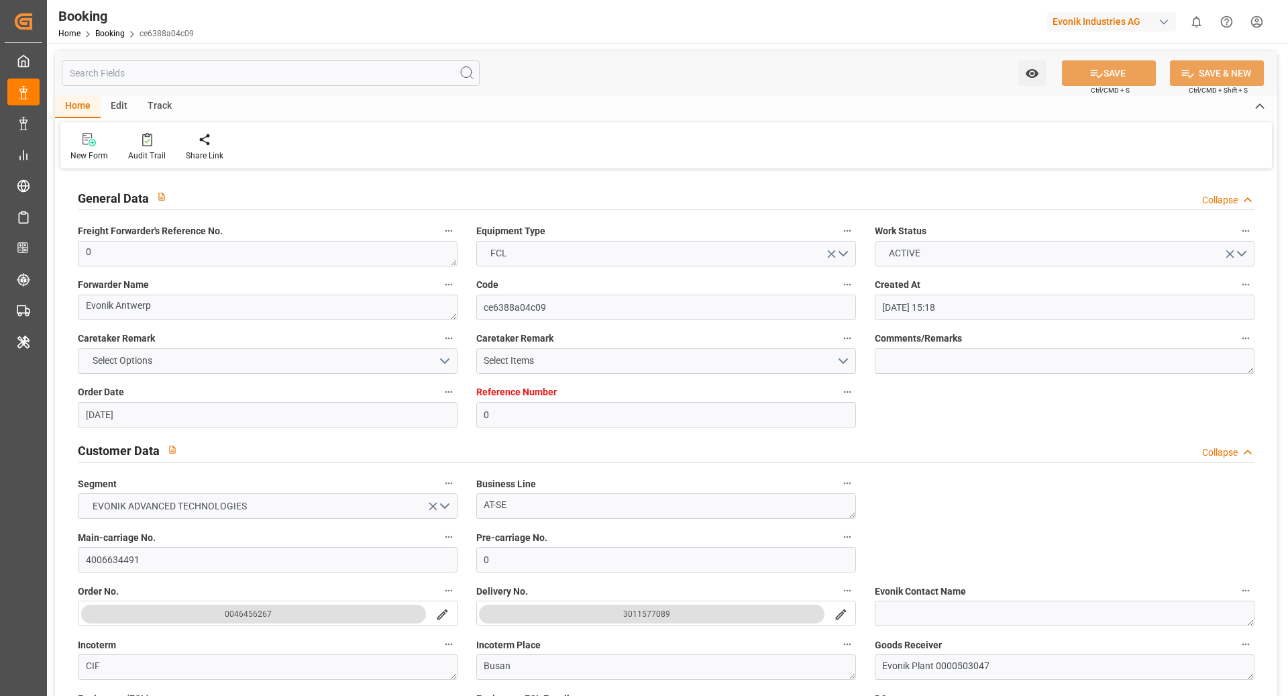
type input "[DATE] 04:07"
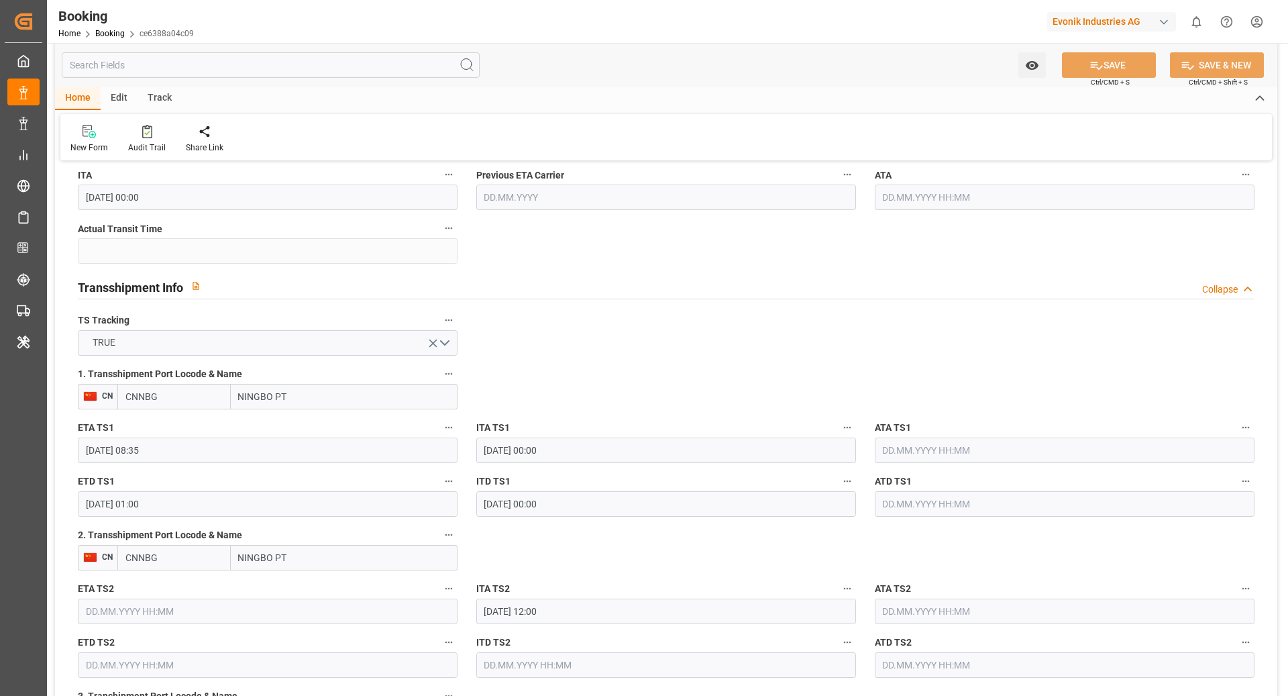
scroll to position [1298, 0]
click at [378, 557] on input "NINGBO PT" at bounding box center [344, 557] width 227 height 26
click at [167, 563] on input "CNNBG" at bounding box center [173, 557] width 113 height 26
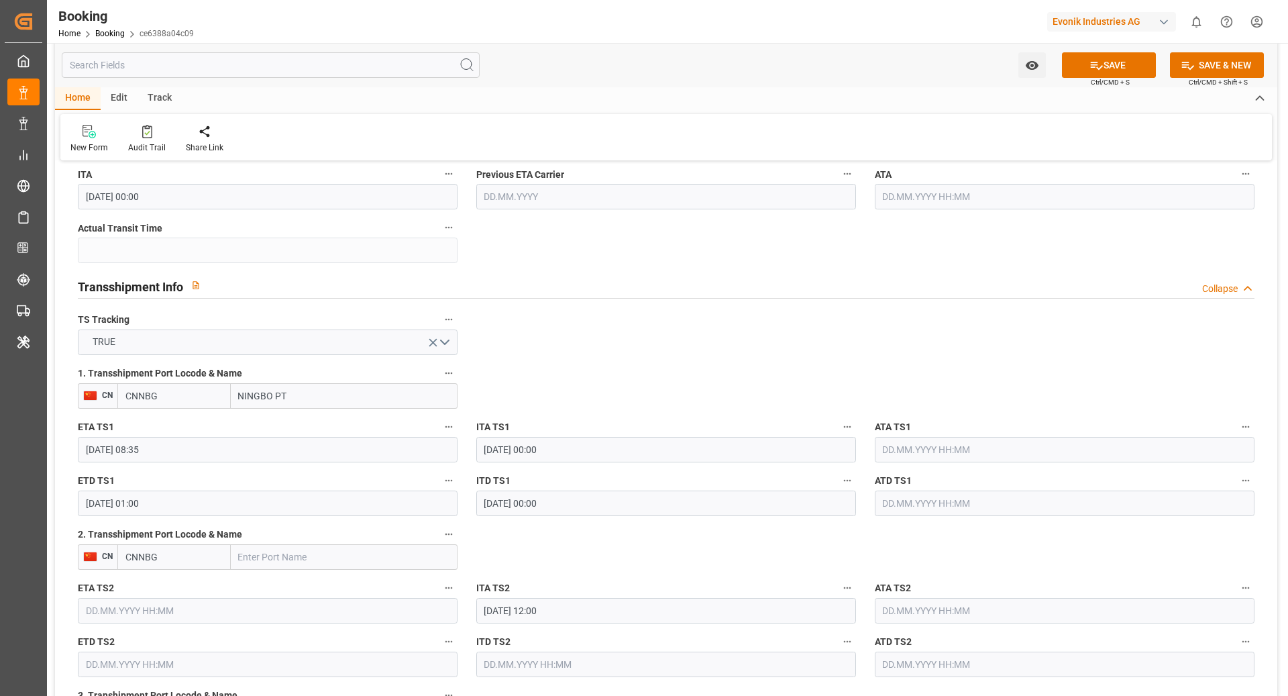
click at [167, 563] on input "CNNBG" at bounding box center [173, 557] width 113 height 26
click at [1118, 55] on button "SAVE" at bounding box center [1109, 65] width 94 height 26
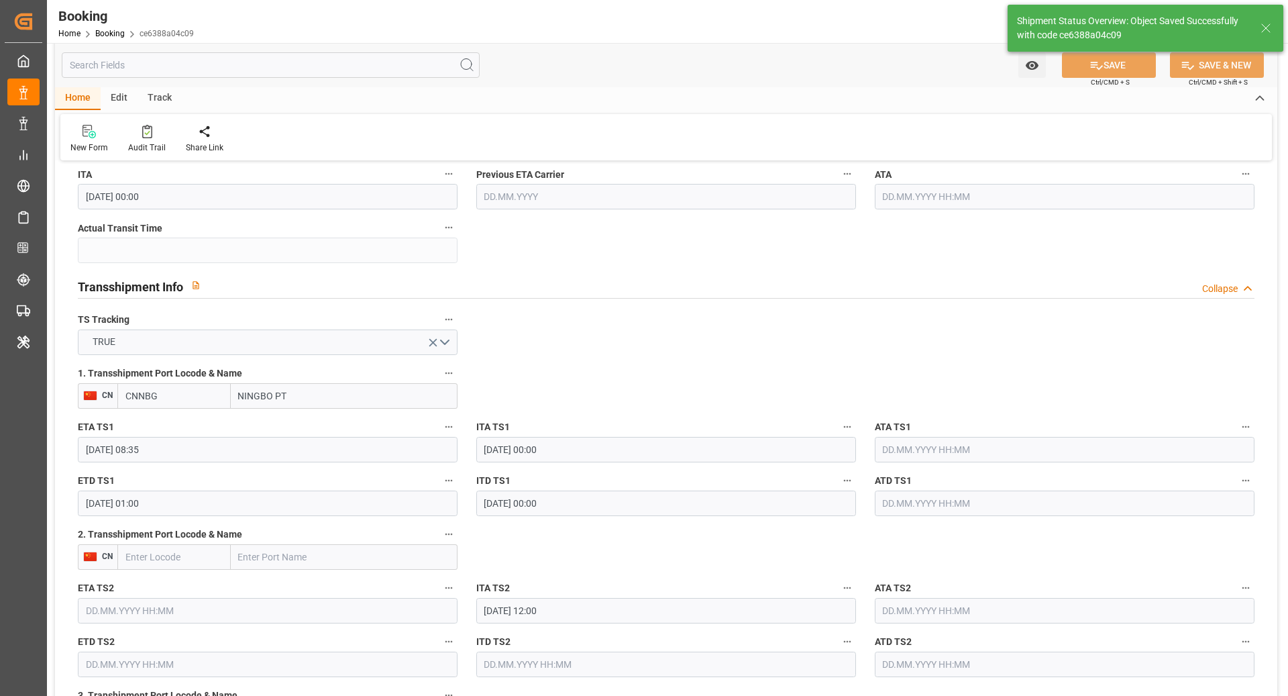
type input "[DATE] 11:52"
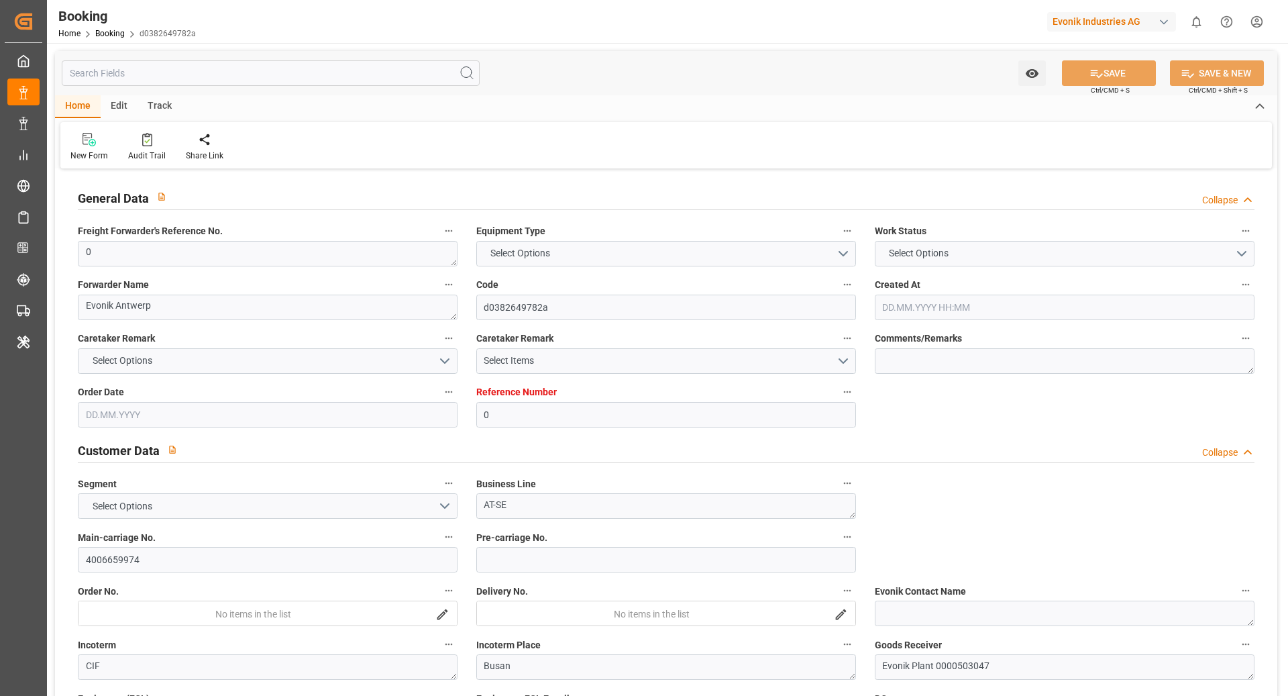
type textarea "0"
type textarea "Evonik Antwerp"
type input "d0382649782a"
type input "0"
type textarea "AT-SE"
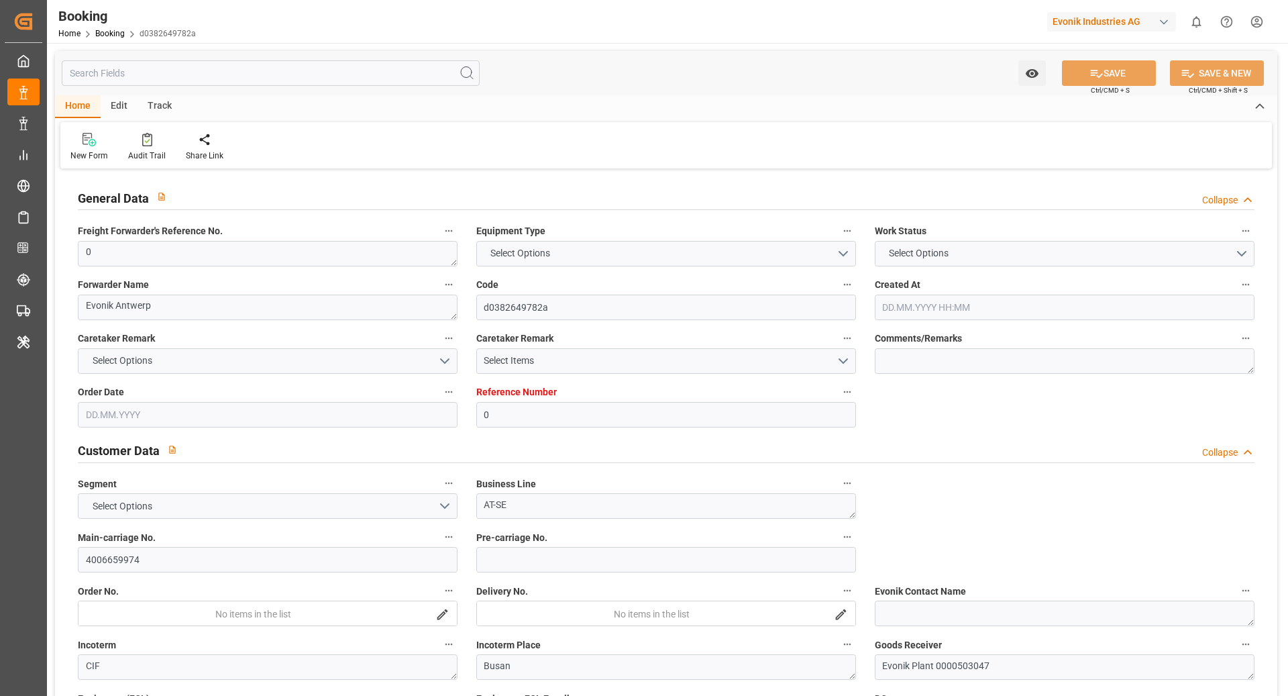
type input "4006659974"
type textarea "CIF"
type textarea "Busan"
type textarea "Evonik Plant 0000503047"
type textarea "[GEOGRAPHIC_DATA]"
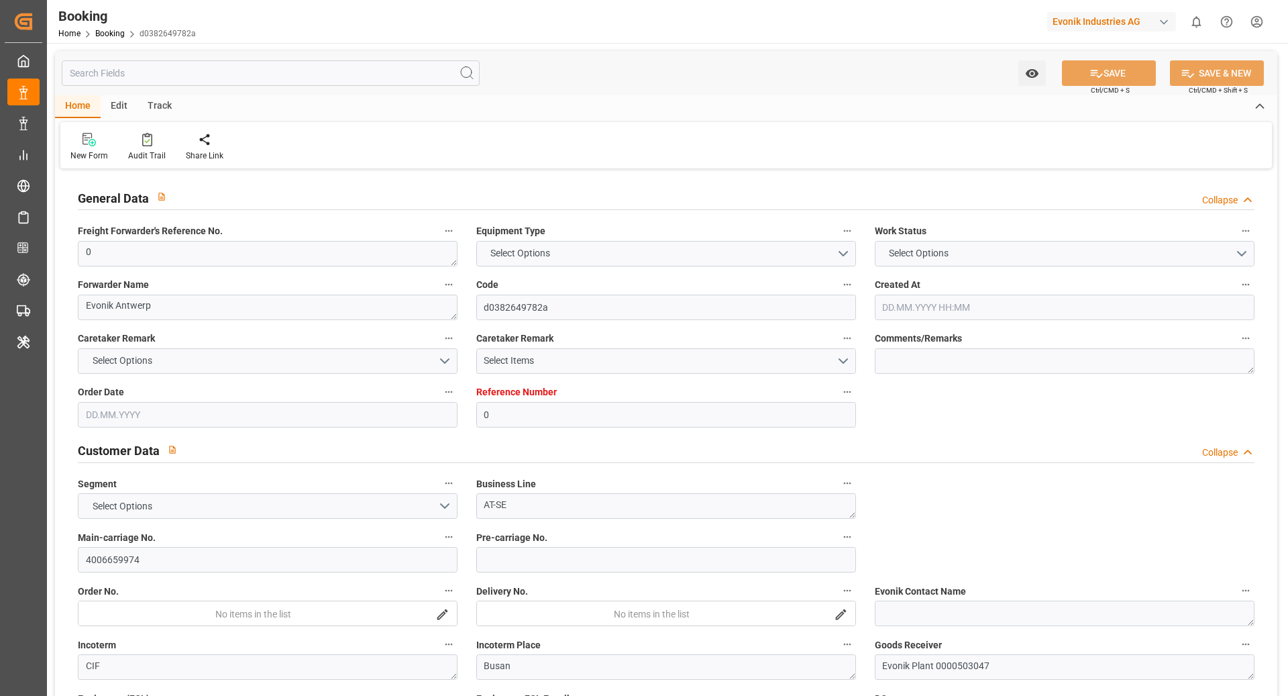
type textarea "GAOU6368114"
type input "MSC MARA"
type input "HDMU"
type textarea "ANRA08893200"
type input "[GEOGRAPHIC_DATA]"
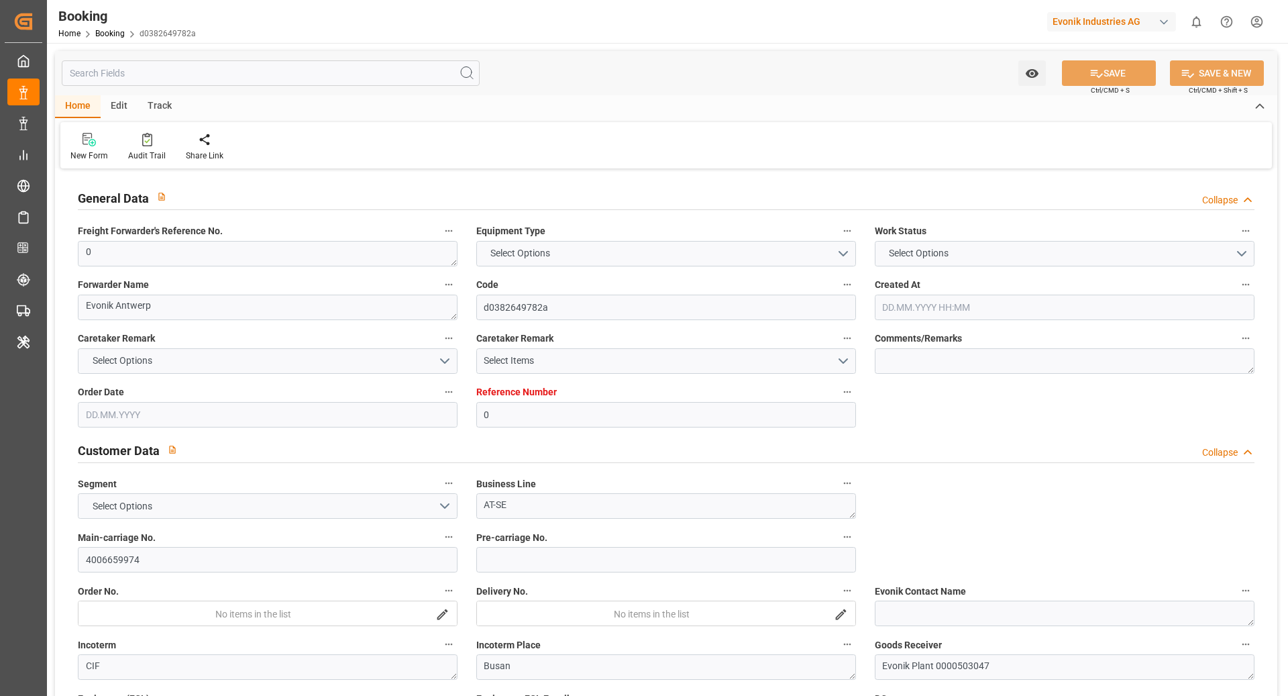
type input "Busan"
type input "NINGBO PT"
type textarea "INPUT_Evonik_Seeburger_LoadTenderOcean_1003038735_20250811073353659.xml"
type textarea "NWC/[GEOGRAPHIC_DATA] [GEOGRAPHIC_DATA] Continent / [GEOGRAPHIC_DATA]-SE"
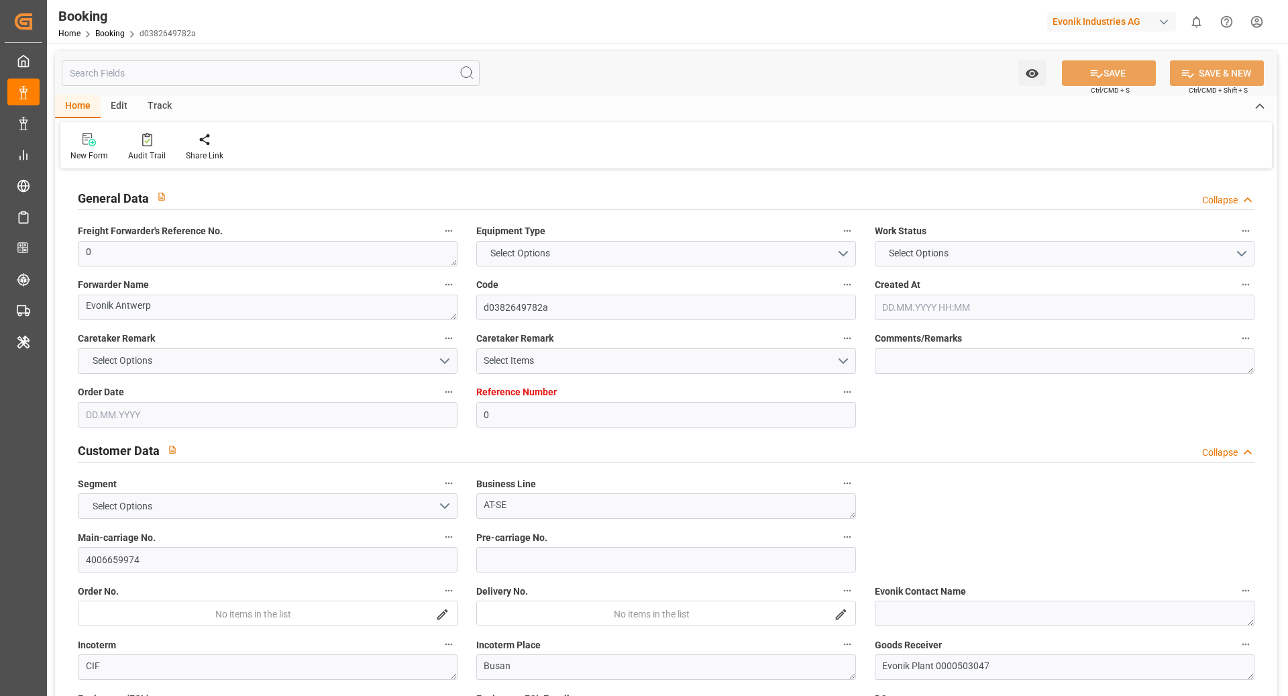
type textarea "INPUT_Evonik_Seeburger_LoadTenderOcean_1002986921_20250724093704508.xml,INPUT_E…"
type textarea "1003038735"
type textarea "[PERSON_NAME]"
type textarea "businessDivision-businessLine-"
type textarea "EVONIK Load Tender XML"
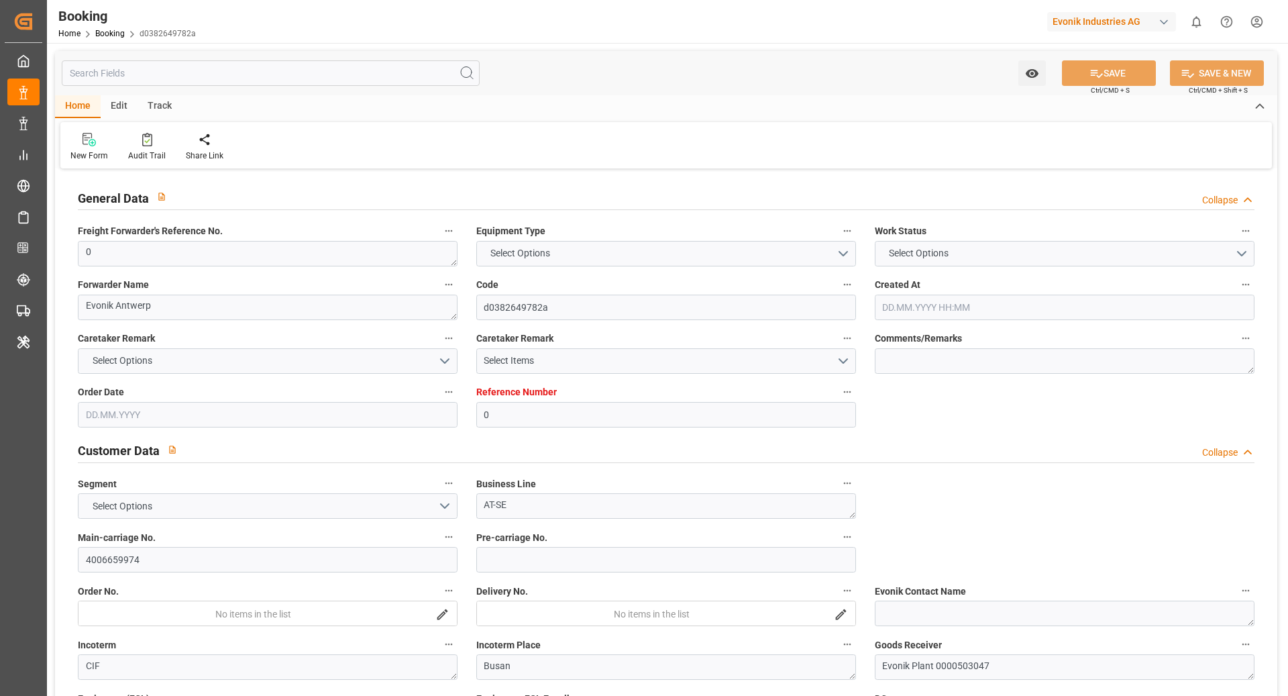
type textarea "a011t00000LcJC5AAN"
type textarea "Yes"
type input "[GEOGRAPHIC_DATA]"
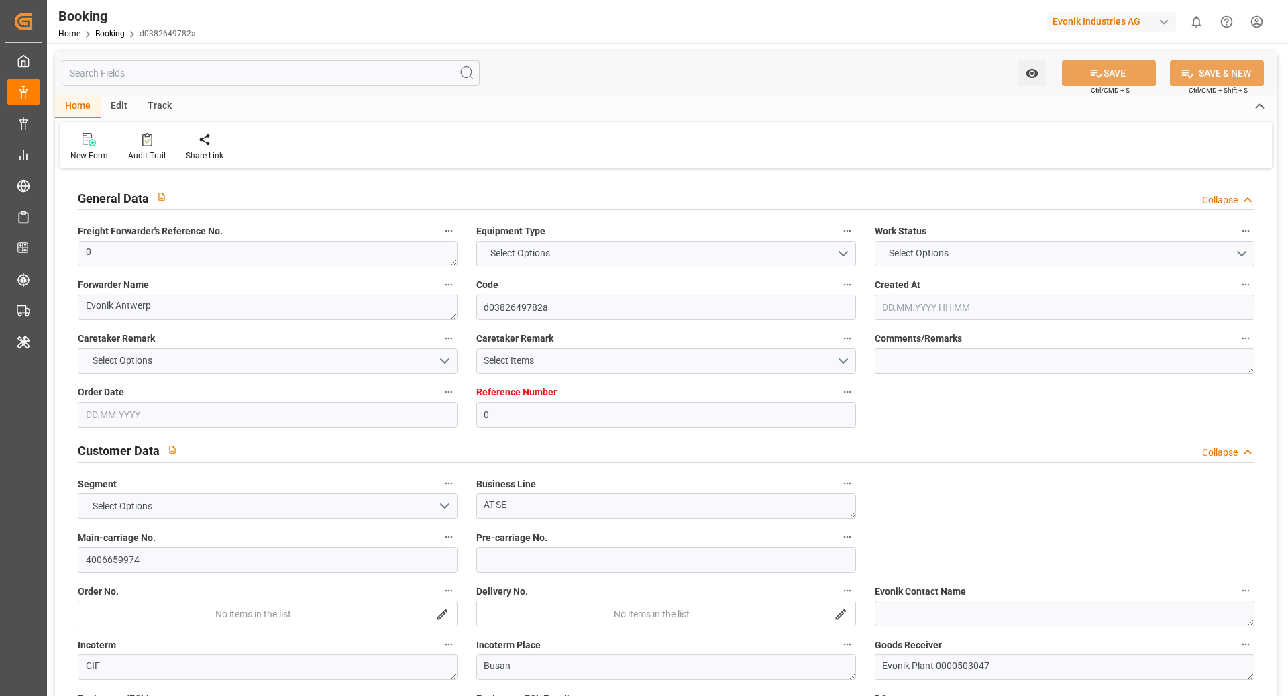
type input "BE"
type input "TRUCK"
type input "FE5"
type input "0100E"
type input "VESSEL"
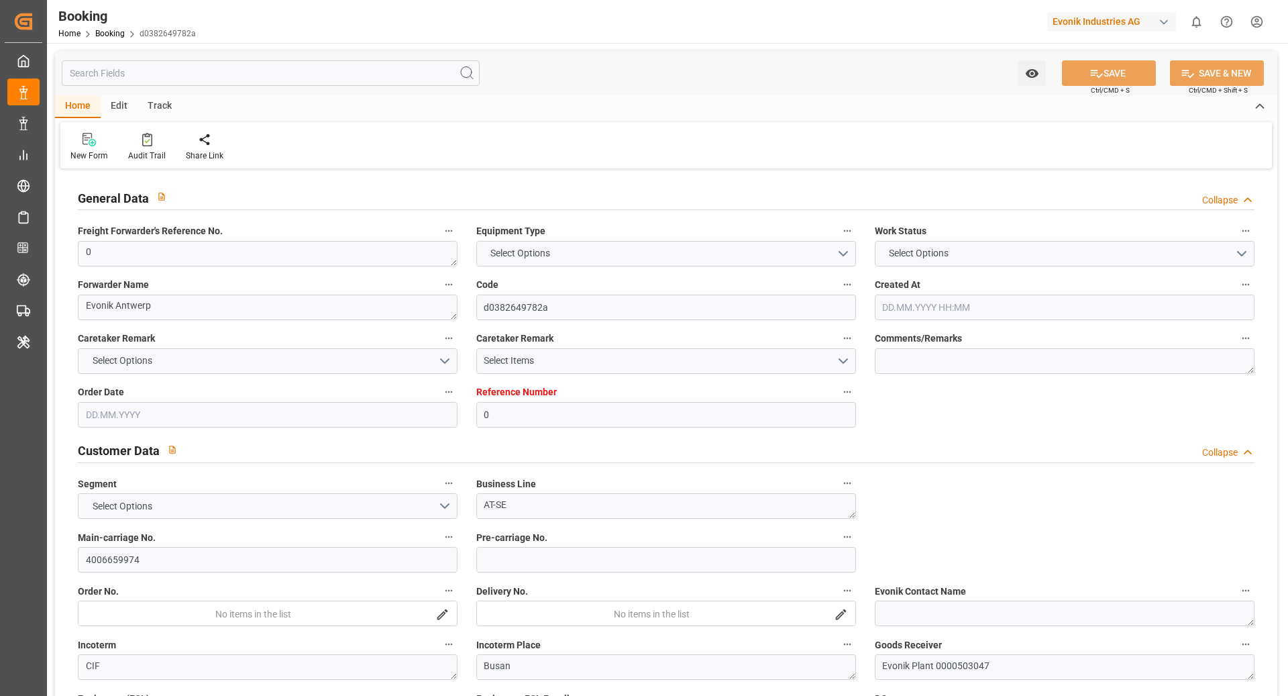
type input "HYUNDAI PLUTO"
type input "EC2"
type input "0043E"
type input "HYUNDAI PLUTO"
type input "TRUCK"
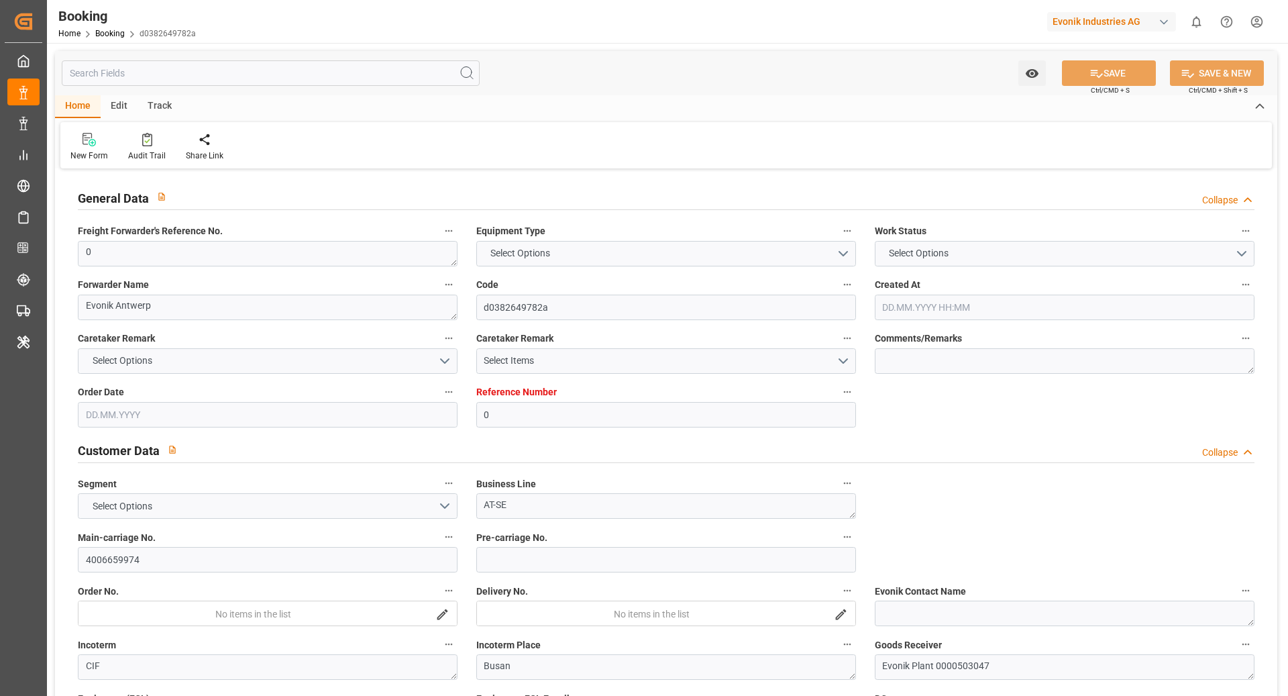
type input "TRUCK"
type input "KR"
type input "[GEOGRAPHIC_DATA]"
type input "0"
type input "9932892"
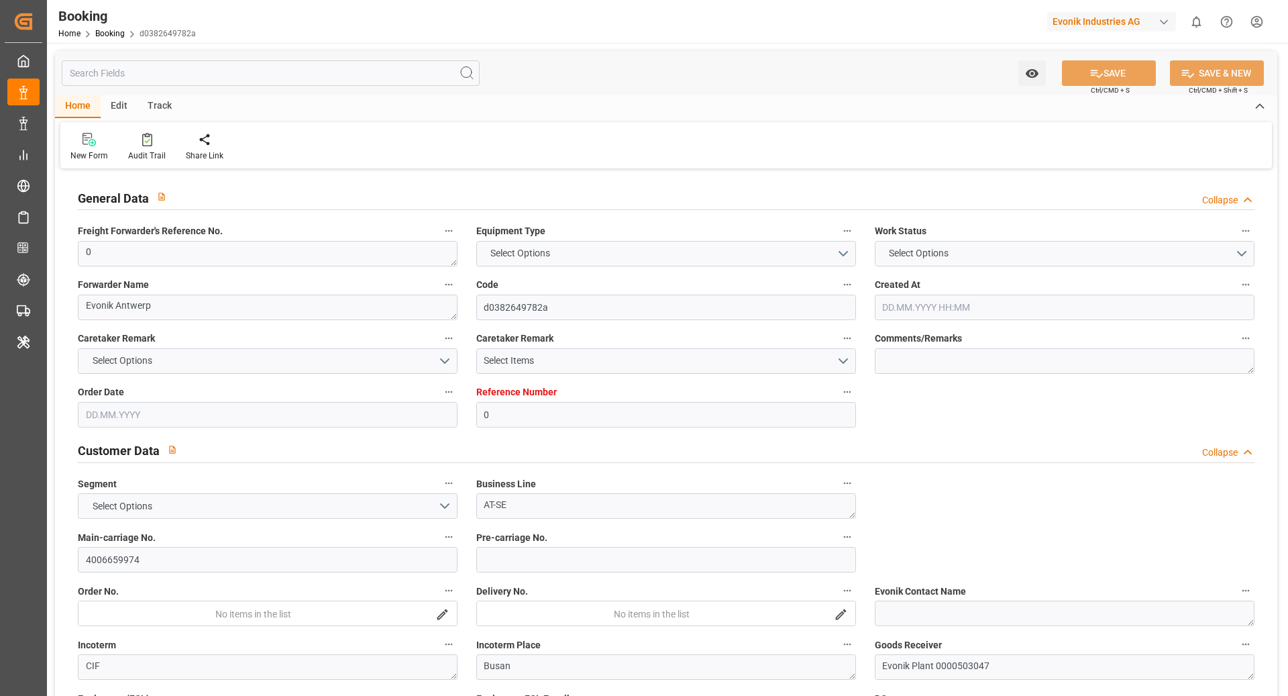
type input "Hyundai"
type input "Hyundai Merchant Marine [DOMAIN_NAME]."
type input "BEANR"
type input "KRPUS"
type input "CNNBG"
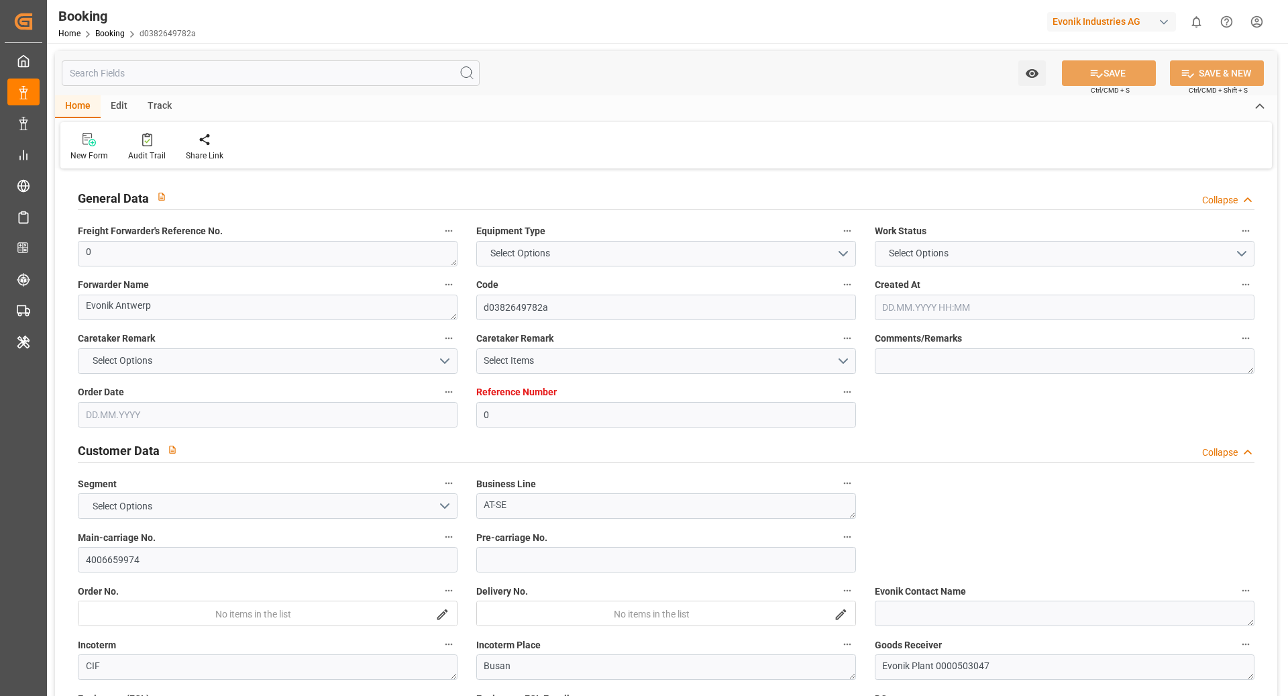
type input "CNNBG"
type input "0"
type input "BEANR"
type input "KRPUS"
type input "9725160"
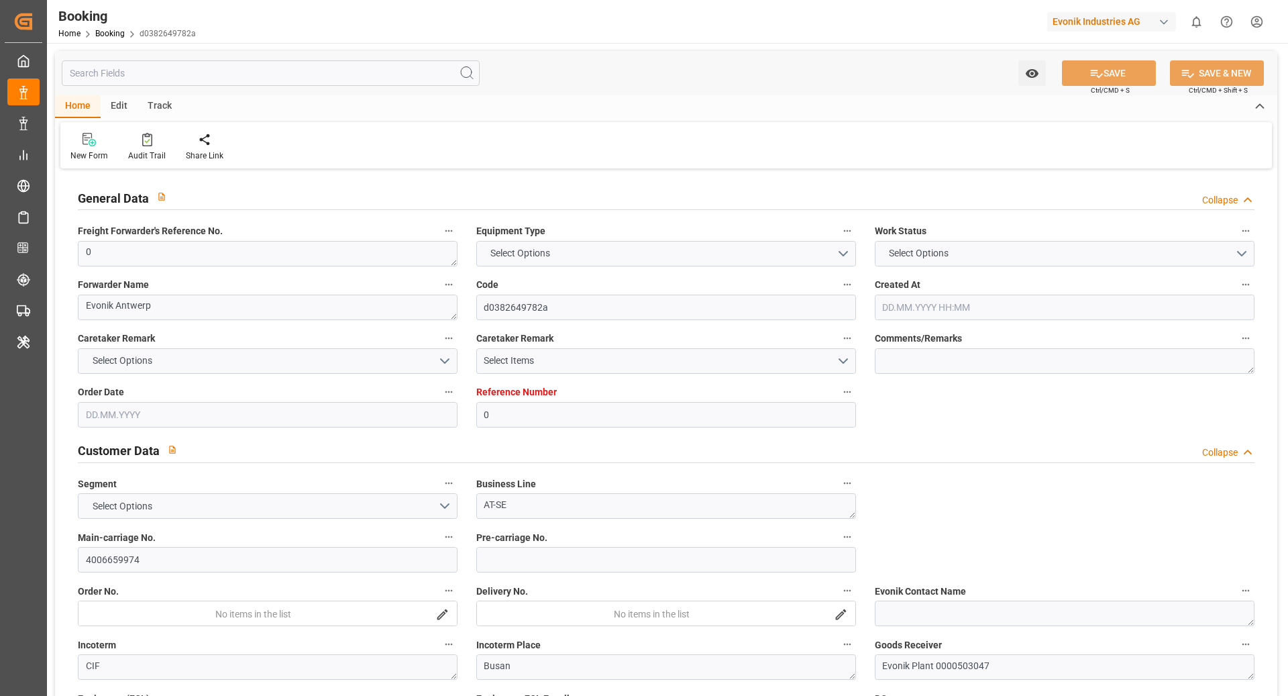
type input "9725160"
type input "[DATE] 07:39"
type input "[DATE]"
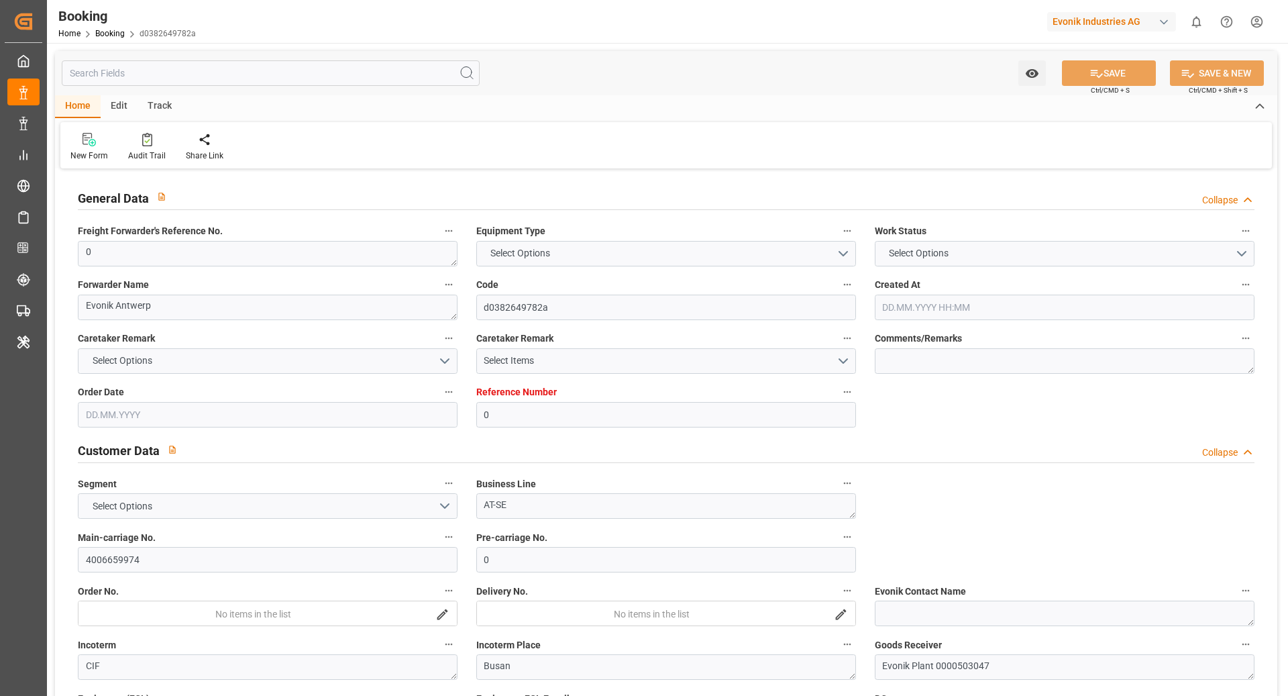
type input "[DATE] 00:00"
type input "[DATE] 03:26"
type input "[DATE] 12:08"
type input "[DATE] 14:00"
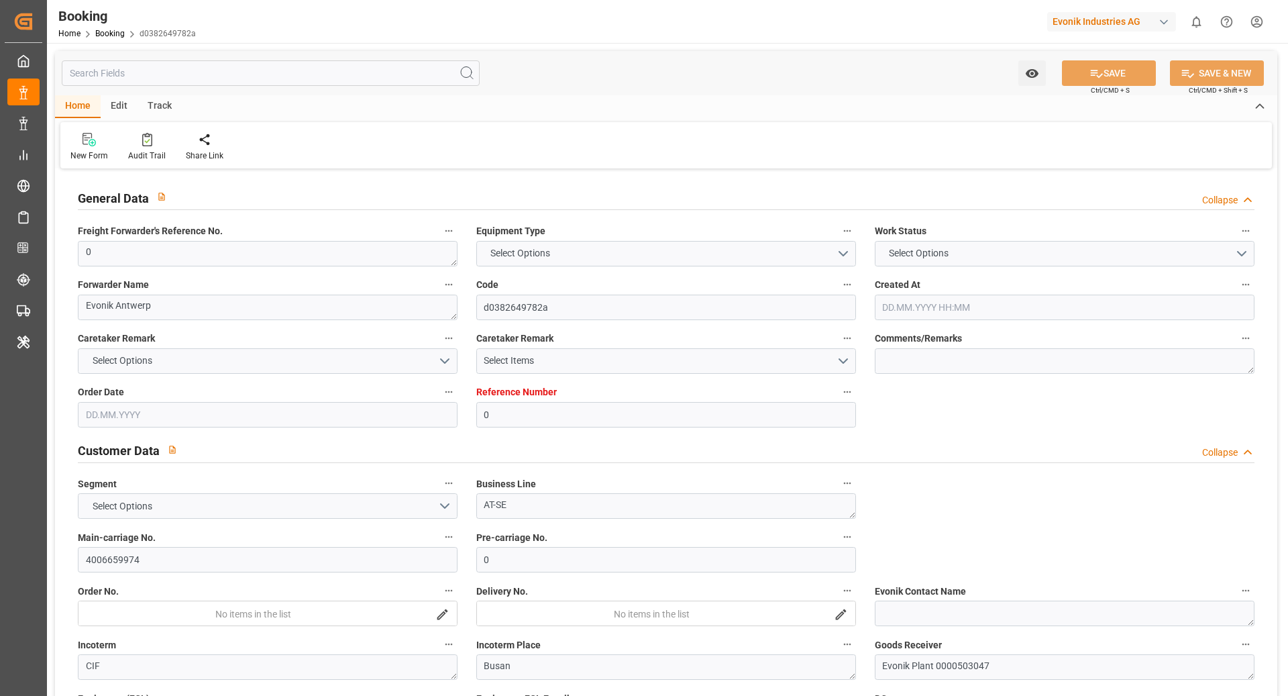
type input "[DATE] 00:00"
type input "[DATE] 12:26"
type input "[DATE] 00:00"
type input "[DATE] 03:00"
type input "[DATE] 00:00"
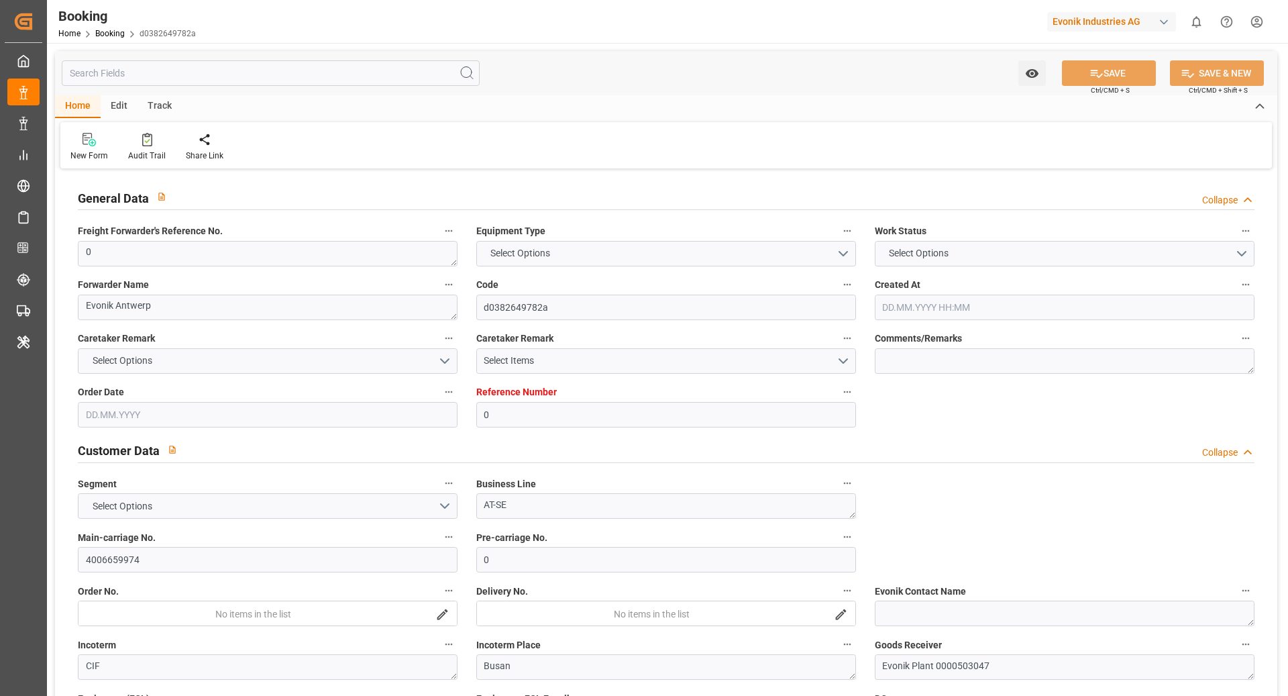
type input "[DATE] 12:26"
type input "[DATE] 11:49"
type input "[DATE]"
type input "[DATE] 18:15"
type input "[DATE] 20:09"
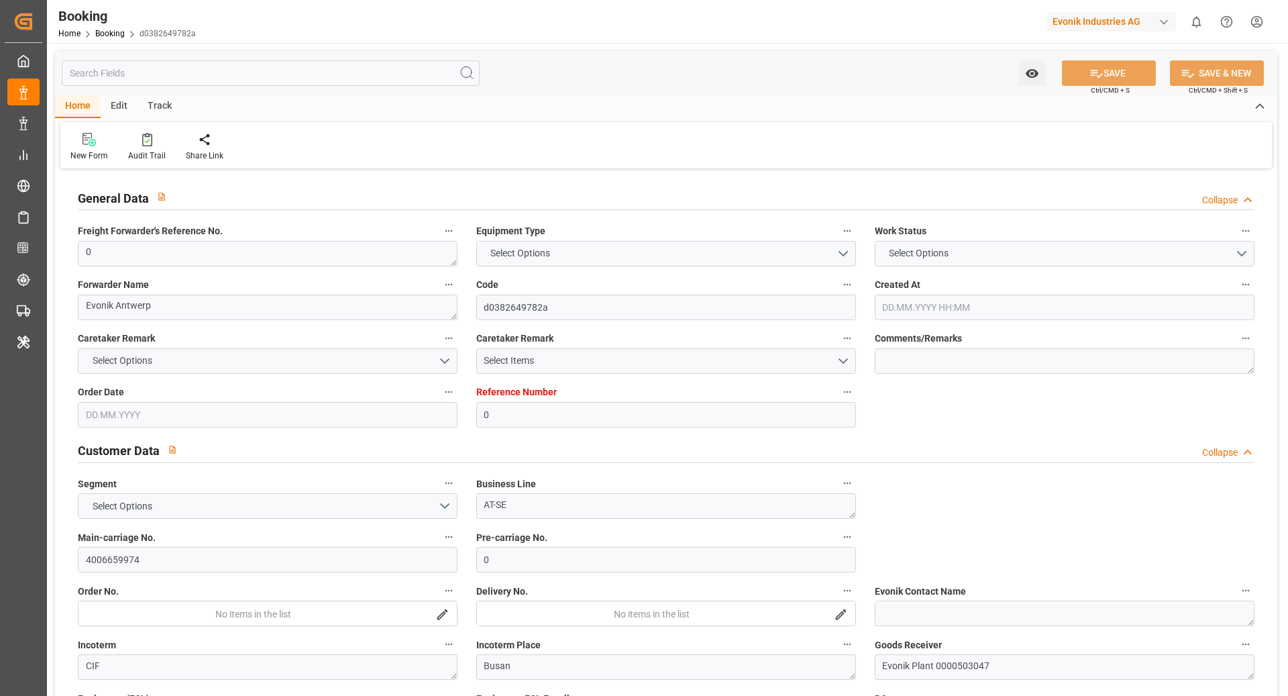
type input "[DATE] 05:04"
type input "[DATE] 12:26"
type input "[DATE] 15:26"
type input "[DATE] 00:46"
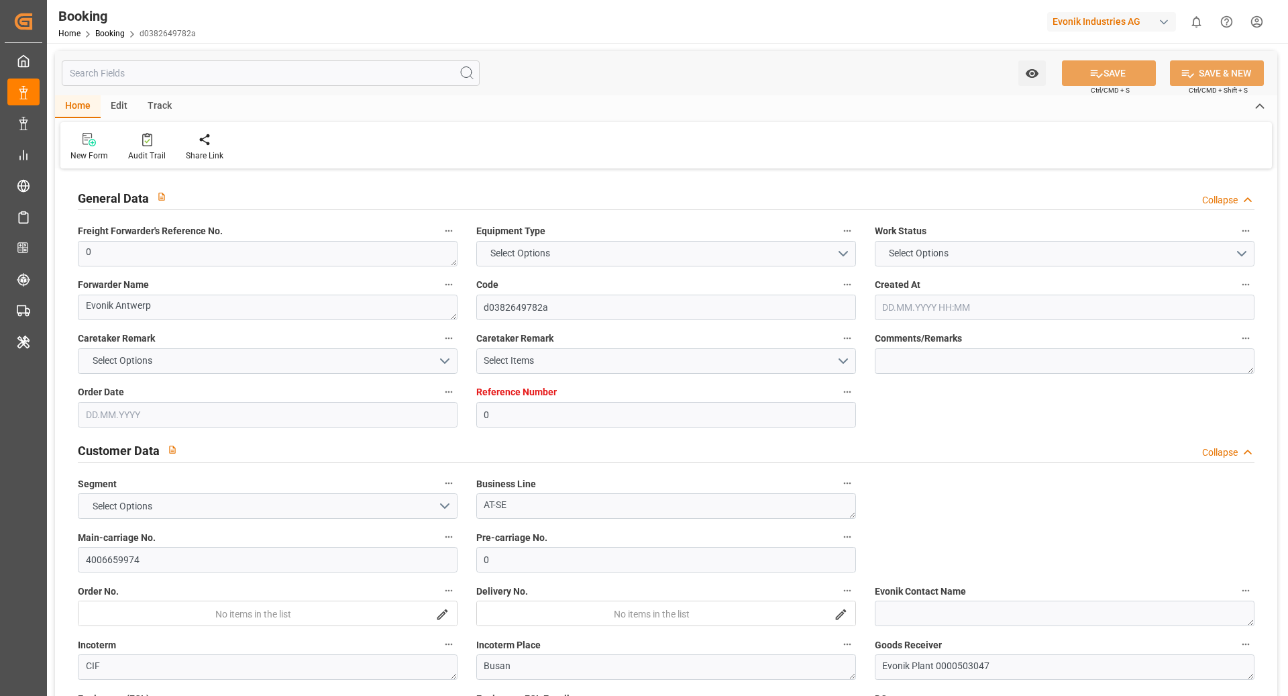
type input "[DATE] 18:52"
type input "[DATE] 21:18"
type input "[DATE] 03:00"
type input "[DATE] 14:00"
type input "[DATE] 03:33"
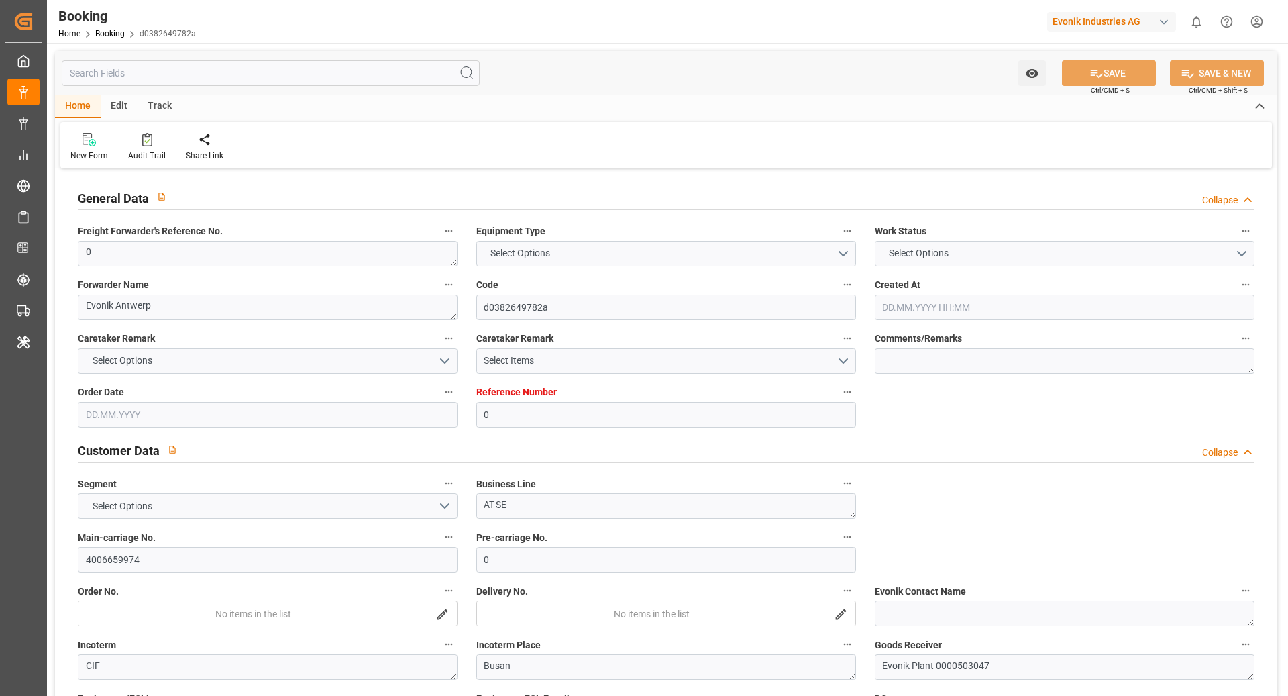
type input "[DATE] 22:07"
type input "[DATE] 15:07"
type input "[DATE] 01:07"
type input "[DATE] 18:07"
type input "[DATE] 03:33"
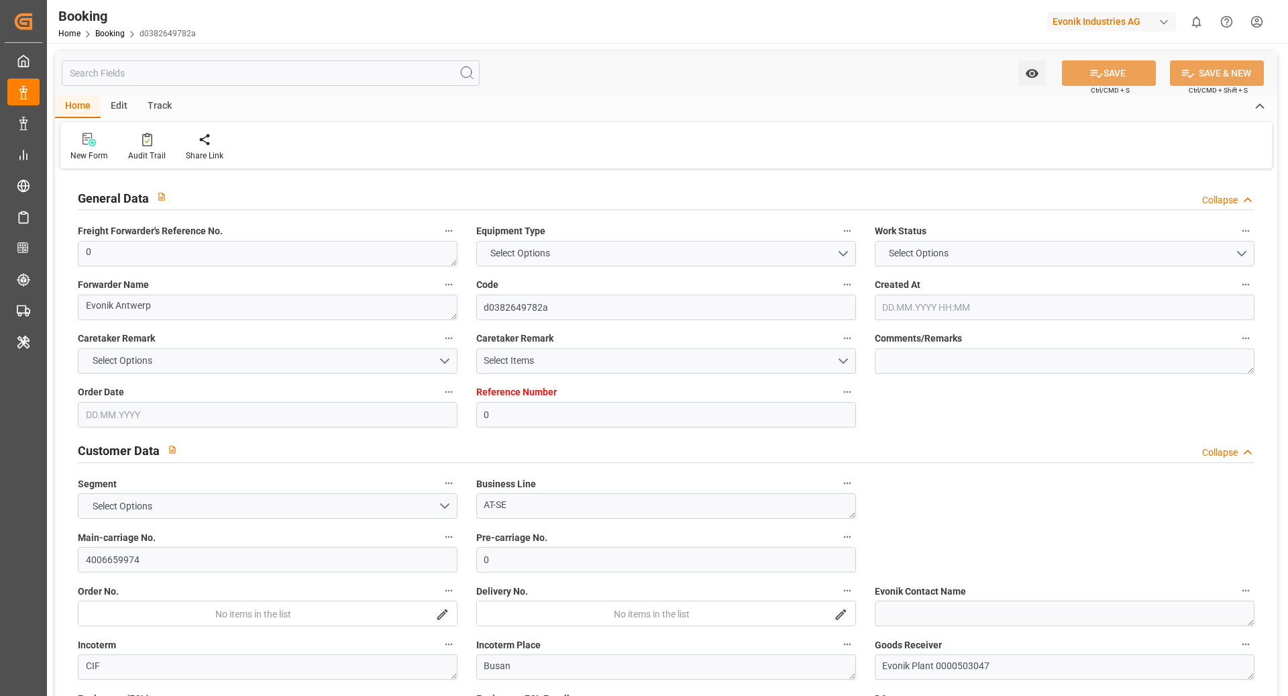
type input "[DATE] 10:07"
type input "[DATE] 03:07"
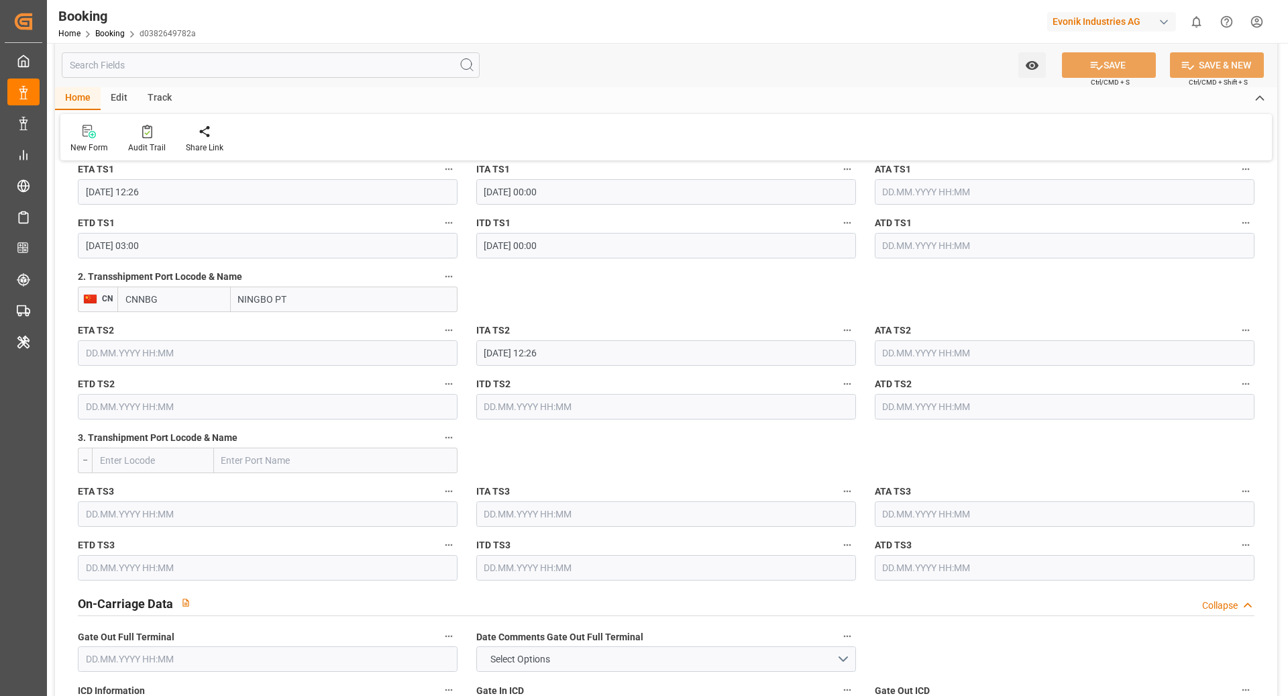
scroll to position [1637, 0]
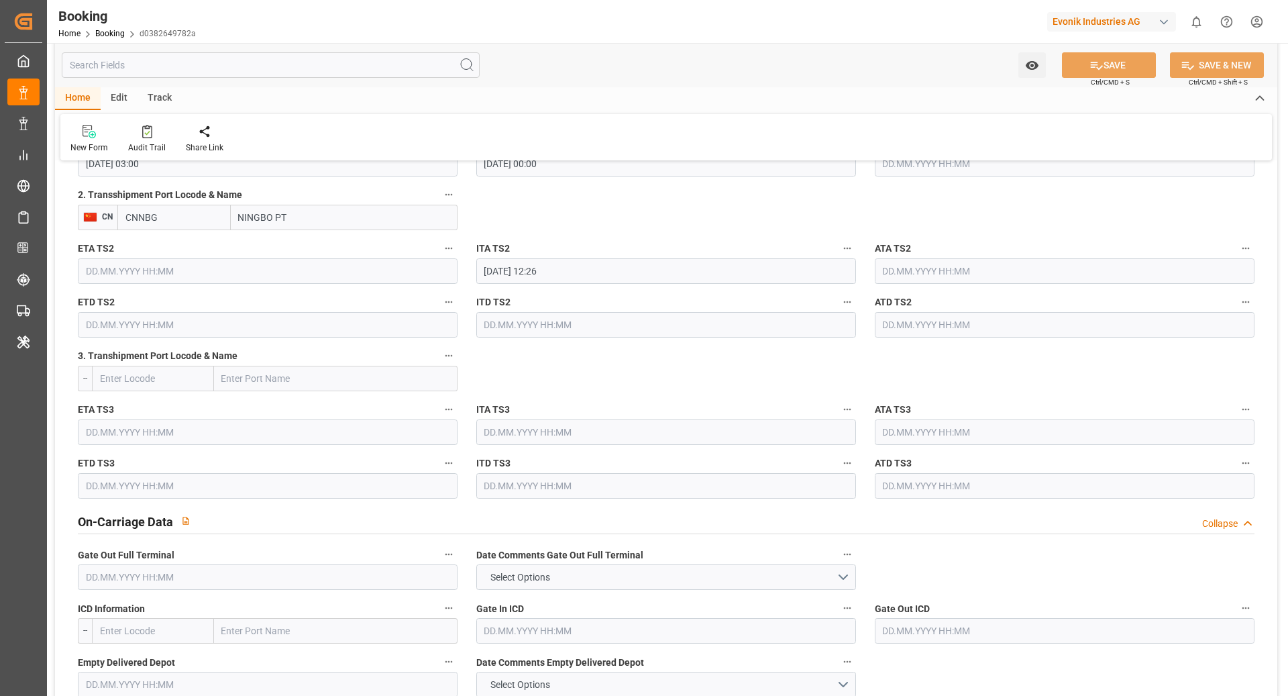
click at [346, 214] on input "NINGBO PT" at bounding box center [344, 218] width 227 height 26
click at [223, 221] on input "CNNBG" at bounding box center [173, 218] width 113 height 26
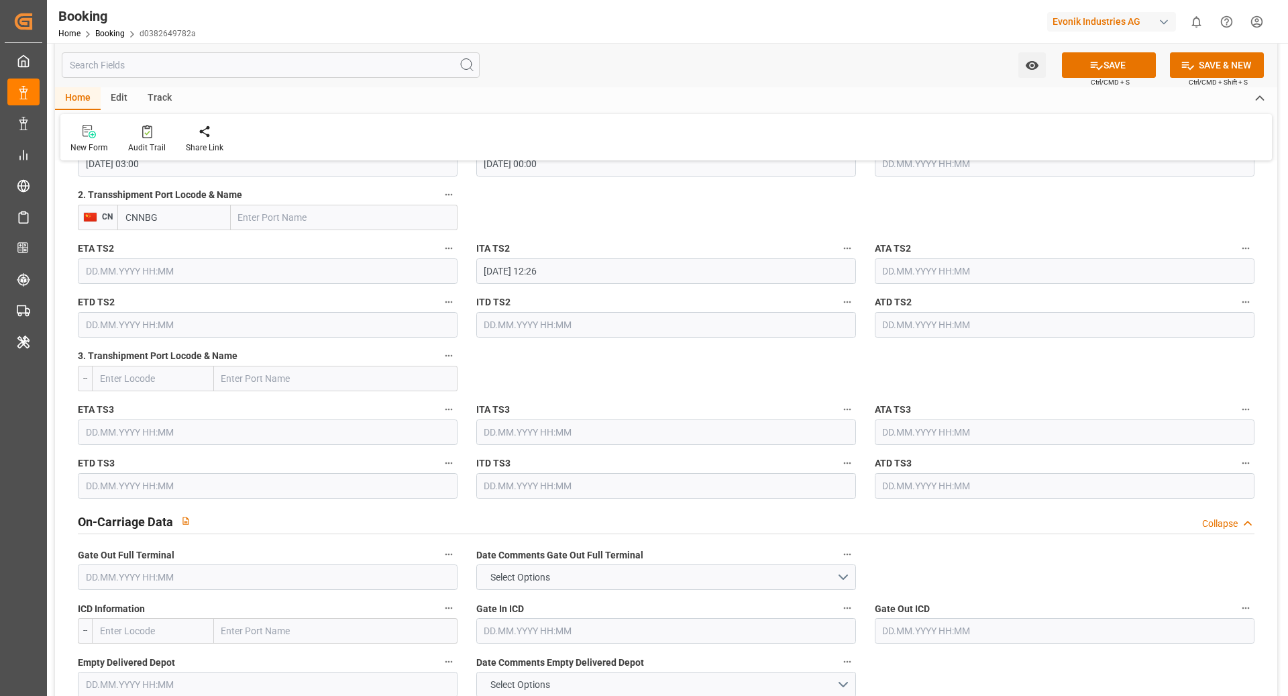
click at [223, 221] on input "CNNBG" at bounding box center [173, 218] width 113 height 26
click at [1126, 57] on button "SAVE" at bounding box center [1109, 65] width 94 height 26
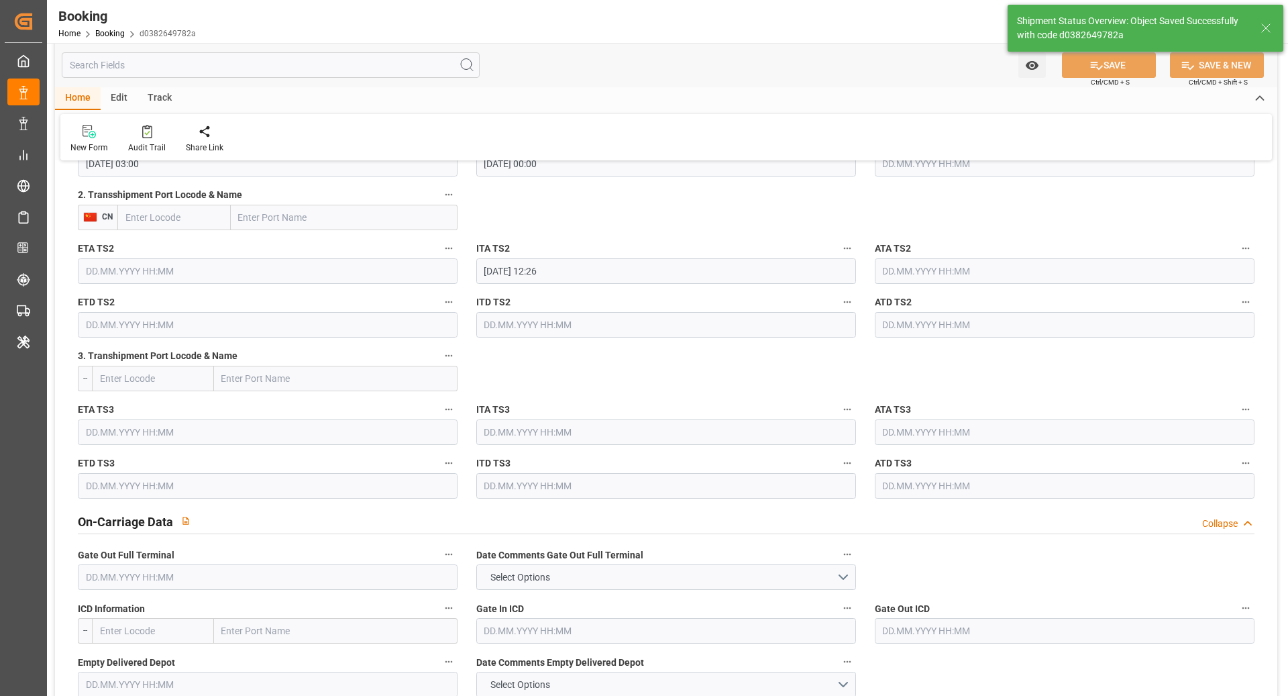
type input "[DATE] 11:52"
